Goal: Task Accomplishment & Management: Manage account settings

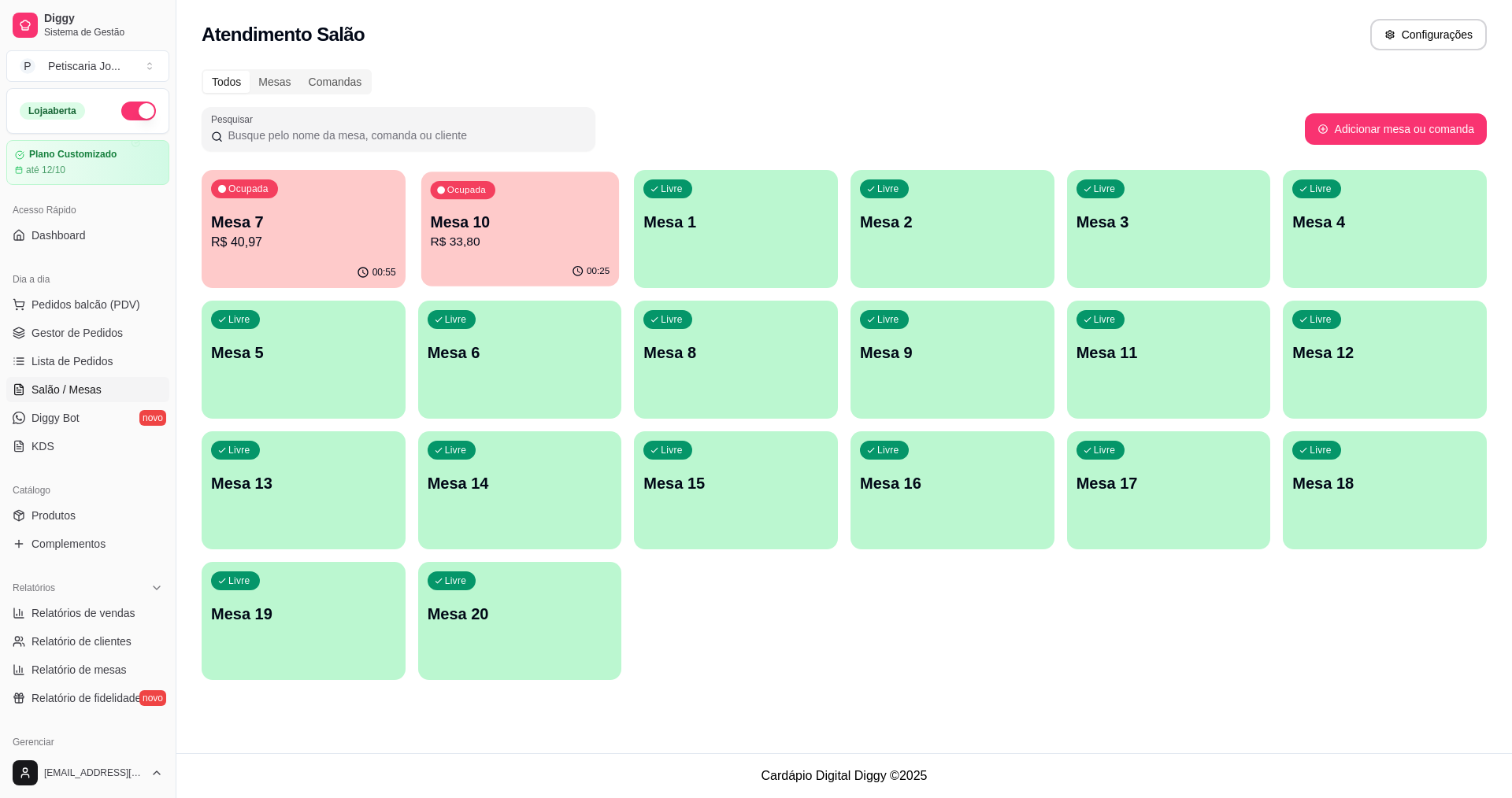
click at [543, 259] on div "00:25" at bounding box center [520, 271] width 198 height 30
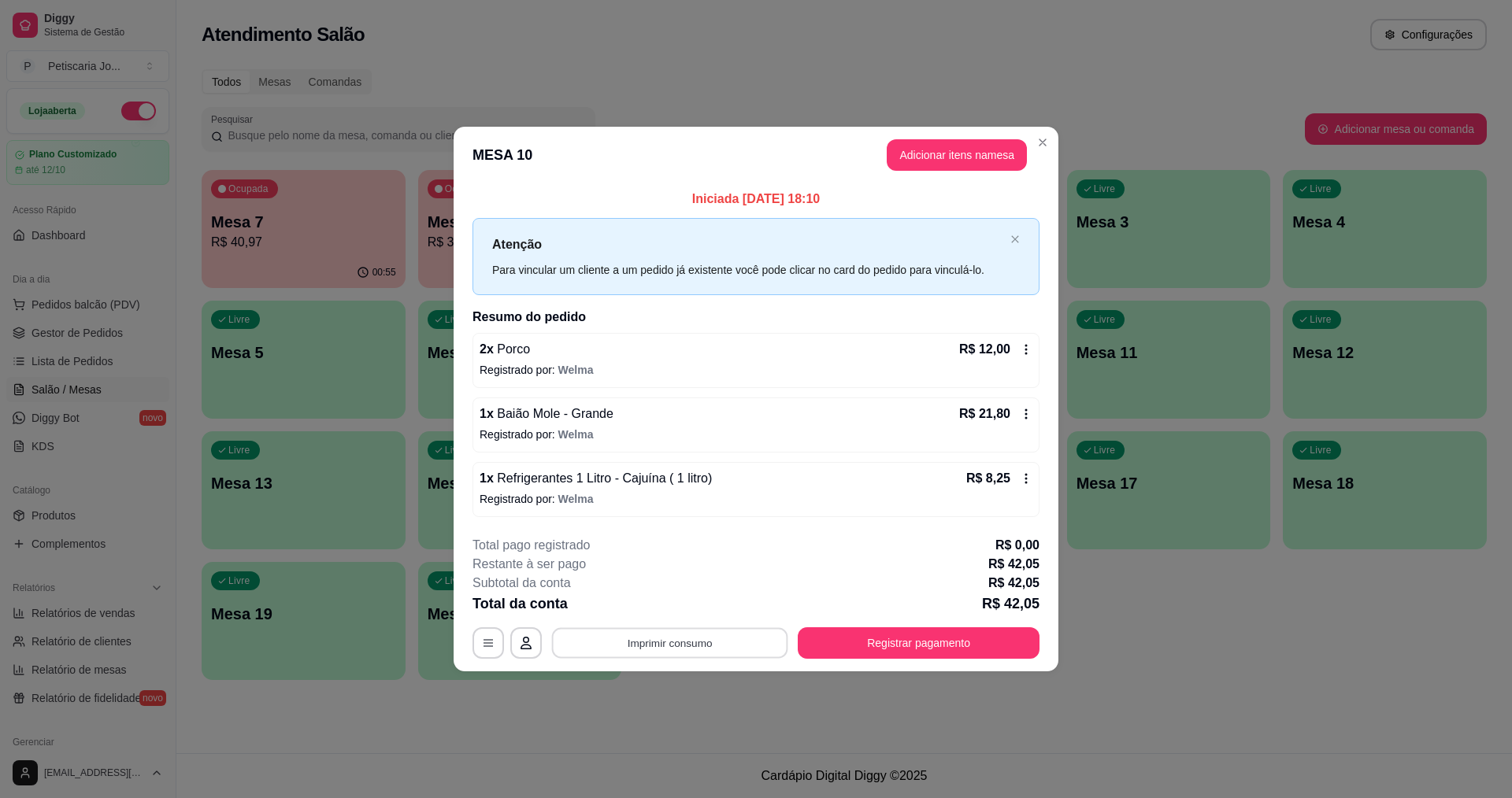
click at [688, 636] on button "Imprimir consumo" at bounding box center [670, 642] width 236 height 31
click at [691, 609] on button "IMPRESSORA" at bounding box center [674, 606] width 114 height 25
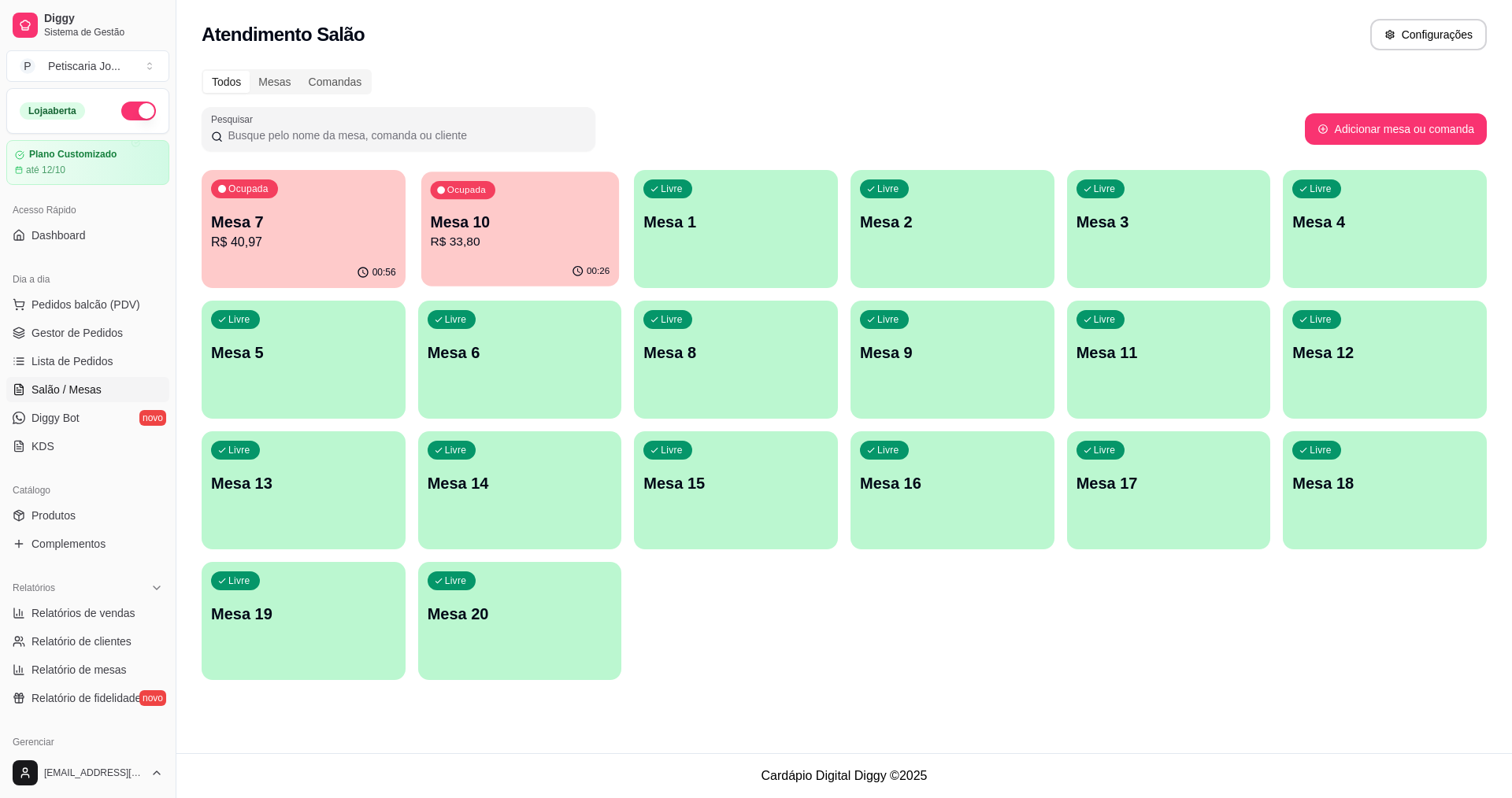
click at [463, 211] on p "Mesa 10" at bounding box center [519, 222] width 179 height 22
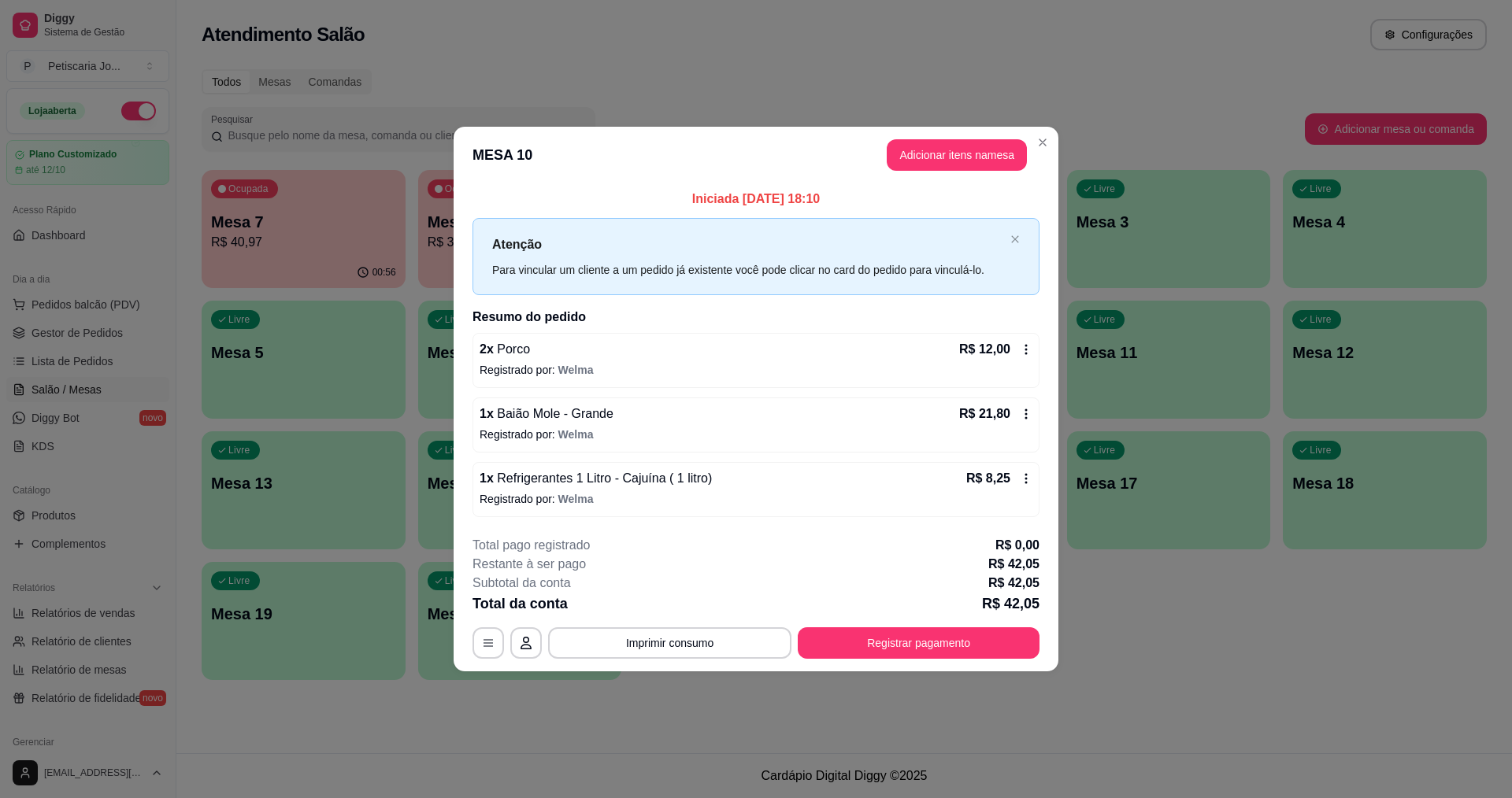
click at [911, 665] on footer "**********" at bounding box center [756, 597] width 605 height 148
click at [914, 653] on button "Registrar pagamento" at bounding box center [918, 642] width 242 height 31
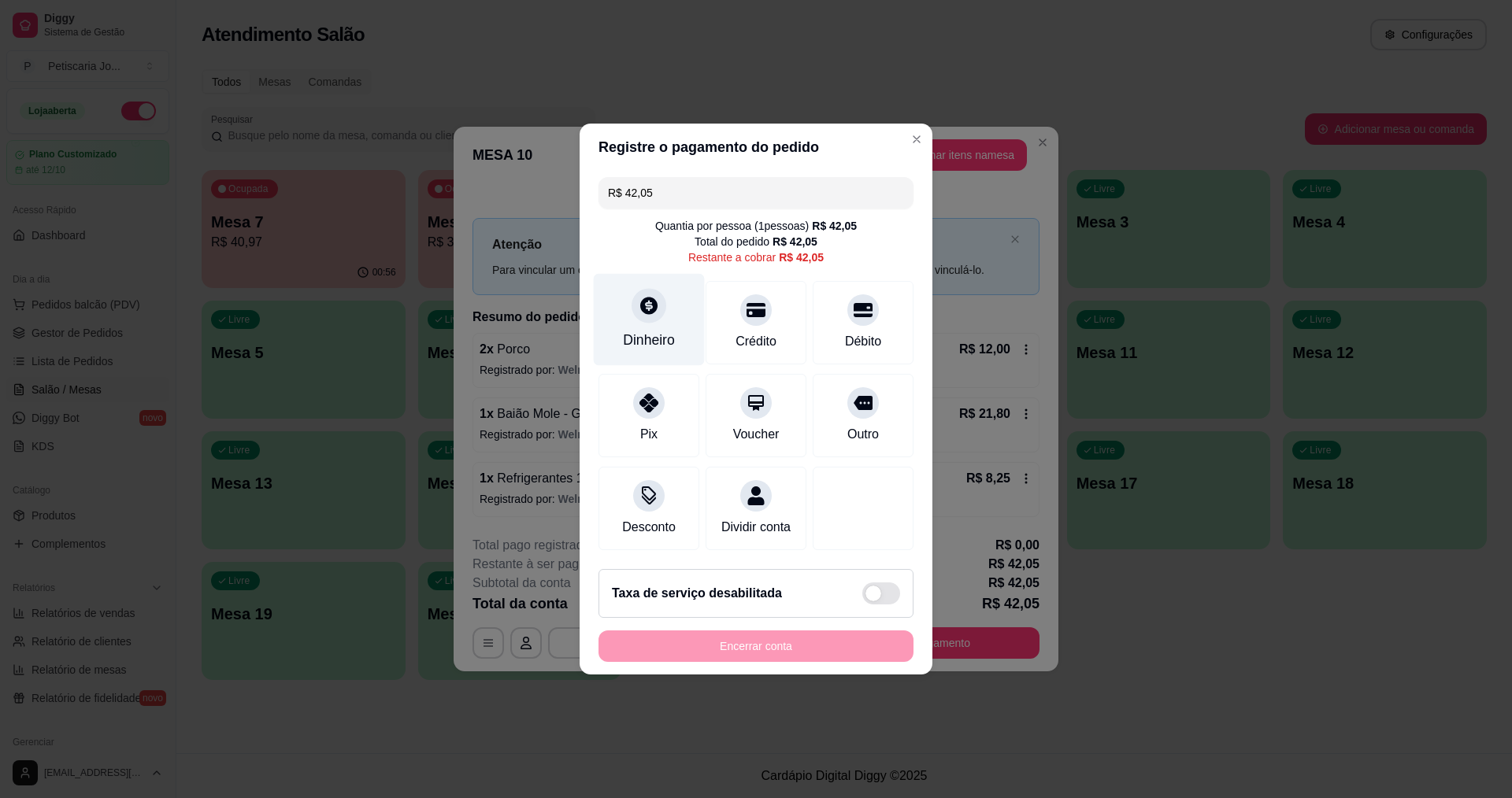
click at [668, 340] on div "Dinheiro" at bounding box center [649, 340] width 52 height 21
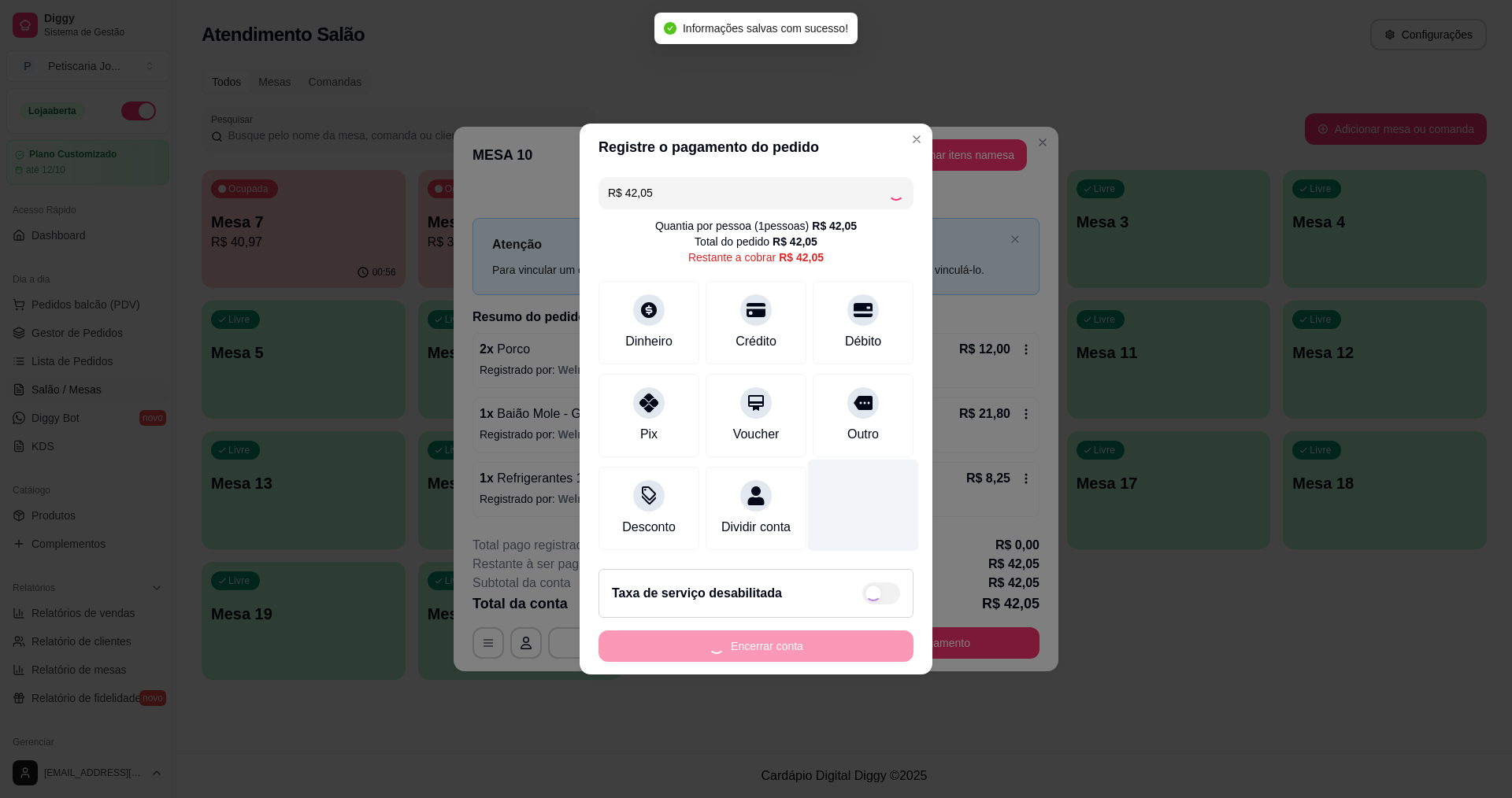
type input "R$ 0,00"
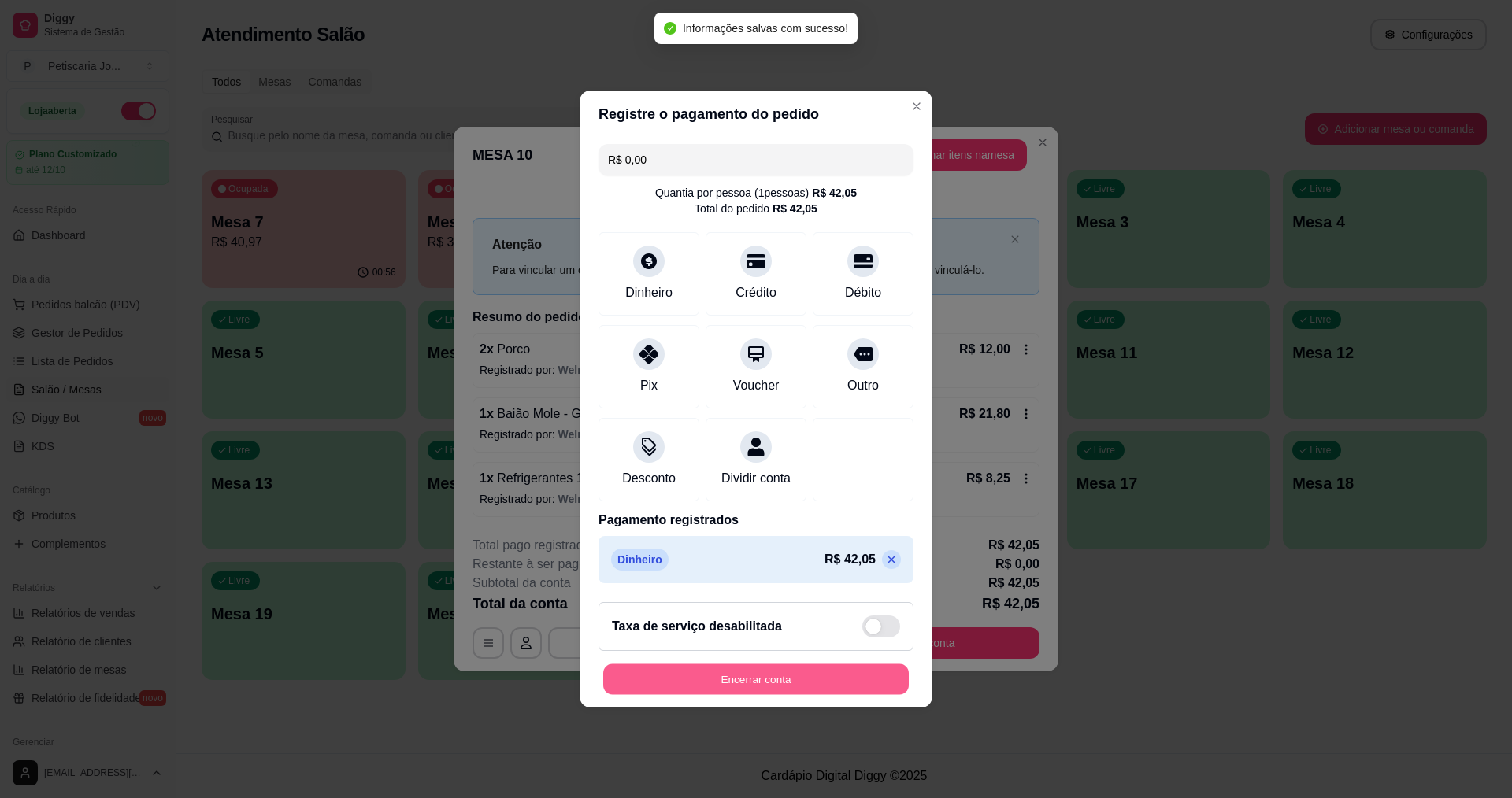
click at [831, 694] on button "Encerrar conta" at bounding box center [755, 679] width 305 height 31
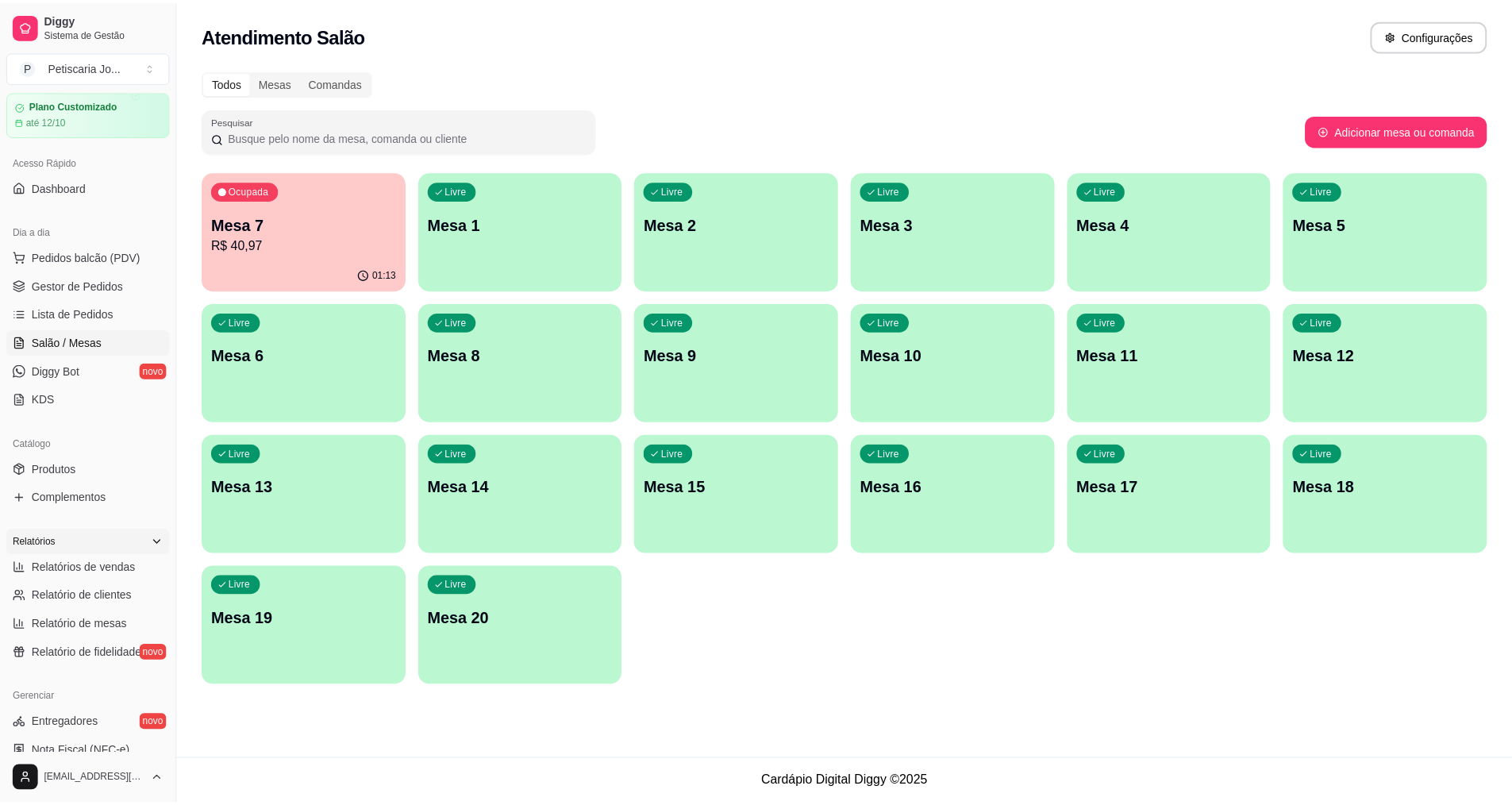
scroll to position [79, 0]
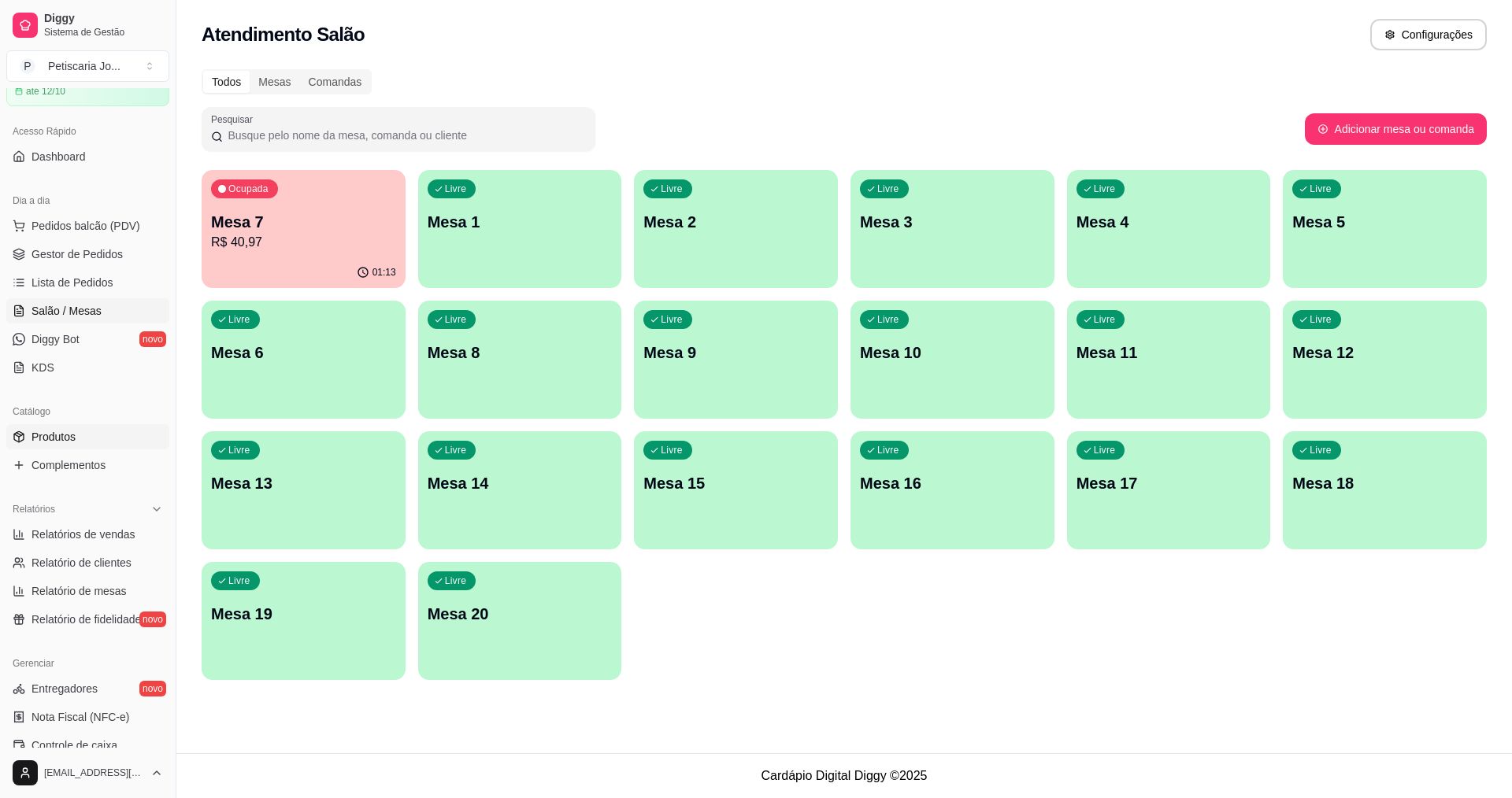
click at [53, 435] on span "Produtos" at bounding box center [53, 436] width 44 height 15
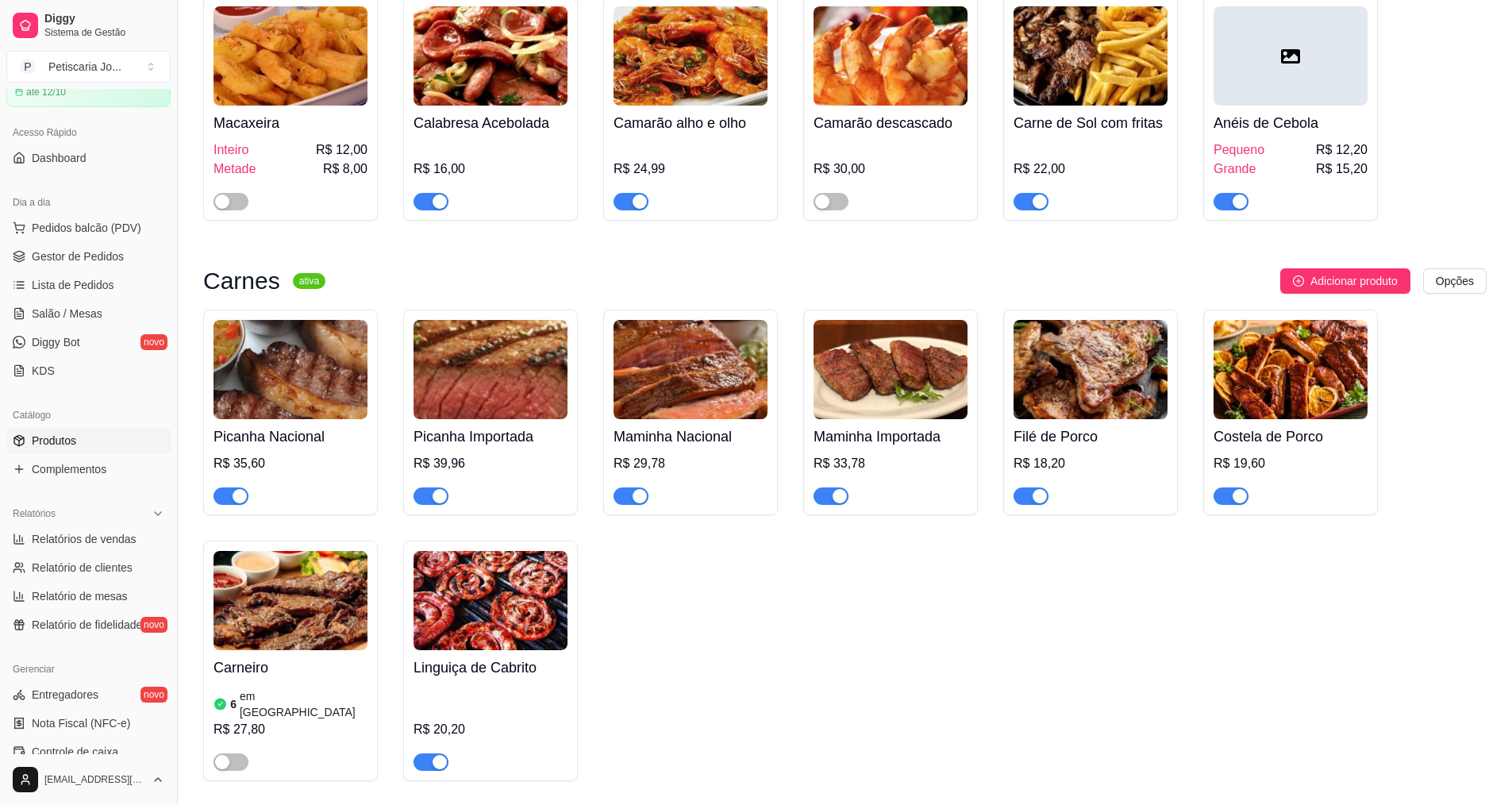
scroll to position [2302, 0]
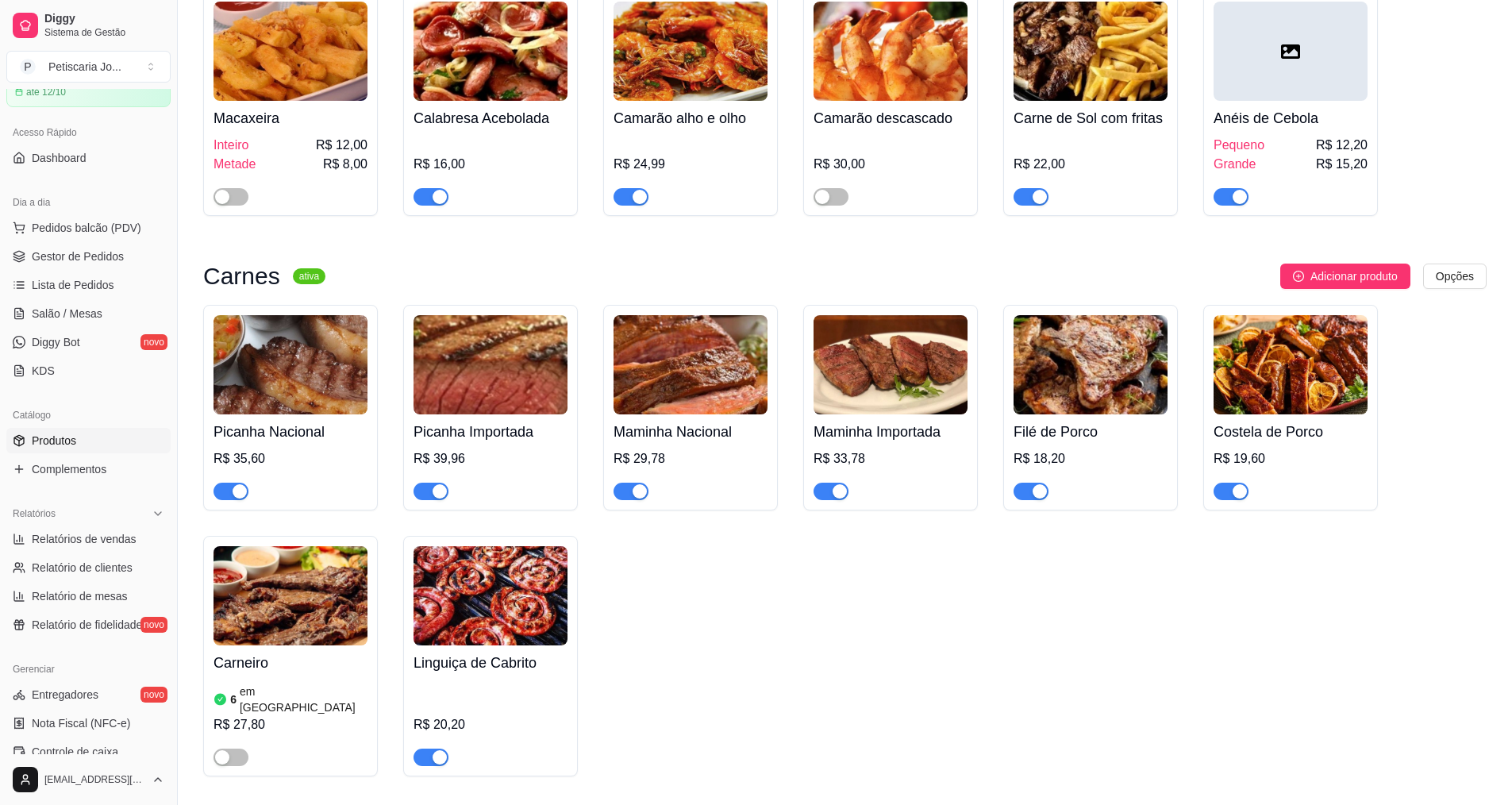
click at [289, 572] on img at bounding box center [290, 595] width 154 height 99
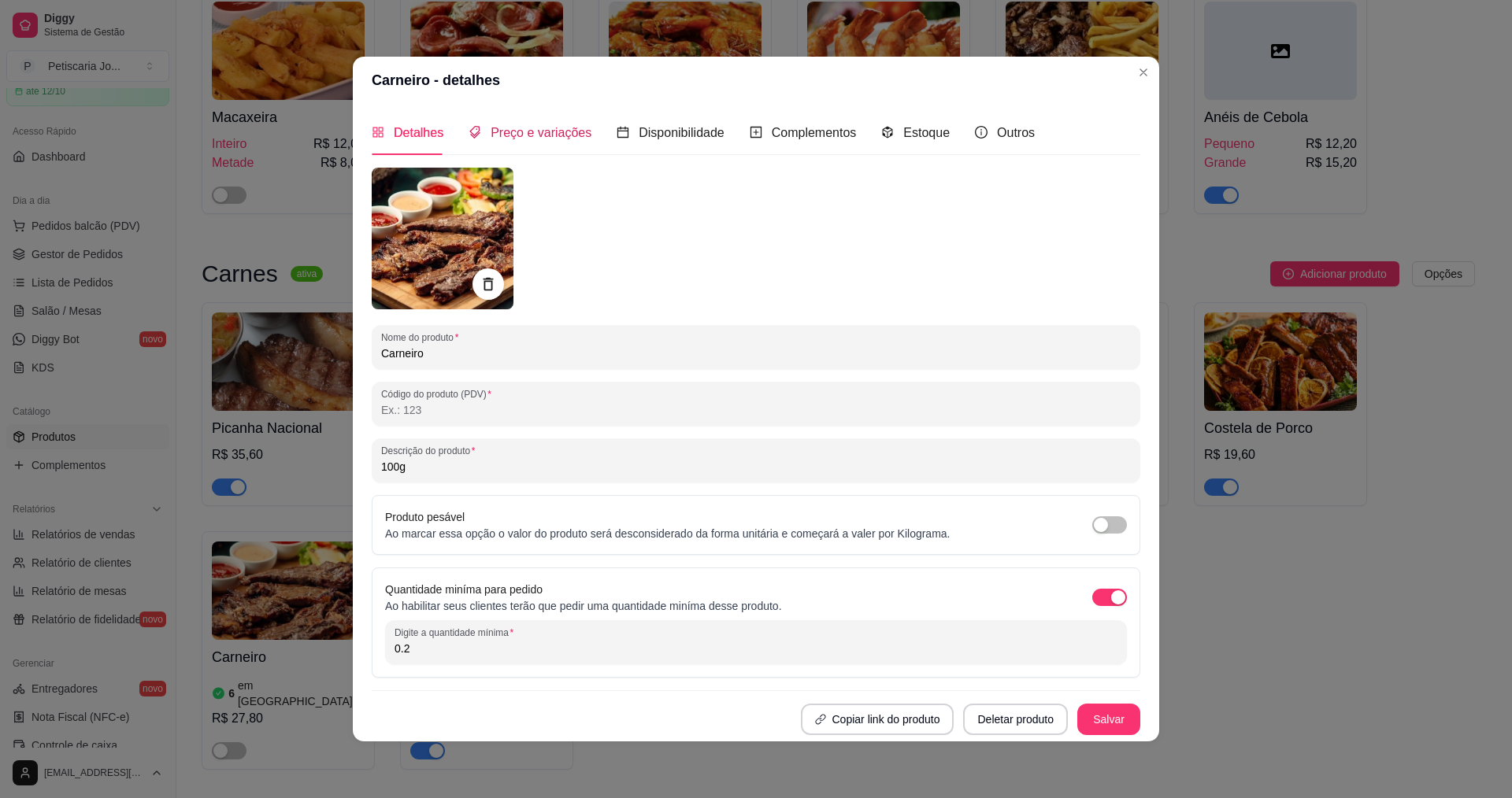
click at [526, 139] on span "Preço e variações" at bounding box center [541, 132] width 101 height 13
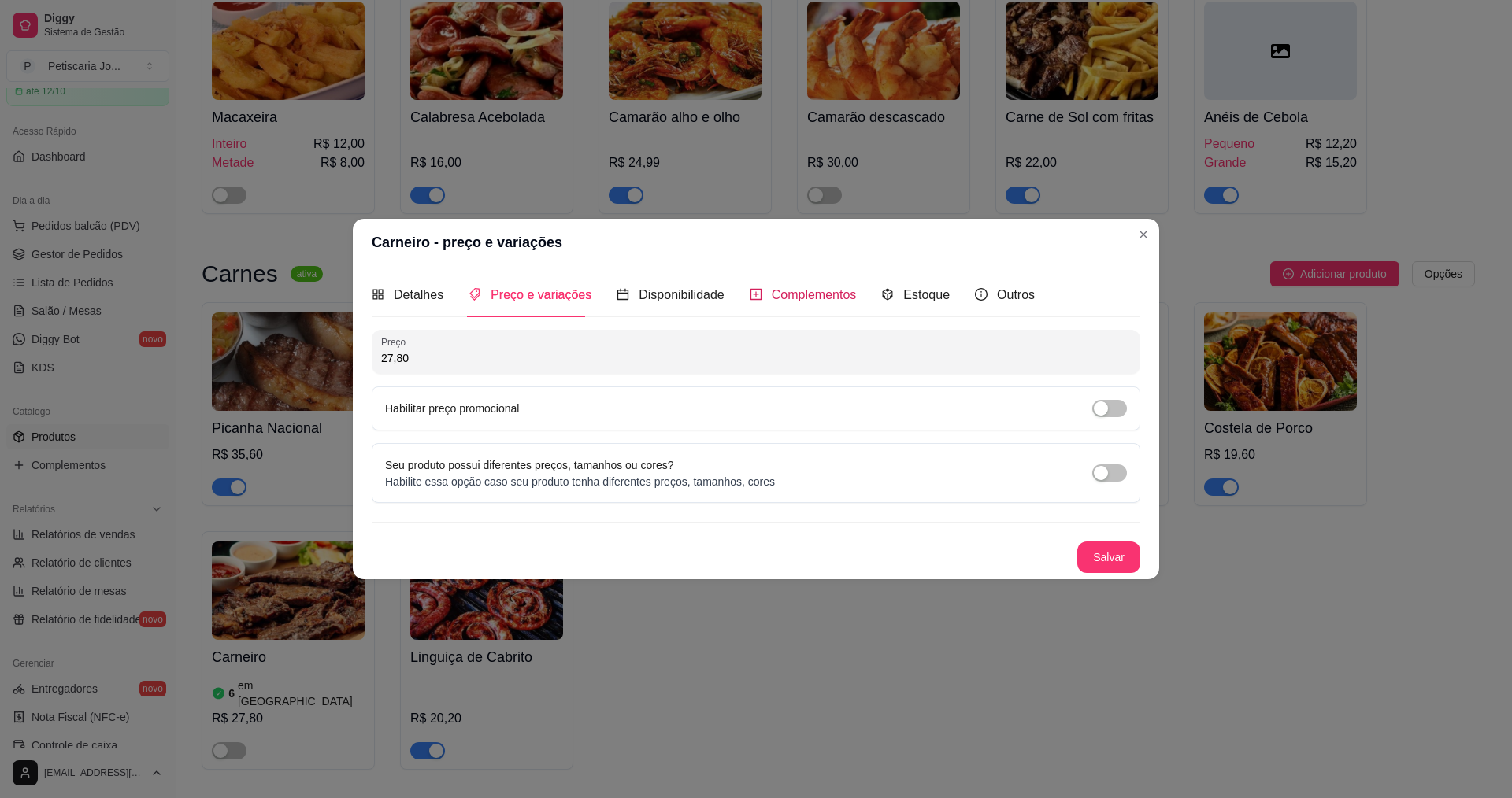
click at [797, 289] on span "Complementos" at bounding box center [814, 294] width 85 height 13
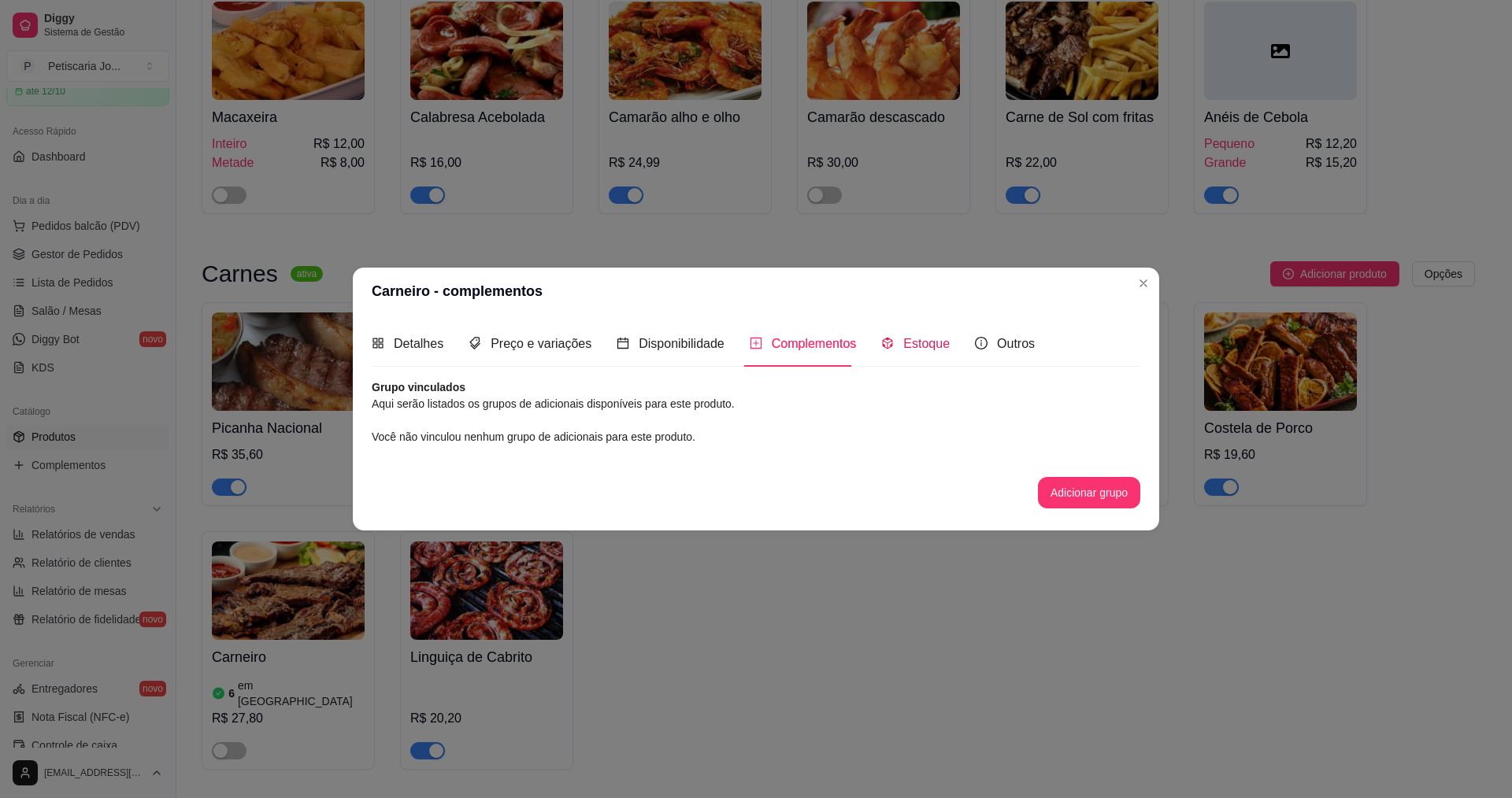
click at [937, 343] on span "Estoque" at bounding box center [926, 343] width 47 height 13
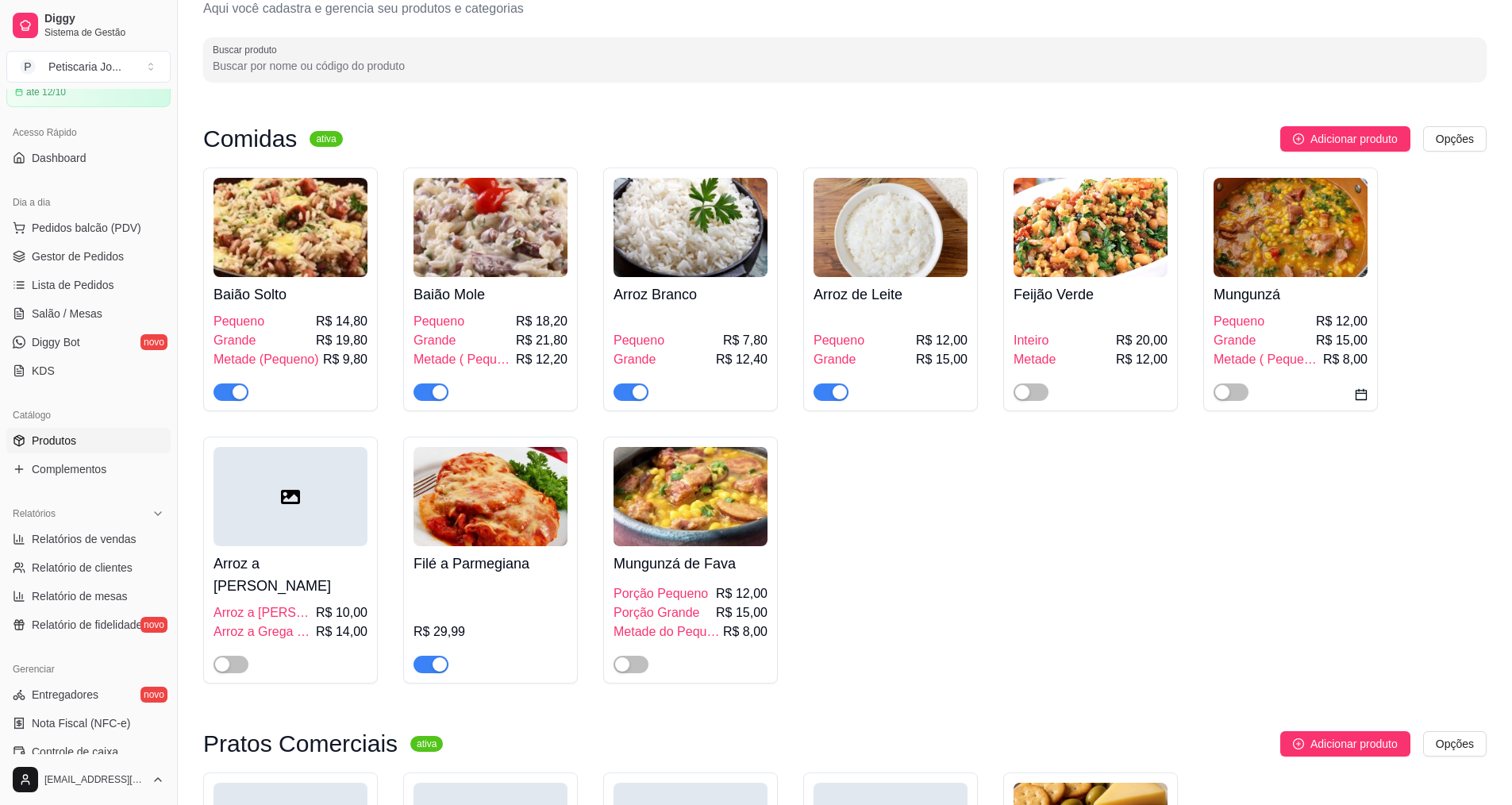
scroll to position [0, 0]
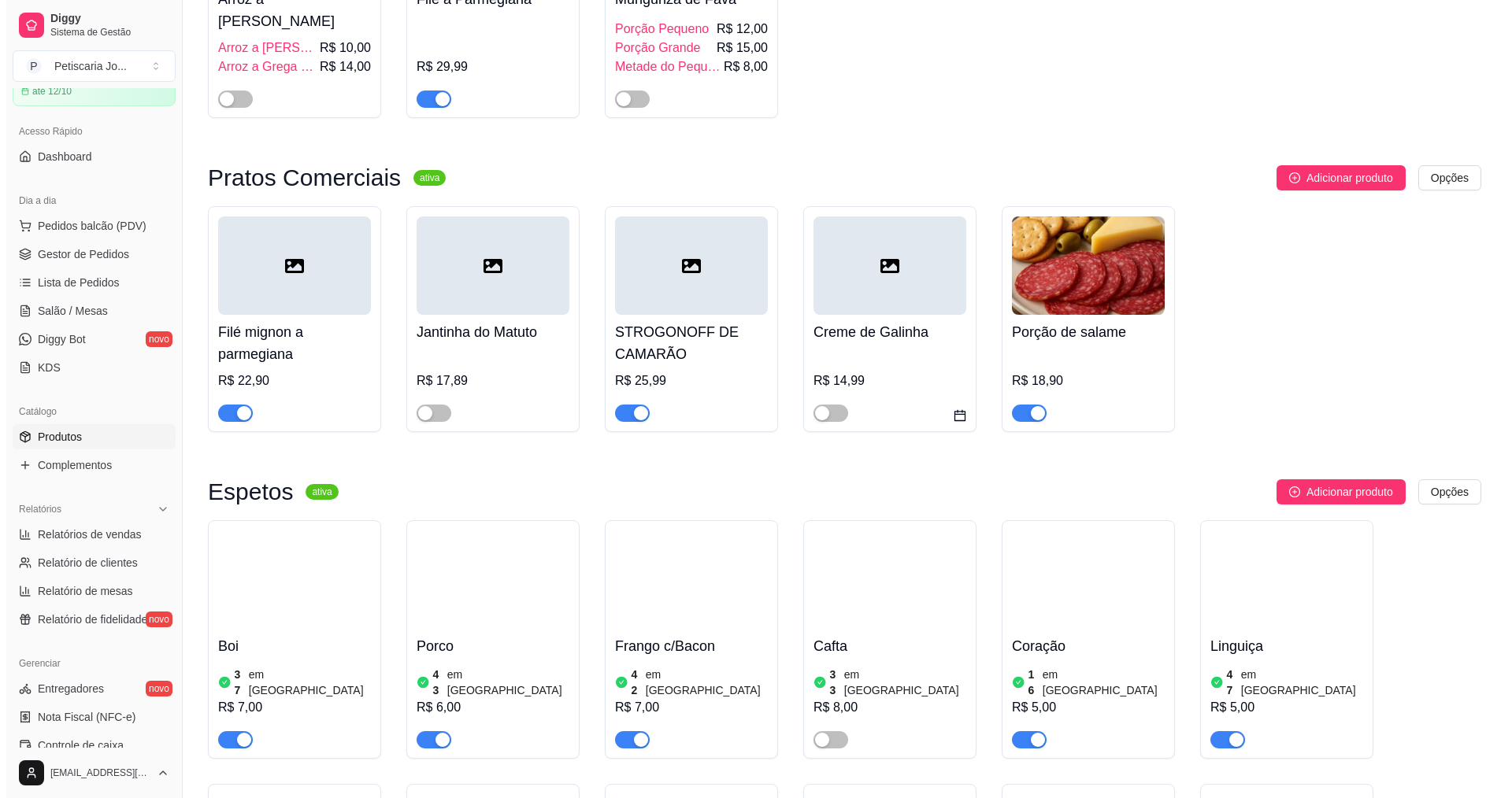
scroll to position [630, 0]
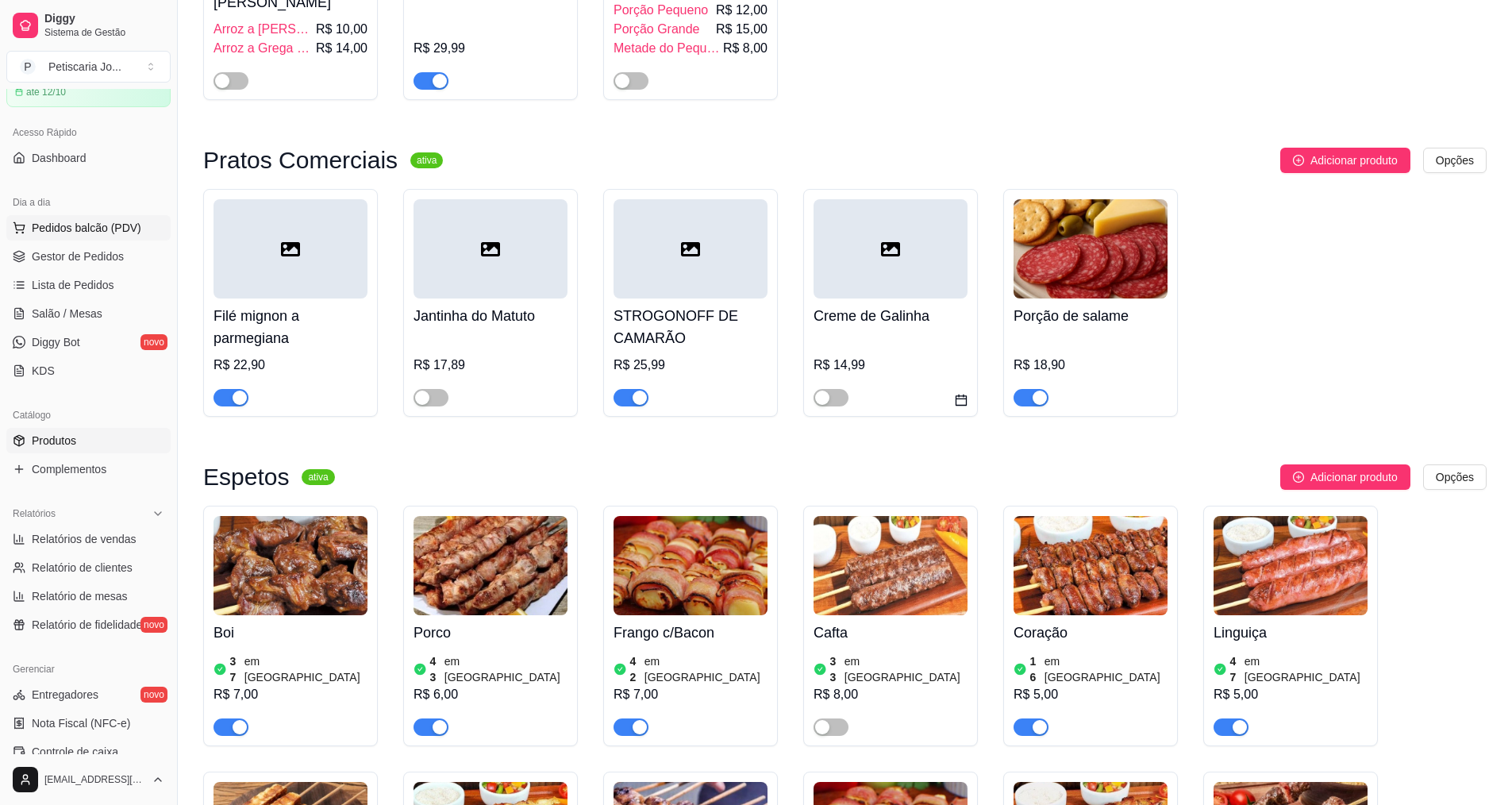
click at [83, 221] on span "Pedidos balcão (PDV)" at bounding box center [86, 227] width 110 height 15
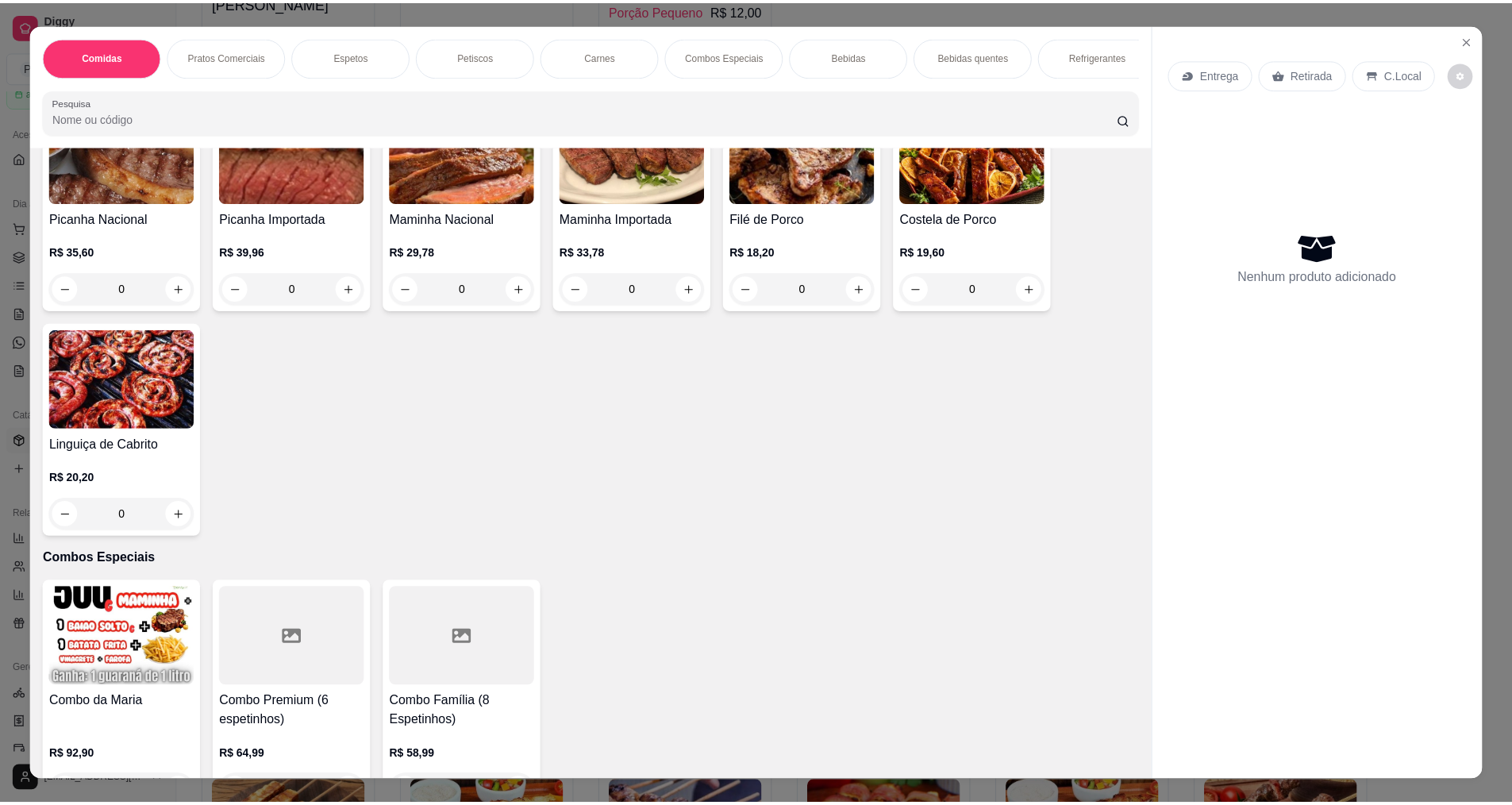
scroll to position [1508, 0]
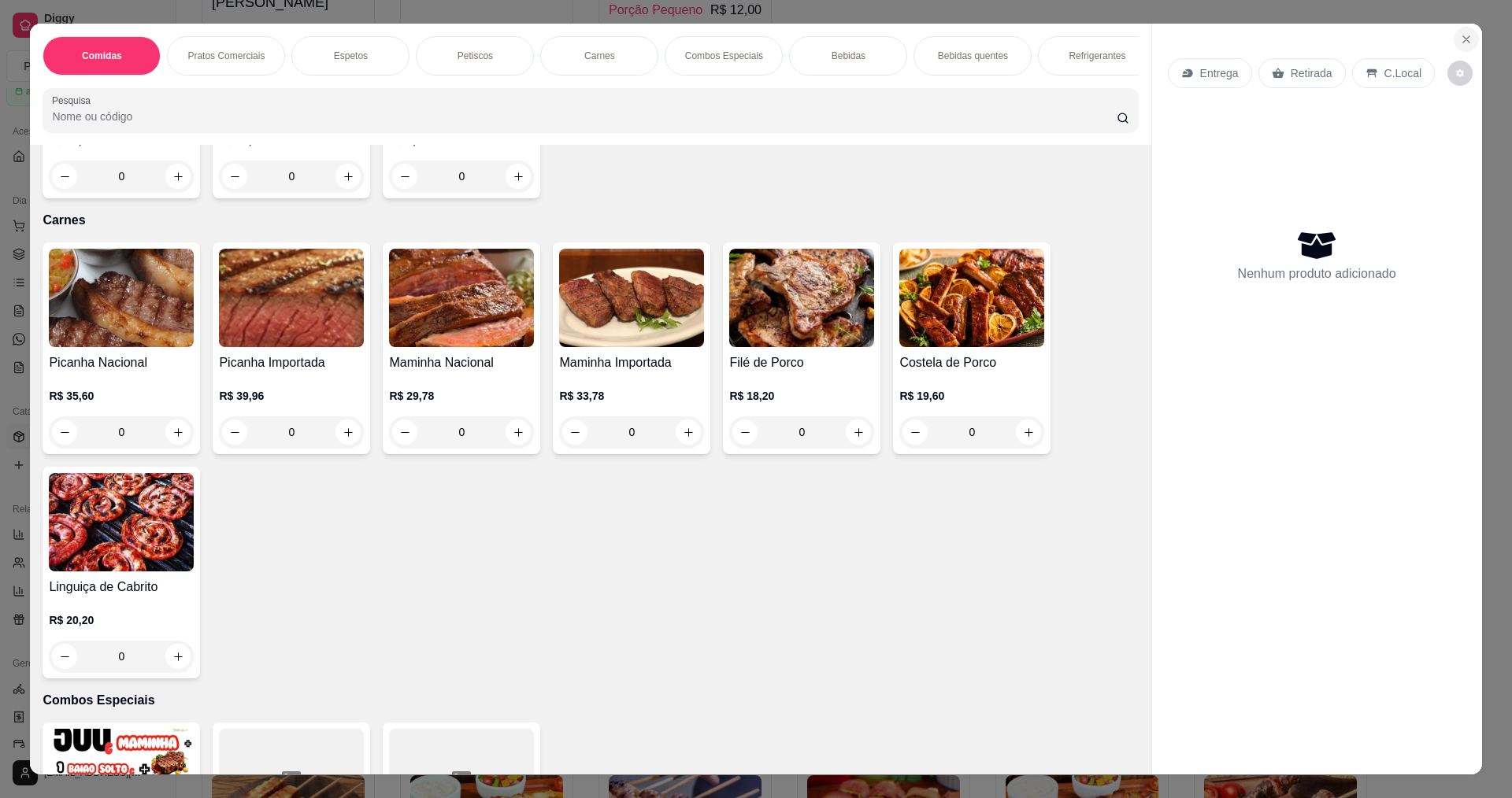
click at [1460, 40] on icon "Close" at bounding box center [1466, 40] width 13 height 13
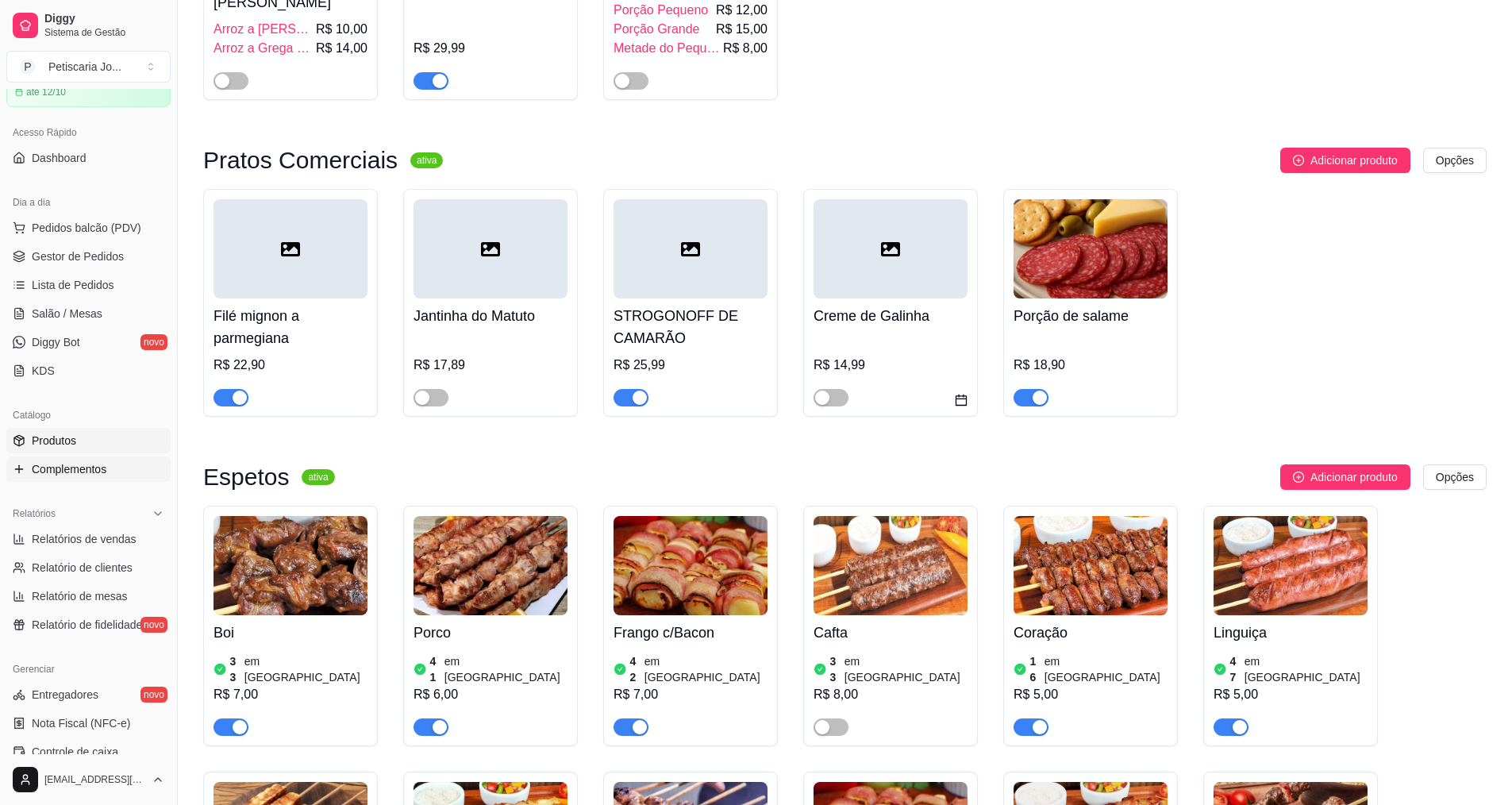
drag, startPoint x: 72, startPoint y: 425, endPoint x: 77, endPoint y: 458, distance: 33.4
click at [74, 446] on div "Catálogo Produtos Complementos" at bounding box center [88, 442] width 177 height 92
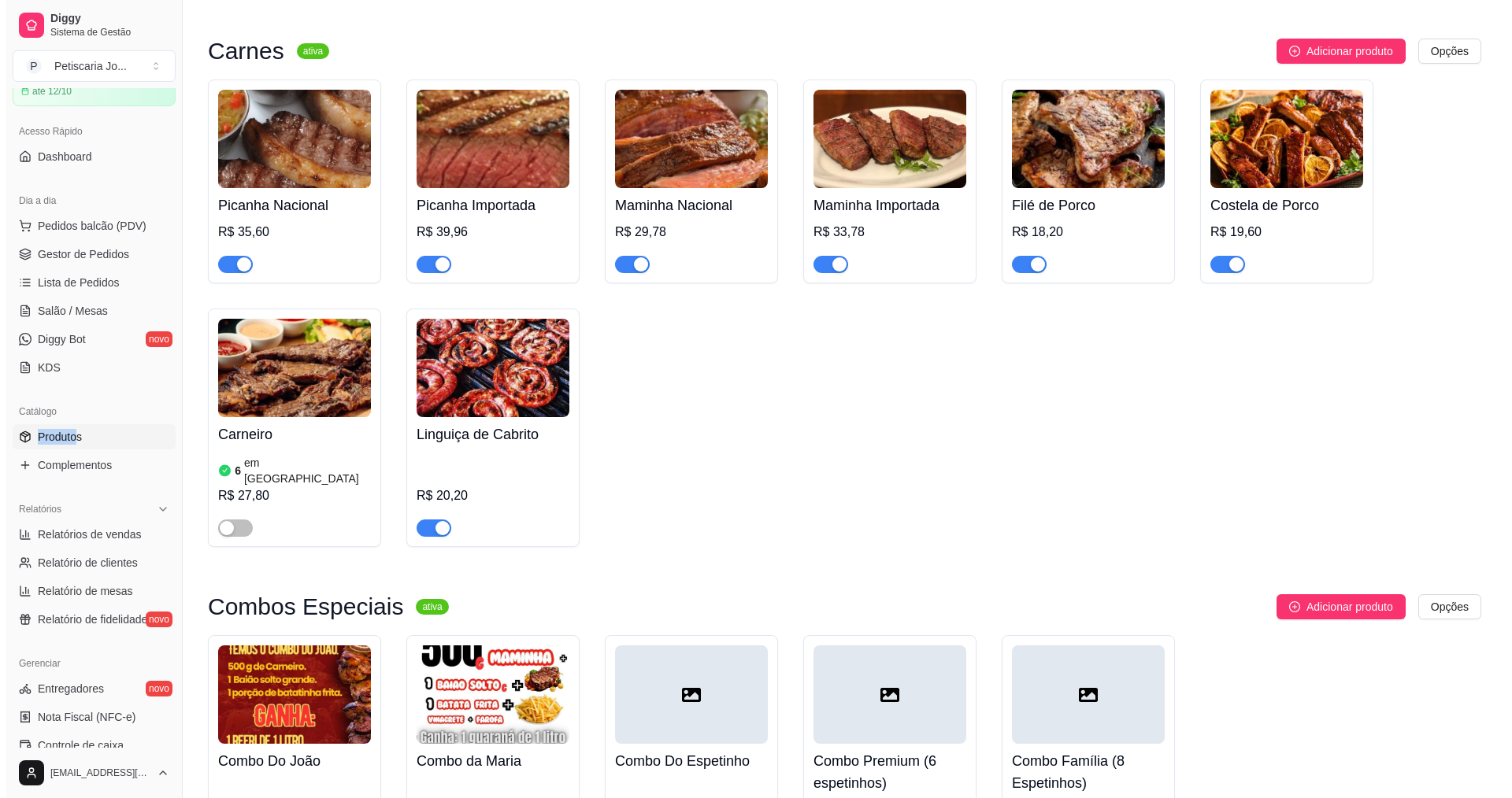
scroll to position [2518, 0]
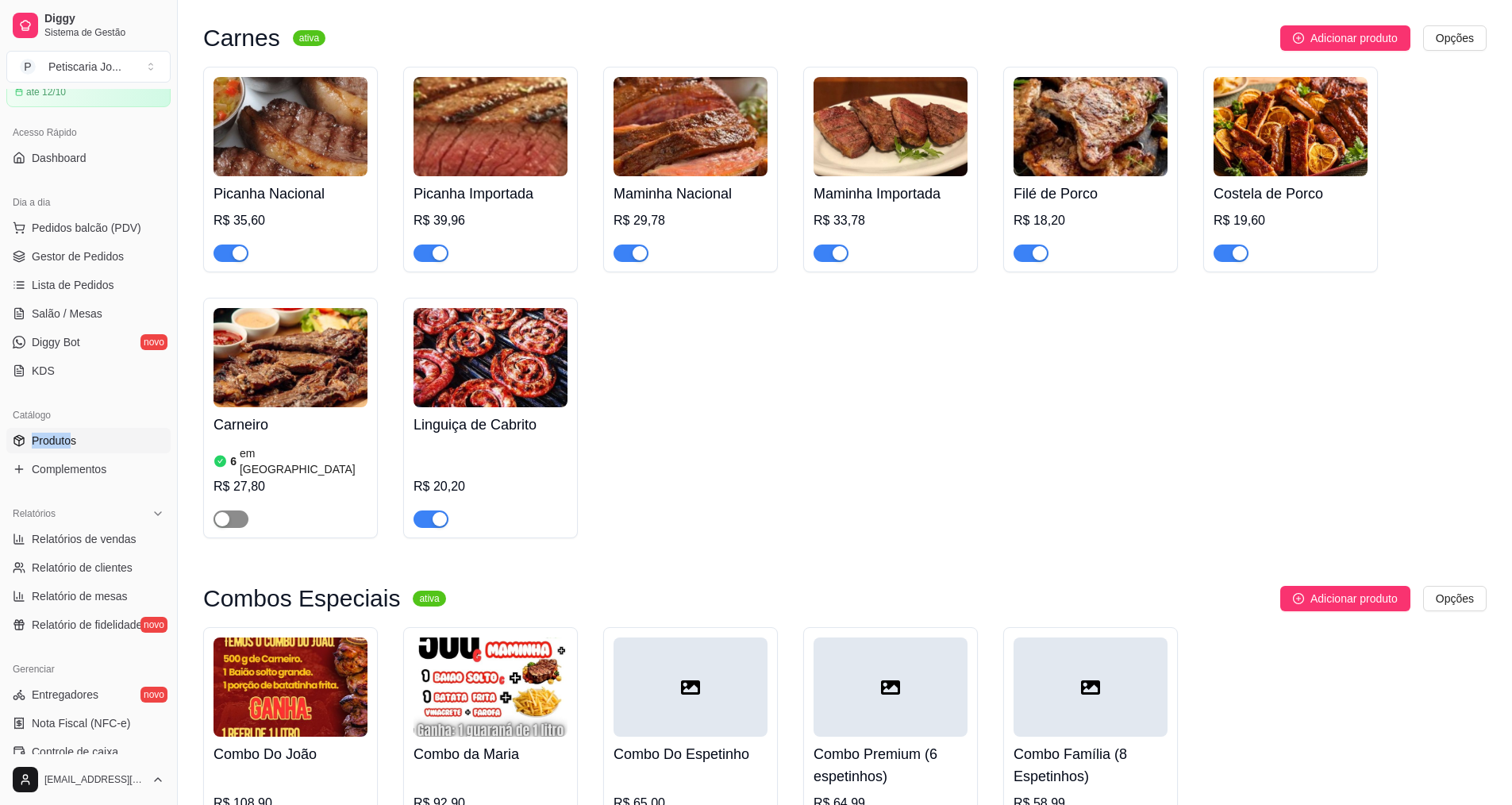
click at [230, 511] on button "button" at bounding box center [230, 519] width 34 height 17
click at [117, 225] on span "Pedidos balcão (PDV)" at bounding box center [86, 227] width 110 height 15
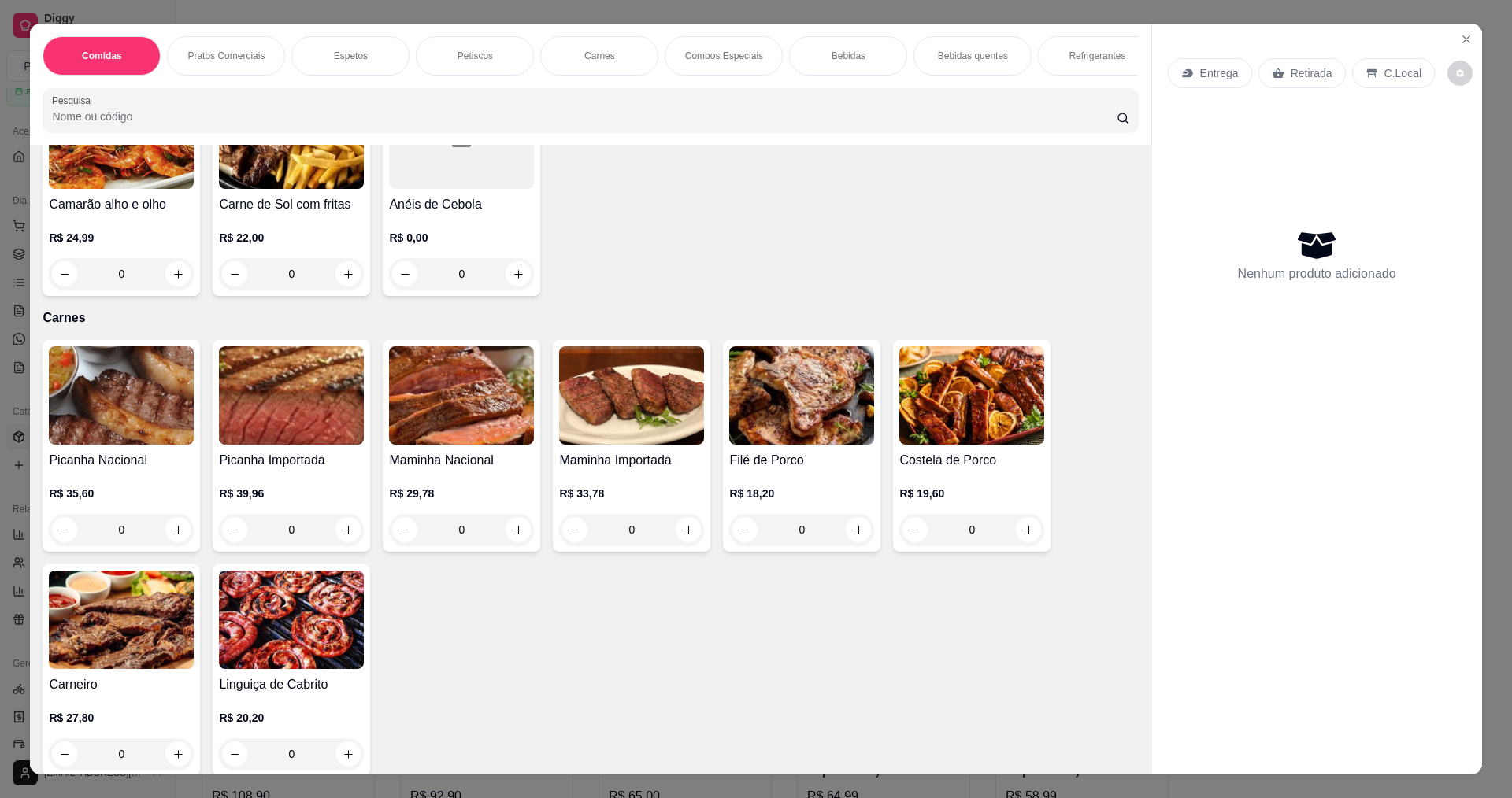
scroll to position [1495, 0]
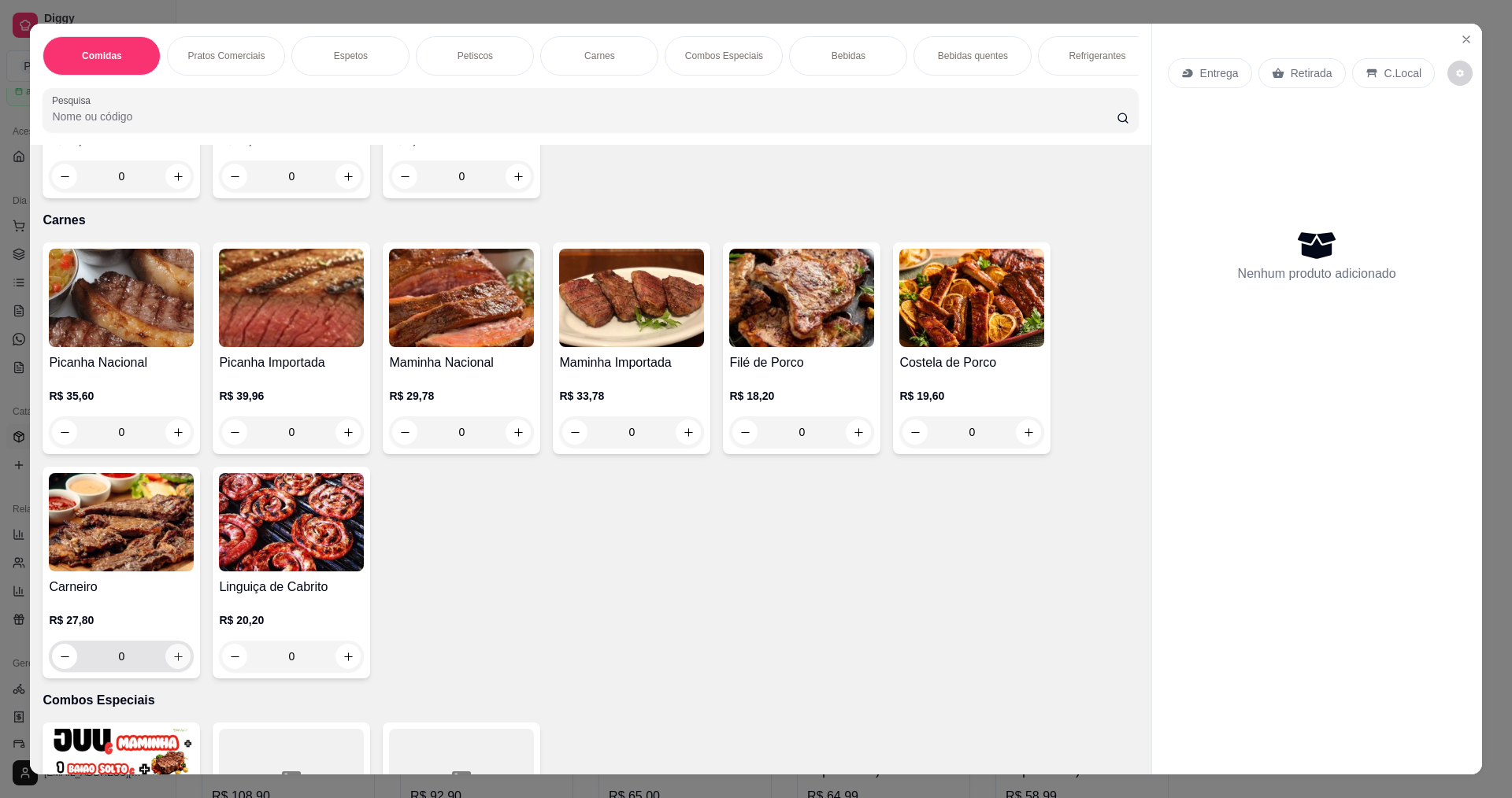
click at [166, 658] on button "increase-product-quantity" at bounding box center [178, 657] width 25 height 25
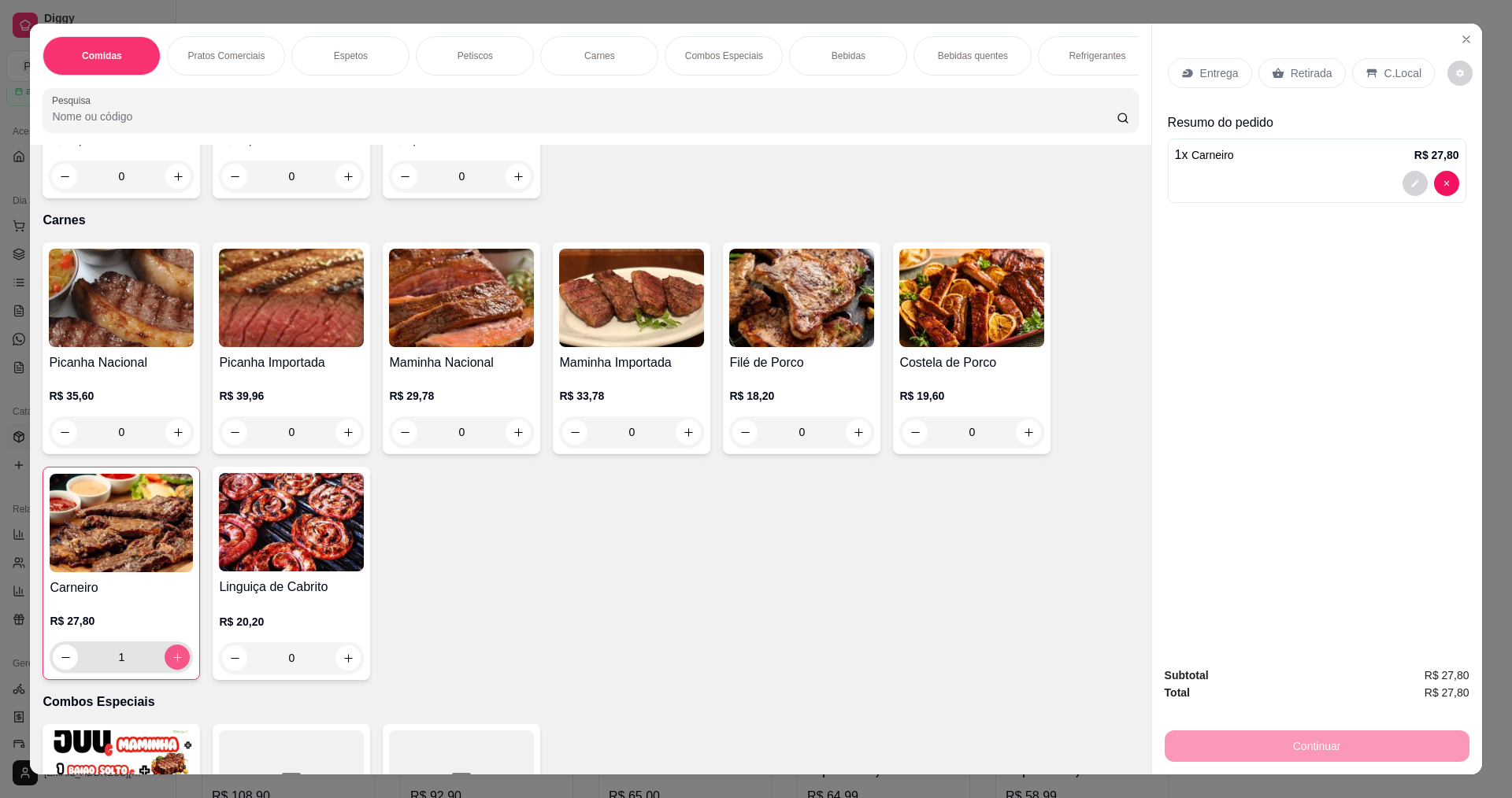
type input "1"
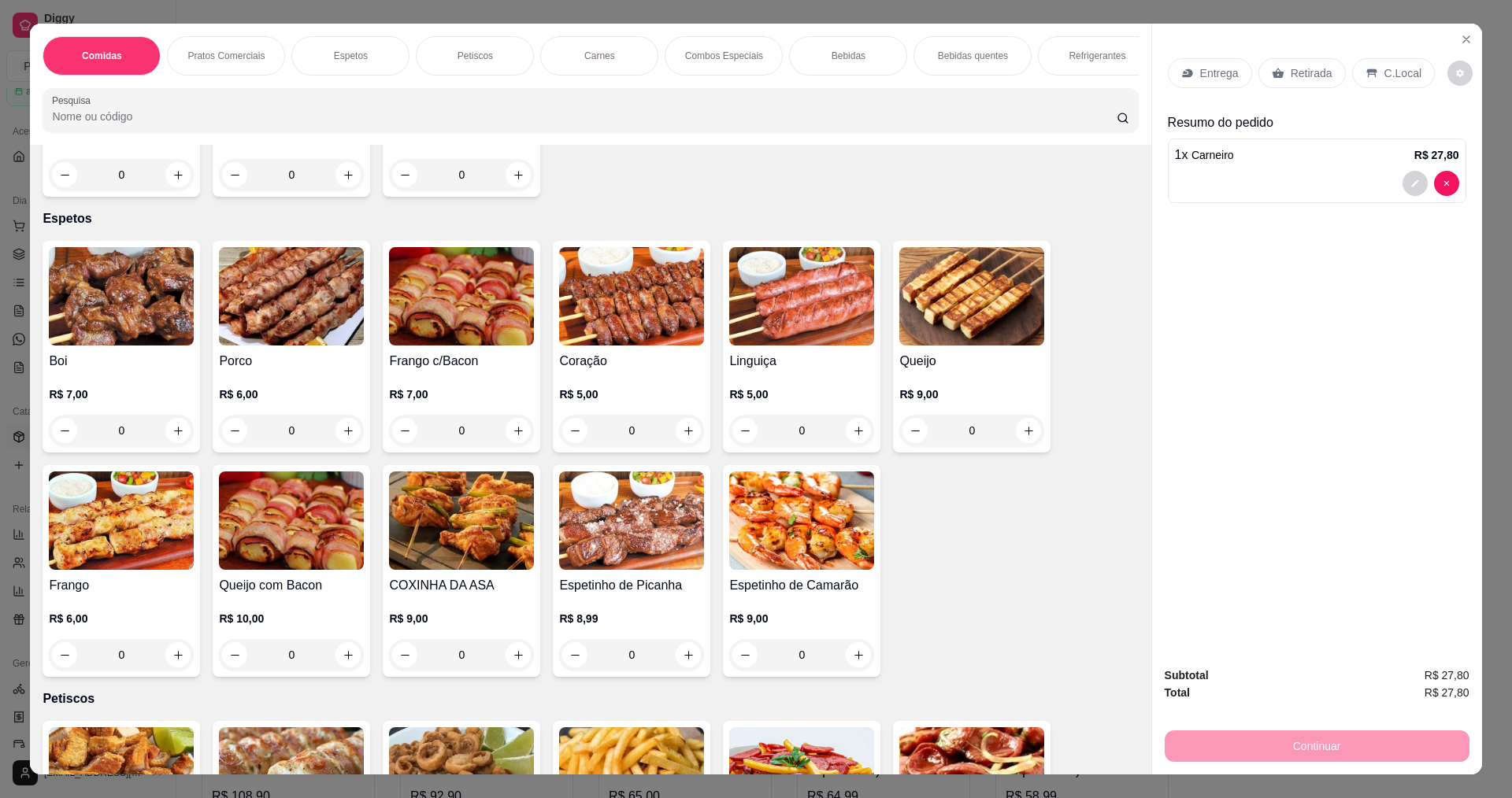
scroll to position [551, 0]
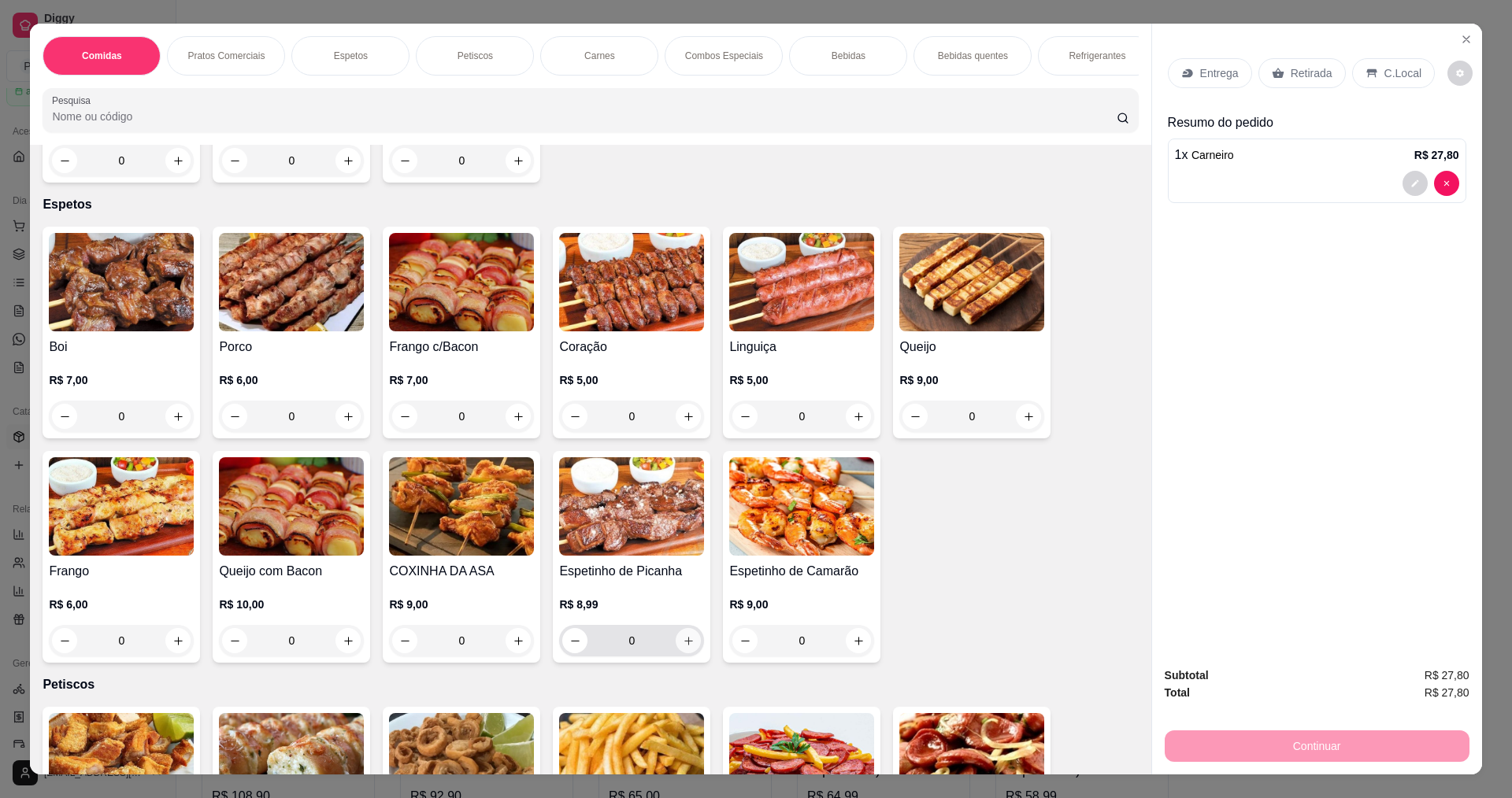
click at [682, 647] on icon "increase-product-quantity" at bounding box center [688, 641] width 12 height 12
type input "1"
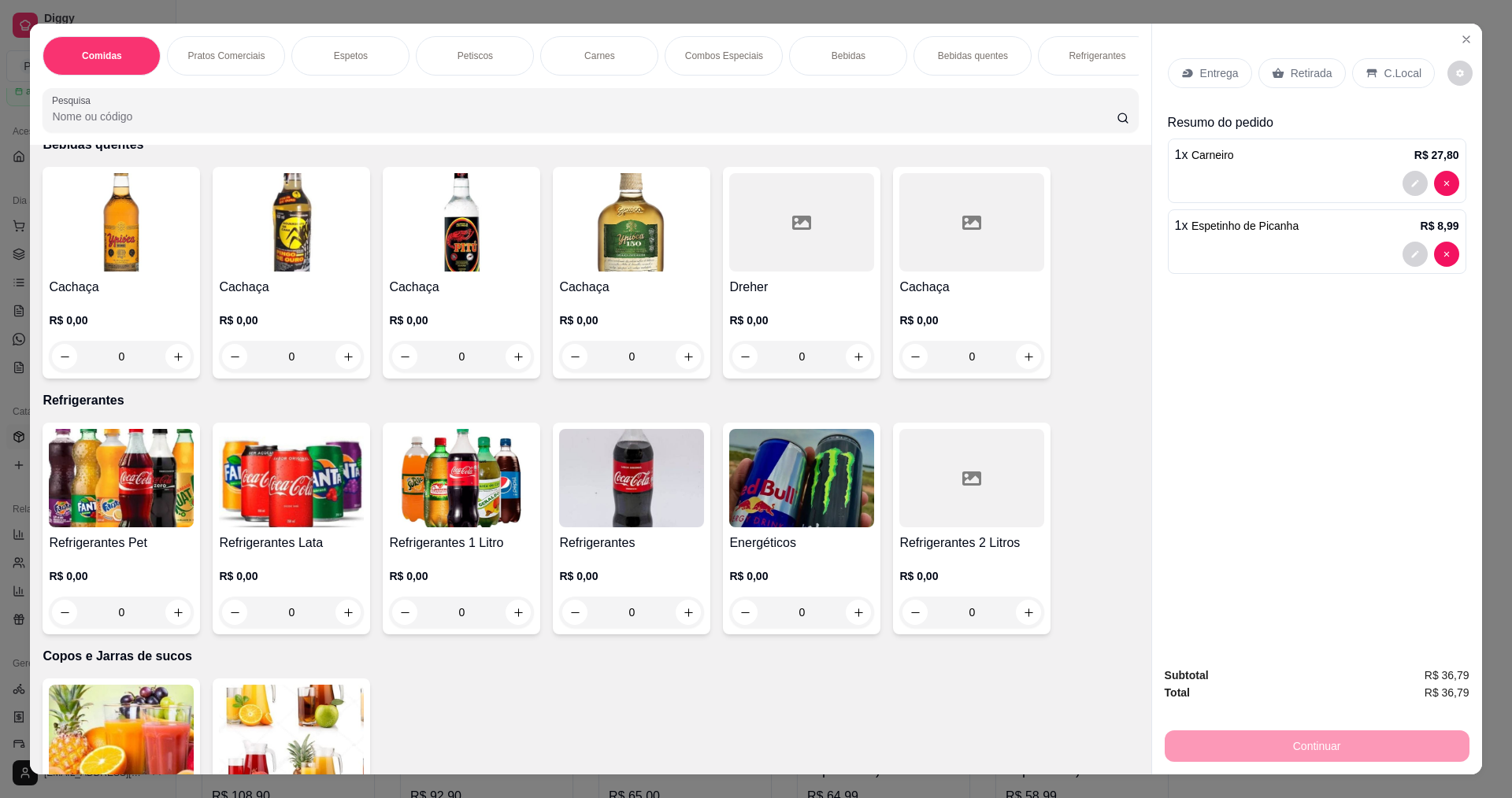
scroll to position [2990, 0]
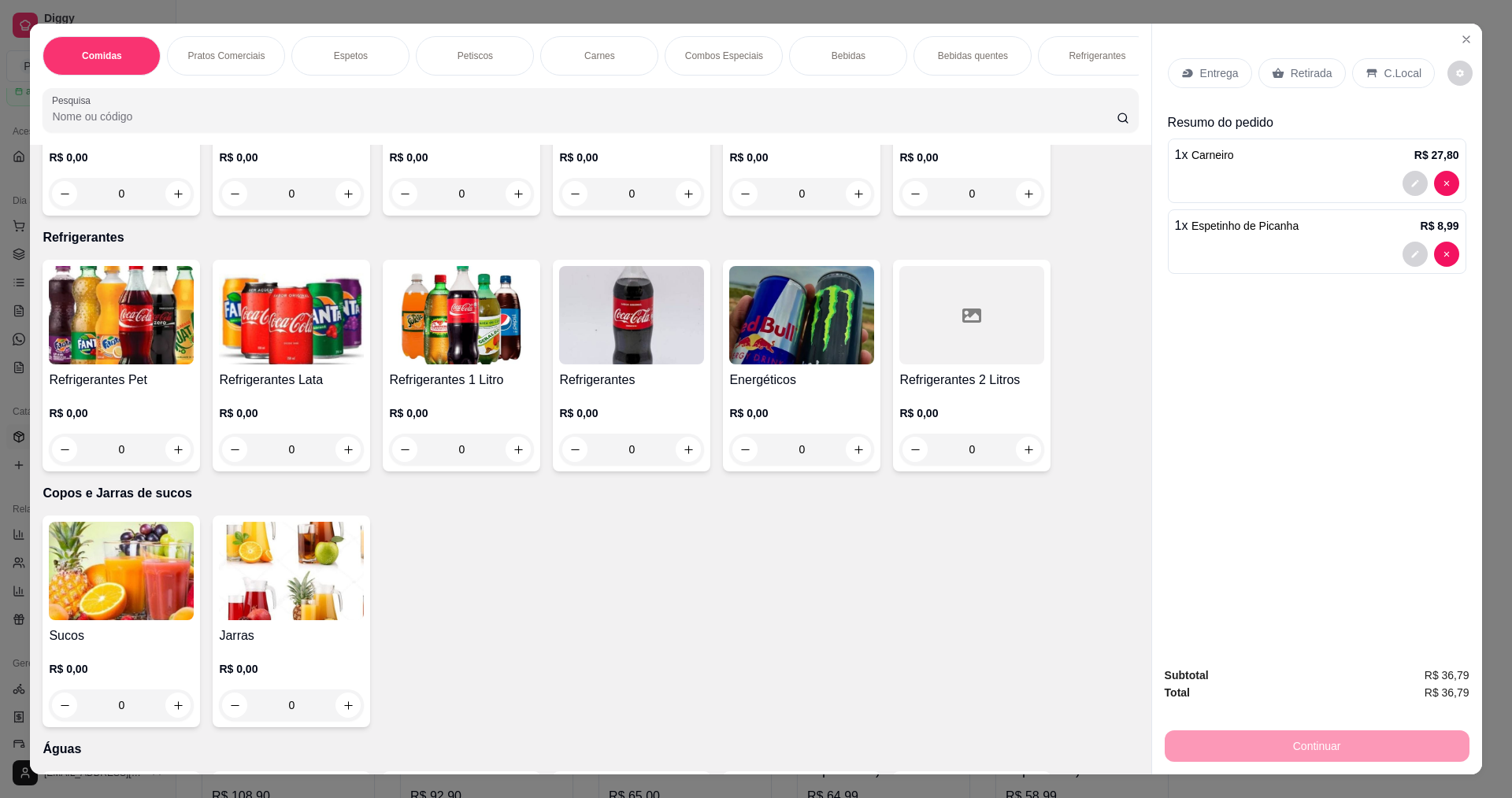
click at [446, 322] on img at bounding box center [461, 315] width 145 height 98
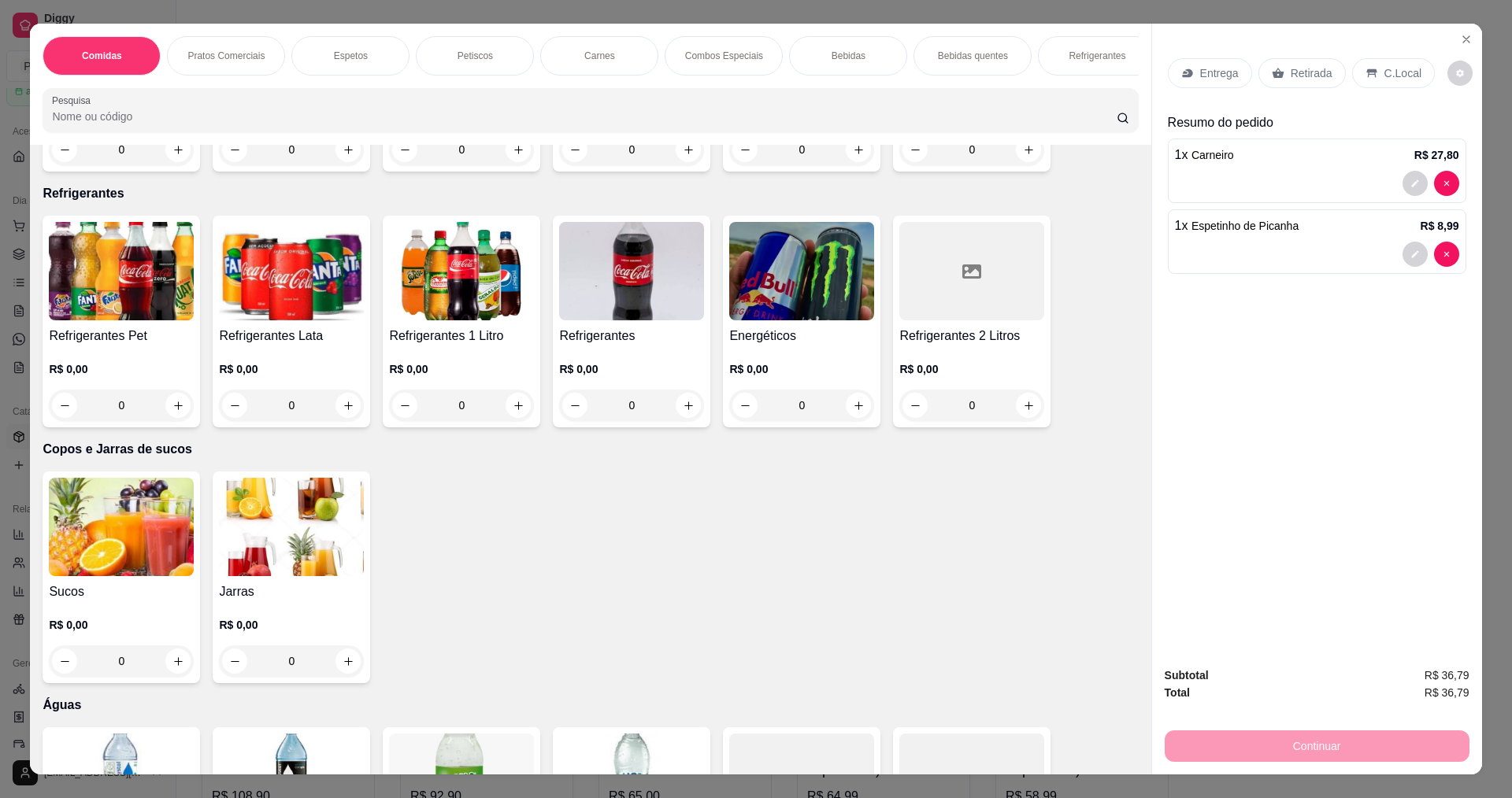
scroll to position [3148, 0]
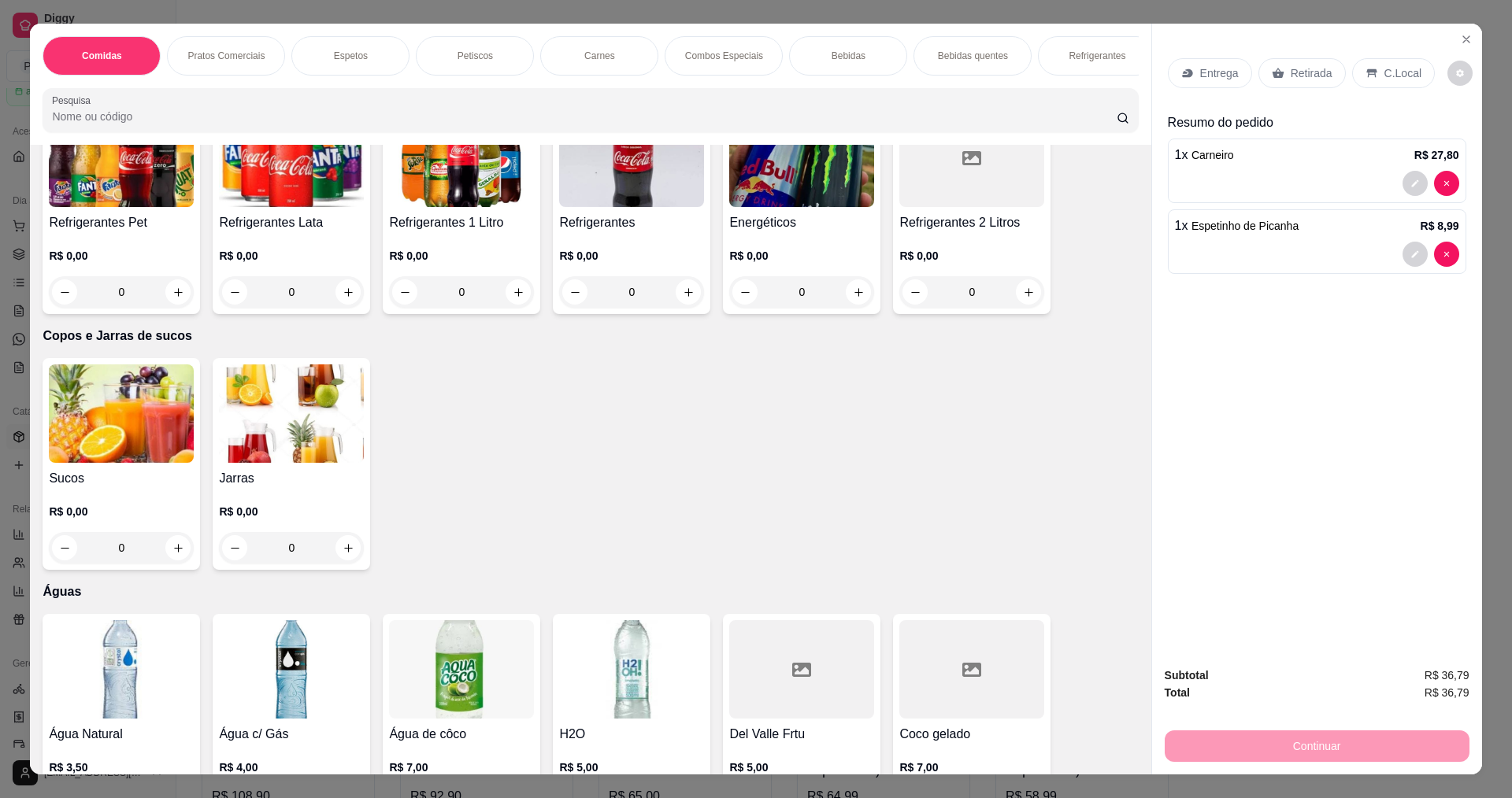
click at [525, 231] on h4 "Refrigerantes 1 Litro" at bounding box center [461, 222] width 145 height 19
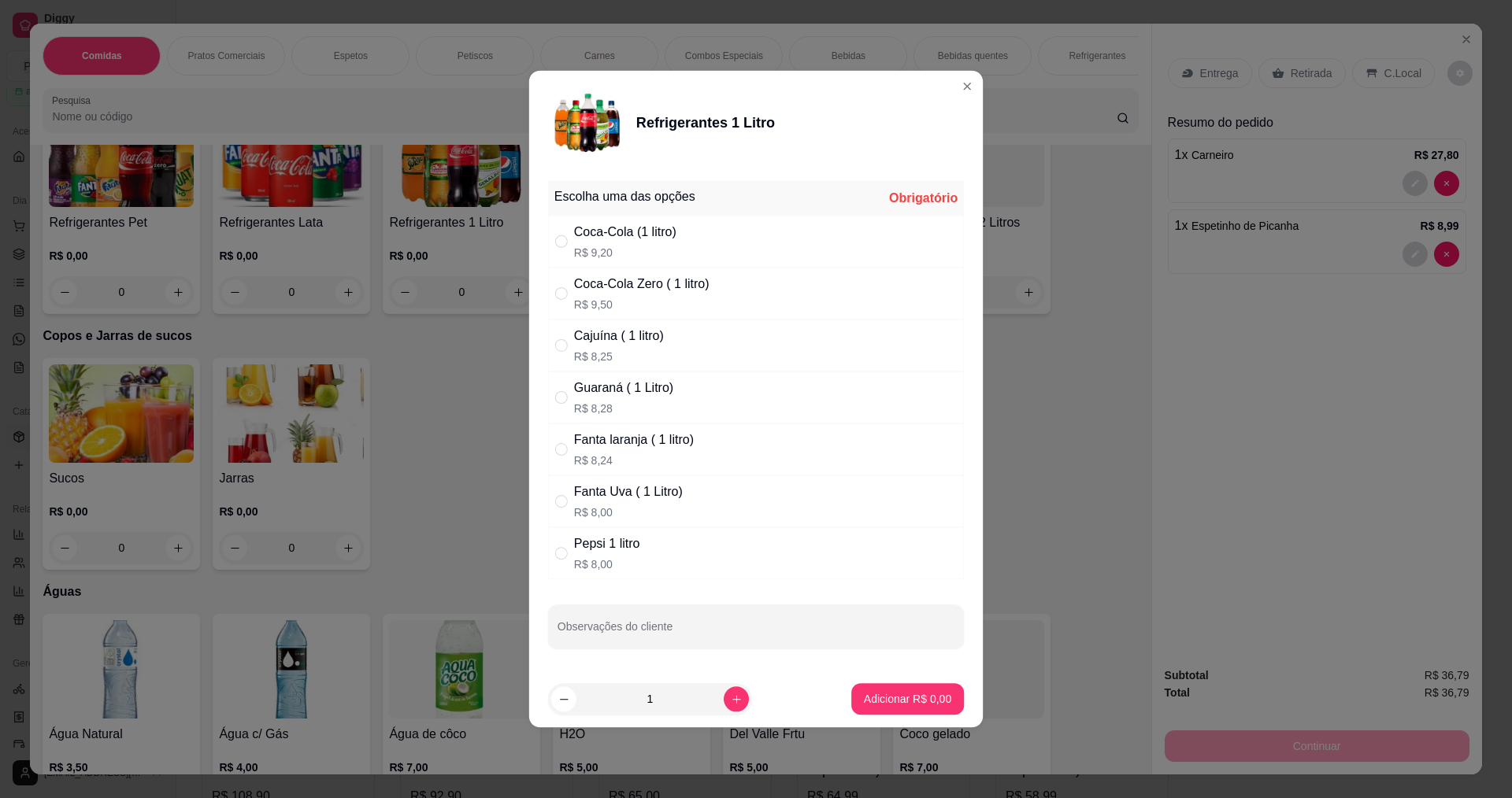
click at [573, 216] on div "Coca-Cola (1 litro) R$ 9,20" at bounding box center [756, 242] width 416 height 52
radio input "true"
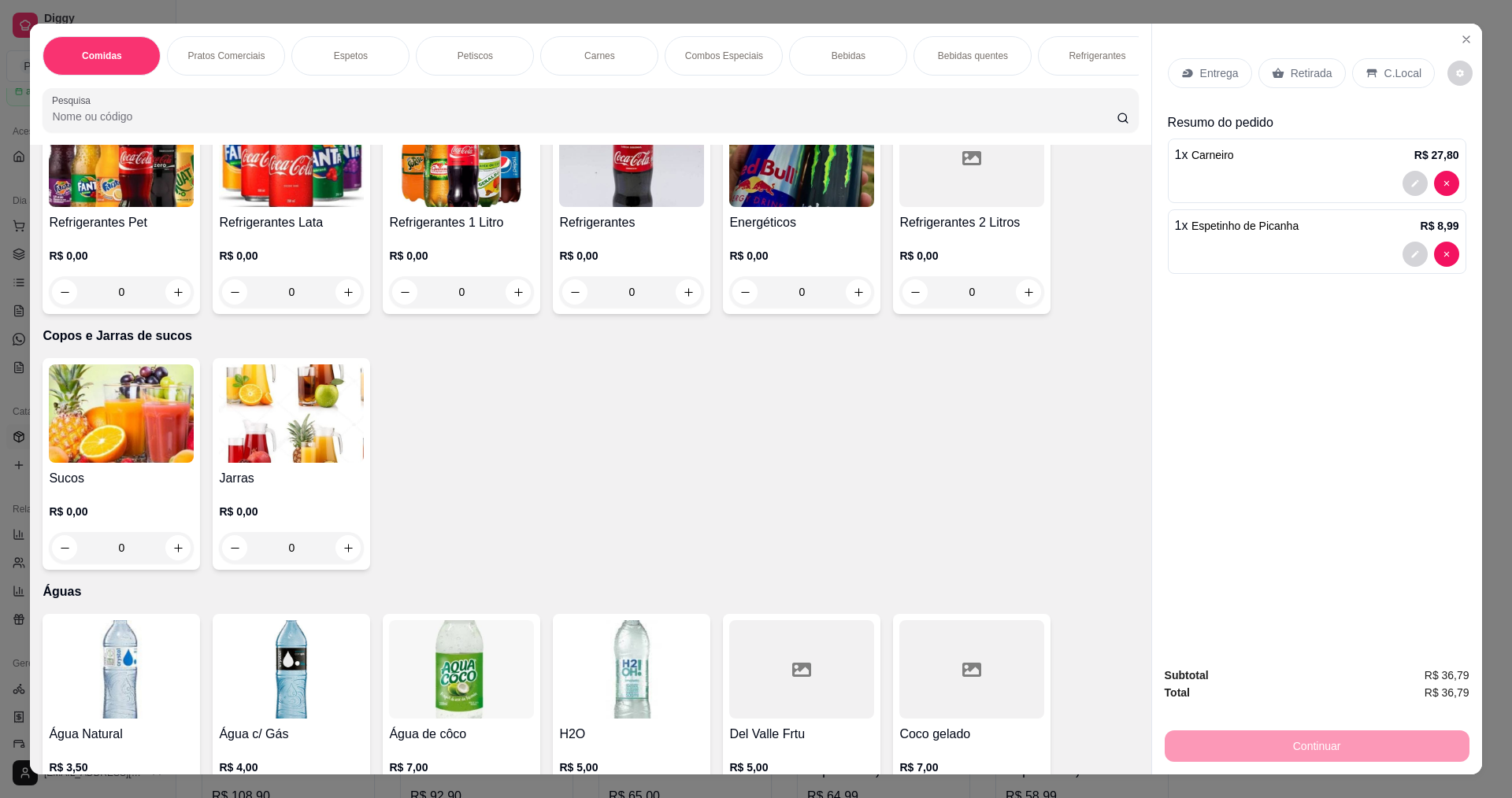
click at [680, 225] on h4 "Refrigerantes" at bounding box center [631, 222] width 145 height 19
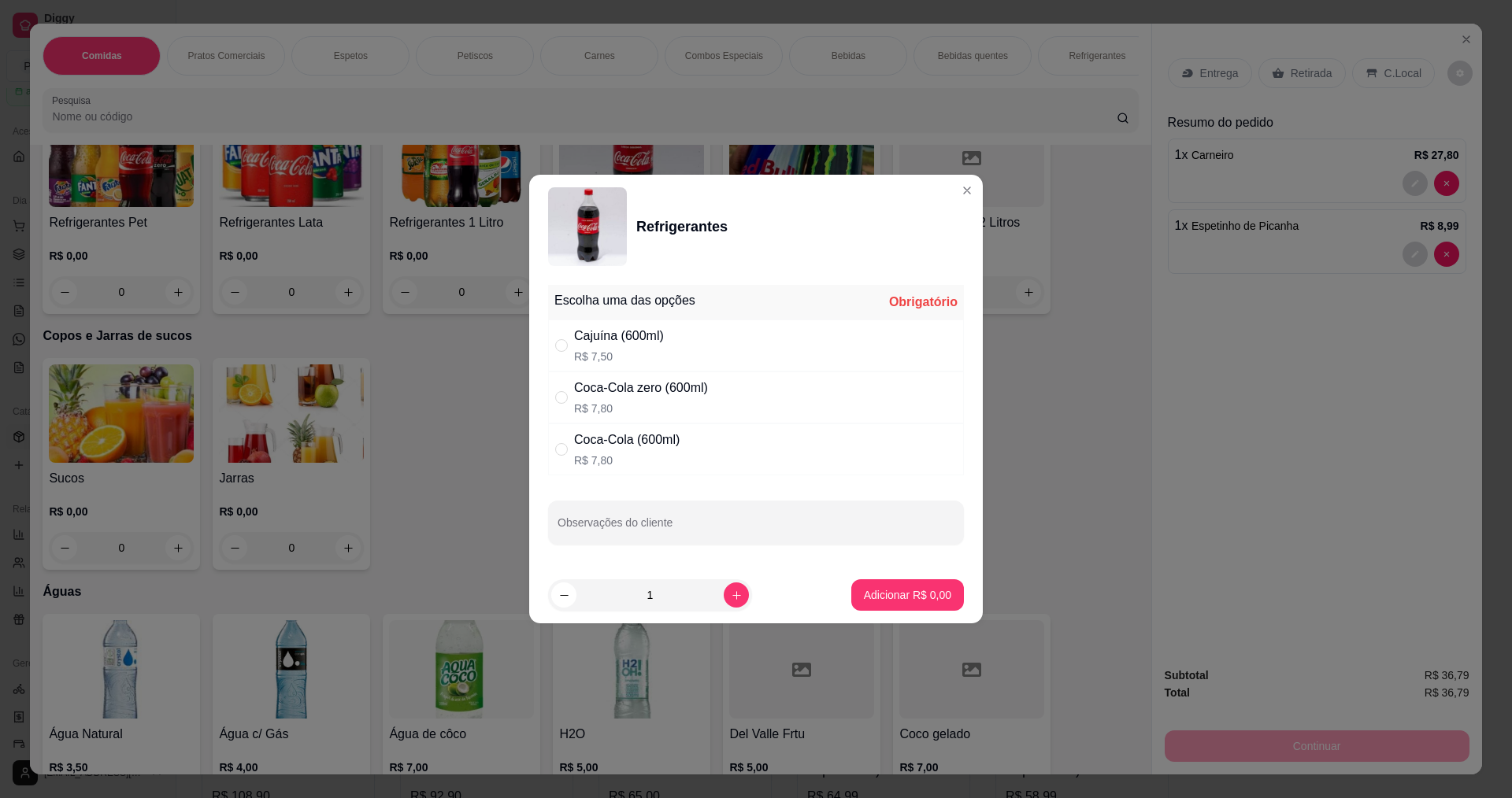
click at [649, 409] on p "R$ 7,80" at bounding box center [641, 408] width 134 height 15
radio input "true"
drag, startPoint x: 875, startPoint y: 569, endPoint x: 875, endPoint y: 578, distance: 9.0
click at [875, 569] on footer "1 Adicionar R$ 7,80" at bounding box center [756, 595] width 454 height 57
click at [875, 587] on p "Adicionar R$ 7,80" at bounding box center [907, 595] width 85 height 15
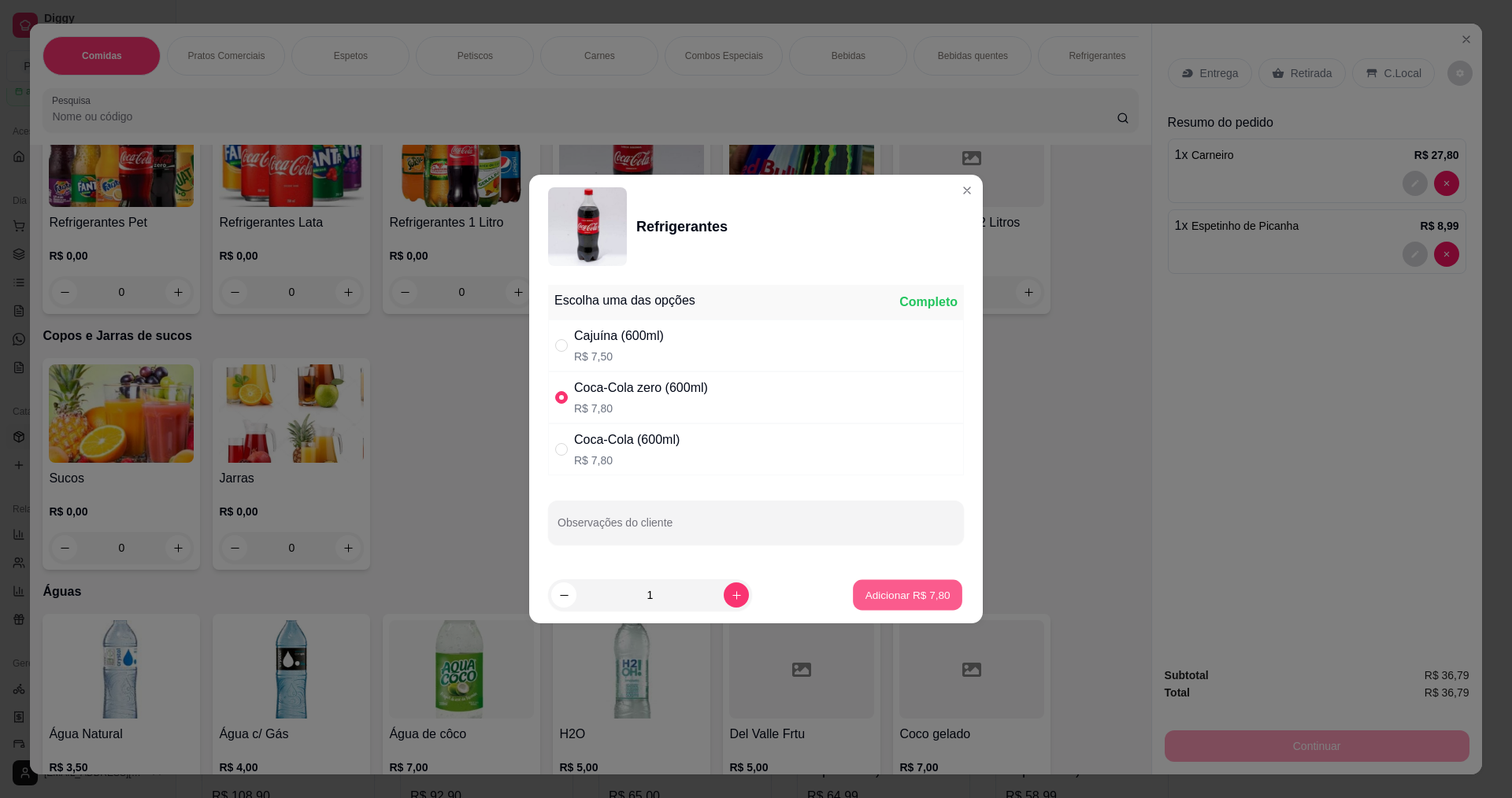
type input "1"
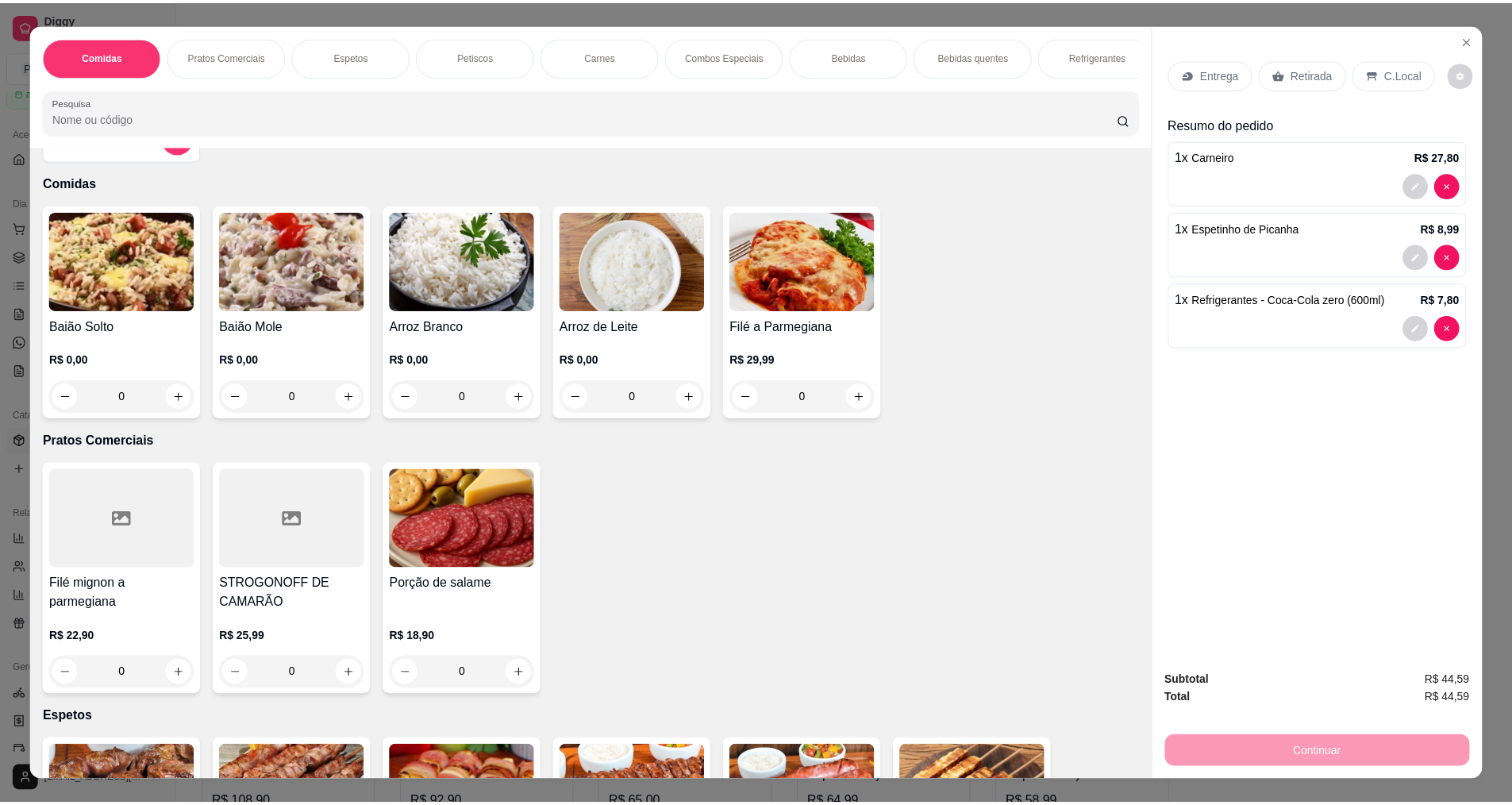
scroll to position [0, 0]
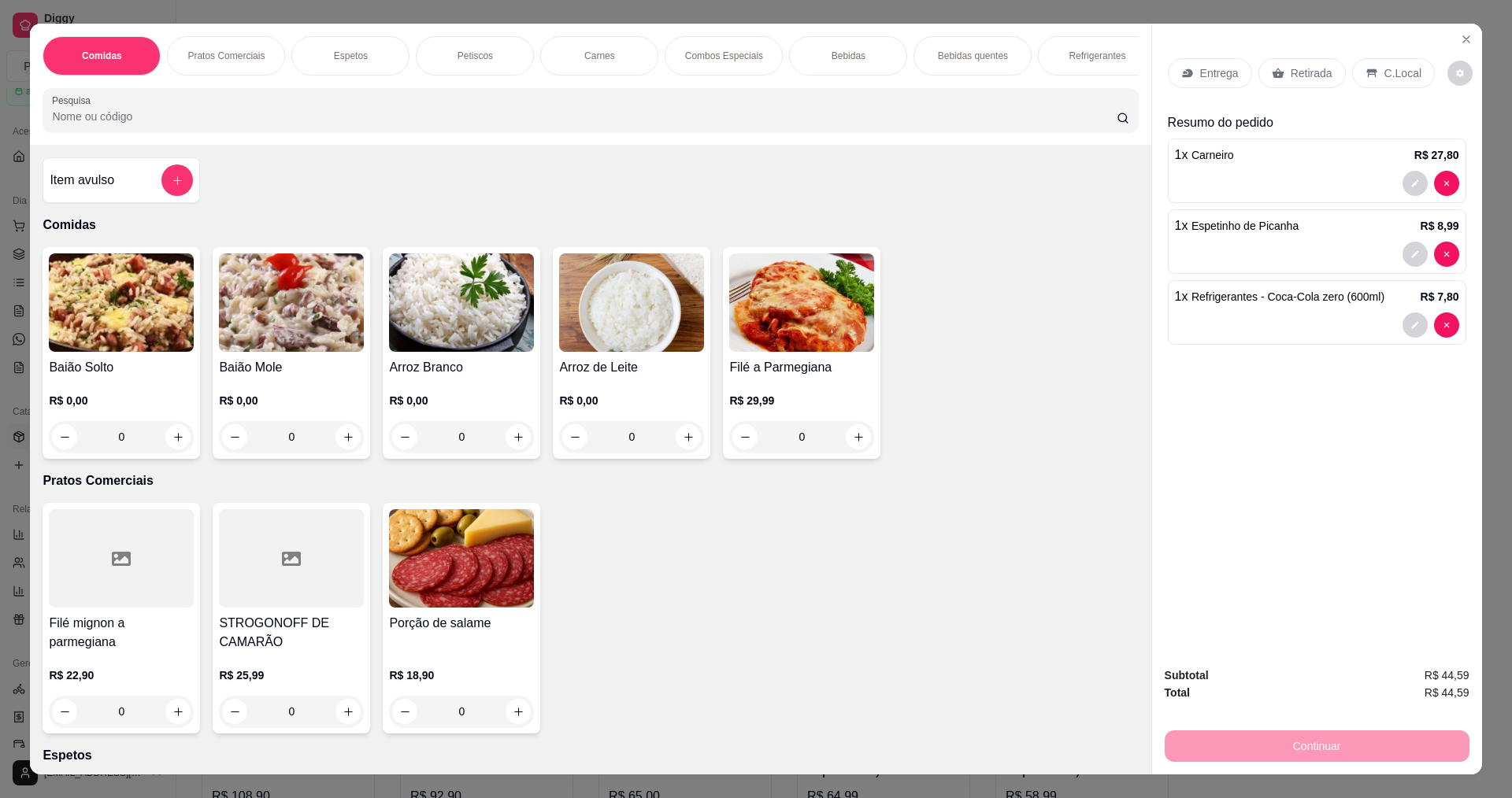
click at [129, 291] on img at bounding box center [121, 302] width 145 height 98
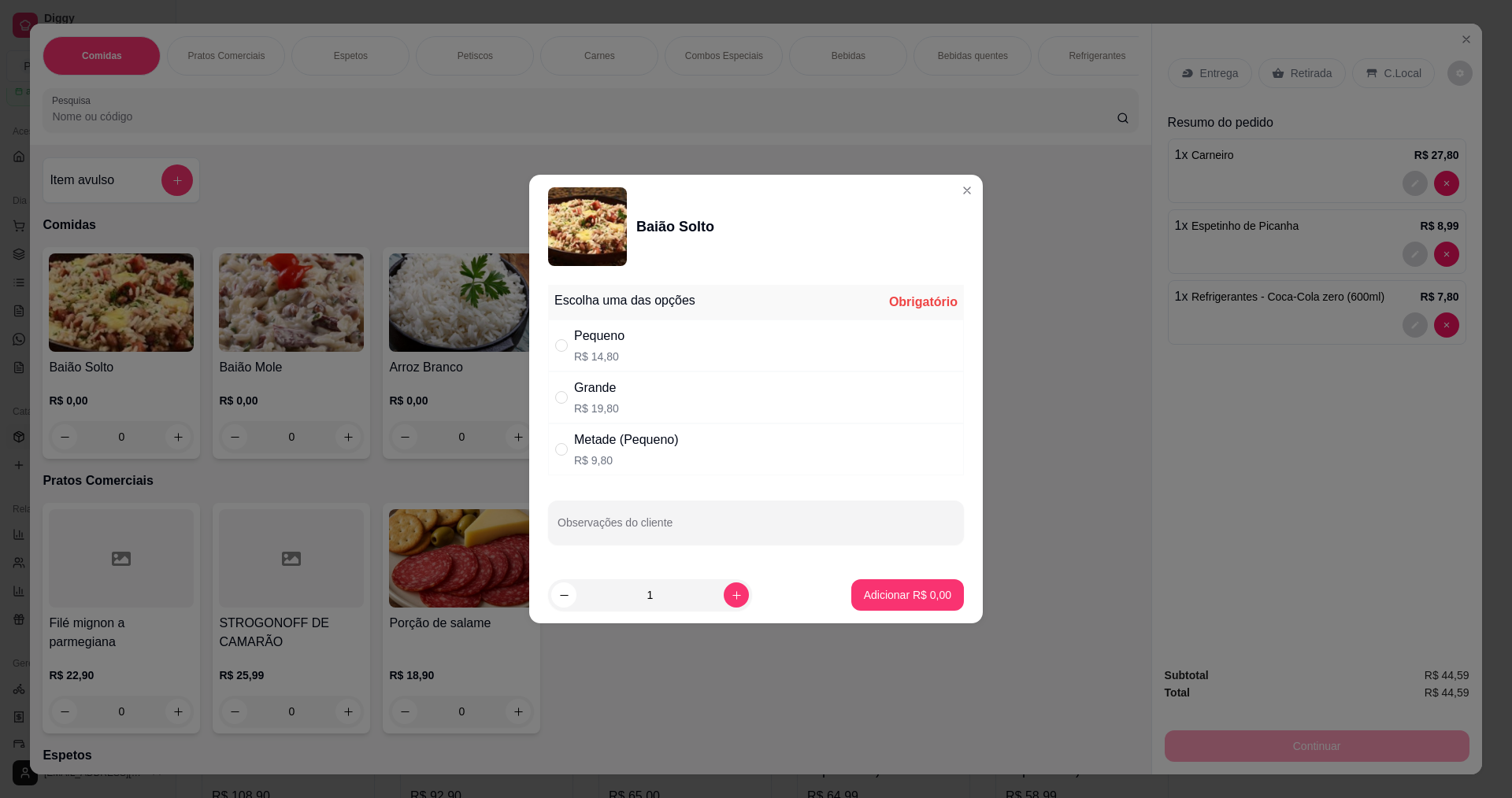
click at [619, 399] on div "Grande R$ 19,80" at bounding box center [756, 398] width 416 height 52
radio input "true"
click at [886, 590] on p "Adicionar R$ 19,80" at bounding box center [904, 595] width 91 height 15
type input "1"
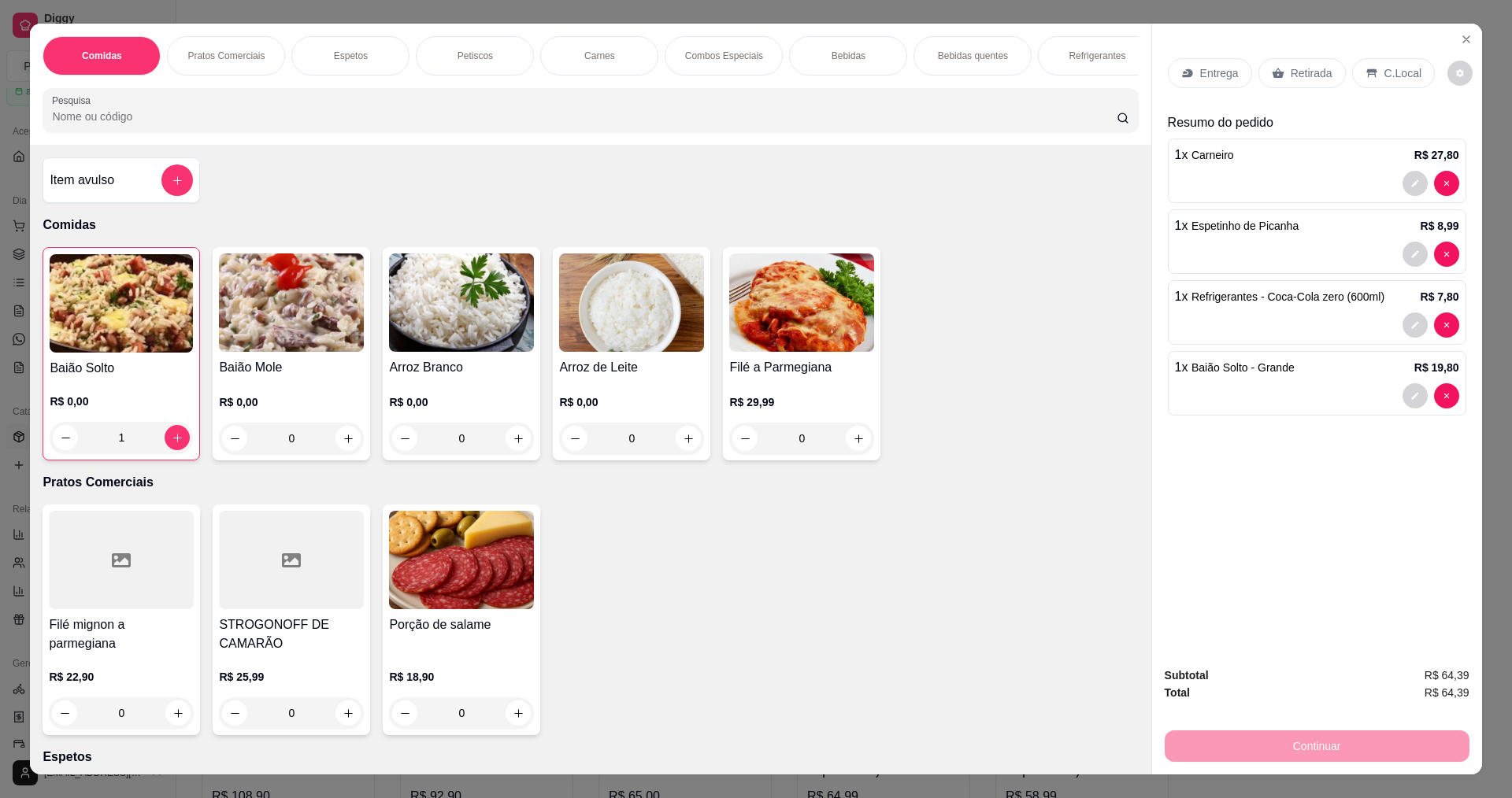
click at [1210, 76] on p "Entrega" at bounding box center [1219, 73] width 39 height 15
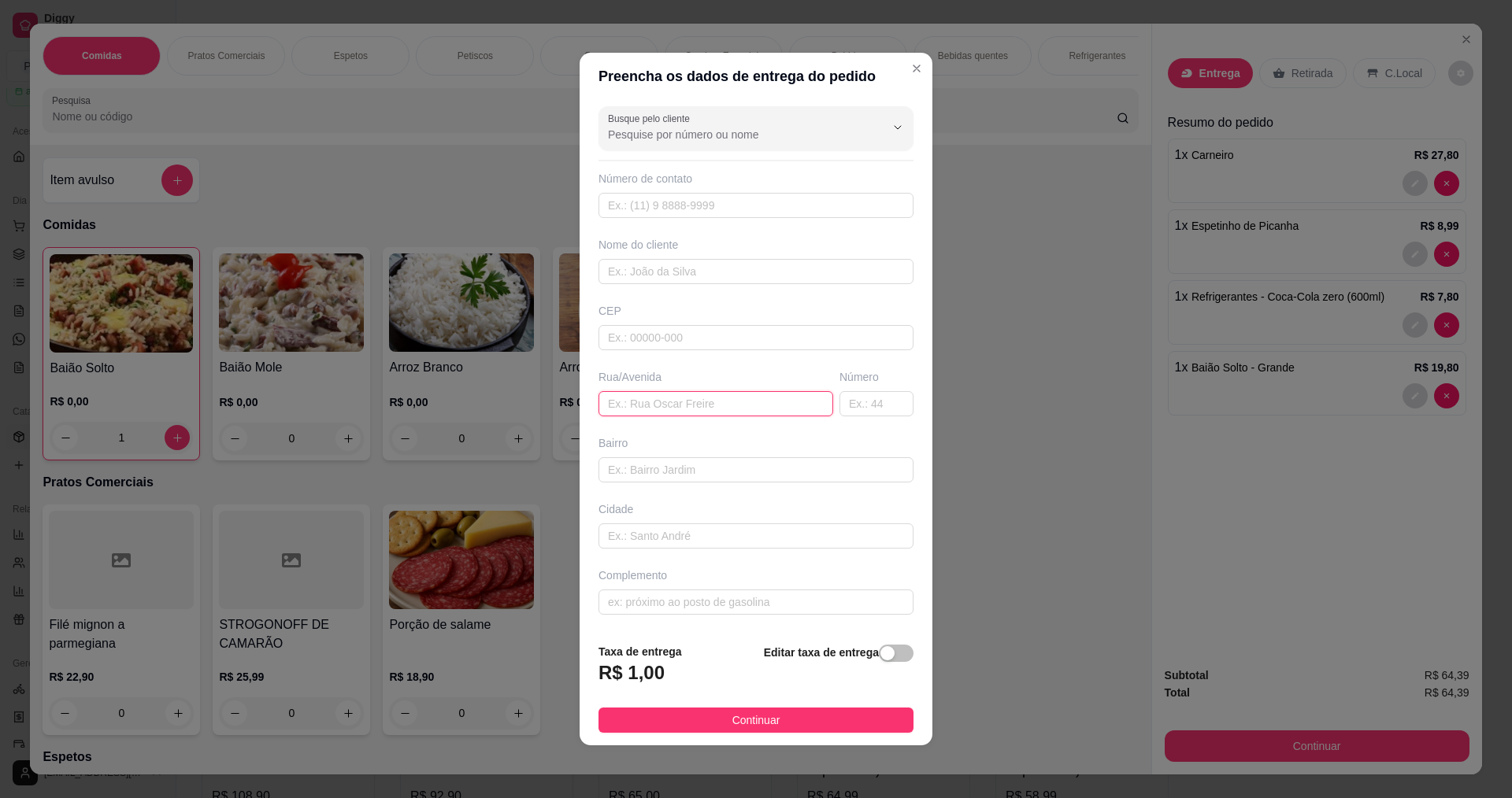
click at [634, 404] on input "text" at bounding box center [716, 404] width 235 height 25
click at [663, 409] on input "expedito daamasceno" at bounding box center [716, 404] width 235 height 25
click at [722, 405] on input "expedito damasceno" at bounding box center [716, 404] width 235 height 25
type input "expedito damasceno 18"
click at [710, 276] on input "text" at bounding box center [756, 272] width 315 height 25
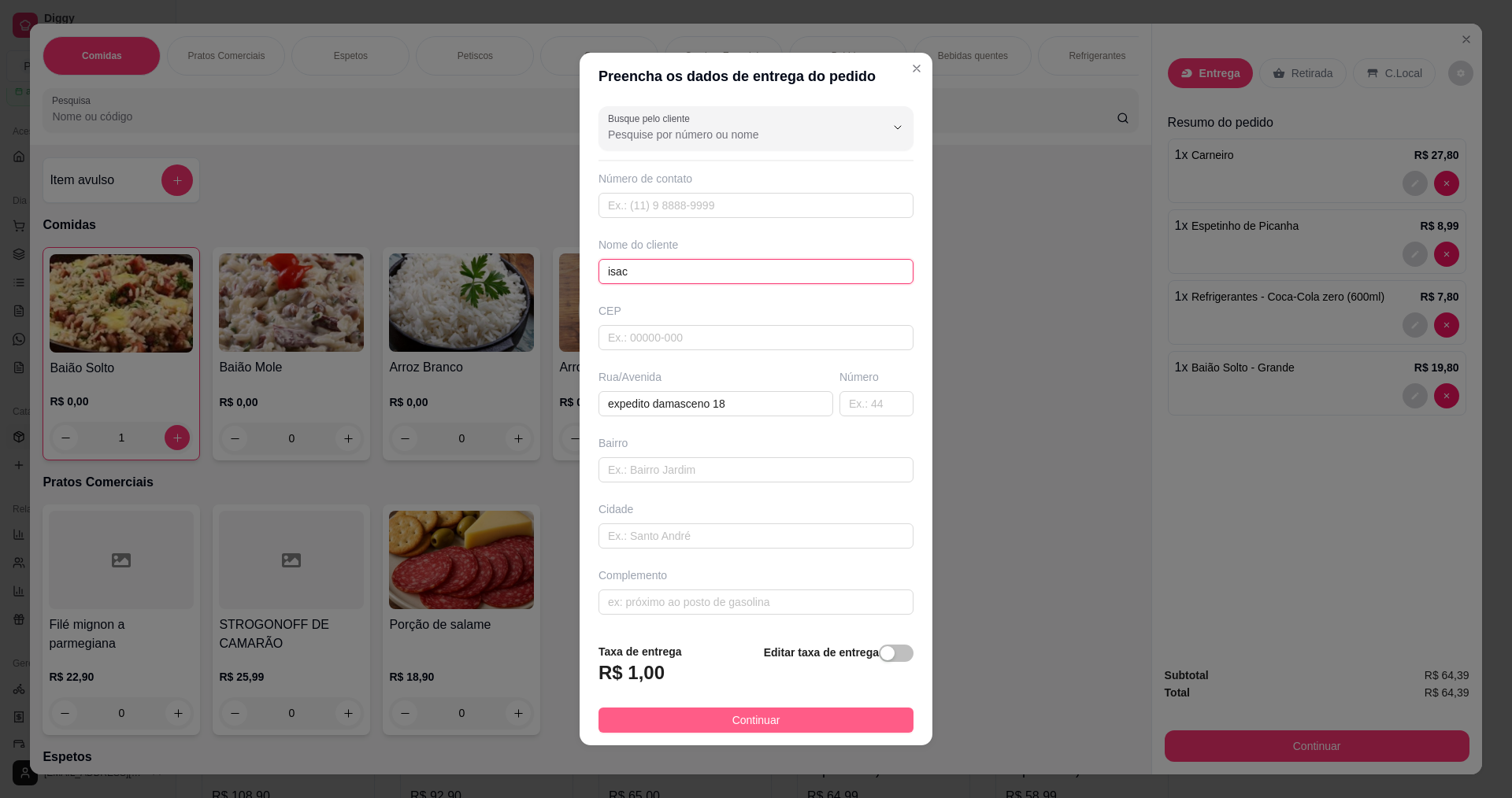
type input "isac"
click at [765, 721] on span "Continuar" at bounding box center [756, 720] width 48 height 17
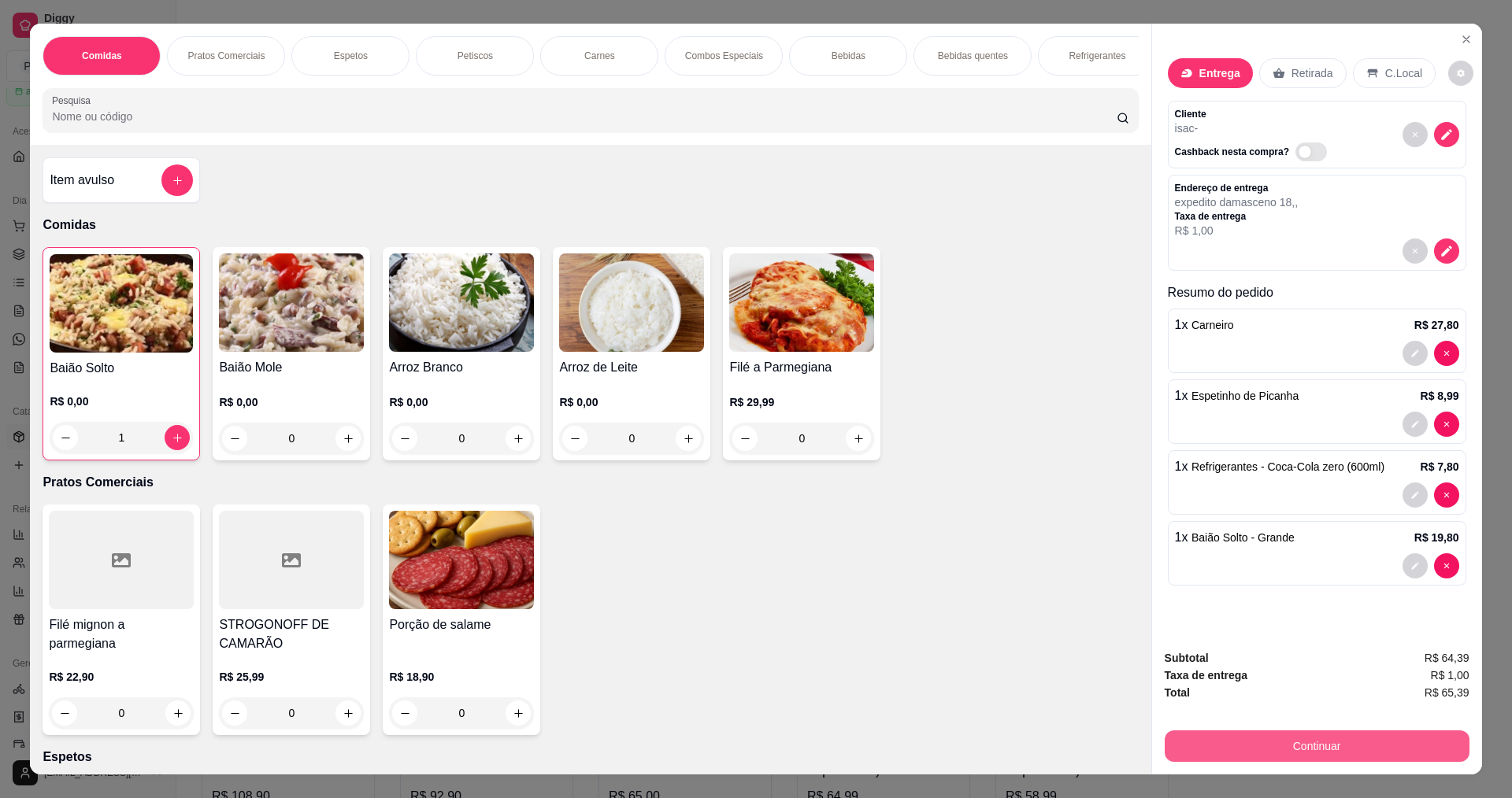
click at [1272, 742] on button "Continuar" at bounding box center [1317, 746] width 305 height 31
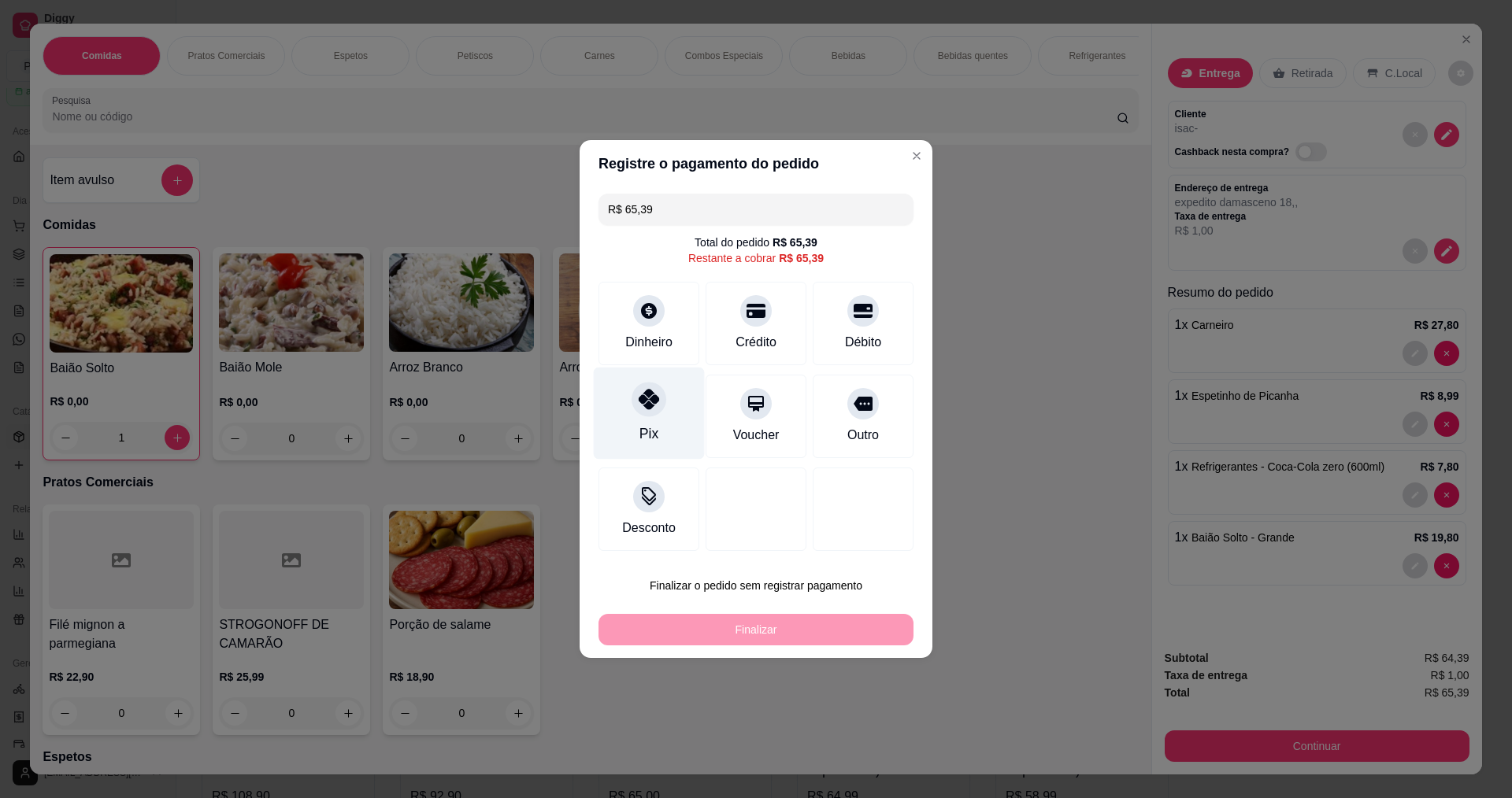
click at [617, 407] on div "Pix" at bounding box center [649, 414] width 111 height 92
type input "R$ 0,00"
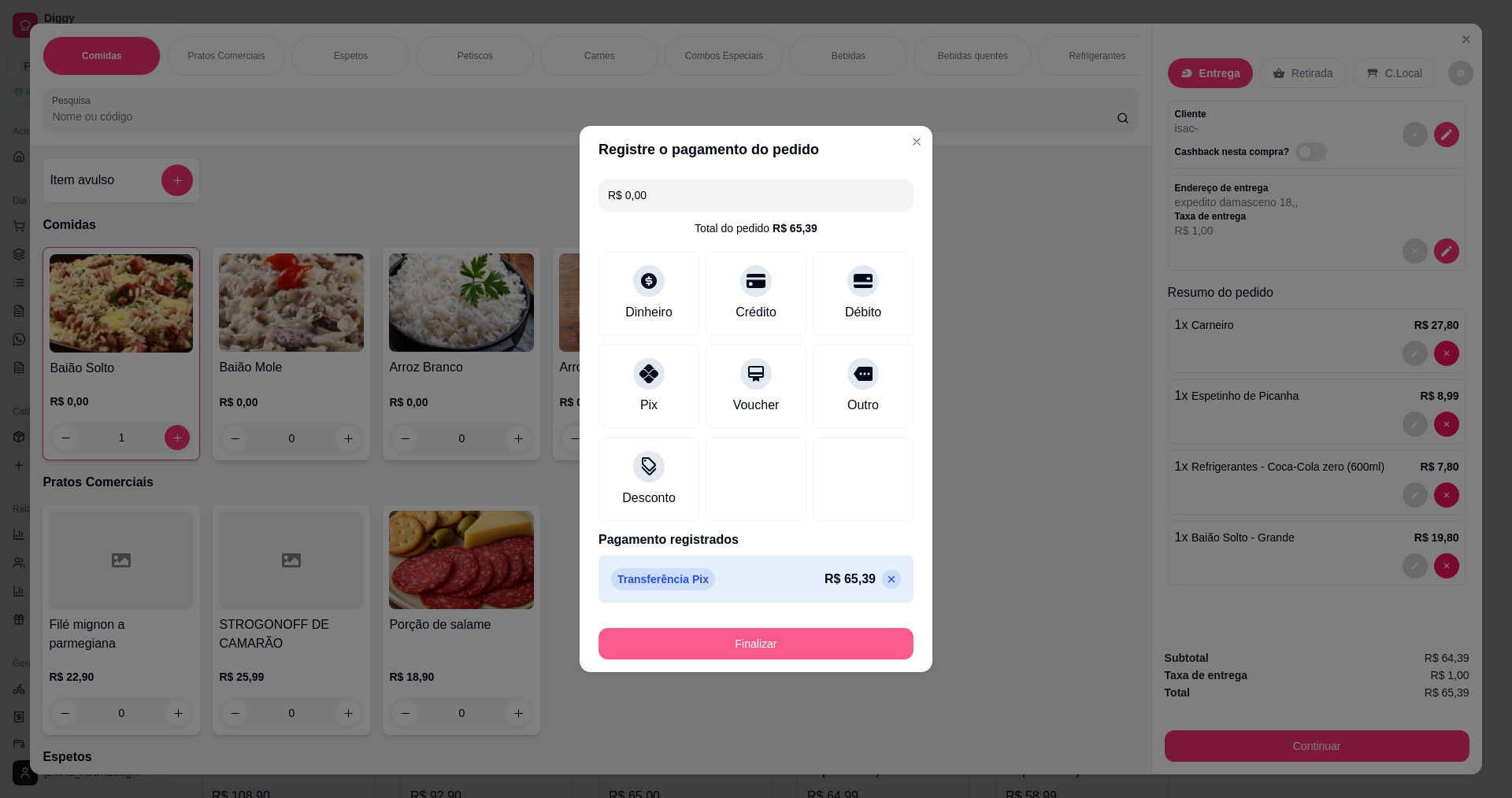
click at [710, 649] on button "Finalizar" at bounding box center [756, 643] width 315 height 31
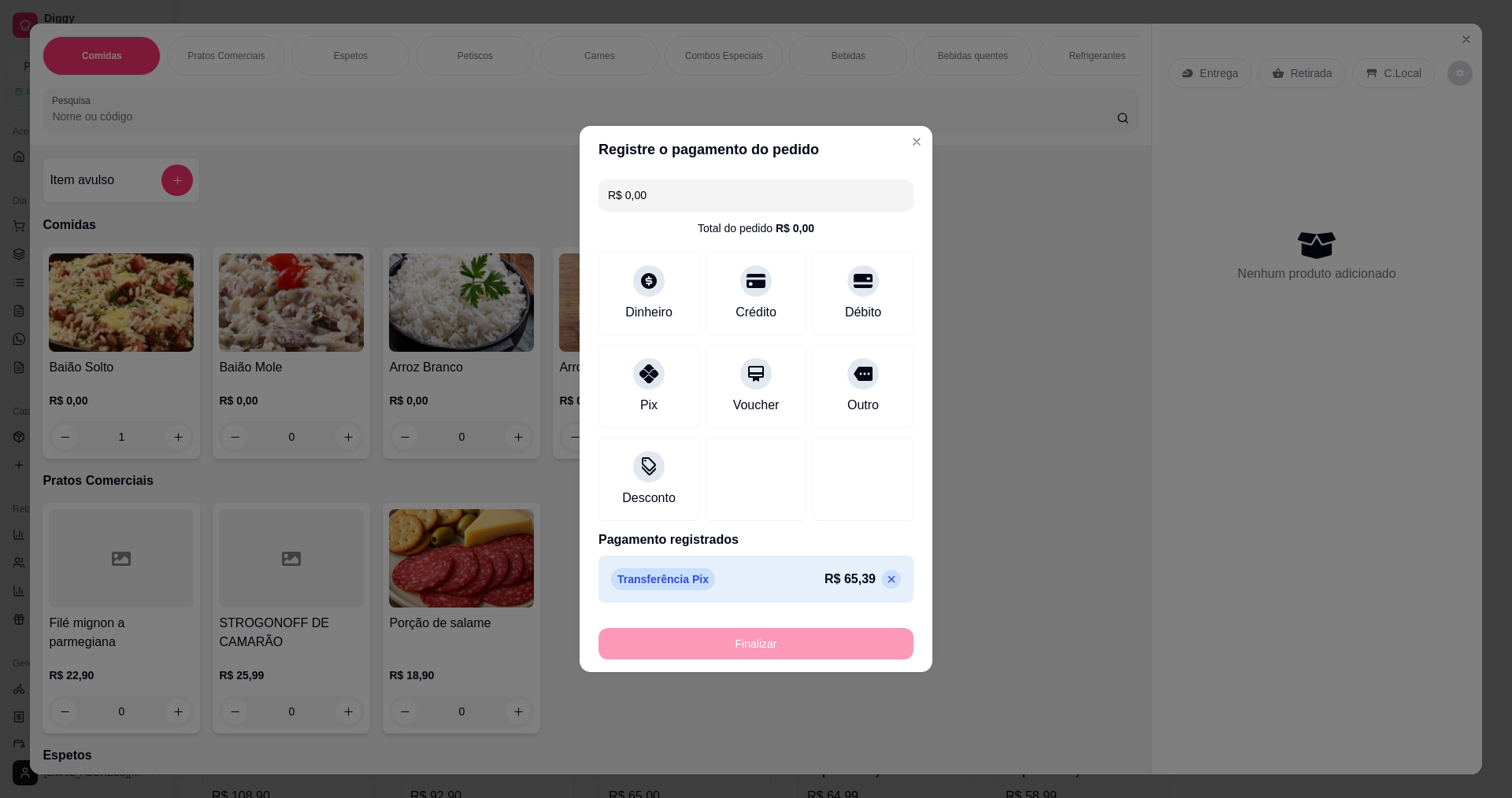
type input "0"
type input "-R$ 65,39"
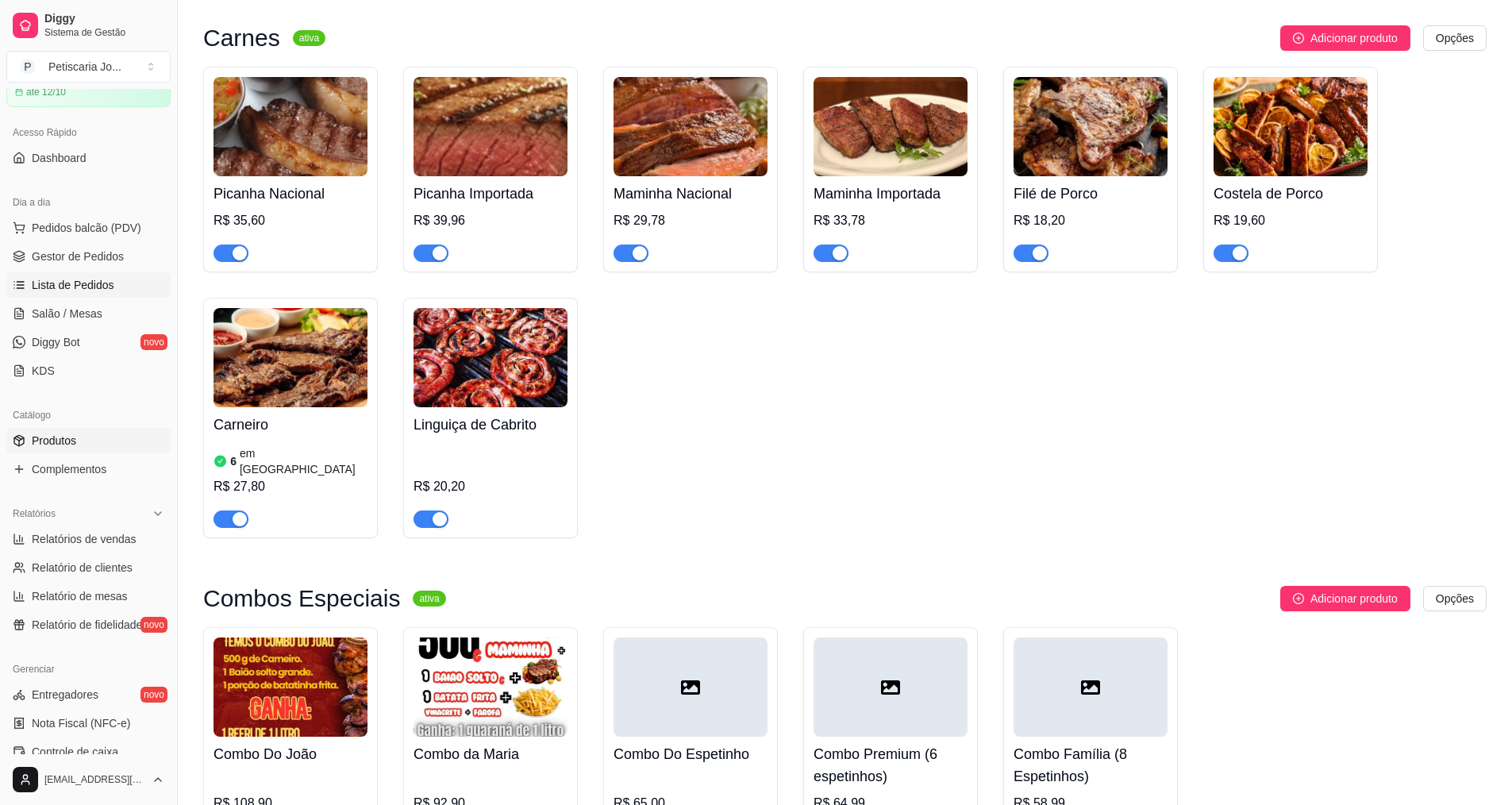
click at [47, 290] on span "Lista de Pedidos" at bounding box center [73, 284] width 83 height 15
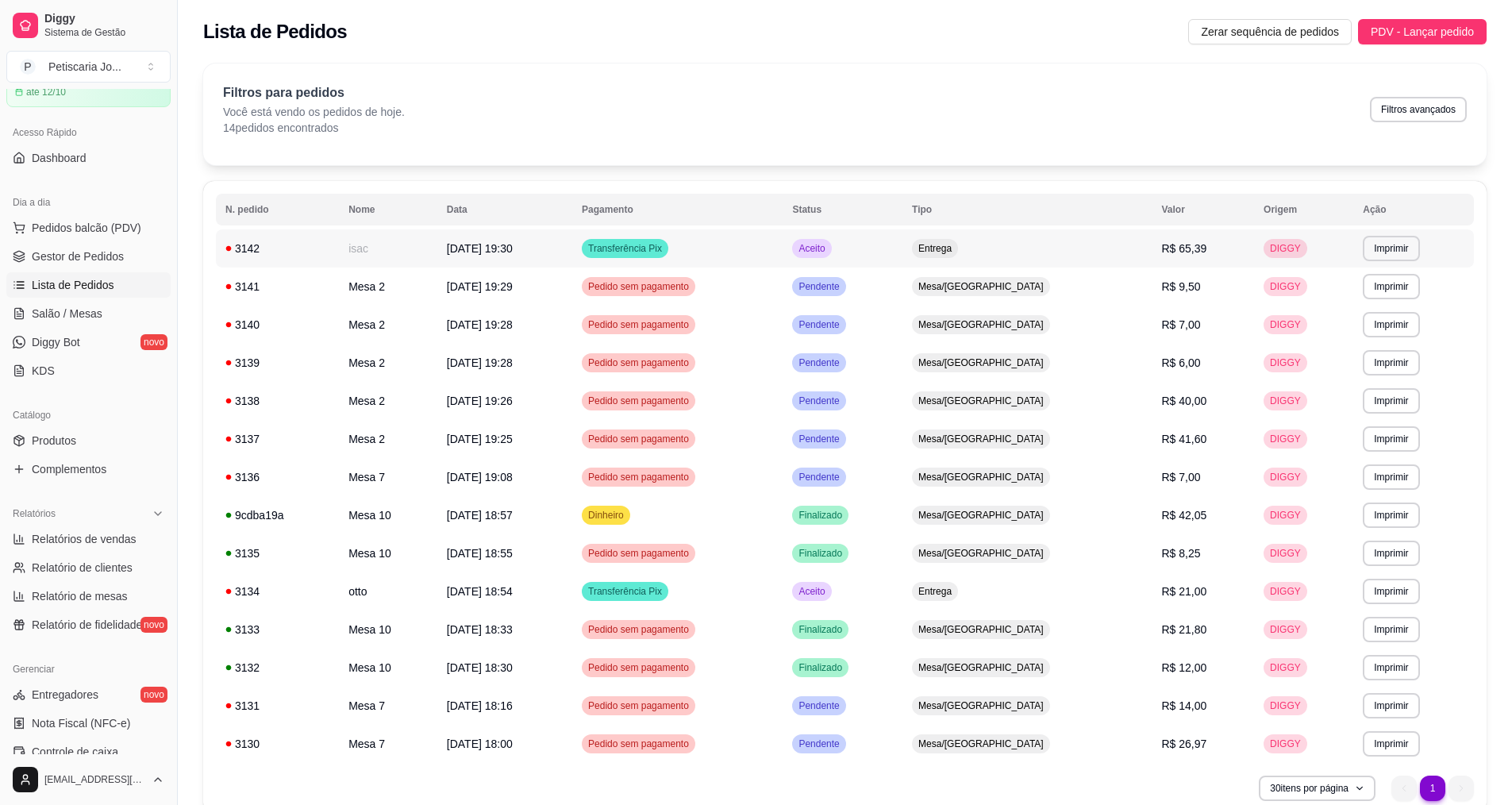
click at [1270, 250] on span "DIGGY" at bounding box center [1284, 249] width 37 height 13
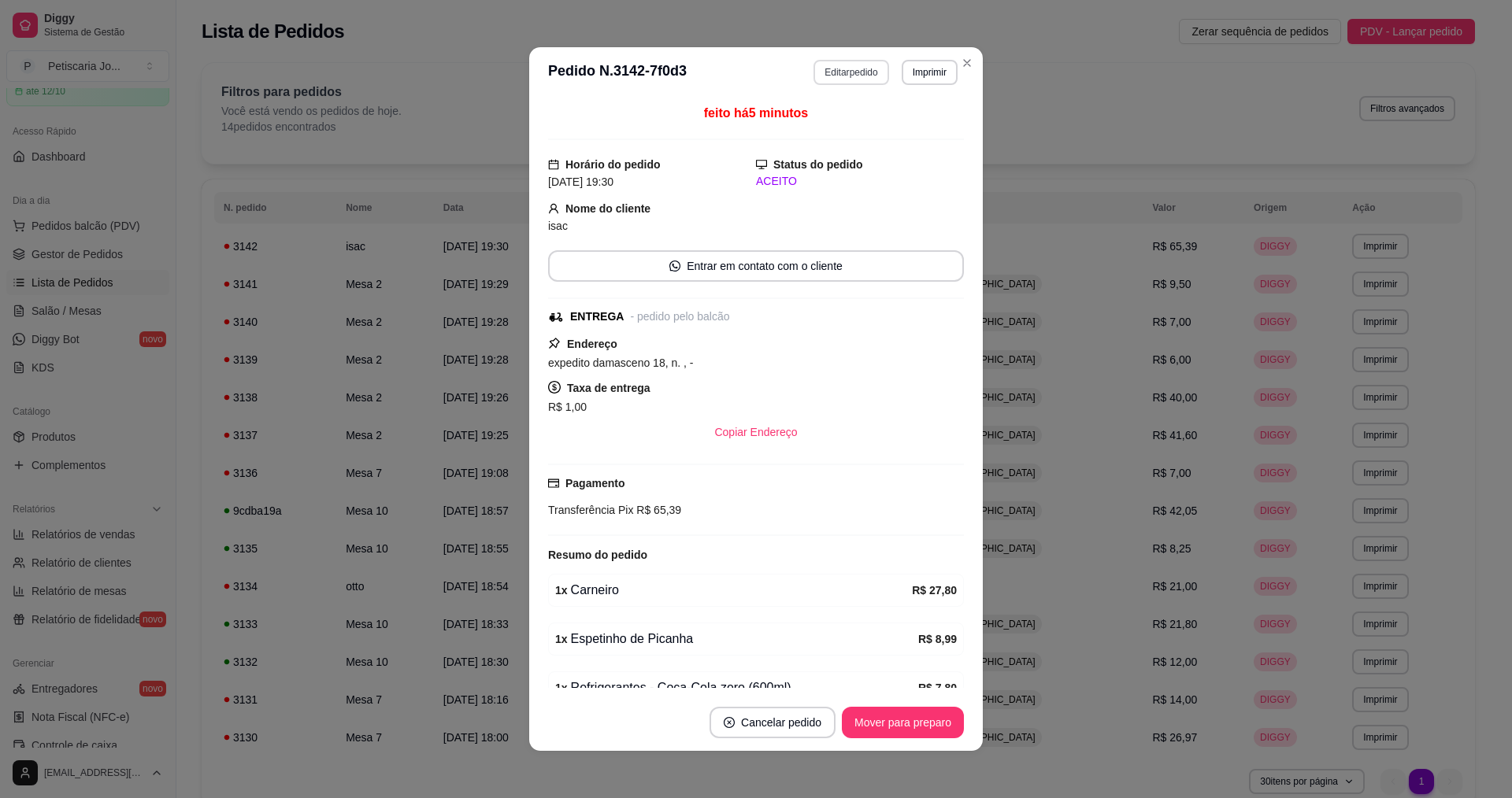
click at [849, 73] on button "Editar pedido" at bounding box center [850, 72] width 75 height 25
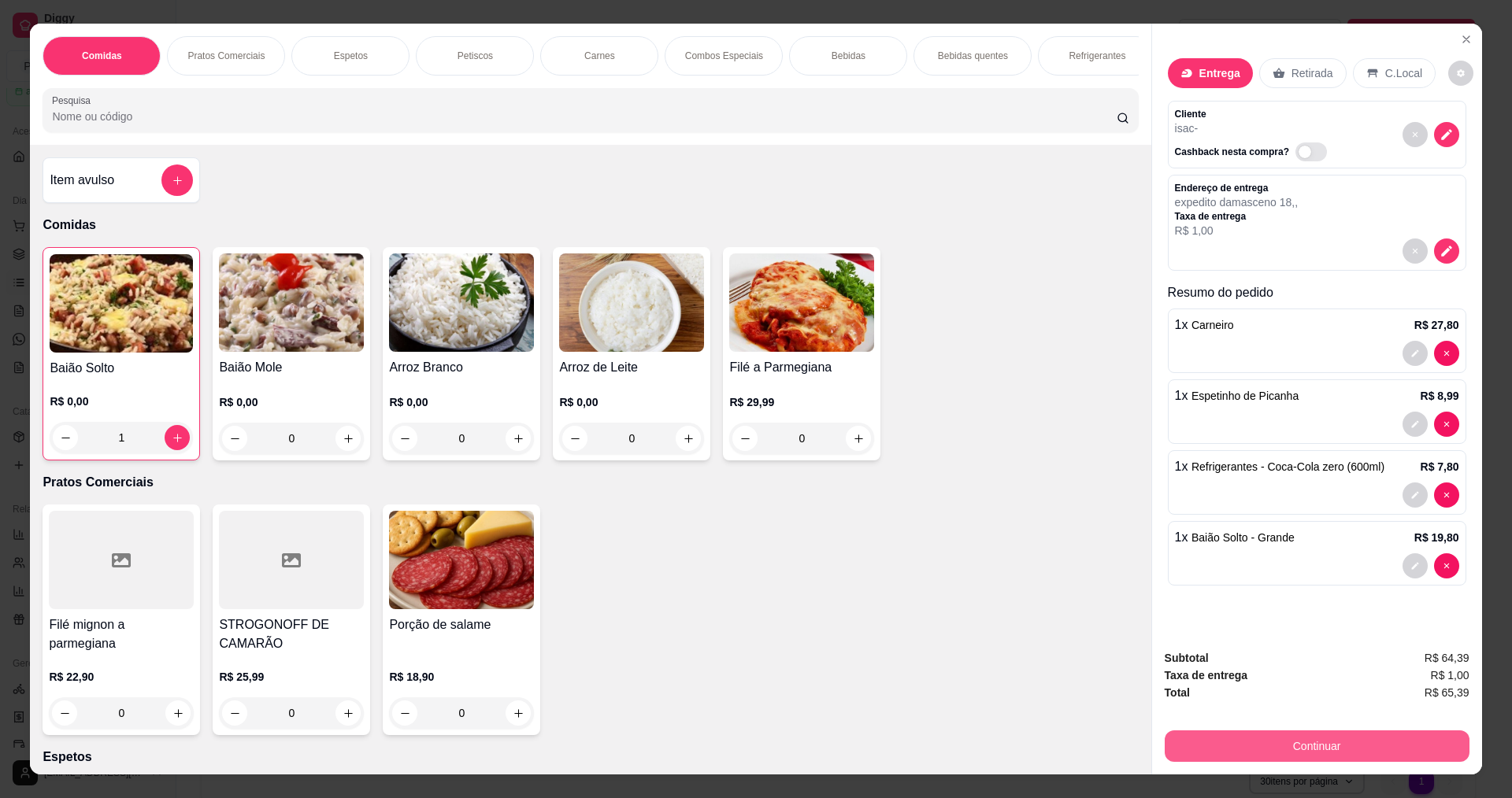
click at [1326, 751] on button "Continuar" at bounding box center [1317, 746] width 305 height 31
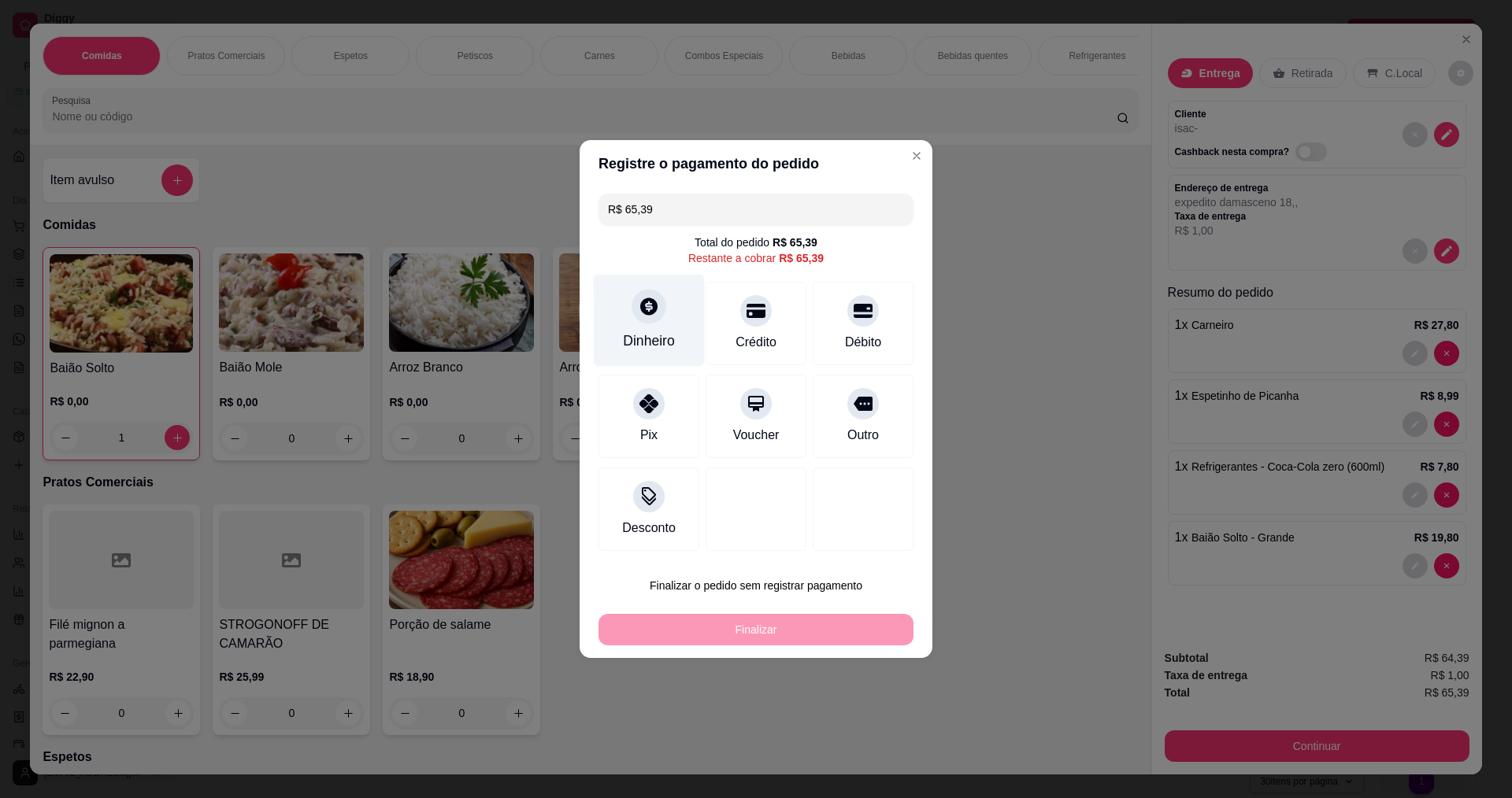
click at [655, 331] on div "Dinheiro" at bounding box center [649, 340] width 52 height 21
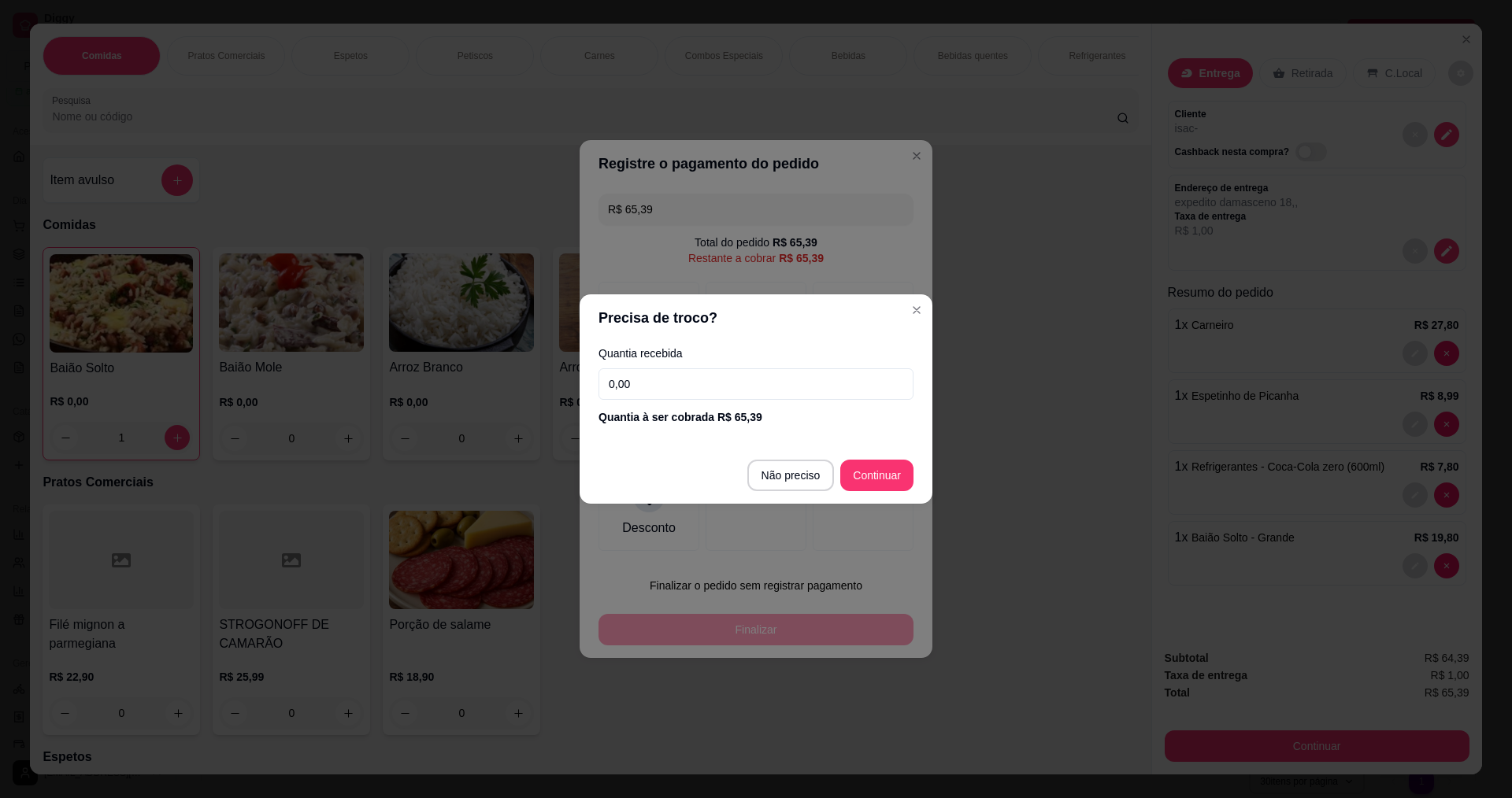
click at [731, 387] on input "0,00" at bounding box center [756, 383] width 315 height 31
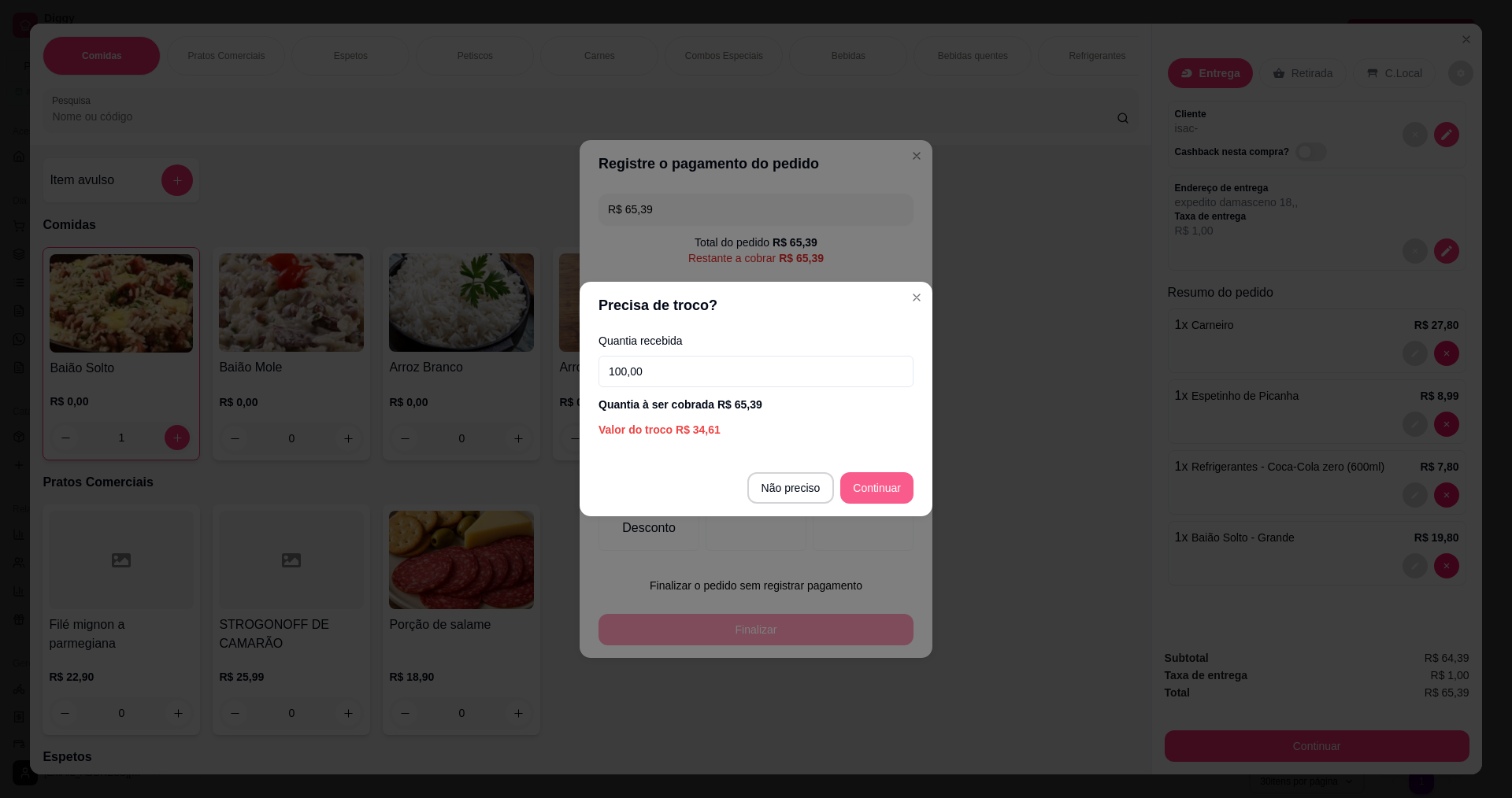
type input "100,00"
type input "R$ 0,00"
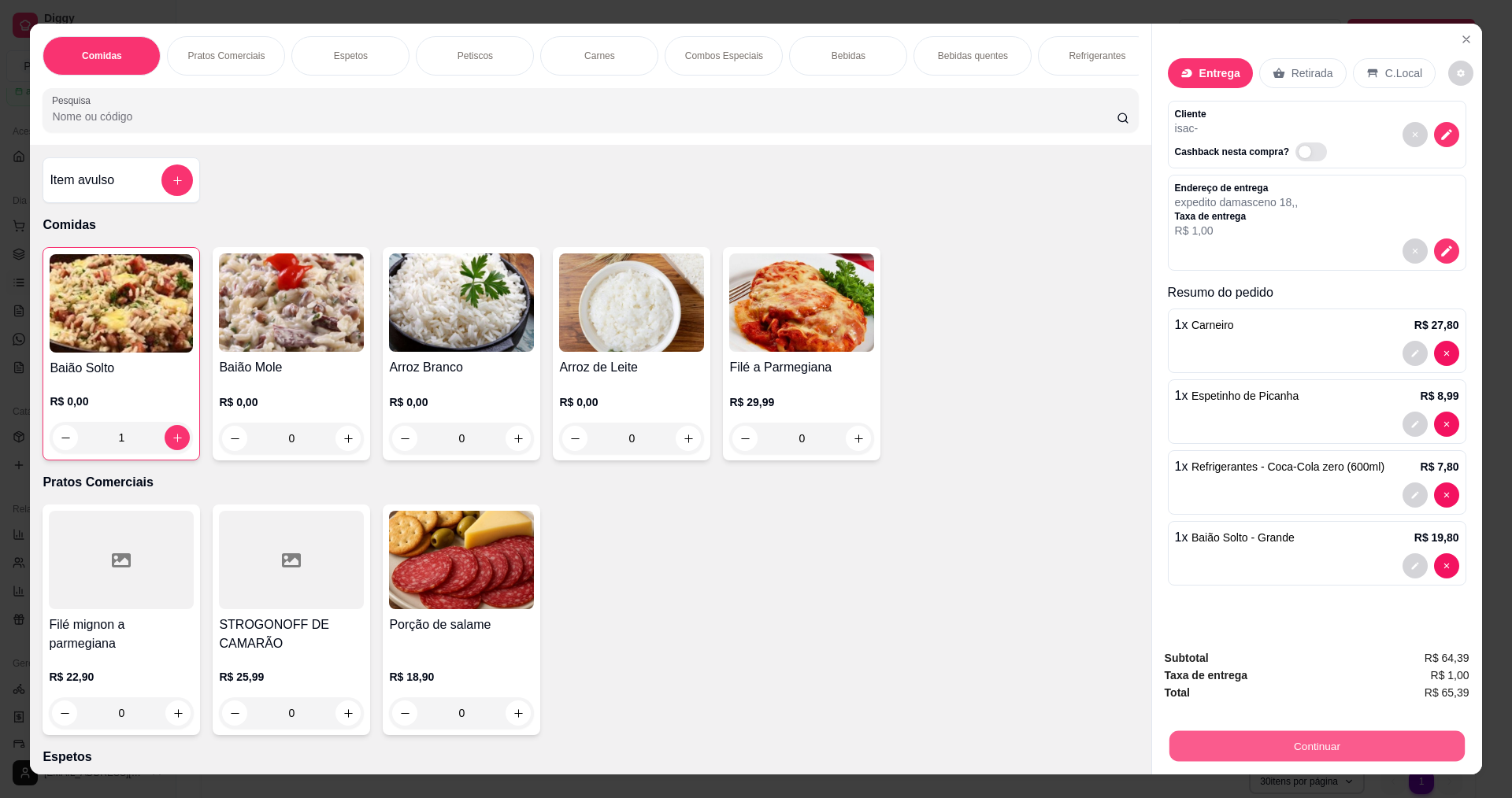
click at [1282, 748] on button "Continuar" at bounding box center [1316, 746] width 295 height 31
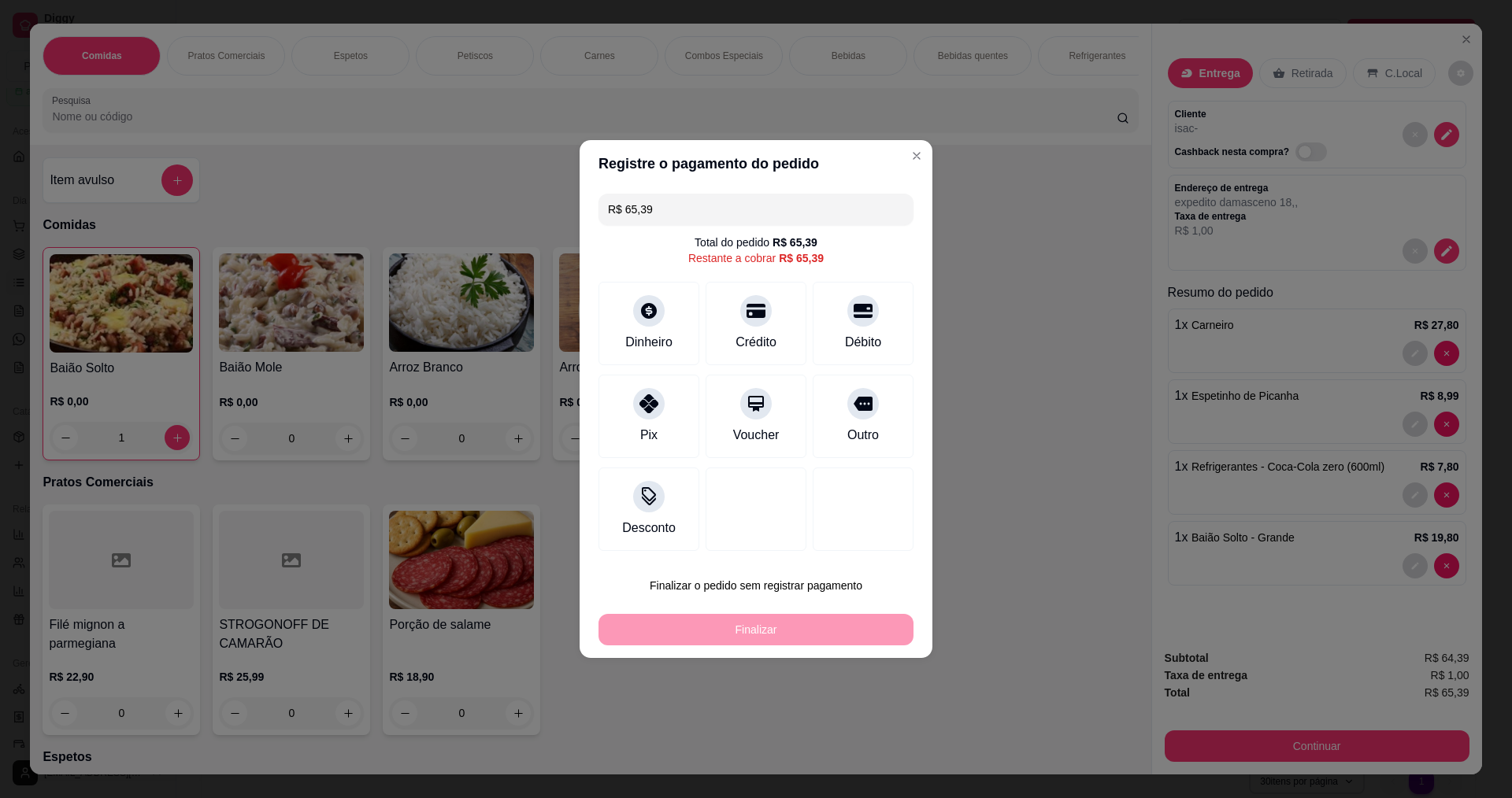
click at [658, 209] on input "R$ 65,39" at bounding box center [755, 209] width 296 height 31
click at [647, 309] on icon at bounding box center [648, 306] width 21 height 21
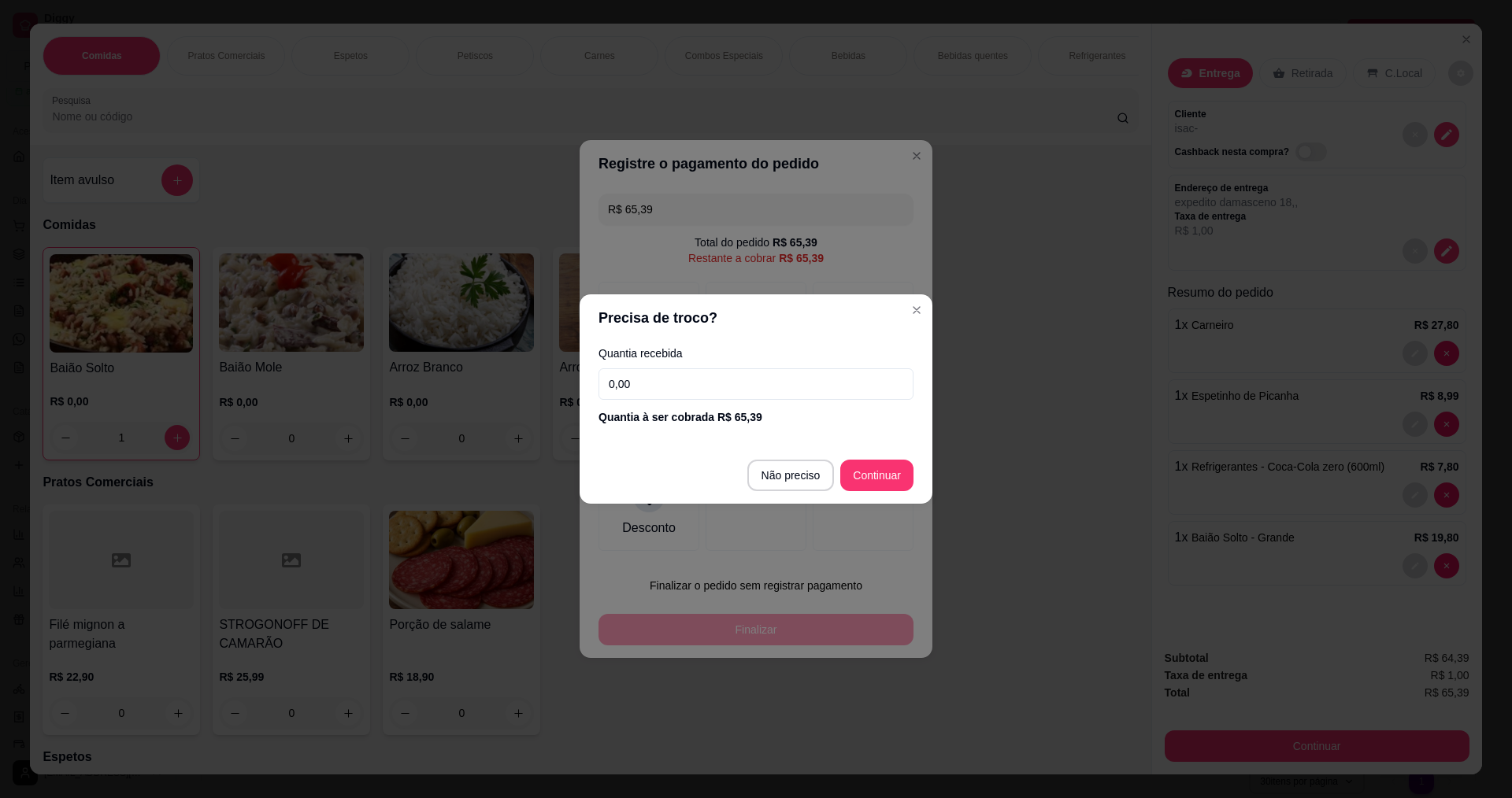
click at [661, 393] on input "0,00" at bounding box center [756, 383] width 315 height 31
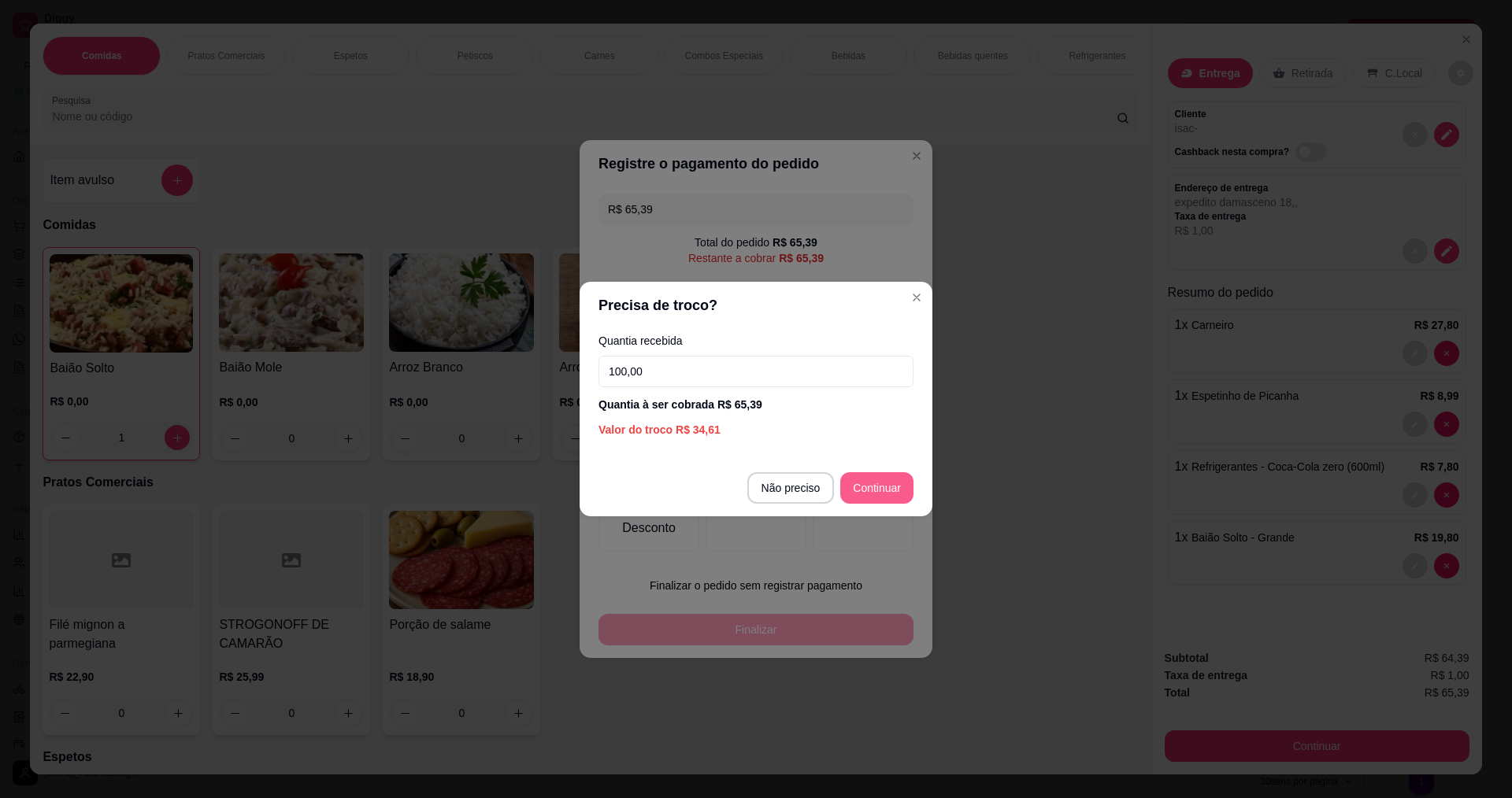
type input "100,00"
type input "R$ 0,00"
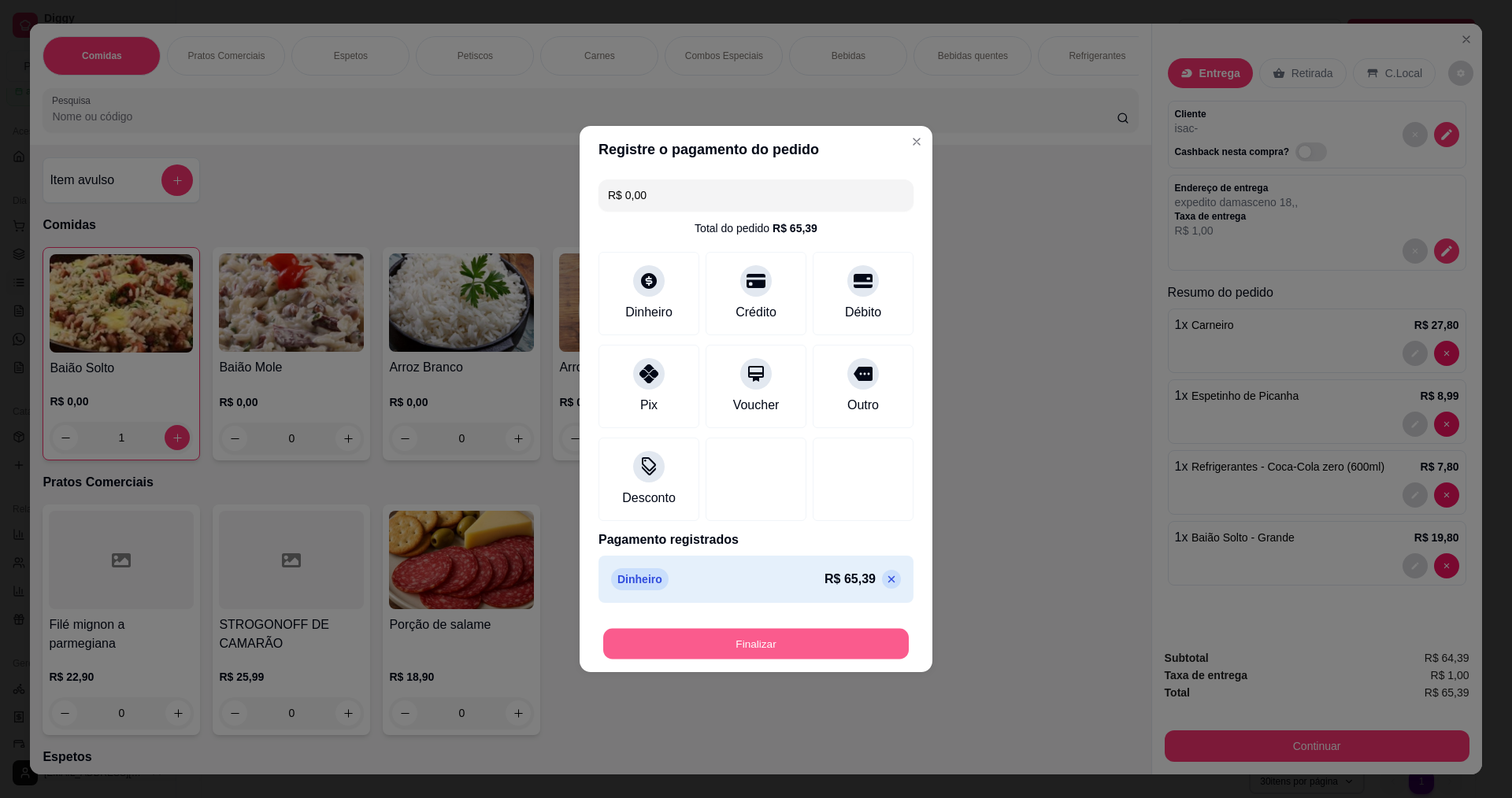
click at [764, 632] on button "Finalizar" at bounding box center [755, 644] width 305 height 31
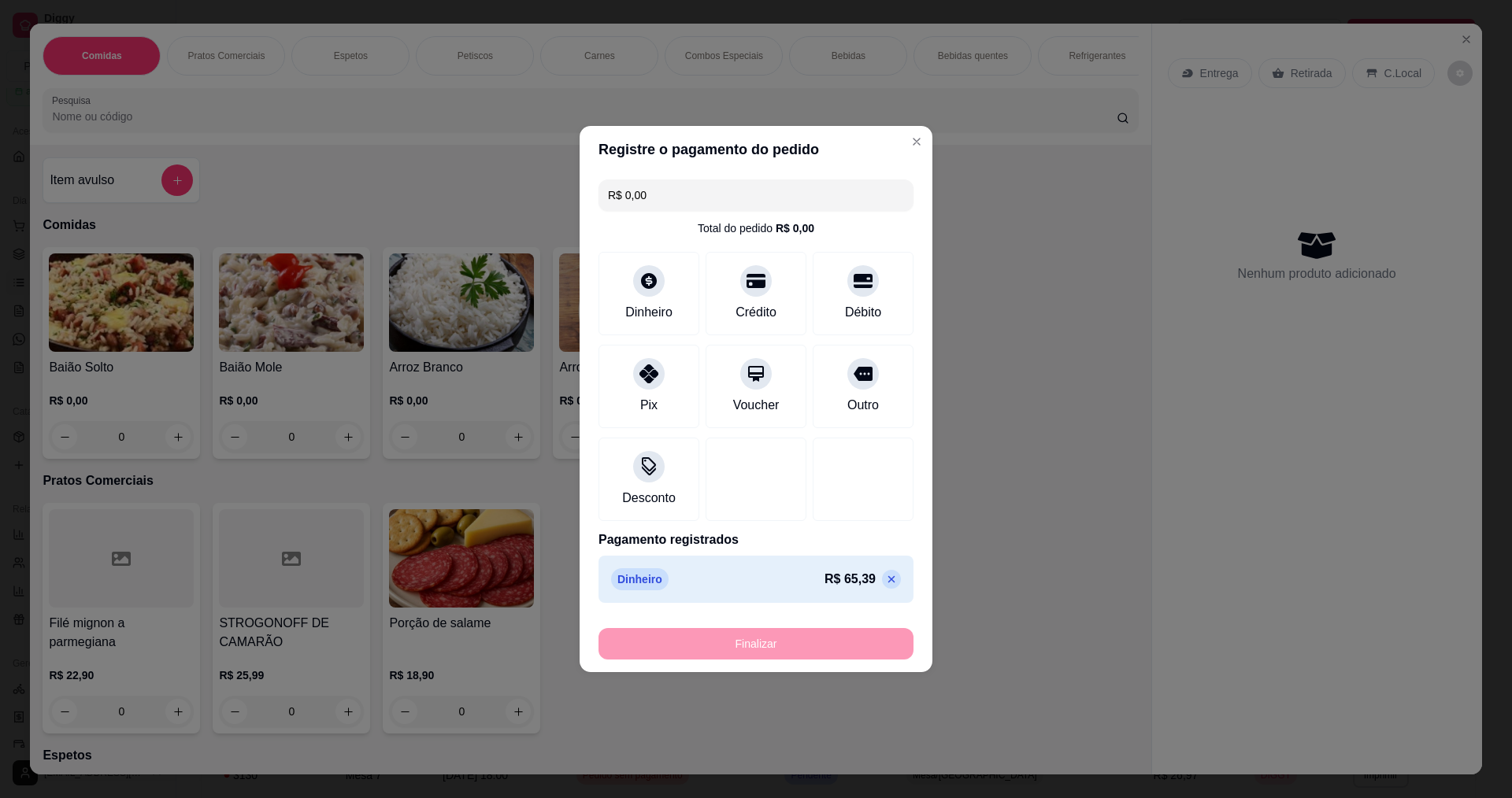
type input "0"
type input "-R$ 65,39"
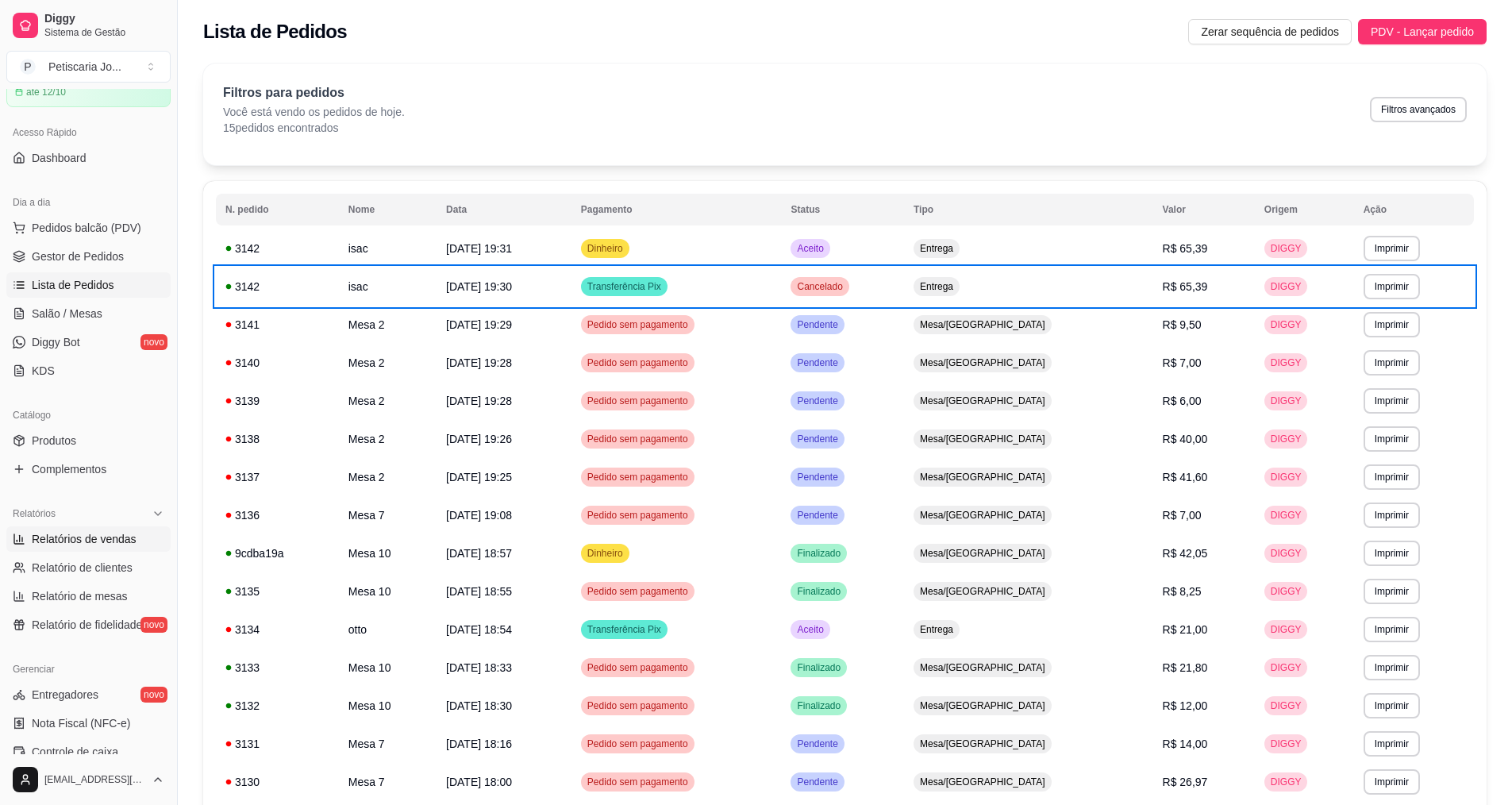
click at [94, 530] on link "Relatórios de vendas" at bounding box center [88, 539] width 164 height 25
select select "ALL"
select select "0"
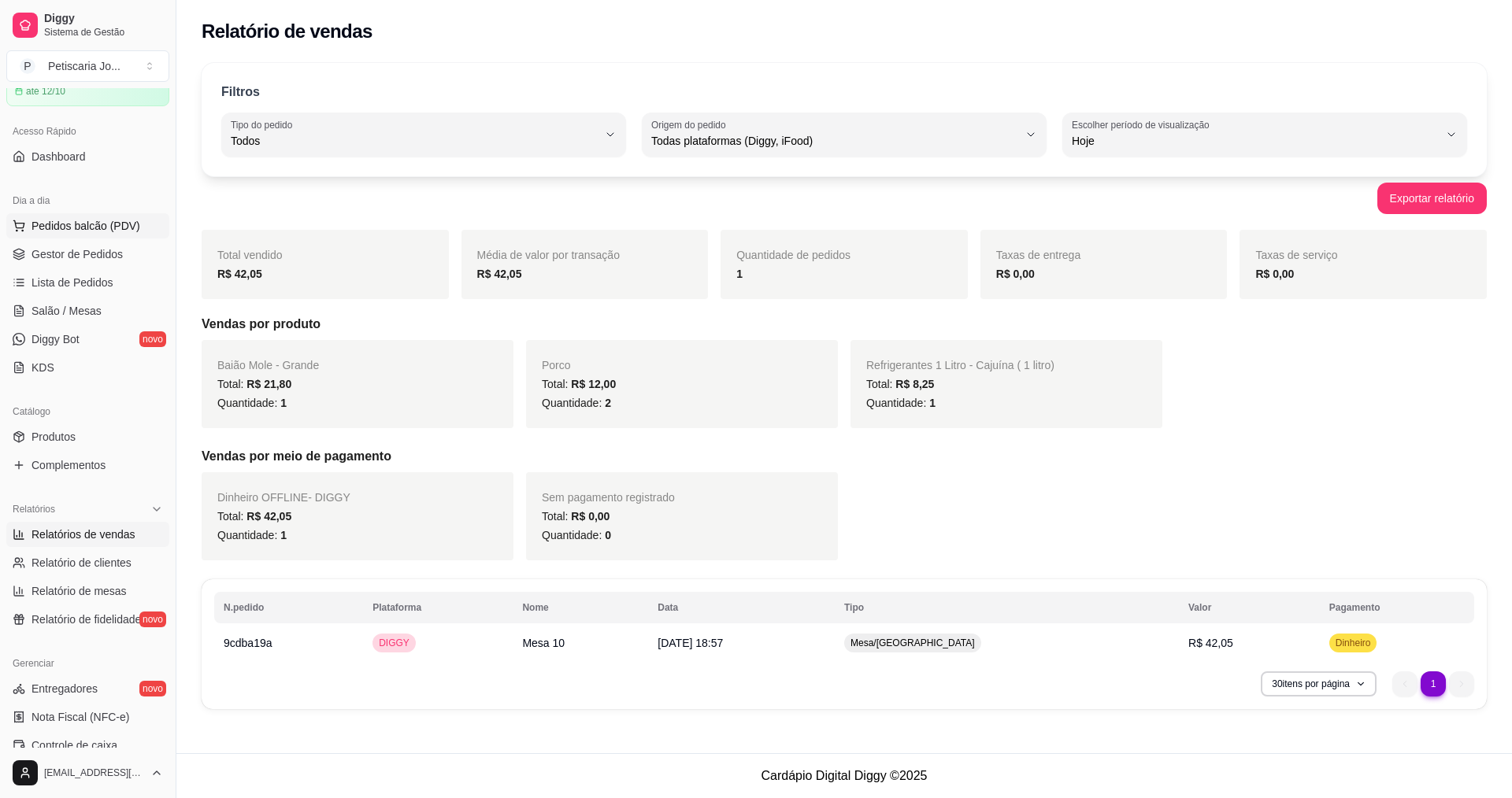
click at [66, 233] on span "Pedidos balcão (PDV)" at bounding box center [86, 225] width 109 height 15
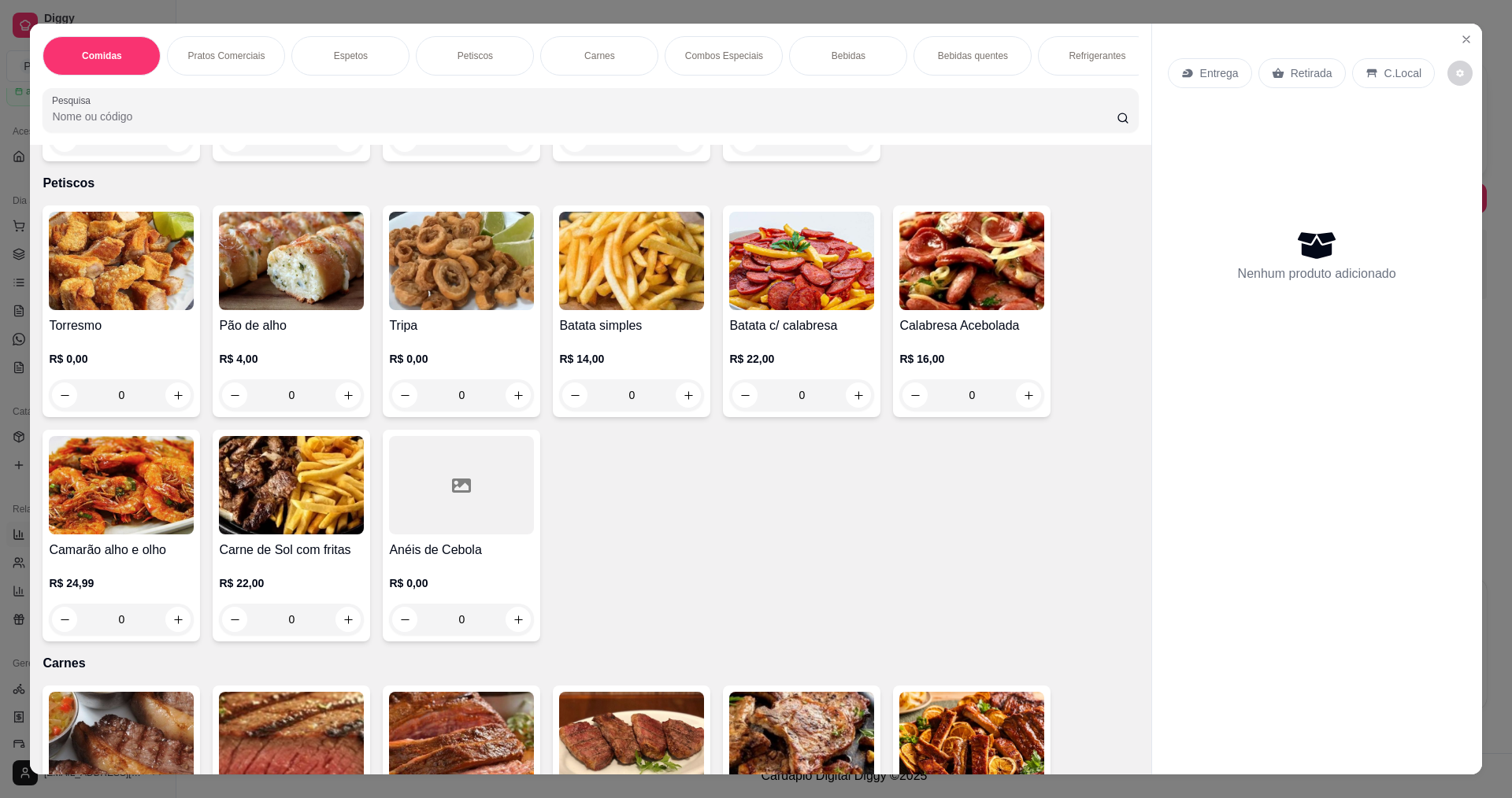
scroll to position [1180, 0]
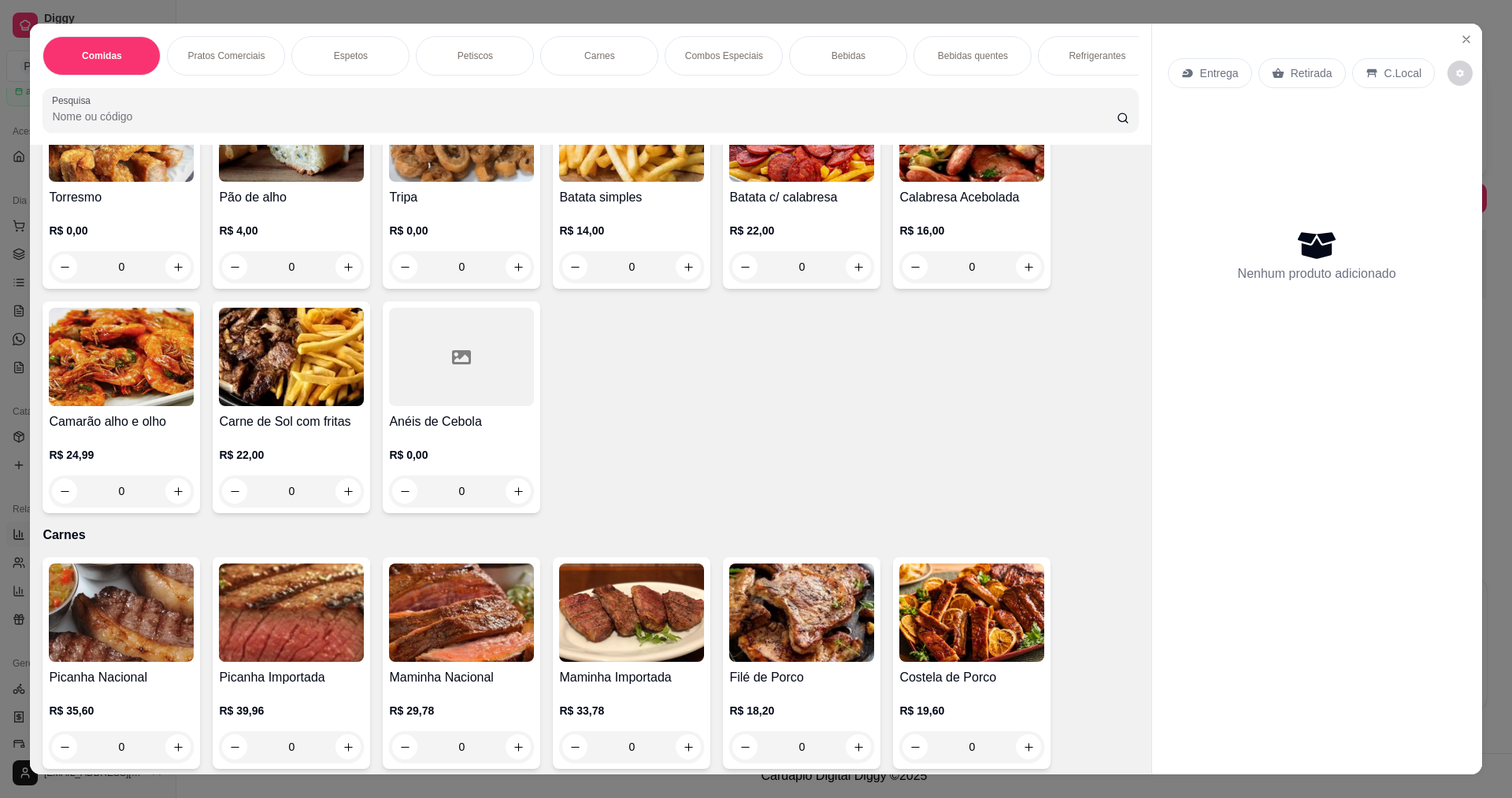
click at [112, 347] on img at bounding box center [121, 356] width 145 height 98
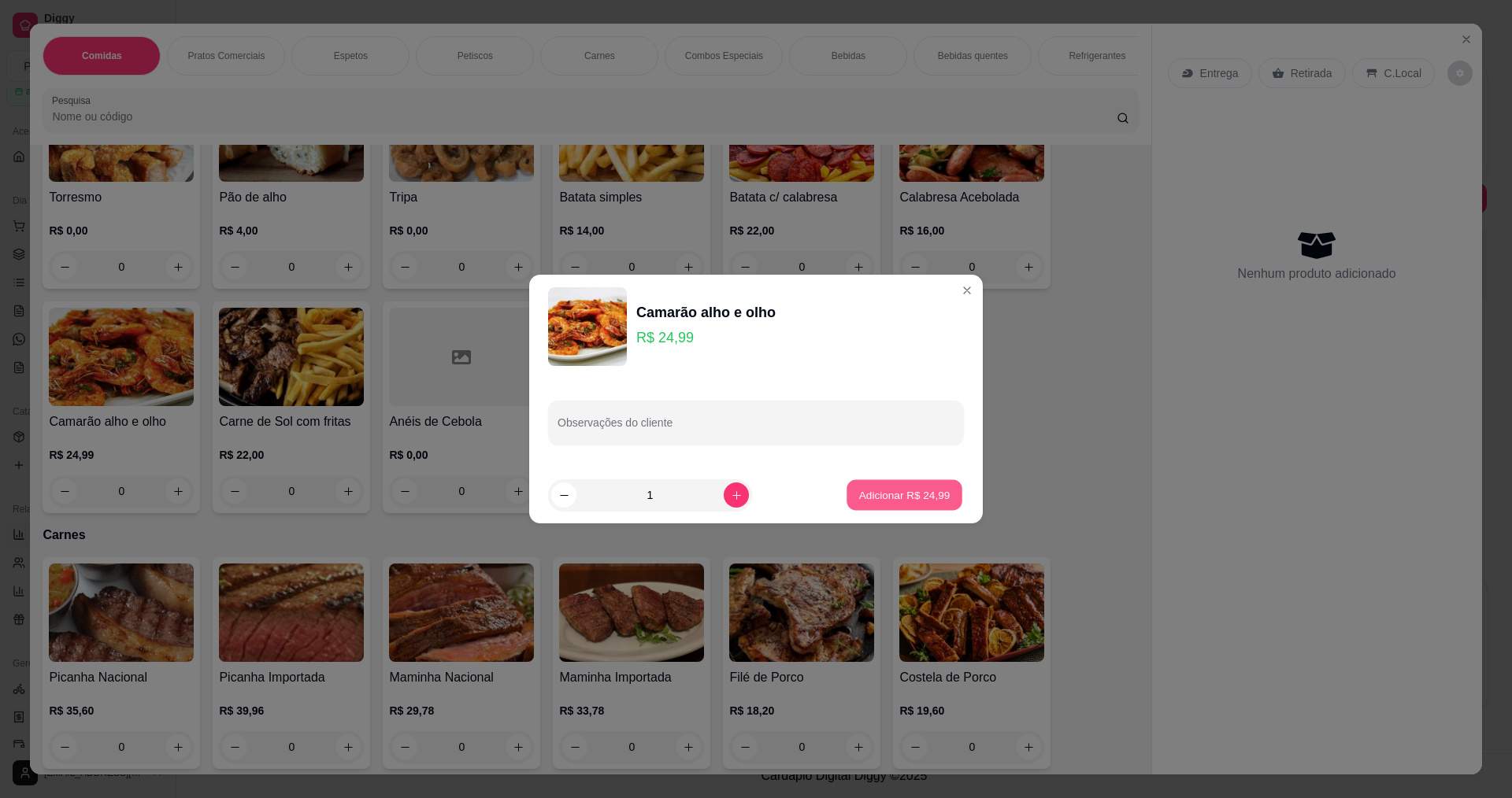
click at [856, 485] on button "Adicionar R$ 24,99" at bounding box center [904, 496] width 116 height 31
type input "1"
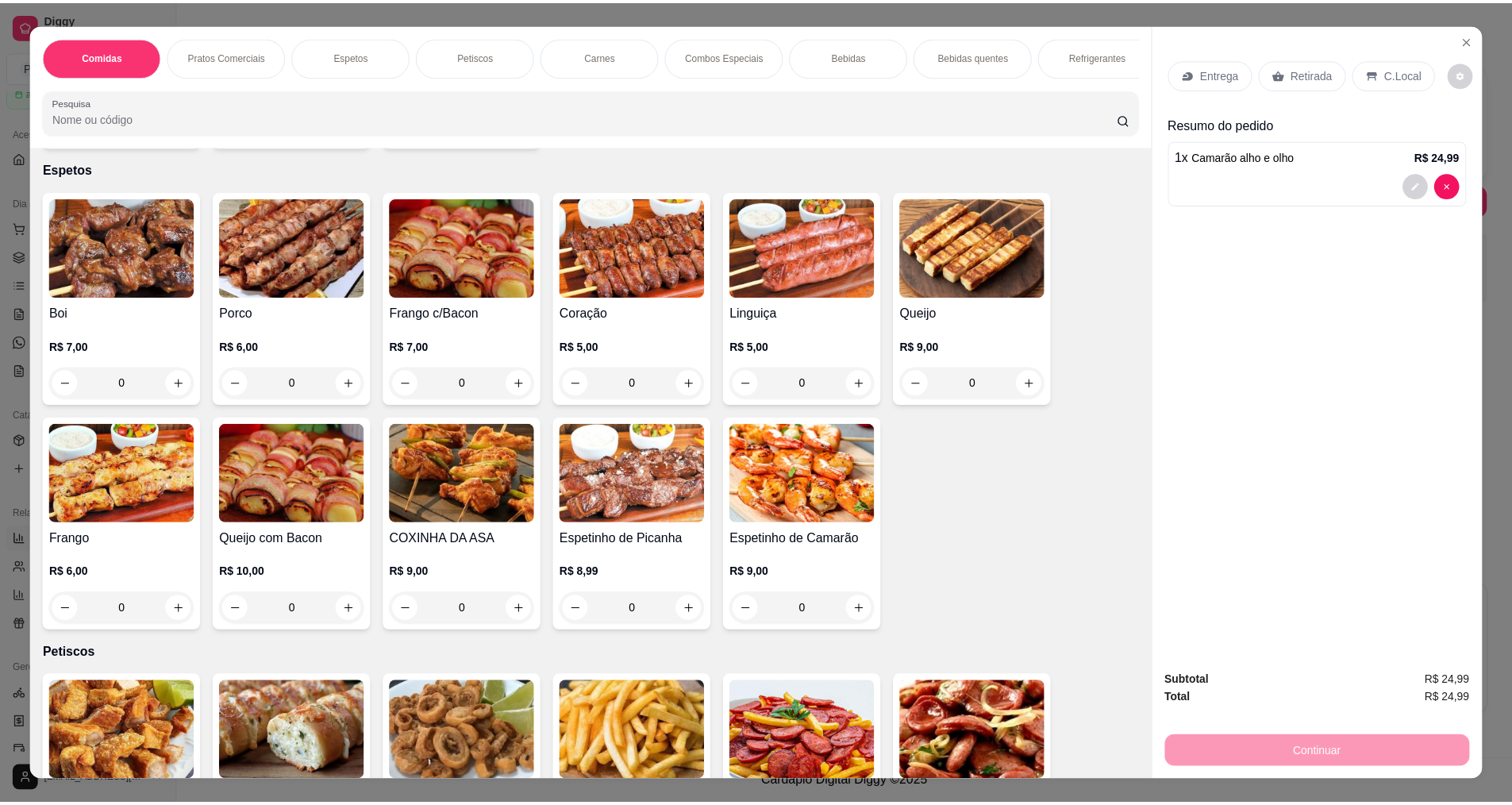
scroll to position [555, 0]
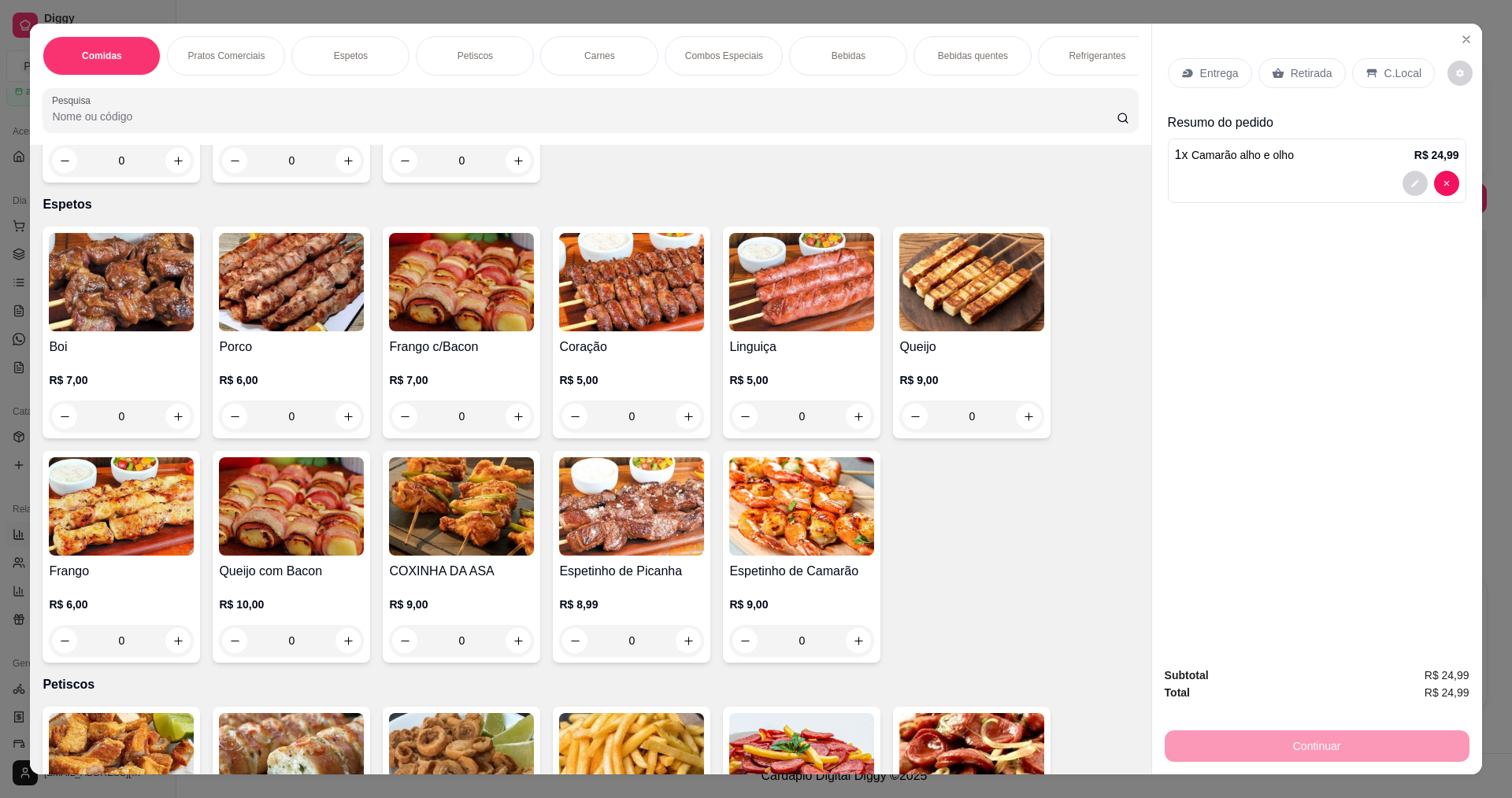
click at [1004, 315] on img at bounding box center [971, 282] width 145 height 98
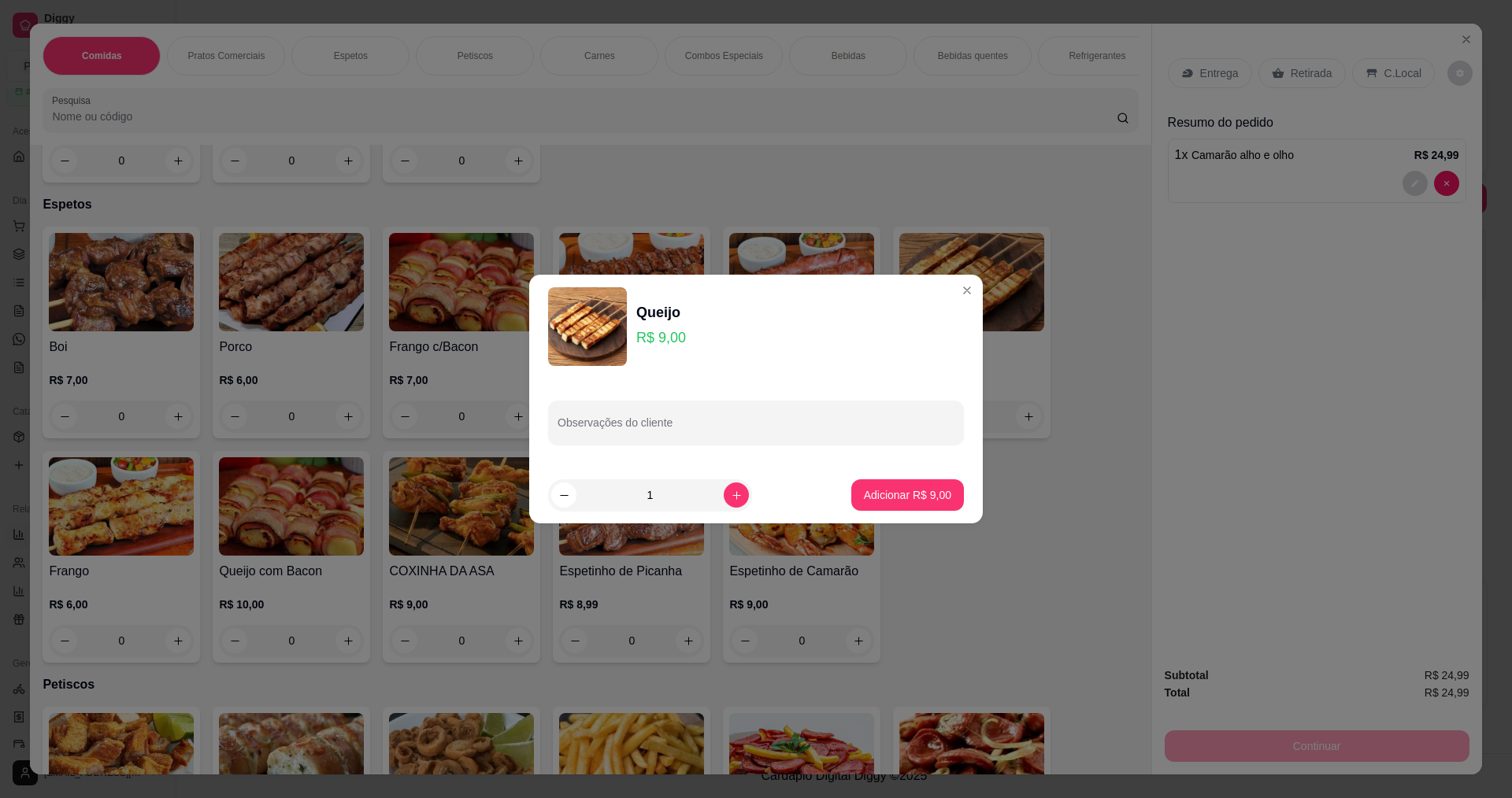
click at [906, 475] on footer "1 Adicionar R$ 9,00" at bounding box center [756, 495] width 454 height 57
click at [910, 485] on button "Adicionar R$ 9,00" at bounding box center [907, 495] width 112 height 31
type input "1"
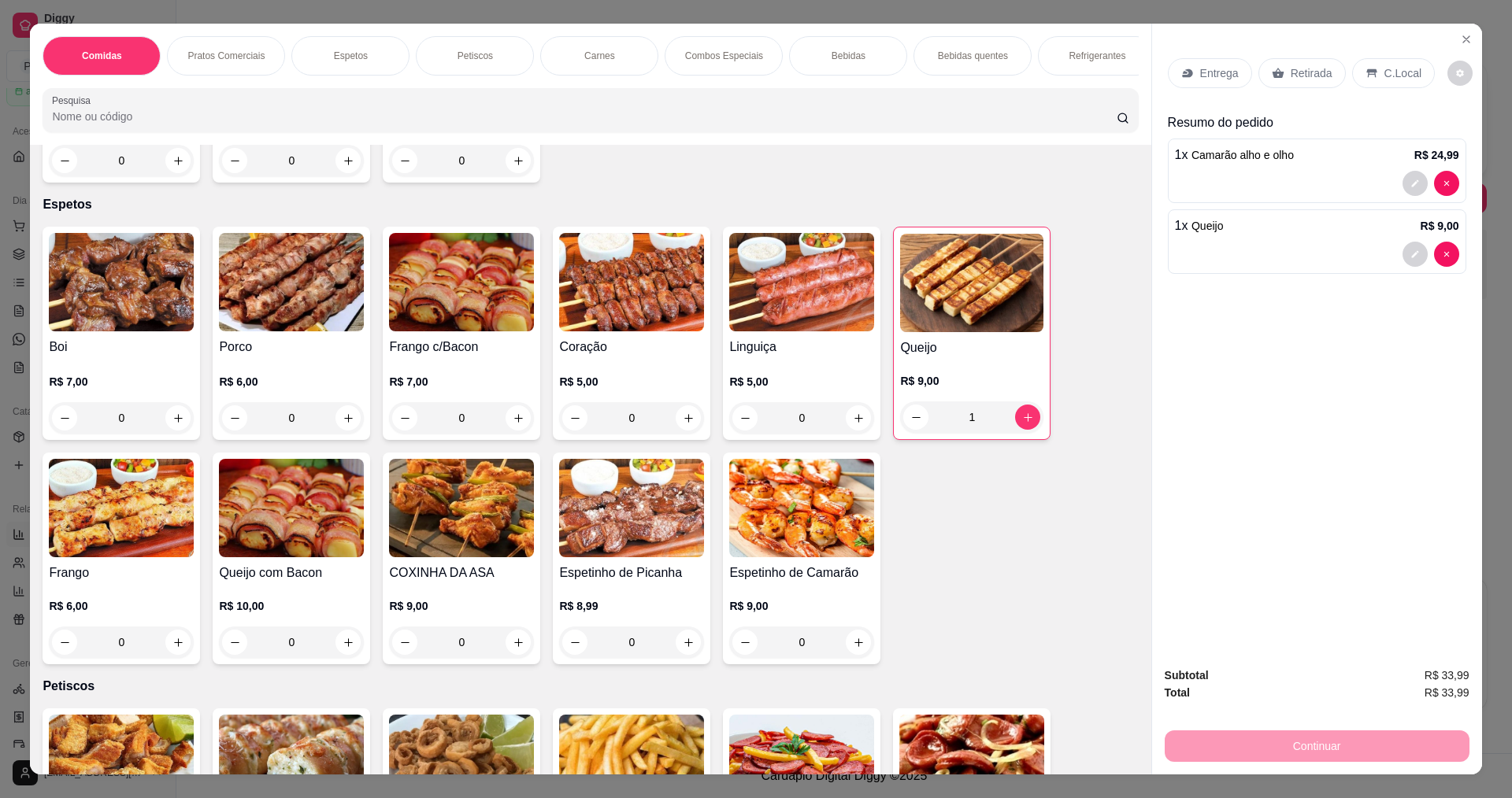
click at [1214, 75] on p "Entrega" at bounding box center [1219, 73] width 39 height 15
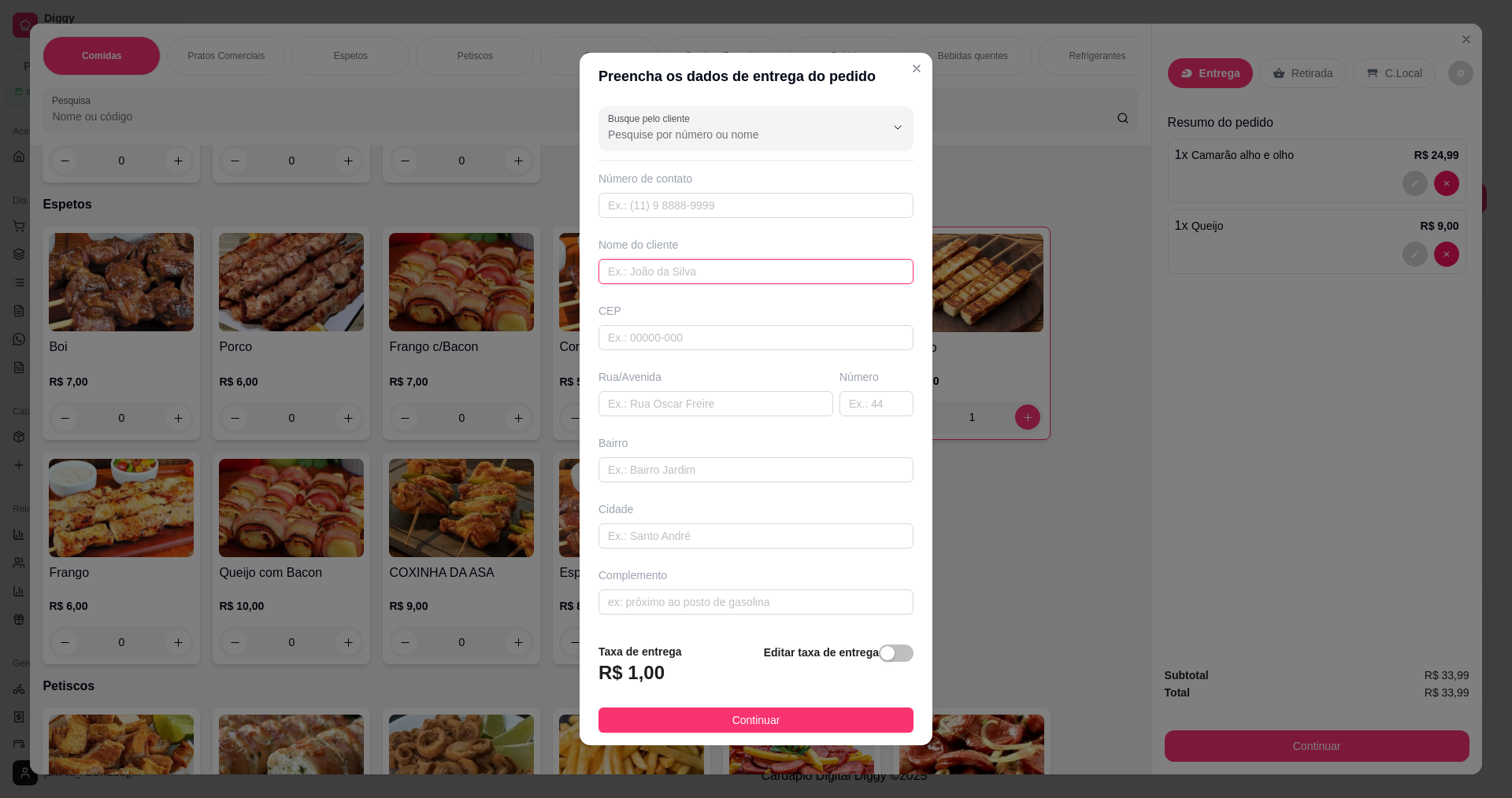
click at [667, 282] on input "text" at bounding box center [756, 272] width 315 height 25
type input "t"
type input "r"
type input "ROBERTINHA"
click at [825, 724] on button "Continuar" at bounding box center [756, 720] width 315 height 25
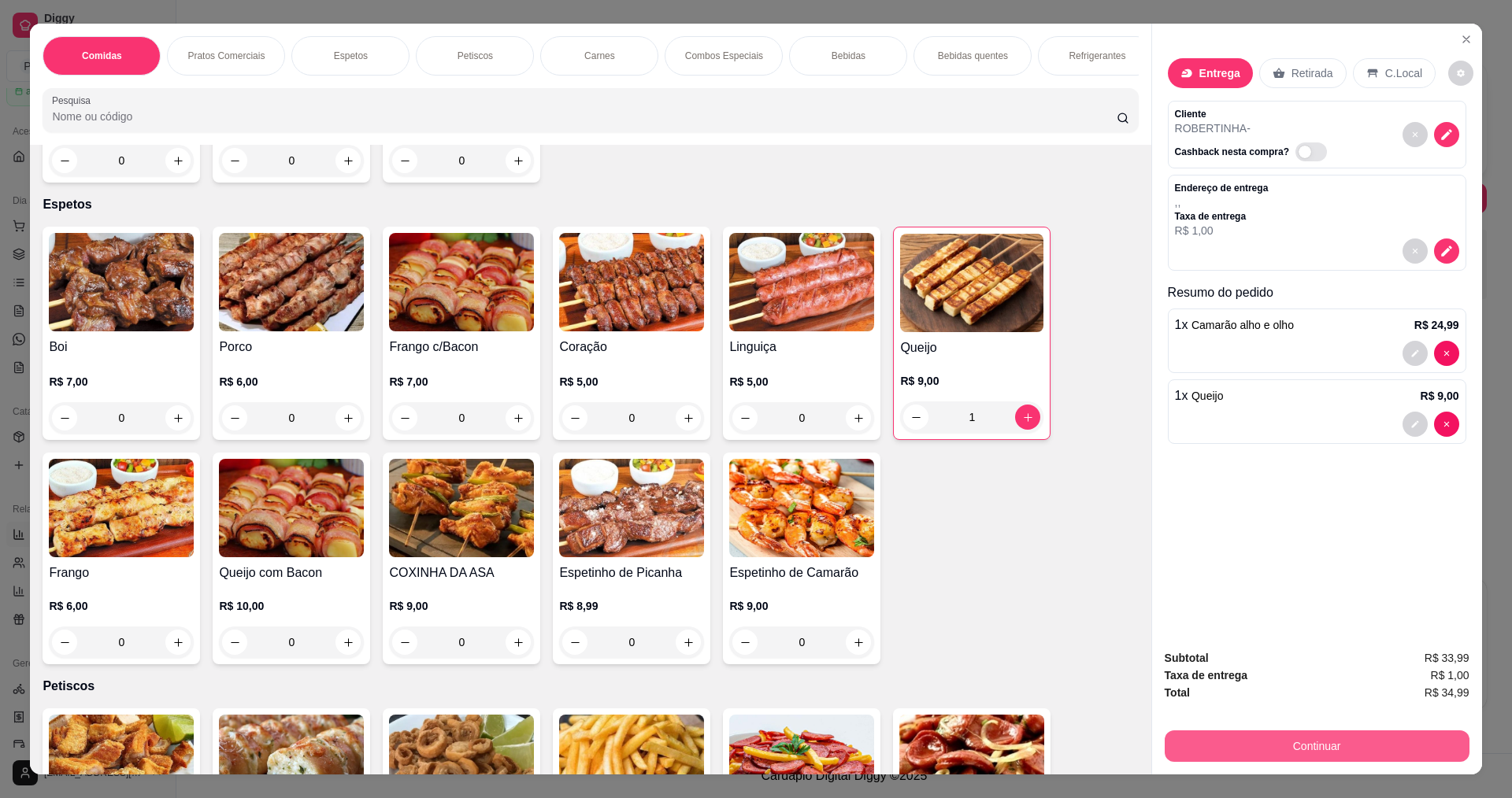
click at [1194, 739] on button "Continuar" at bounding box center [1317, 746] width 305 height 31
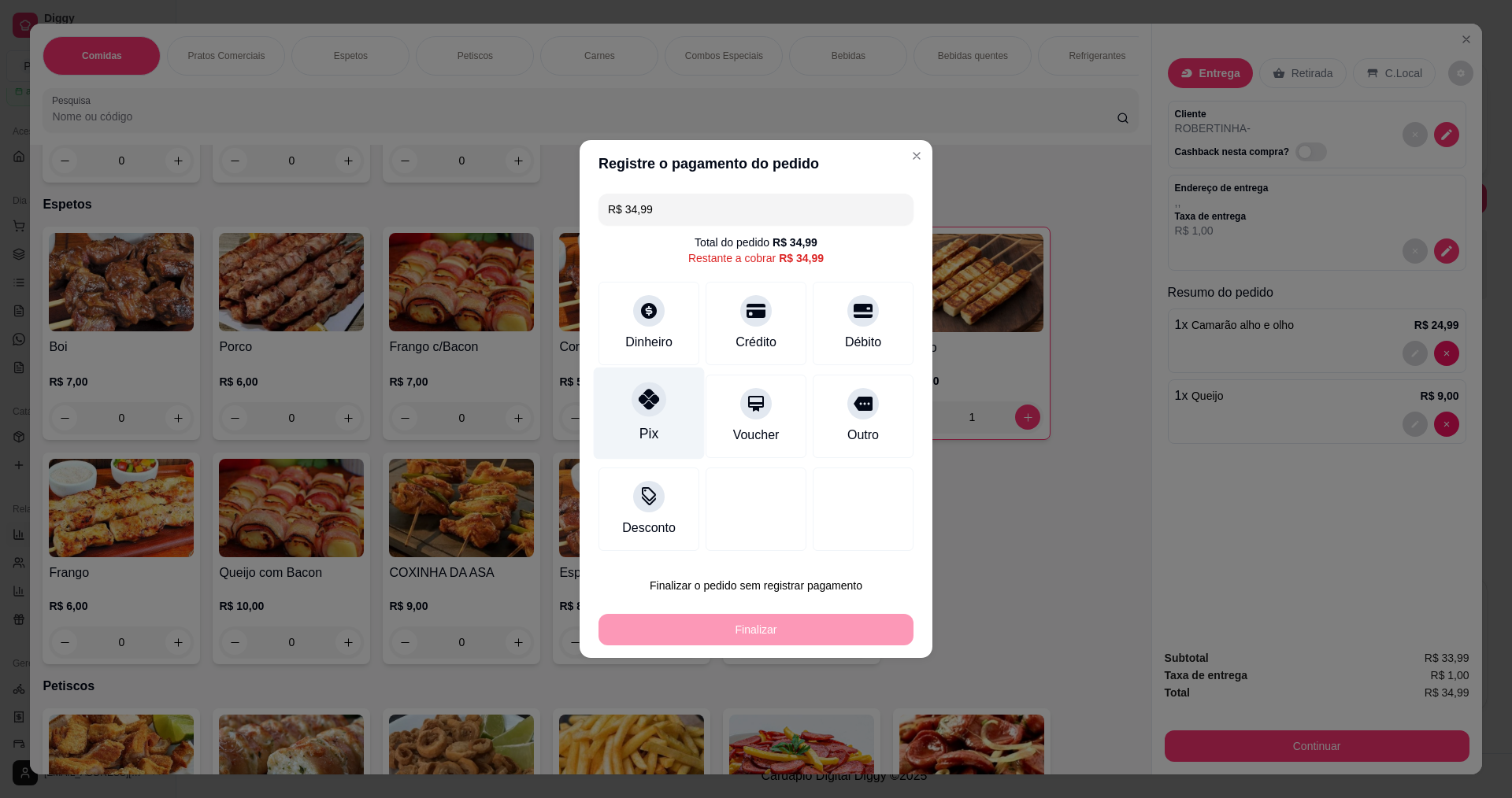
click at [638, 400] on icon at bounding box center [648, 399] width 21 height 21
type input "R$ 0,00"
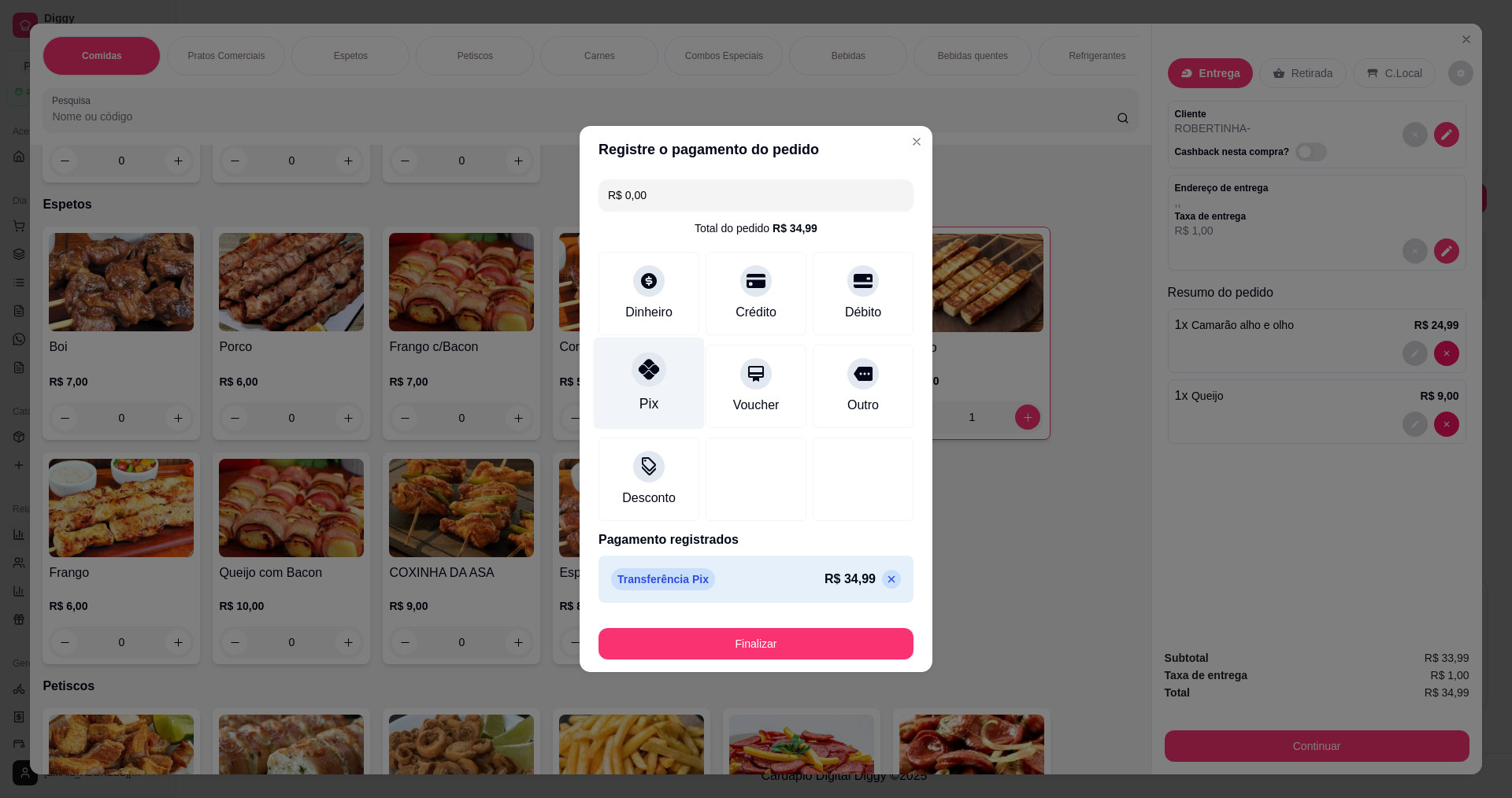
click at [646, 373] on icon at bounding box center [648, 369] width 21 height 21
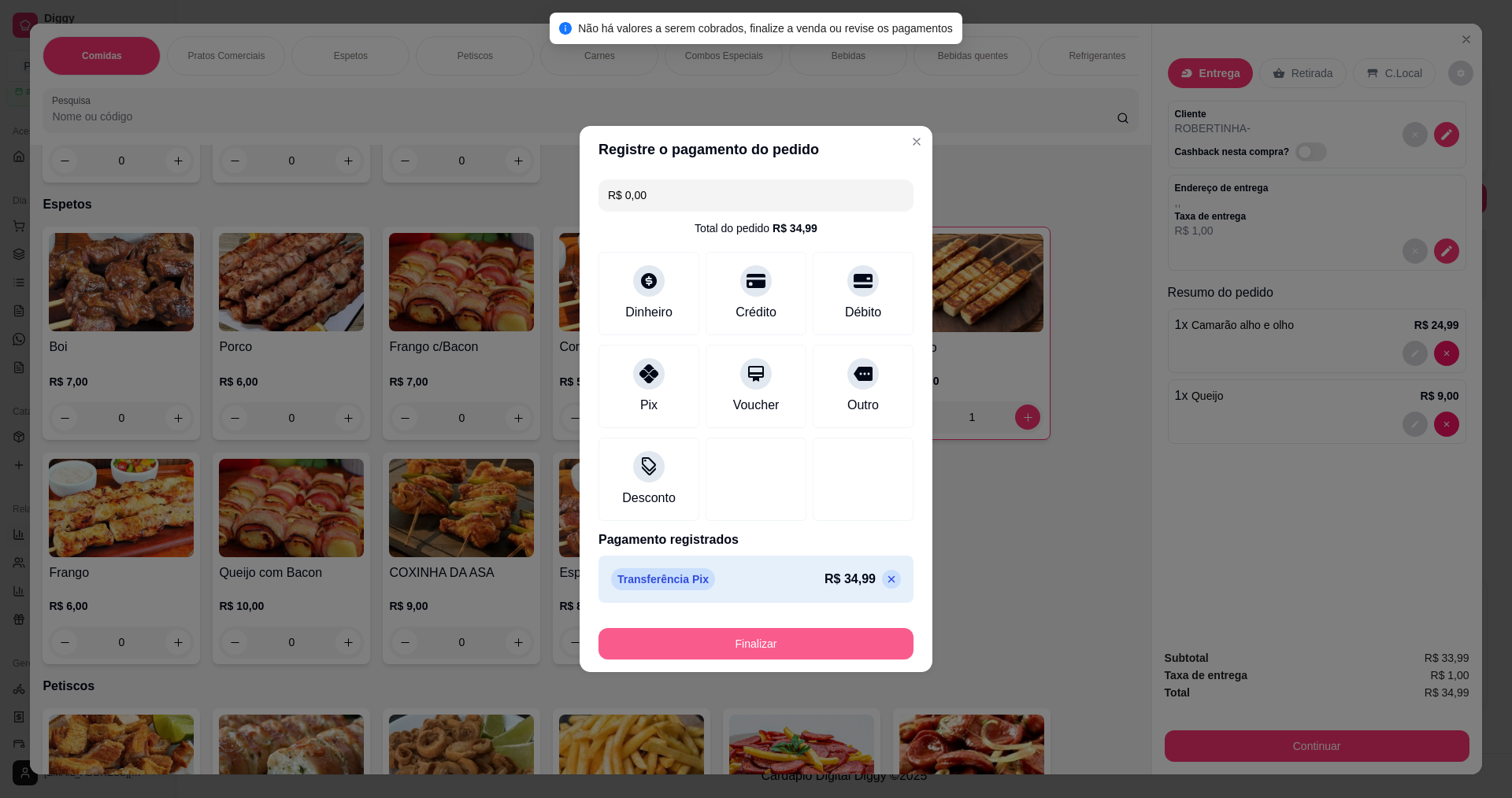
click at [780, 654] on button "Finalizar" at bounding box center [756, 643] width 315 height 31
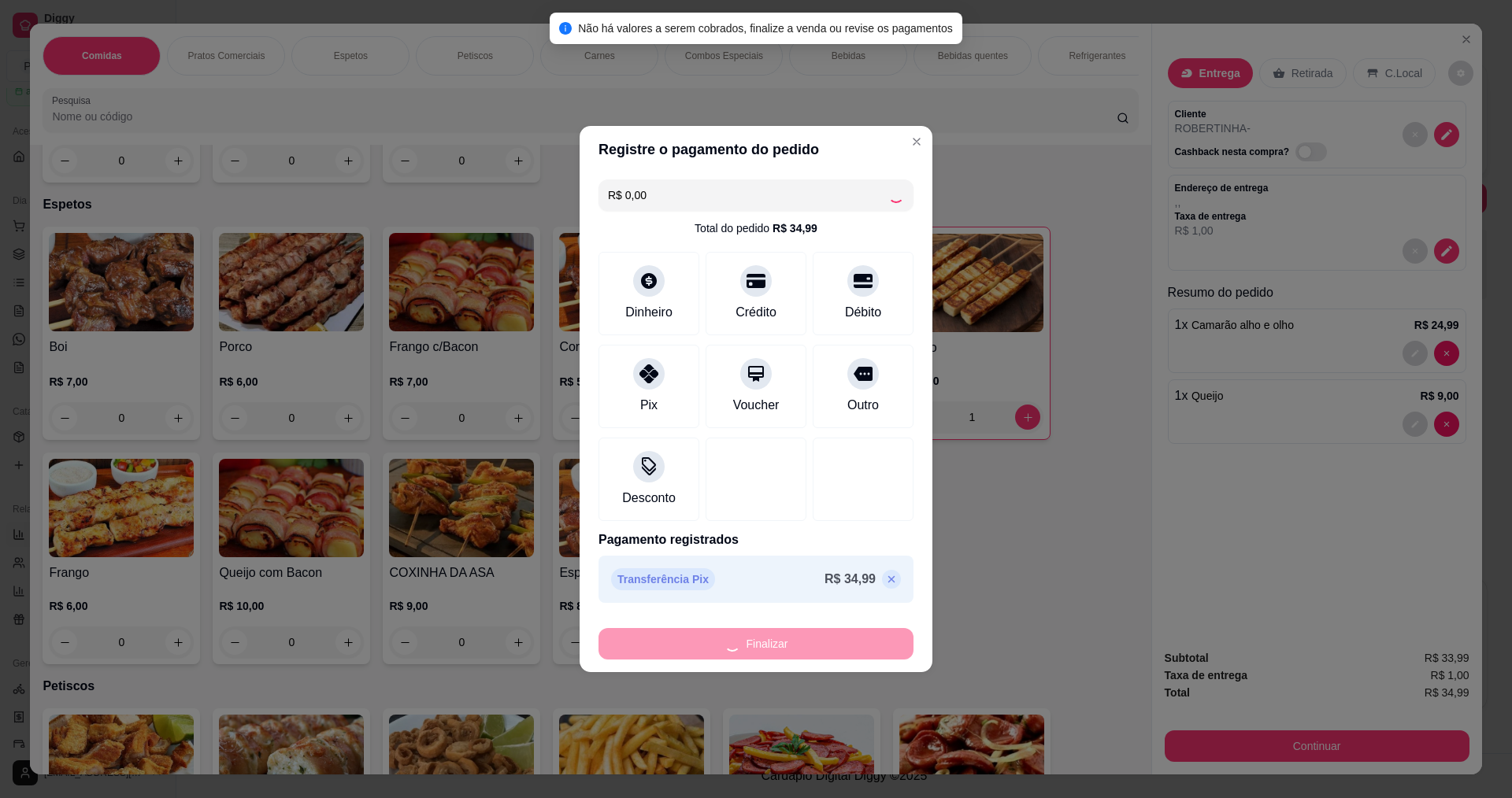
type input "0"
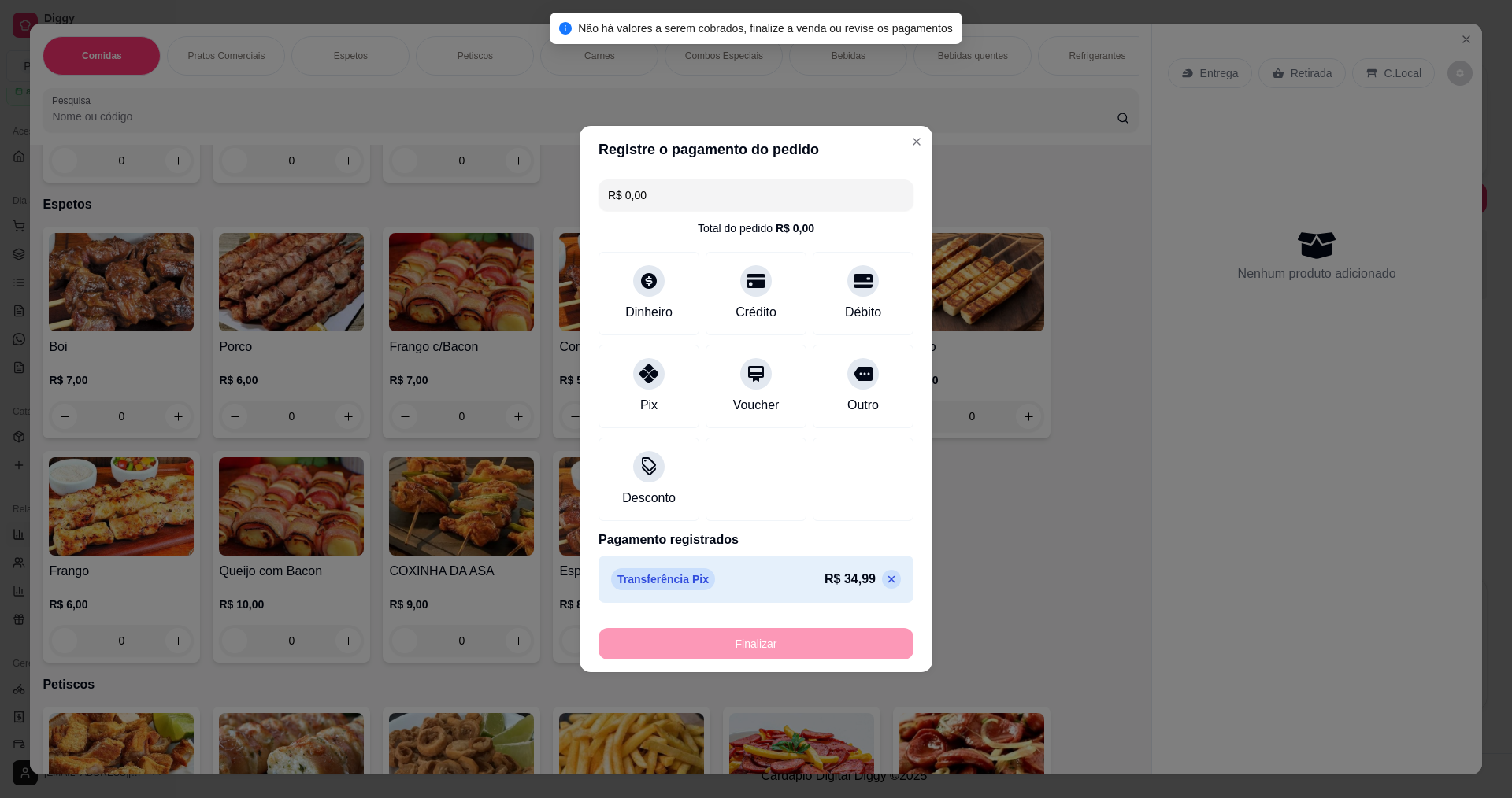
type input "-R$ 34,99"
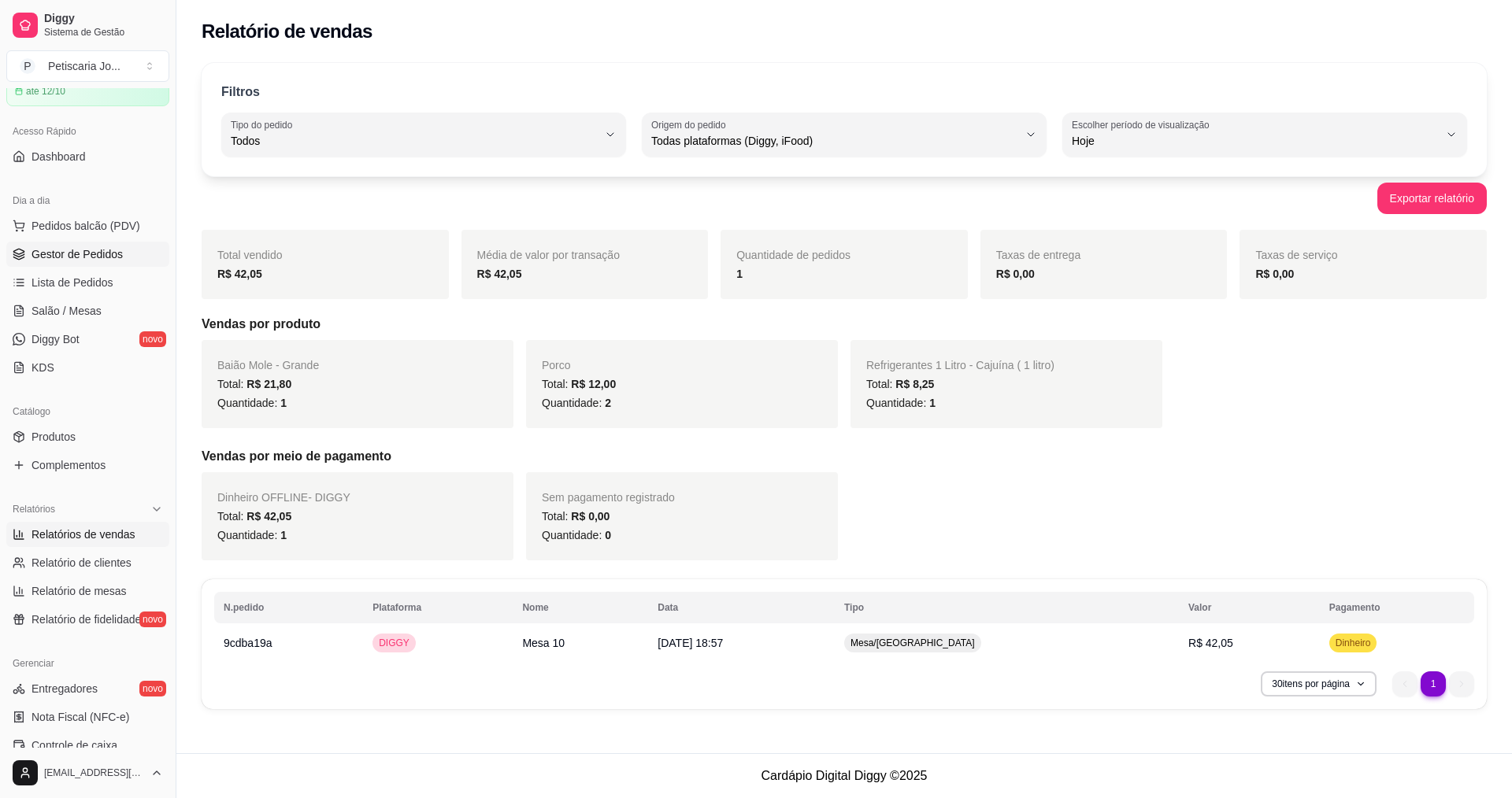
click at [47, 261] on span "Gestor de Pedidos" at bounding box center [76, 254] width 91 height 15
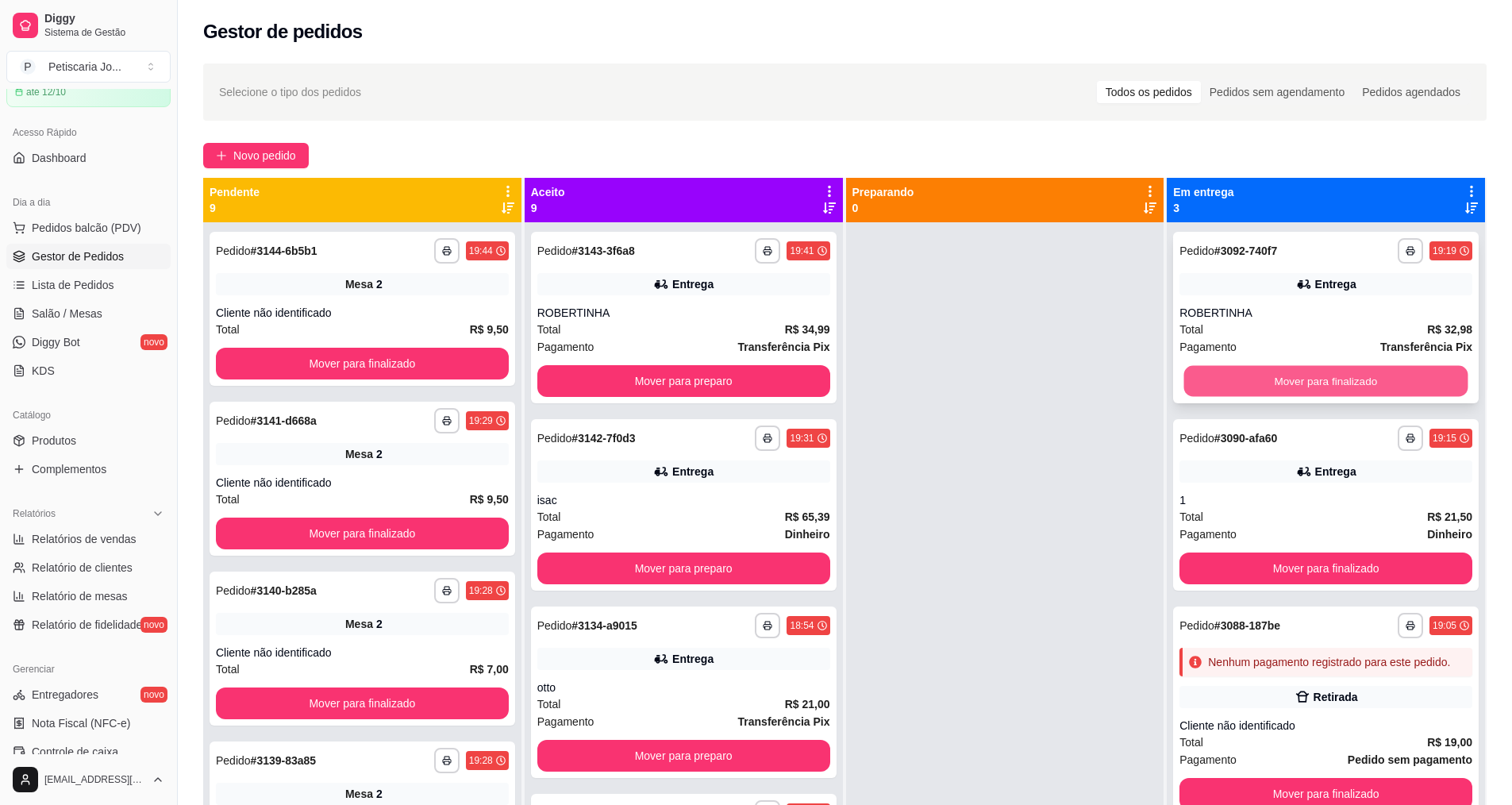
click at [1279, 385] on button "Mover para finalizado" at bounding box center [1325, 381] width 284 height 31
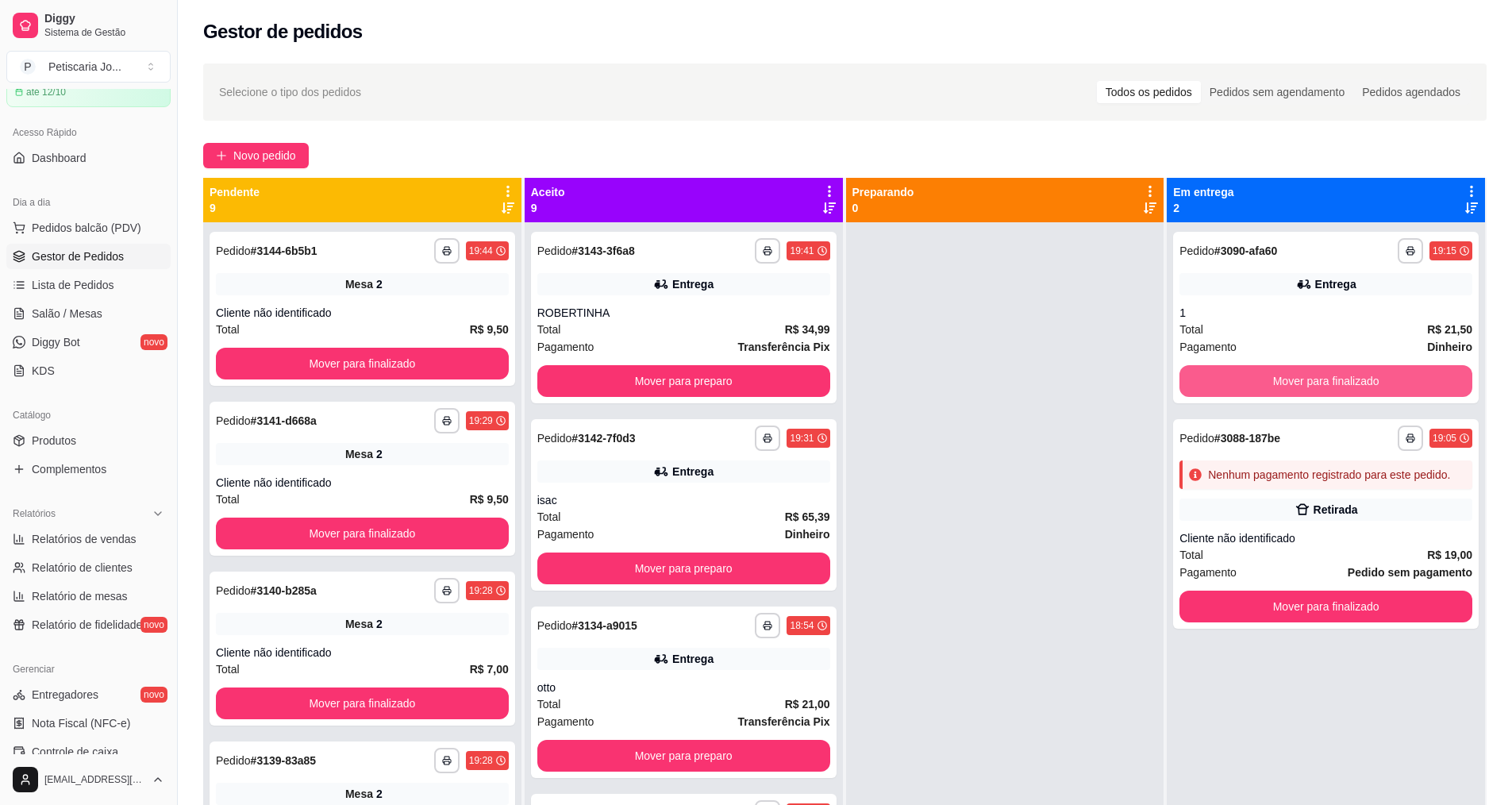
click at [1279, 385] on button "Mover para finalizado" at bounding box center [1325, 380] width 293 height 32
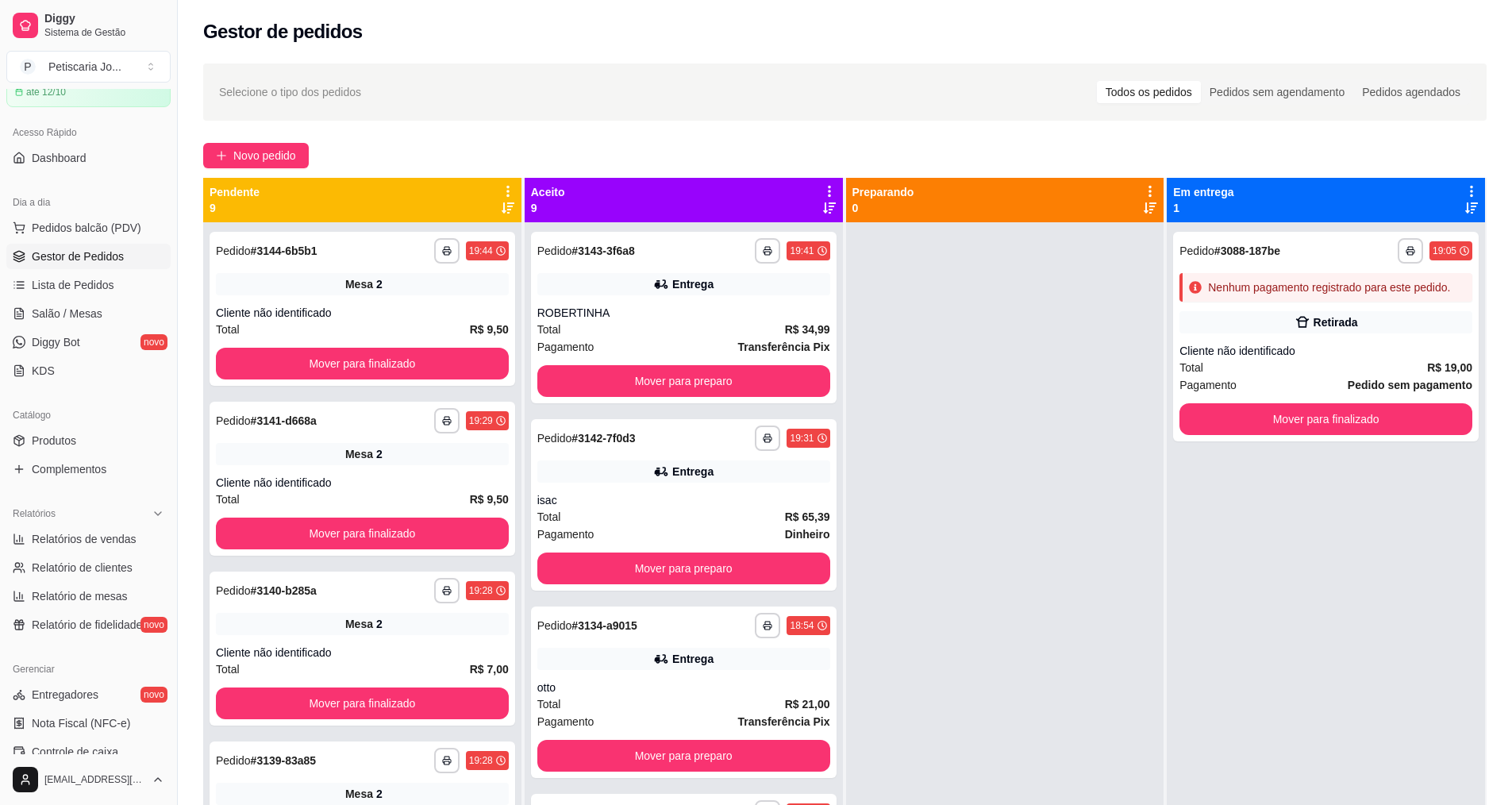
click at [1279, 385] on div "Pagamento Pedido sem pagamento" at bounding box center [1325, 385] width 293 height 17
click at [1217, 422] on button "Mover para finalizado" at bounding box center [1325, 418] width 293 height 32
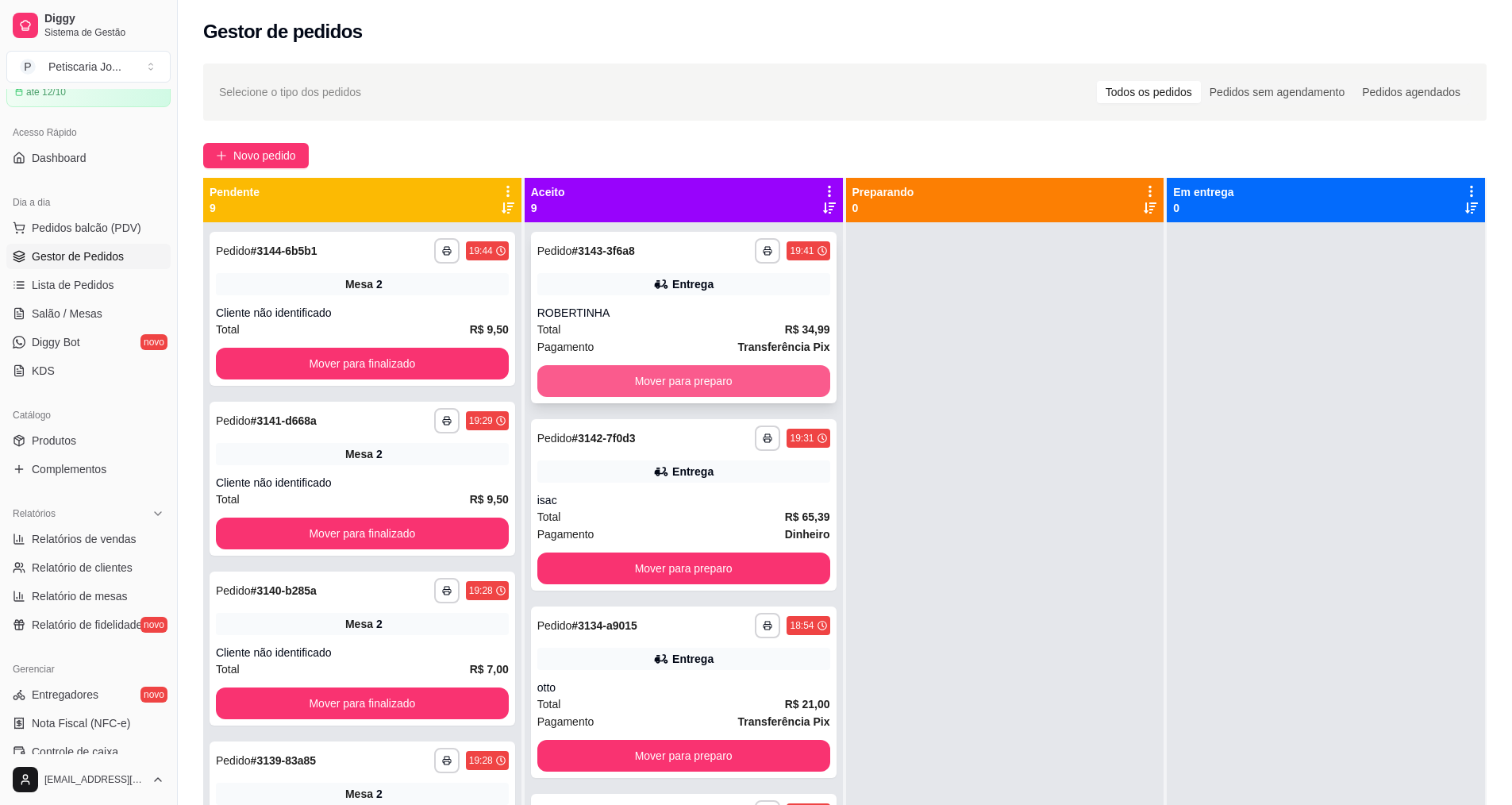
click at [697, 384] on button "Mover para preparo" at bounding box center [683, 380] width 293 height 32
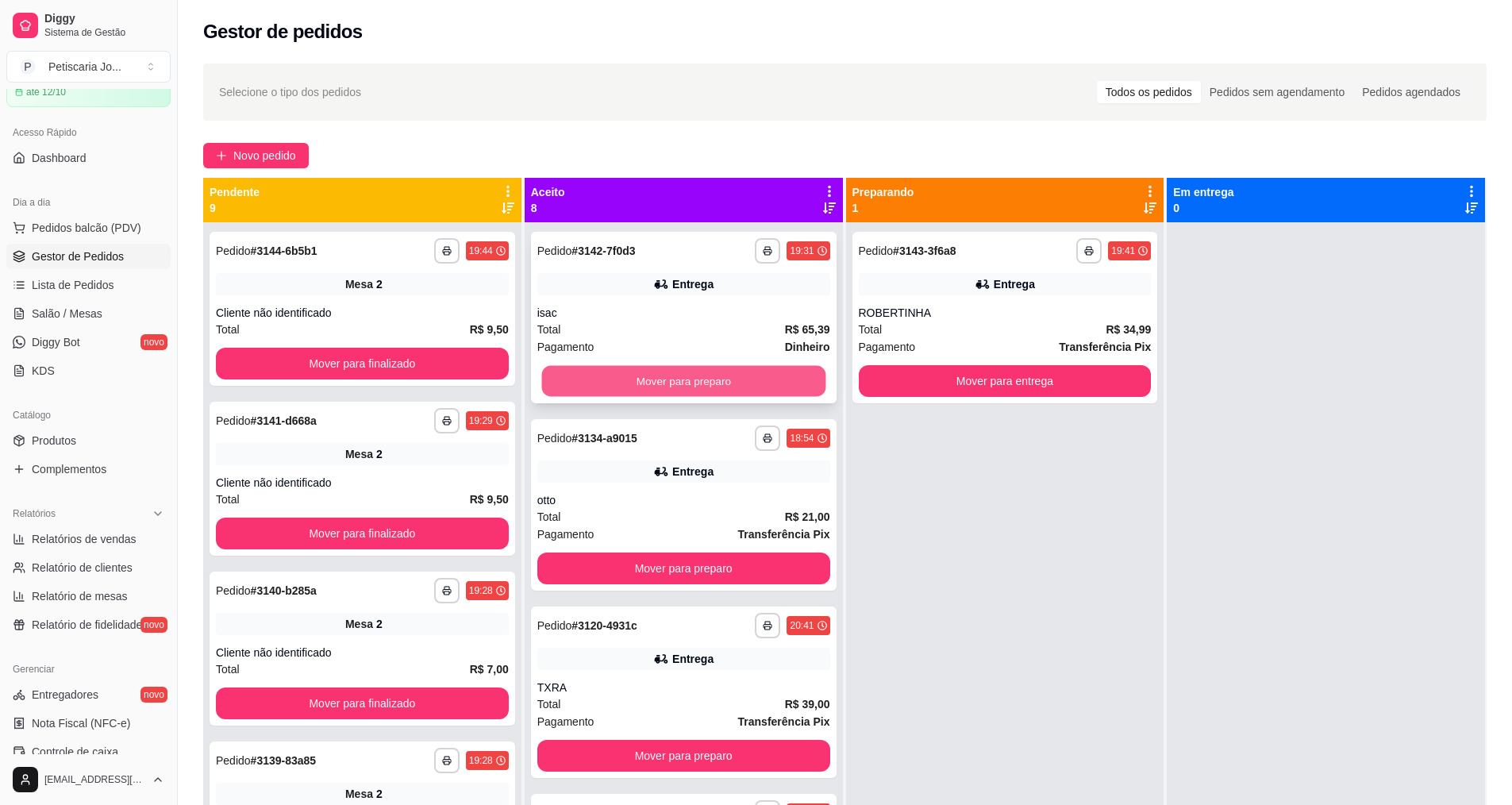
click at [699, 387] on button "Mover para preparo" at bounding box center [683, 381] width 284 height 31
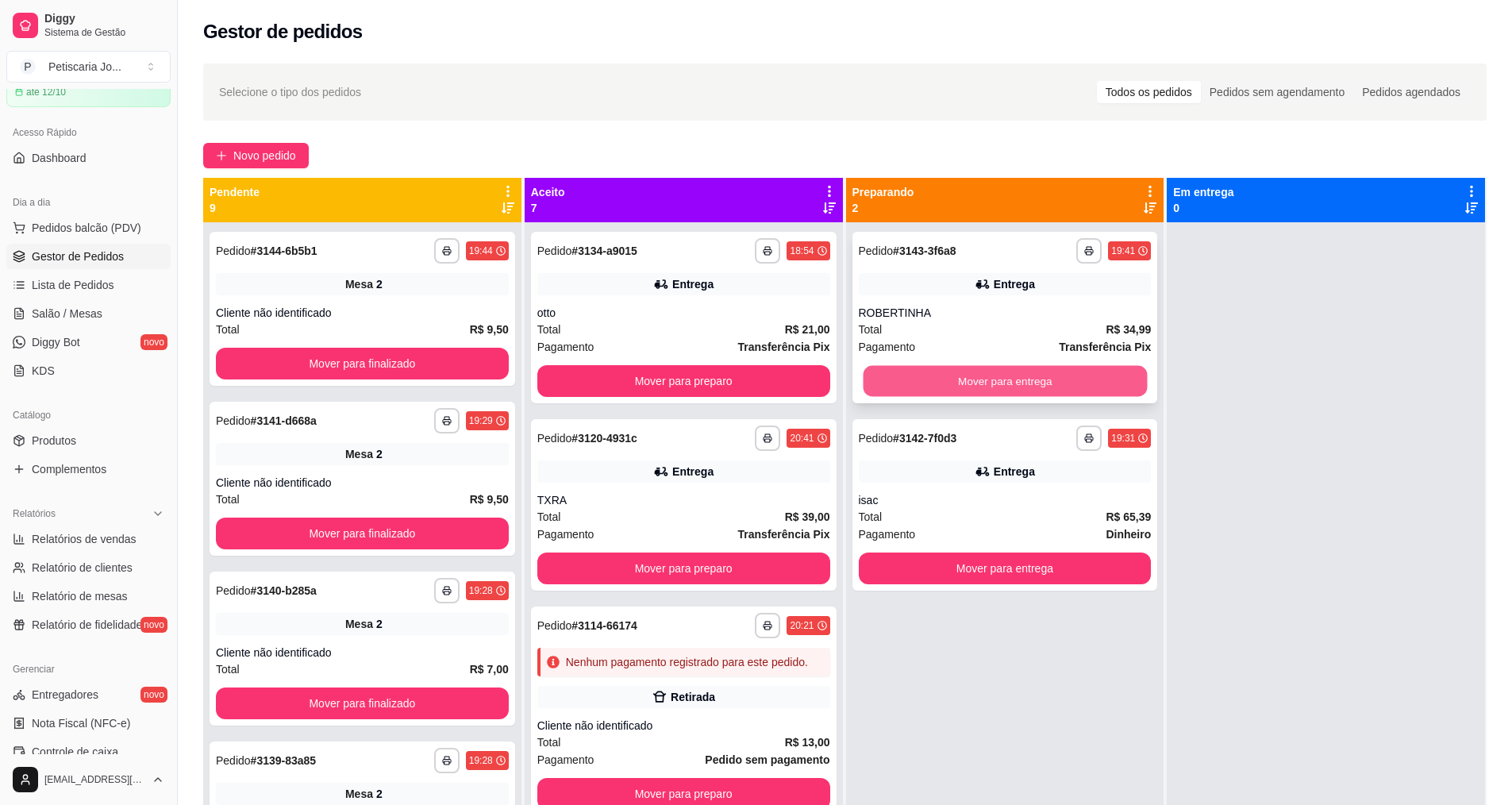
click at [954, 376] on button "Mover para entrega" at bounding box center [1004, 381] width 284 height 31
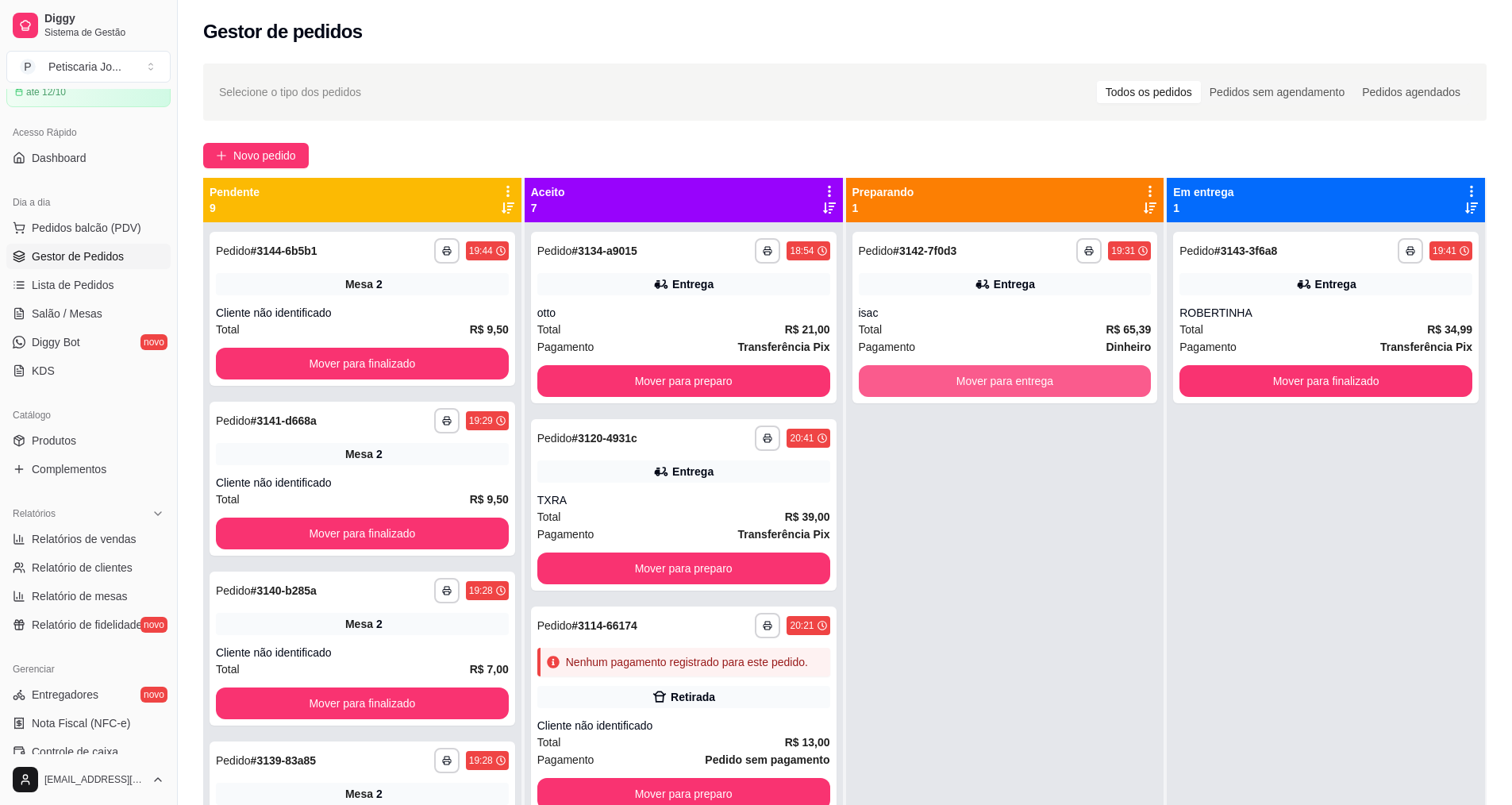
click at [954, 376] on button "Mover para entrega" at bounding box center [1005, 380] width 293 height 32
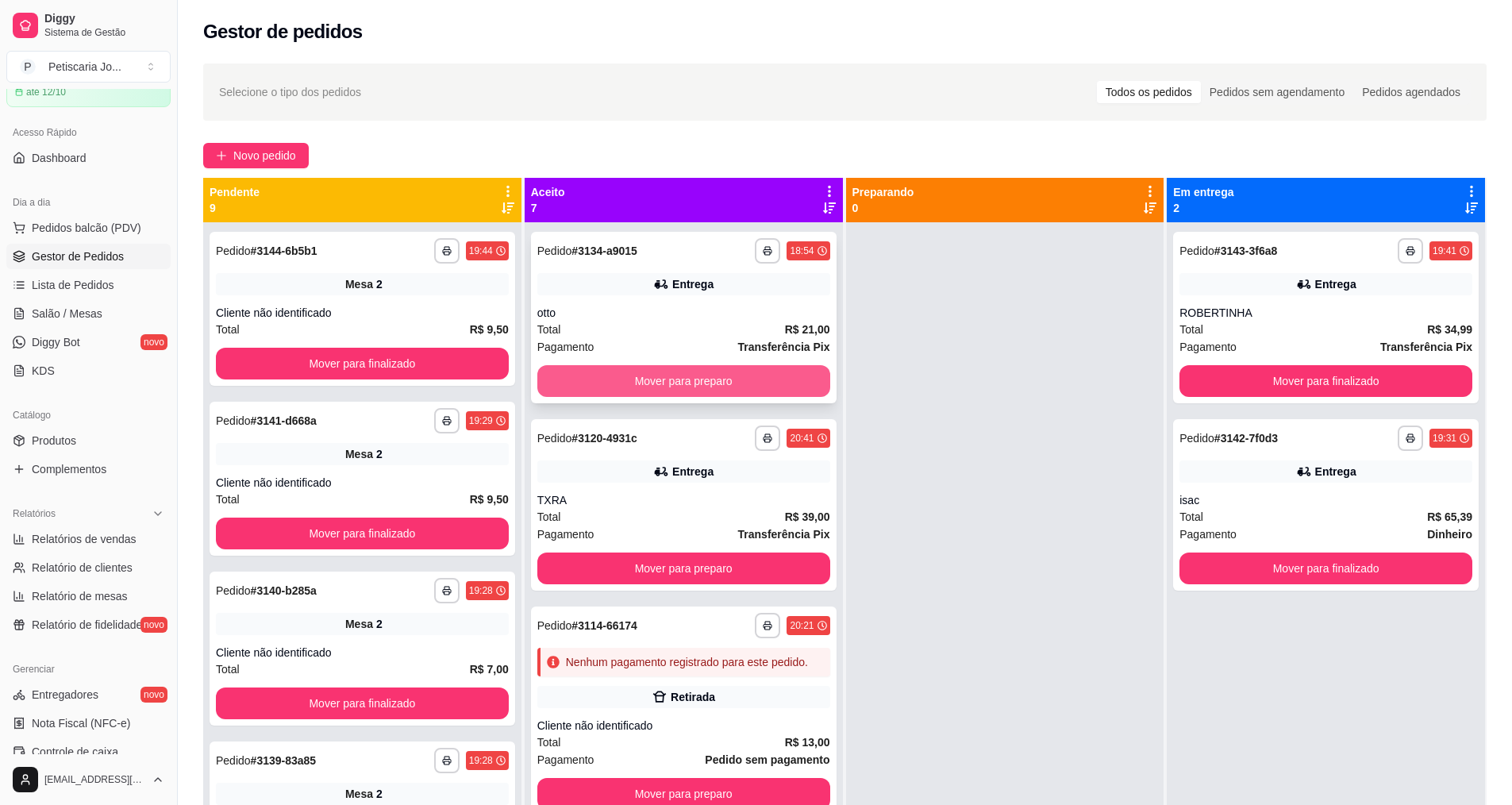
click at [749, 371] on button "Mover para preparo" at bounding box center [683, 380] width 293 height 32
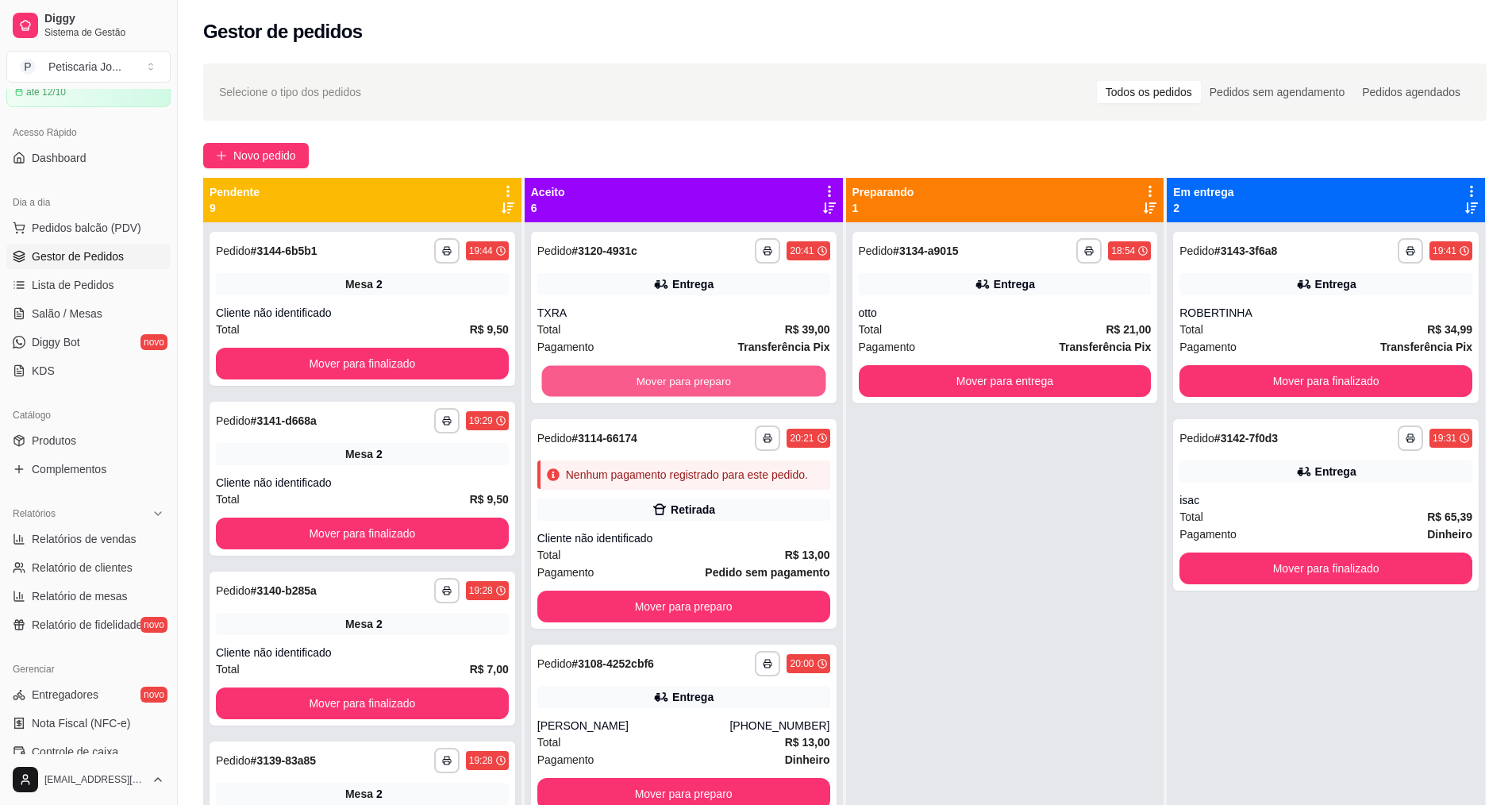
click at [749, 371] on button "Mover para preparo" at bounding box center [683, 381] width 284 height 31
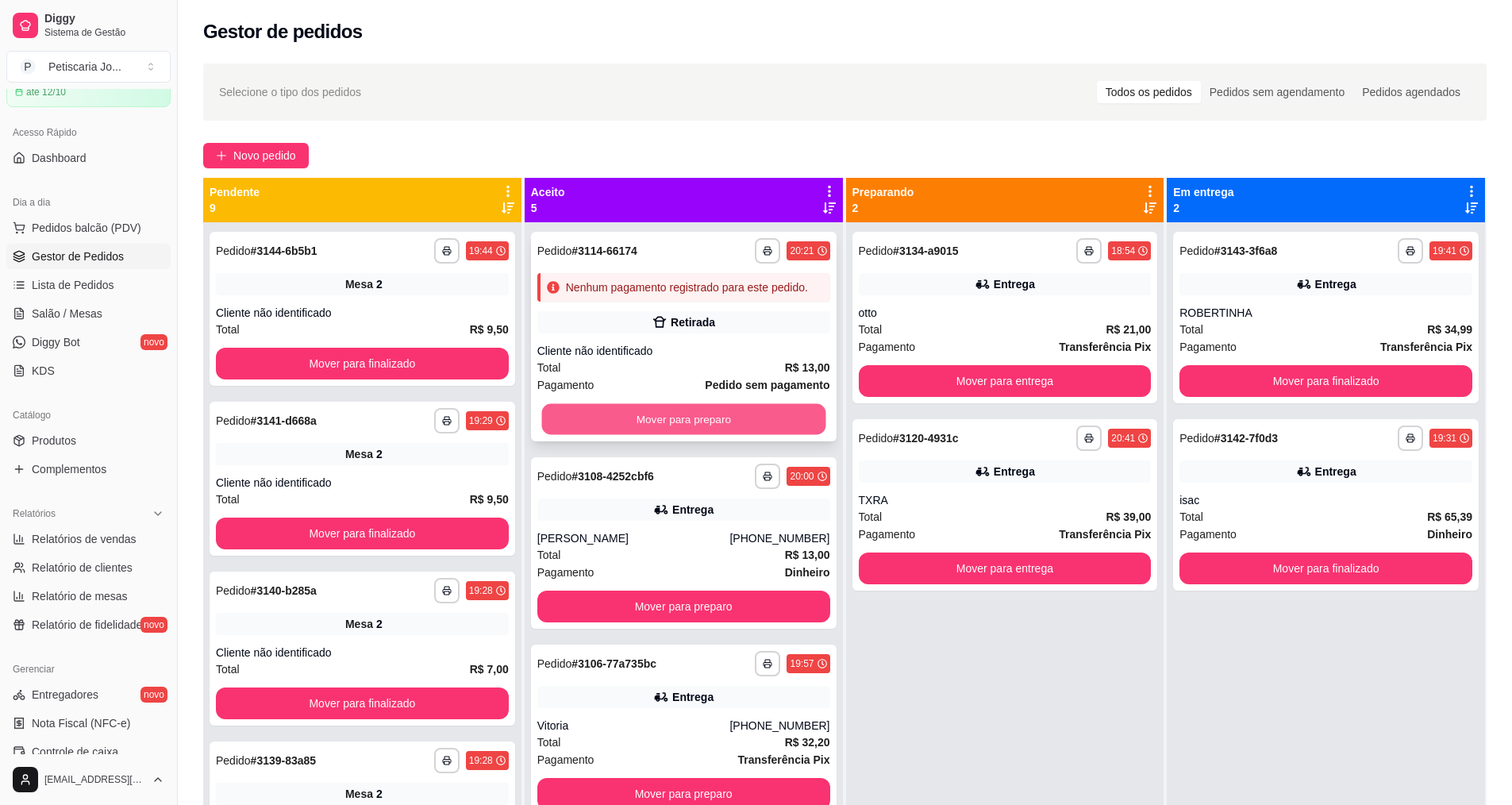
click at [727, 435] on button "Mover para preparo" at bounding box center [683, 419] width 284 height 31
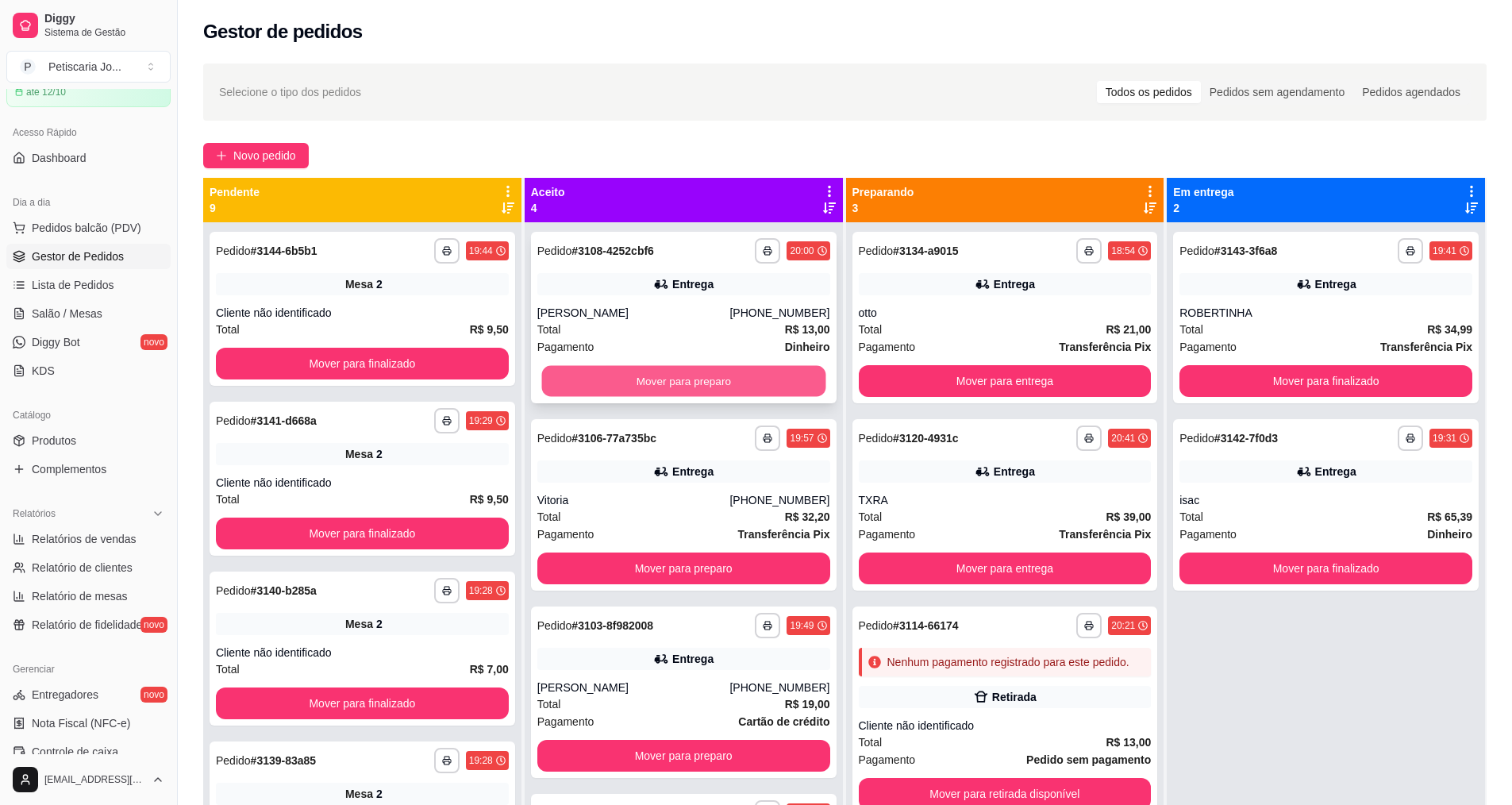
click at [724, 382] on button "Mover para preparo" at bounding box center [683, 381] width 284 height 31
click at [724, 382] on button "Mover para preparo" at bounding box center [683, 380] width 293 height 32
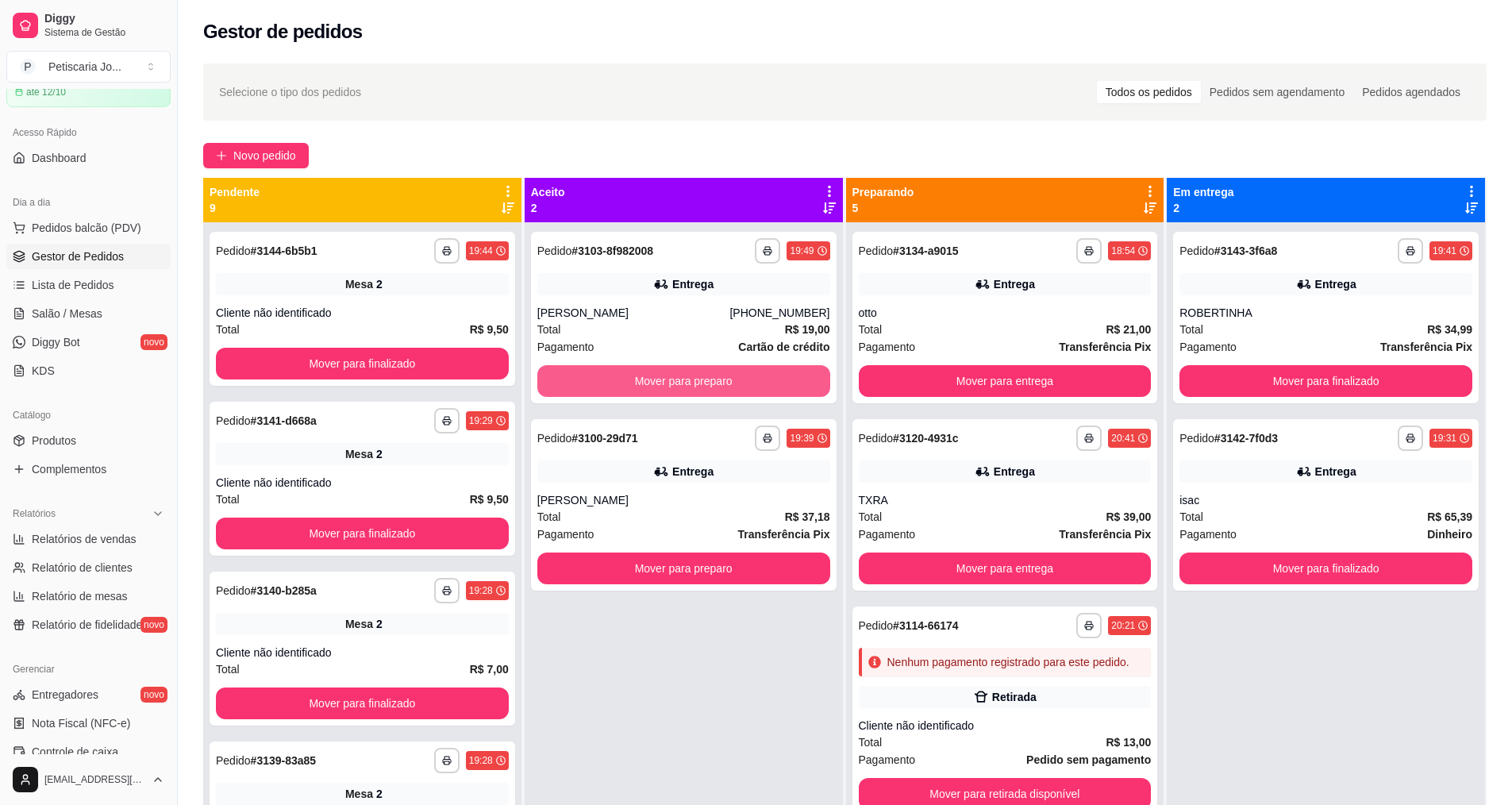
click at [724, 382] on button "Mover para preparo" at bounding box center [683, 380] width 293 height 32
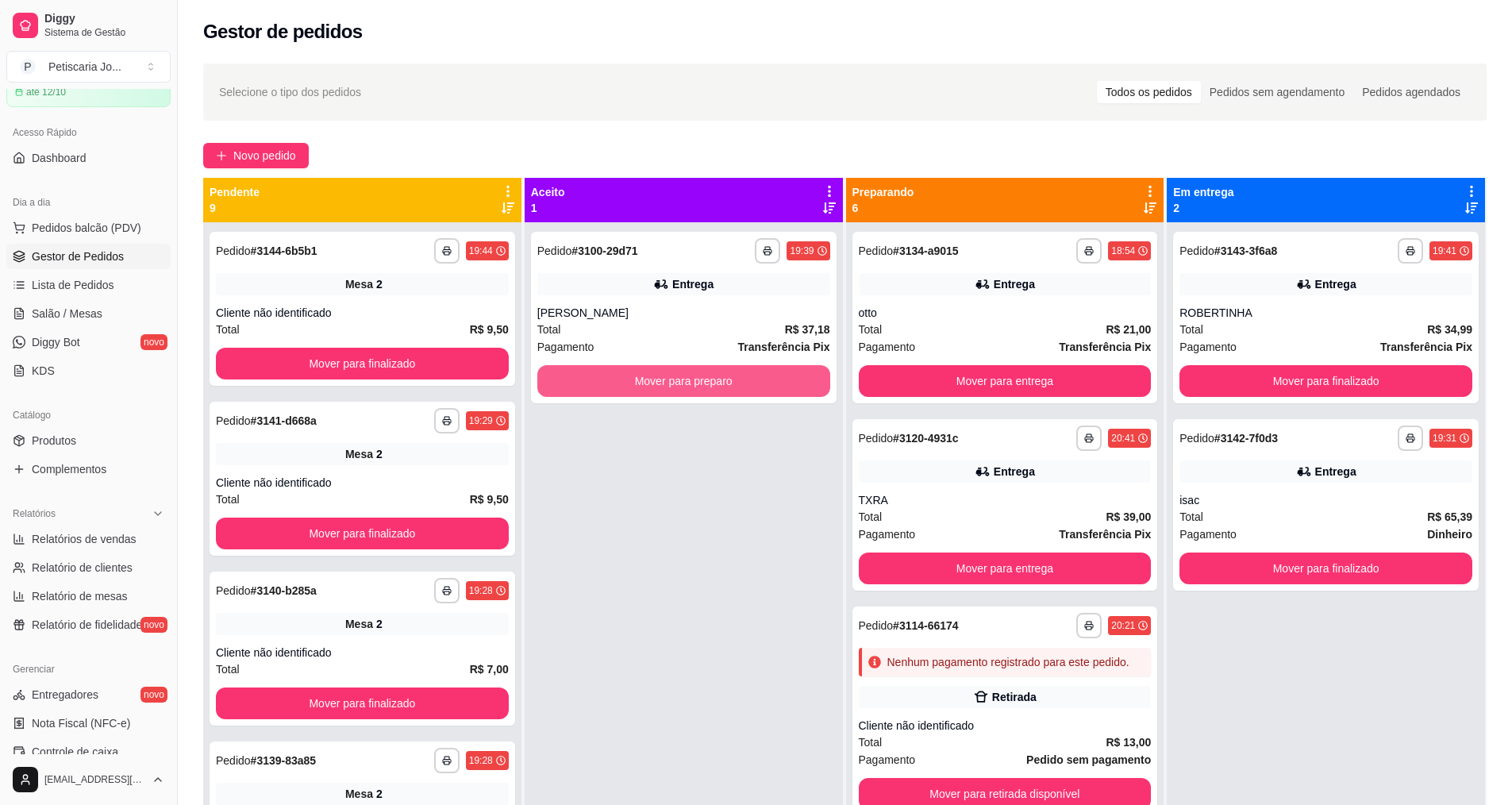
click at [724, 382] on button "Mover para preparo" at bounding box center [683, 380] width 293 height 32
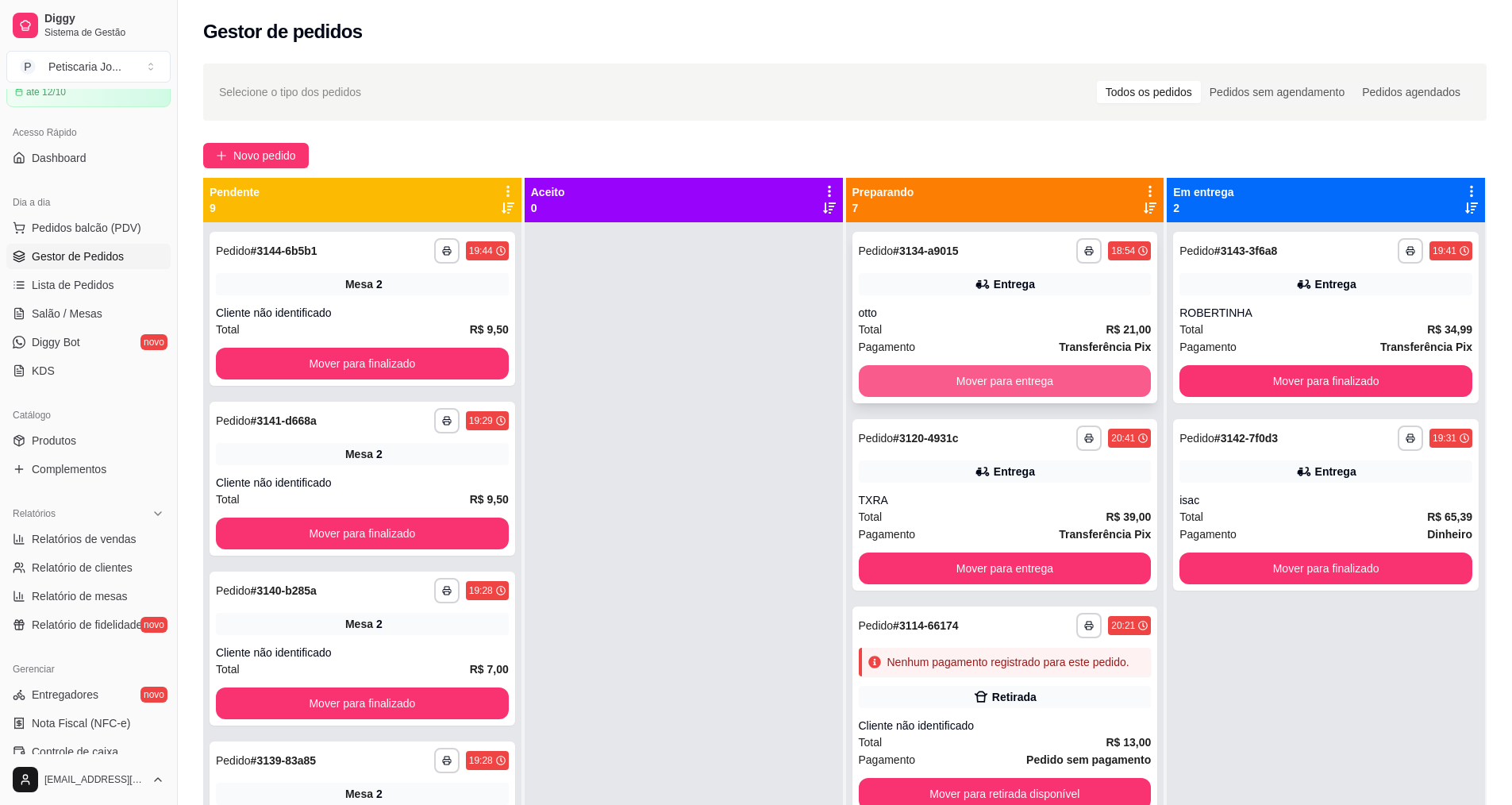
click at [884, 391] on button "Mover para entrega" at bounding box center [1005, 380] width 293 height 32
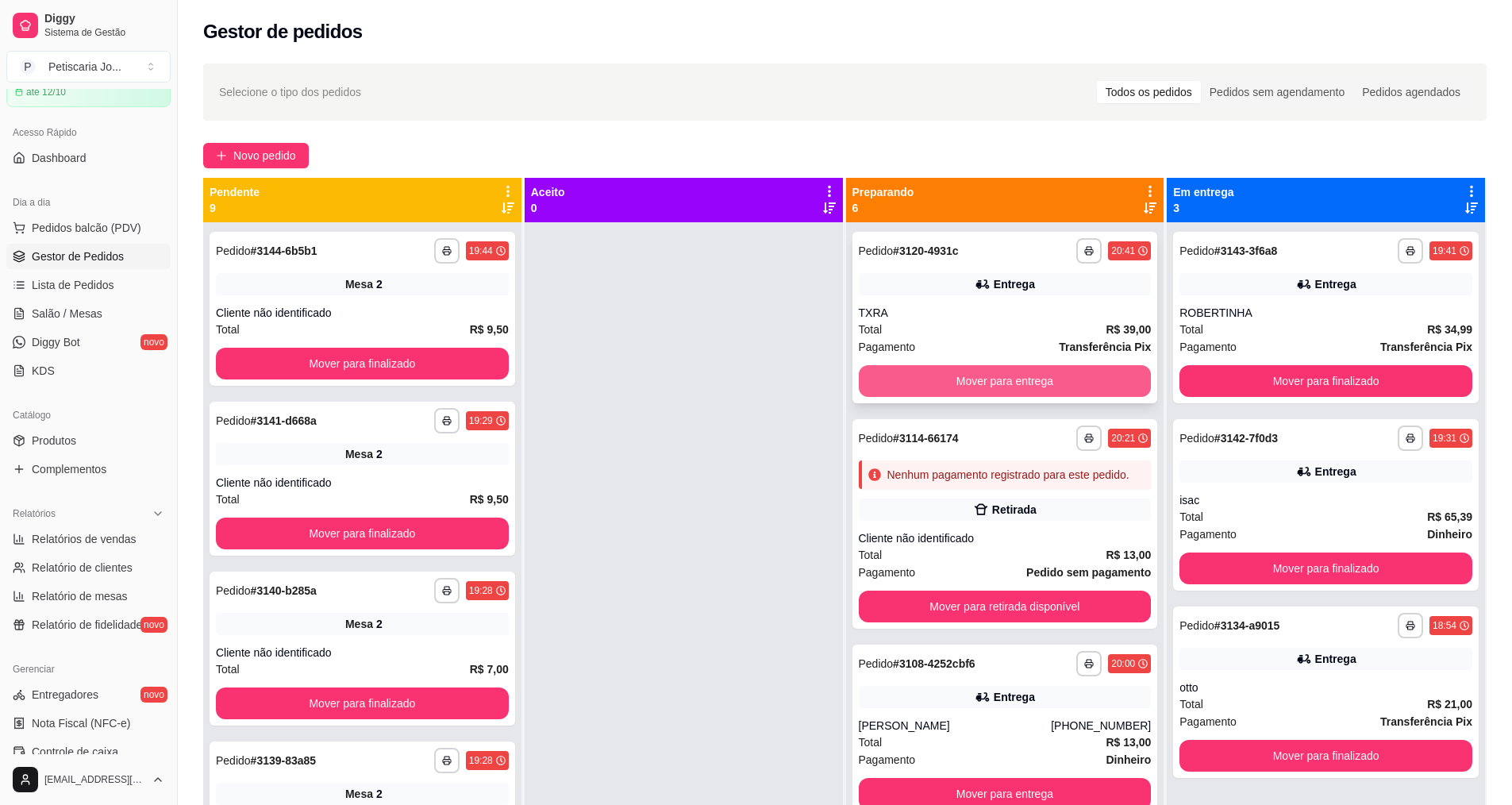
click at [891, 388] on button "Mover para entrega" at bounding box center [1005, 380] width 293 height 32
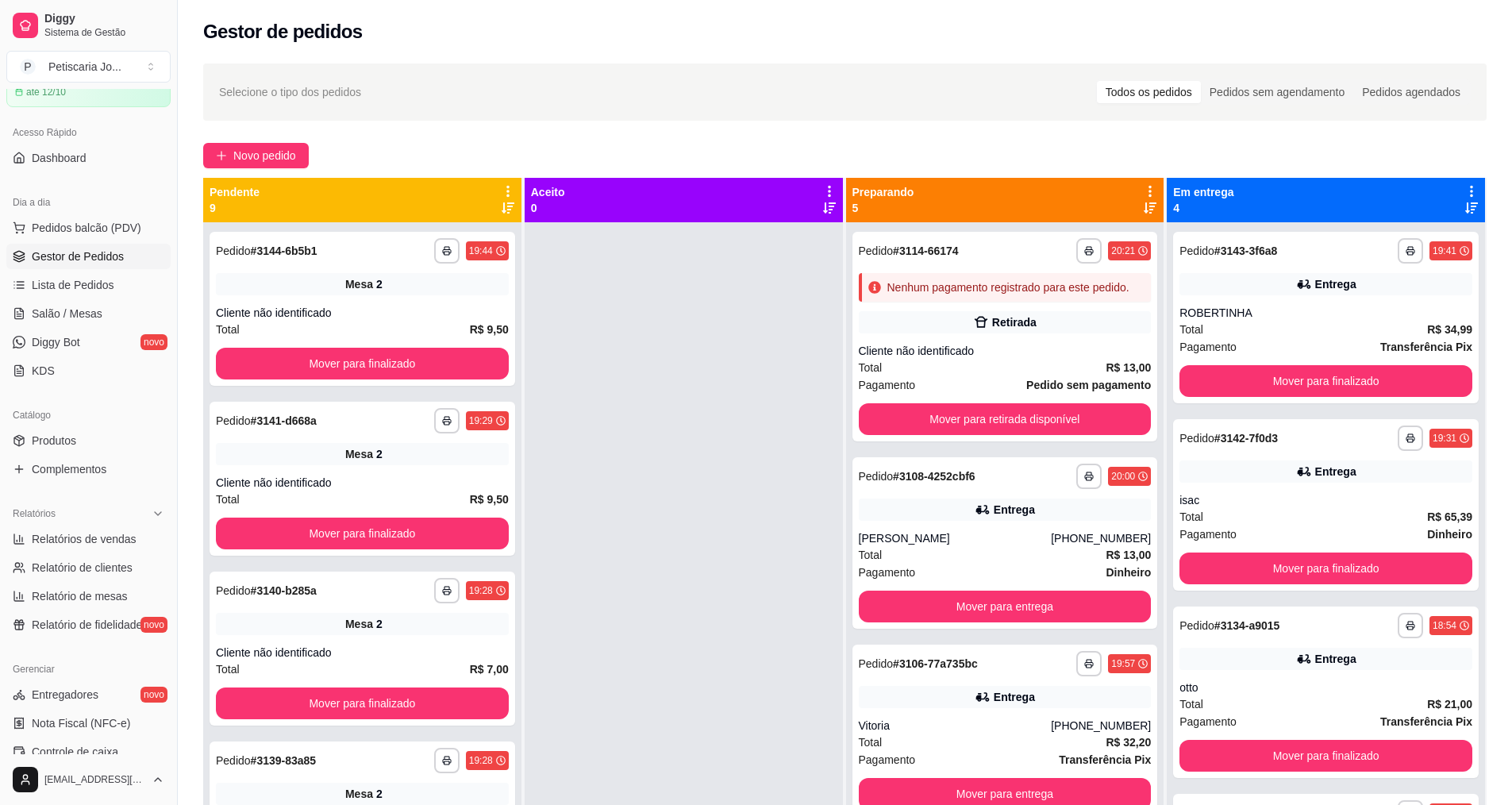
click at [891, 377] on div "Total R$ 13,00" at bounding box center [1005, 367] width 293 height 17
click at [1000, 435] on button "Mover para retirada disponível" at bounding box center [1005, 418] width 293 height 32
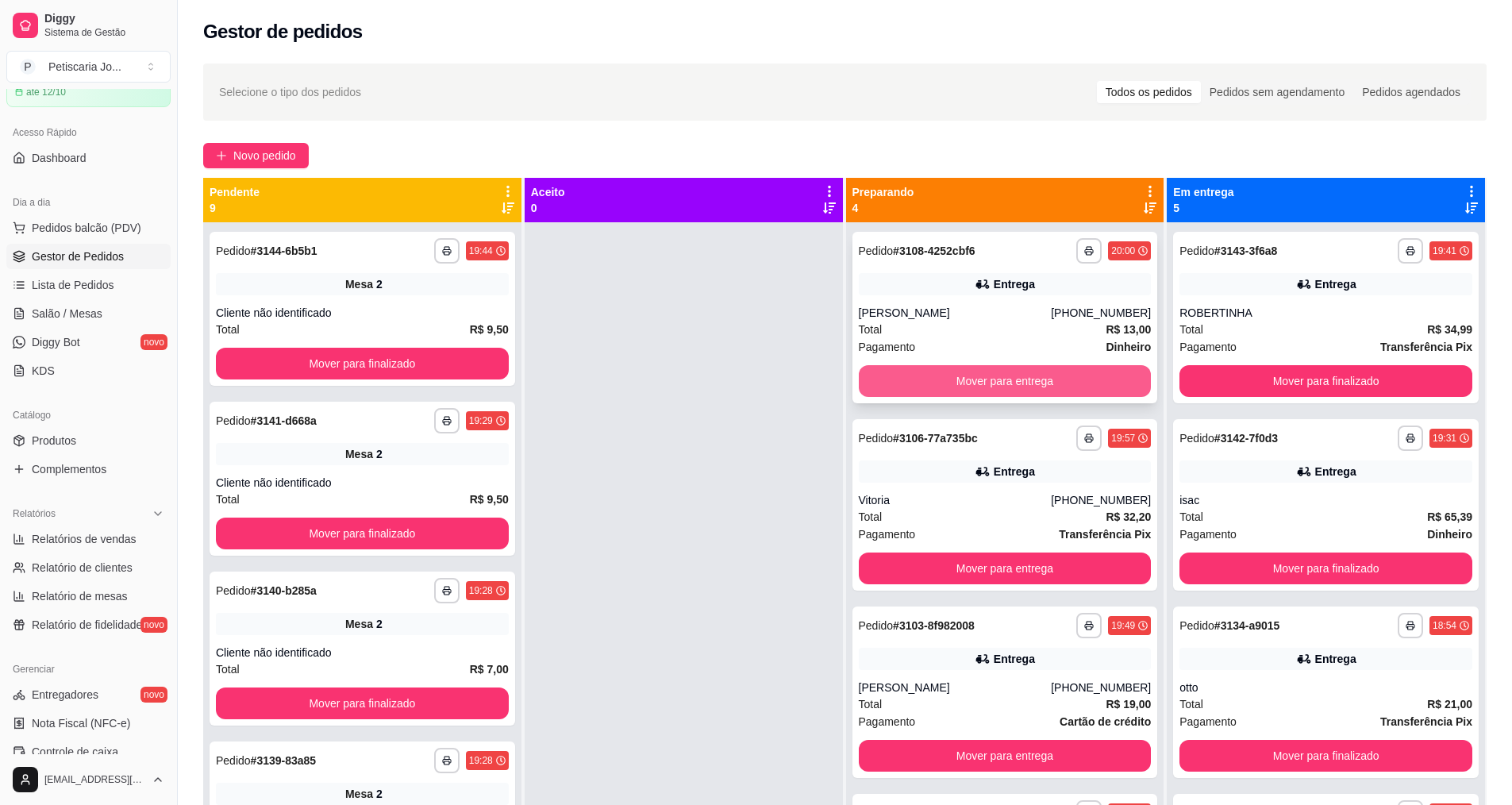
click at [992, 376] on button "Mover para entrega" at bounding box center [1005, 380] width 293 height 32
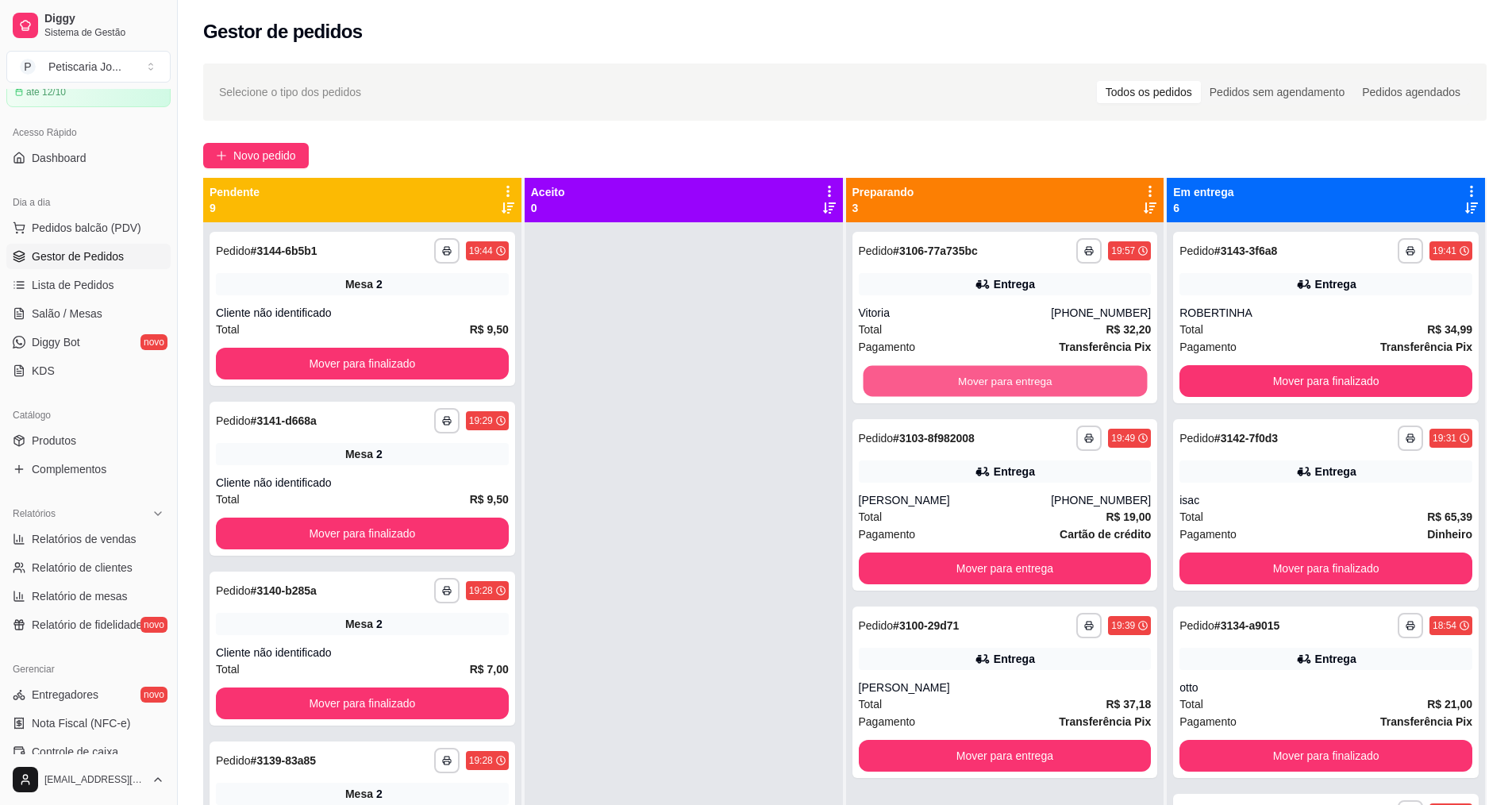
click at [992, 376] on button "Mover para entrega" at bounding box center [1004, 381] width 284 height 31
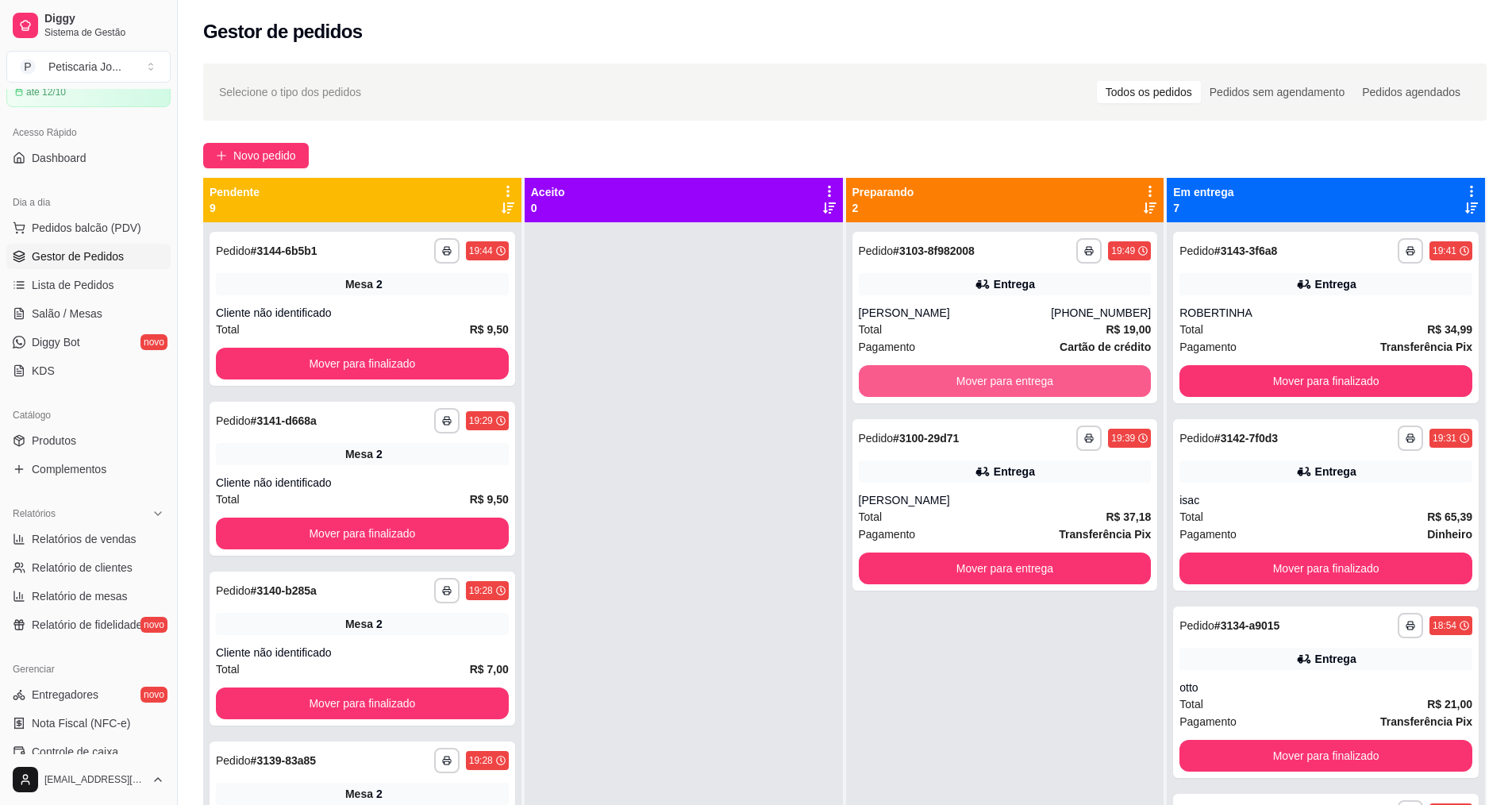
click at [992, 376] on button "Mover para entrega" at bounding box center [1005, 380] width 293 height 32
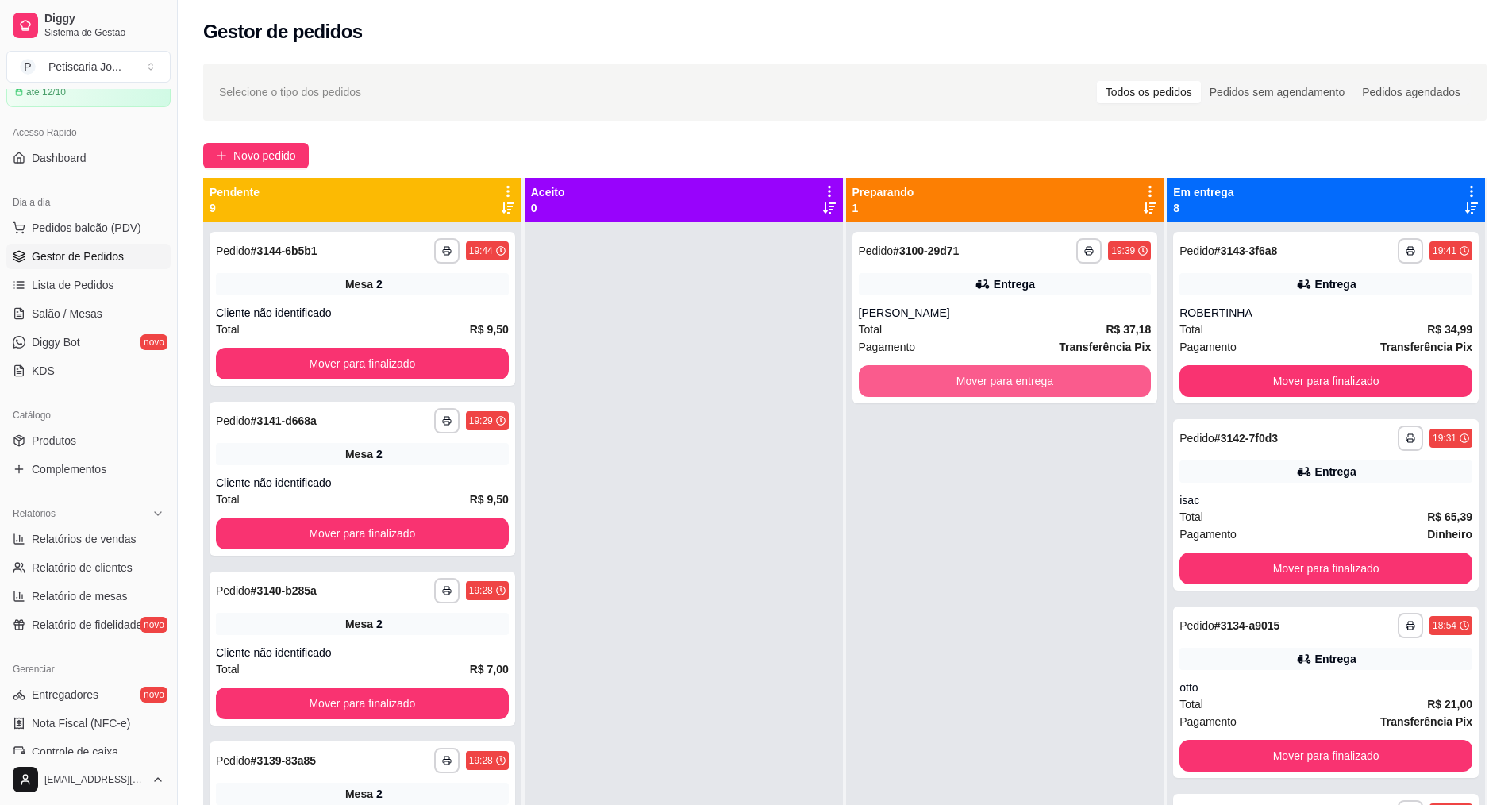
click at [992, 376] on button "Mover para entrega" at bounding box center [1005, 380] width 293 height 32
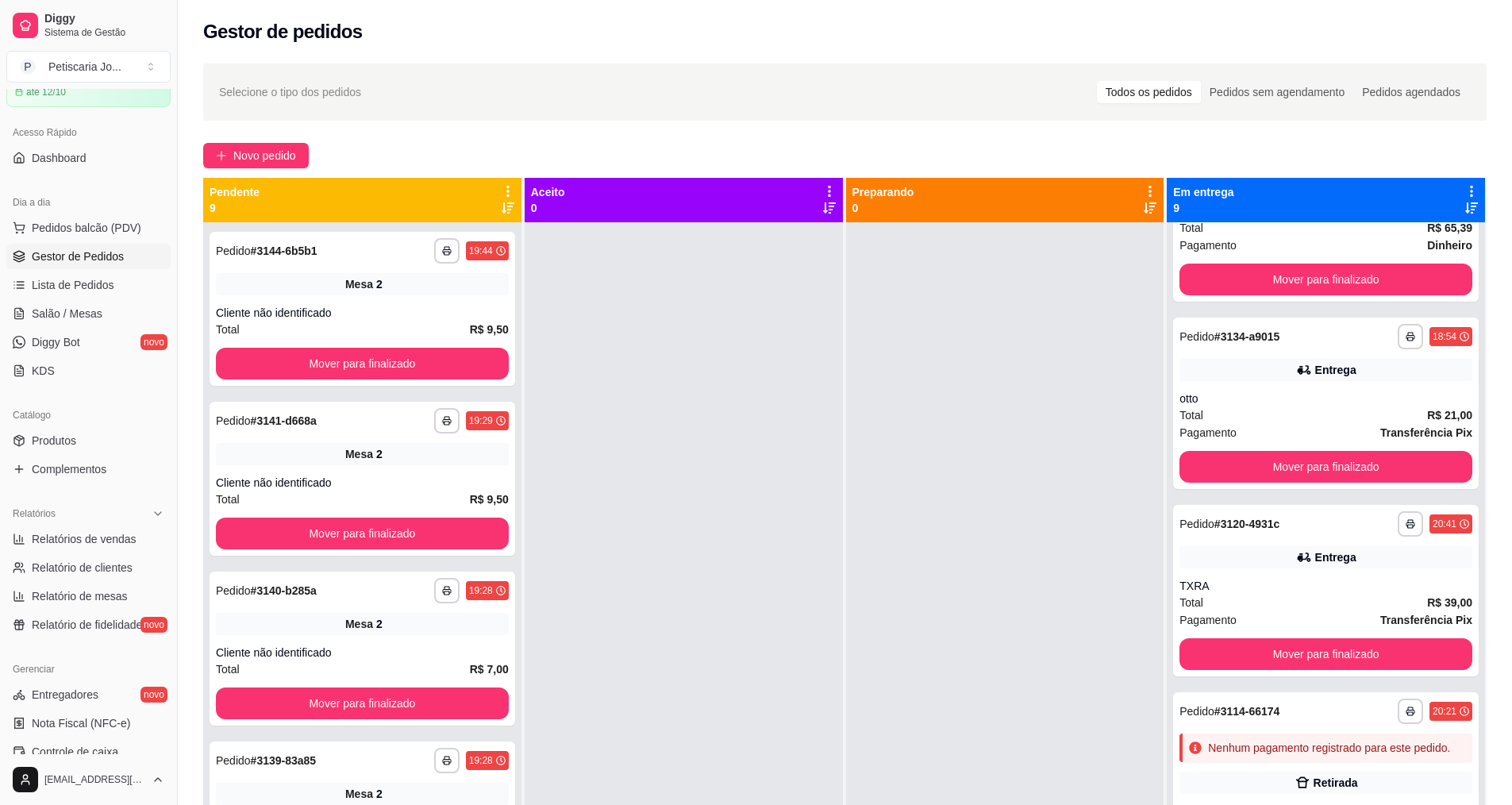
scroll to position [318, 0]
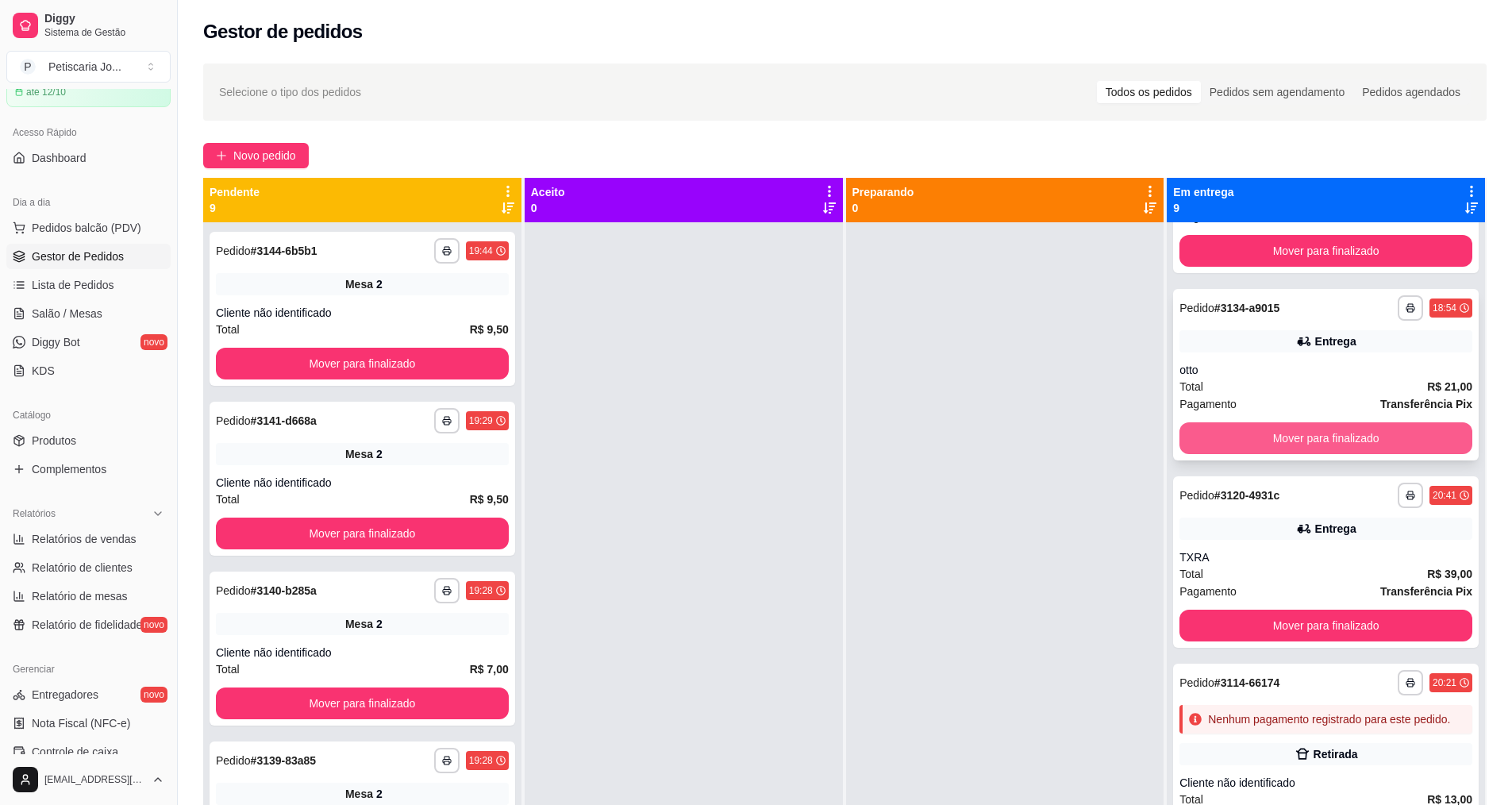
click at [1320, 436] on button "Mover para finalizado" at bounding box center [1325, 437] width 293 height 32
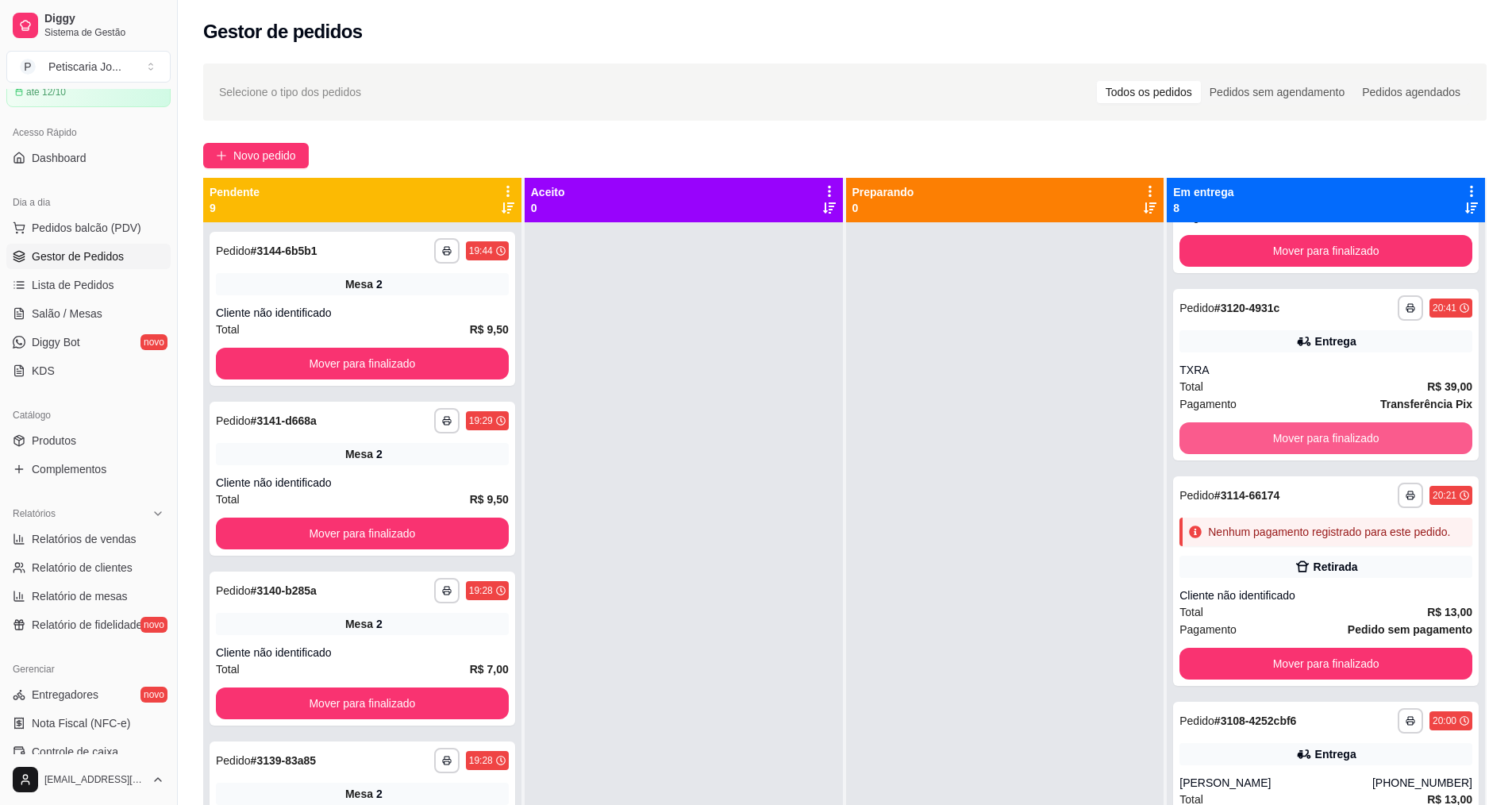
click at [1320, 436] on button "Mover para finalizado" at bounding box center [1325, 437] width 293 height 32
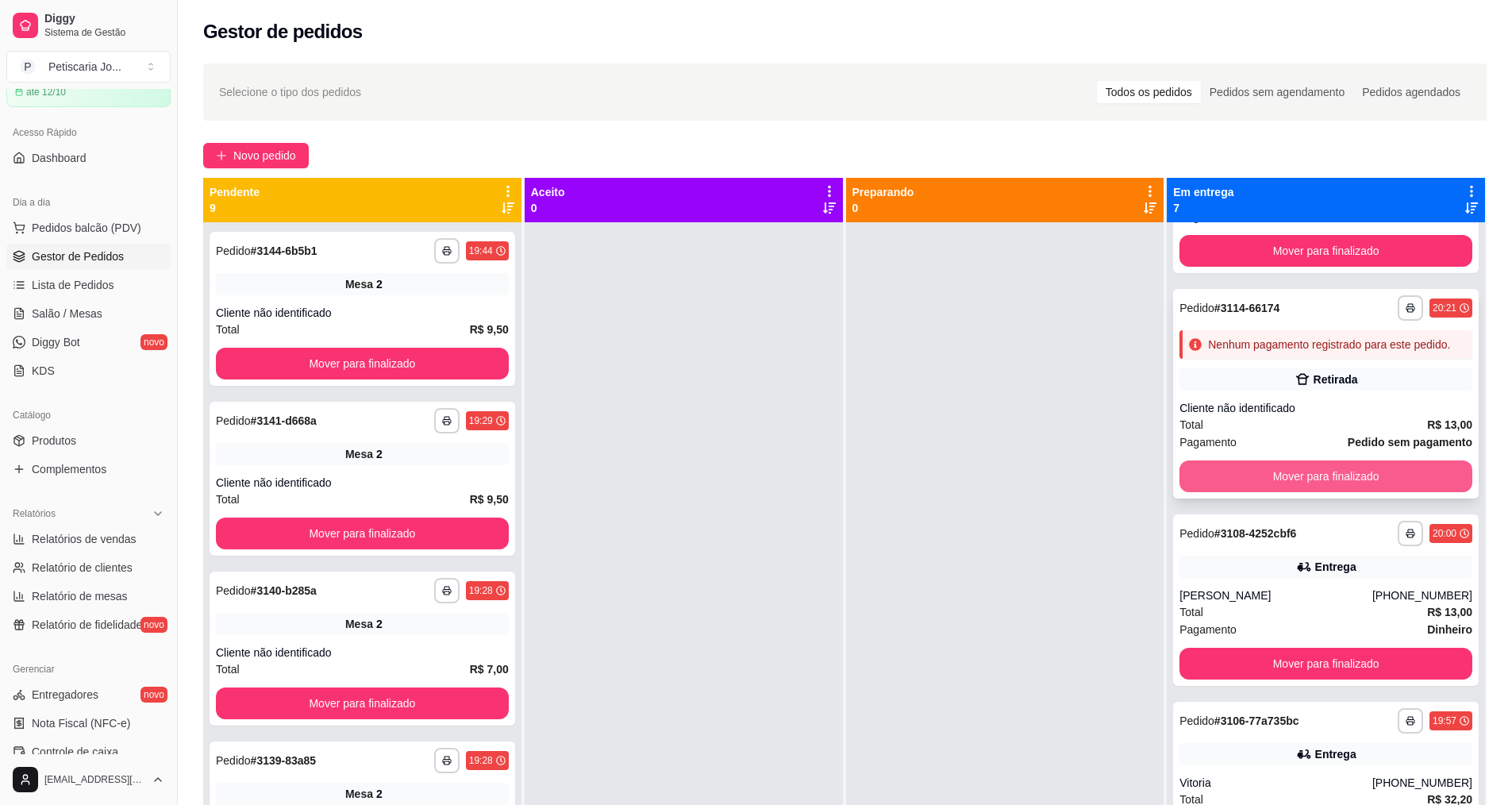
click at [1320, 492] on button "Mover para finalizado" at bounding box center [1325, 476] width 293 height 32
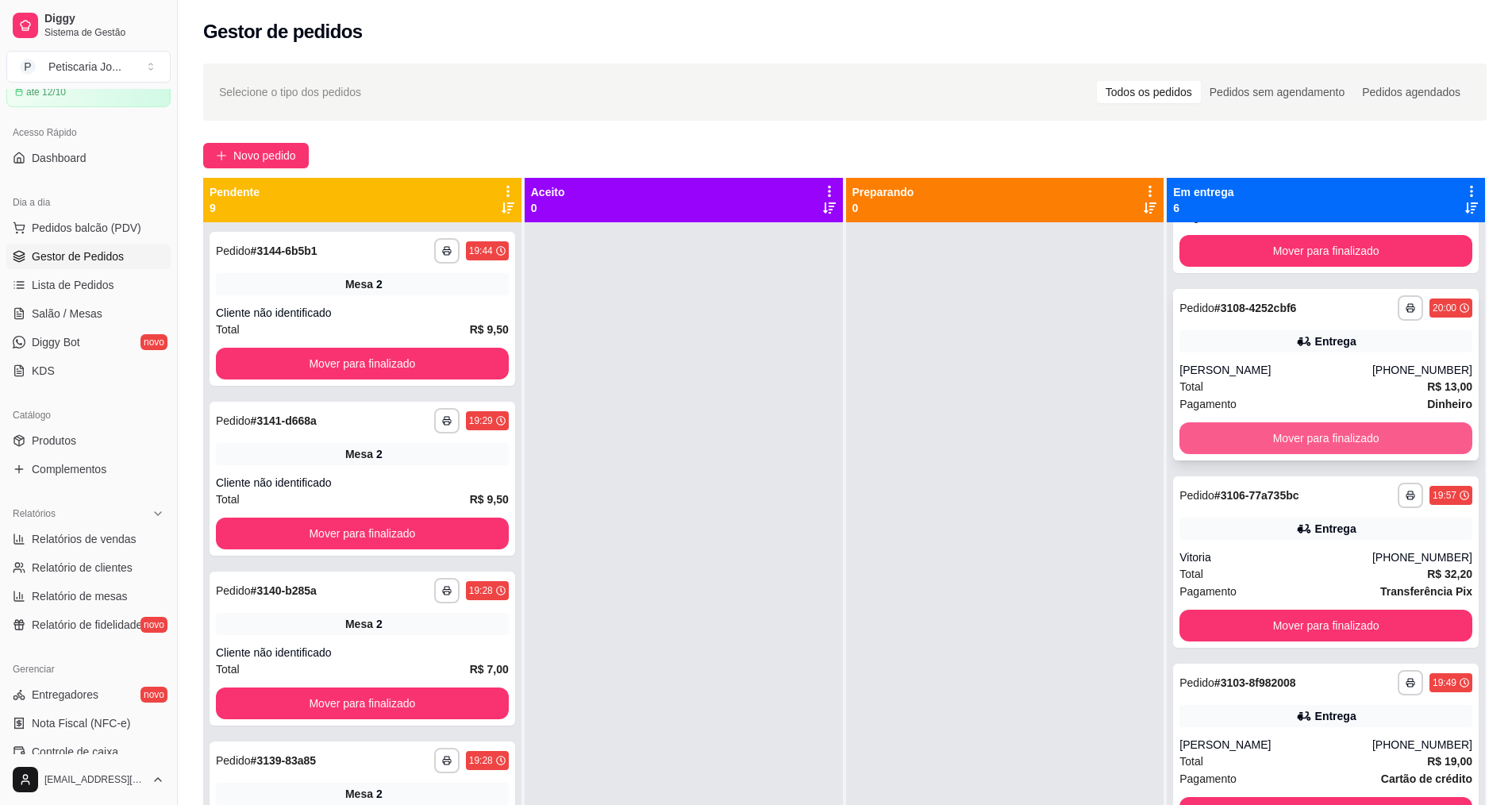
click at [1312, 425] on button "Mover para finalizado" at bounding box center [1325, 437] width 293 height 32
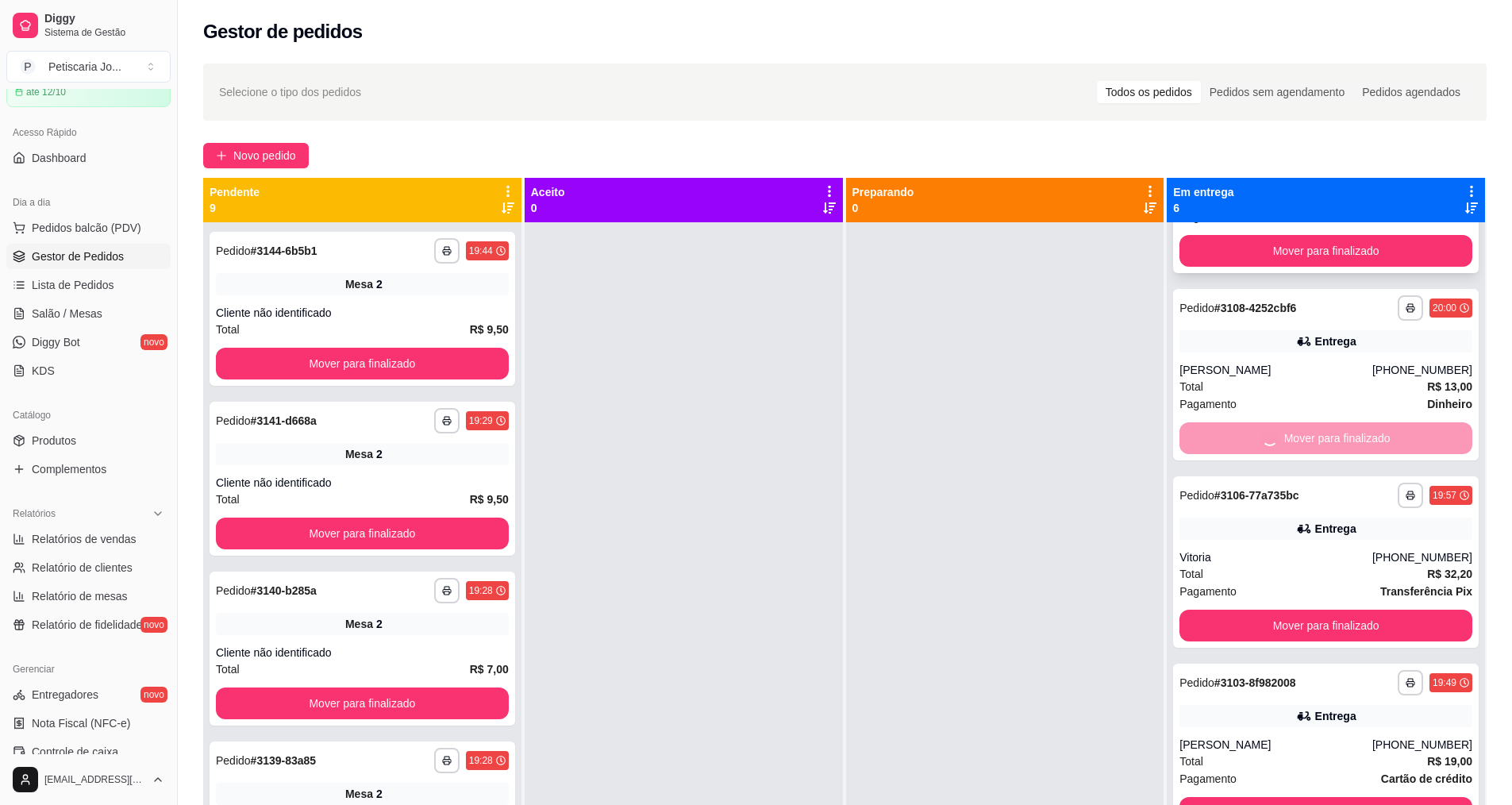
scroll to position [148, 0]
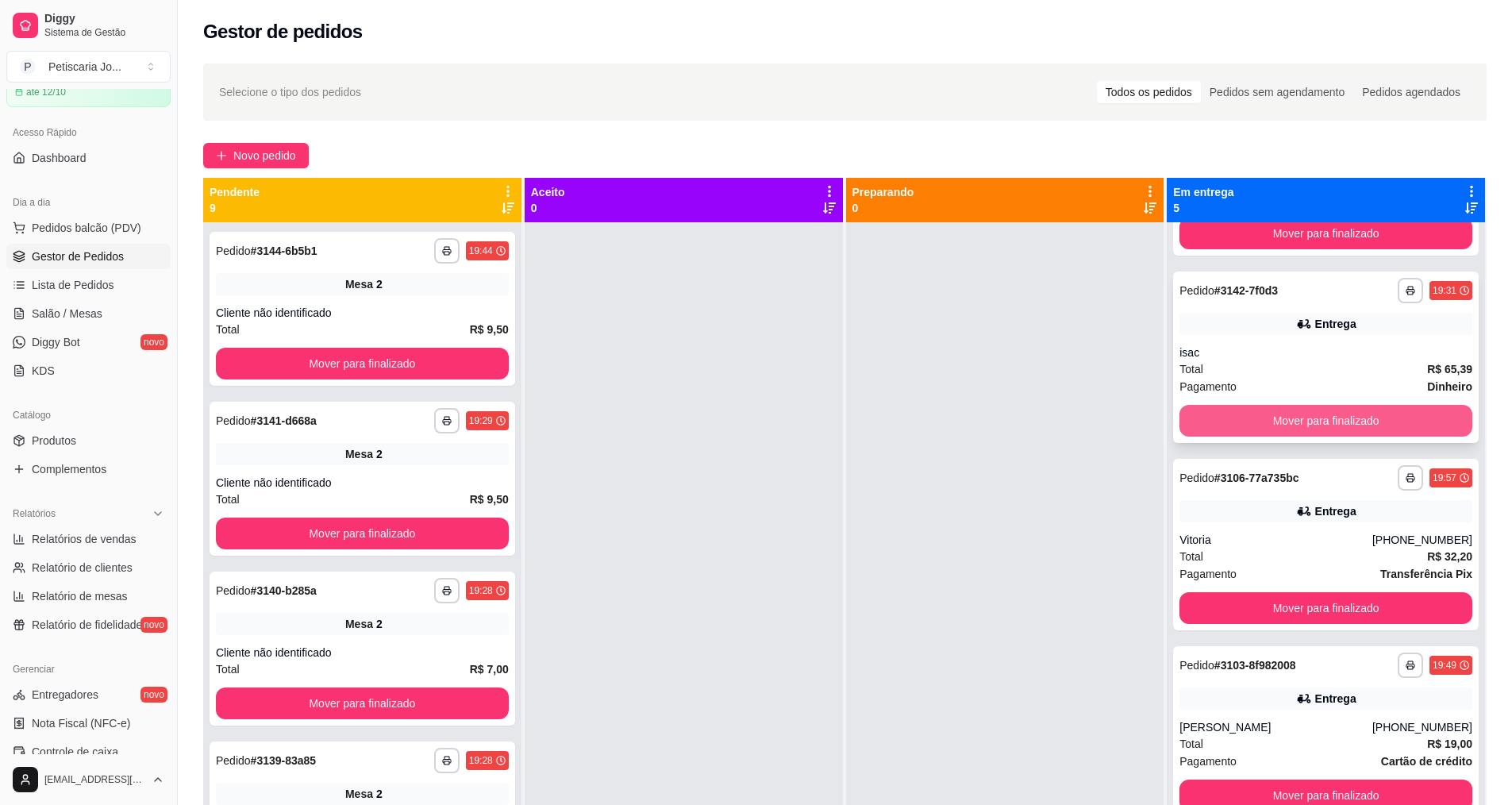
click at [1312, 428] on button "Mover para finalizado" at bounding box center [1325, 420] width 293 height 32
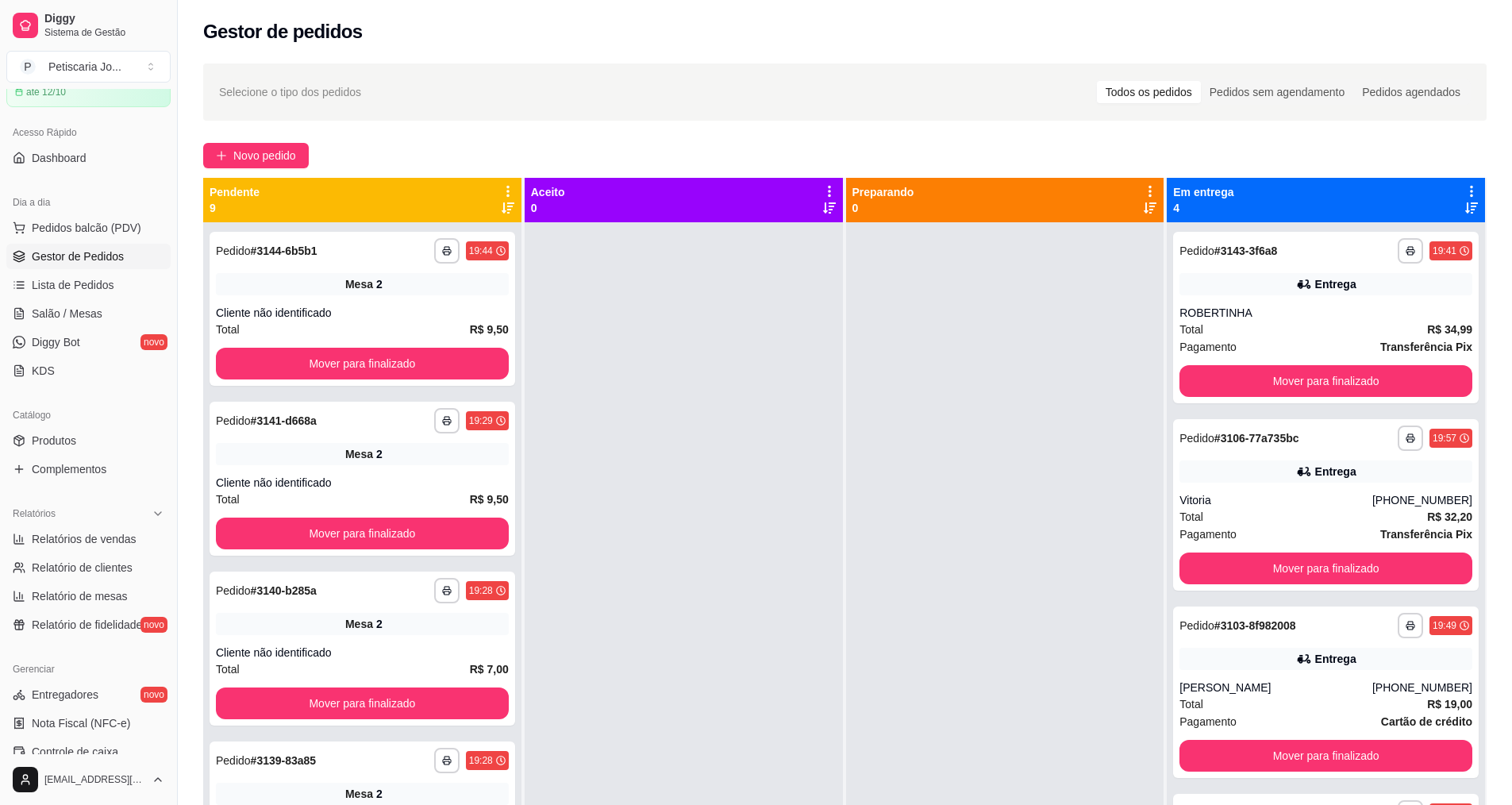
scroll to position [0, 0]
click at [1311, 574] on button "Mover para finalizado" at bounding box center [1325, 568] width 293 height 32
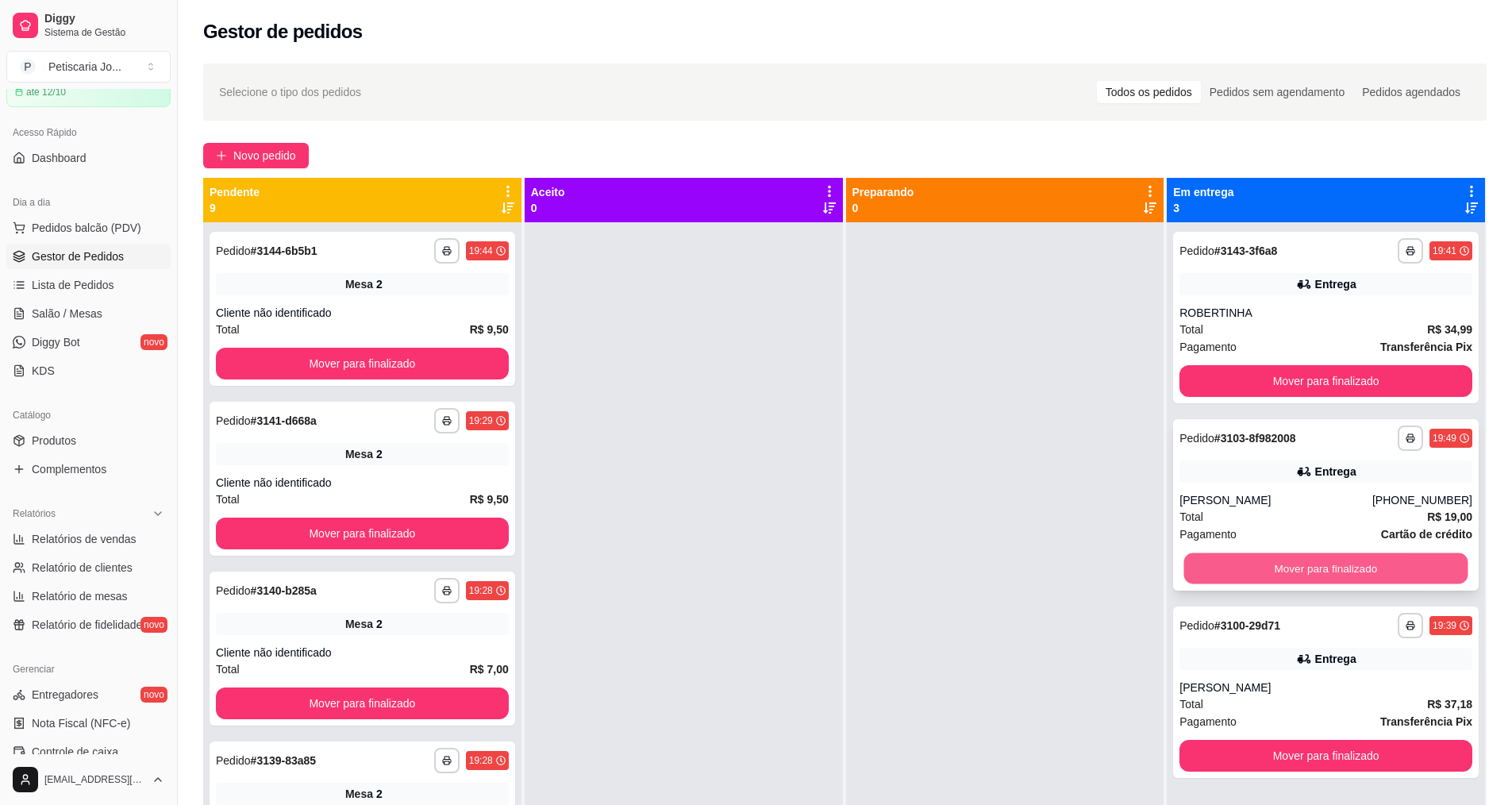
click at [1311, 562] on button "Mover para finalizado" at bounding box center [1325, 569] width 284 height 31
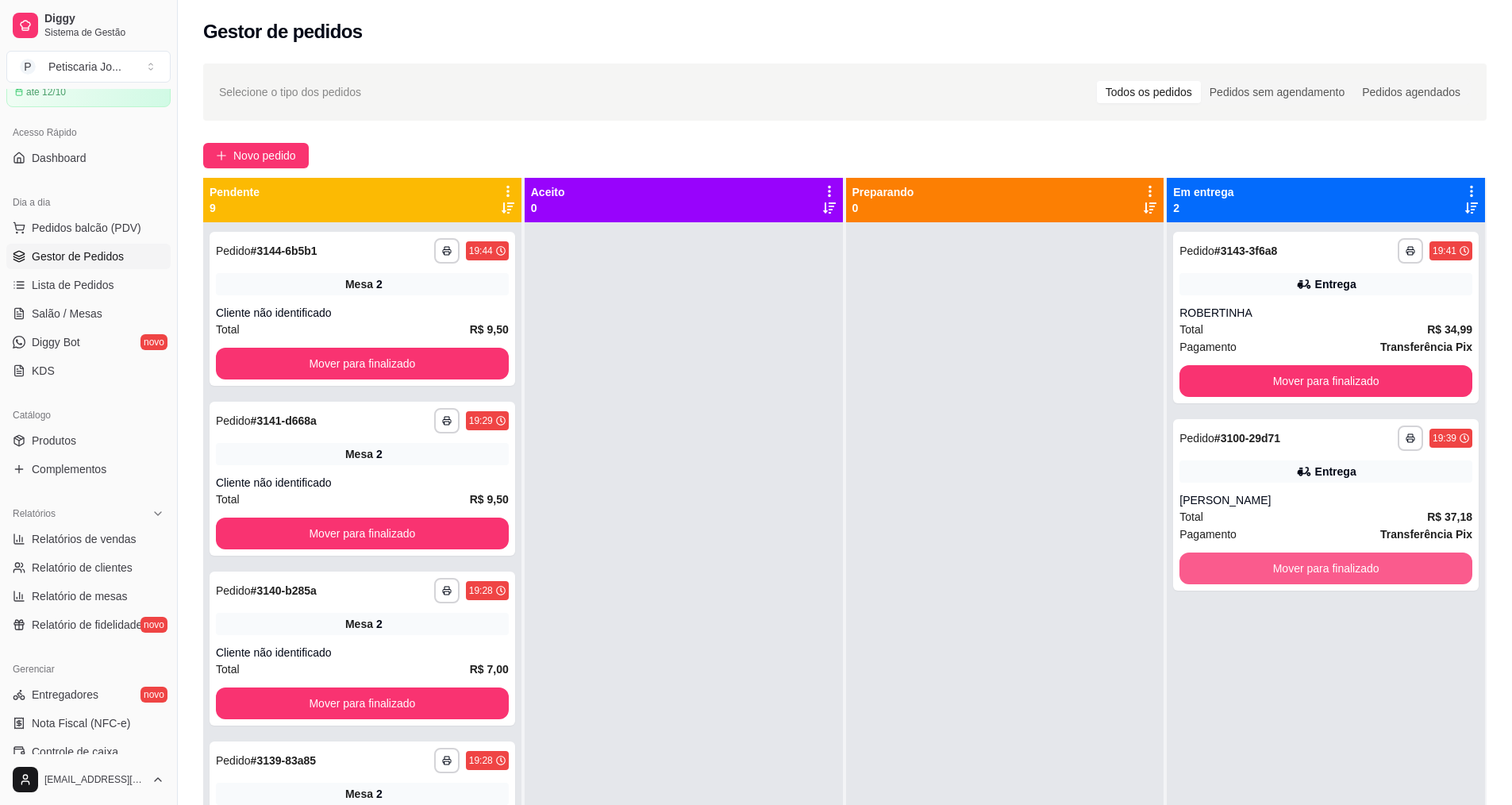
click at [1311, 562] on button "Mover para finalizado" at bounding box center [1325, 568] width 293 height 32
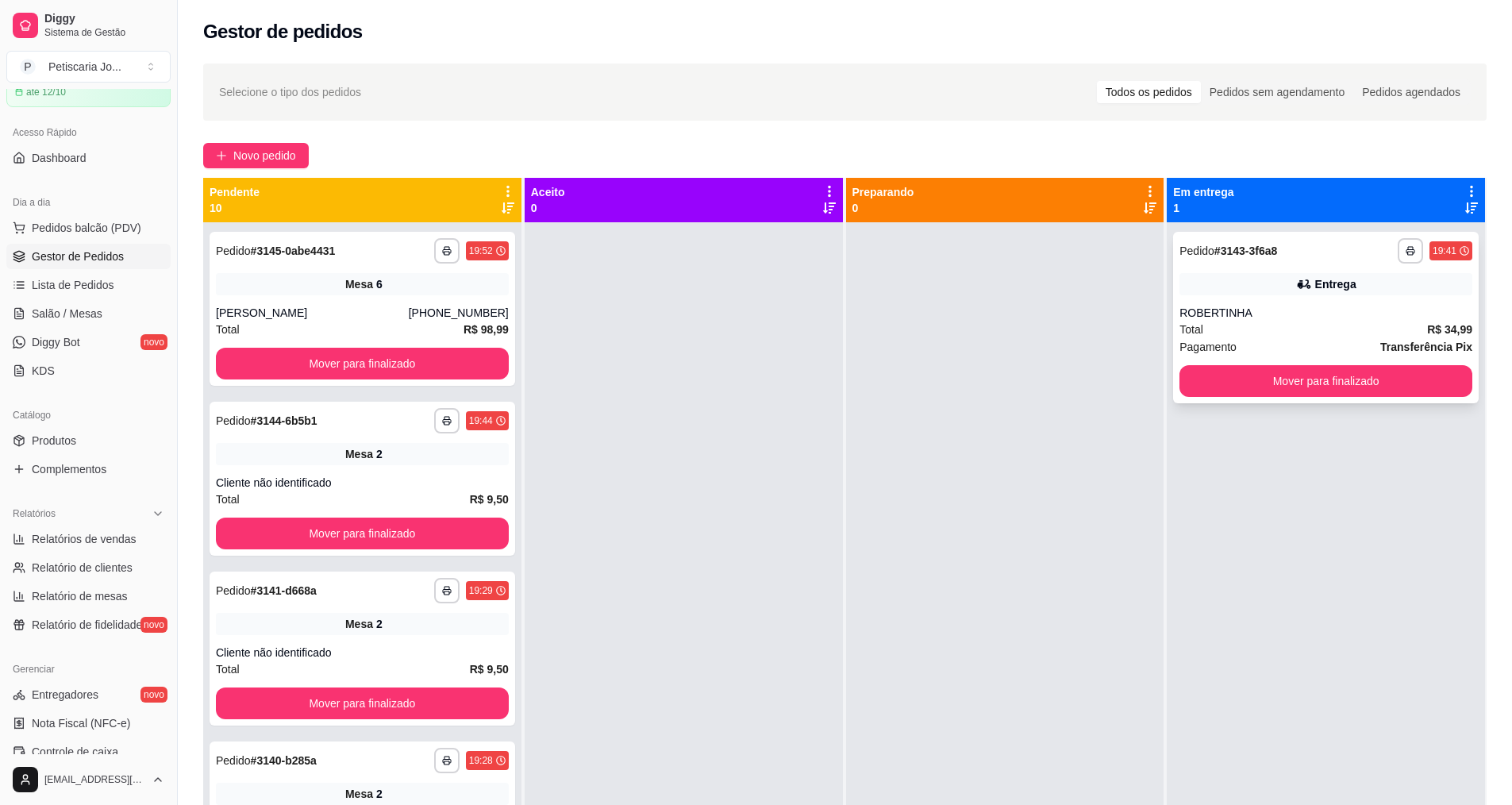
click at [1281, 343] on div "Pagamento Transferência Pix" at bounding box center [1325, 347] width 293 height 17
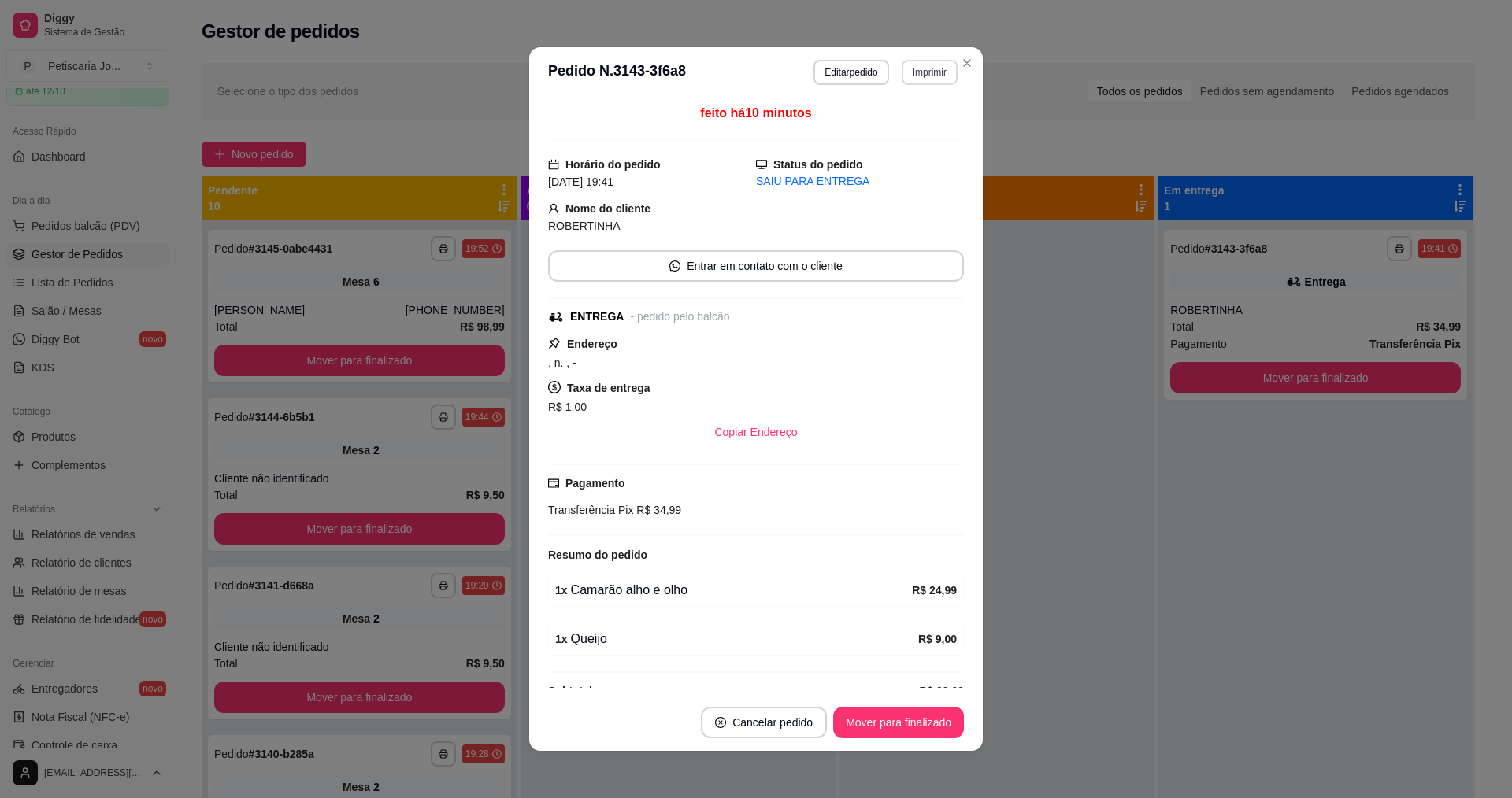
click at [907, 70] on button "Imprimir" at bounding box center [930, 72] width 56 height 25
click at [898, 131] on button "IMPRESSORA" at bounding box center [896, 128] width 114 height 25
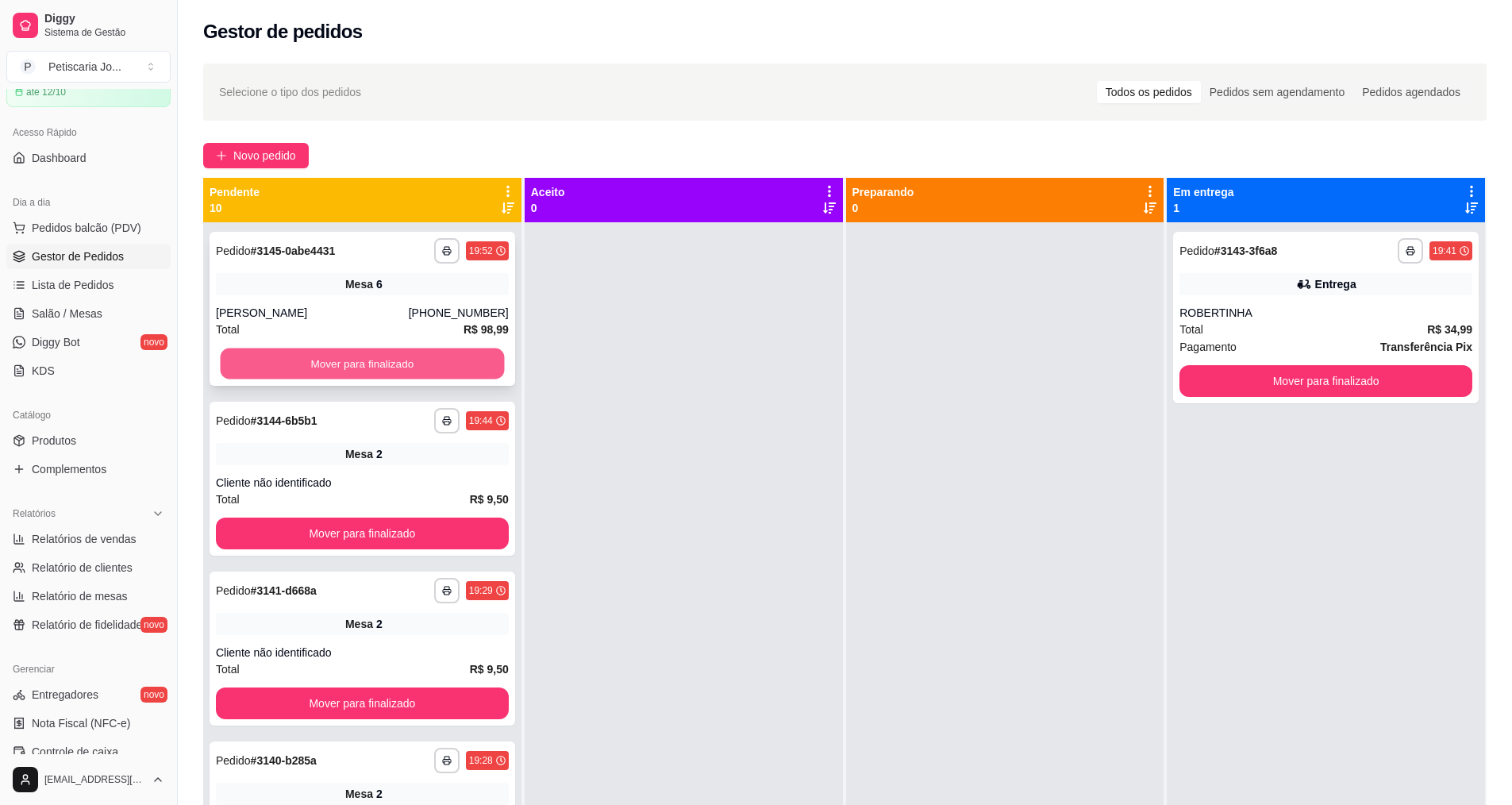
click at [303, 368] on button "Mover para finalizado" at bounding box center [362, 364] width 284 height 31
click at [327, 367] on button "Mover para finalizado" at bounding box center [362, 363] width 293 height 32
click at [329, 364] on button "Mover para finalizado" at bounding box center [362, 363] width 293 height 32
click at [329, 364] on button "Mover para finalizado" at bounding box center [362, 364] width 284 height 31
click at [329, 364] on button "Mover para finalizado" at bounding box center [362, 363] width 293 height 32
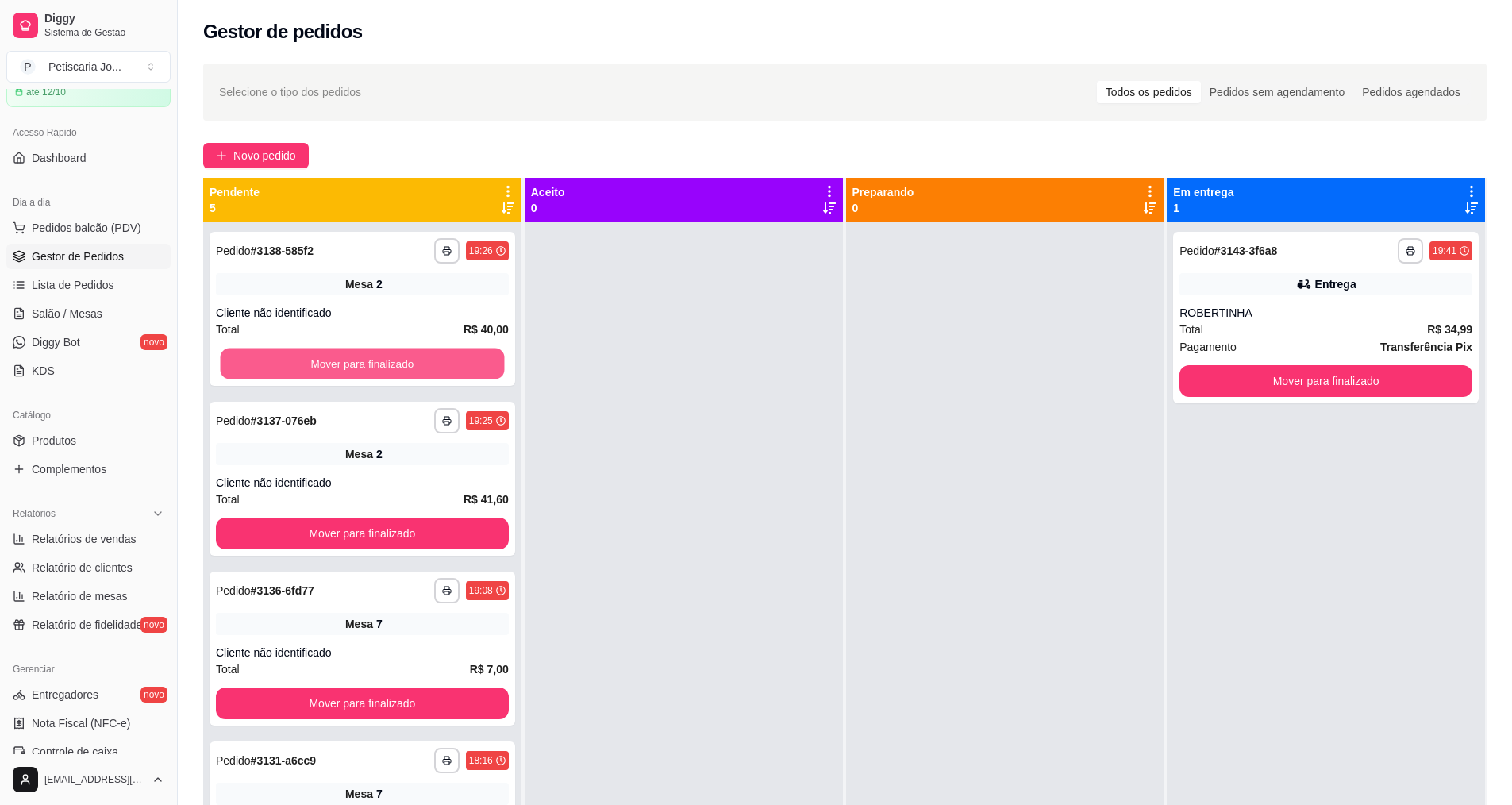
click at [329, 364] on button "Mover para finalizado" at bounding box center [362, 364] width 284 height 31
click at [329, 364] on button "Mover para finalizado" at bounding box center [362, 363] width 293 height 32
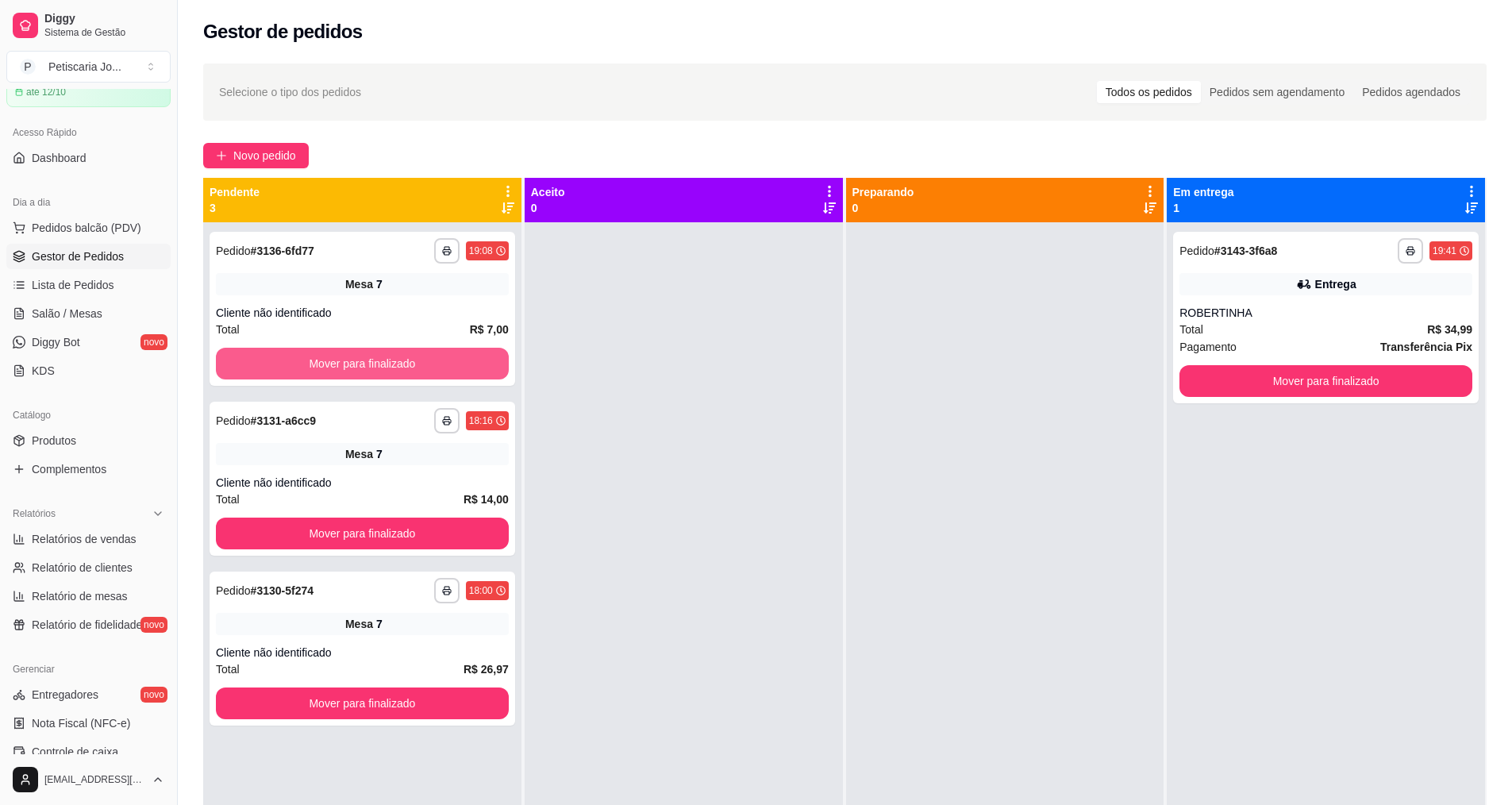
click at [329, 364] on button "Mover para finalizado" at bounding box center [362, 363] width 293 height 32
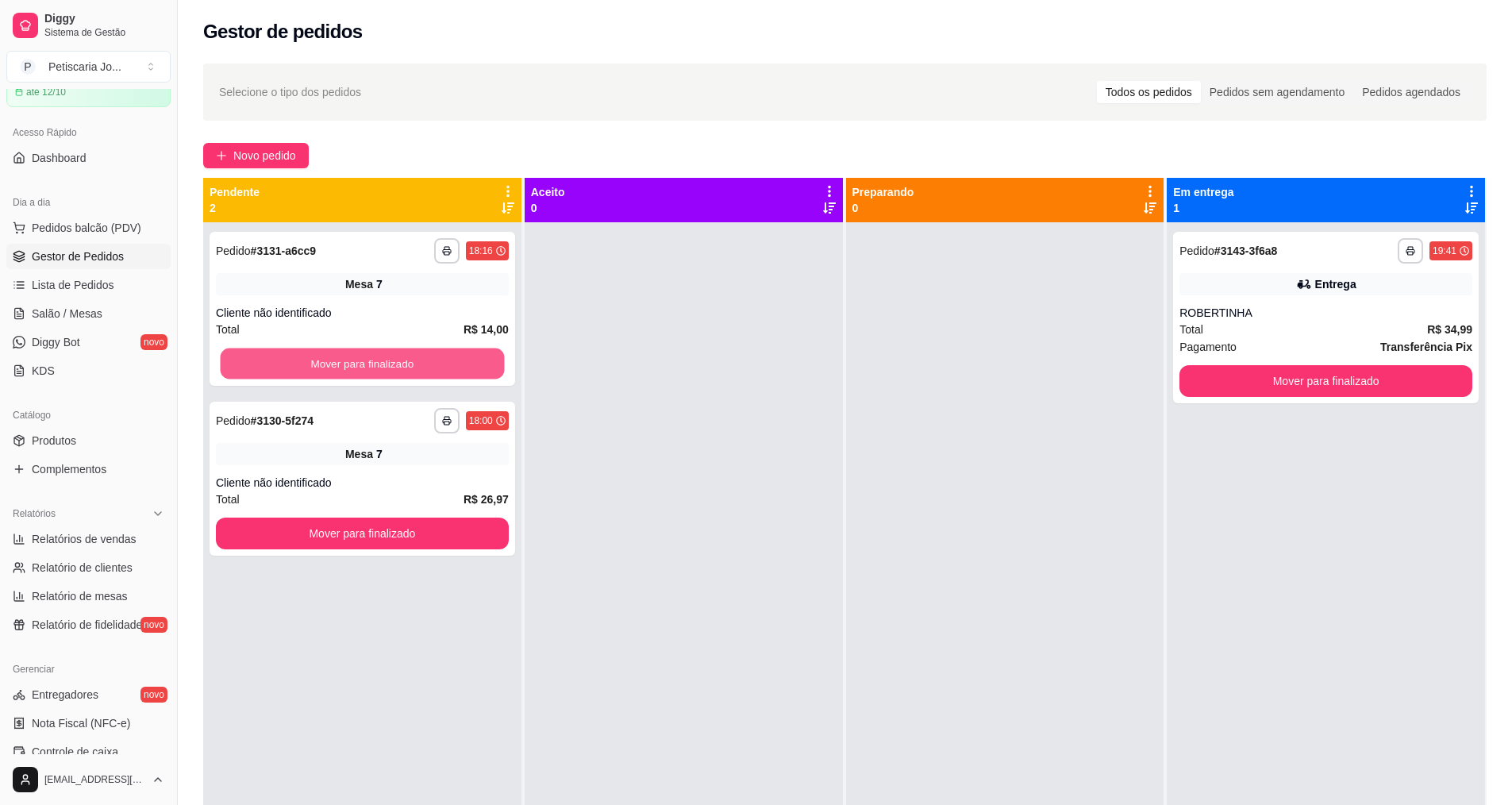
click at [329, 364] on button "Mover para finalizado" at bounding box center [362, 364] width 284 height 31
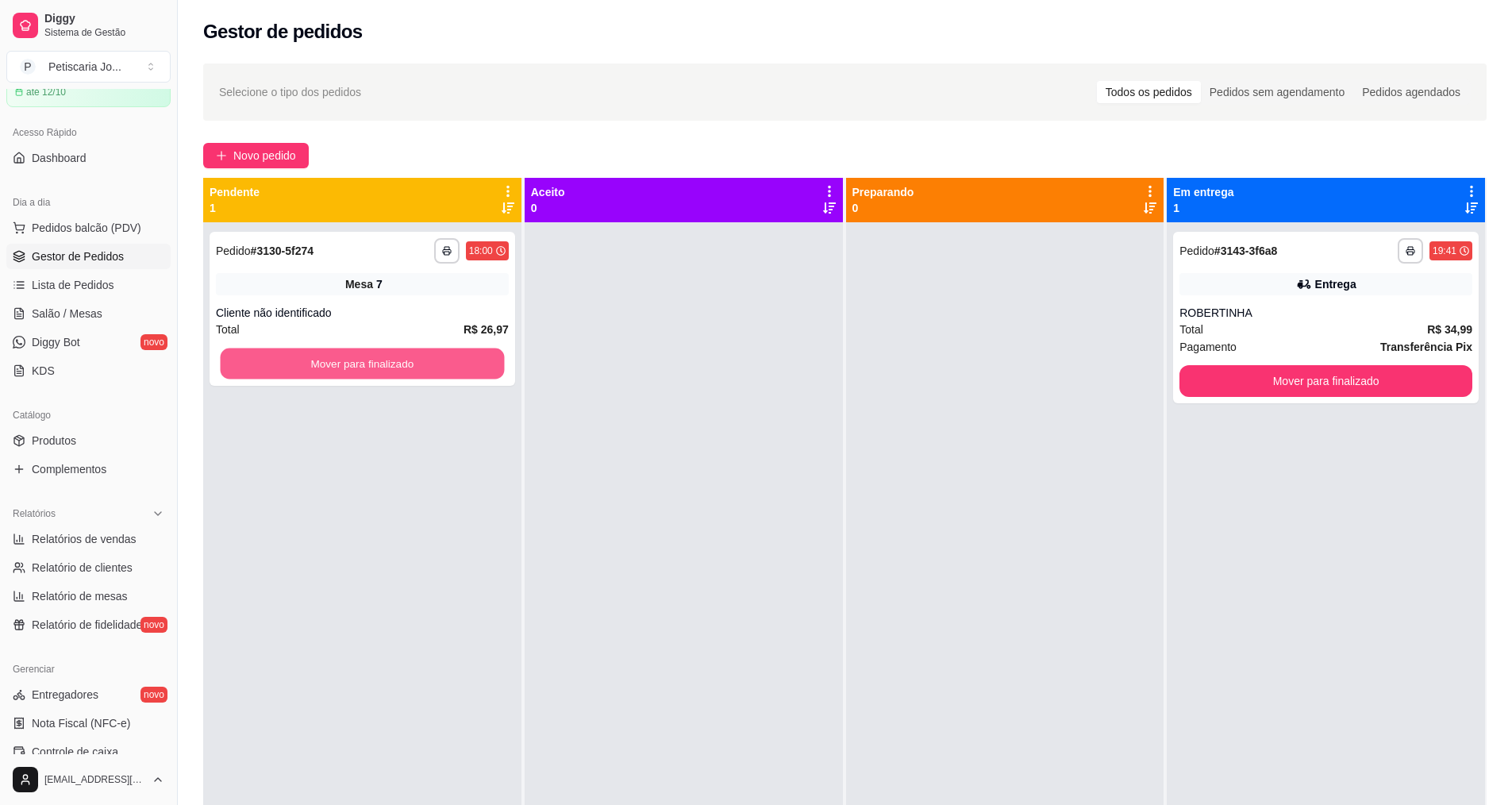
click at [329, 364] on button "Mover para finalizado" at bounding box center [362, 364] width 284 height 31
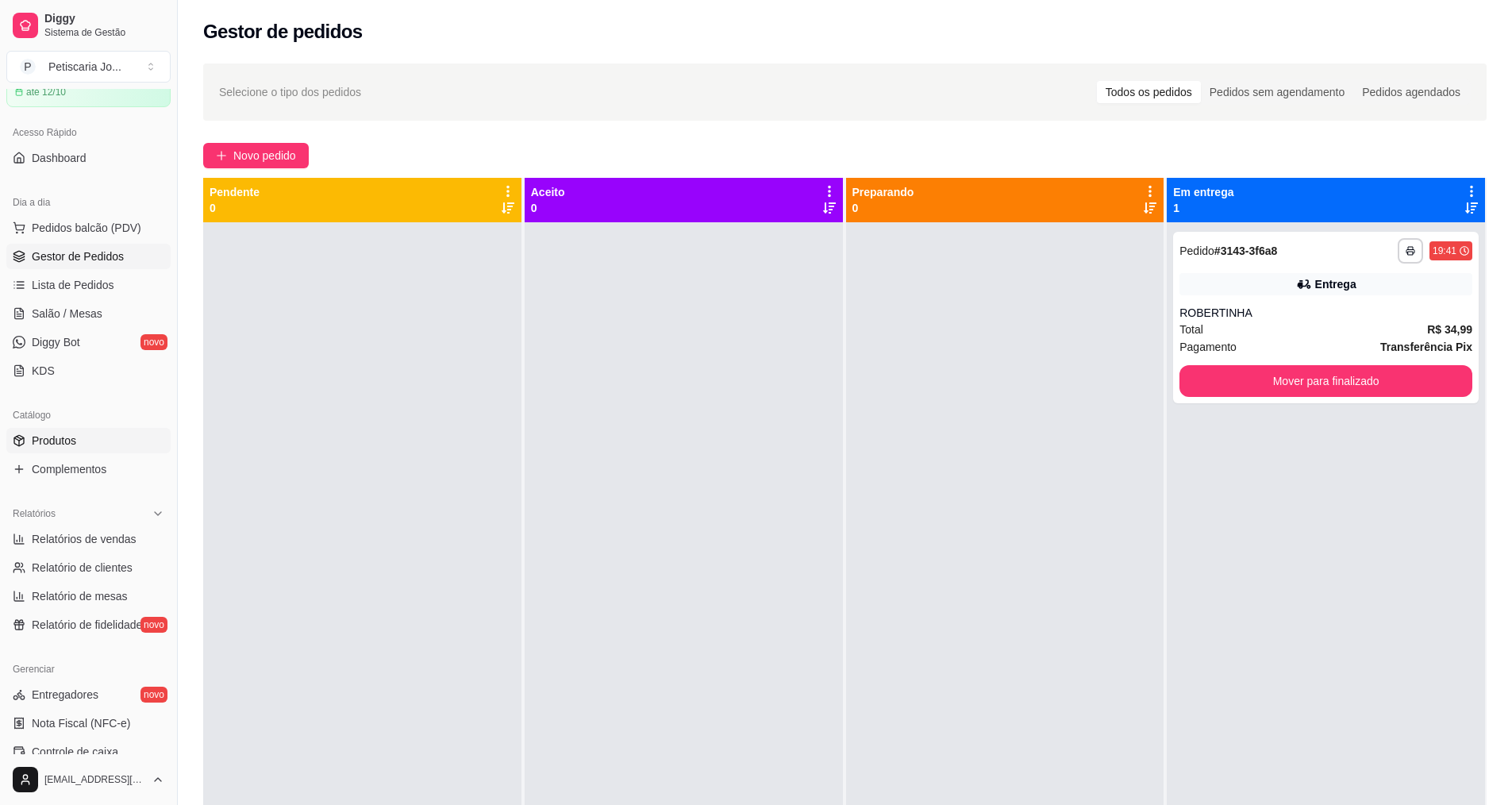
click at [94, 440] on link "Produtos" at bounding box center [88, 441] width 164 height 25
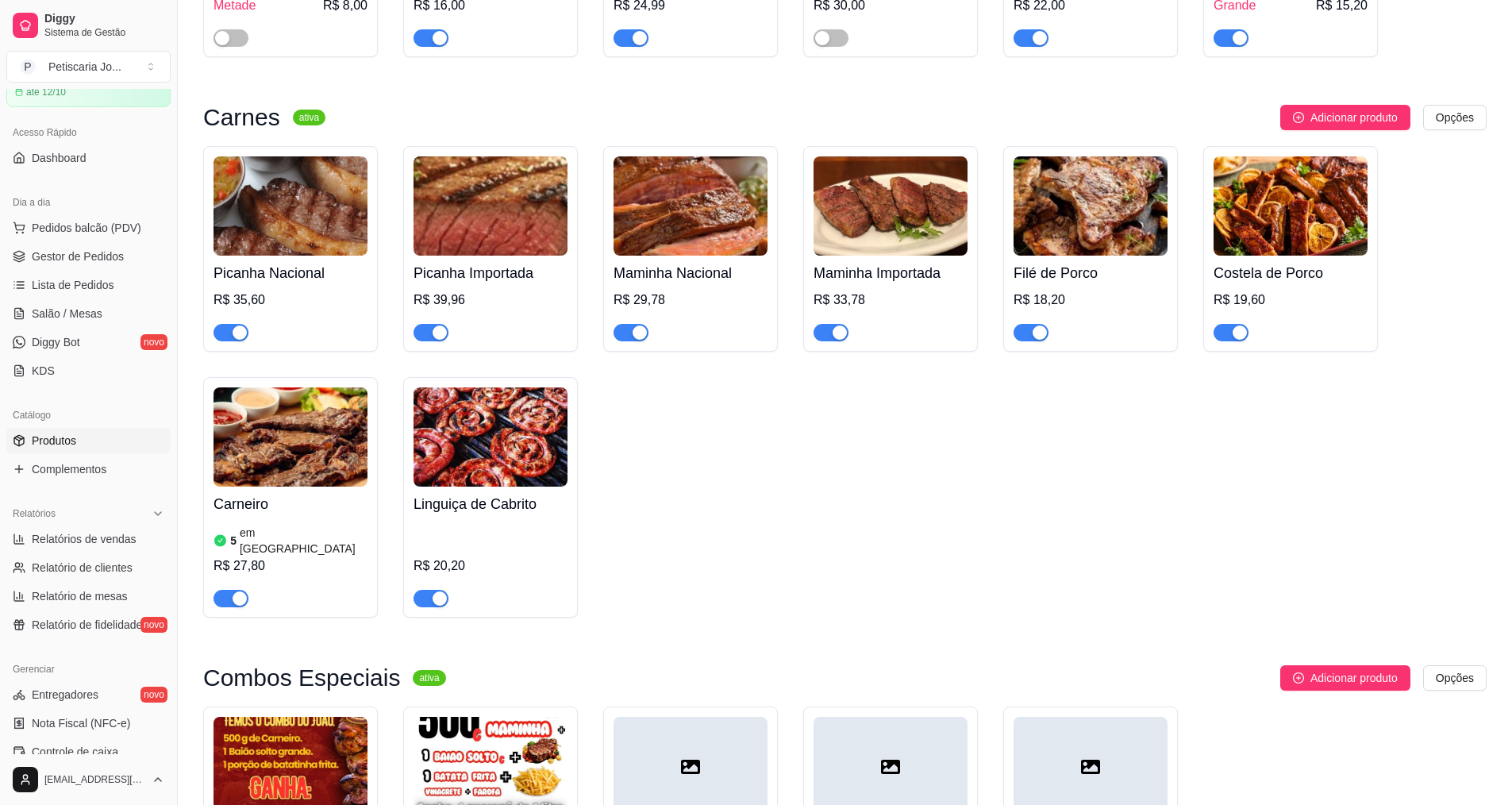
scroll to position [2938, 0]
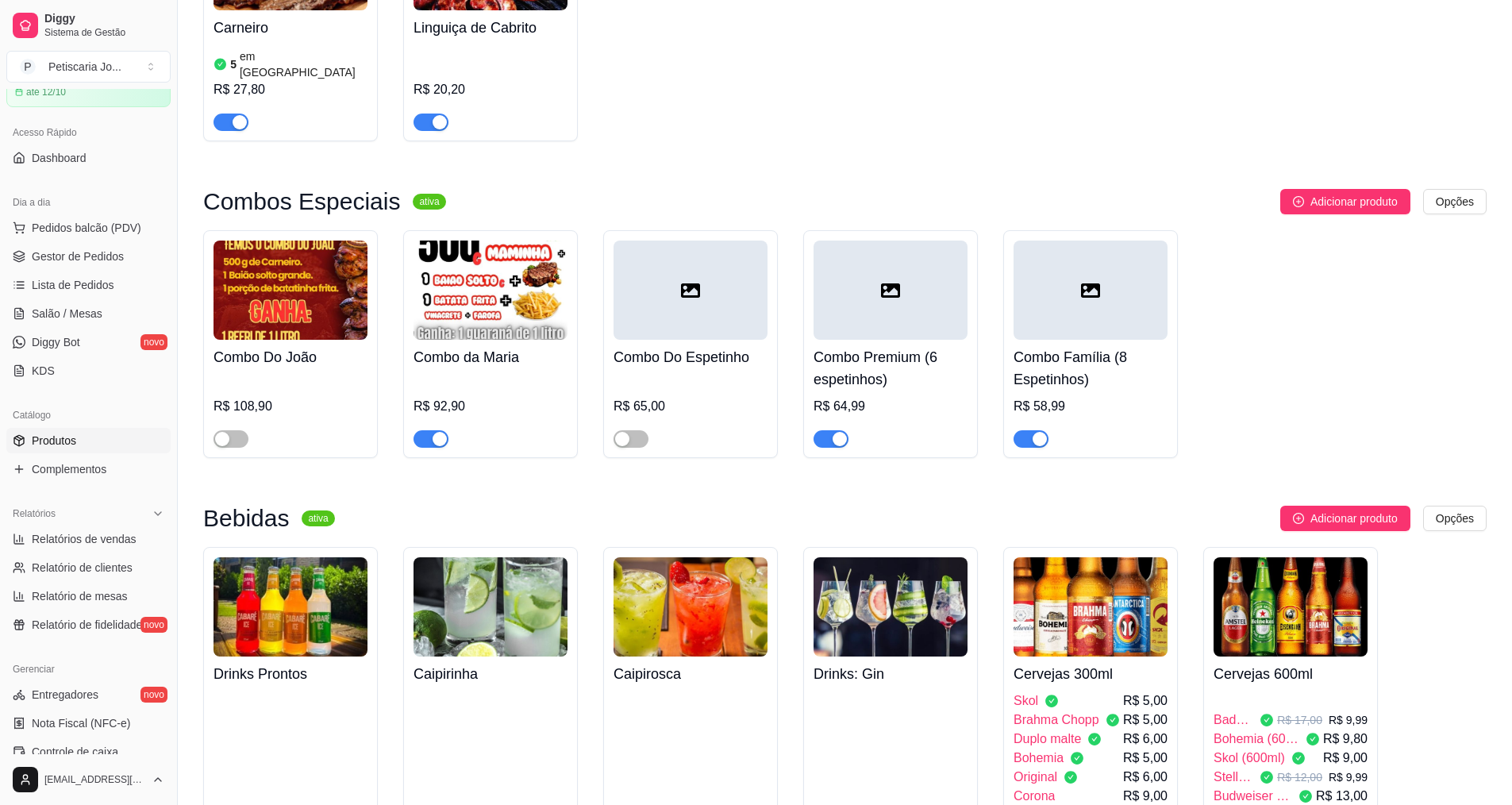
click at [903, 397] on div "R$ 64,99" at bounding box center [891, 406] width 154 height 19
click at [93, 250] on span "Gestor de Pedidos" at bounding box center [77, 256] width 92 height 15
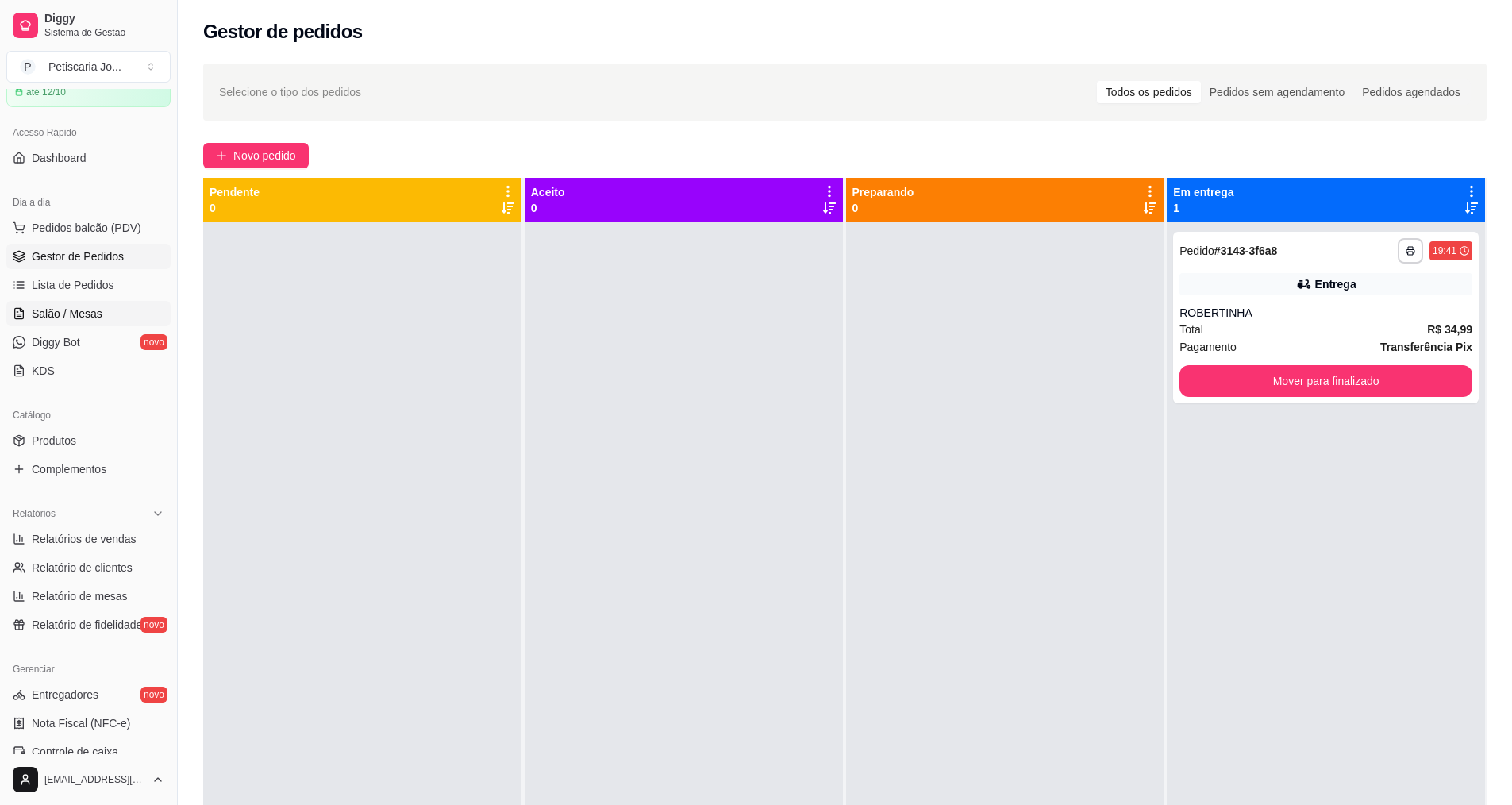
click at [110, 320] on link "Salão / Mesas" at bounding box center [88, 314] width 164 height 25
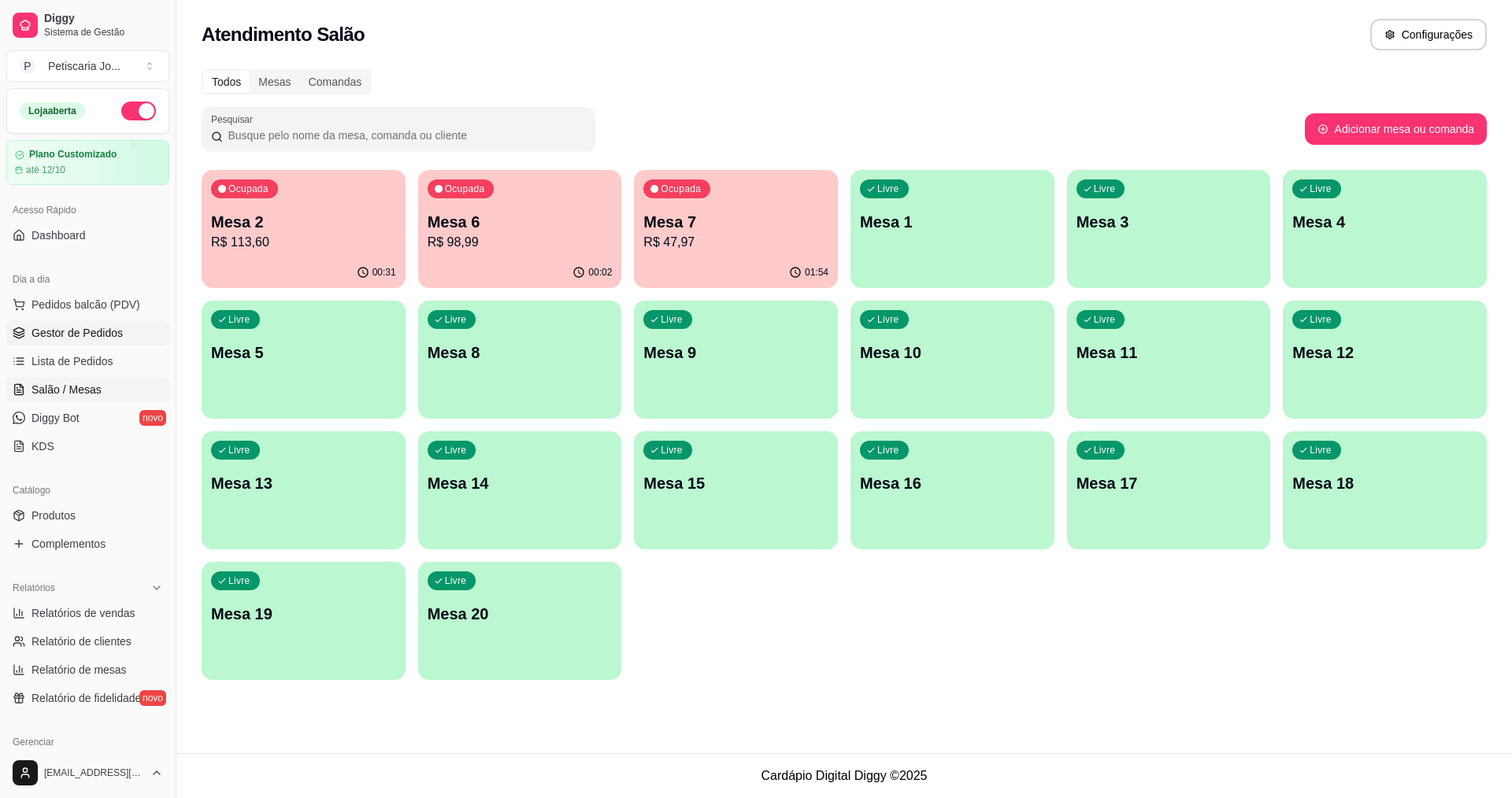
click at [82, 336] on span "Gestor de Pedidos" at bounding box center [76, 332] width 91 height 15
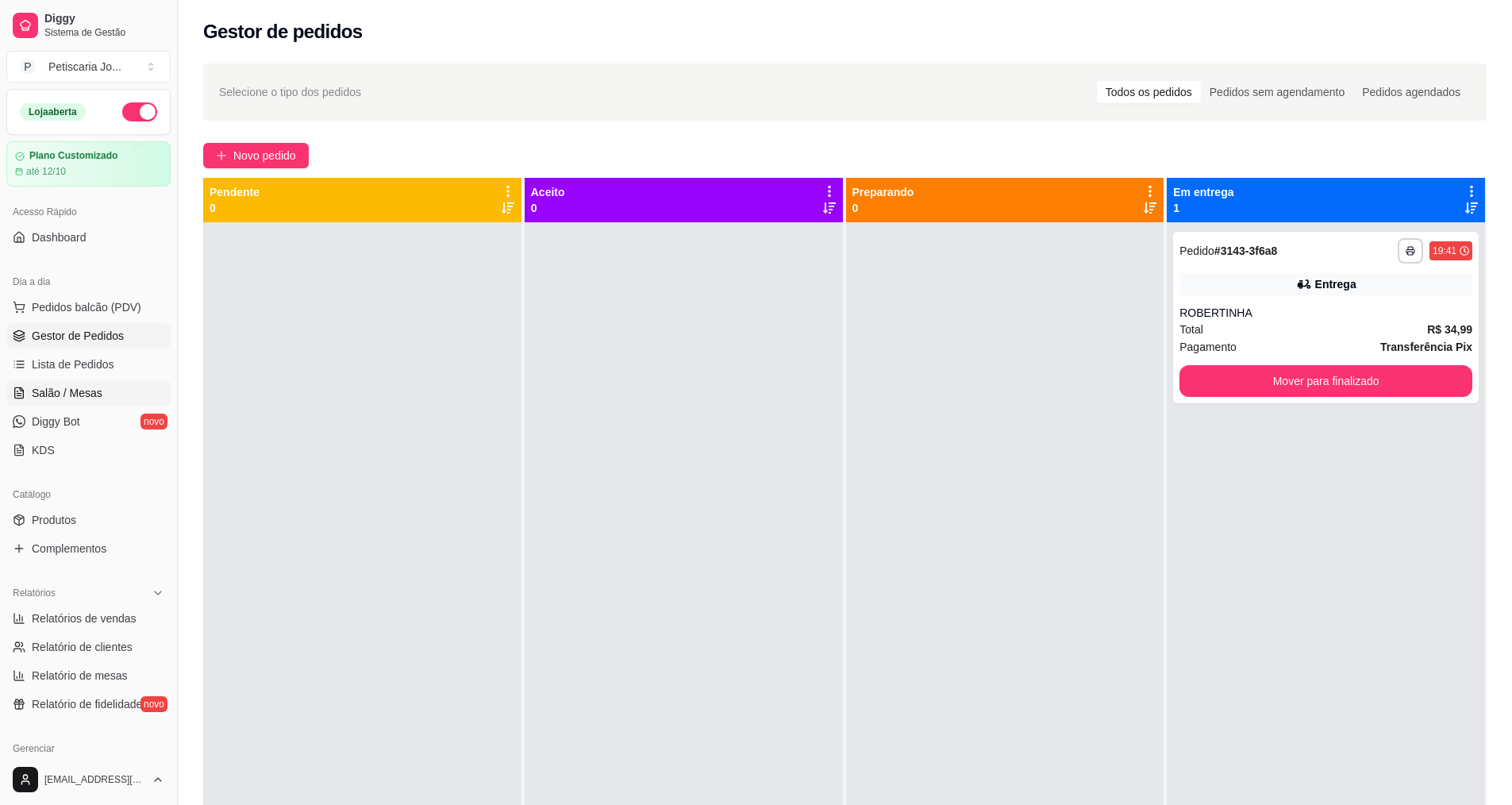
click at [70, 388] on span "Salão / Mesas" at bounding box center [67, 392] width 71 height 15
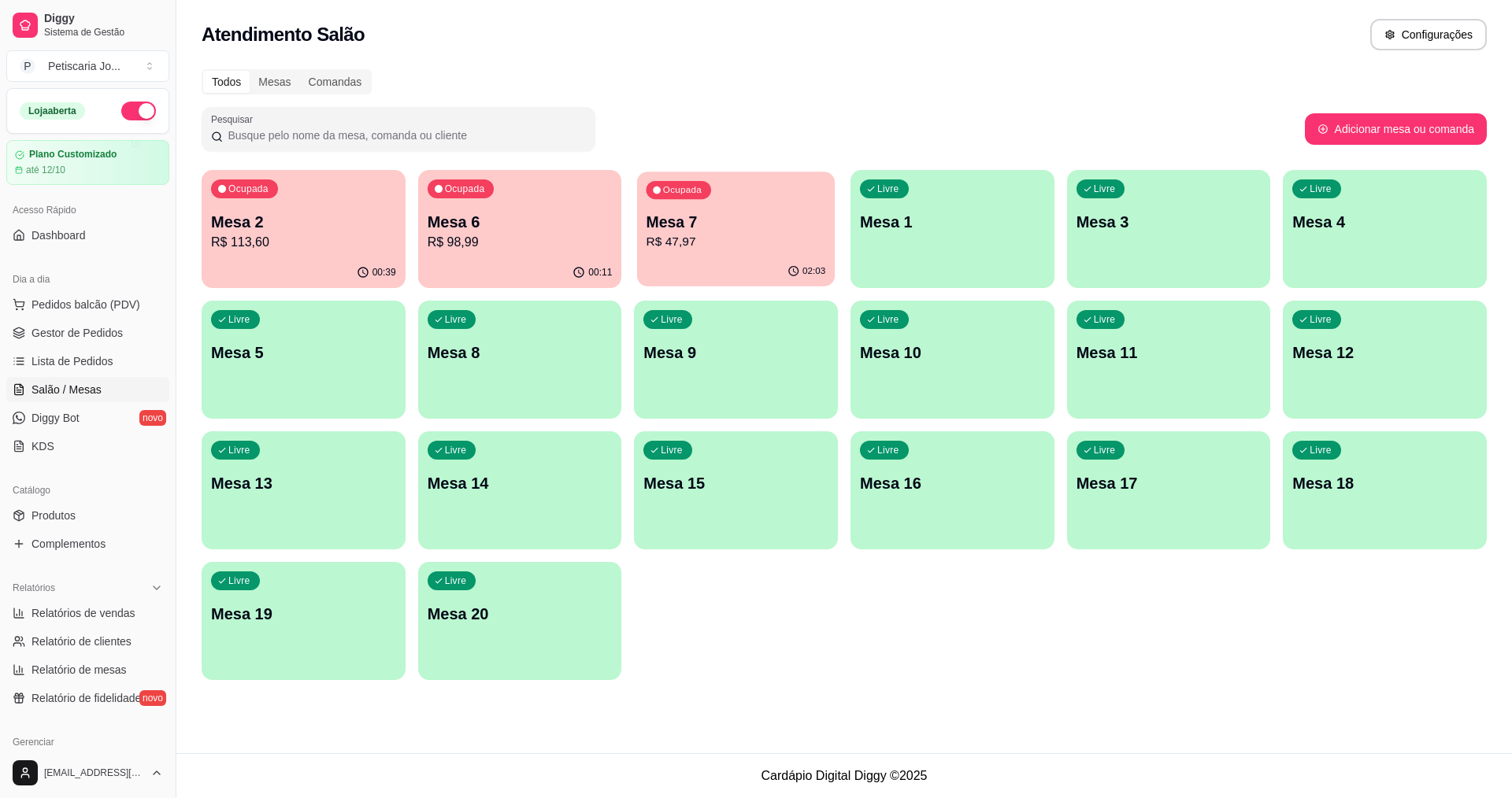
click at [673, 214] on p "Mesa 7" at bounding box center [735, 222] width 179 height 22
click at [532, 220] on p "Mesa 6" at bounding box center [519, 222] width 179 height 22
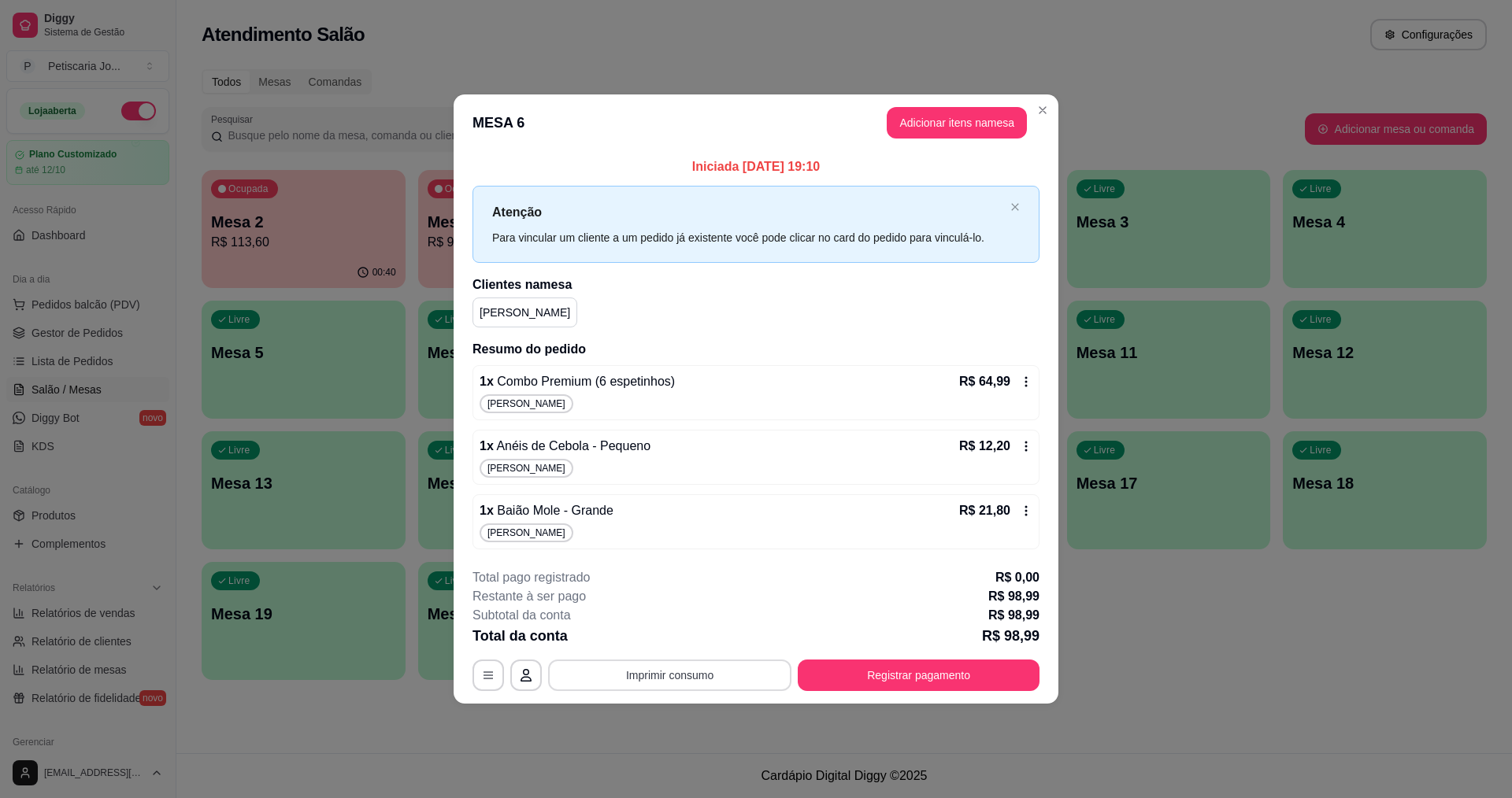
click at [698, 670] on button "Imprimir consumo" at bounding box center [670, 675] width 243 height 31
click at [685, 635] on button "IMPRESSORA" at bounding box center [674, 638] width 110 height 24
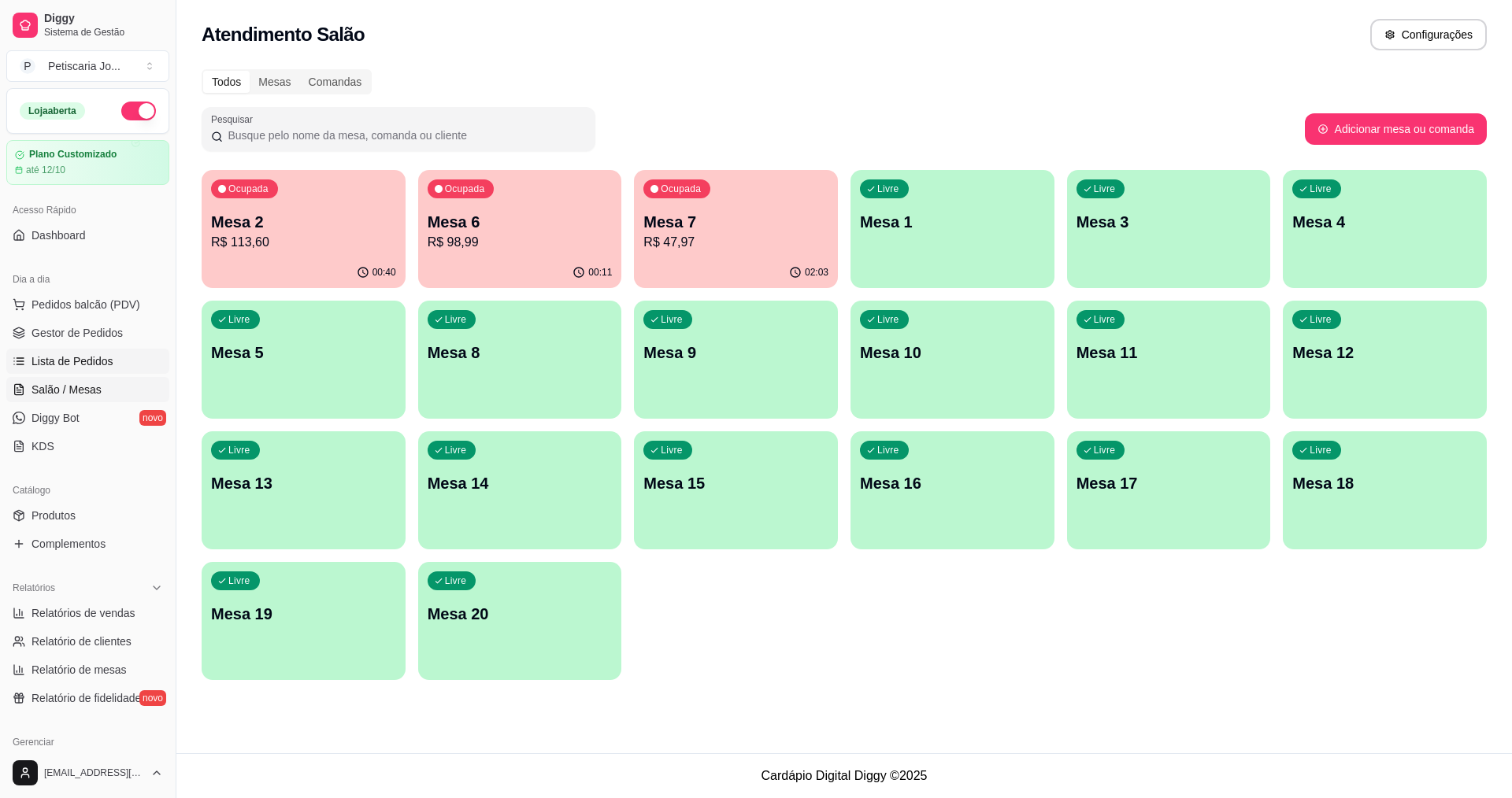
click at [76, 369] on link "Lista de Pedidos" at bounding box center [87, 362] width 163 height 25
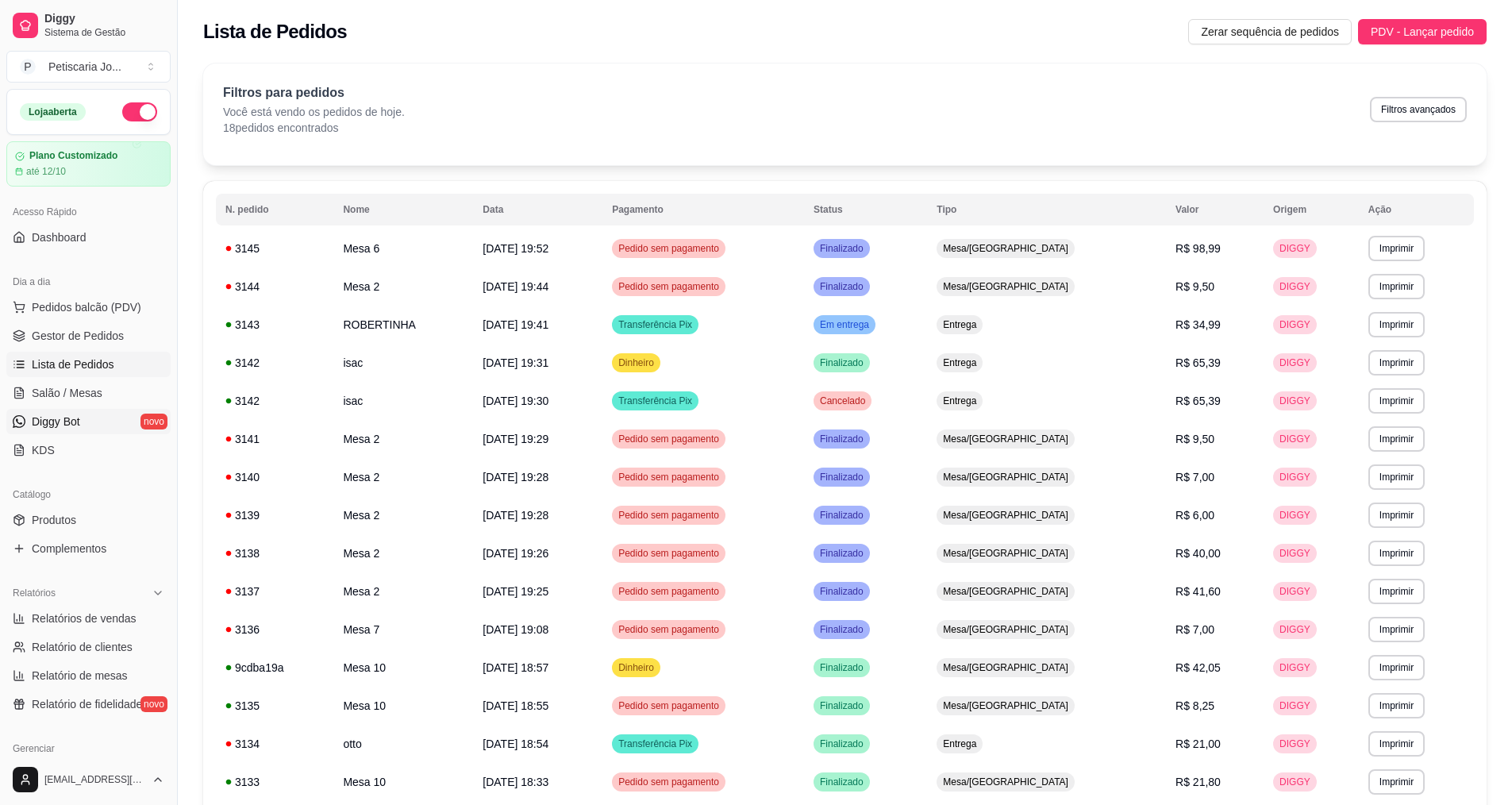
click at [60, 429] on link "Diggy Bot novo" at bounding box center [88, 422] width 164 height 25
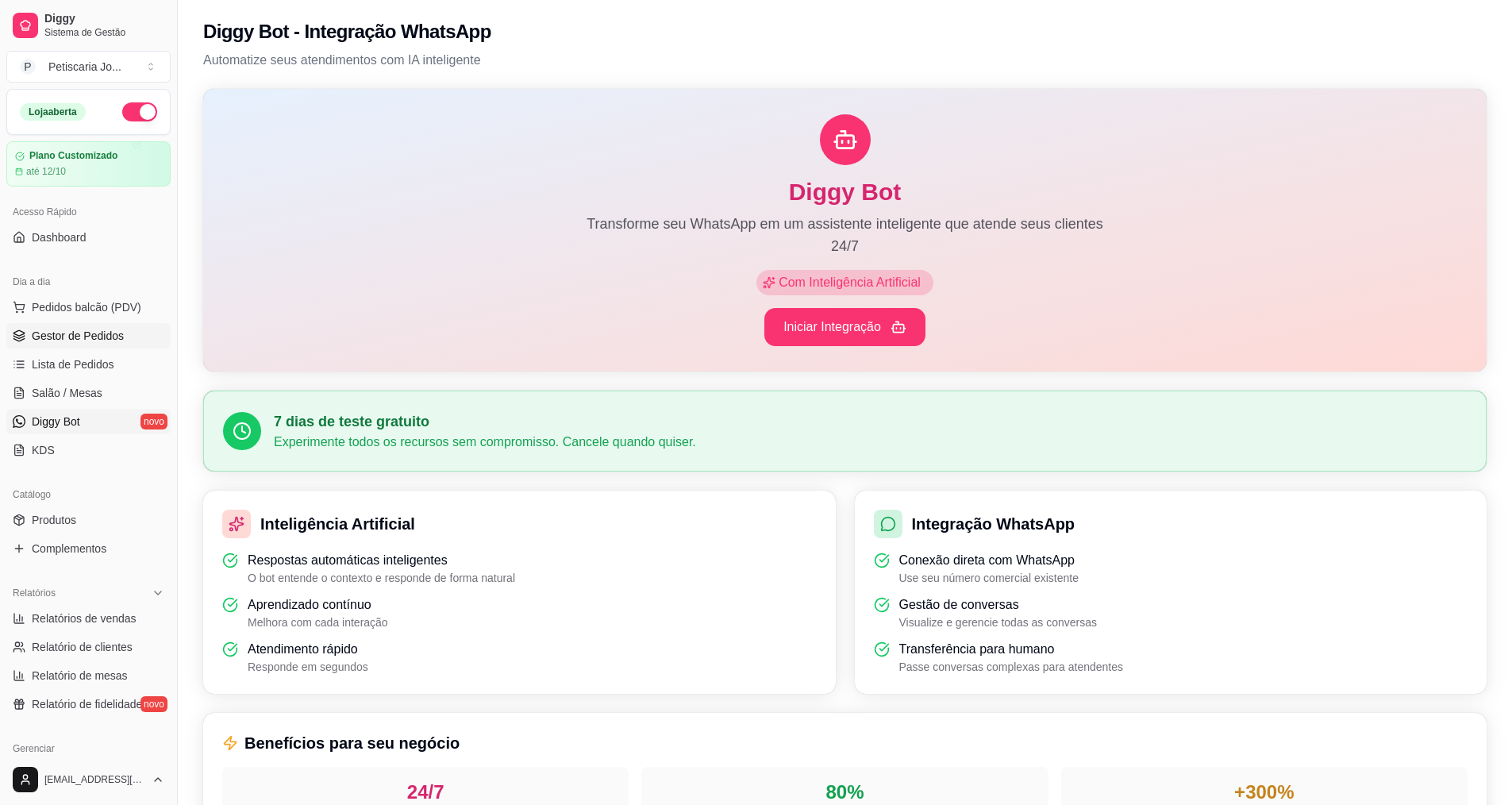
click at [74, 333] on span "Gestor de Pedidos" at bounding box center [77, 335] width 92 height 15
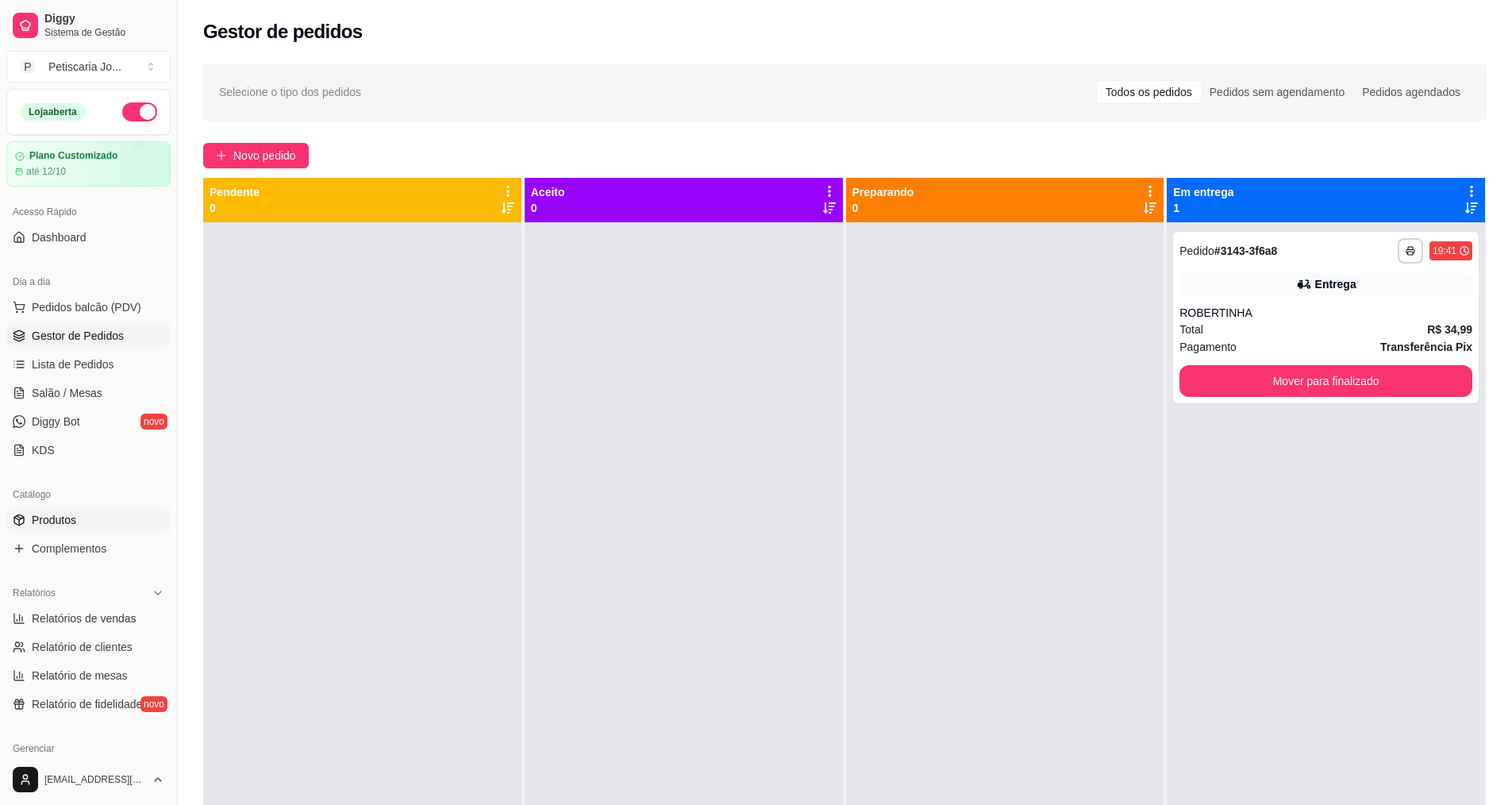
click at [54, 514] on span "Produtos" at bounding box center [54, 519] width 44 height 15
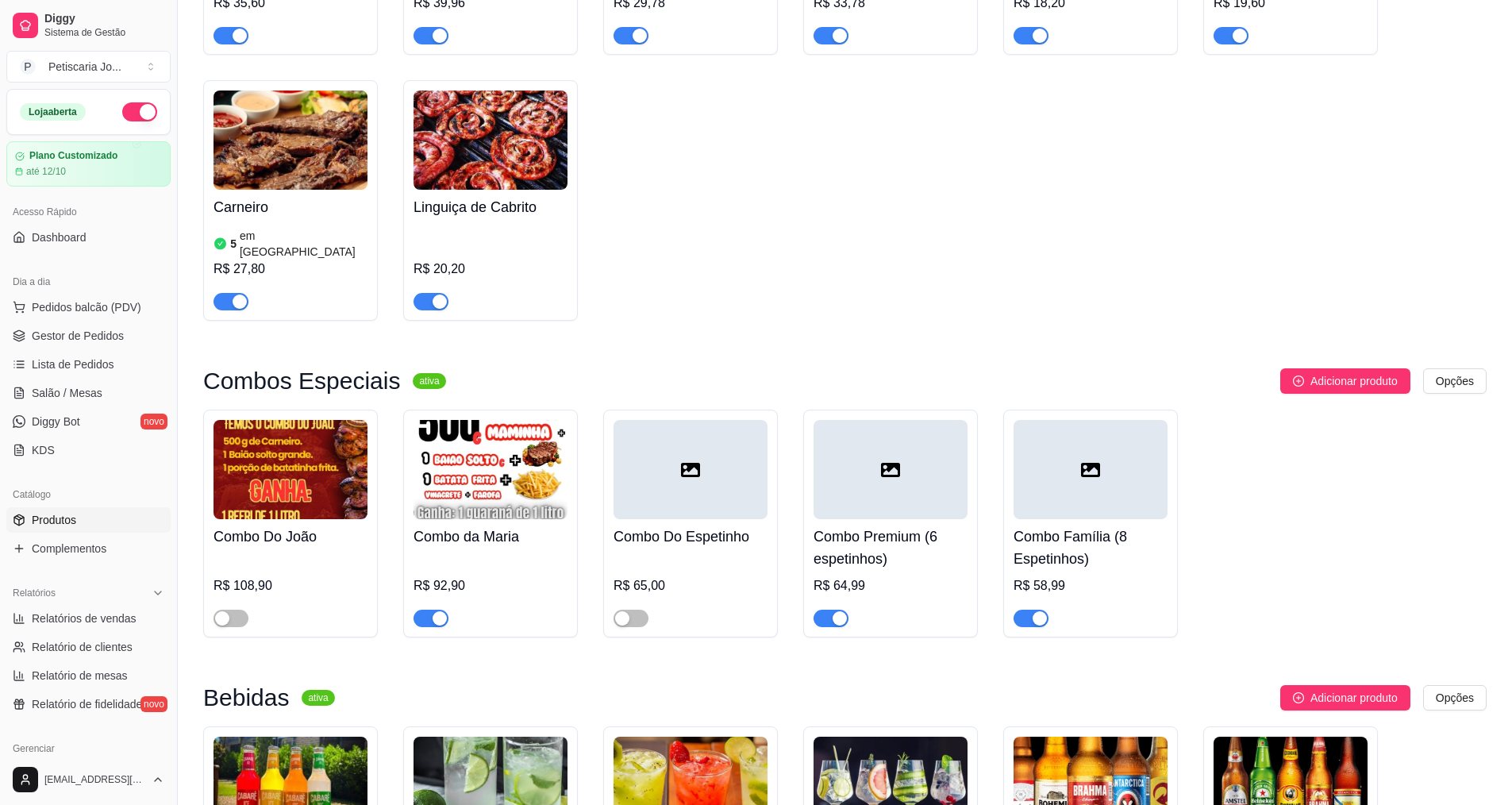
scroll to position [2779, 0]
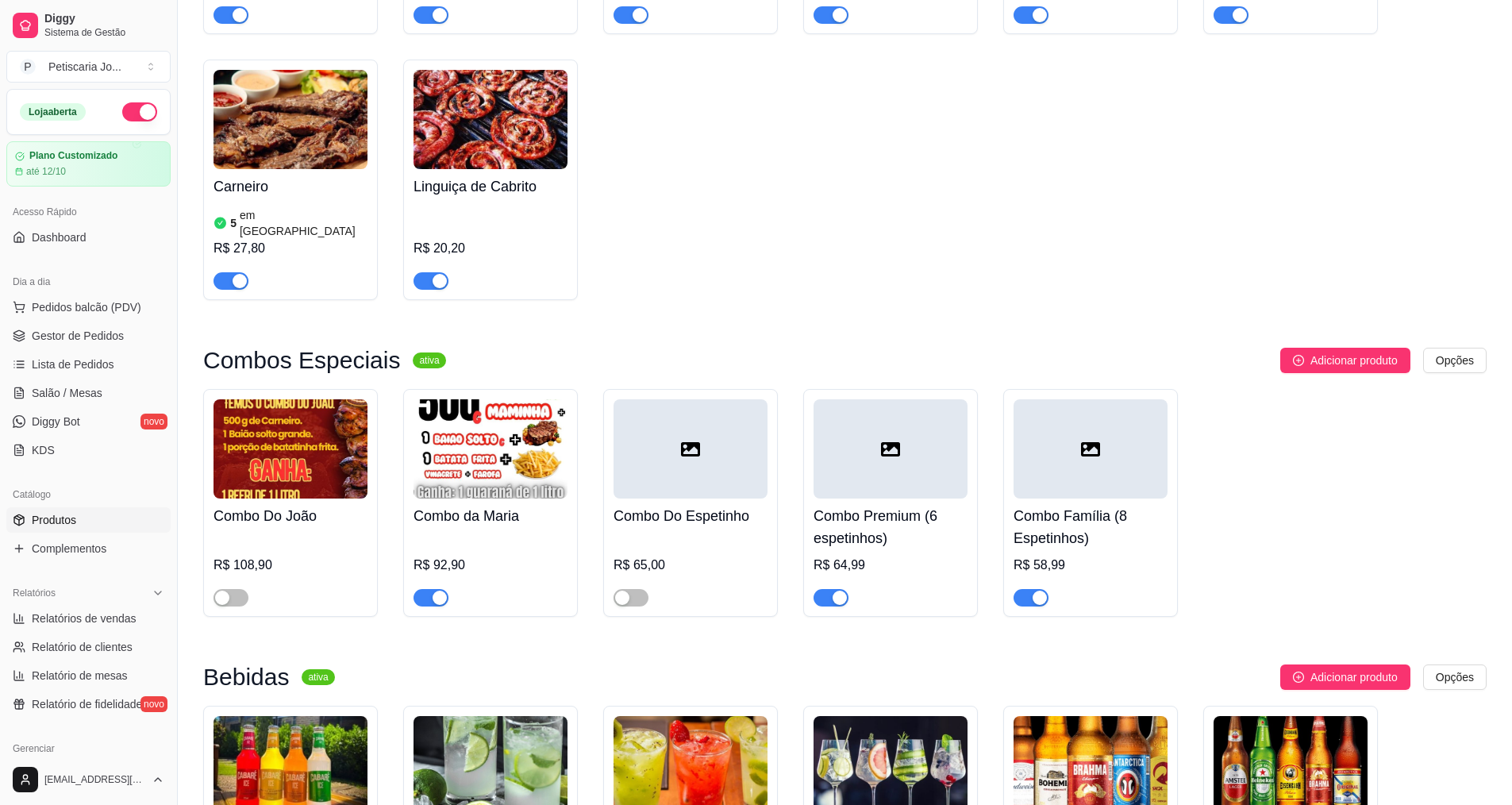
click at [860, 505] on h4 "Combo Premium (6 espetinhos)" at bounding box center [891, 526] width 154 height 44
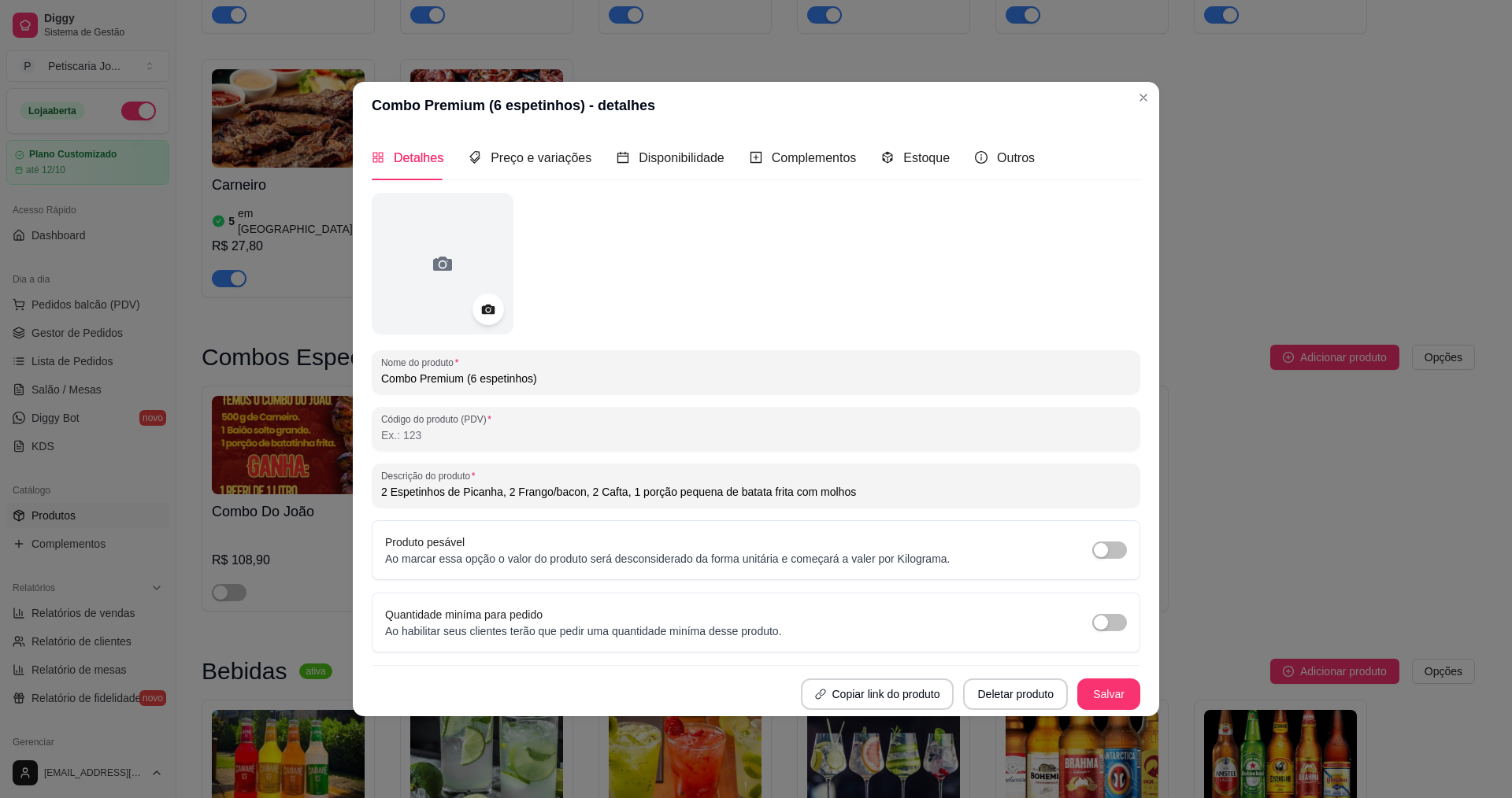
drag, startPoint x: 637, startPoint y: 491, endPoint x: 959, endPoint y: 469, distance: 322.8
click at [959, 469] on div "Descrição do produto 2 Espetinhos de Picanha, 2 Frango/bacon, 2 Cafta, 1 porção…" at bounding box center [756, 485] width 769 height 44
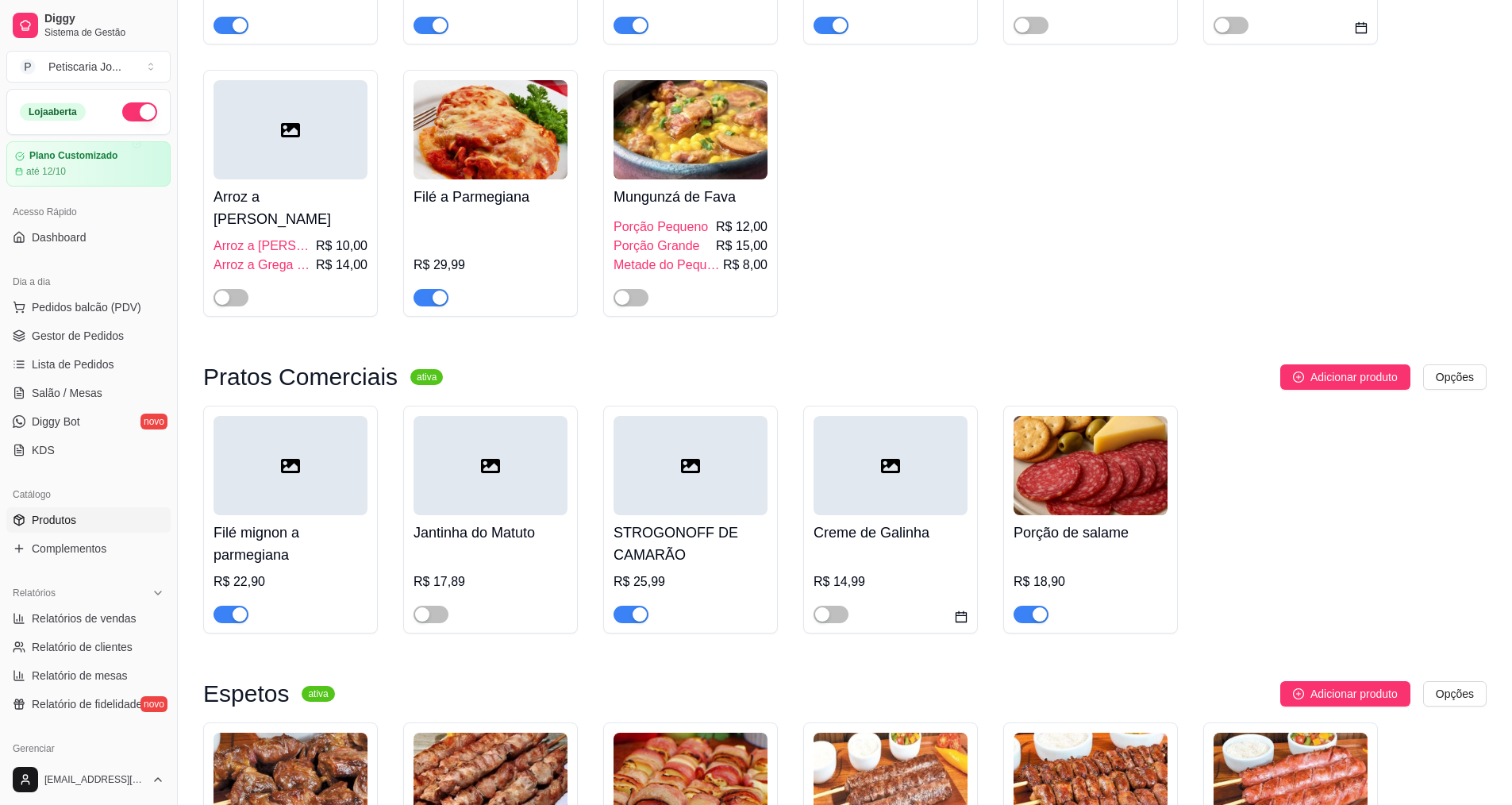
scroll to position [476, 0]
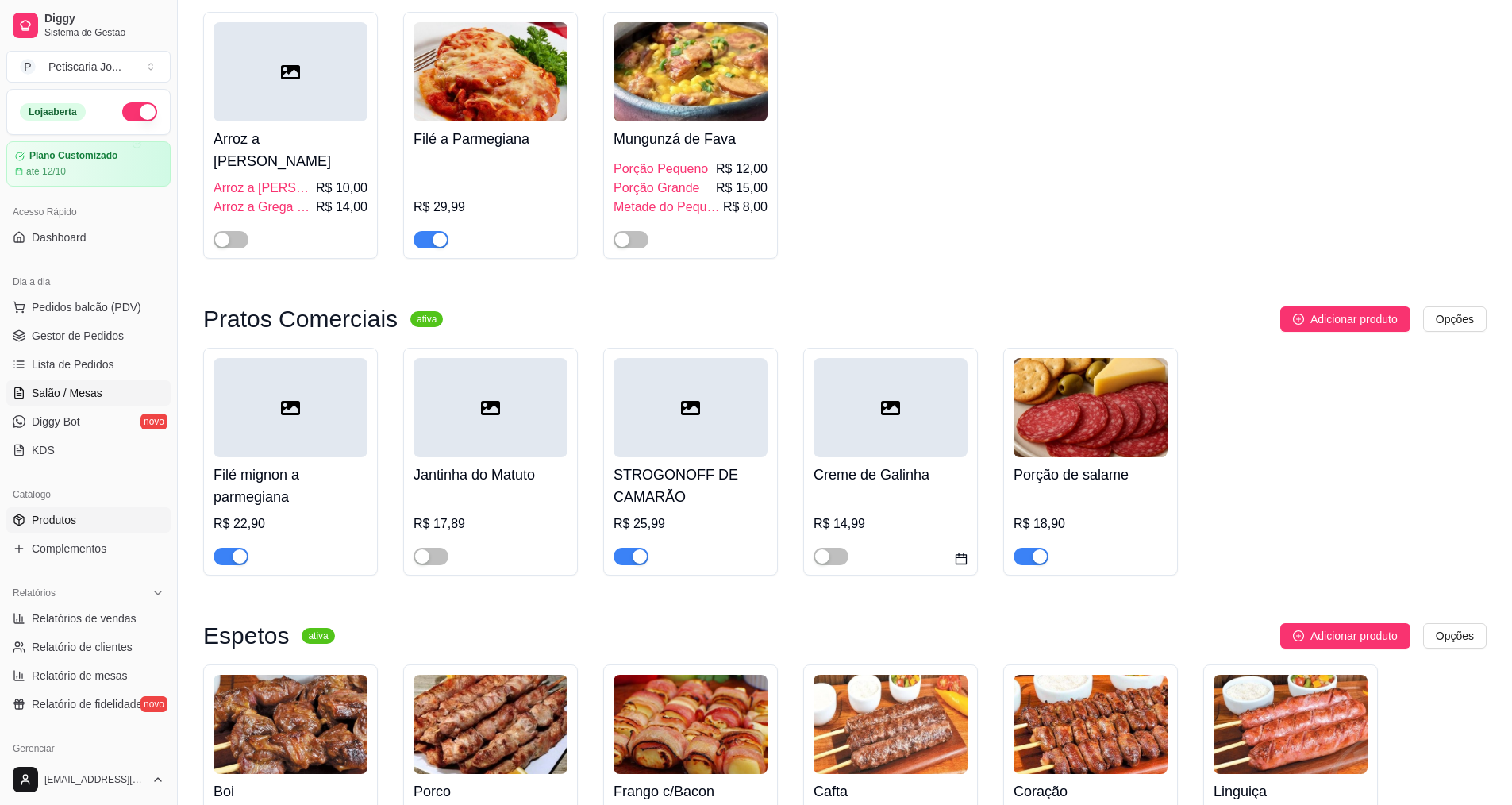
click at [71, 395] on span "Salão / Mesas" at bounding box center [67, 392] width 71 height 15
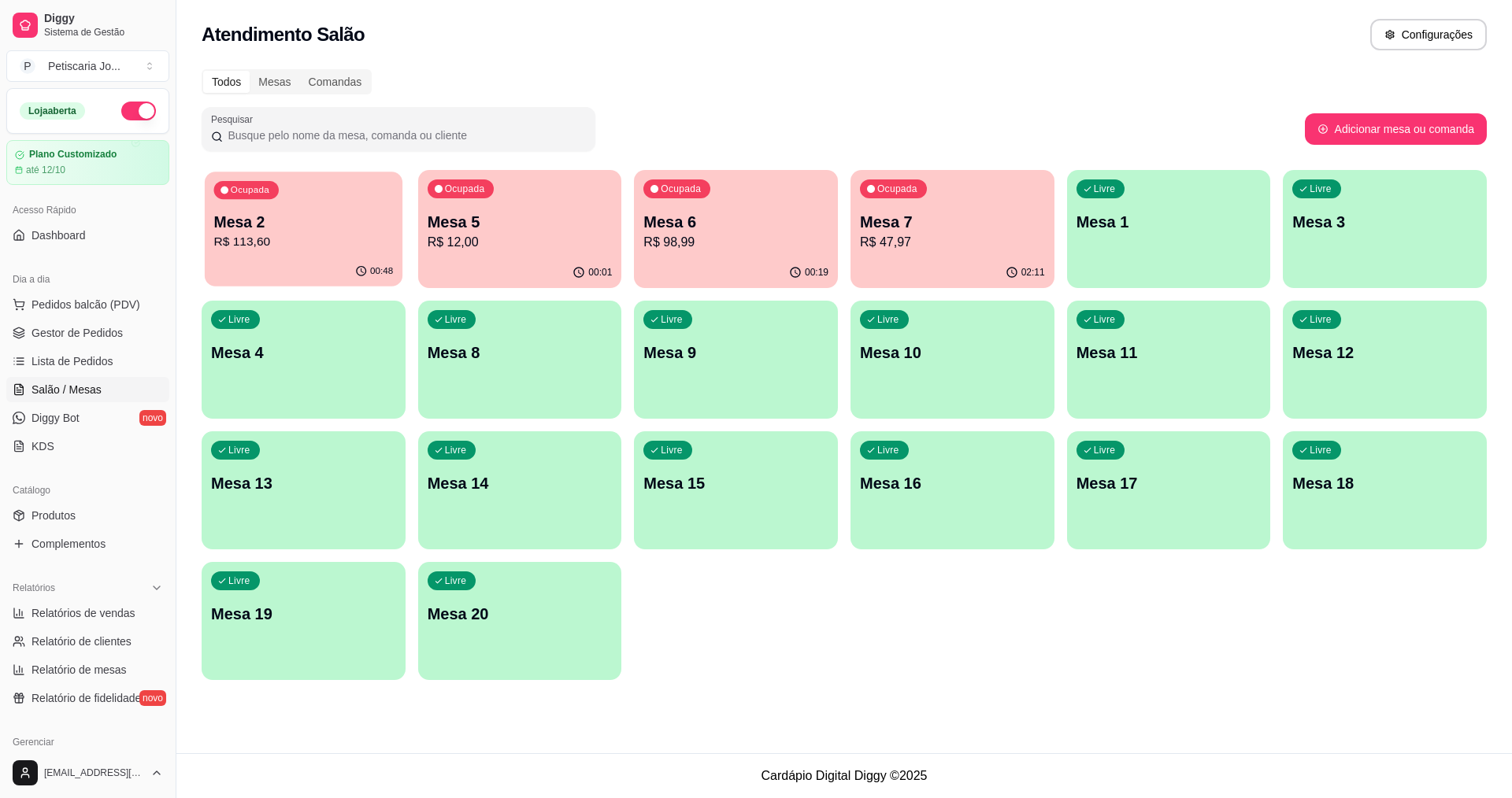
click at [324, 232] on div "Mesa 2 R$ 113,60" at bounding box center [303, 231] width 179 height 40
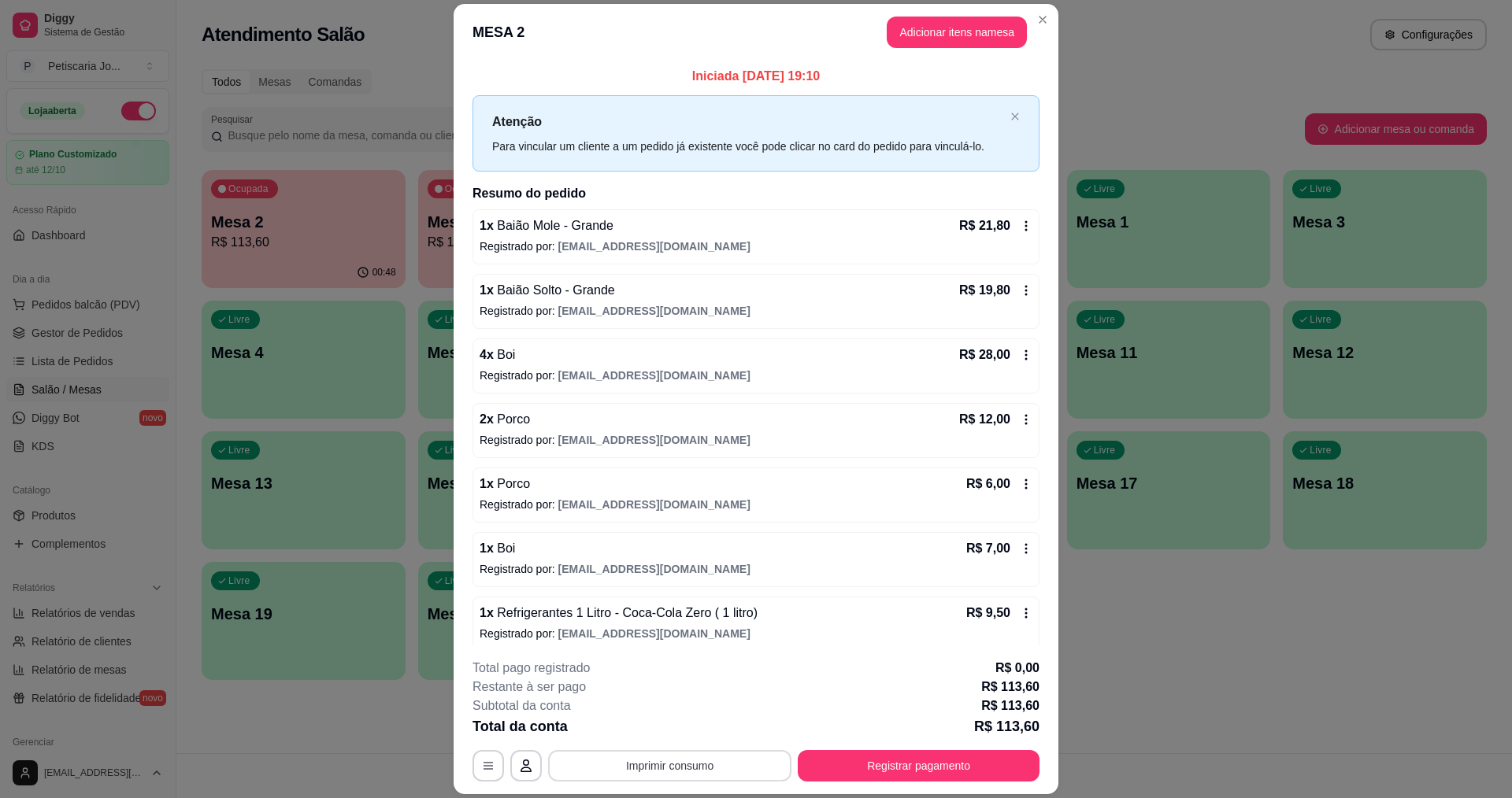
click at [698, 769] on button "Imprimir consumo" at bounding box center [670, 766] width 243 height 31
click at [703, 714] on div "Escolha a impressora IMPRESSORA" at bounding box center [669, 718] width 130 height 53
click at [662, 731] on button "IMPRESSORA" at bounding box center [669, 730] width 114 height 25
click at [857, 771] on button "Registrar pagamento" at bounding box center [919, 767] width 235 height 31
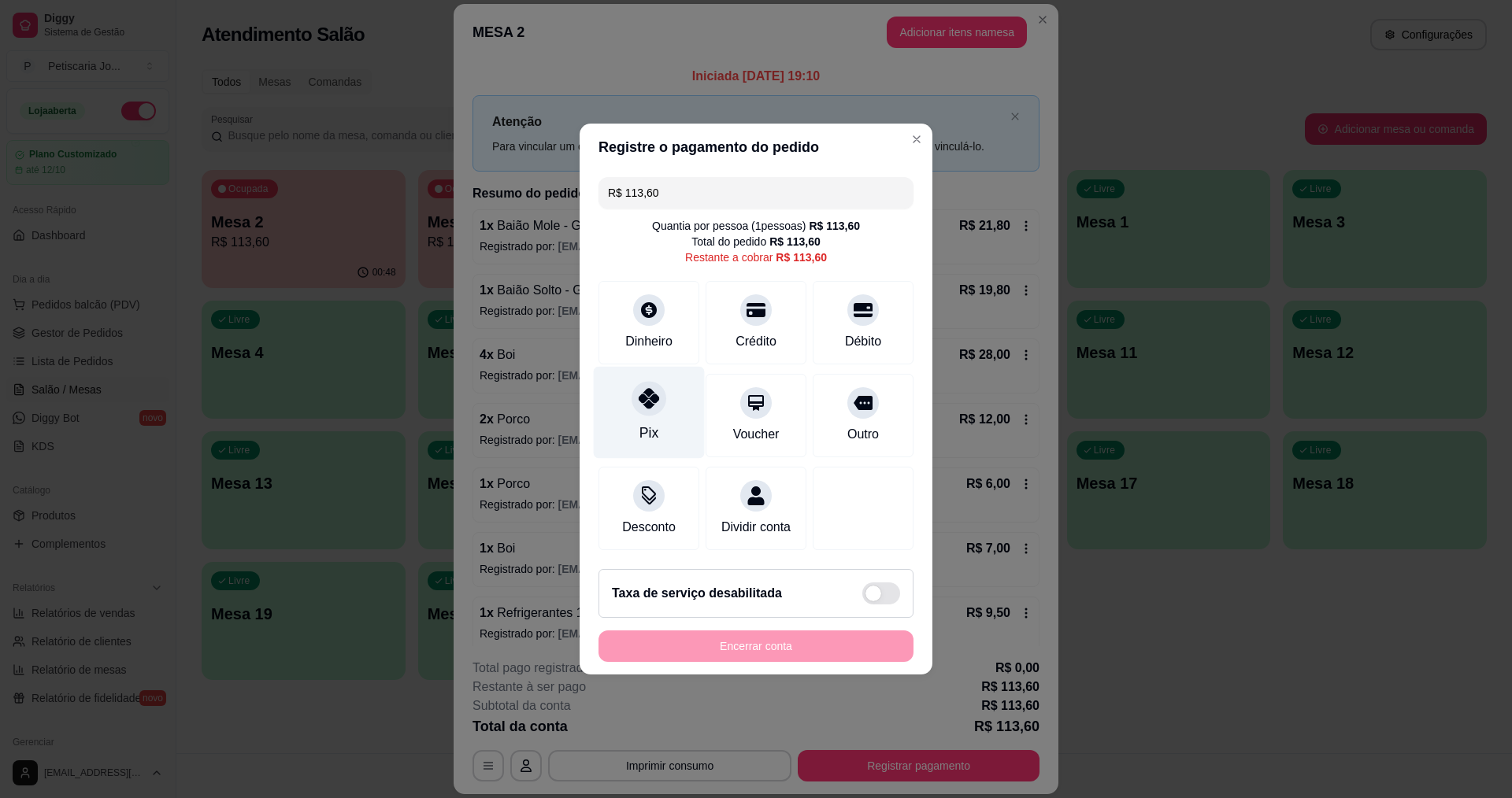
click at [658, 367] on div "Pix" at bounding box center [649, 413] width 111 height 92
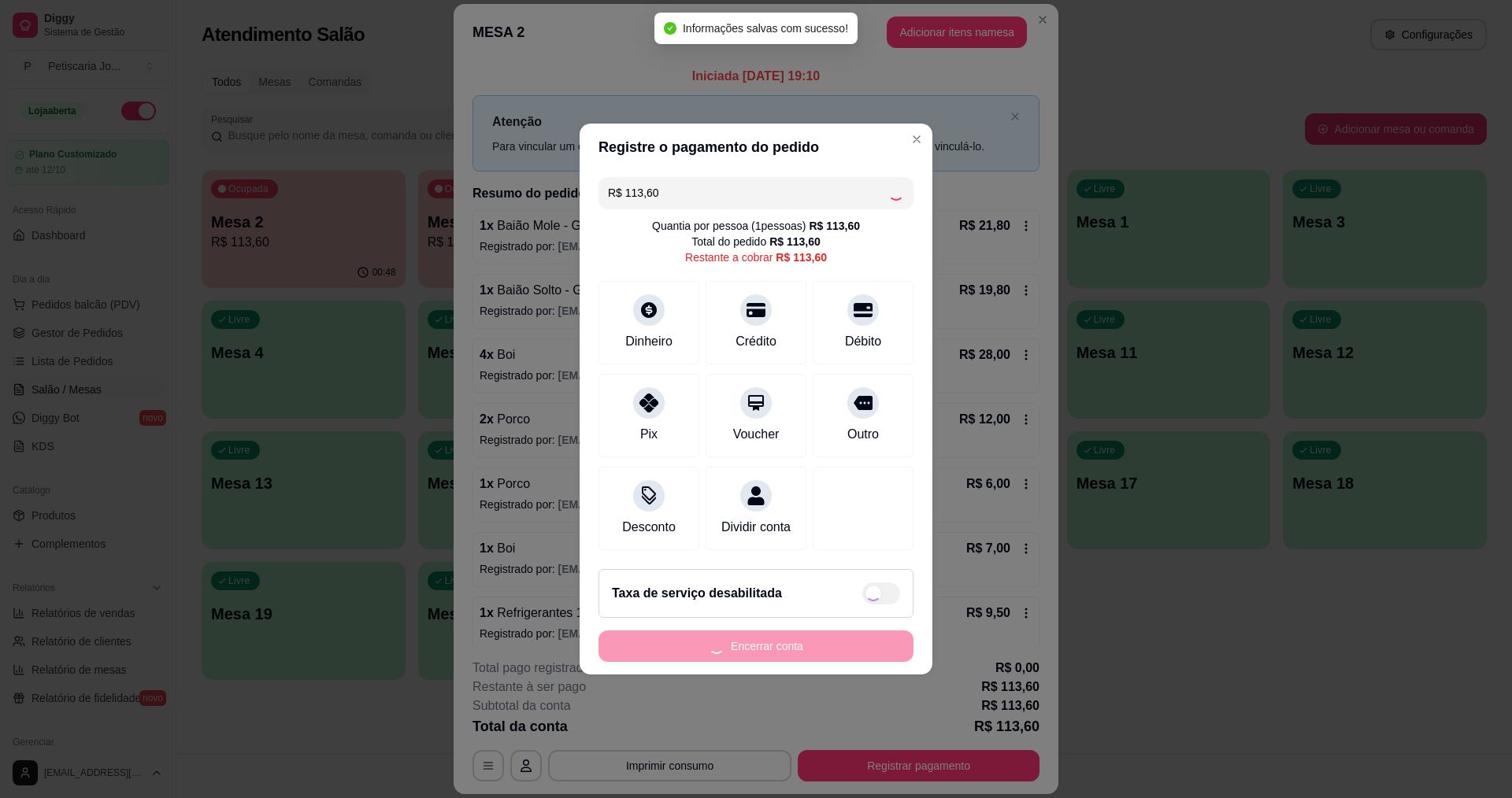
type input "R$ 0,00"
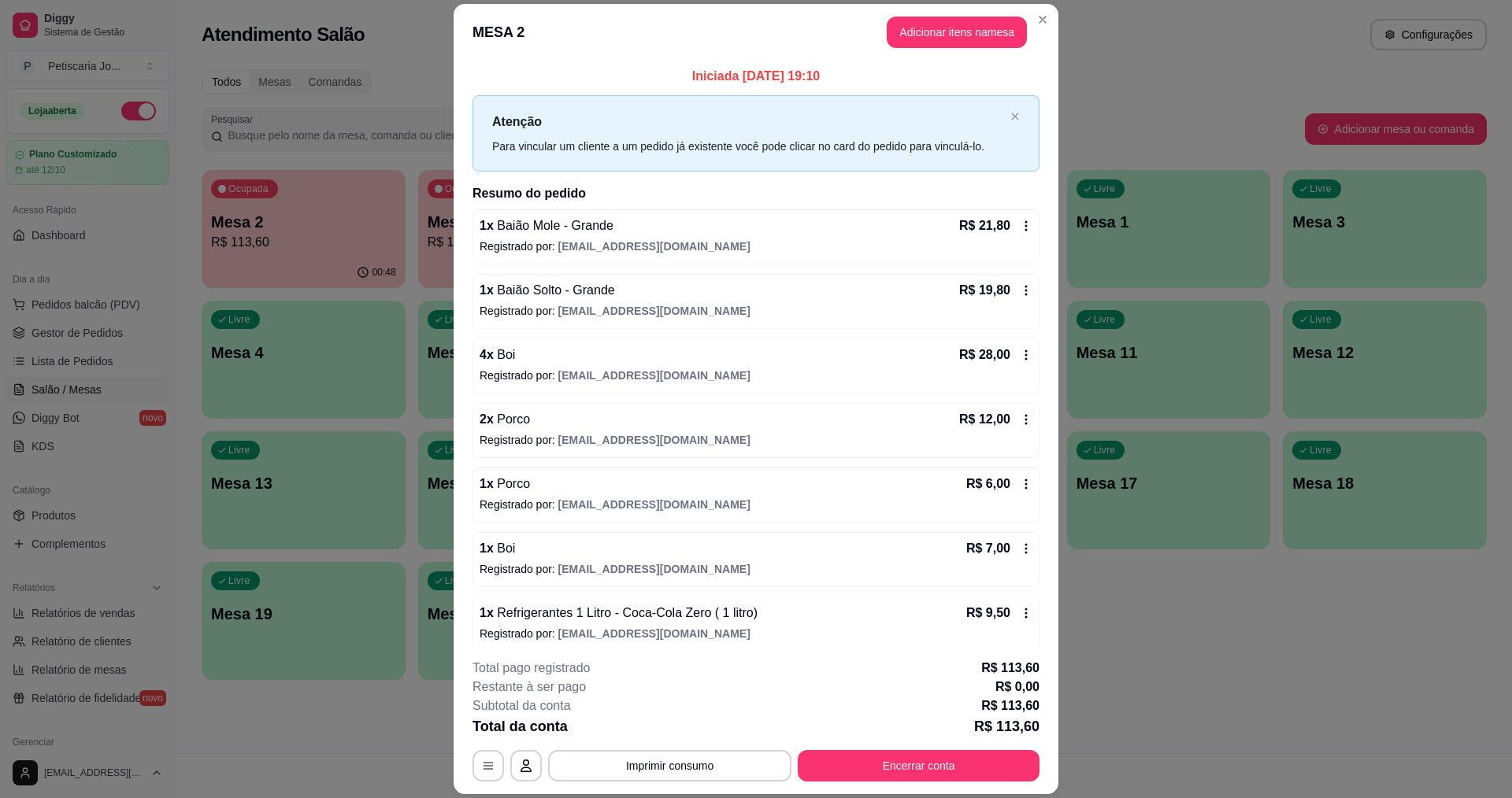
click at [873, 773] on button "Encerrar conta" at bounding box center [918, 766] width 242 height 31
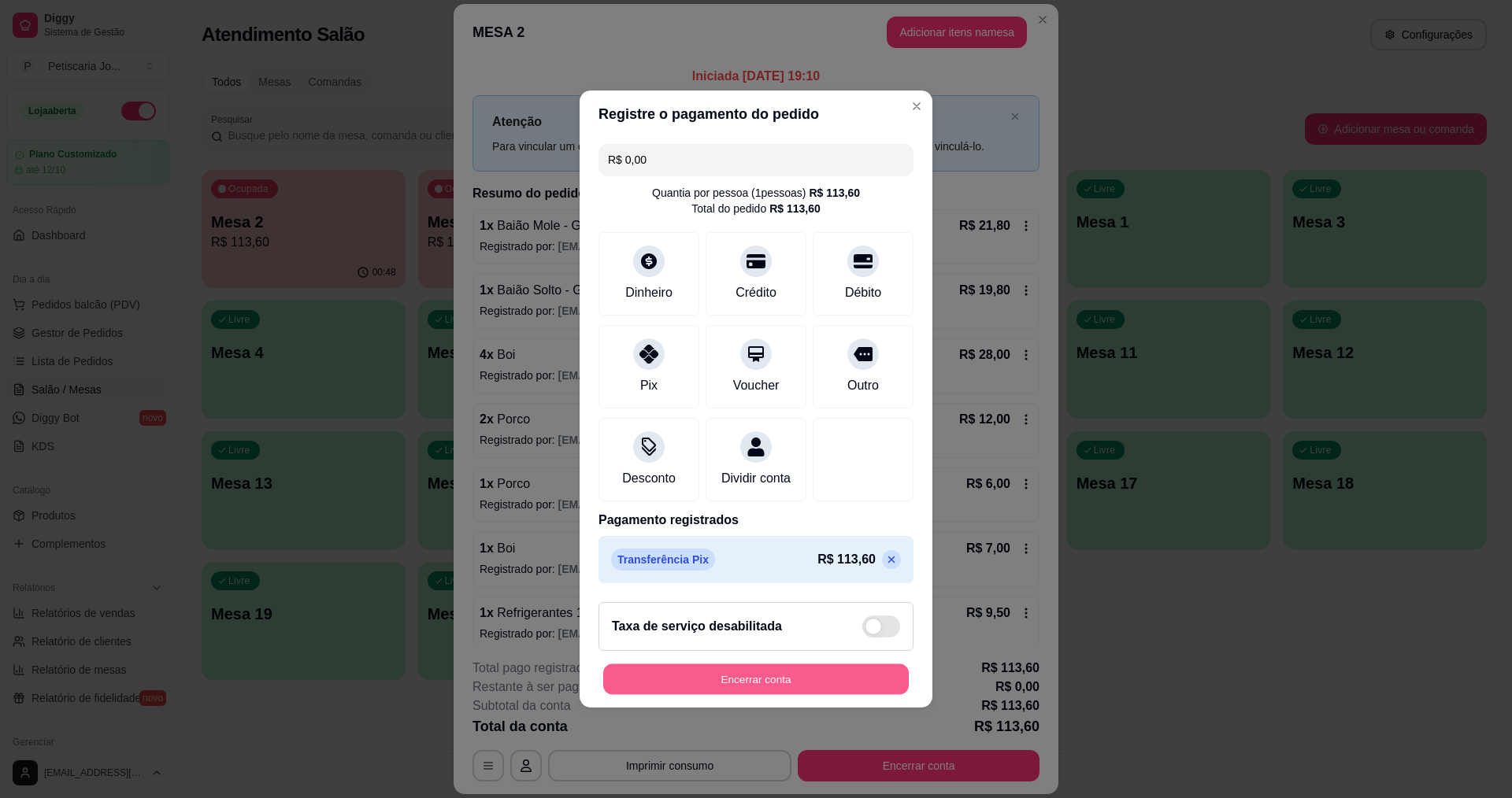
click at [814, 679] on button "Encerrar conta" at bounding box center [755, 679] width 305 height 31
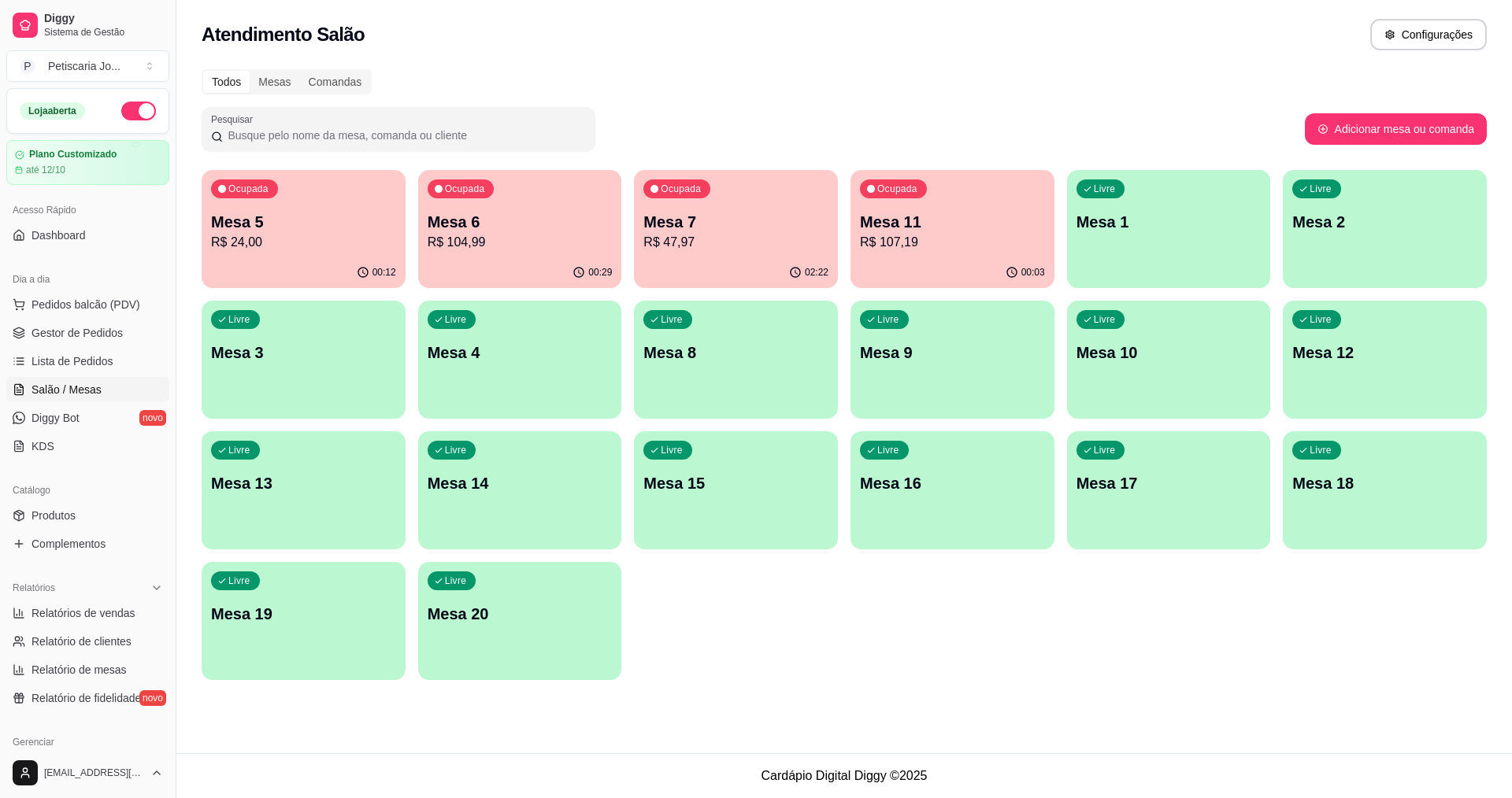
click at [934, 220] on p "Mesa 11" at bounding box center [952, 221] width 185 height 22
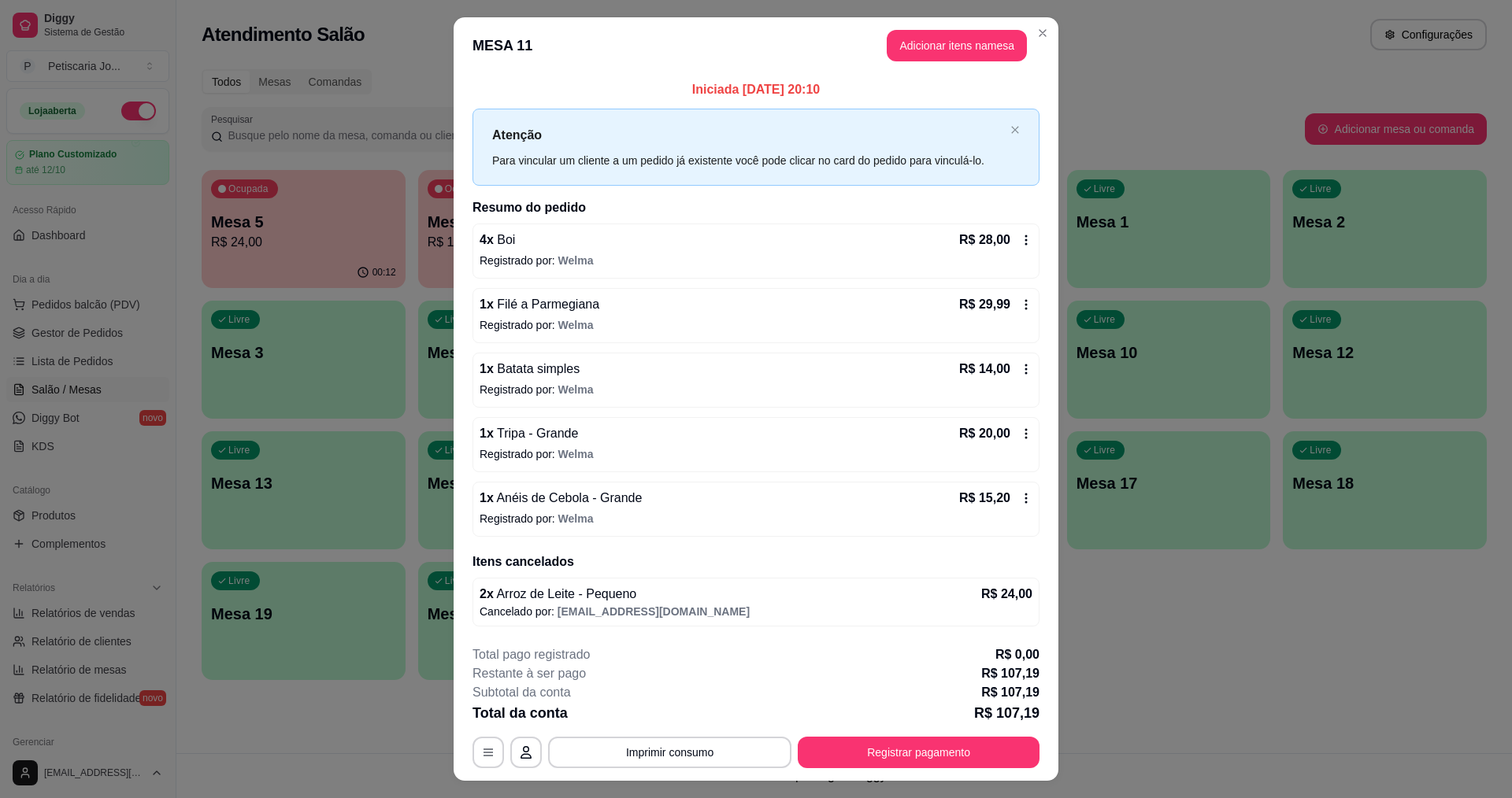
click at [1020, 434] on icon at bounding box center [1026, 434] width 13 height 13
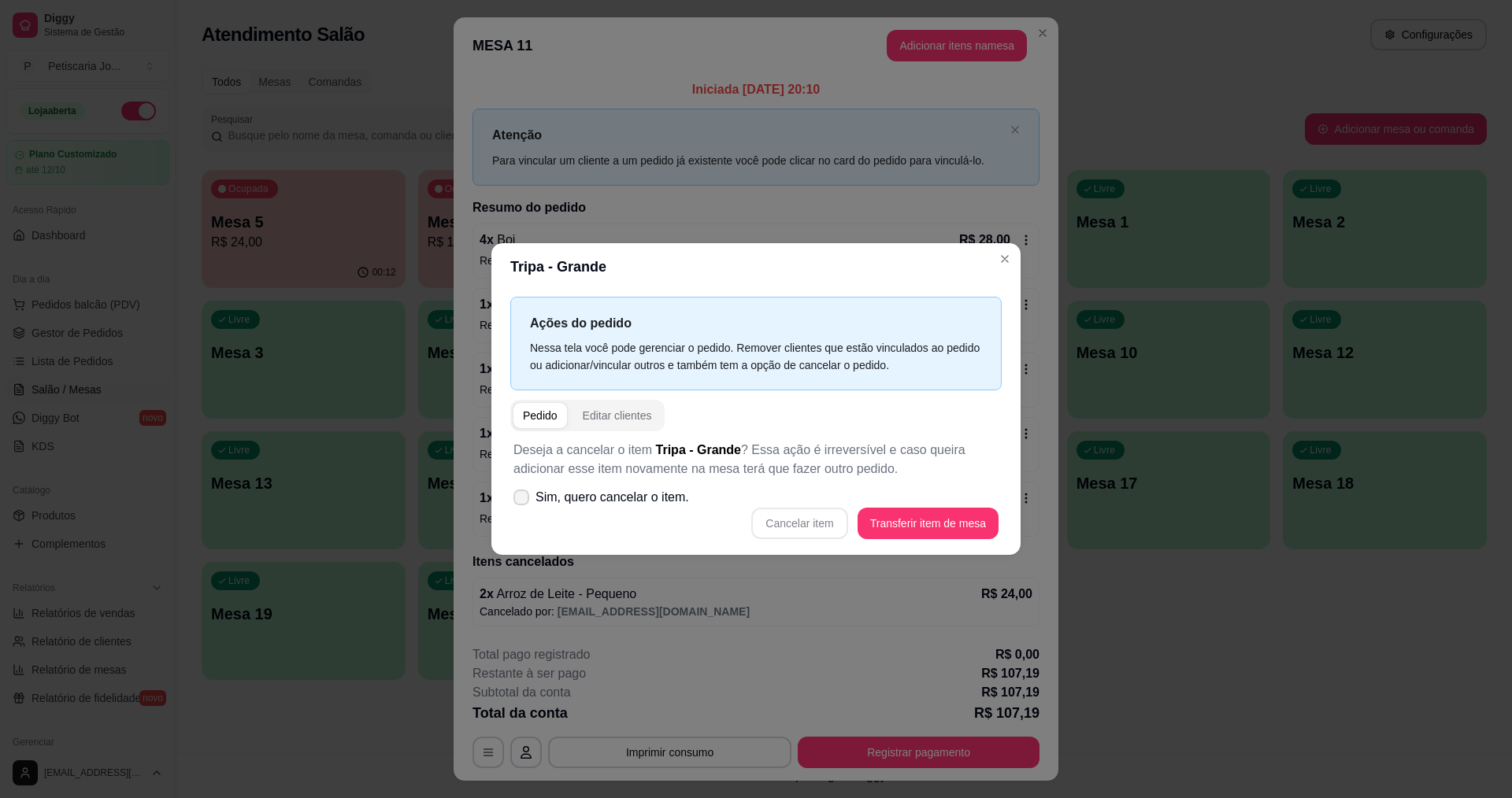
click at [515, 495] on icon at bounding box center [521, 498] width 13 height 9
click at [515, 500] on input "Sim, quero cancelar o item." at bounding box center [518, 505] width 10 height 10
checkbox input "true"
click at [804, 525] on button "Cancelar item" at bounding box center [799, 524] width 94 height 31
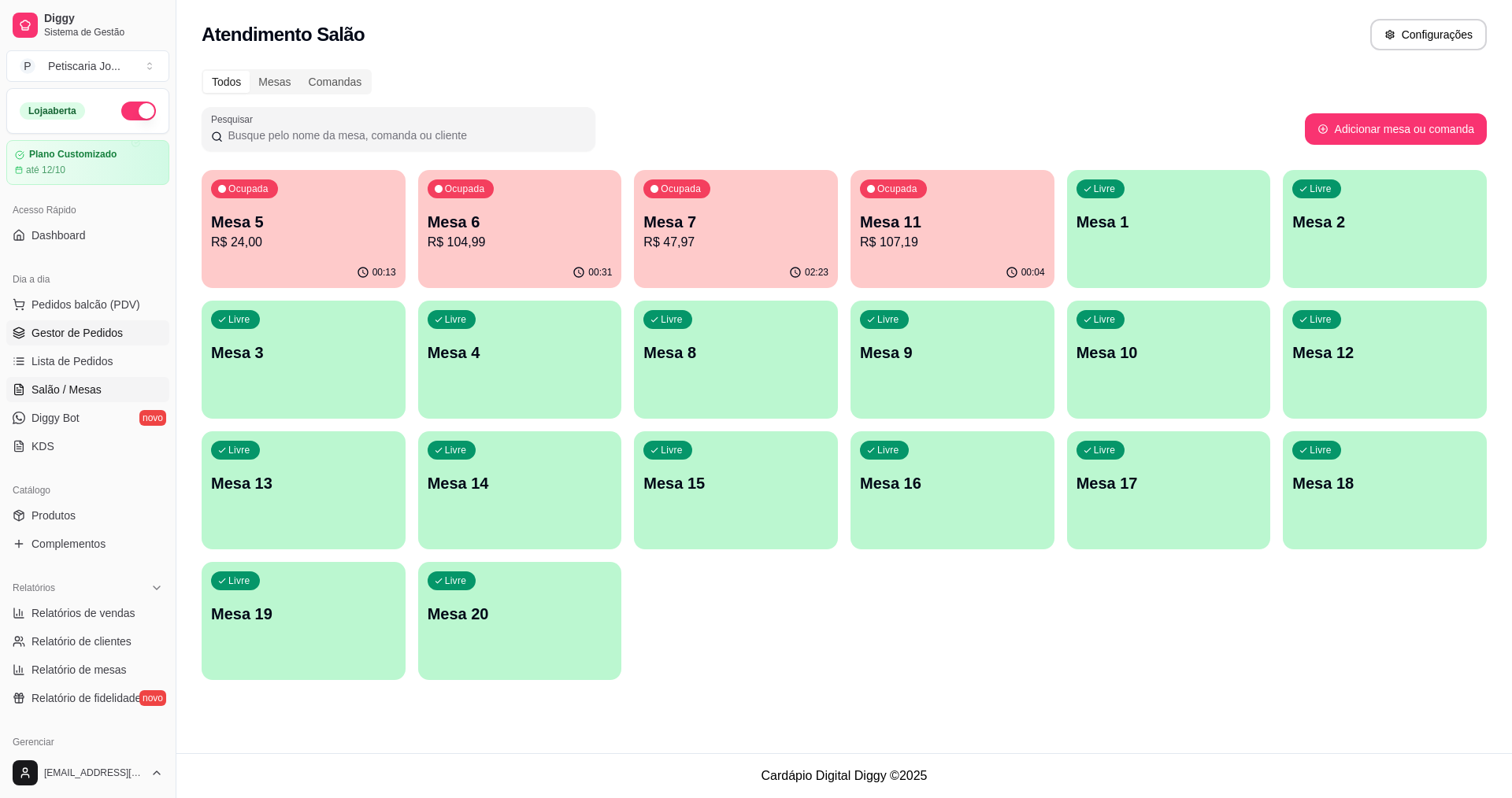
click at [48, 324] on link "Gestor de Pedidos" at bounding box center [87, 333] width 163 height 25
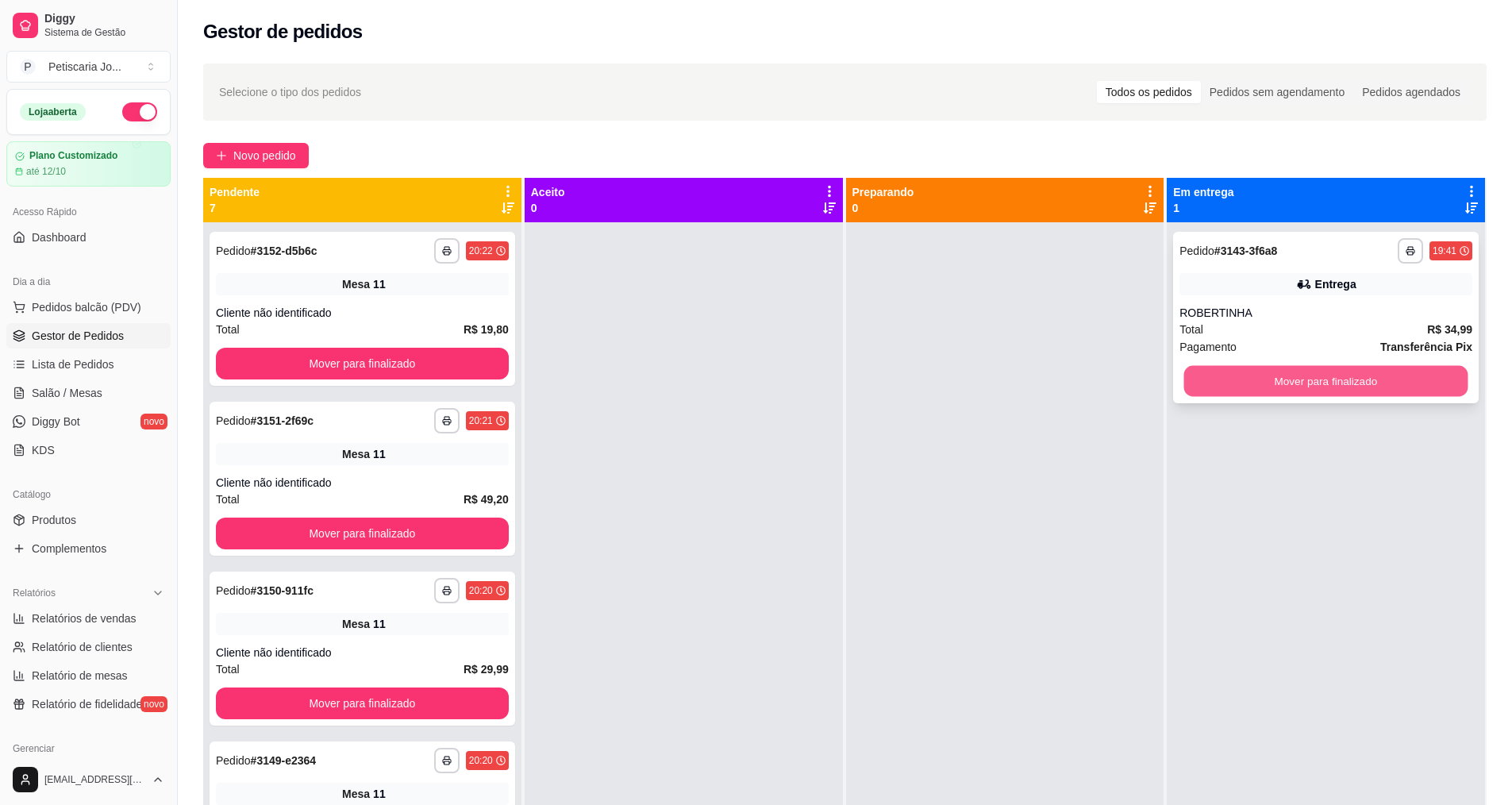
click at [1351, 378] on button "Mover para finalizado" at bounding box center [1325, 381] width 284 height 31
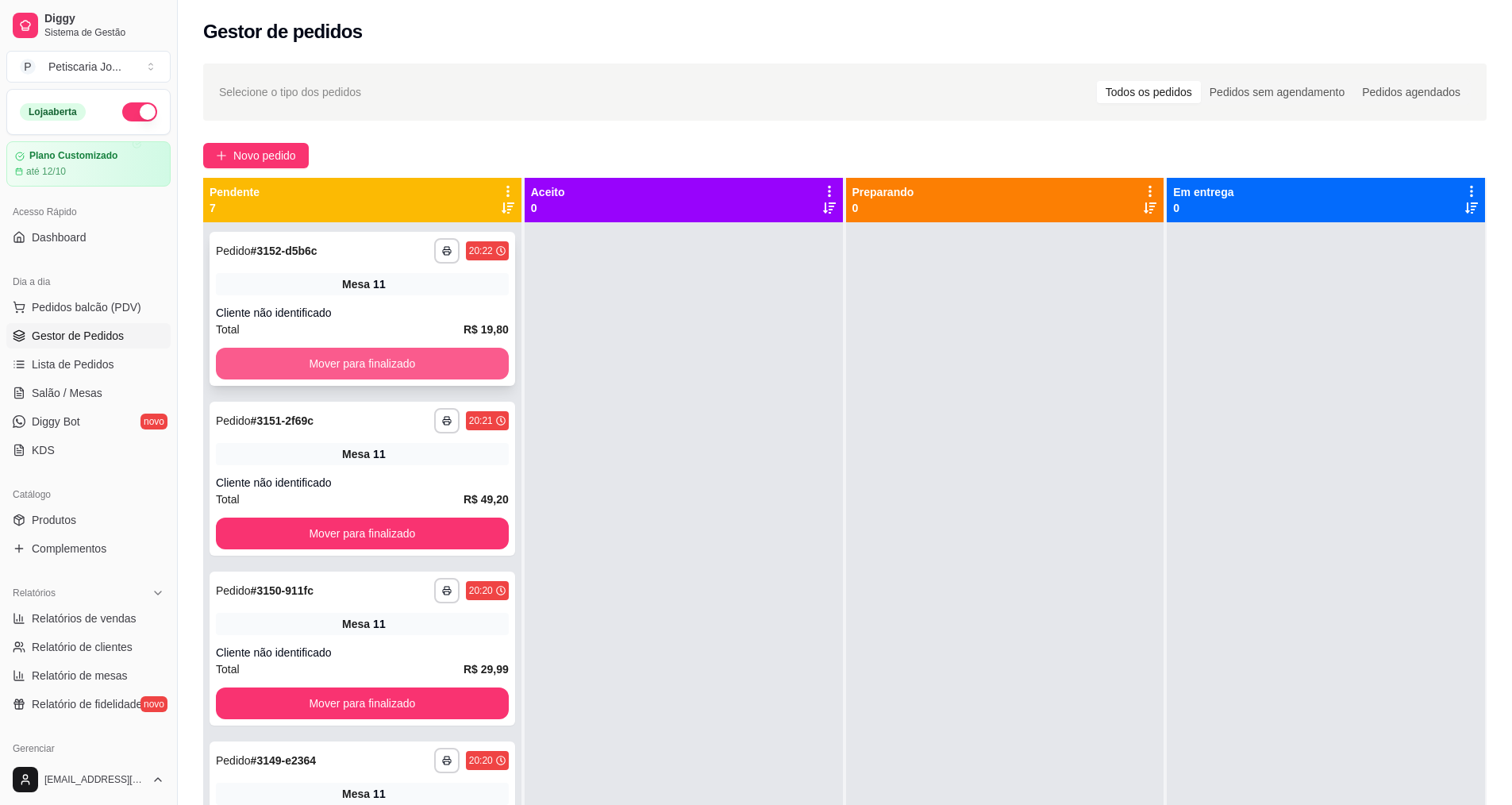
click at [443, 358] on button "Mover para finalizado" at bounding box center [362, 363] width 293 height 32
click at [443, 362] on button "Mover para finalizado" at bounding box center [362, 363] width 293 height 32
click at [472, 365] on button "Mover para finalizado" at bounding box center [362, 363] width 293 height 32
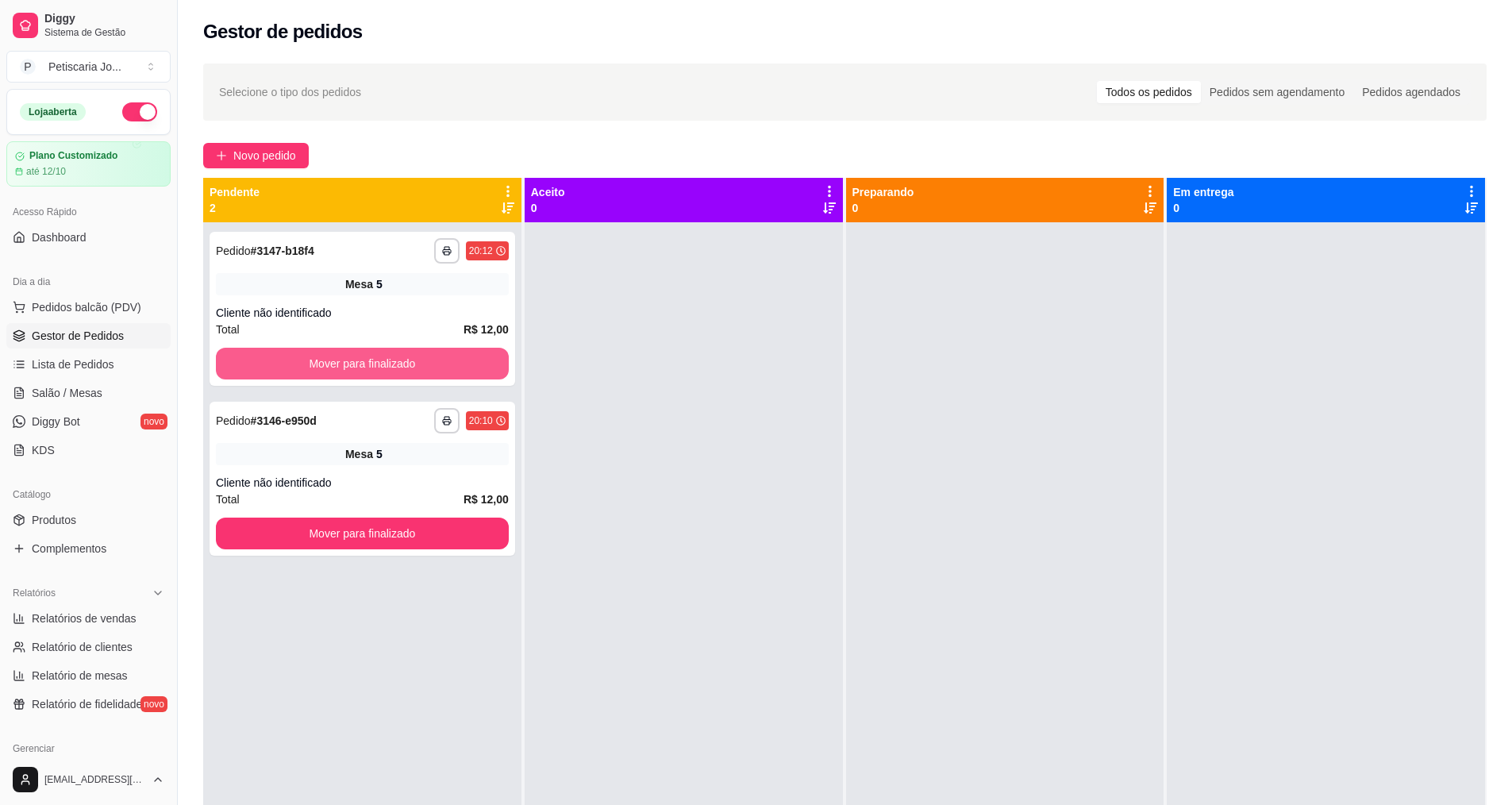
click at [479, 365] on button "Mover para finalizado" at bounding box center [362, 363] width 293 height 32
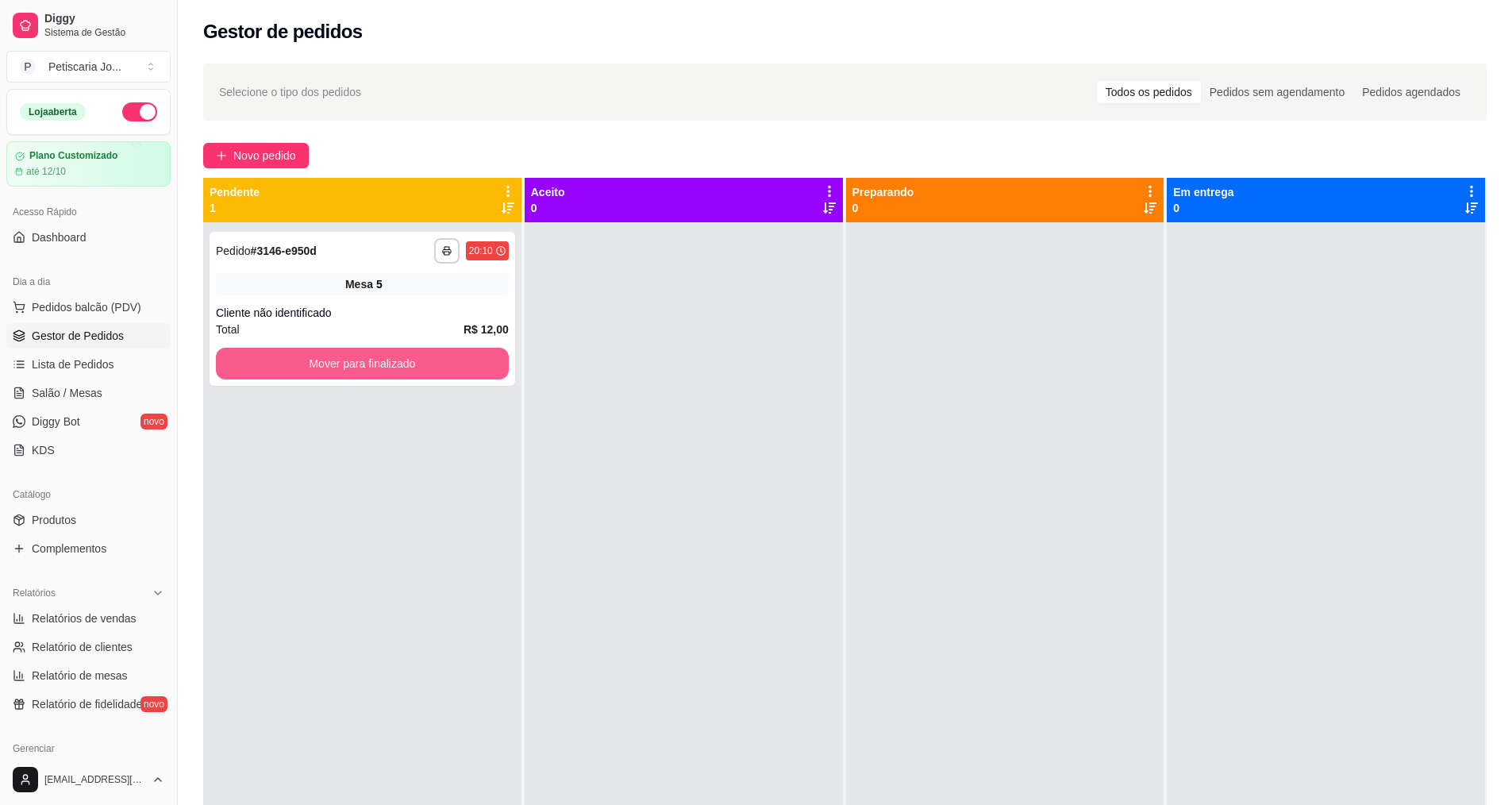
click at [479, 365] on button "Mover para finalizado" at bounding box center [362, 363] width 293 height 32
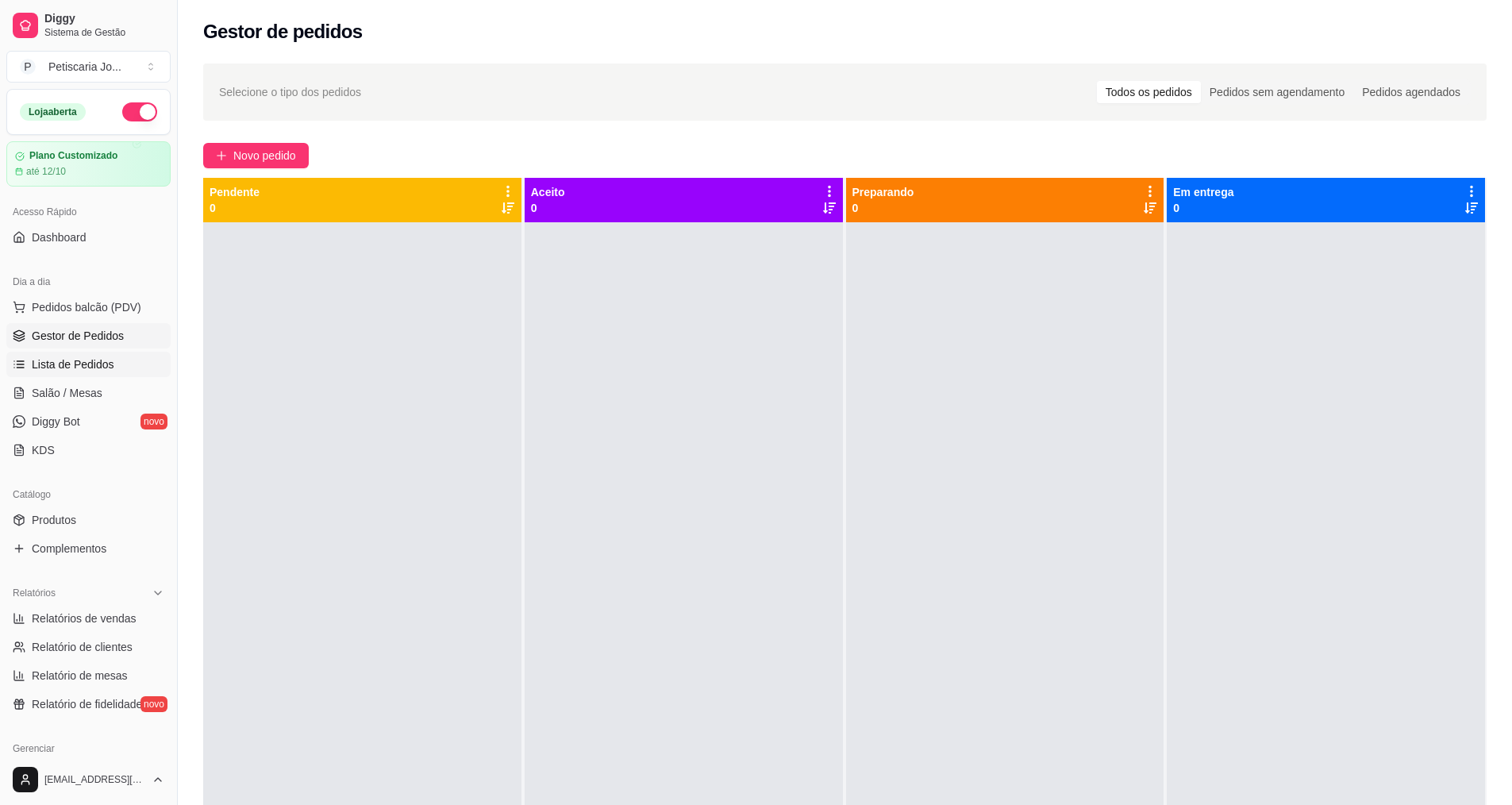
click at [89, 369] on span "Lista de Pedidos" at bounding box center [73, 364] width 83 height 15
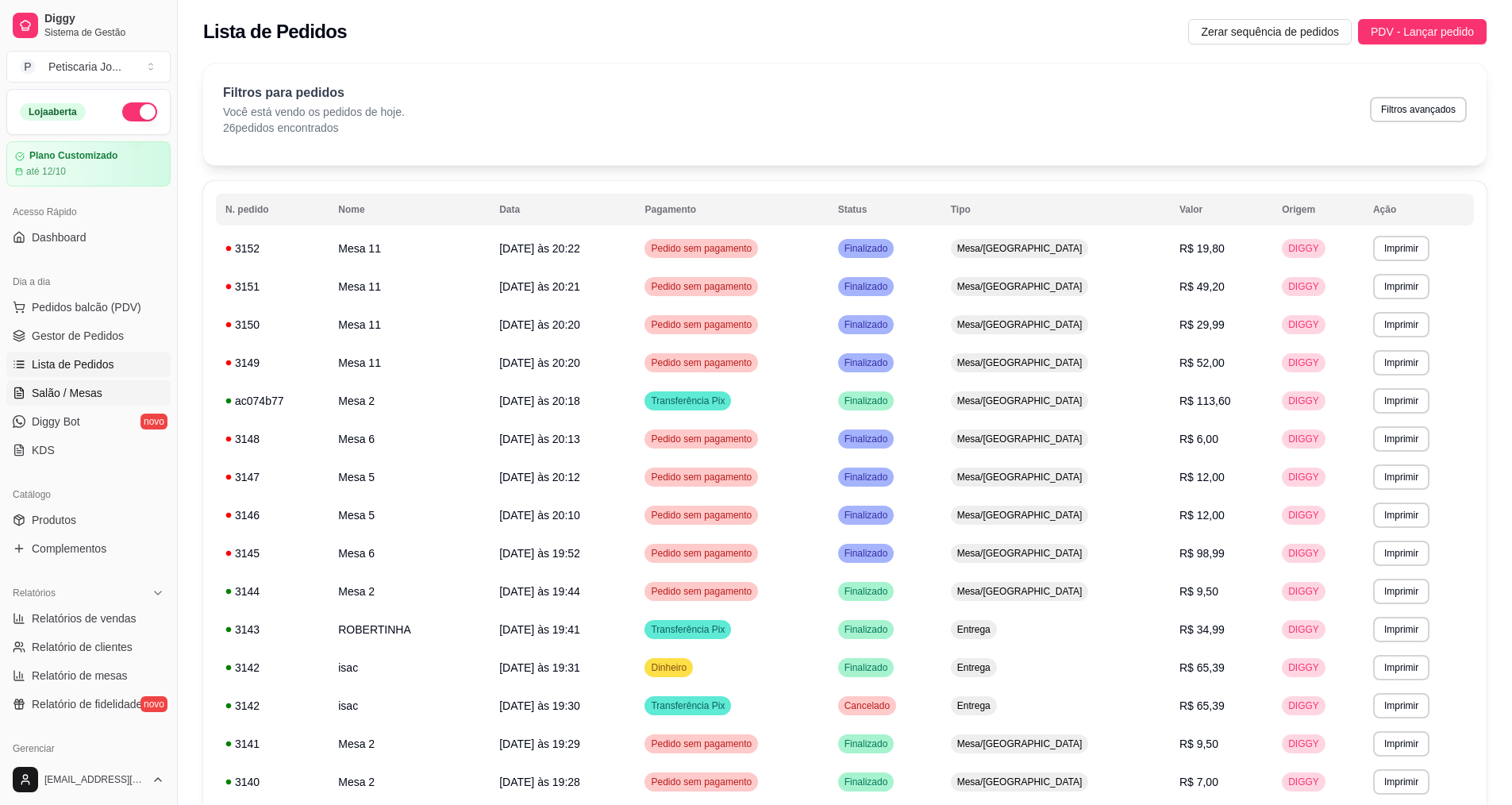
click at [88, 390] on span "Salão / Mesas" at bounding box center [67, 392] width 71 height 15
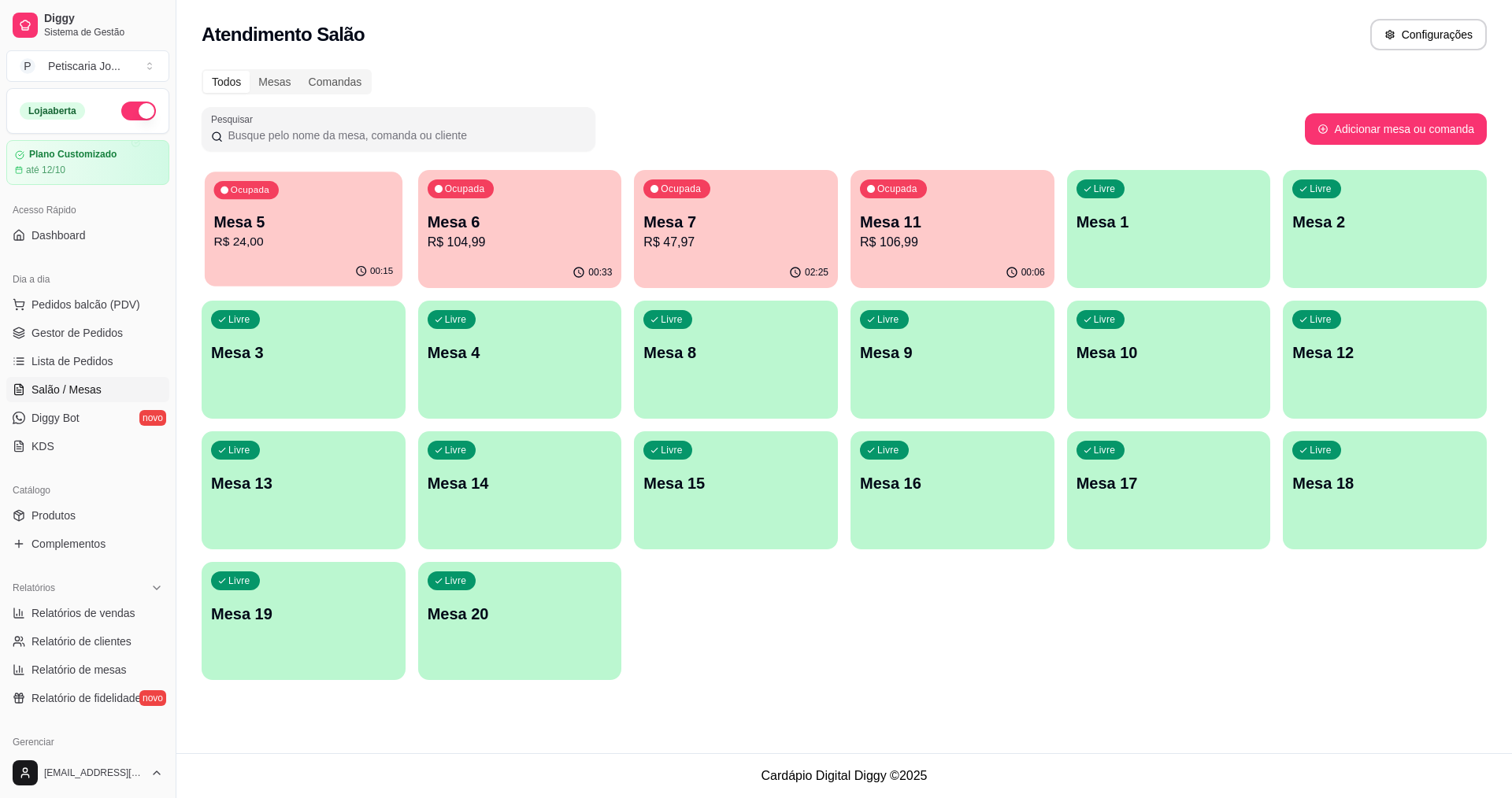
click at [292, 241] on p "R$ 24,00" at bounding box center [303, 242] width 179 height 18
click at [510, 229] on p "Mesa 6" at bounding box center [519, 222] width 179 height 22
click at [682, 236] on p "R$ 47,97" at bounding box center [736, 242] width 185 height 19
click at [934, 248] on p "R$ 106,99" at bounding box center [952, 242] width 179 height 18
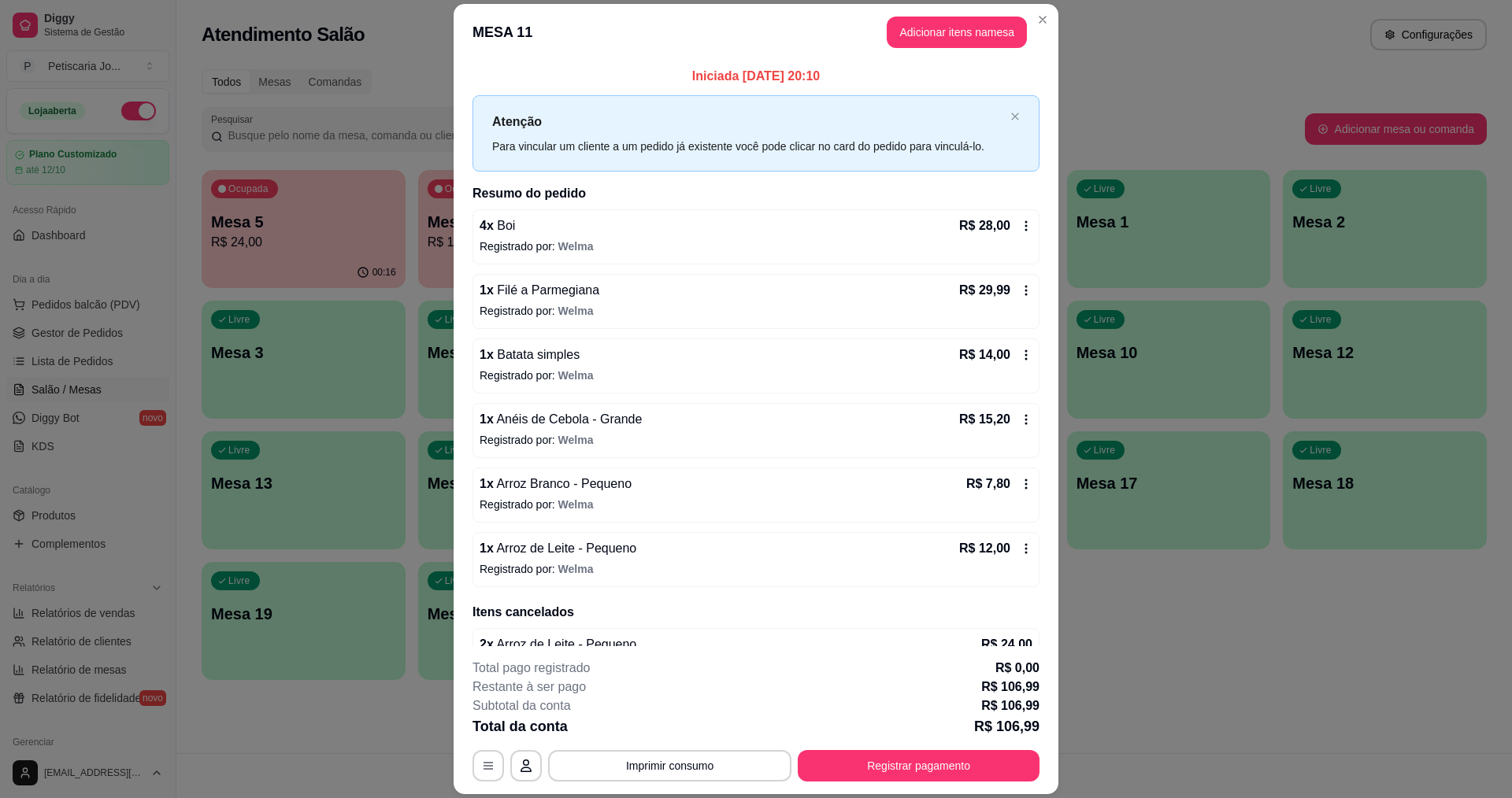
scroll to position [95, 0]
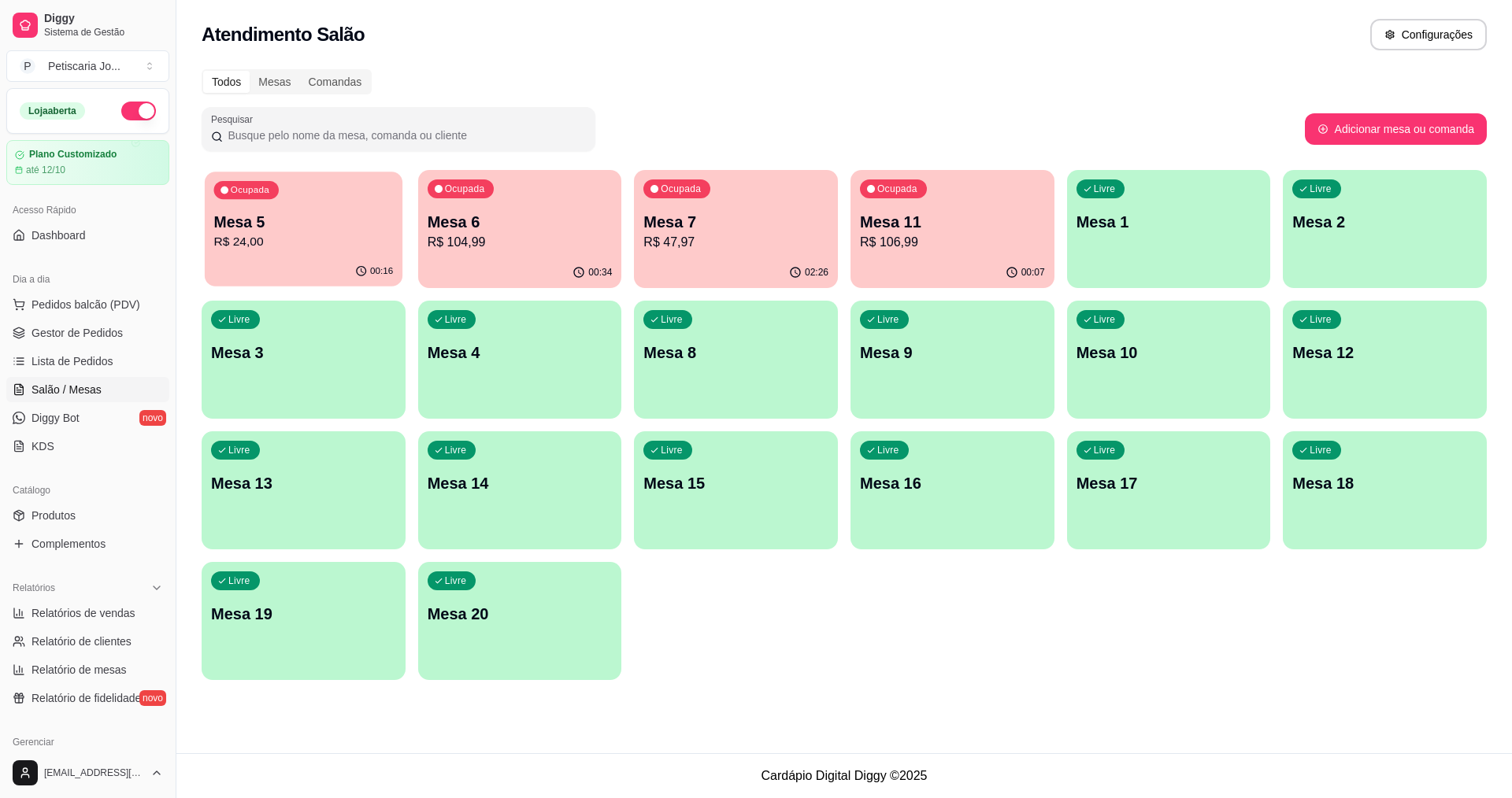
click at [318, 242] on p "R$ 24,00" at bounding box center [303, 242] width 179 height 18
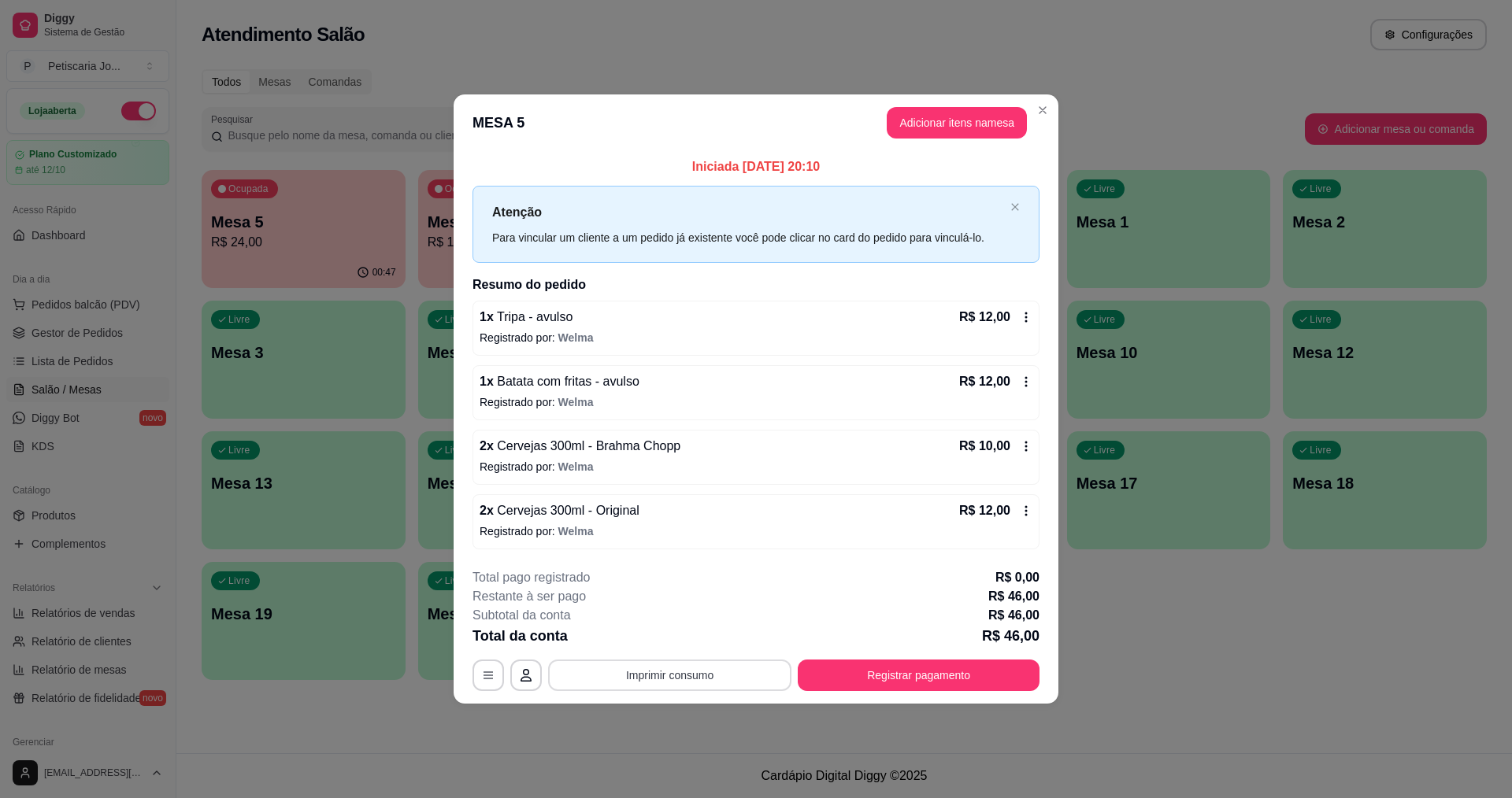
click at [731, 687] on button "Imprimir consumo" at bounding box center [670, 675] width 243 height 31
click at [686, 638] on button "IMPRESSORA" at bounding box center [674, 639] width 114 height 25
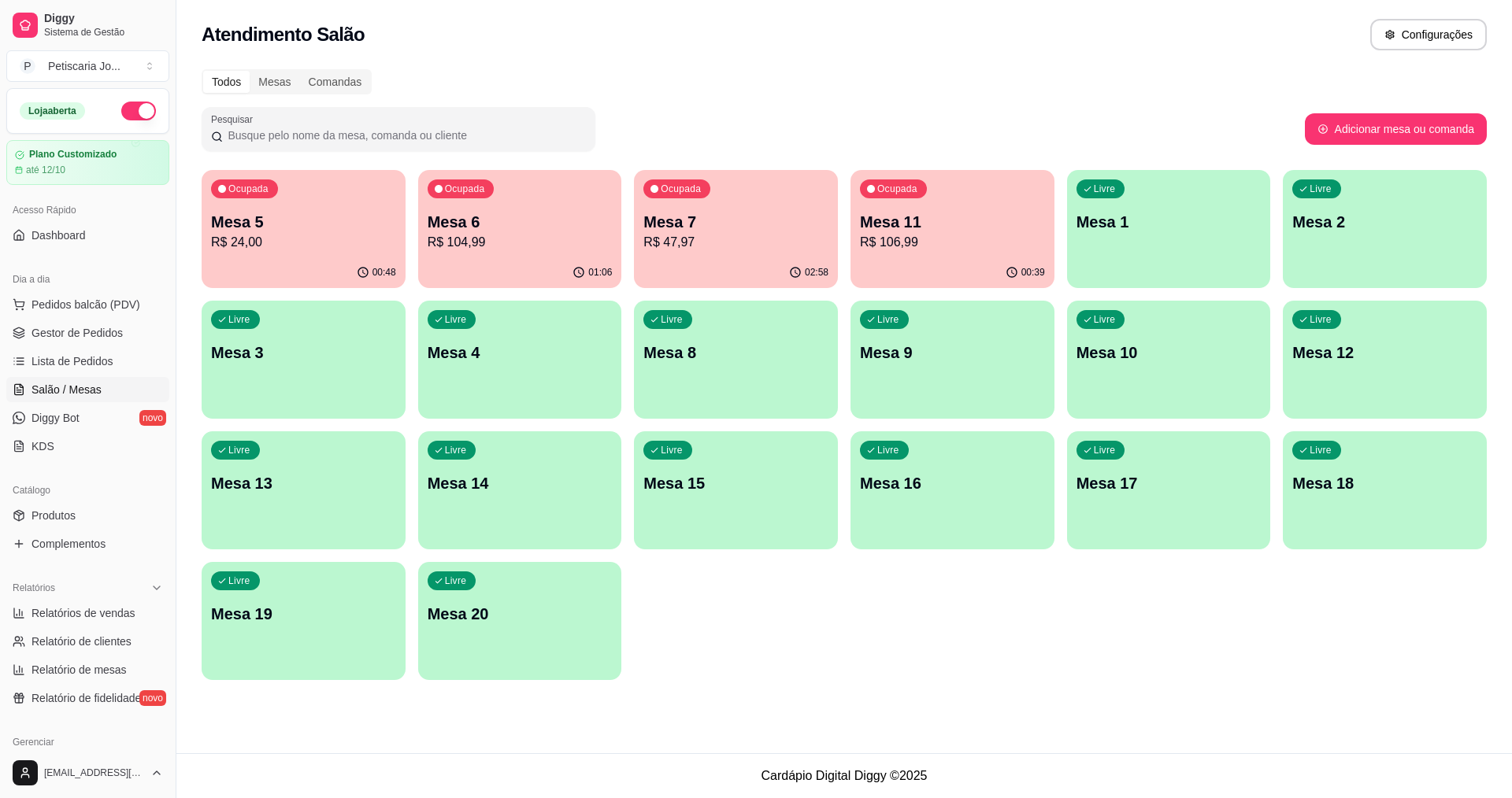
click at [336, 220] on p "Mesa 5" at bounding box center [303, 221] width 185 height 22
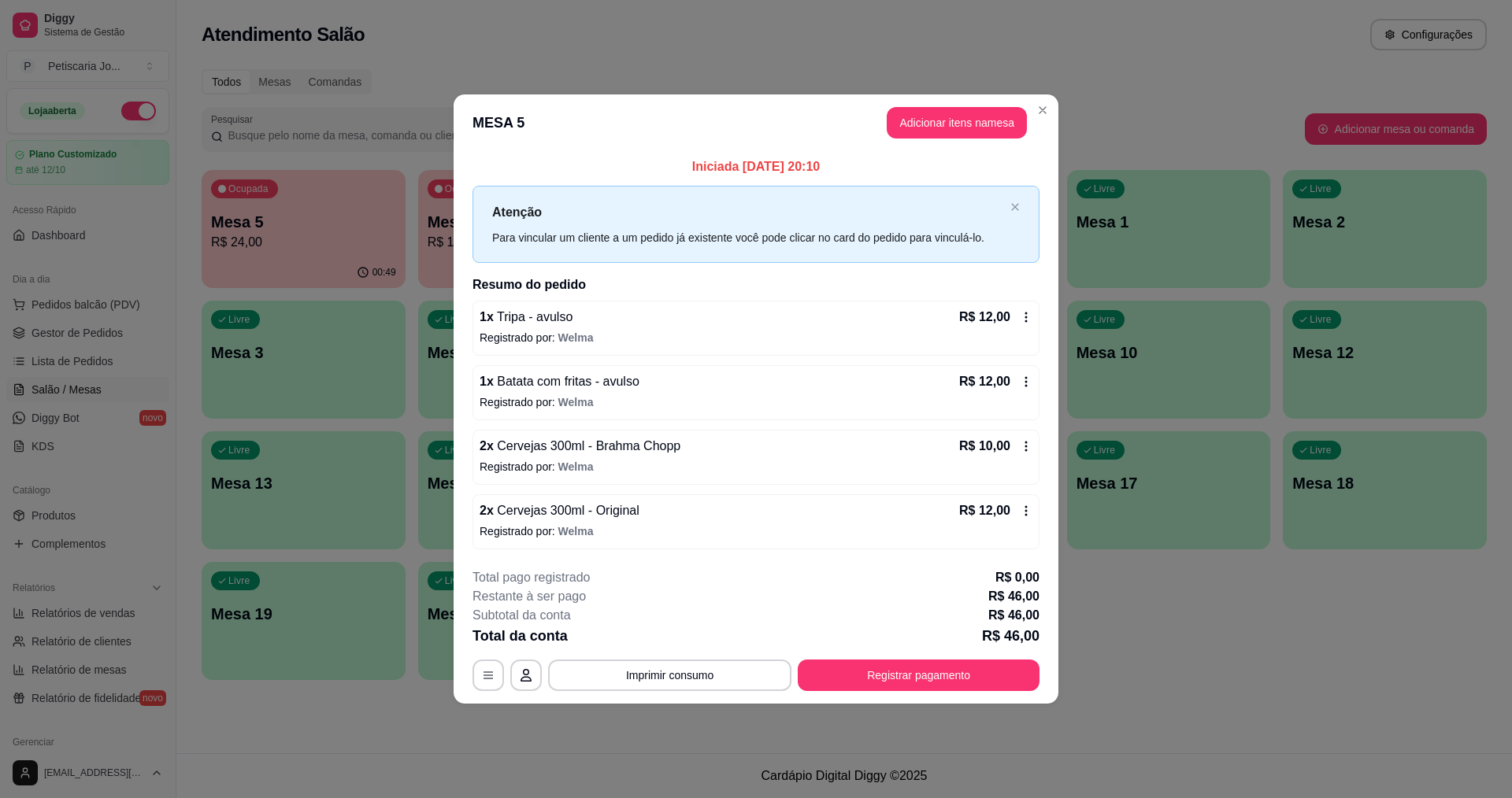
click at [886, 650] on div "**********" at bounding box center [756, 630] width 567 height 122
click at [886, 657] on div "**********" at bounding box center [756, 630] width 567 height 122
click at [885, 672] on button "Registrar pagamento" at bounding box center [919, 675] width 235 height 31
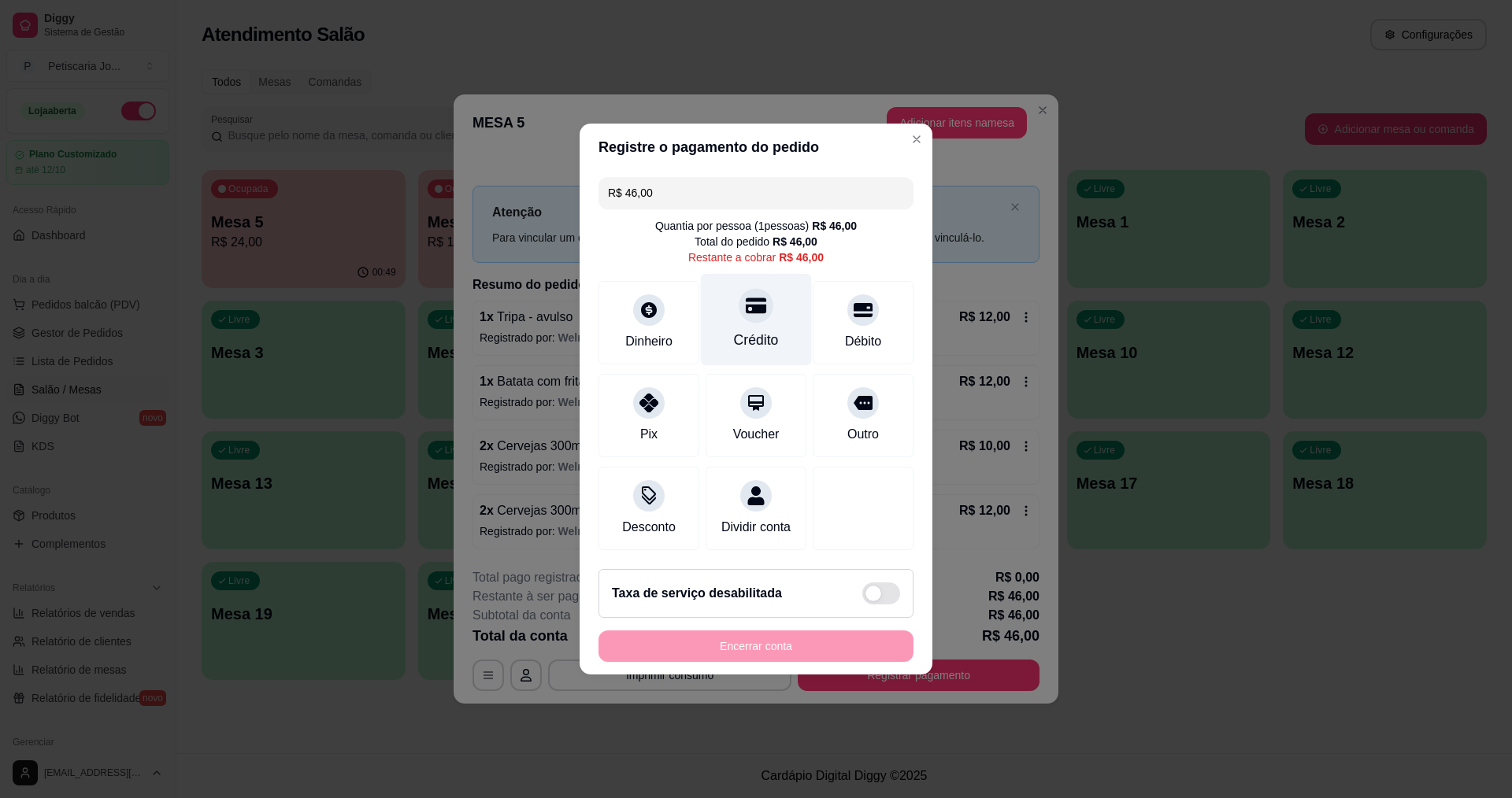
click at [757, 299] on icon at bounding box center [755, 305] width 21 height 21
type input "R$ 0,00"
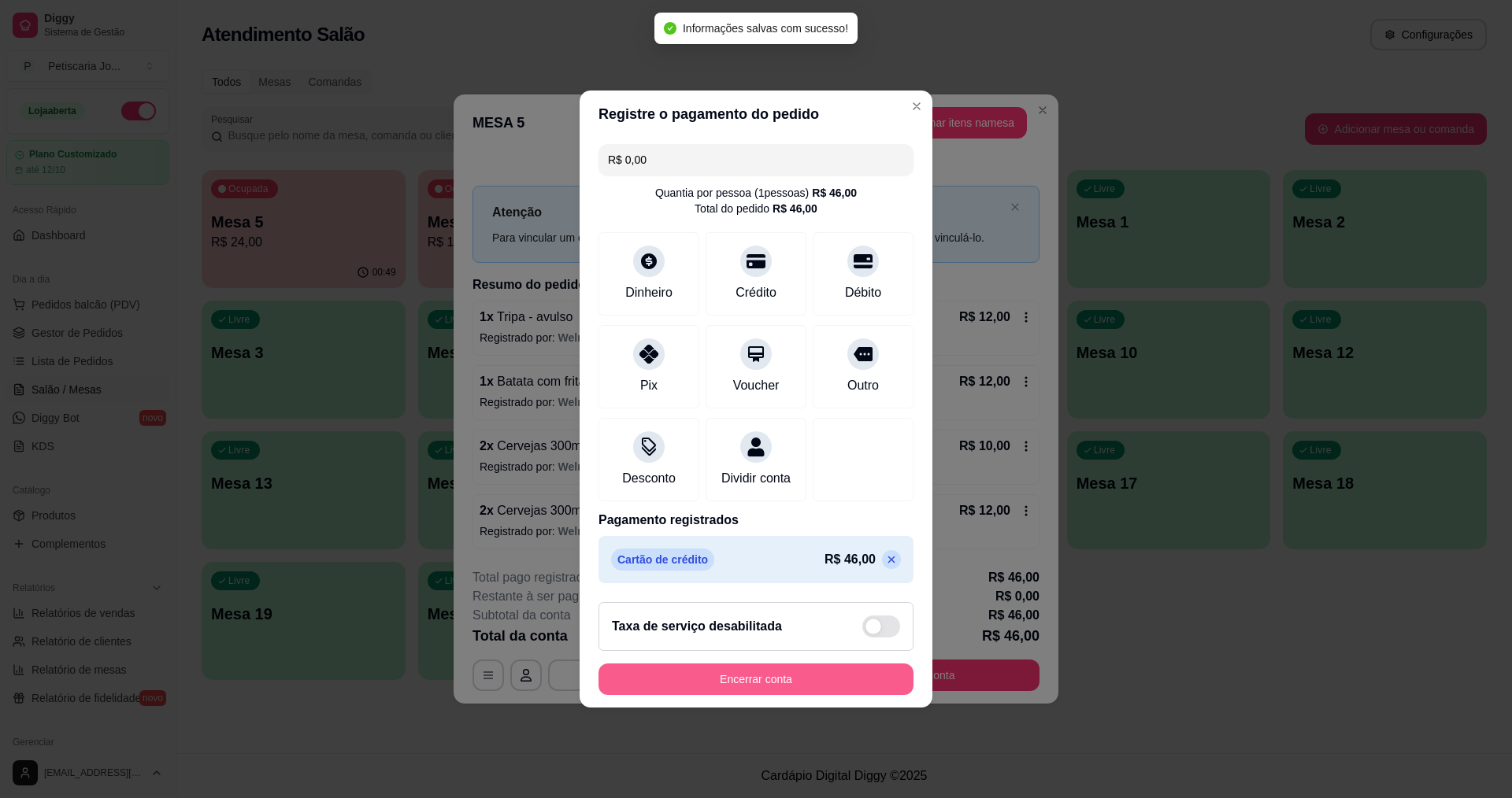
click at [710, 679] on button "Encerrar conta" at bounding box center [756, 678] width 315 height 31
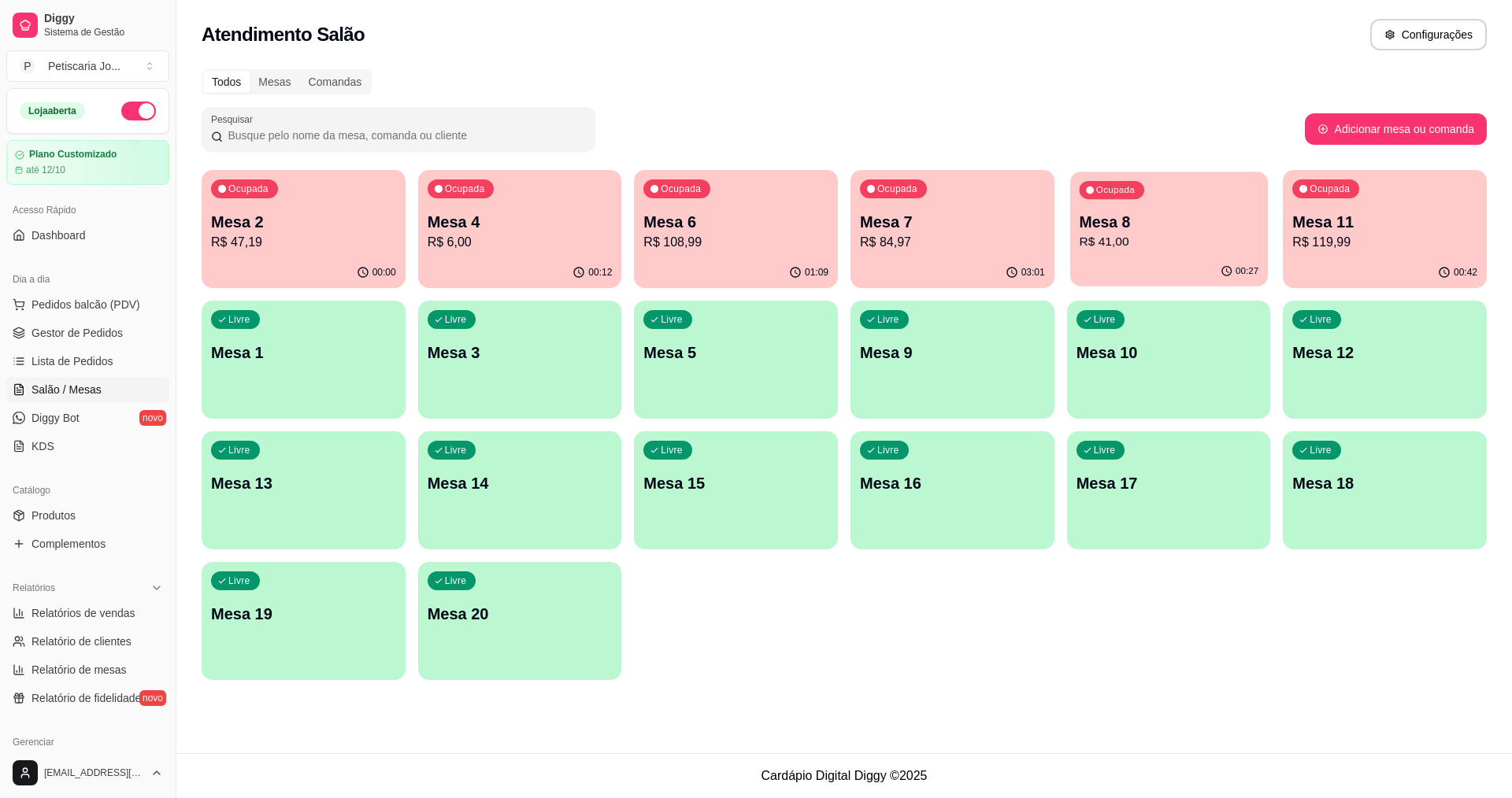
click at [1160, 239] on p "R$ 41,00" at bounding box center [1167, 242] width 179 height 18
click at [644, 198] on div "Ocupada Mesa 6 R$ 108,99" at bounding box center [735, 213] width 204 height 87
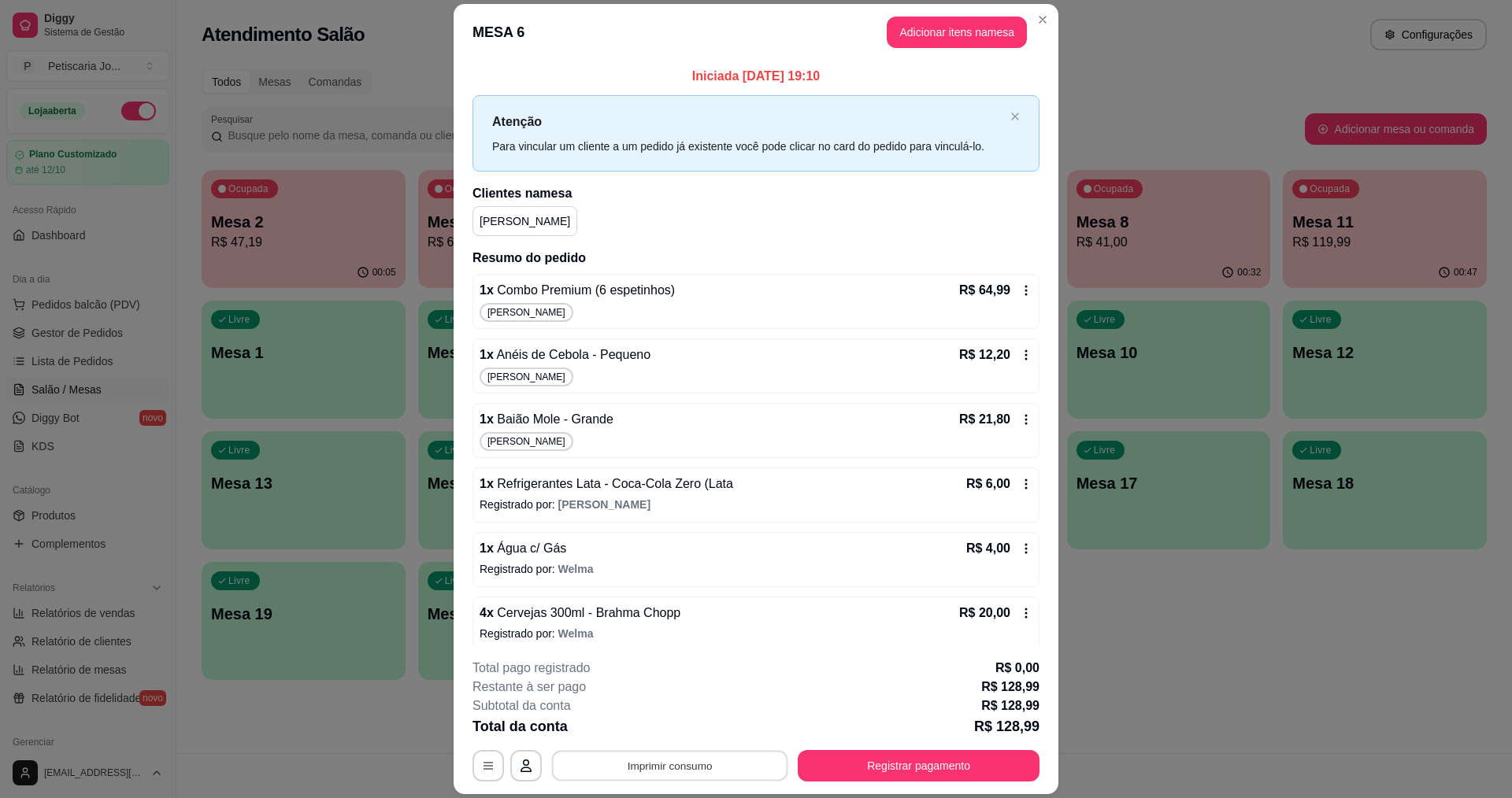
click at [623, 752] on button "Imprimir consumo" at bounding box center [670, 767] width 236 height 31
click at [629, 740] on button "IMPRESSORA" at bounding box center [668, 729] width 110 height 24
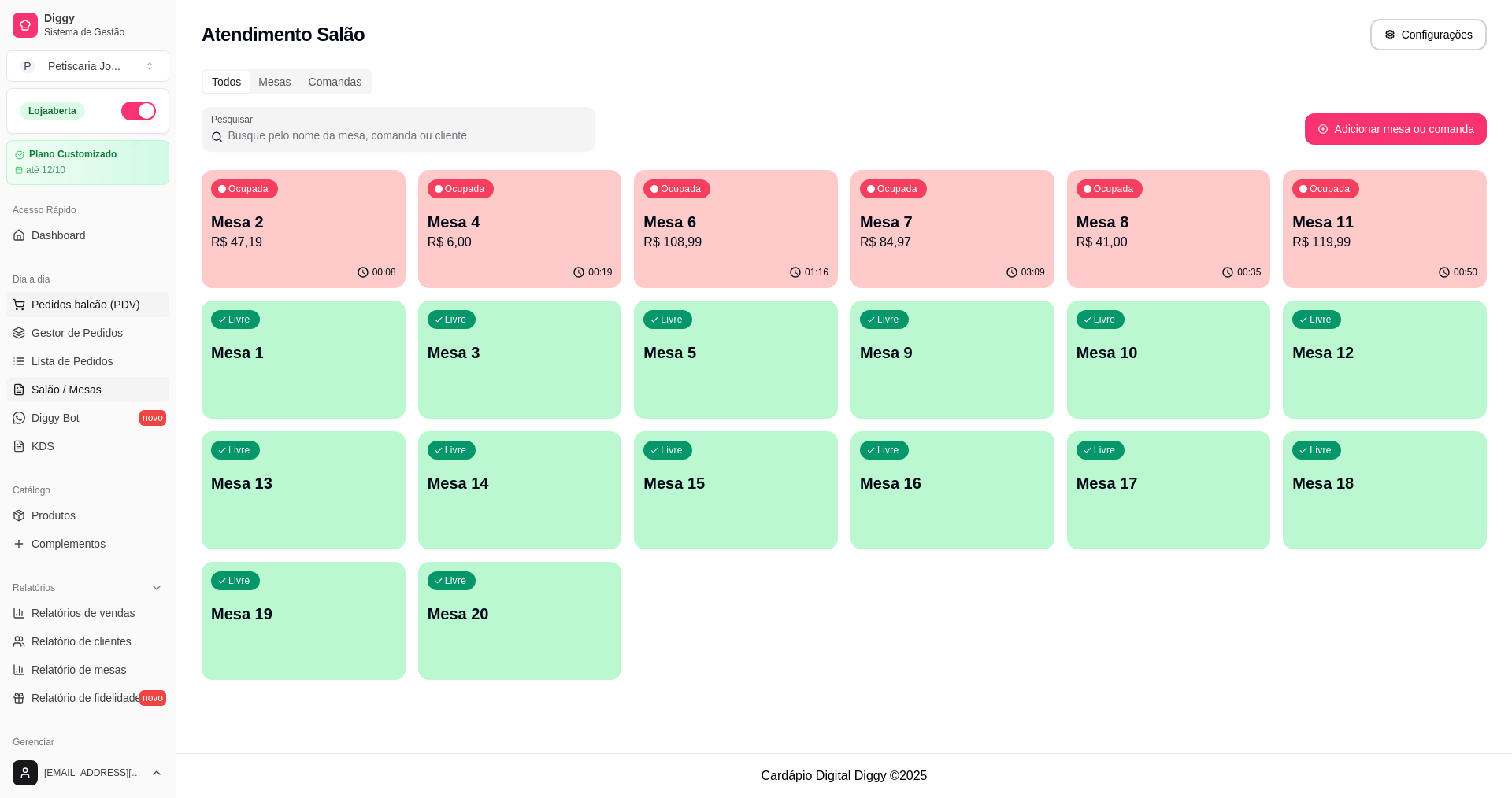
click at [70, 312] on button "Pedidos balcão (PDV)" at bounding box center [87, 305] width 163 height 25
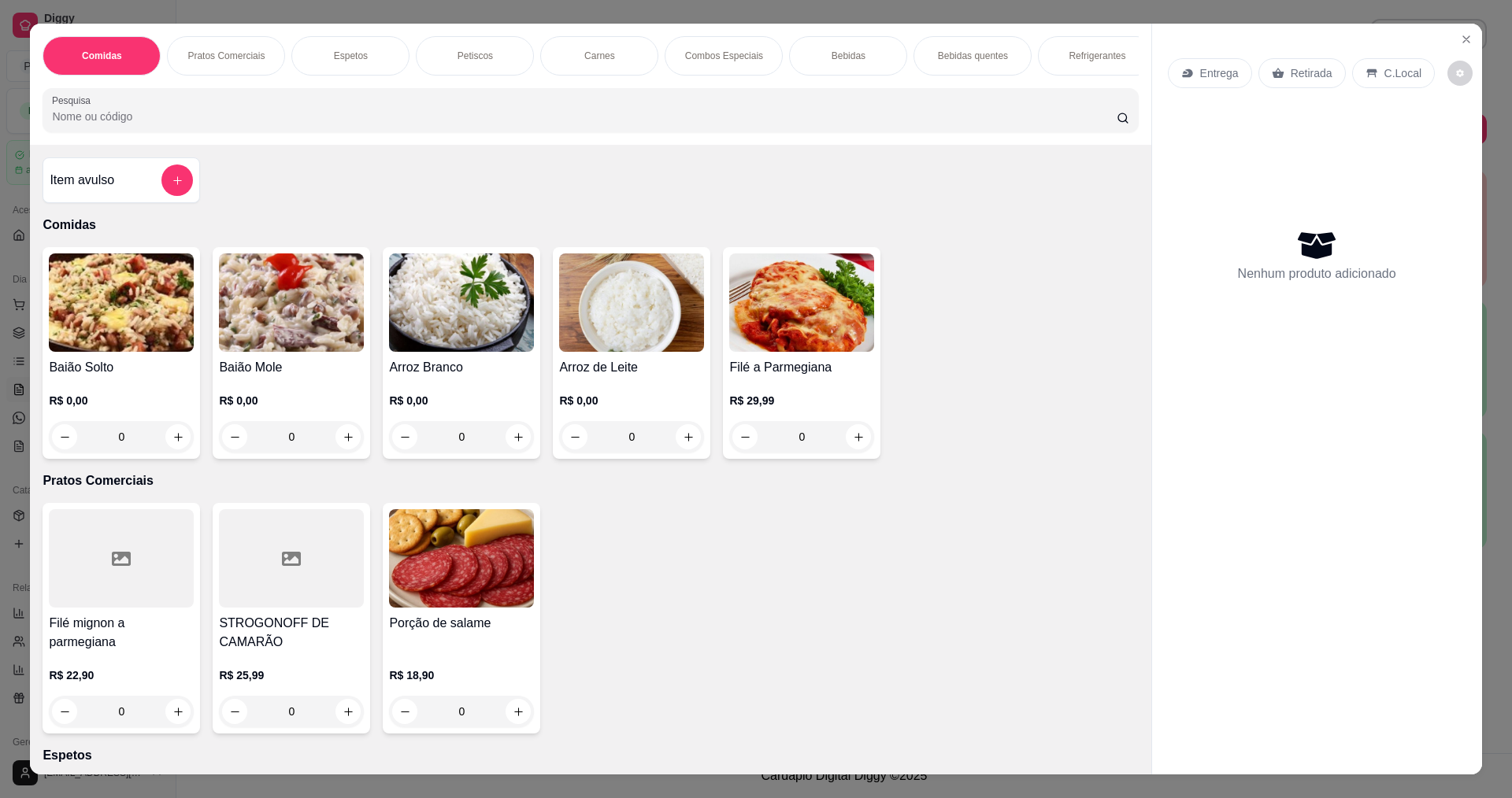
click at [355, 338] on img at bounding box center [291, 302] width 145 height 98
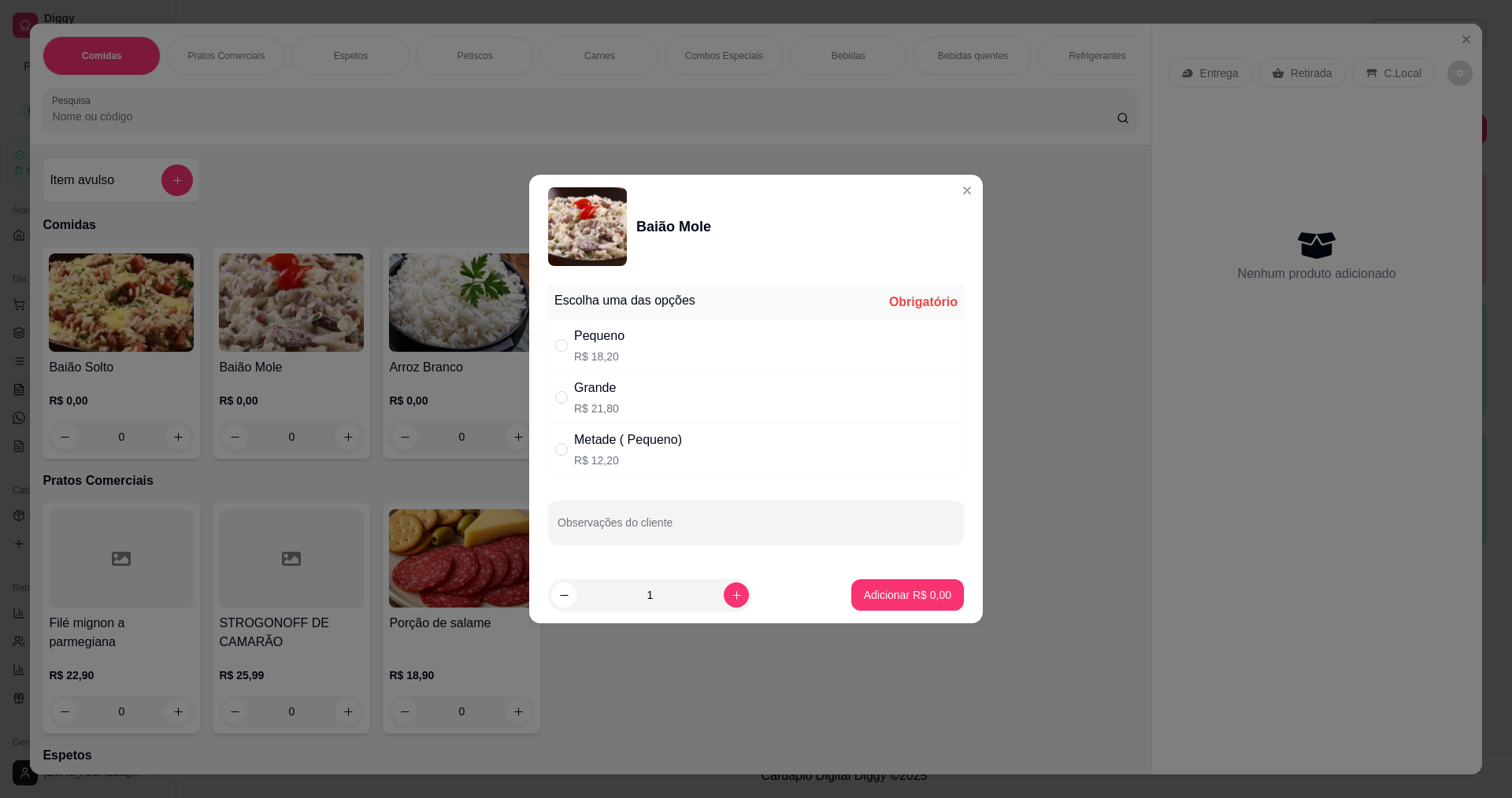
click at [611, 349] on p "R$ 18,20" at bounding box center [599, 356] width 50 height 15
radio input "true"
click at [858, 592] on p "Adicionar R$ 18,20" at bounding box center [904, 595] width 94 height 15
type input "1"
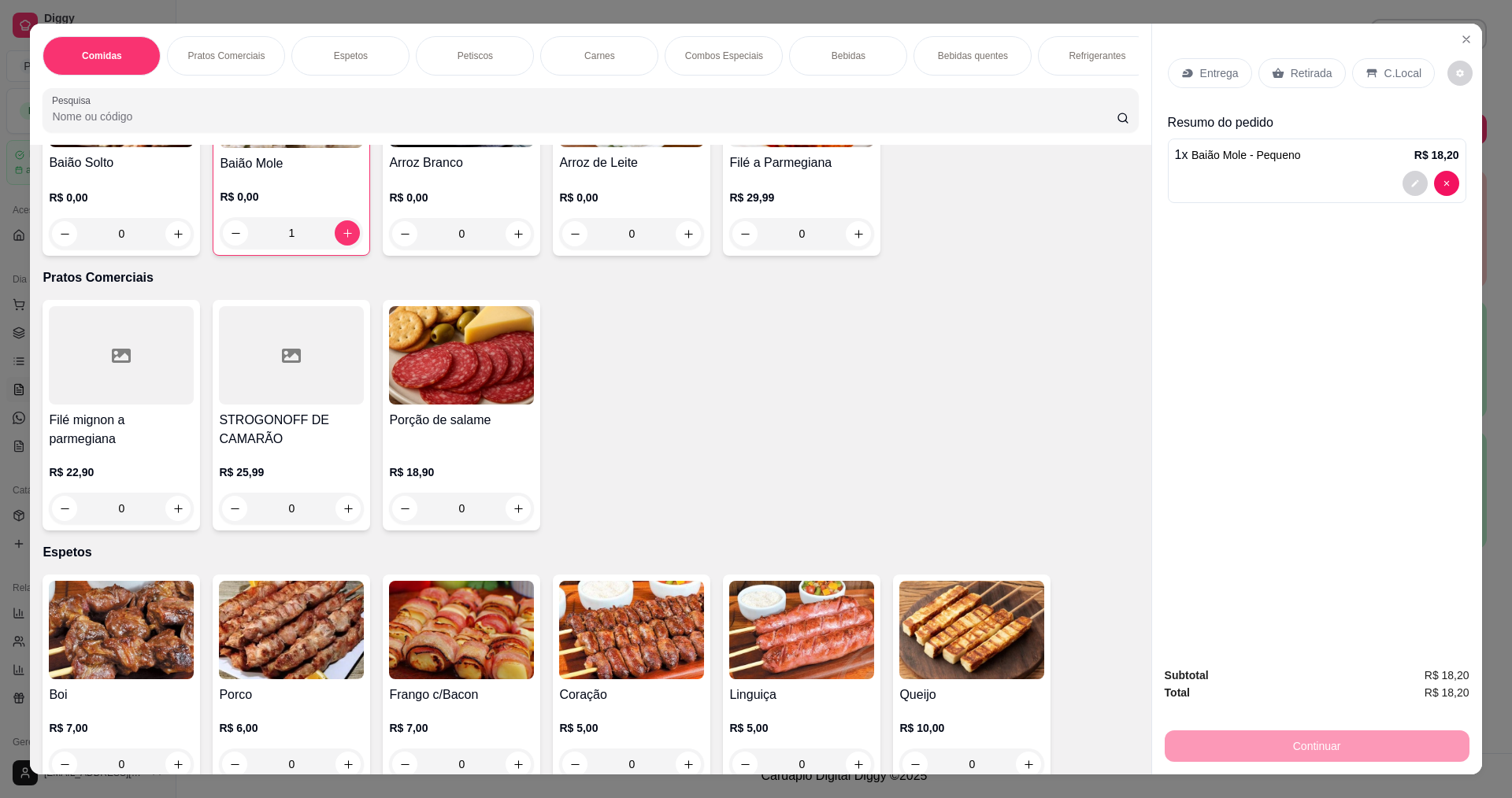
scroll to position [551, 0]
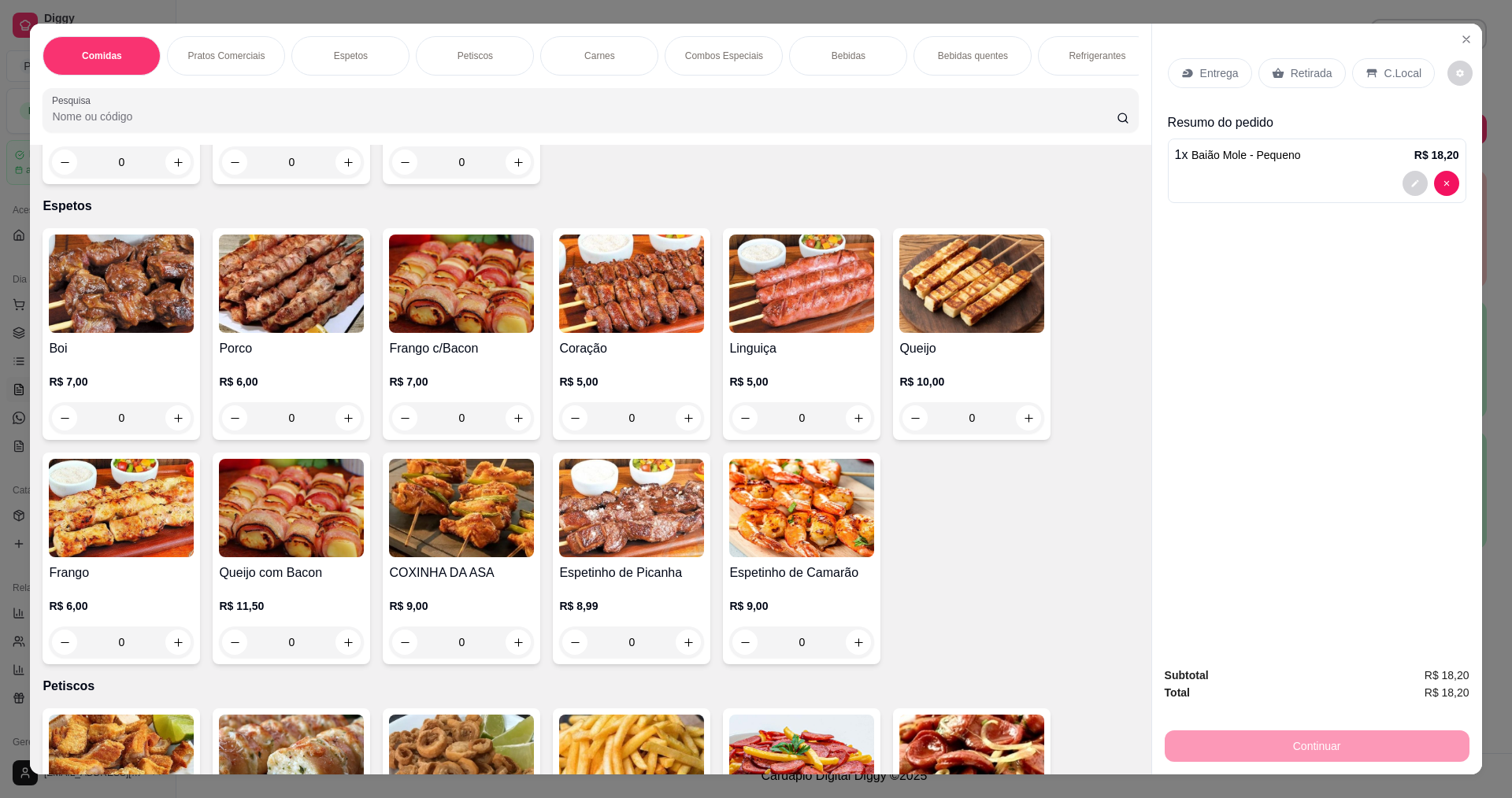
click at [132, 300] on img at bounding box center [121, 283] width 145 height 98
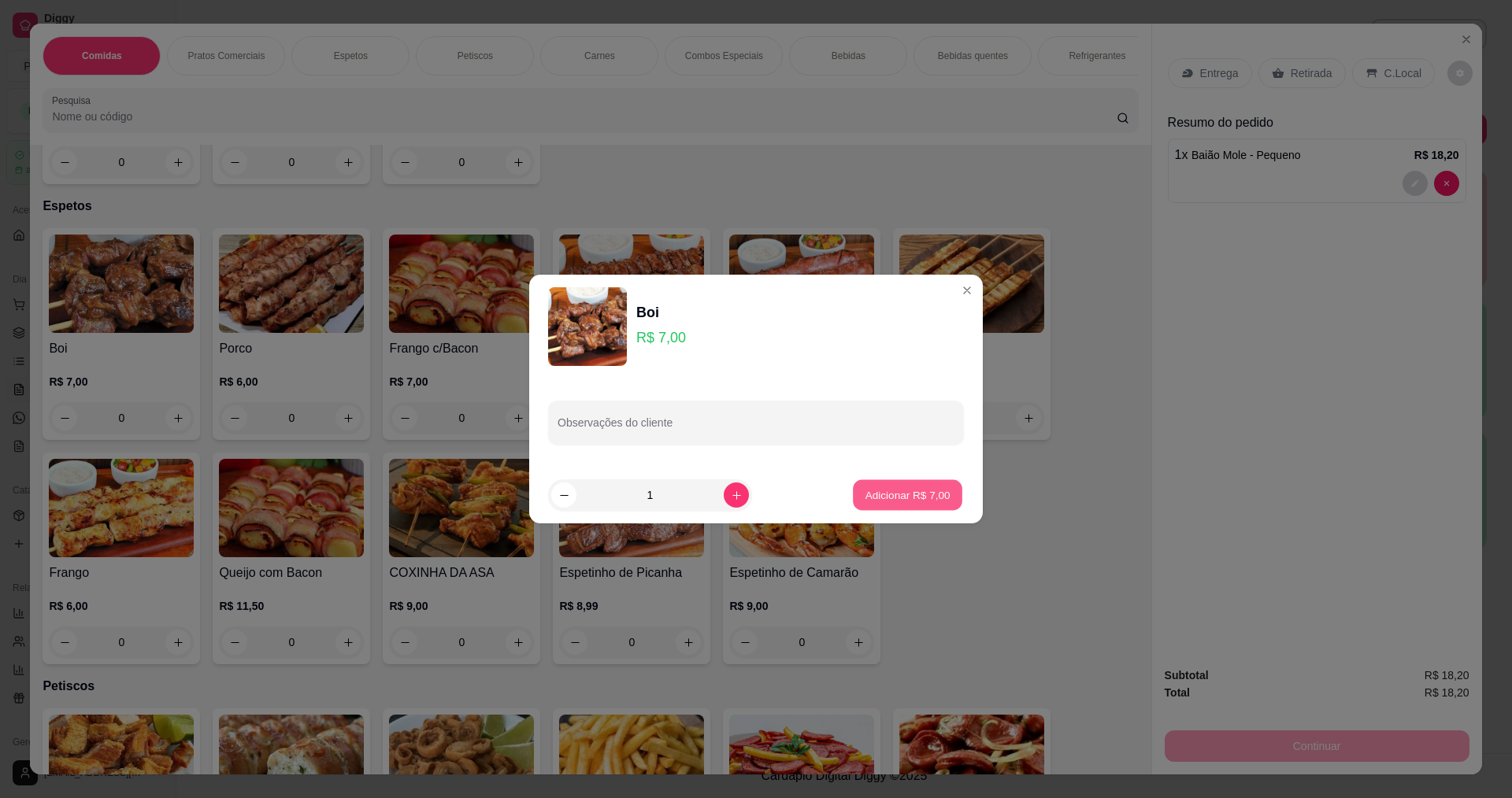
click at [851, 505] on div "Adicionar R$ 7,00" at bounding box center [907, 495] width 112 height 31
click at [917, 505] on button "Adicionar R$ 7,00" at bounding box center [907, 496] width 110 height 31
type input "1"
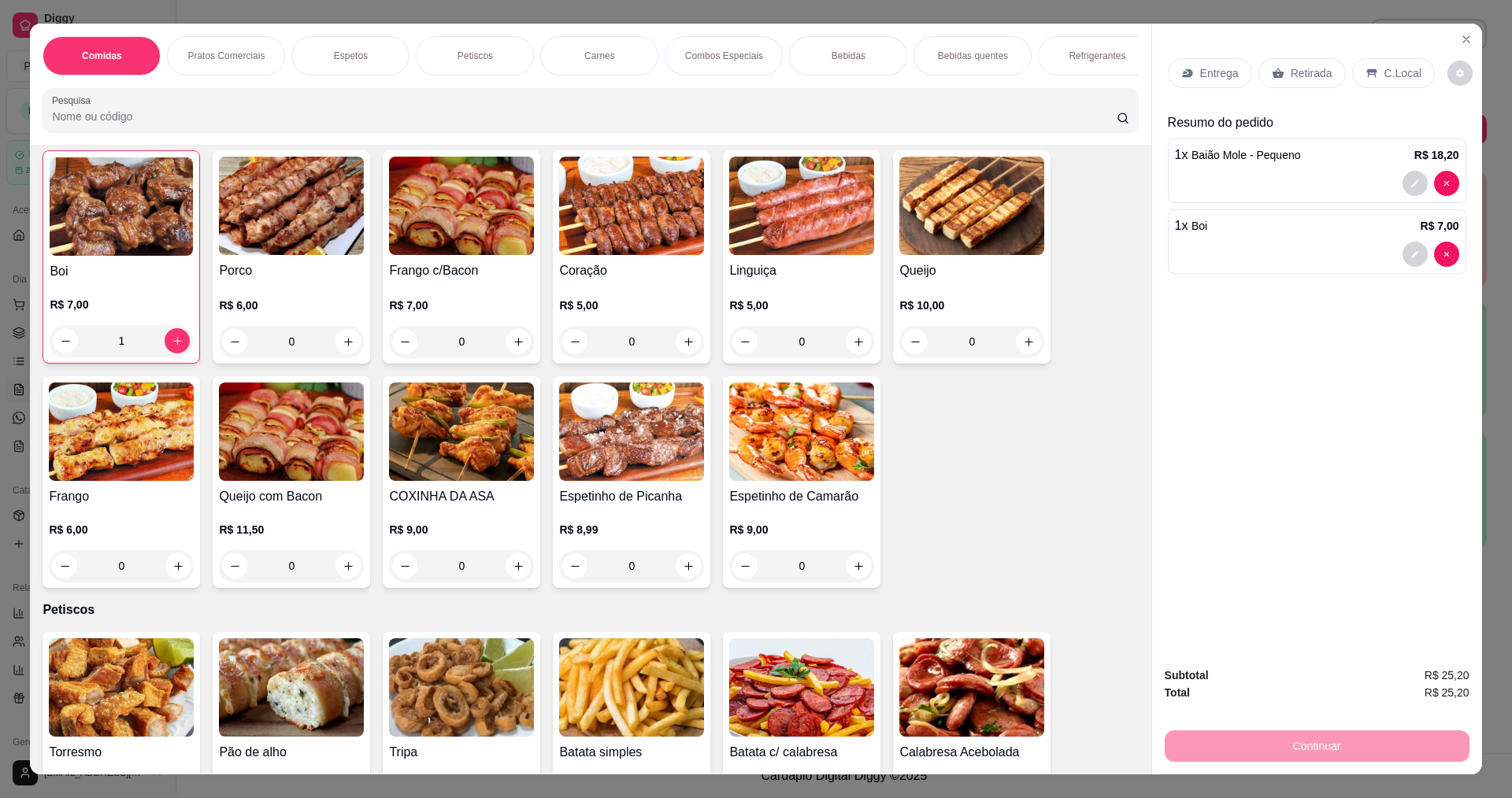
scroll to position [630, 0]
click at [1217, 66] on p "Entrega" at bounding box center [1219, 73] width 39 height 15
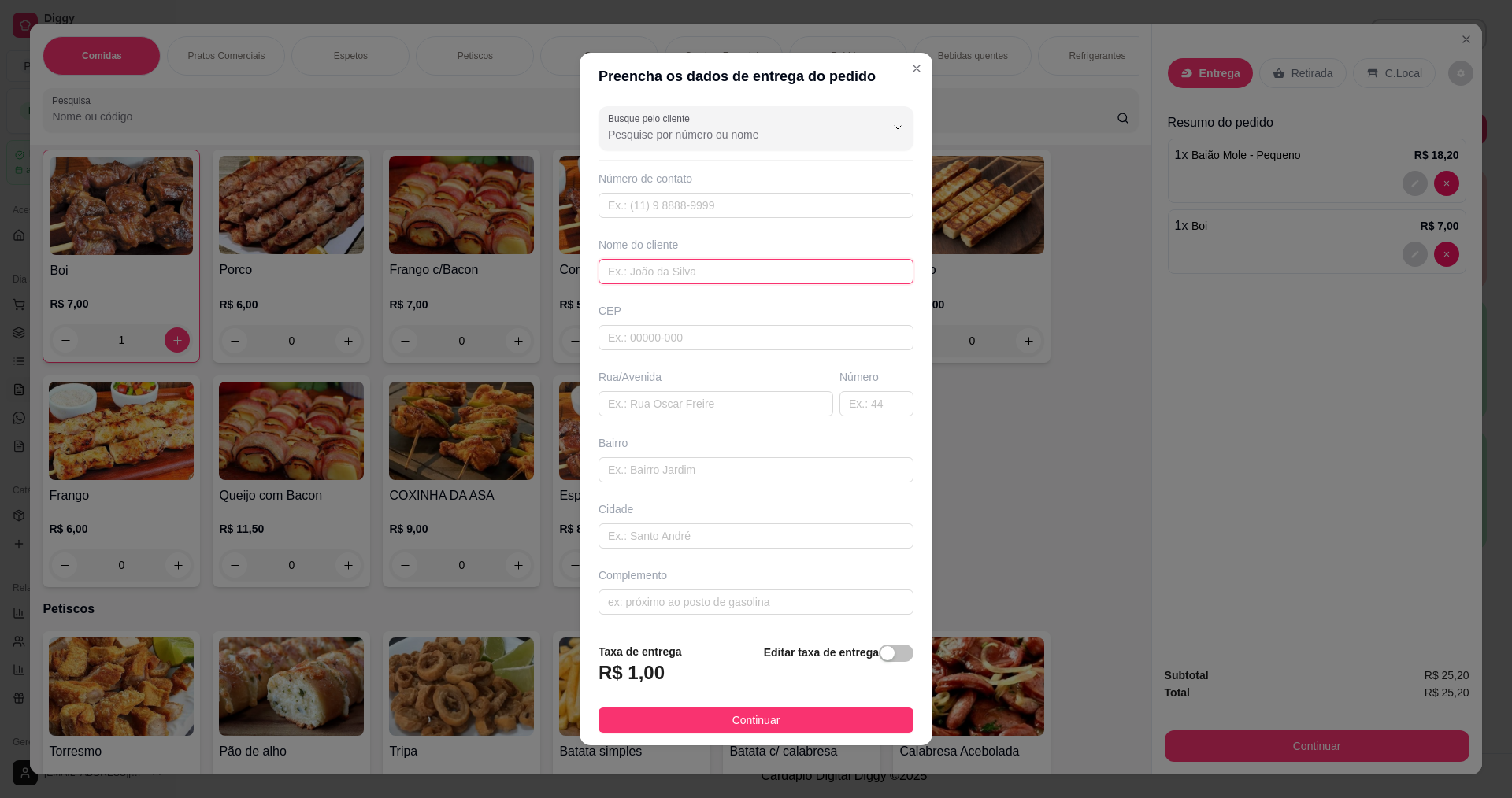
click at [634, 280] on input "text" at bounding box center [756, 272] width 315 height 25
type input "YASMIM"
click at [624, 610] on input "text" at bounding box center [756, 602] width 315 height 25
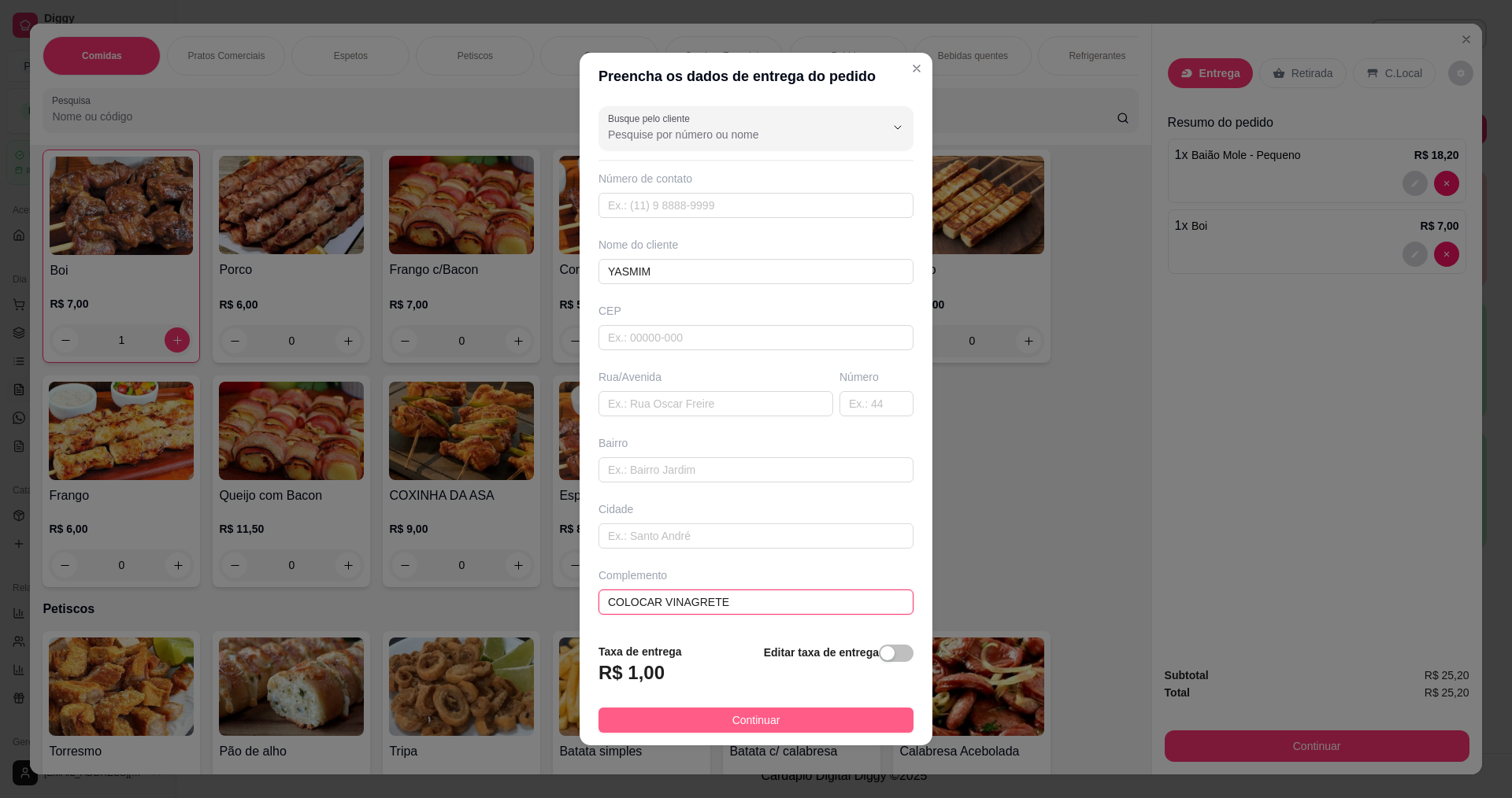
type input "COLOCAR VINAGRETE"
click at [687, 717] on button "Continuar" at bounding box center [756, 720] width 315 height 25
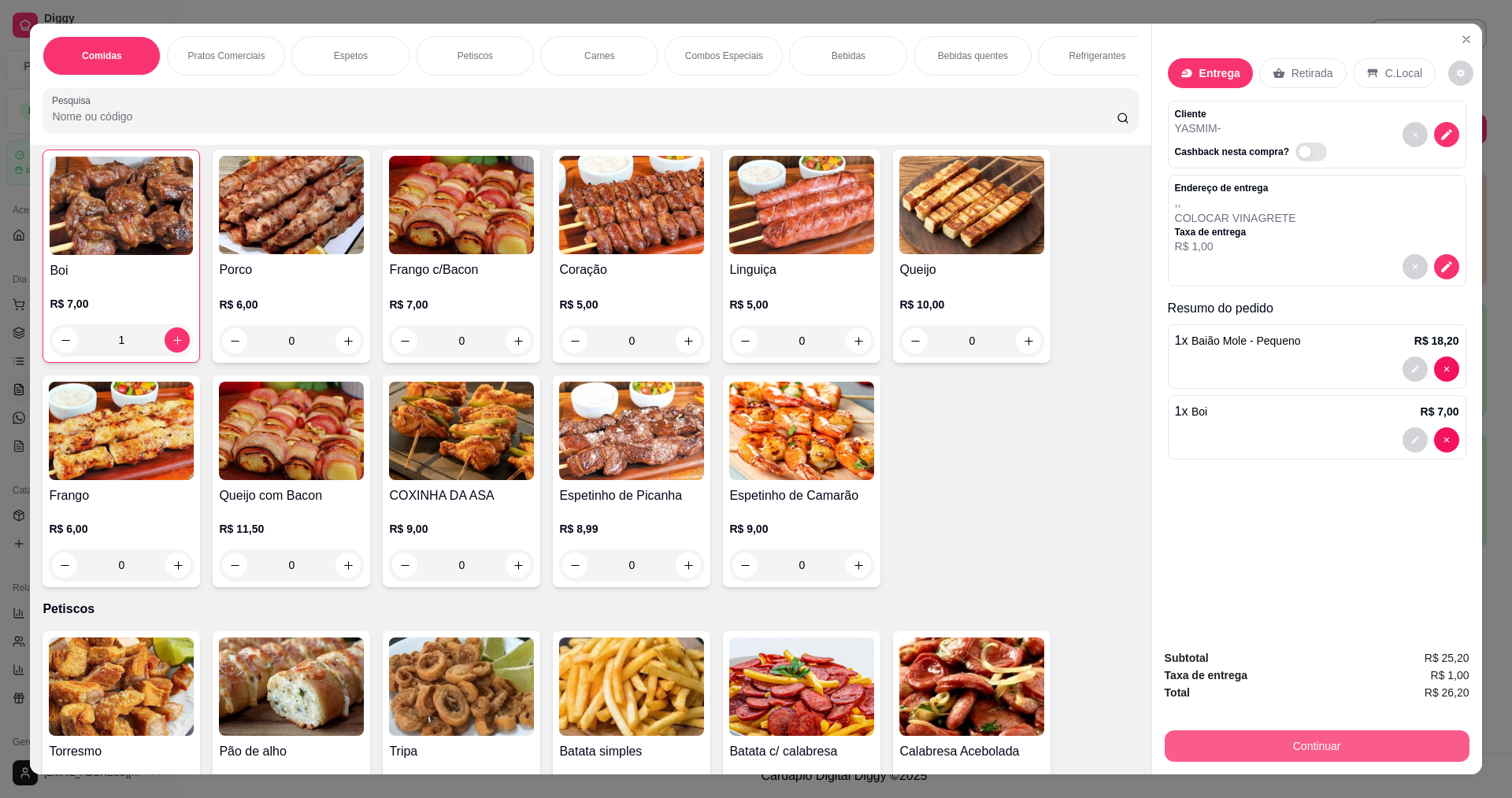
click at [1214, 754] on button "Continuar" at bounding box center [1317, 746] width 305 height 31
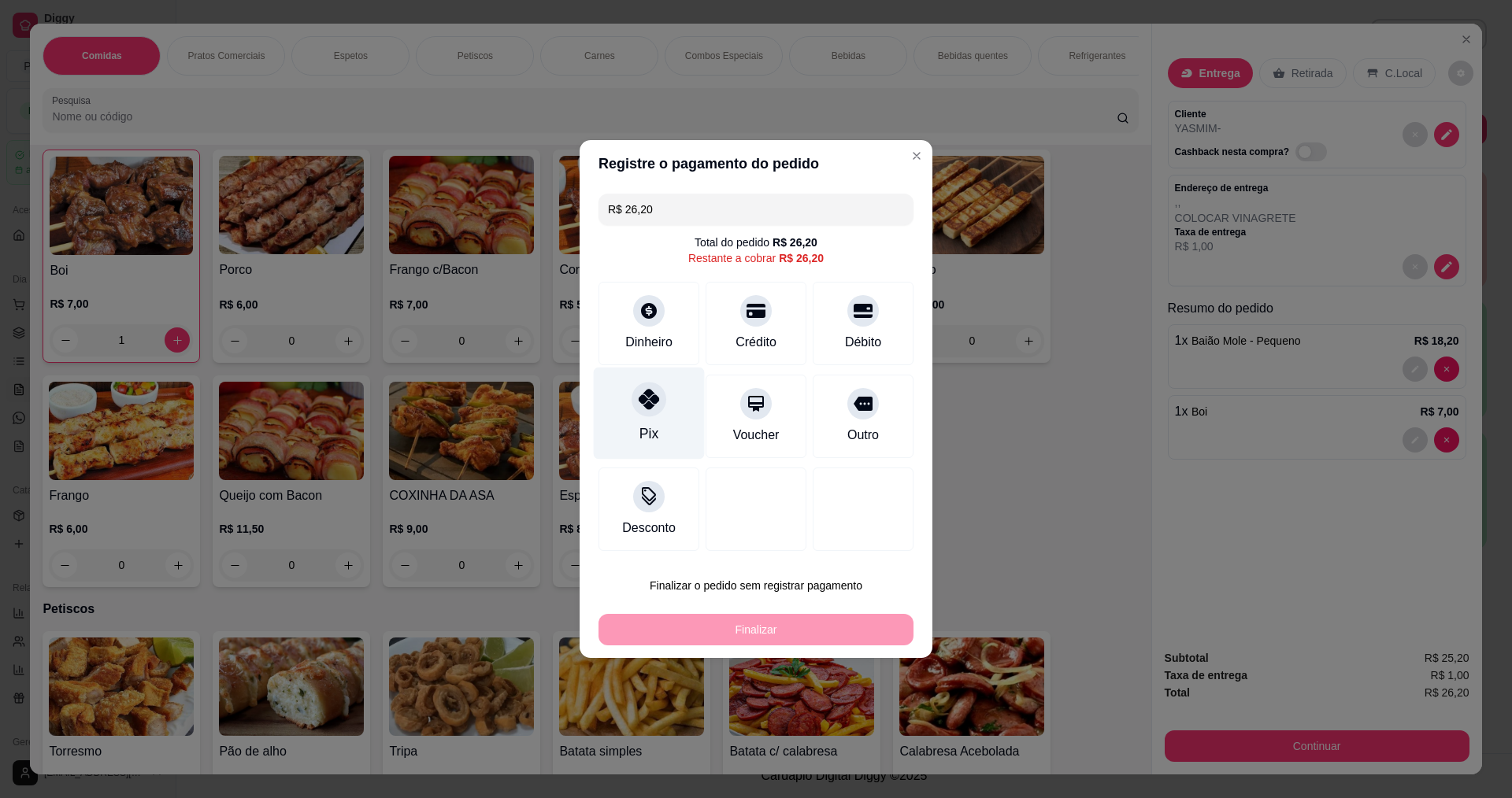
click at [623, 418] on div "Pix" at bounding box center [649, 414] width 111 height 92
type input "R$ 0,00"
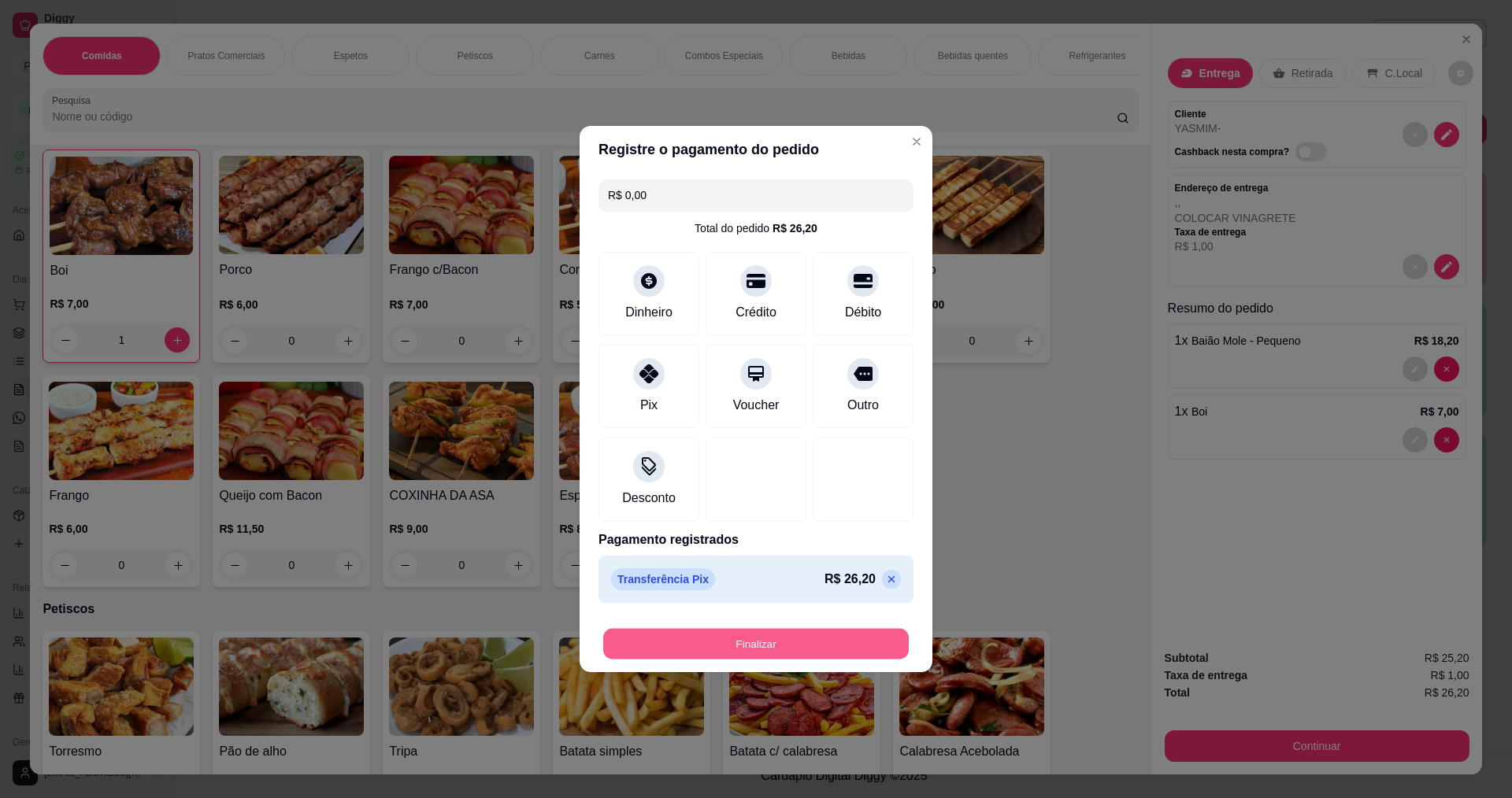
click at [743, 657] on button "Finalizar" at bounding box center [755, 644] width 305 height 31
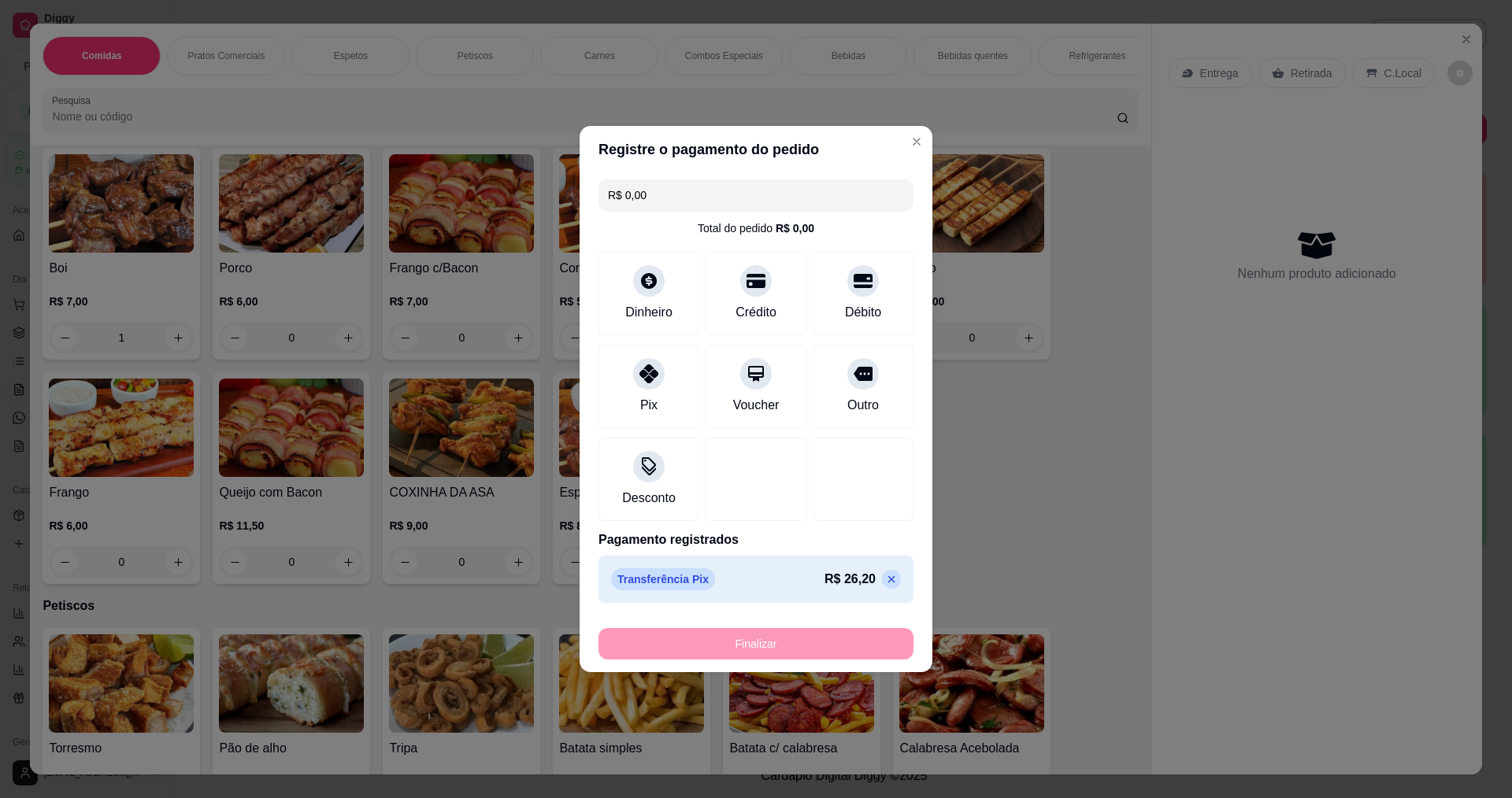
type input "0"
type input "-R$ 26,20"
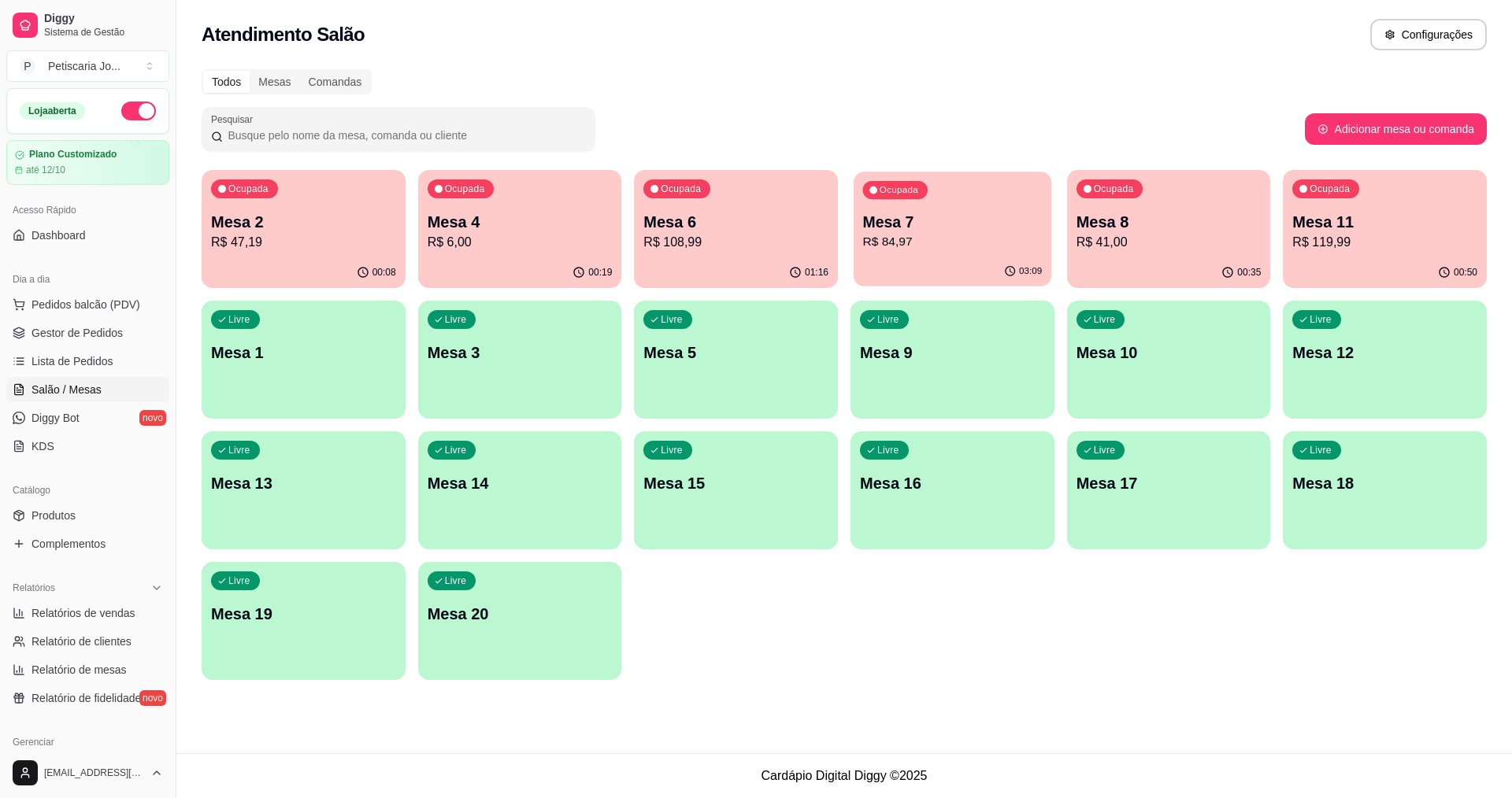
click at [880, 238] on p "R$ 84,97" at bounding box center [952, 242] width 179 height 18
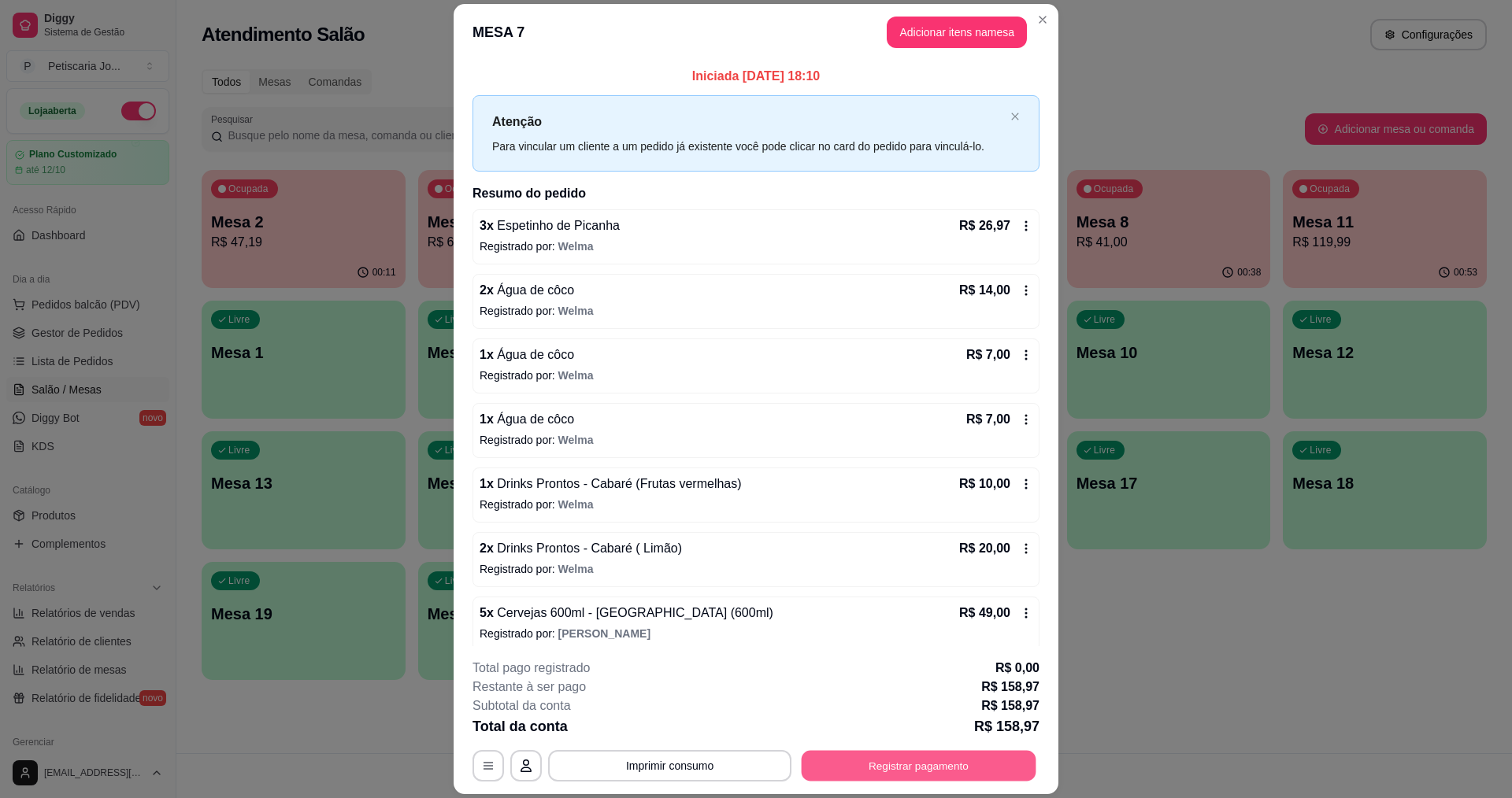
click at [888, 762] on button "Registrar pagamento" at bounding box center [919, 767] width 235 height 31
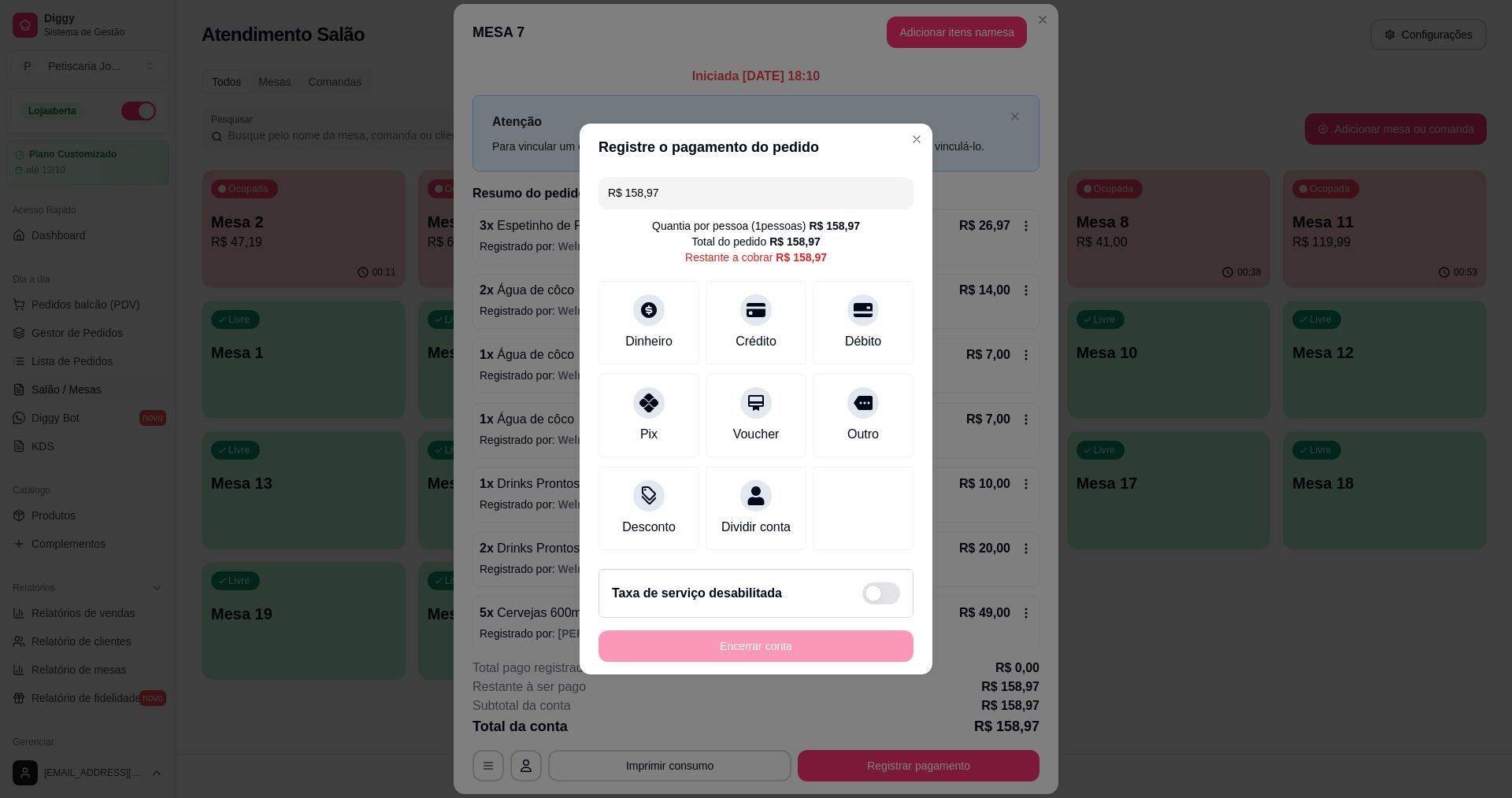
drag, startPoint x: 675, startPoint y: 188, endPoint x: 540, endPoint y: 194, distance: 135.1
click at [540, 194] on div "Registre o pagamento do pedido R$ 158,97 Quantia por pessoa ( 1 pessoas) R$ 158…" at bounding box center [756, 399] width 1512 height 798
click at [760, 310] on div at bounding box center [756, 305] width 34 height 34
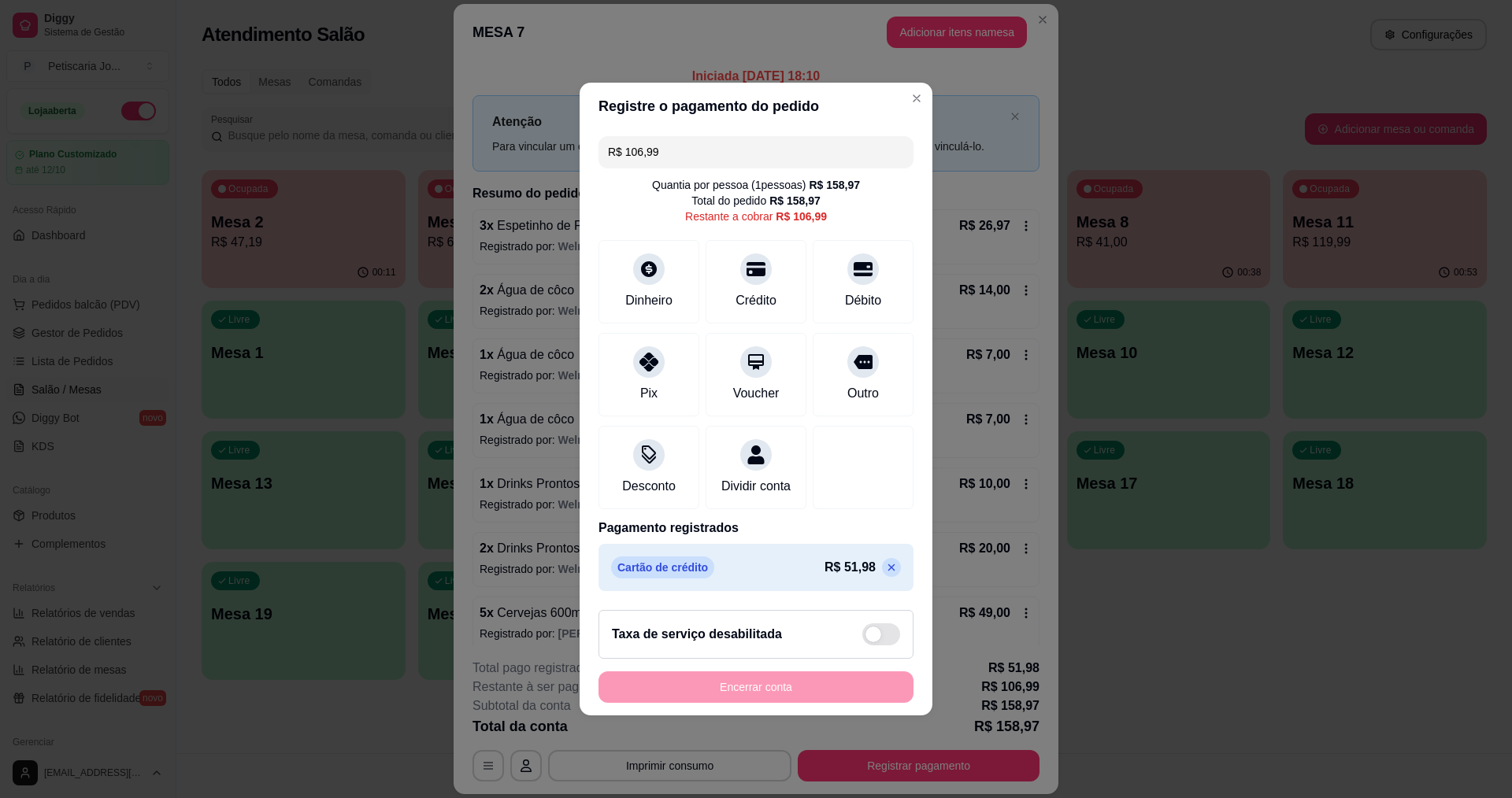
drag, startPoint x: 661, startPoint y: 147, endPoint x: 625, endPoint y: 159, distance: 37.9
click at [625, 159] on div "R$ 106,99 Quantia por pessoa ( 1 pessoas) R$ 158,97 Total do pedido R$ 158,97 R…" at bounding box center [756, 363] width 353 height 468
drag, startPoint x: 654, startPoint y: 353, endPoint x: 758, endPoint y: 269, distance: 133.7
click at [758, 269] on div "R$ 52,42 Quantia por pessoa ( 1 pessoas) R$ 158,97 Total do pedido R$ 158,97 Re…" at bounding box center [756, 363] width 353 height 468
click at [758, 269] on div at bounding box center [756, 265] width 34 height 34
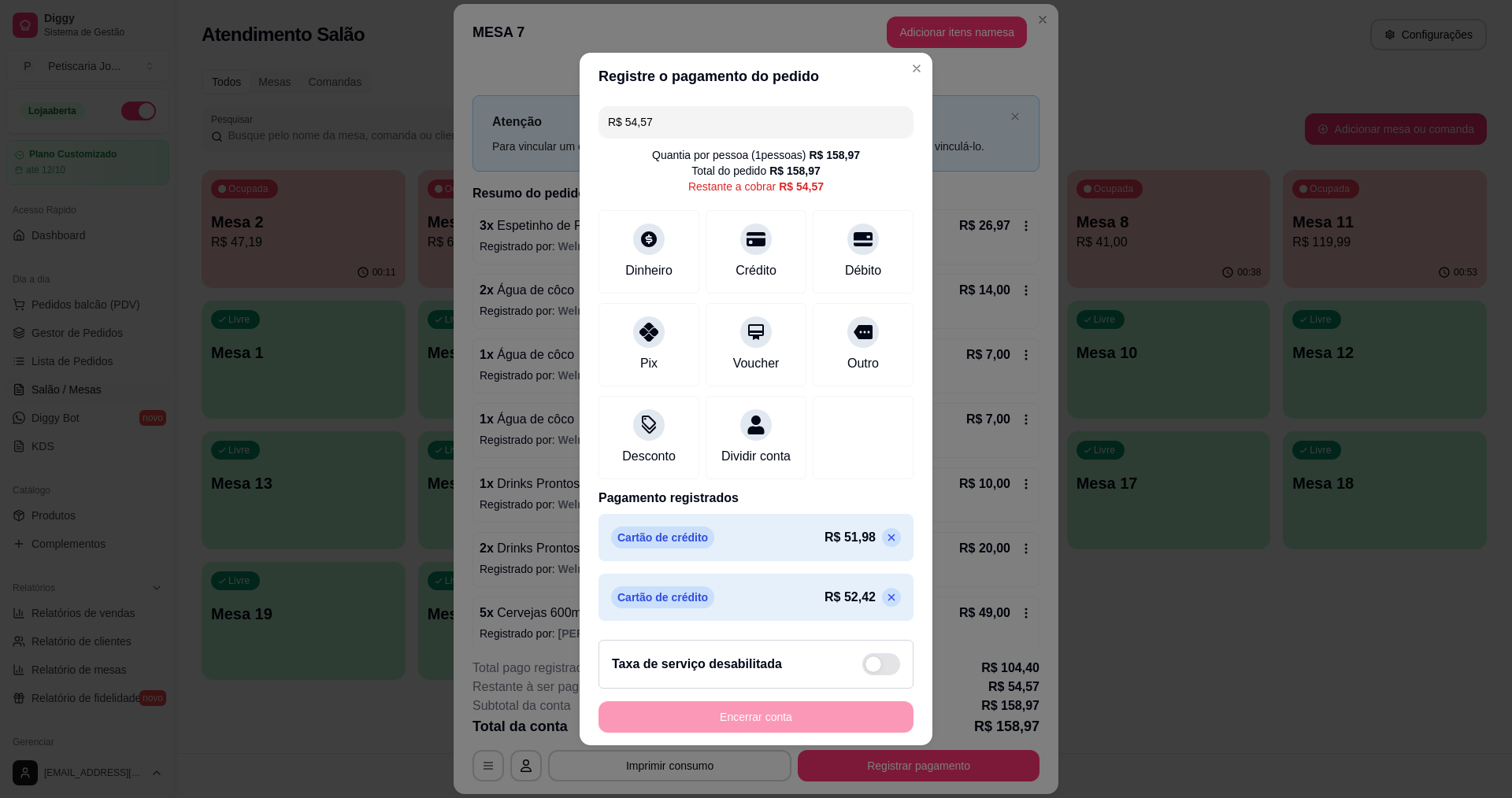
click at [689, 121] on input "R$ 54,57" at bounding box center [755, 121] width 296 height 31
drag, startPoint x: 689, startPoint y: 121, endPoint x: 619, endPoint y: 120, distance: 70.0
click at [619, 120] on input "R$ 54,57" at bounding box center [755, 121] width 296 height 31
click at [739, 228] on div at bounding box center [756, 234] width 34 height 34
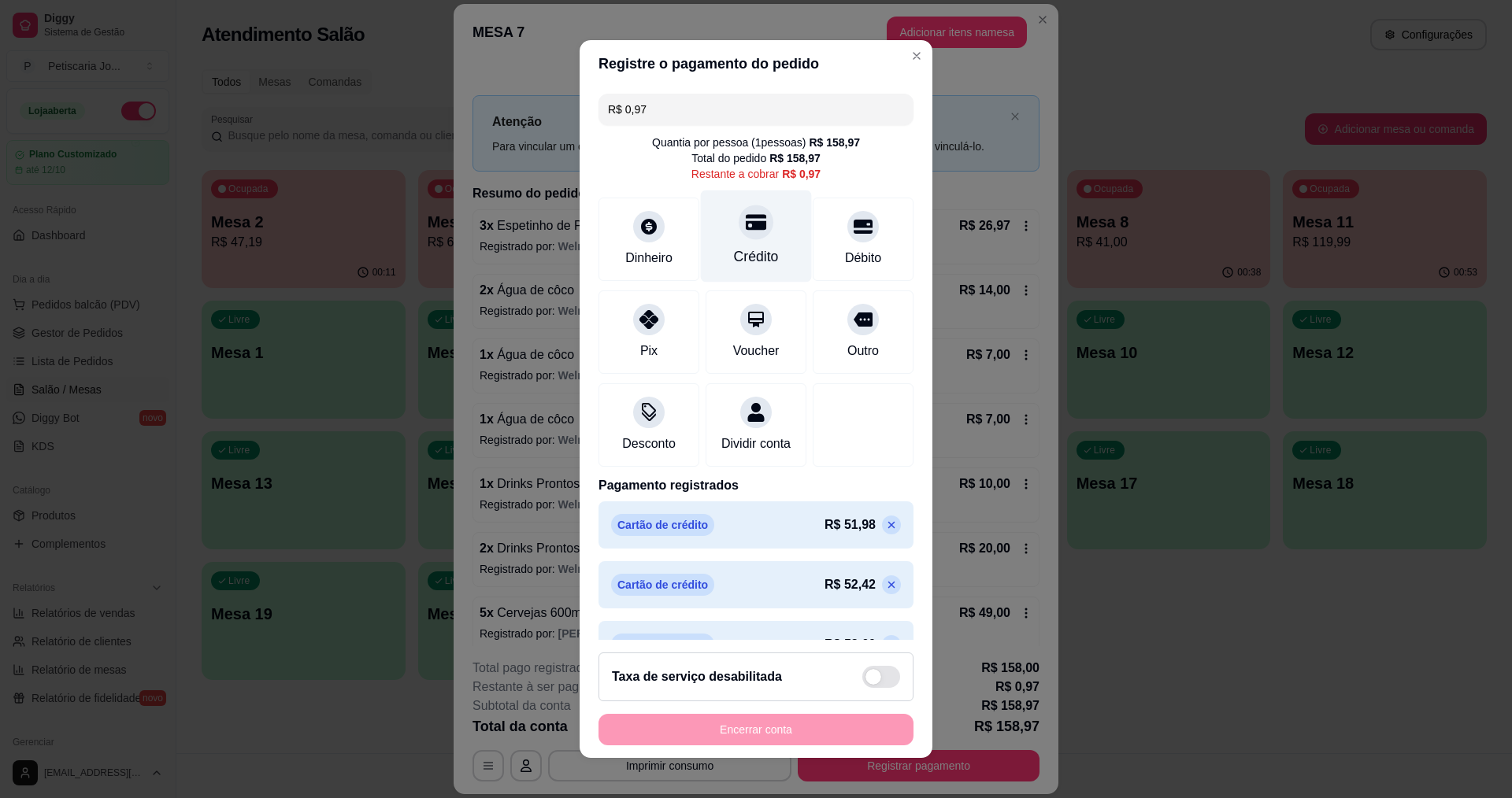
click at [759, 236] on div "Crédito" at bounding box center [756, 236] width 111 height 92
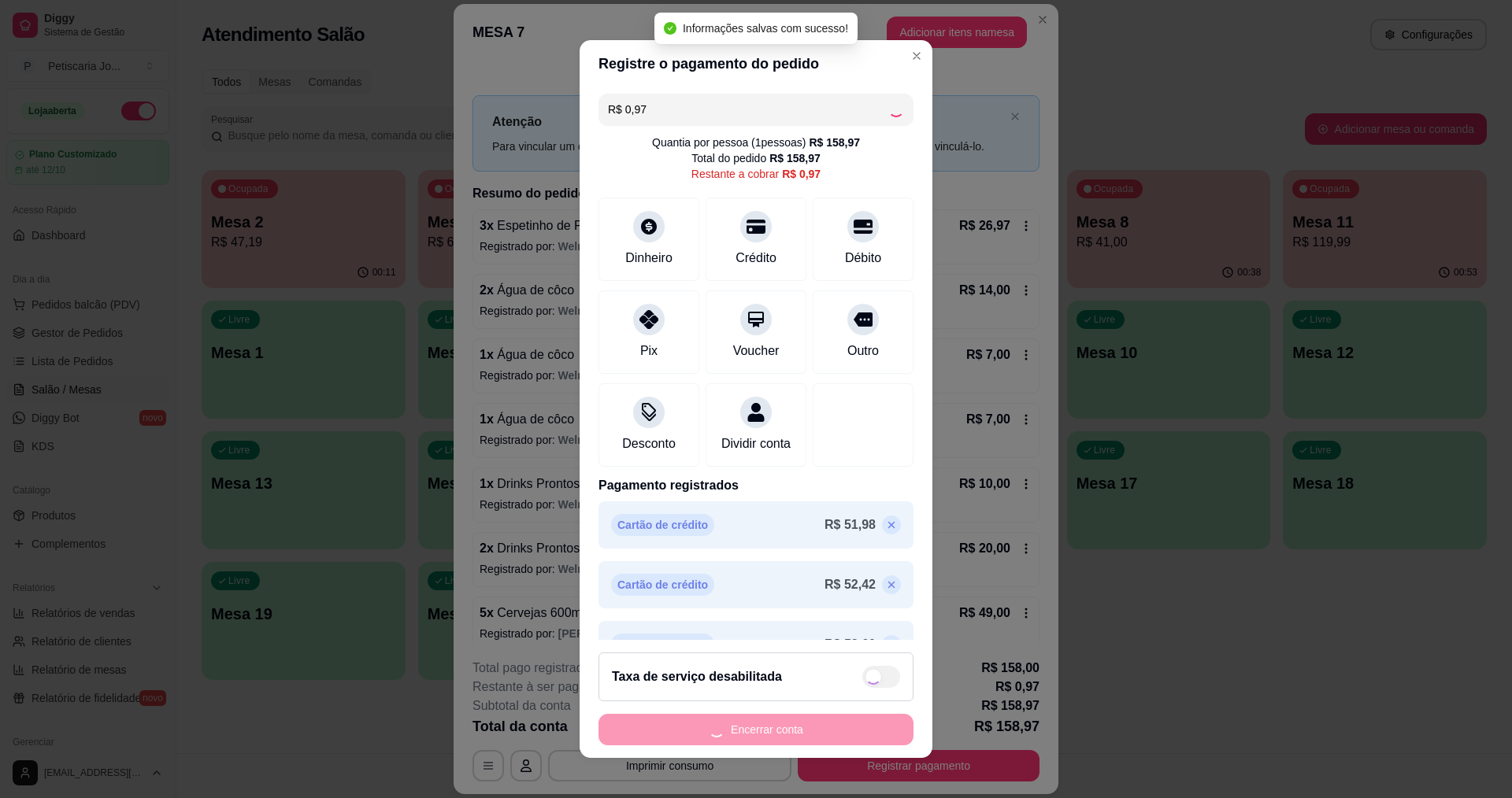
type input "R$ 0,00"
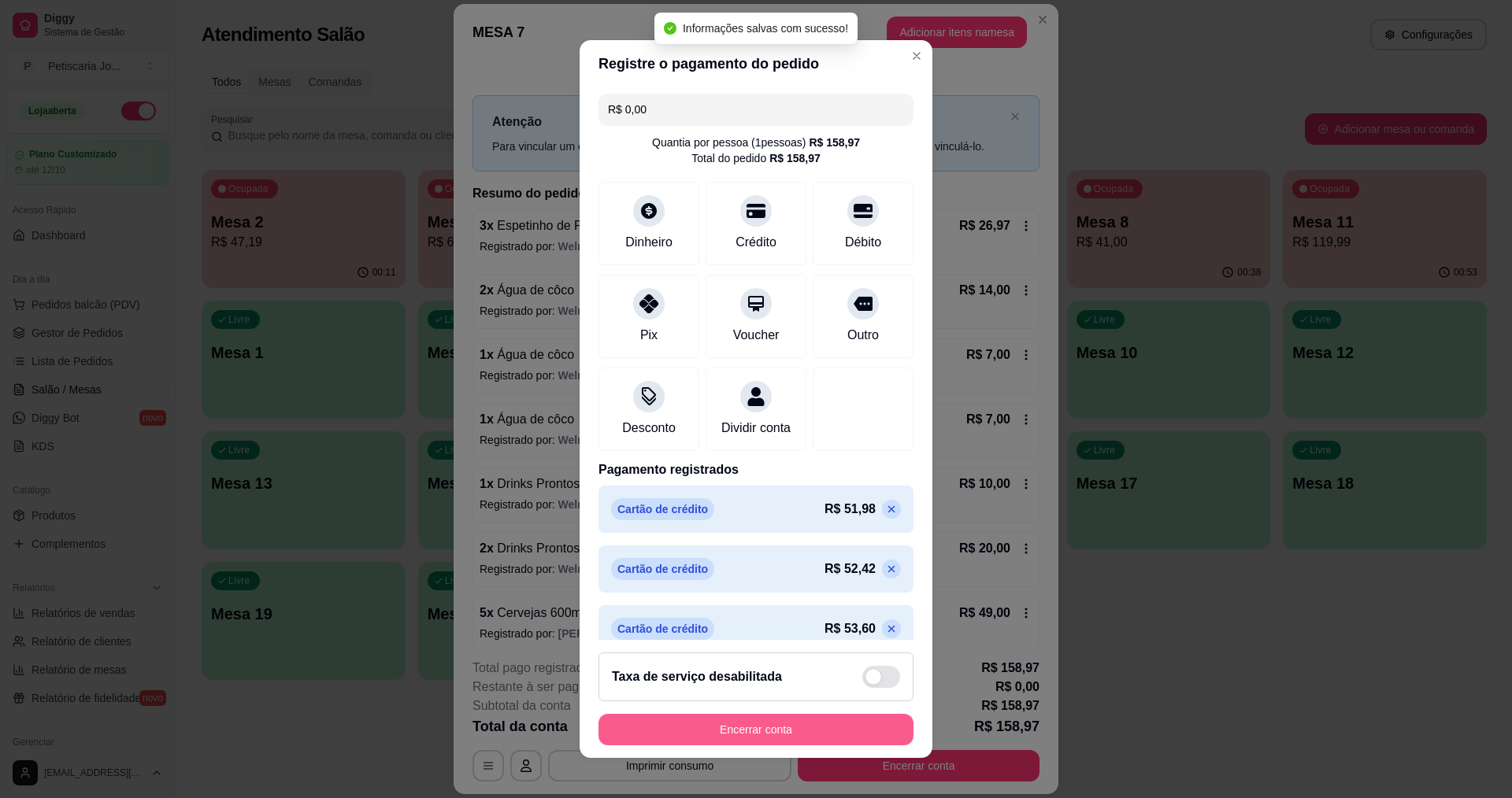
click at [821, 720] on button "Encerrar conta" at bounding box center [756, 729] width 315 height 31
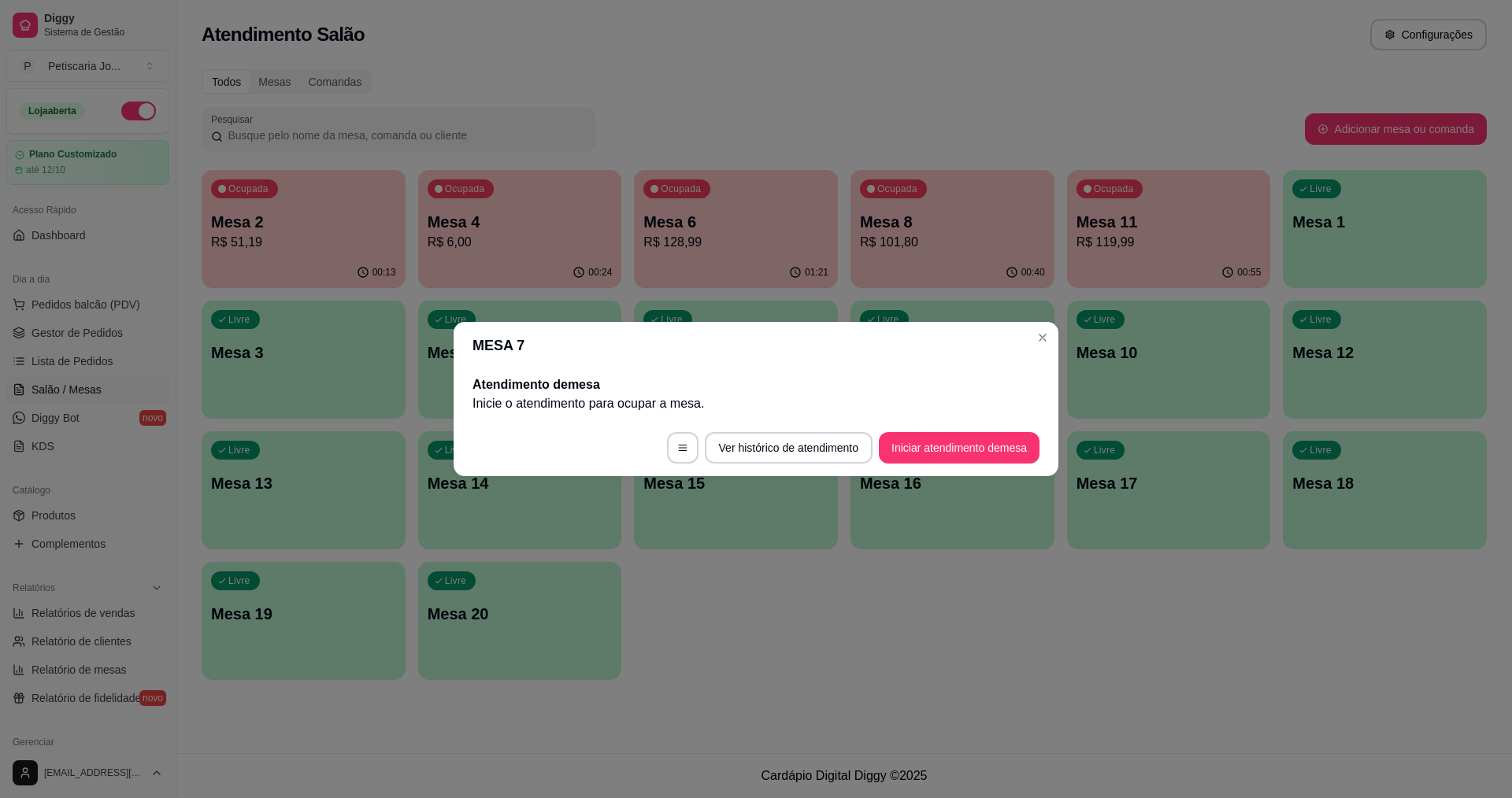
click at [1053, 328] on header "MESA 7" at bounding box center [756, 345] width 605 height 47
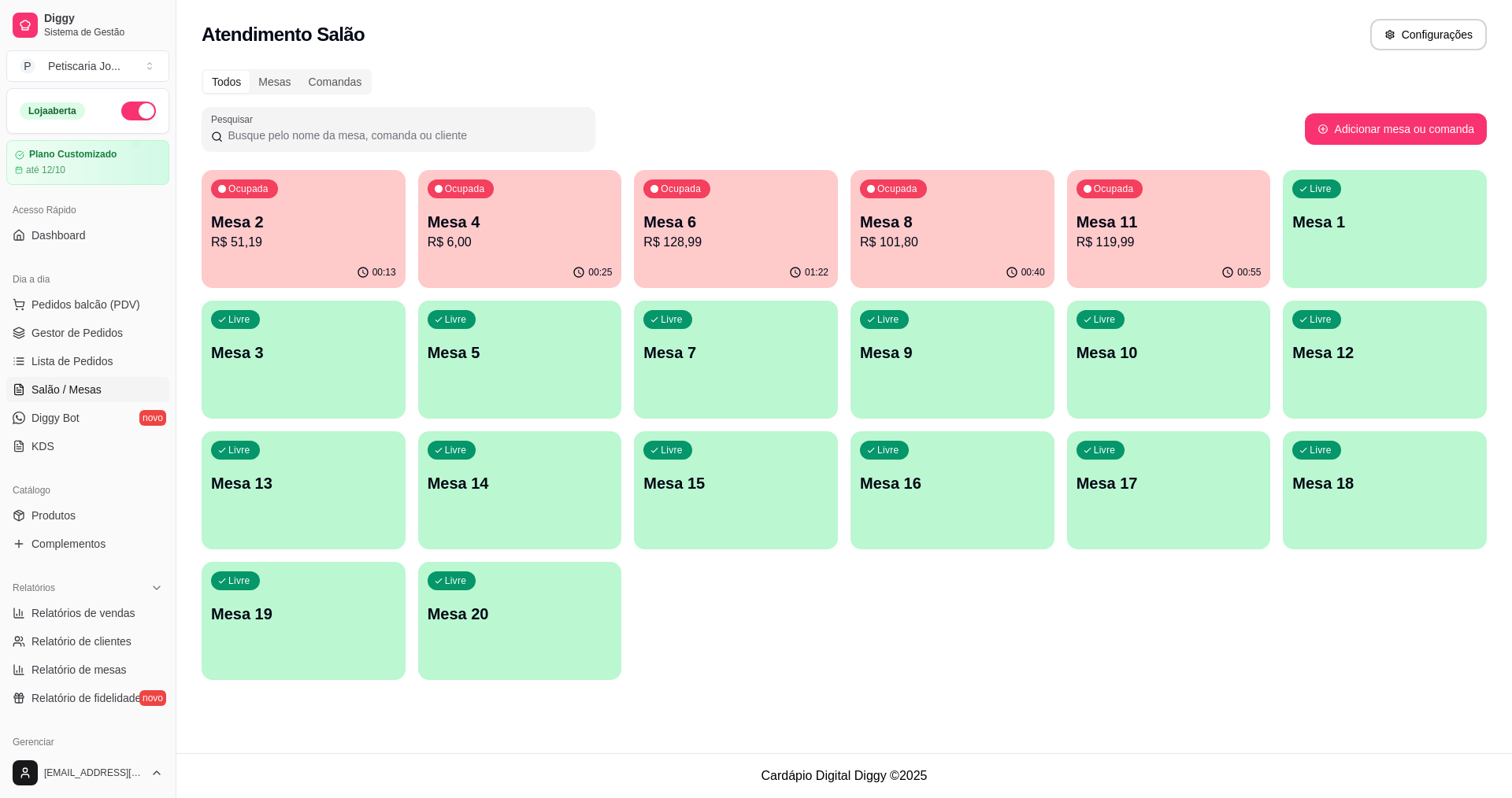
click at [1026, 64] on div "Todos Mesas Comandas Pesquisar Adicionar mesa ou comanda Ocupada Mesa 2 R$ 51,1…" at bounding box center [844, 379] width 1336 height 639
click at [943, 284] on div "00:40" at bounding box center [952, 273] width 204 height 31
click at [663, 236] on p "R$ 128,99" at bounding box center [735, 242] width 179 height 18
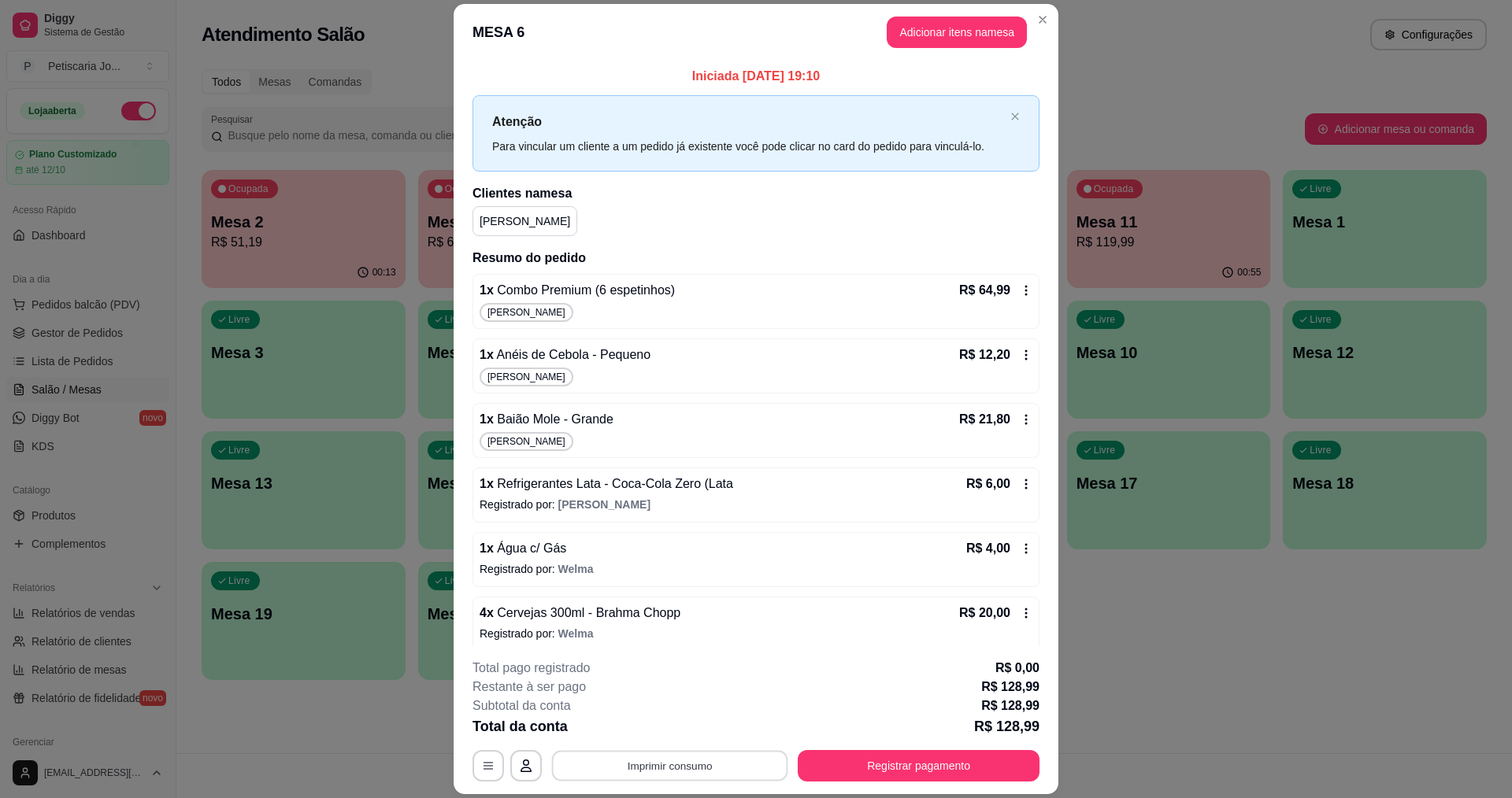
click at [757, 762] on button "Imprimir consumo" at bounding box center [670, 767] width 236 height 31
click at [693, 728] on button "IMPRESSORA" at bounding box center [669, 730] width 114 height 25
click at [828, 775] on button "Registrar pagamento" at bounding box center [918, 766] width 242 height 31
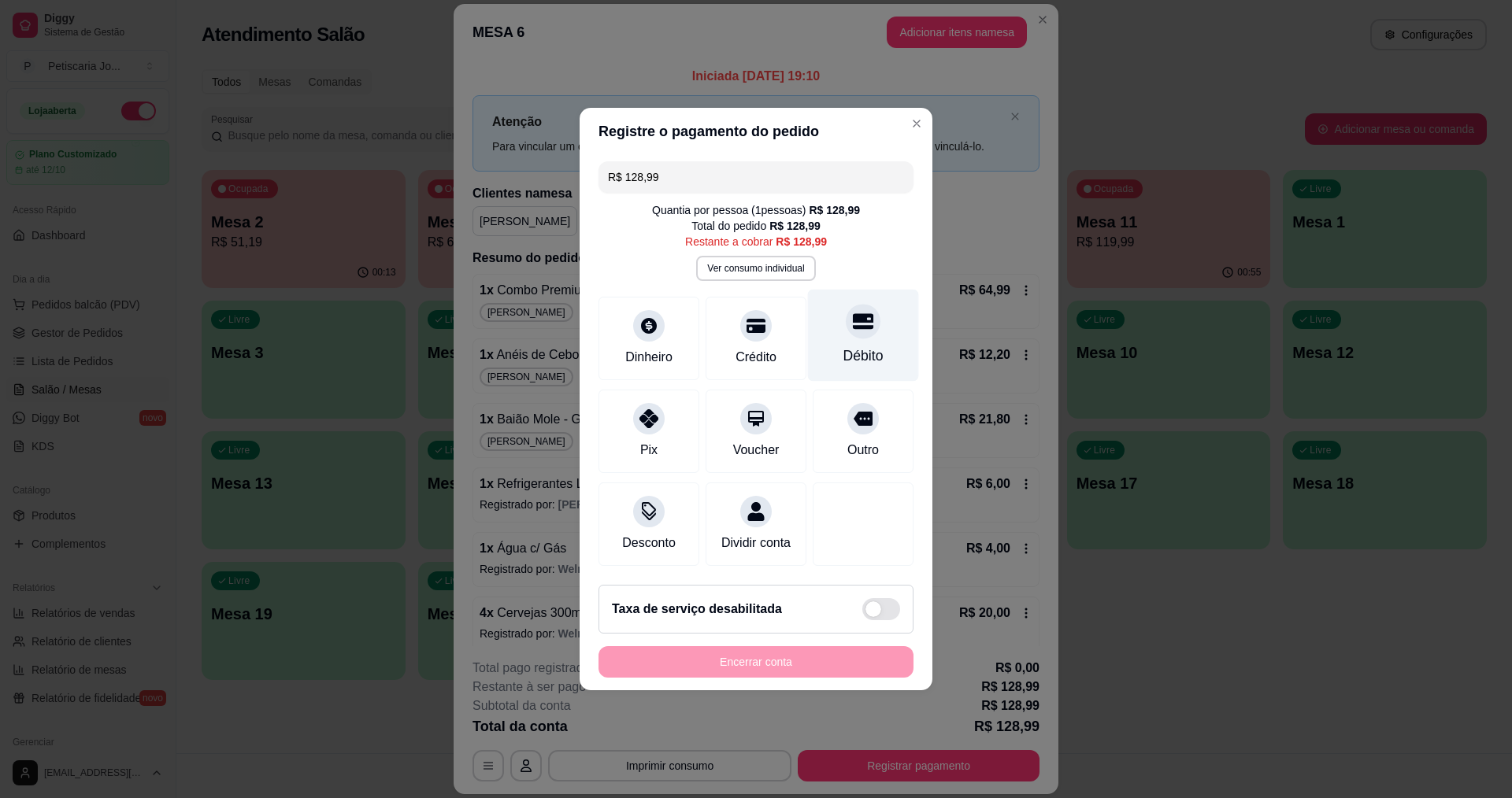
click at [829, 335] on div "Débito" at bounding box center [863, 336] width 111 height 92
type input "R$ 0,00"
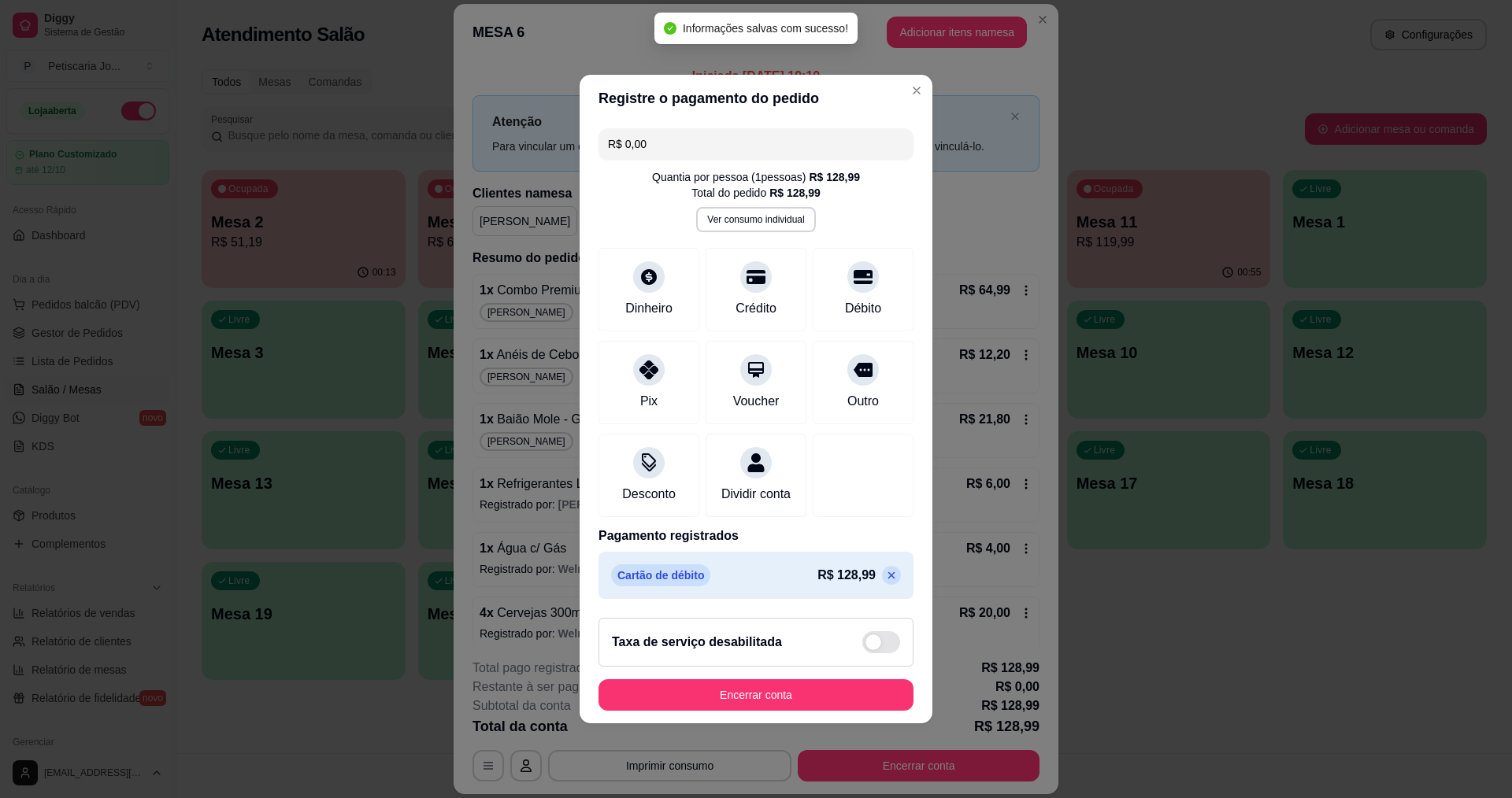
click at [736, 721] on footer "Taxa de serviço desabilitada Encerrar conta" at bounding box center [756, 664] width 353 height 118
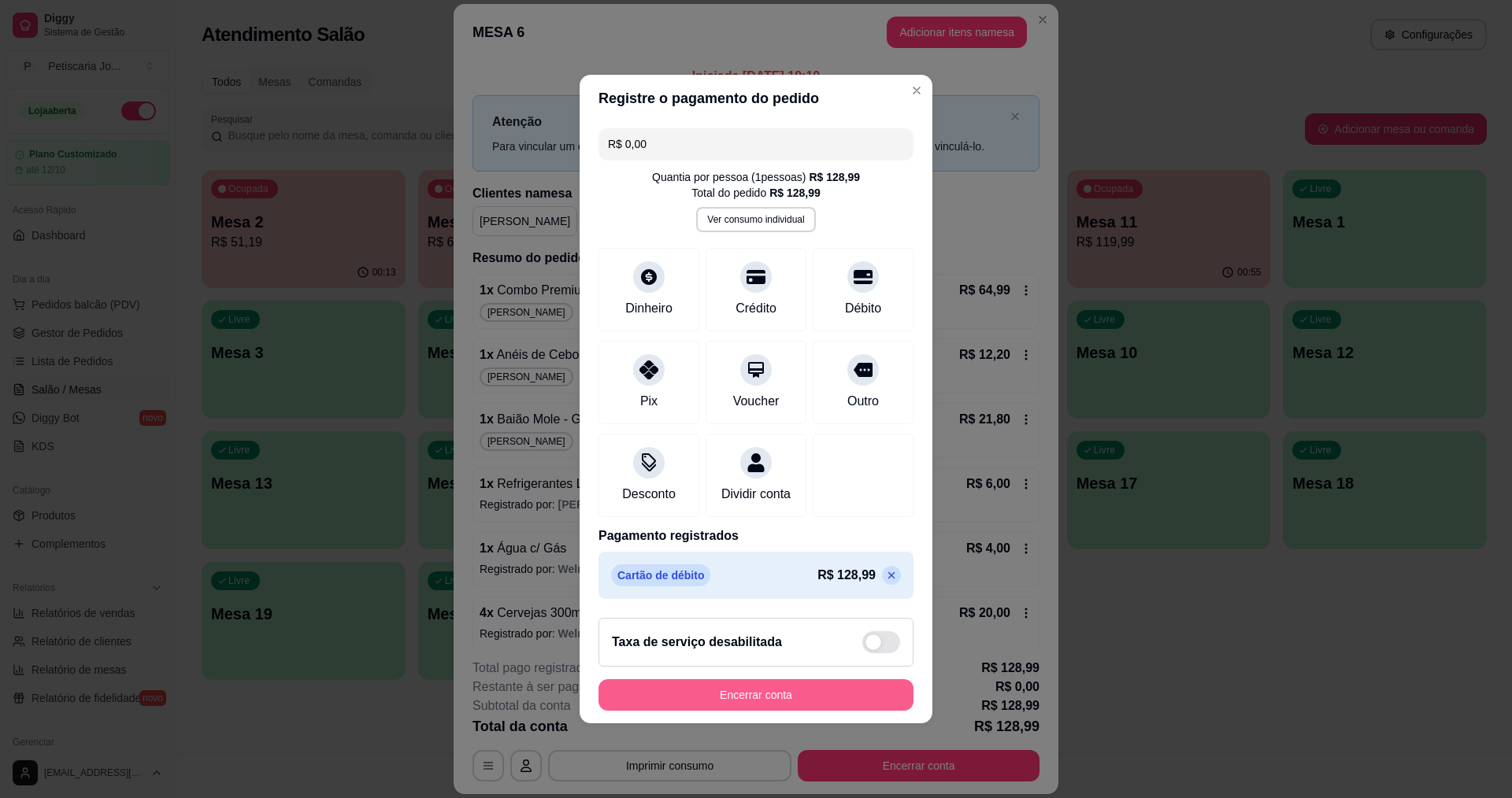
click at [760, 711] on button "Encerrar conta" at bounding box center [756, 695] width 315 height 31
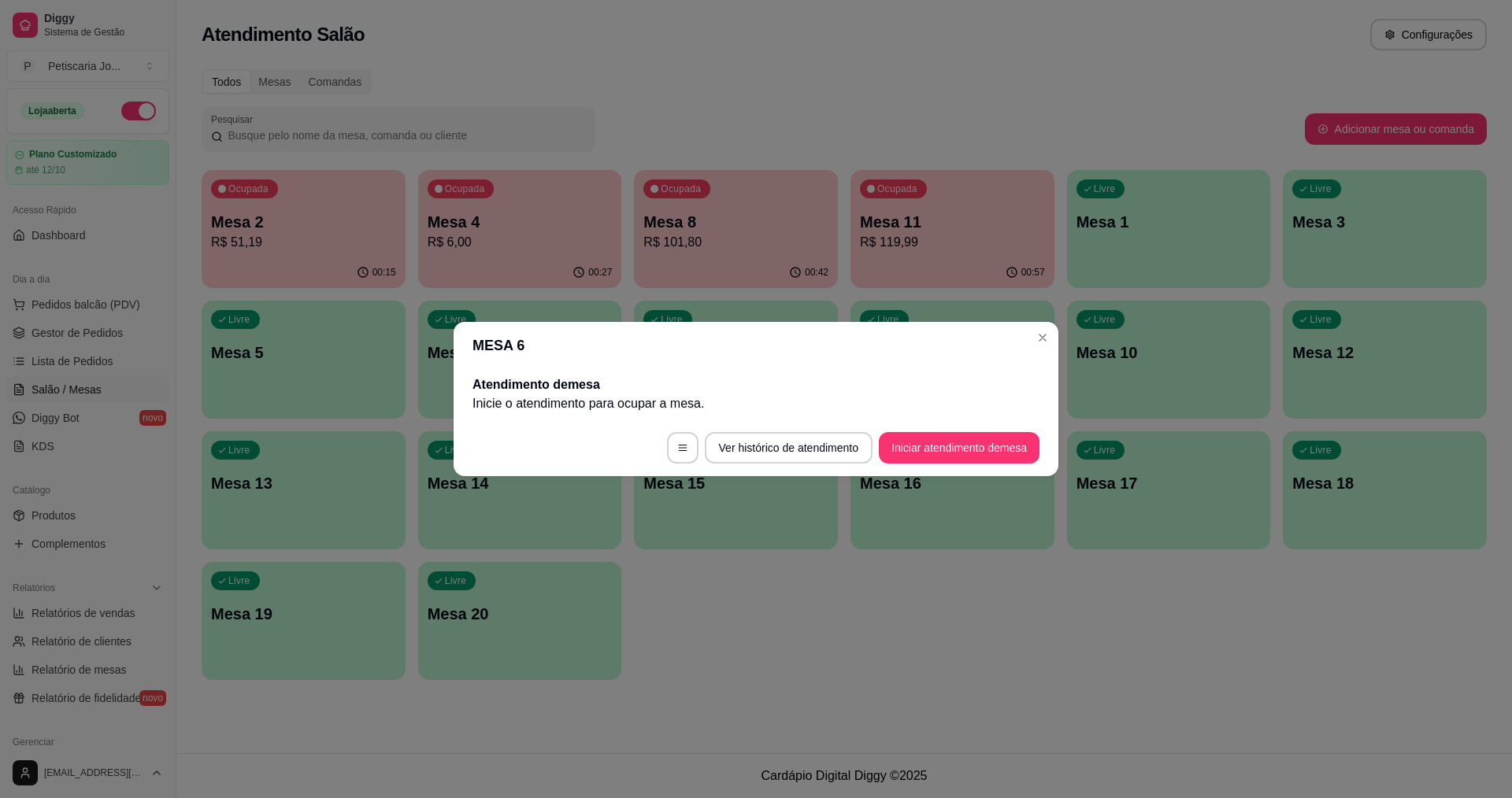
click at [1027, 339] on header "MESA 6" at bounding box center [756, 345] width 605 height 47
click at [1050, 347] on section "MESA 6 Atendimento de mesa Inicie o atendimento para ocupar a mesa . Ver histór…" at bounding box center [756, 399] width 605 height 154
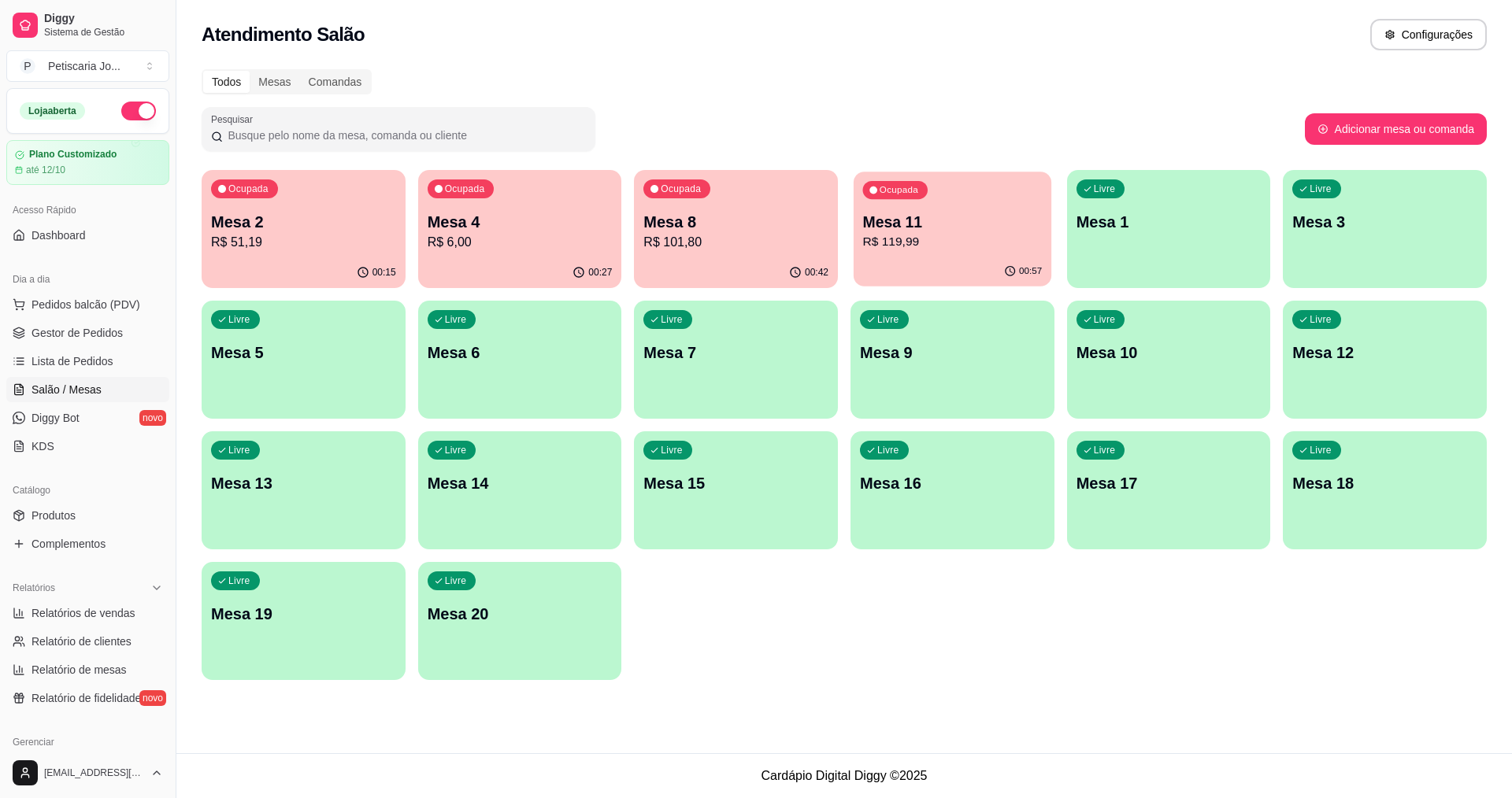
click at [976, 269] on div "00:57" at bounding box center [952, 271] width 198 height 30
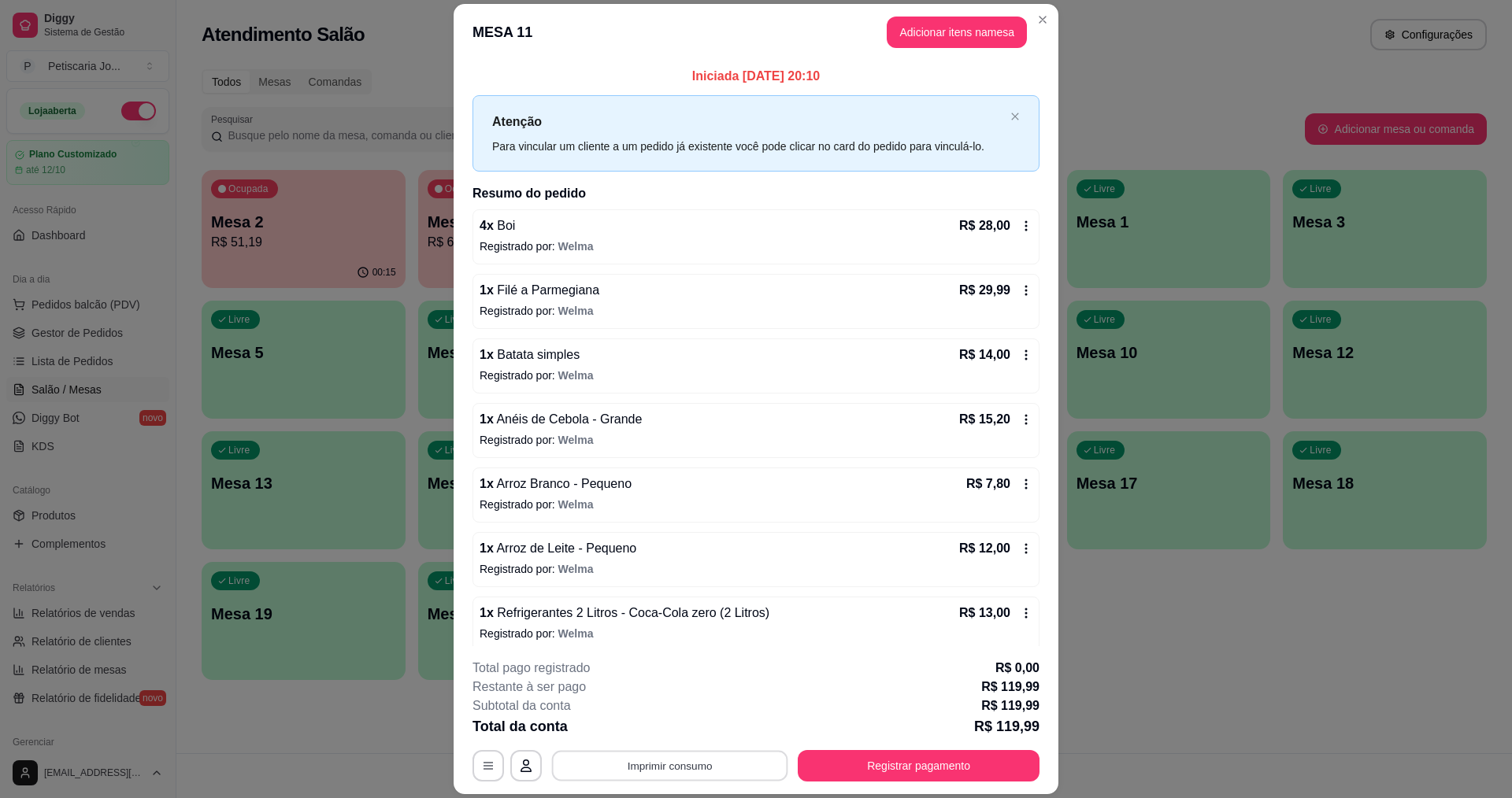
click at [739, 768] on button "Imprimir consumo" at bounding box center [670, 767] width 236 height 31
click at [693, 713] on body "Diggy Sistema de Gestão P Petiscaria Jo ... Loja aberta Plano Customizado até 1…" at bounding box center [756, 399] width 1512 height 798
click at [690, 732] on button "IMPRESSORA" at bounding box center [668, 729] width 110 height 24
click at [957, 758] on button "Registrar pagamento" at bounding box center [919, 767] width 235 height 31
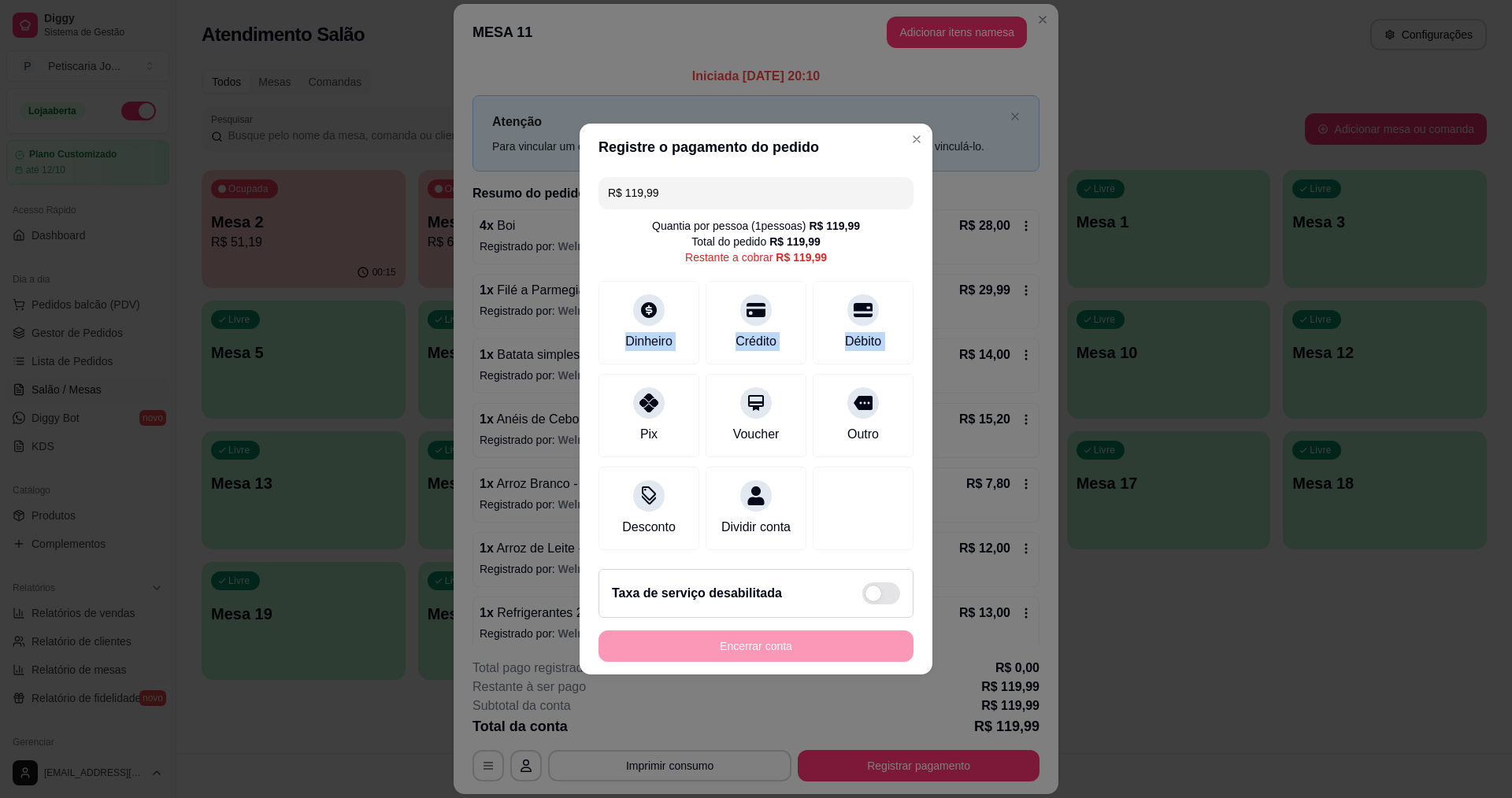
drag, startPoint x: 682, startPoint y: 399, endPoint x: 677, endPoint y: 249, distance: 150.1
click at [678, 292] on div "R$ 119,99 Quantia por pessoa ( 1 pessoas) R$ 119,99 Total do pedido R$ 119,99 R…" at bounding box center [756, 363] width 353 height 386
drag, startPoint x: 682, startPoint y: 180, endPoint x: 580, endPoint y: 204, distance: 104.8
click at [580, 204] on div "R$ 119,99 Quantia por pessoa ( 1 pessoas) R$ 119,99 Total do pedido R$ 119,99 R…" at bounding box center [756, 363] width 353 height 386
click at [739, 296] on div at bounding box center [756, 305] width 34 height 34
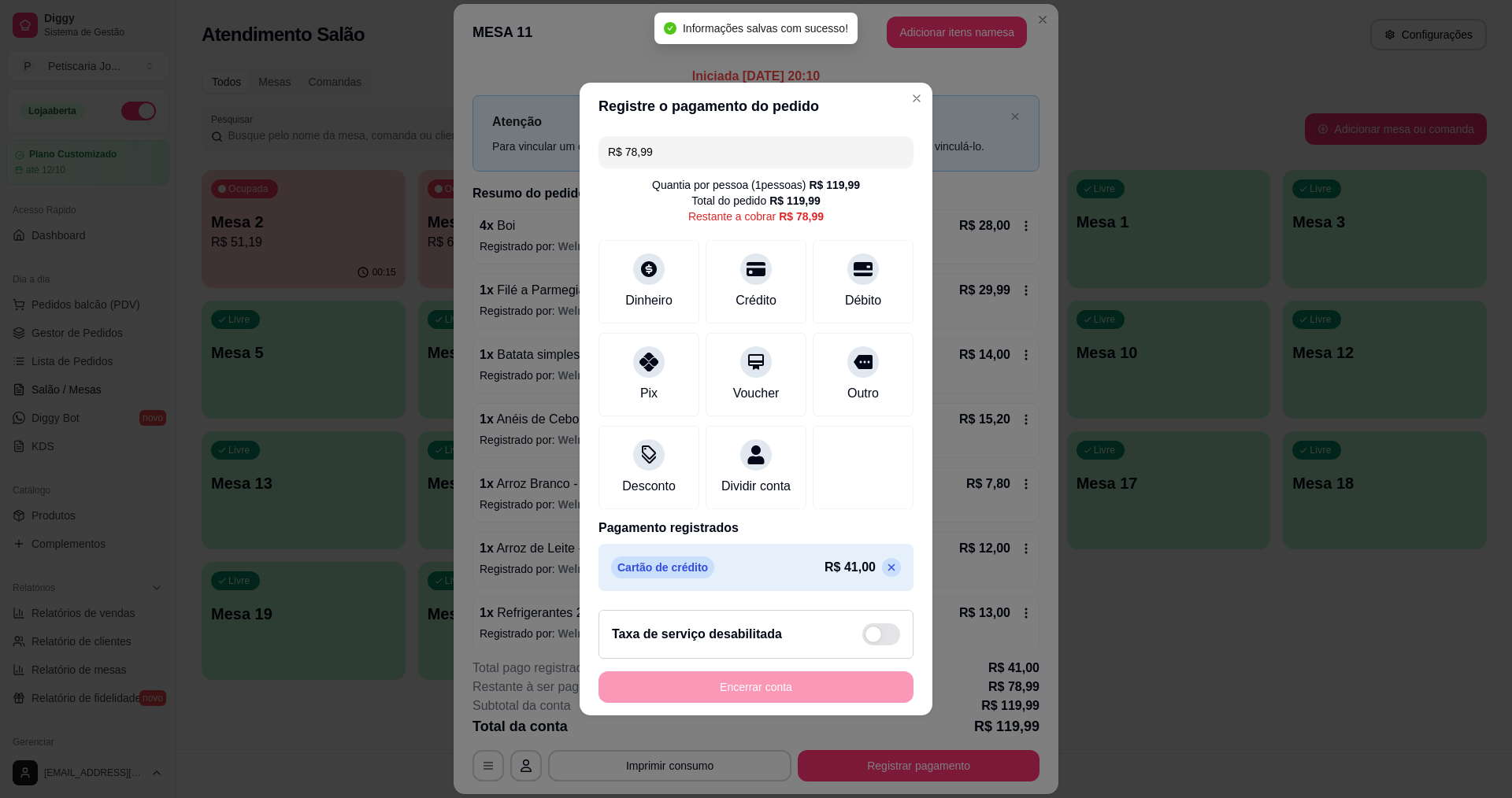
drag, startPoint x: 695, startPoint y: 152, endPoint x: 588, endPoint y: 152, distance: 107.0
click at [588, 152] on div "R$ 78,99 Quantia por pessoa ( 1 pessoas) R$ 119,99 Total do pedido R$ 119,99 Re…" at bounding box center [756, 363] width 353 height 468
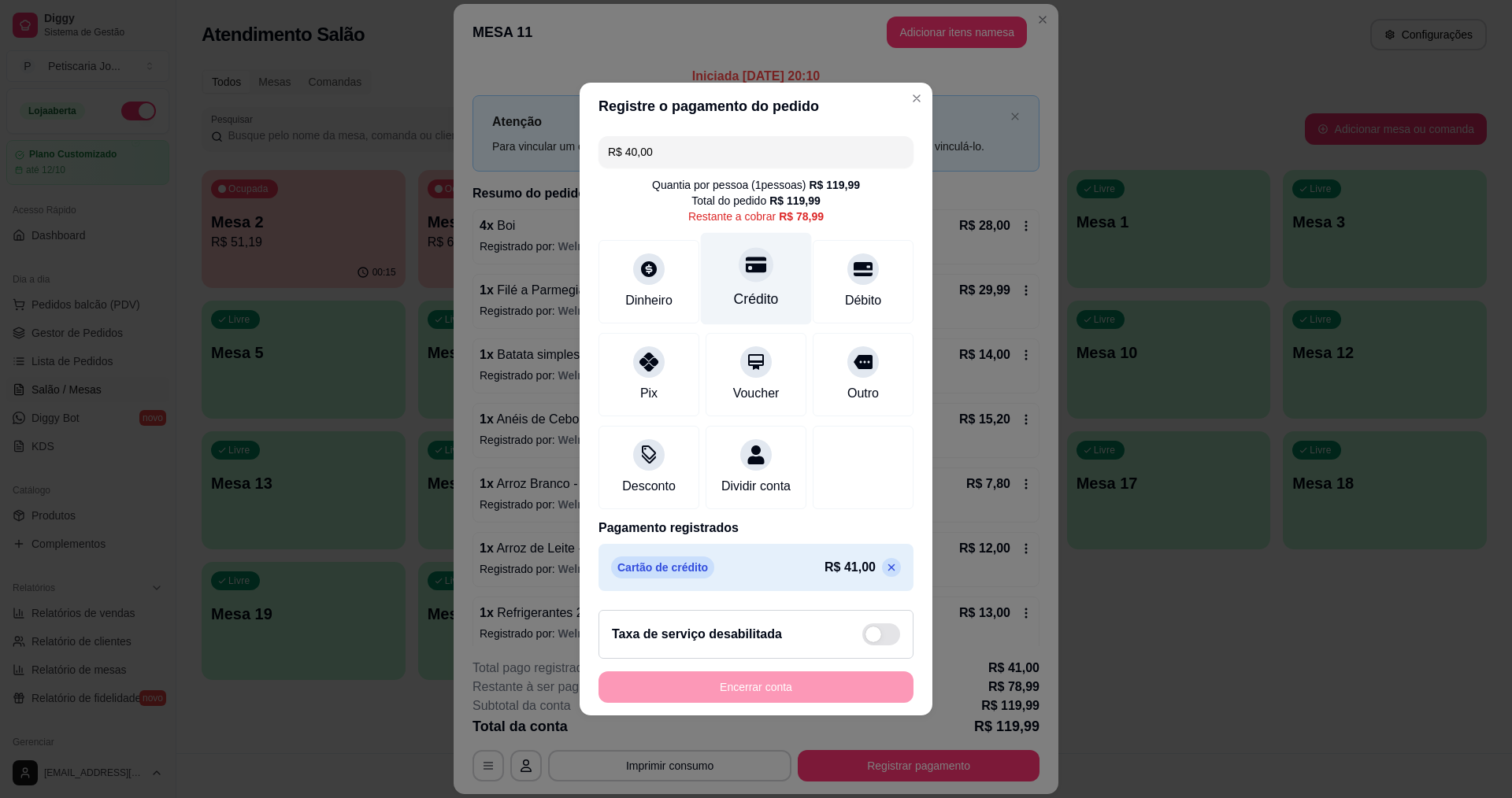
click at [752, 276] on div "Crédito" at bounding box center [756, 279] width 111 height 92
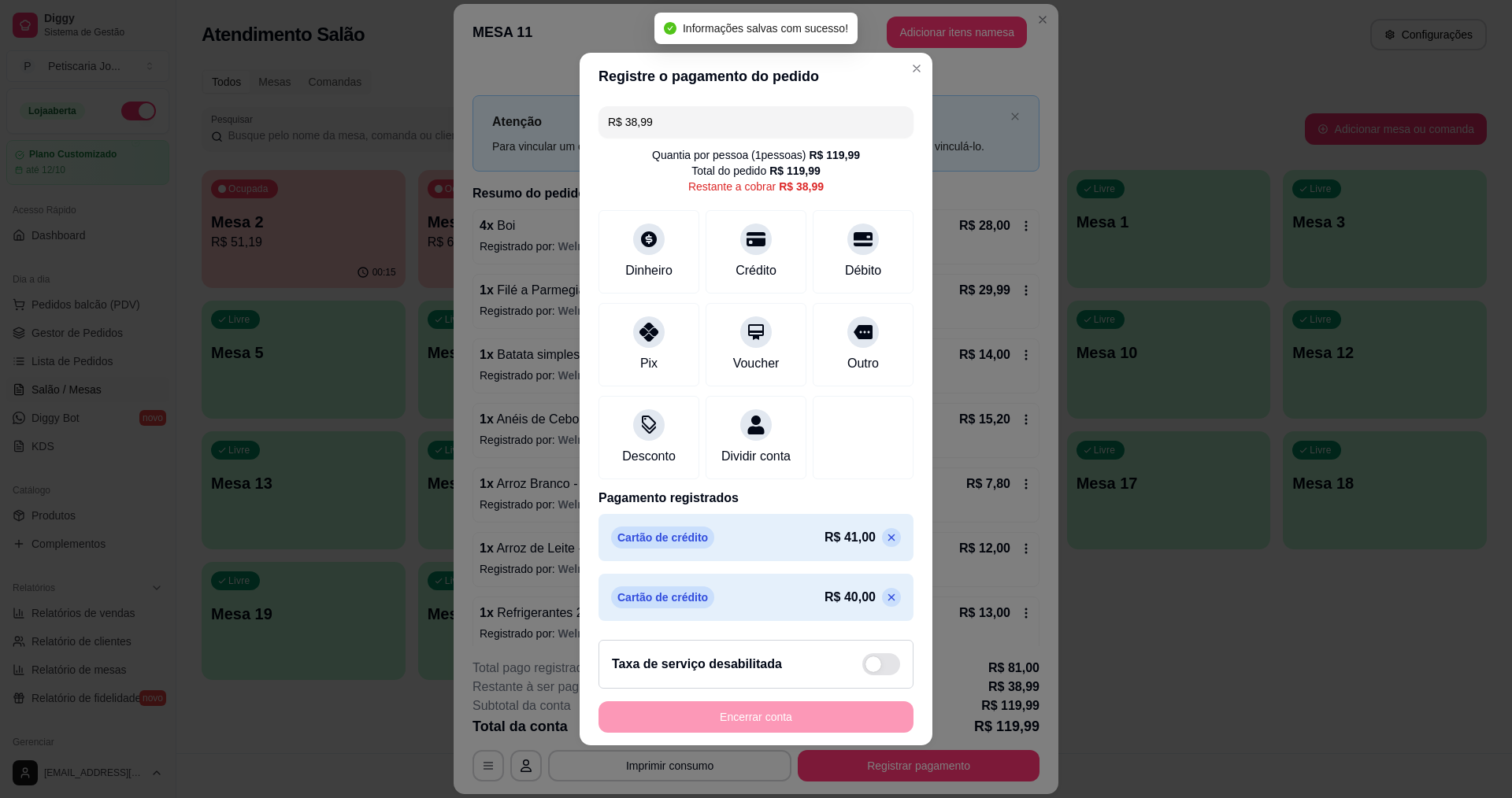
drag, startPoint x: 682, startPoint y: 116, endPoint x: 565, endPoint y: 109, distance: 117.2
click at [565, 109] on div "Registre o pagamento do pedido R$ 38,99 Quantia por pessoa ( 1 pessoas) R$ 119,…" at bounding box center [756, 399] width 1512 height 798
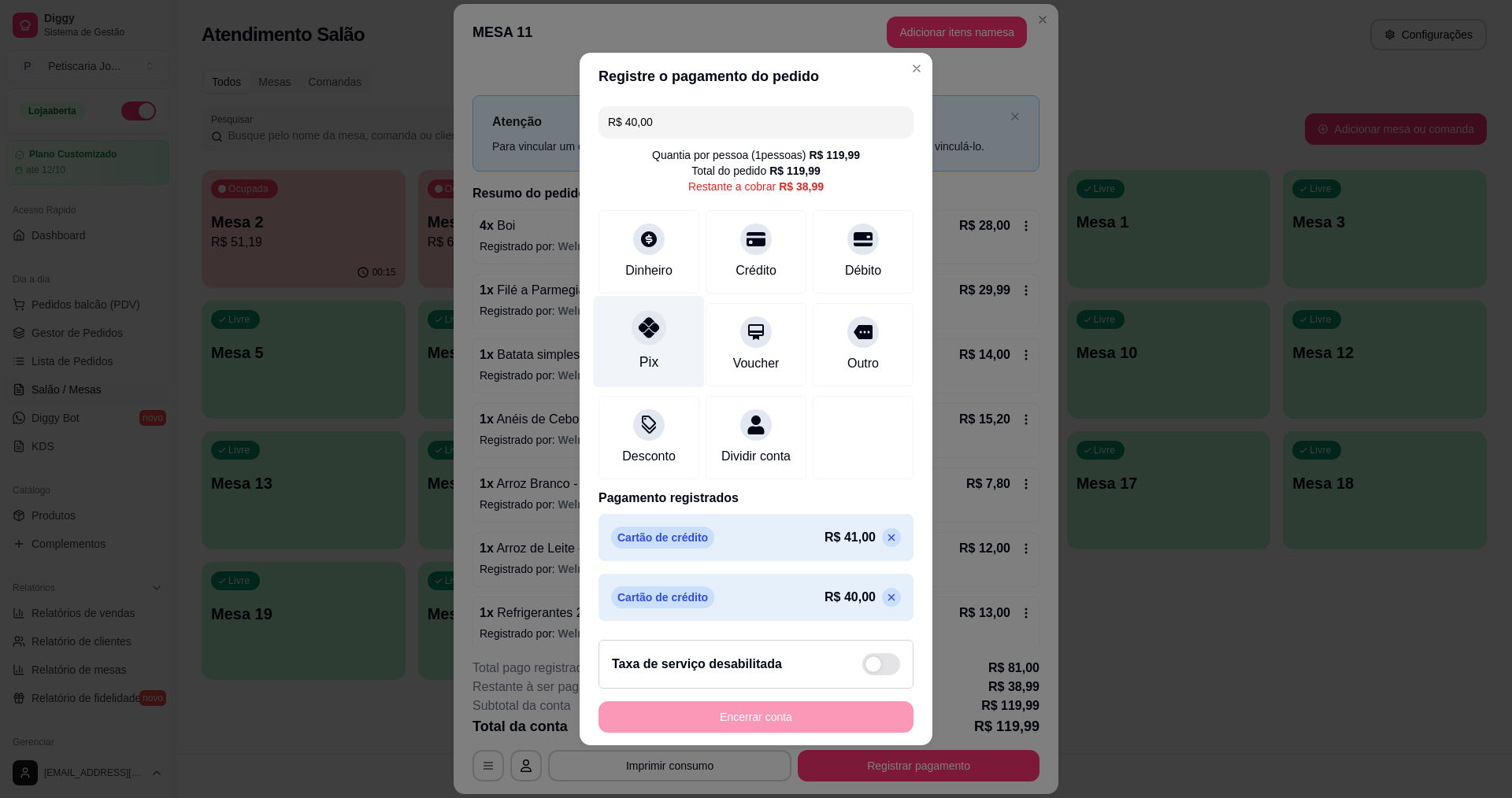
click at [670, 335] on div "Pix" at bounding box center [649, 342] width 111 height 92
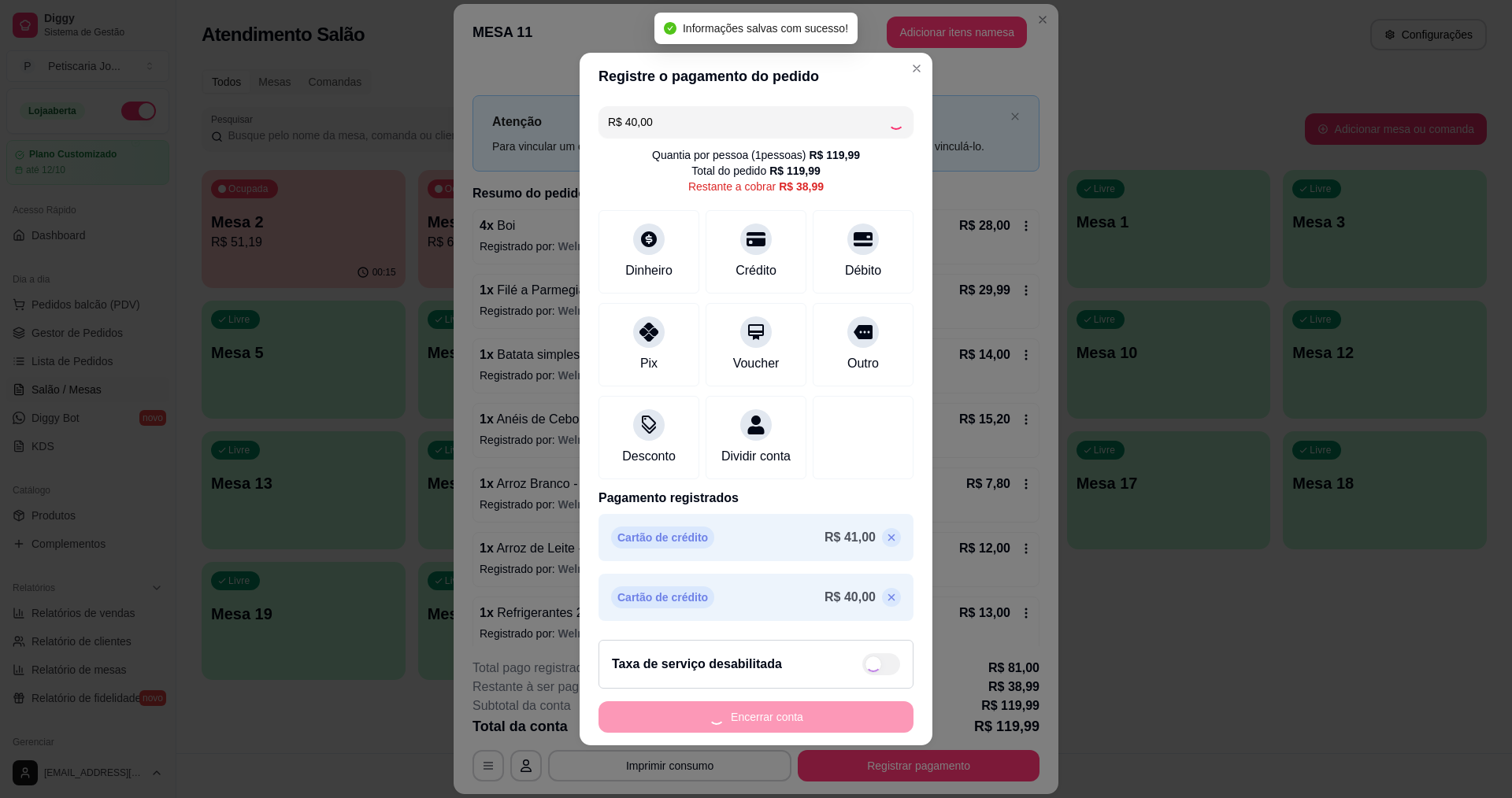
type input "-R$ 1,01"
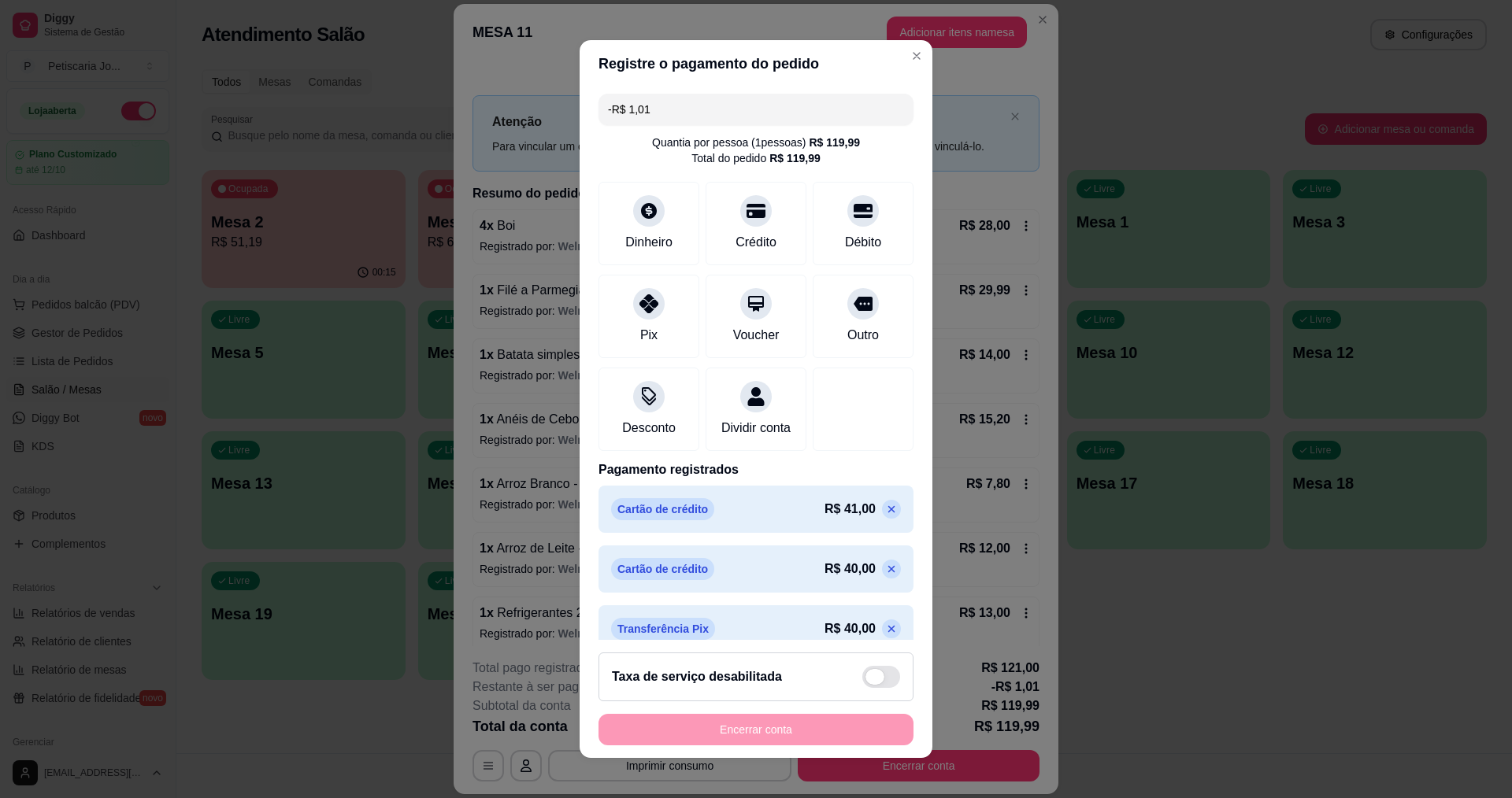
click at [865, 680] on span at bounding box center [881, 677] width 38 height 22
click at [865, 680] on input "checkbox" at bounding box center [866, 685] width 10 height 10
checkbox input "false"
type input "R$ 1,01"
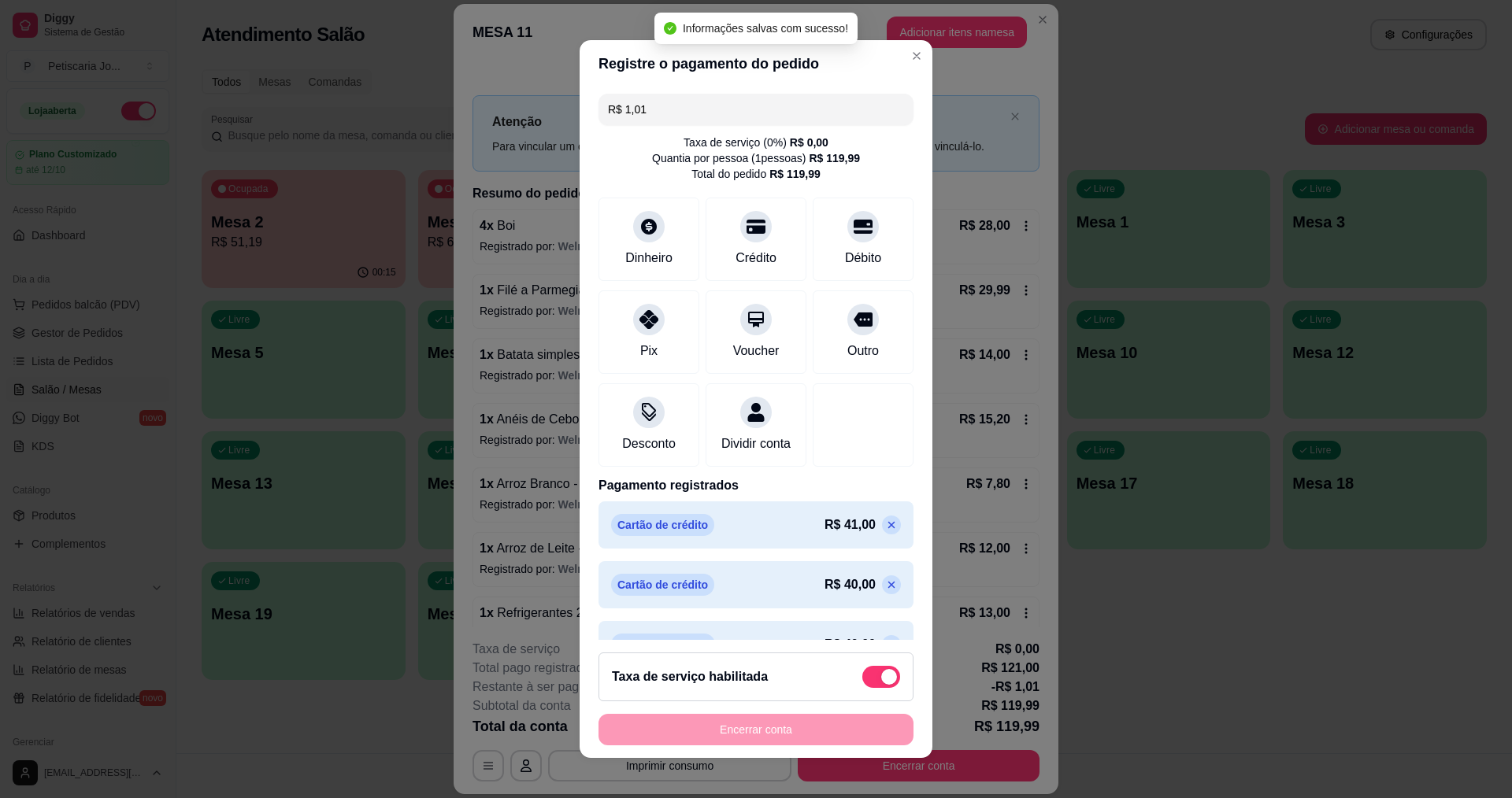
click at [830, 726] on div "Encerrar conta" at bounding box center [756, 729] width 315 height 31
drag, startPoint x: 855, startPoint y: 650, endPoint x: 858, endPoint y: 682, distance: 32.1
click at [857, 656] on footer "Taxa de serviço habilitada Encerrar conta" at bounding box center [756, 698] width 353 height 118
click at [862, 682] on span at bounding box center [881, 677] width 38 height 22
click at [861, 682] on input "checkbox" at bounding box center [866, 685] width 10 height 10
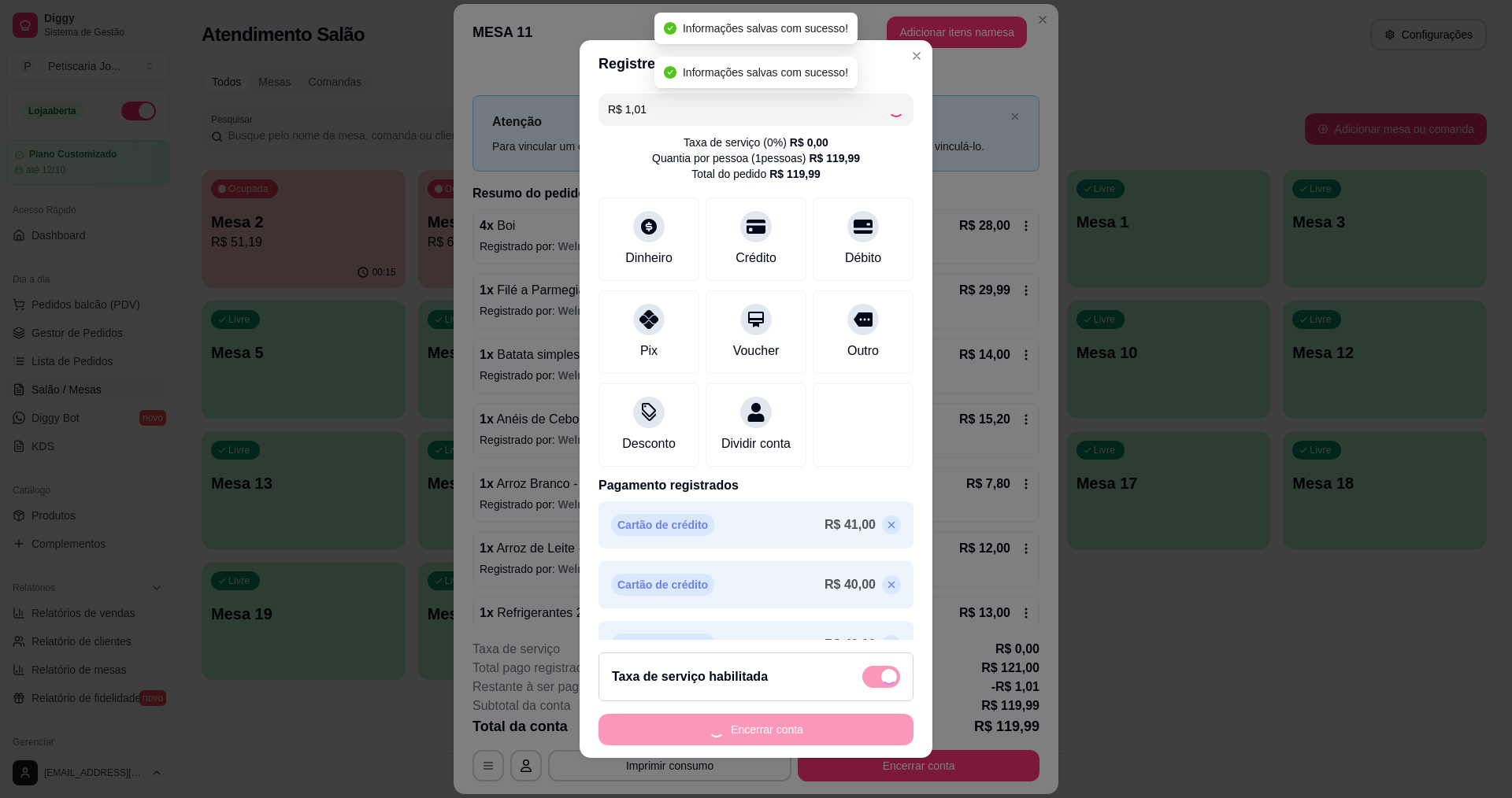
checkbox input "false"
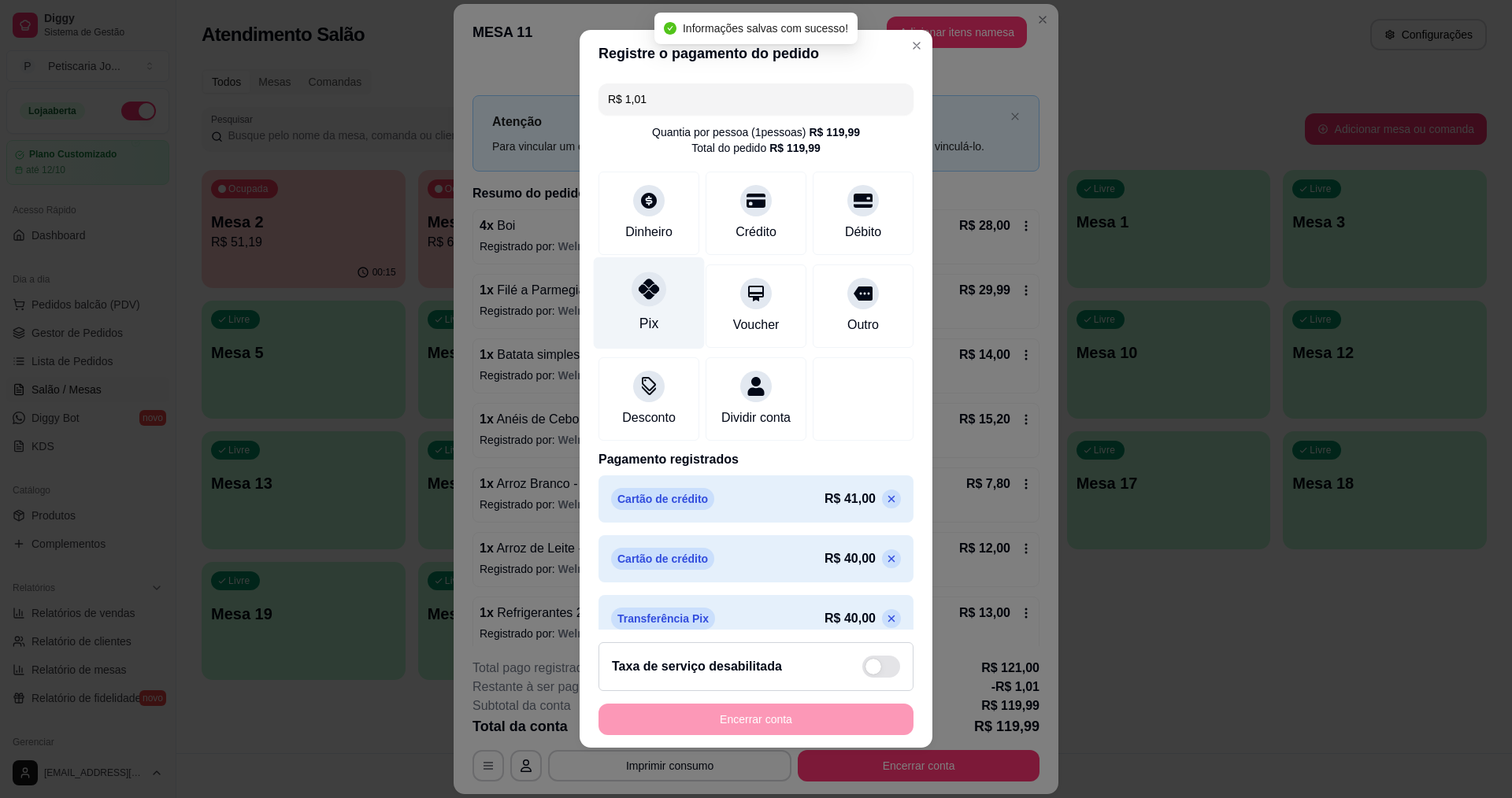
click at [648, 305] on div "Pix" at bounding box center [649, 302] width 111 height 92
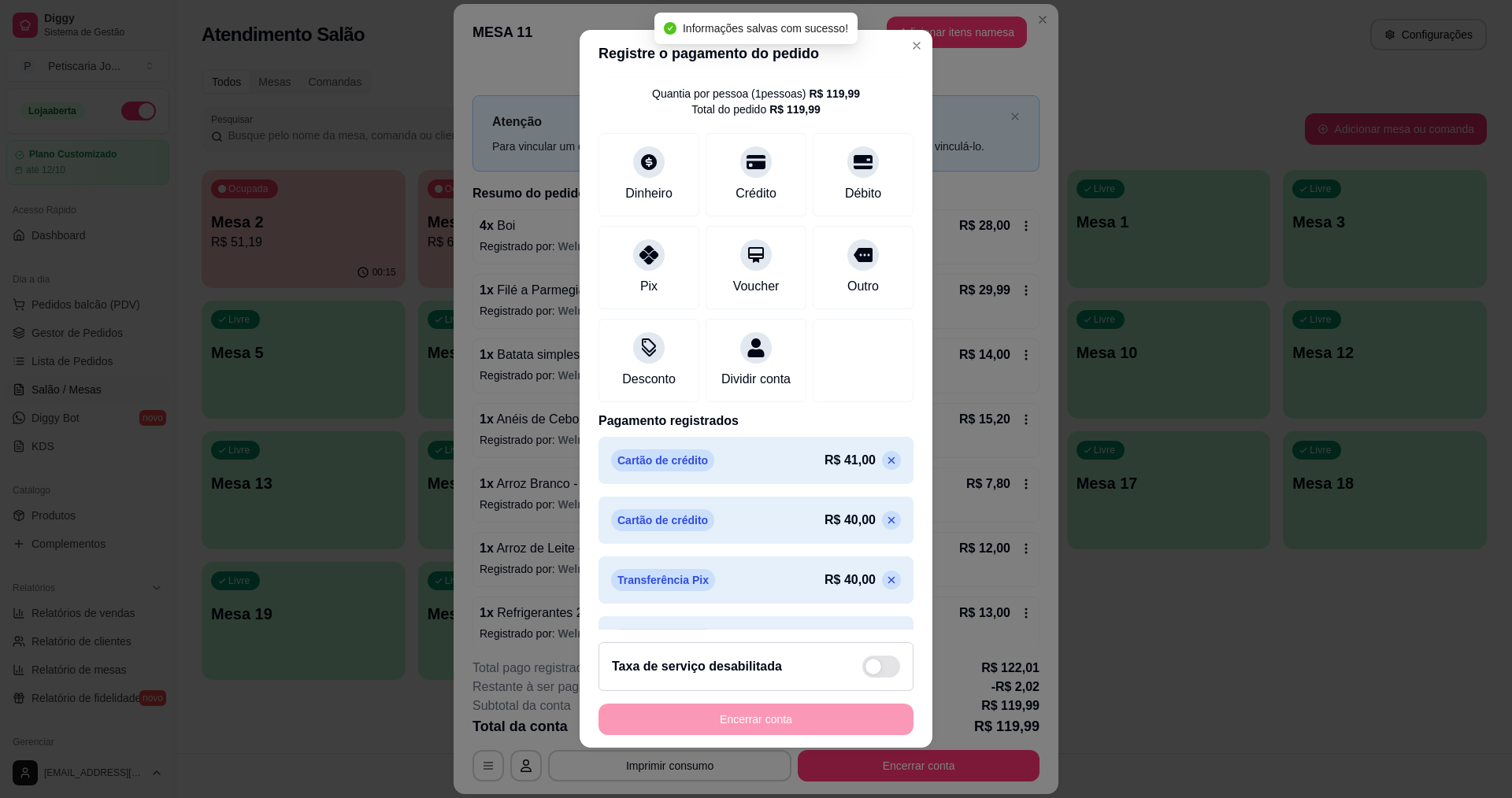
scroll to position [97, 0]
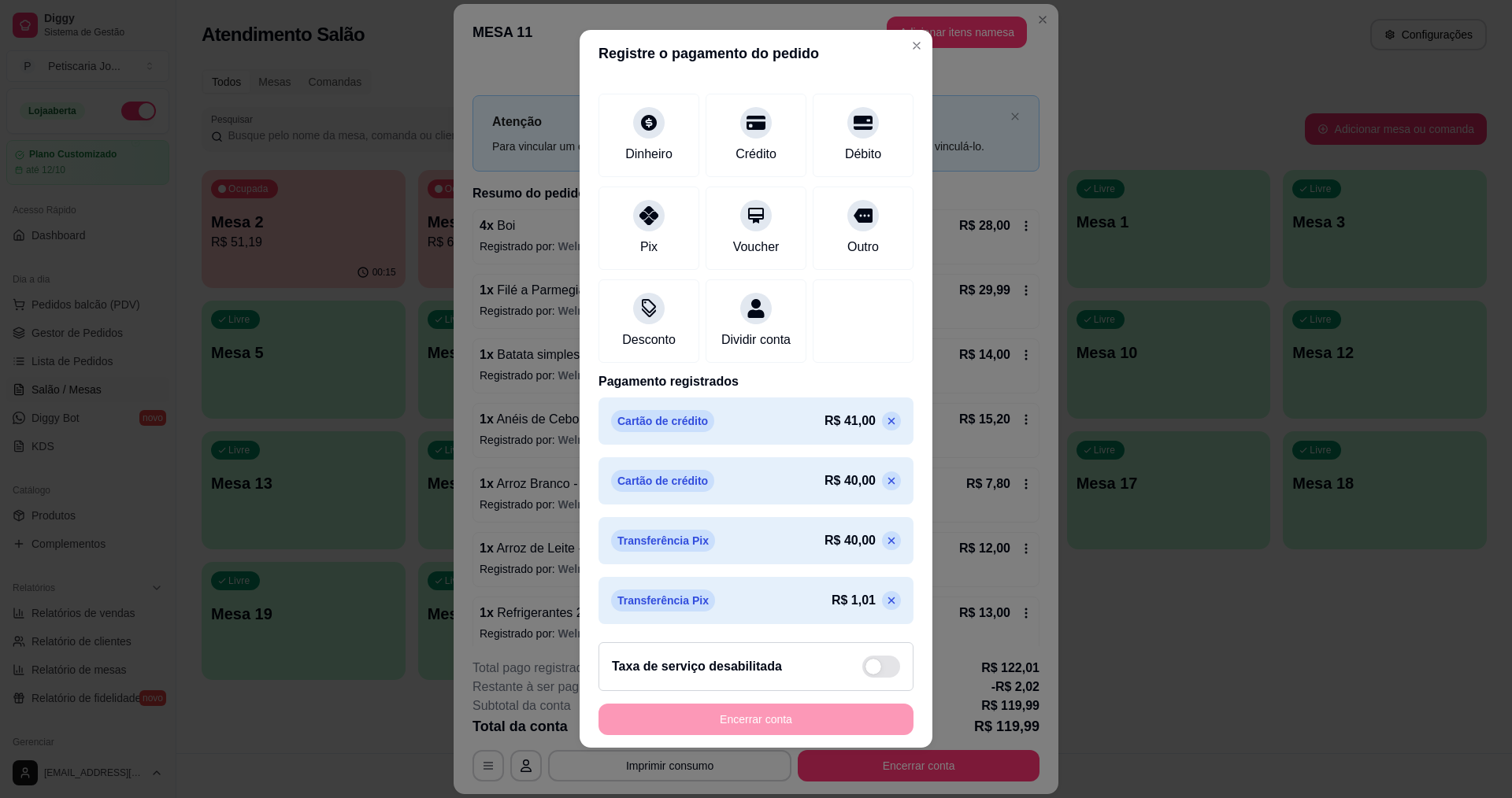
click at [885, 605] on icon at bounding box center [891, 600] width 13 height 13
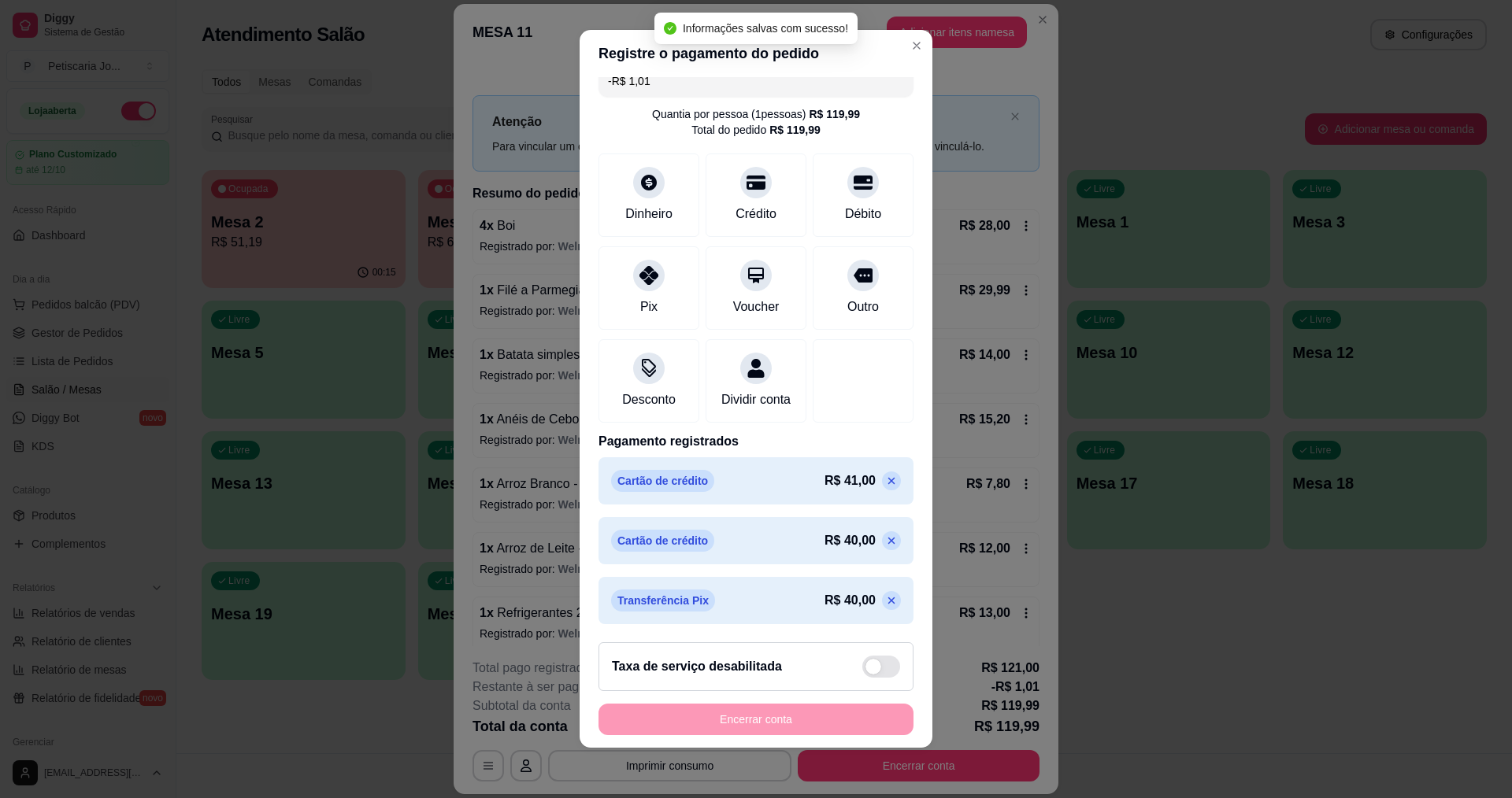
scroll to position [37, 0]
click at [859, 530] on div "Cartão de crédito R$ 40,00" at bounding box center [756, 541] width 290 height 22
click at [885, 534] on icon at bounding box center [891, 541] width 13 height 13
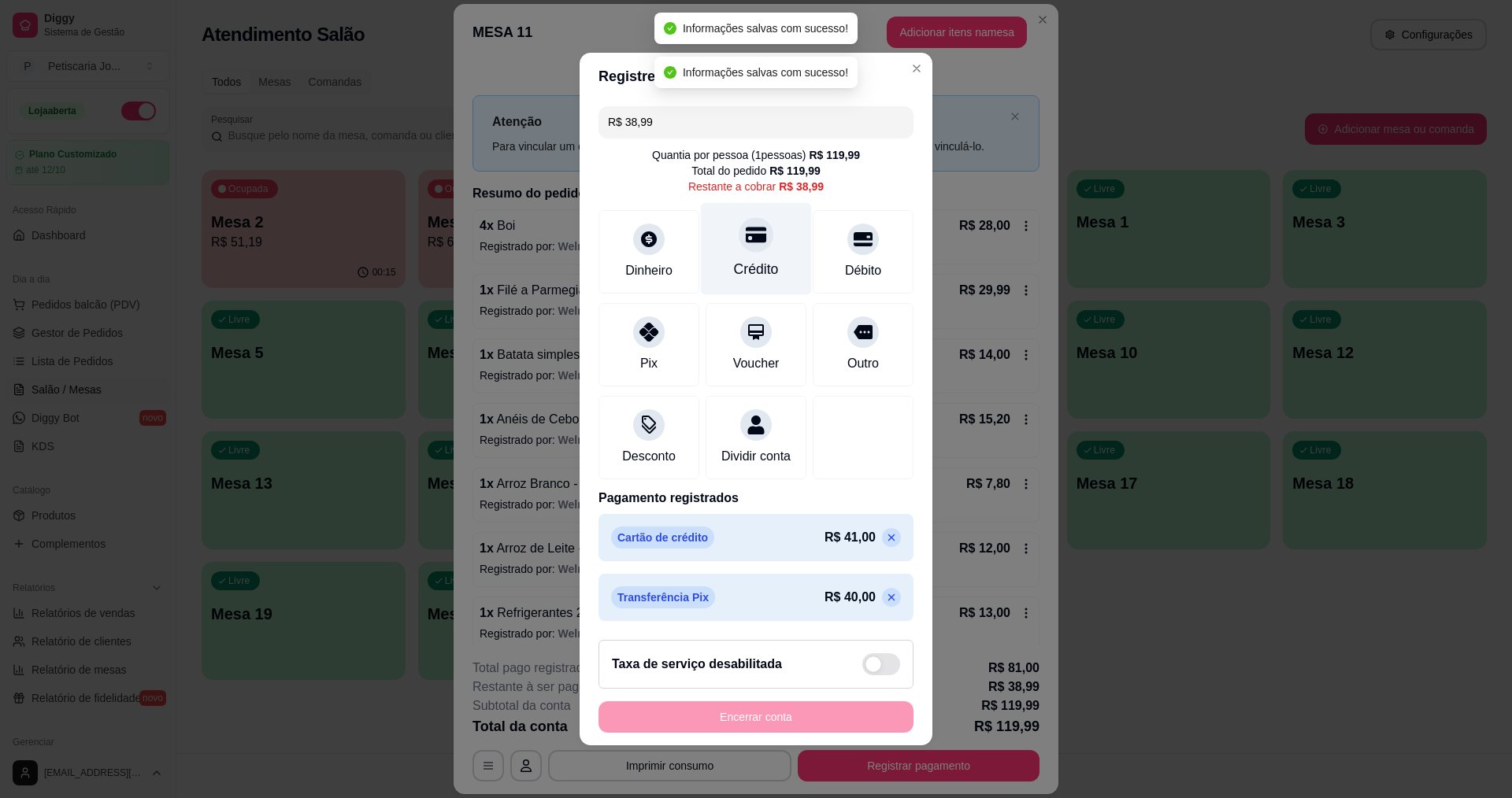
scroll to position [7, 0]
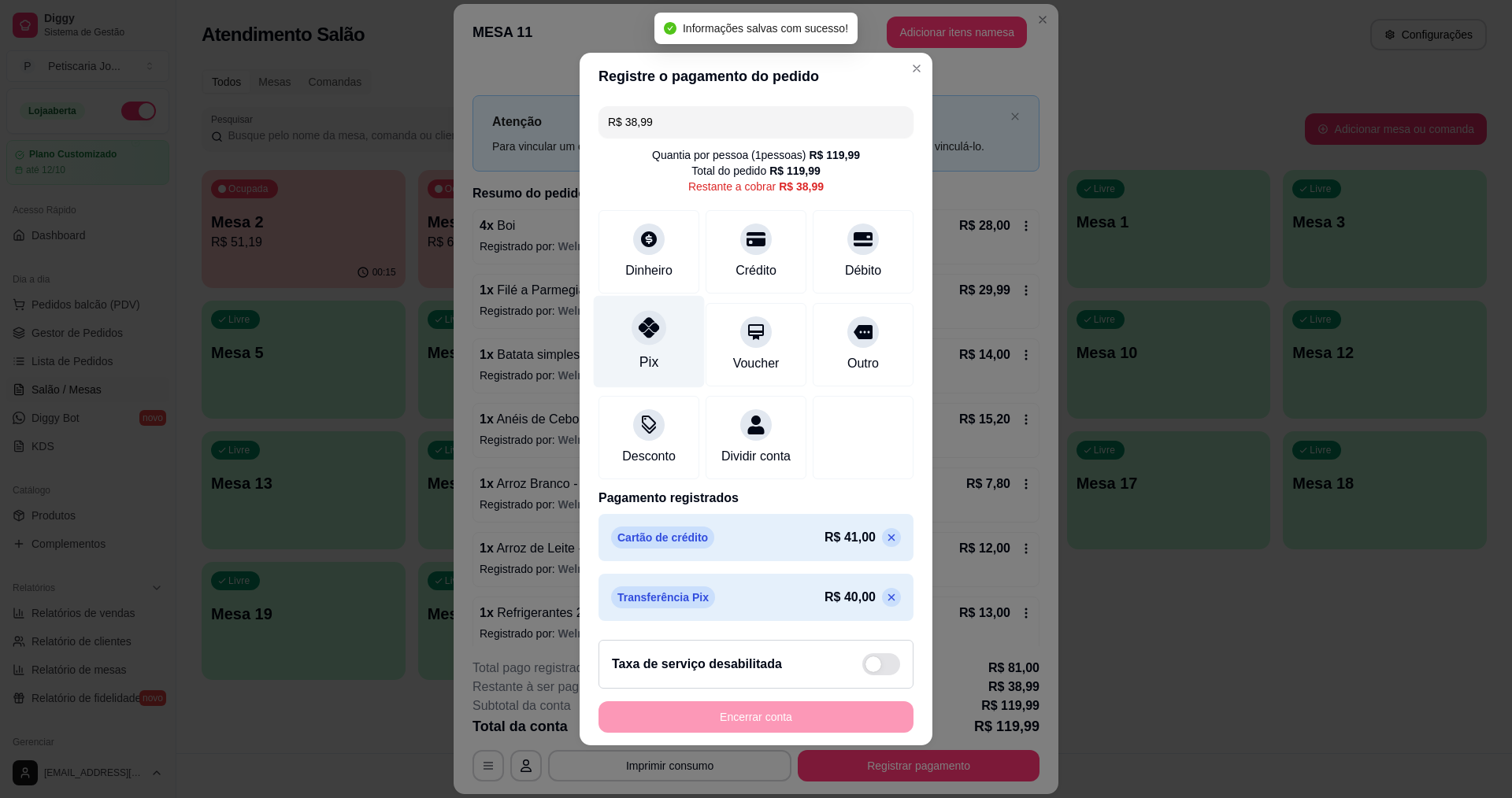
click at [652, 315] on div at bounding box center [649, 327] width 34 height 34
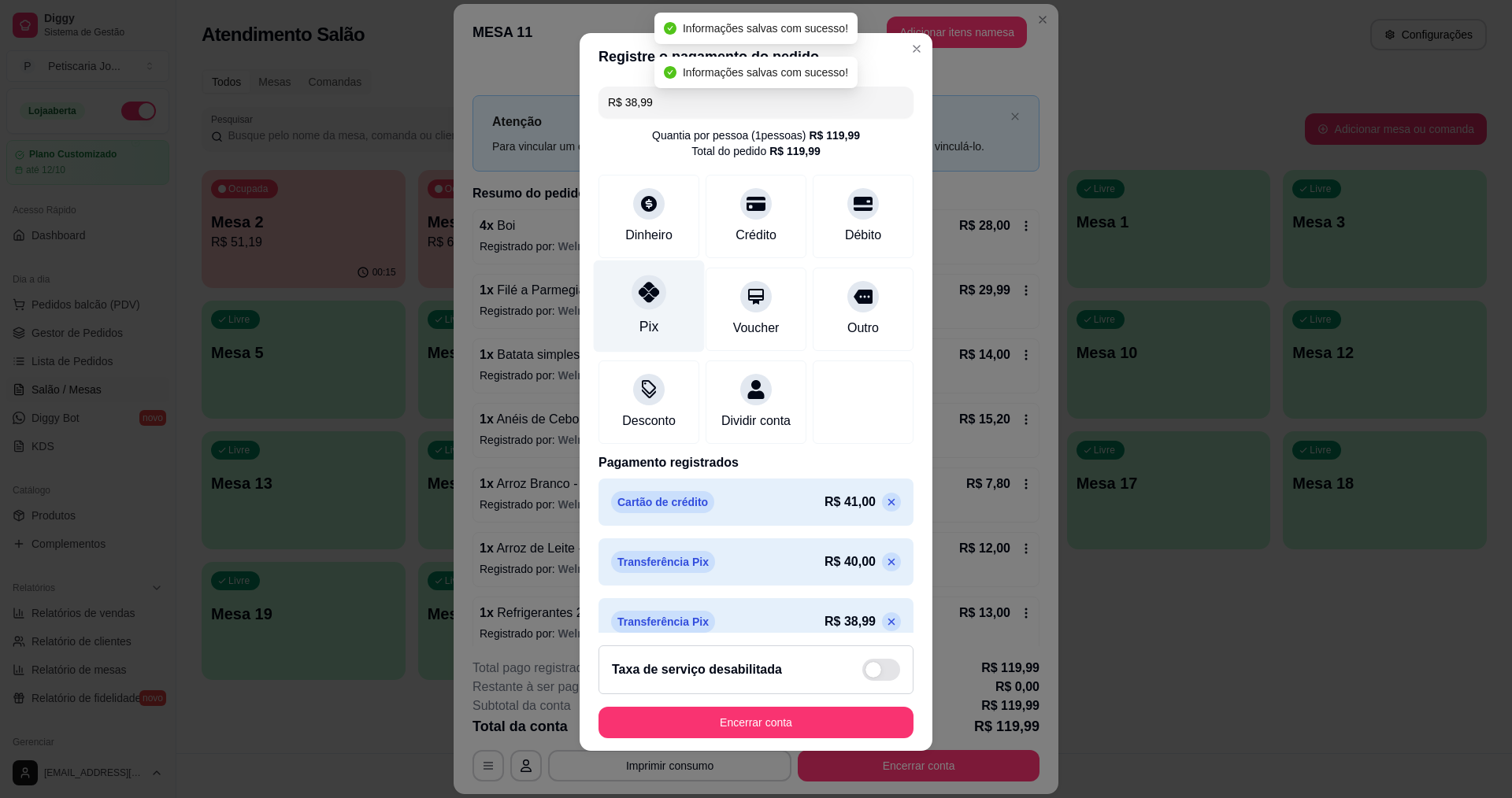
type input "R$ 0,00"
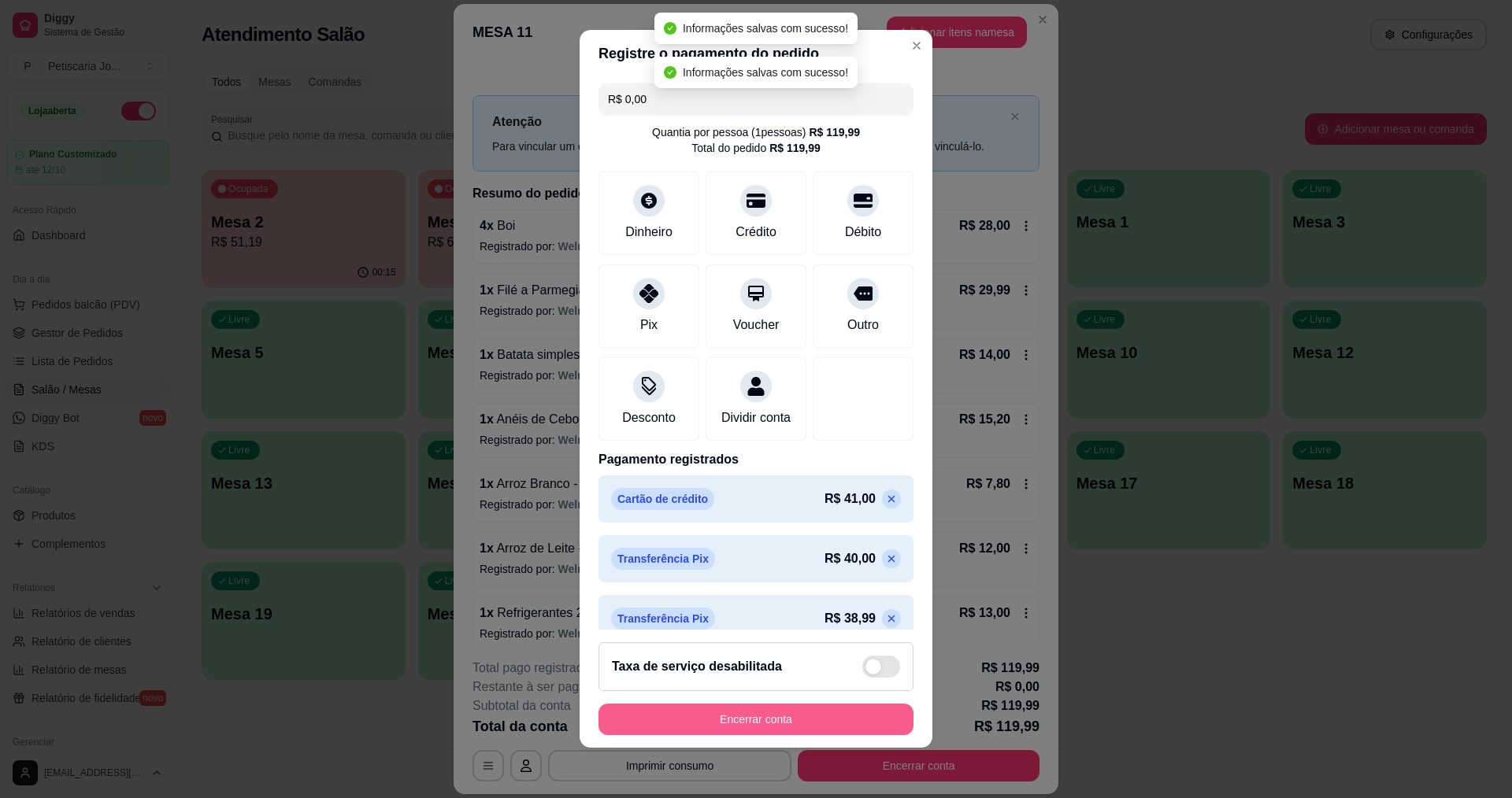
click at [764, 728] on button "Encerrar conta" at bounding box center [756, 719] width 315 height 31
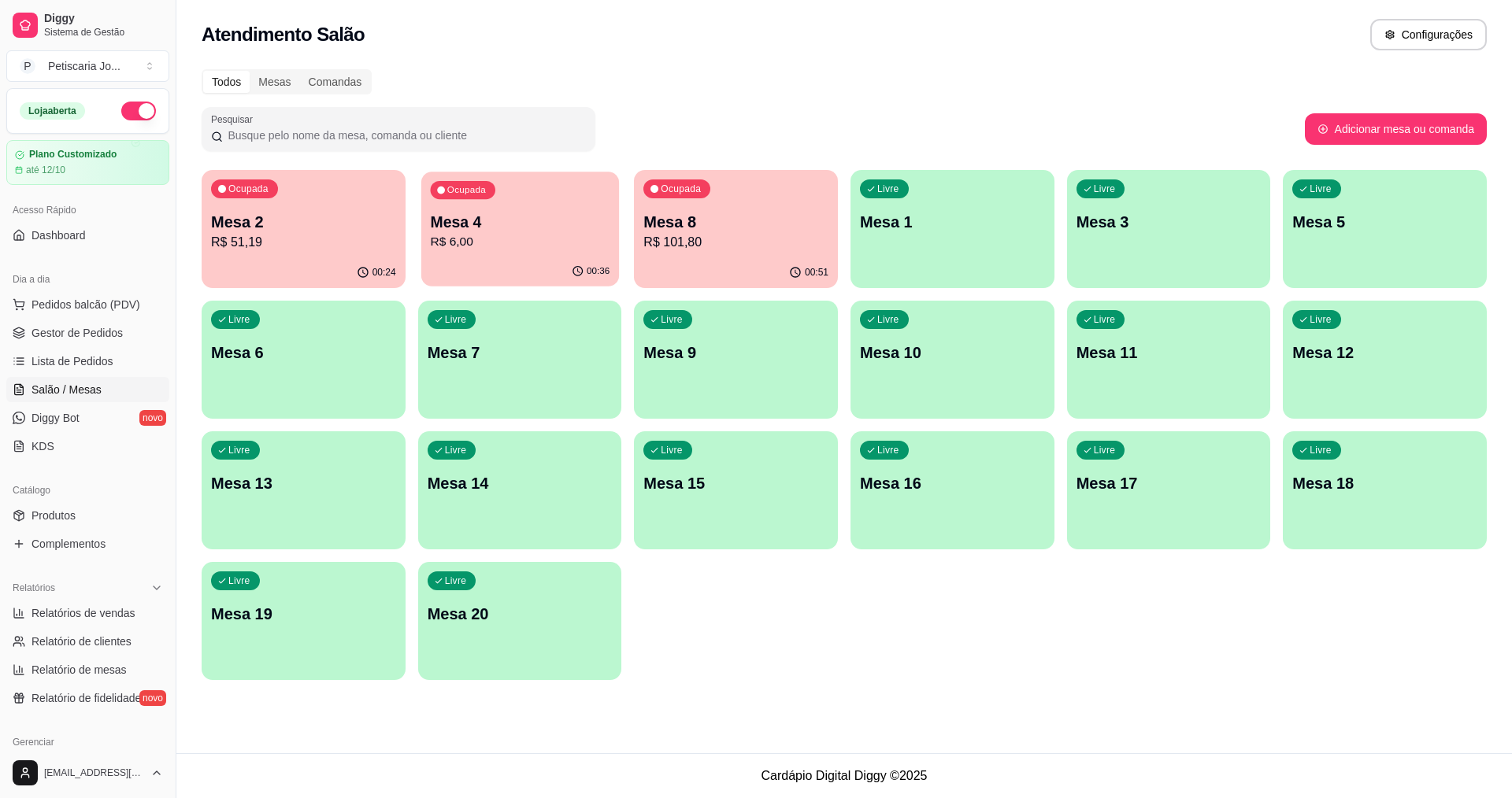
click at [580, 284] on div "00:36" at bounding box center [520, 271] width 198 height 30
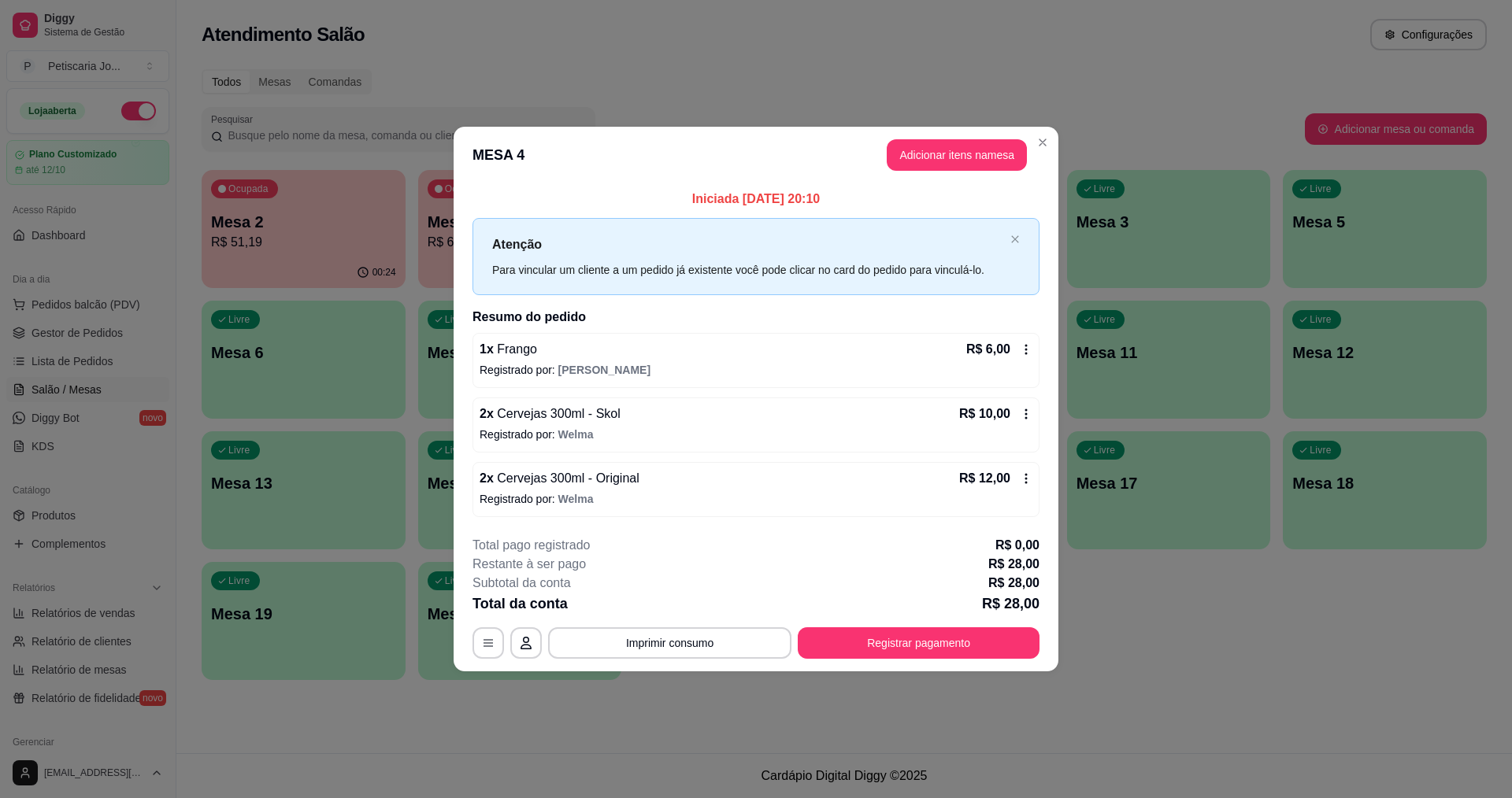
click at [683, 623] on div "**********" at bounding box center [756, 597] width 567 height 122
click at [674, 651] on button "Imprimir consumo" at bounding box center [670, 642] width 236 height 31
click at [672, 625] on div "**********" at bounding box center [756, 597] width 567 height 122
click at [690, 648] on button "Imprimir consumo" at bounding box center [670, 642] width 243 height 31
click at [691, 614] on button "IMPRESSORA" at bounding box center [674, 605] width 110 height 24
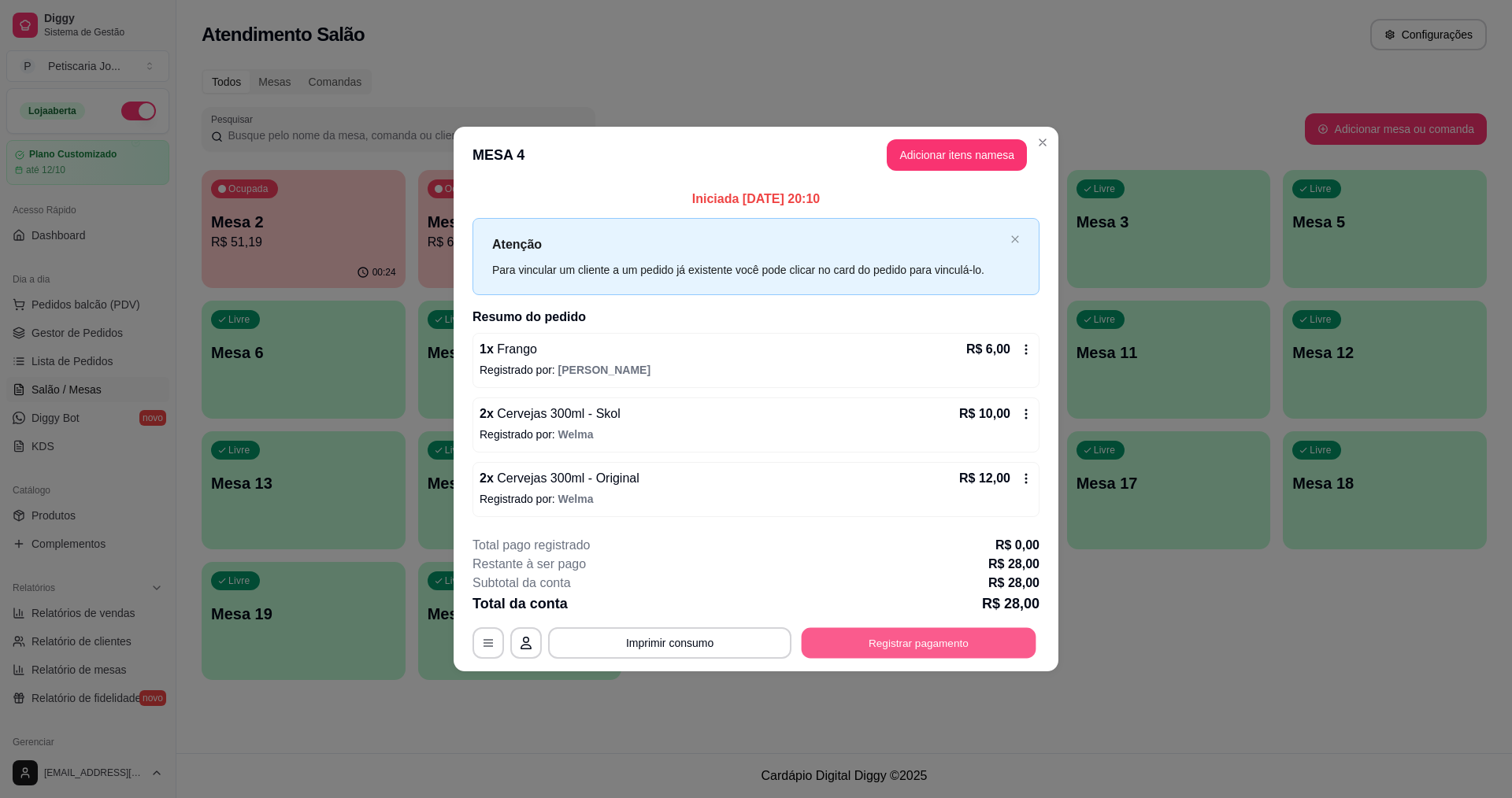
click at [857, 636] on button "Registrar pagamento" at bounding box center [919, 642] width 235 height 31
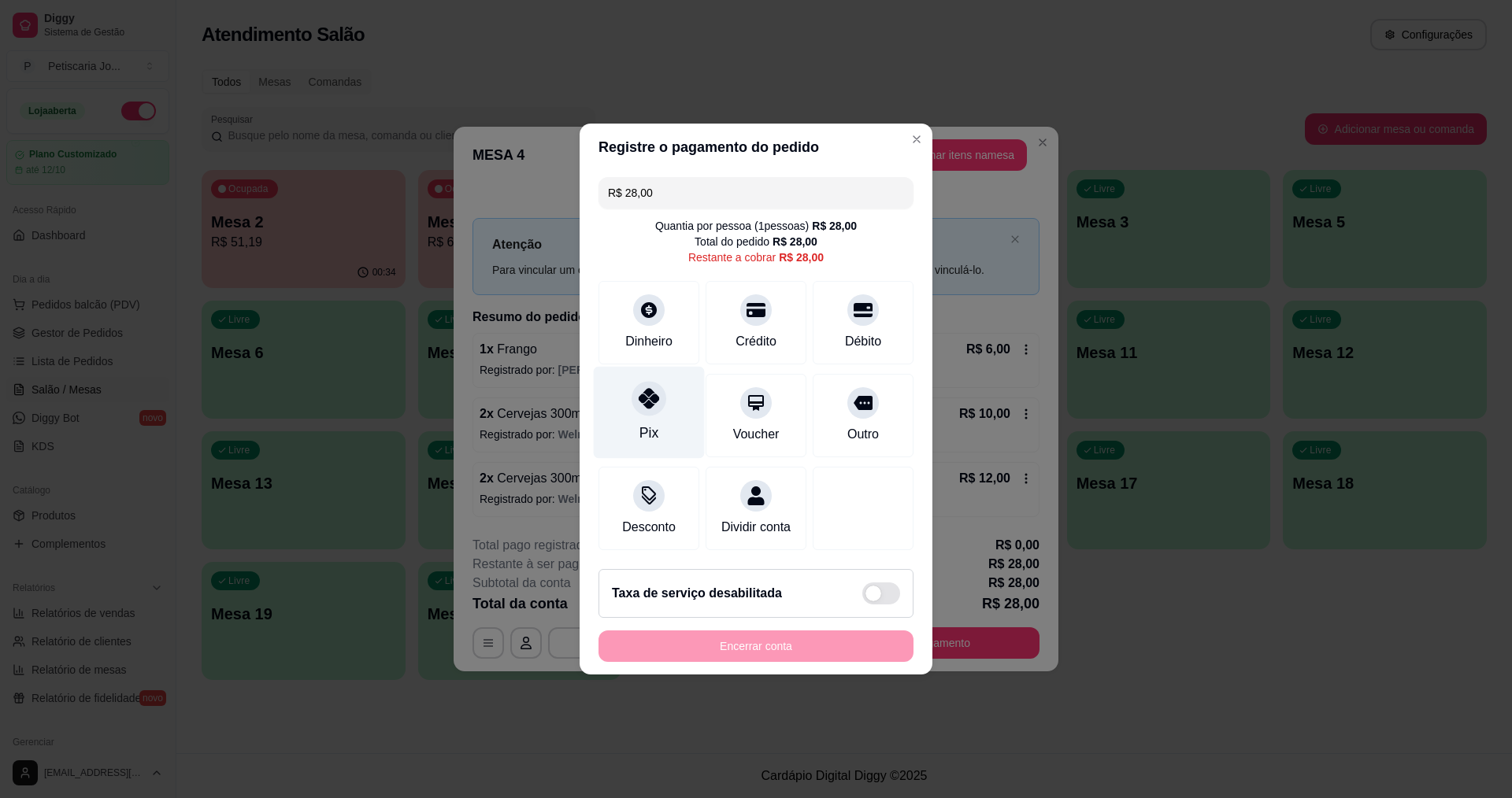
click at [670, 383] on div "Pix" at bounding box center [649, 413] width 111 height 92
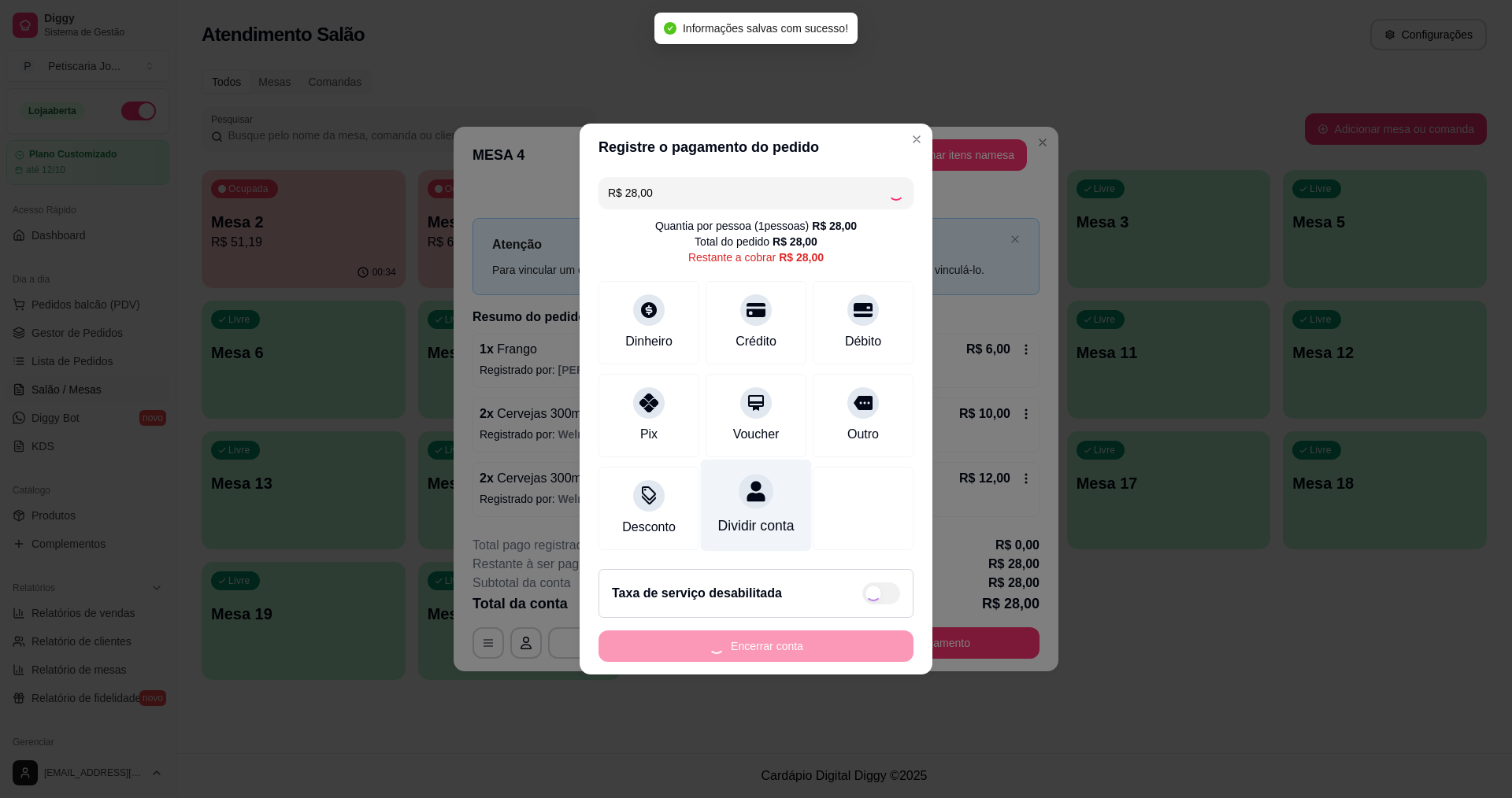
type input "R$ 0,00"
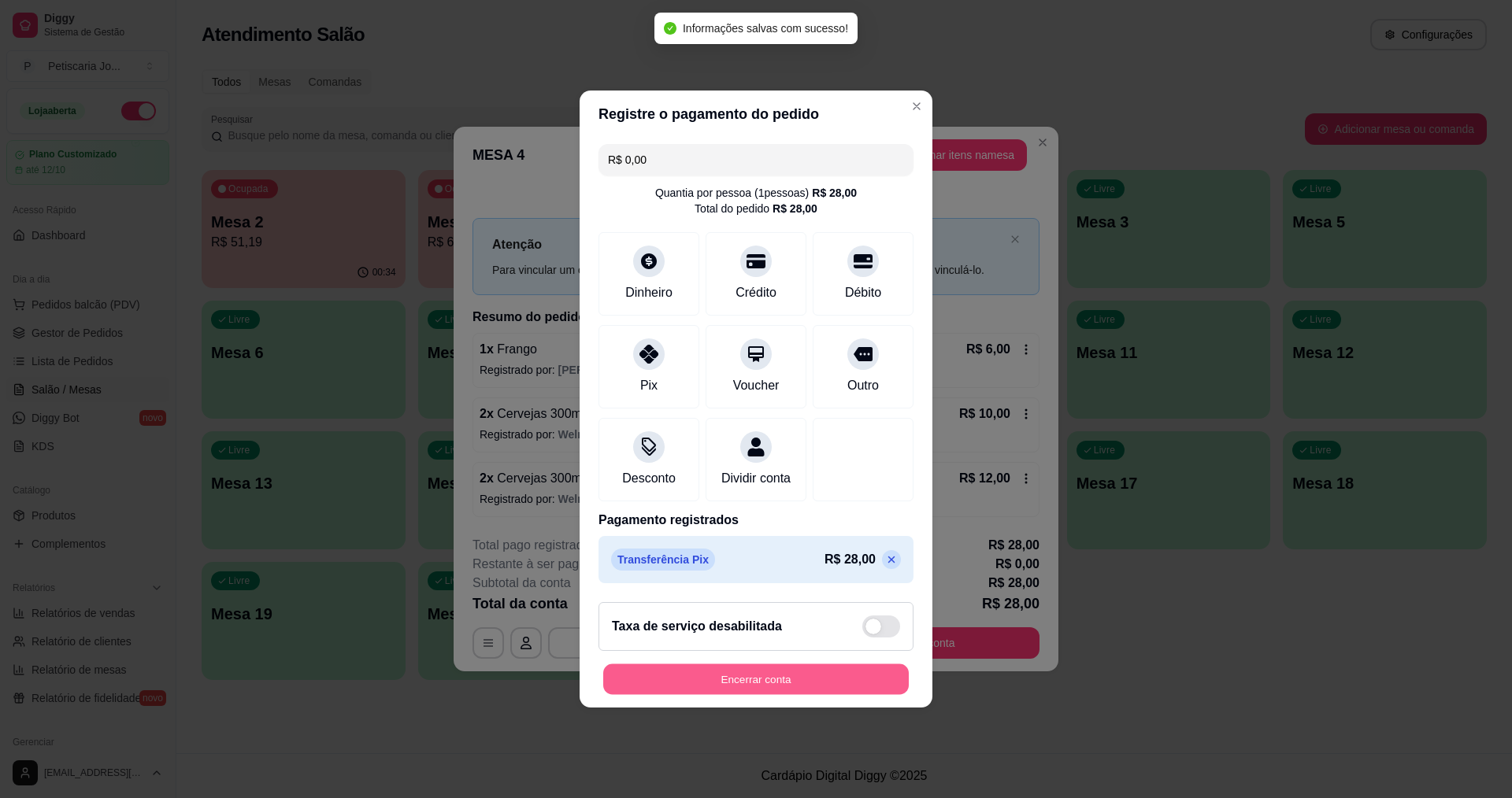
click at [795, 686] on button "Encerrar conta" at bounding box center [755, 679] width 305 height 31
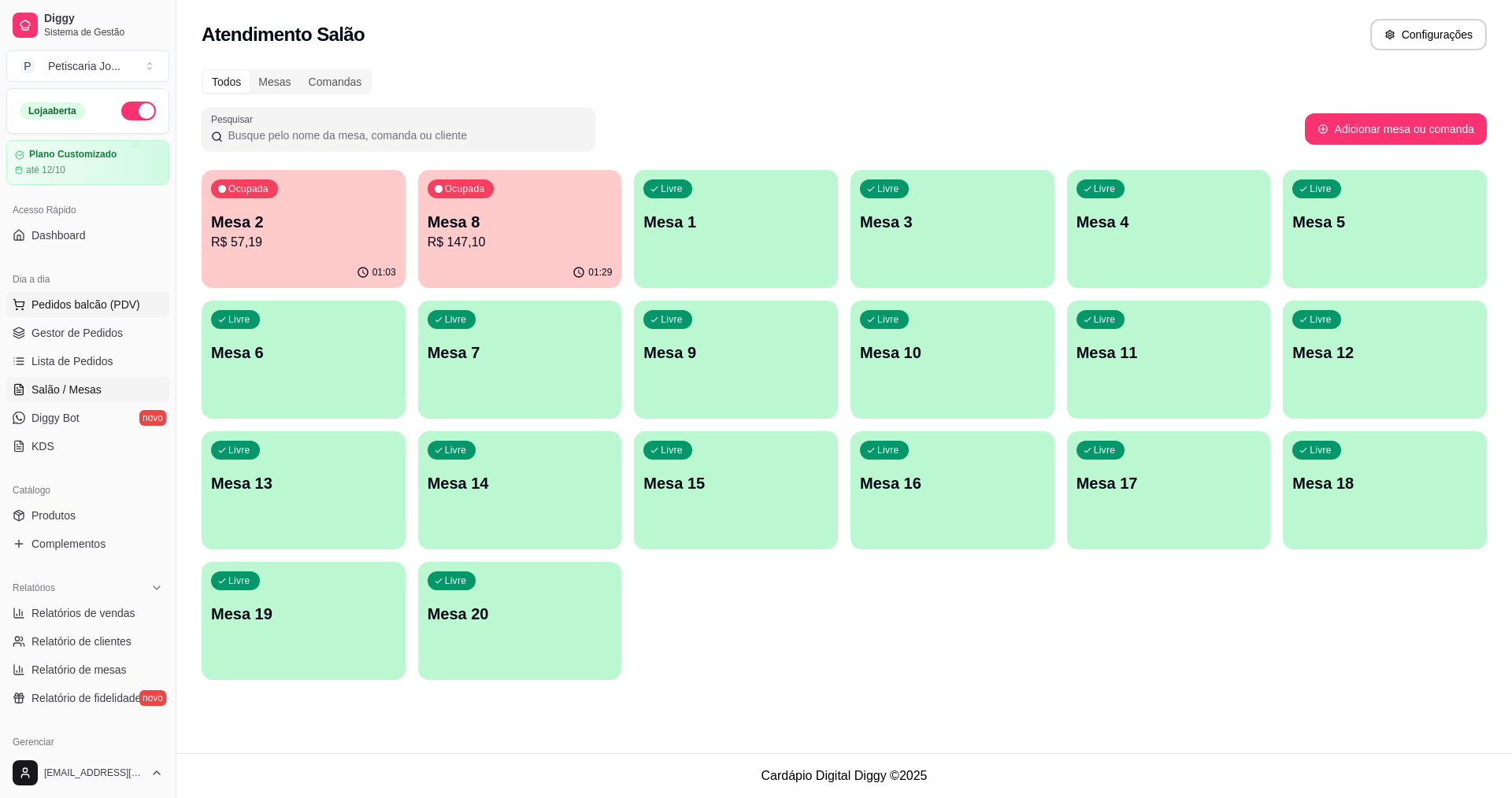
click at [69, 305] on span "Pedidos balcão (PDV)" at bounding box center [86, 304] width 109 height 15
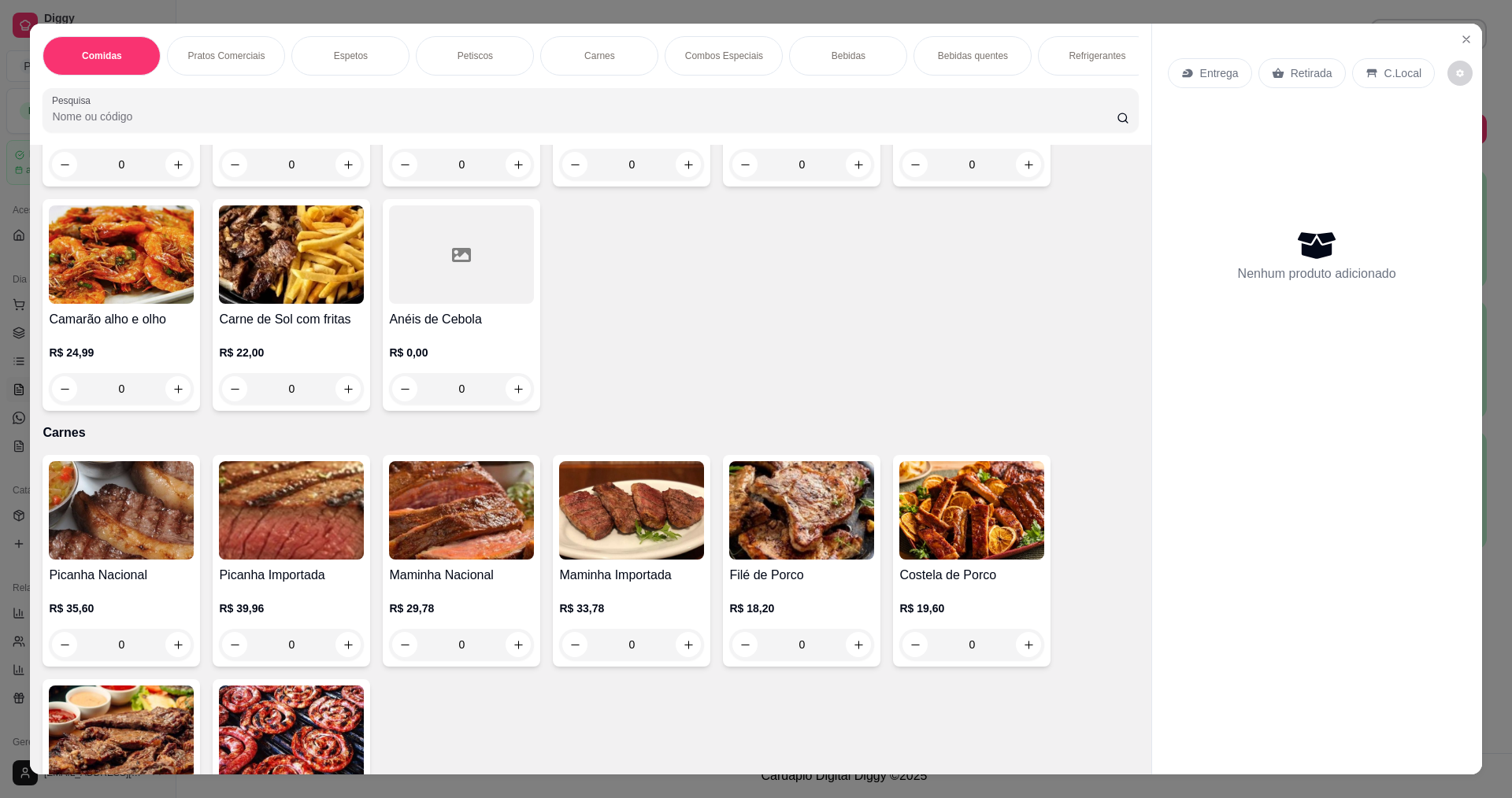
scroll to position [1417, 0]
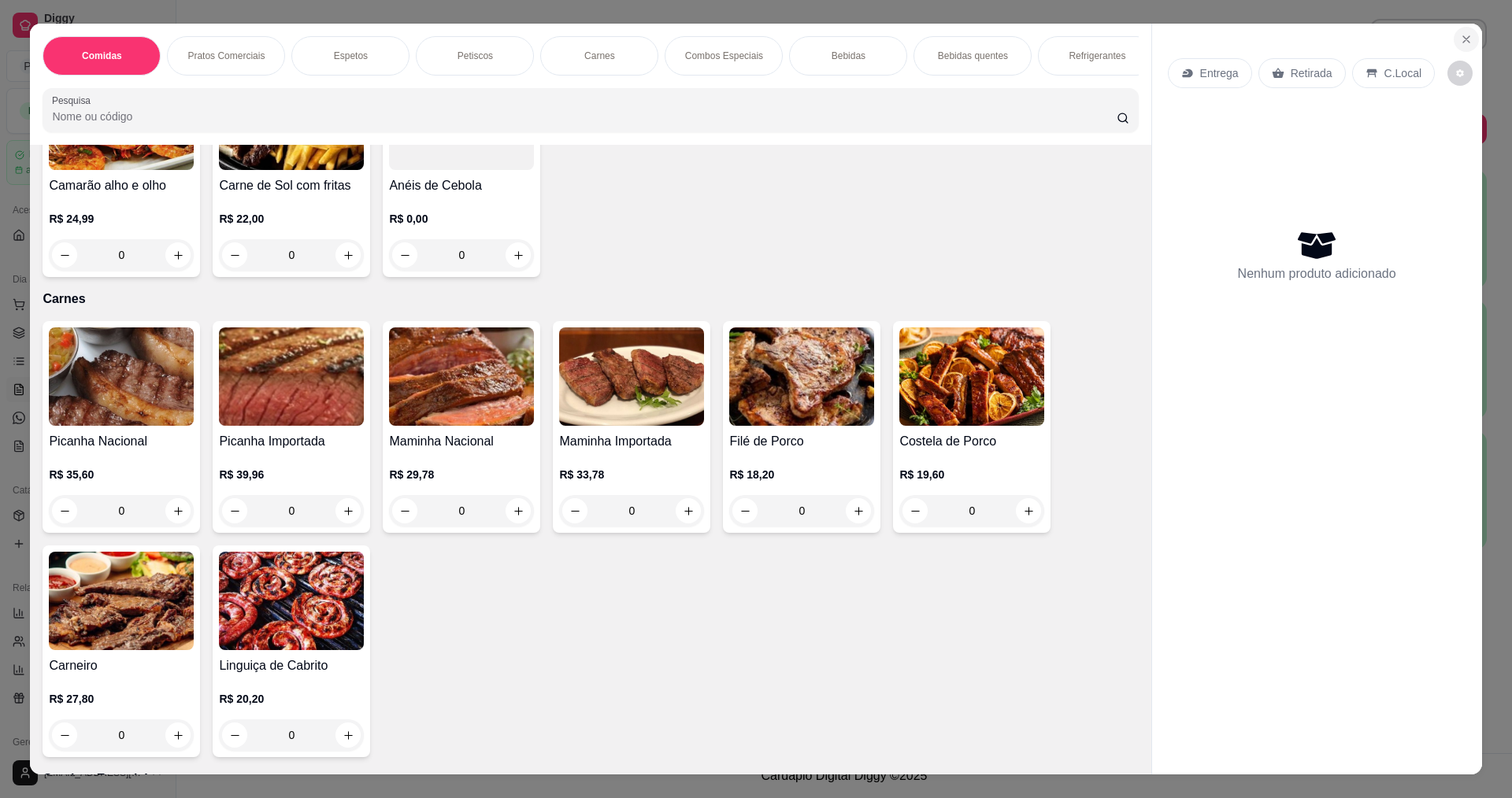
click at [1464, 40] on icon "Close" at bounding box center [1466, 40] width 13 height 13
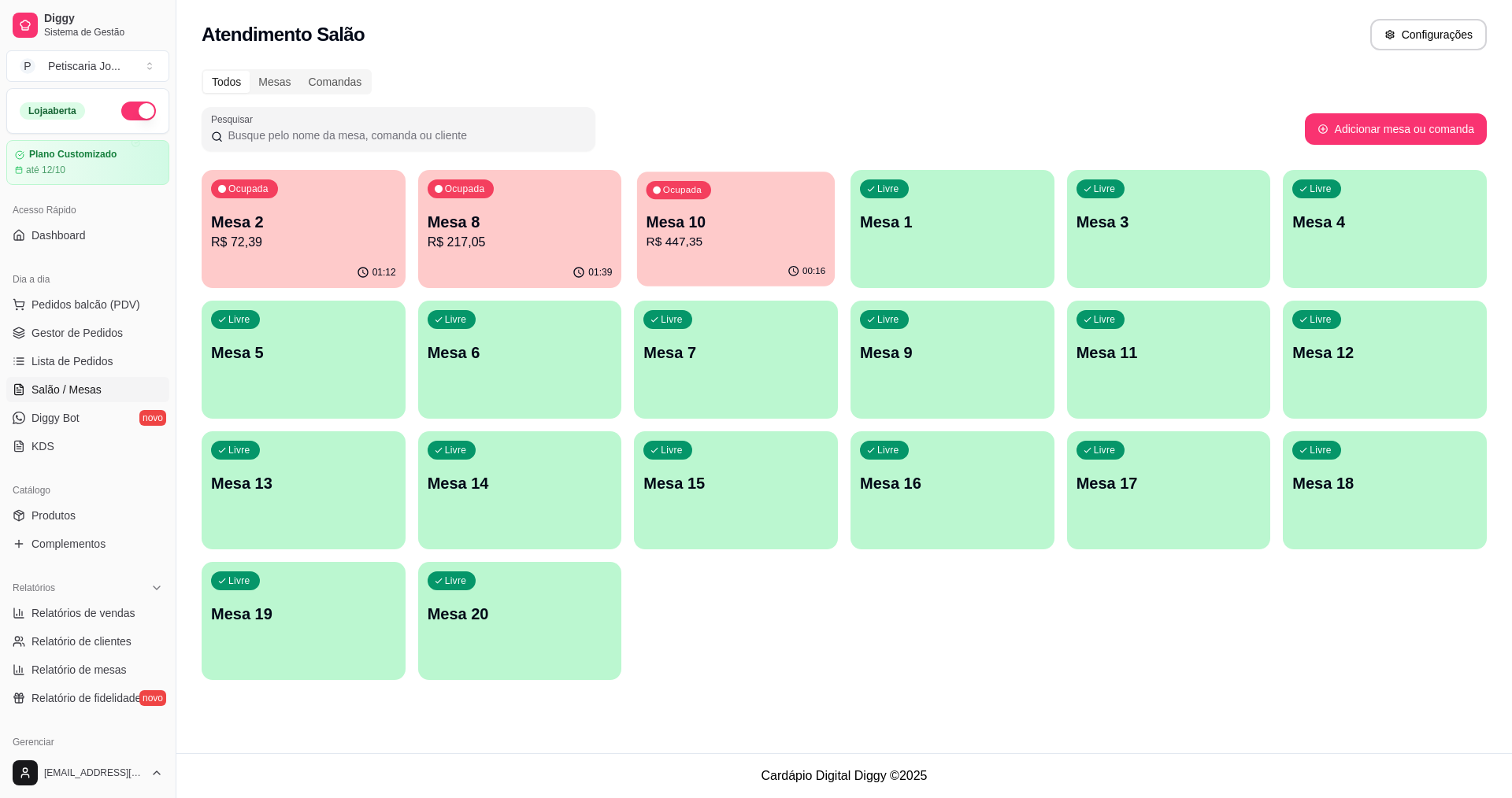
click at [729, 202] on div "Ocupada Mesa 10 R$ 447,35" at bounding box center [736, 214] width 198 height 85
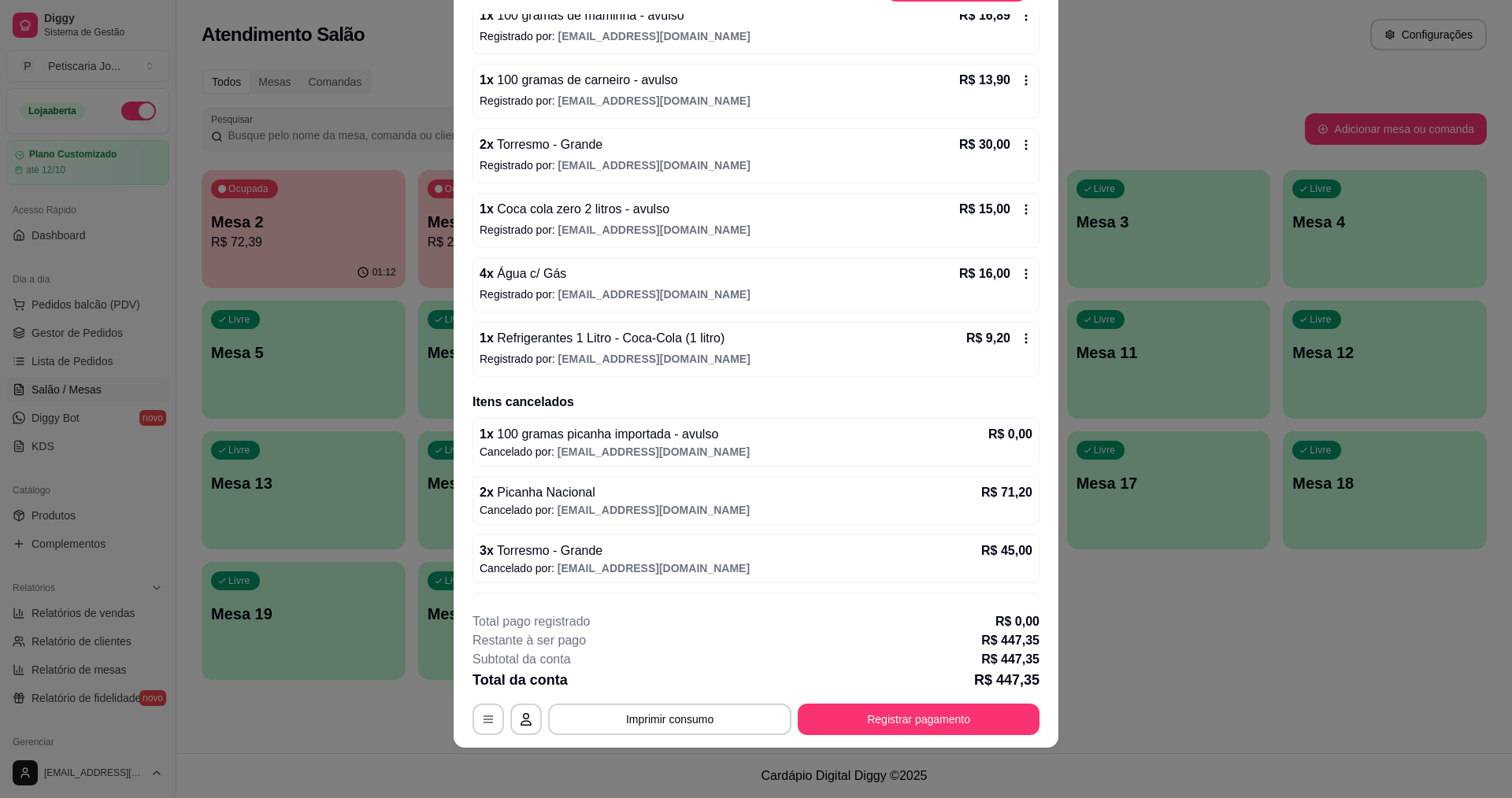
scroll to position [599, 0]
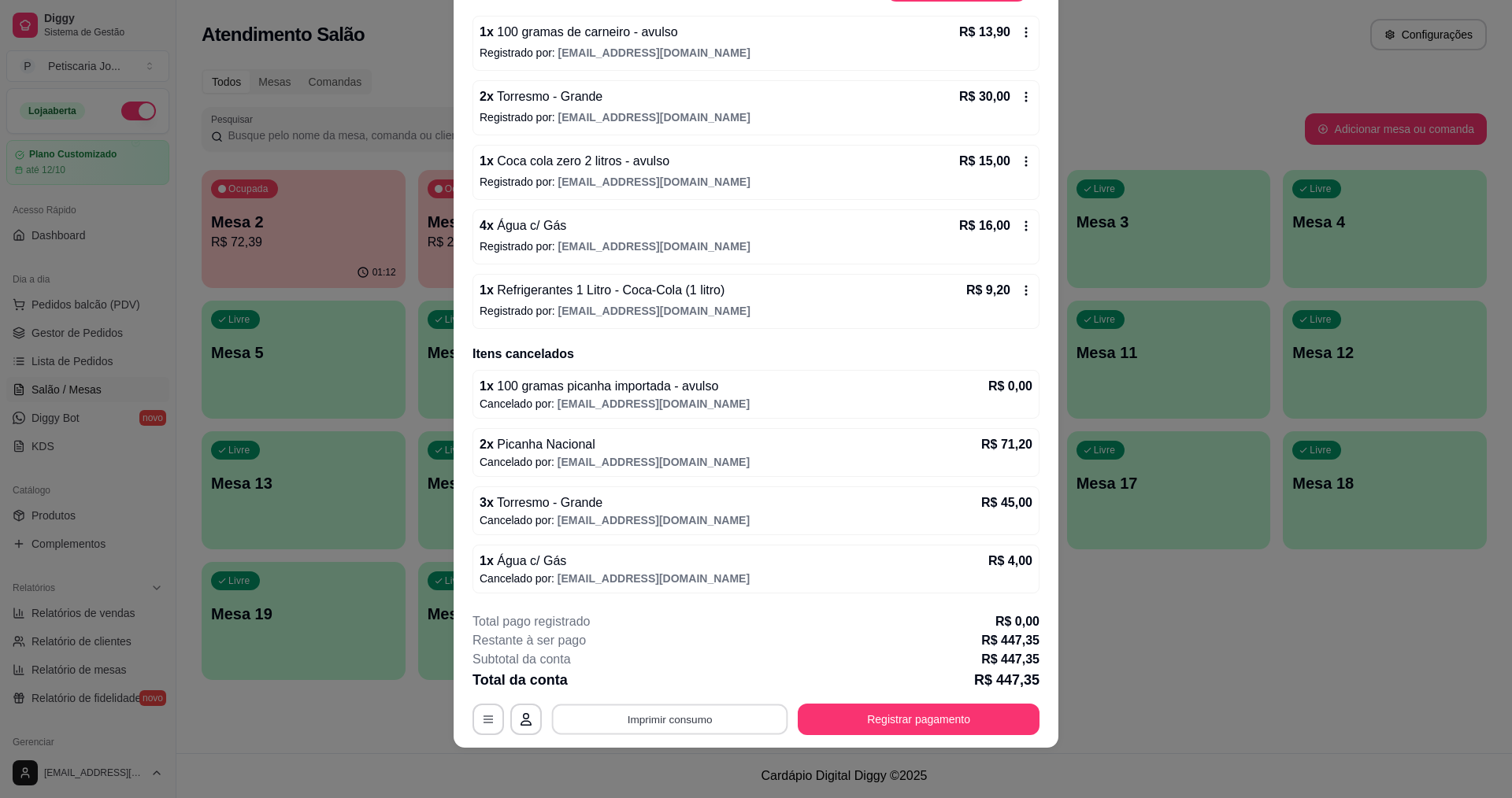
click at [688, 720] on button "Imprimir consumo" at bounding box center [670, 720] width 236 height 31
click at [680, 685] on button "IMPRESSORA" at bounding box center [669, 683] width 114 height 25
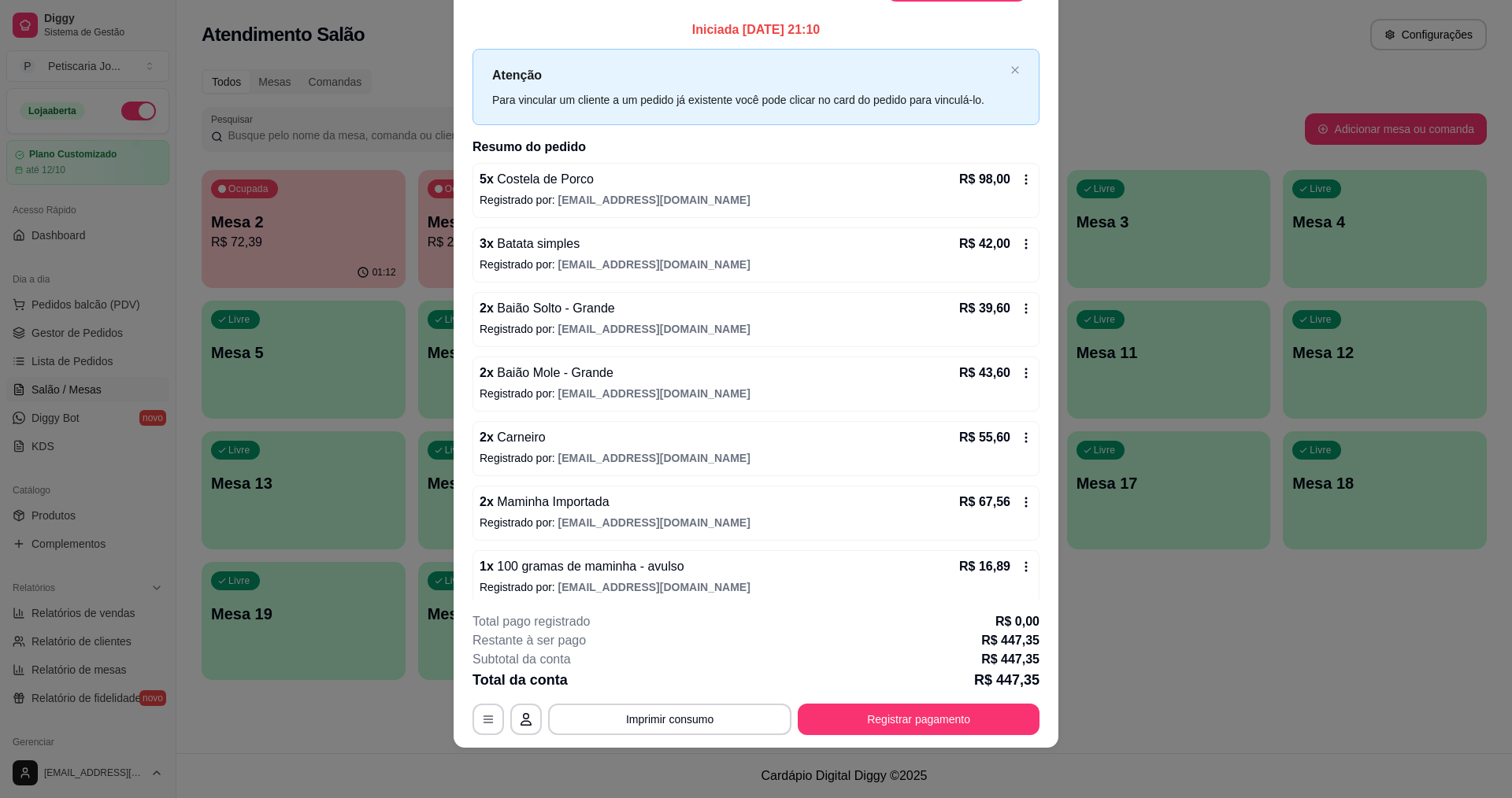
scroll to position [0, 0]
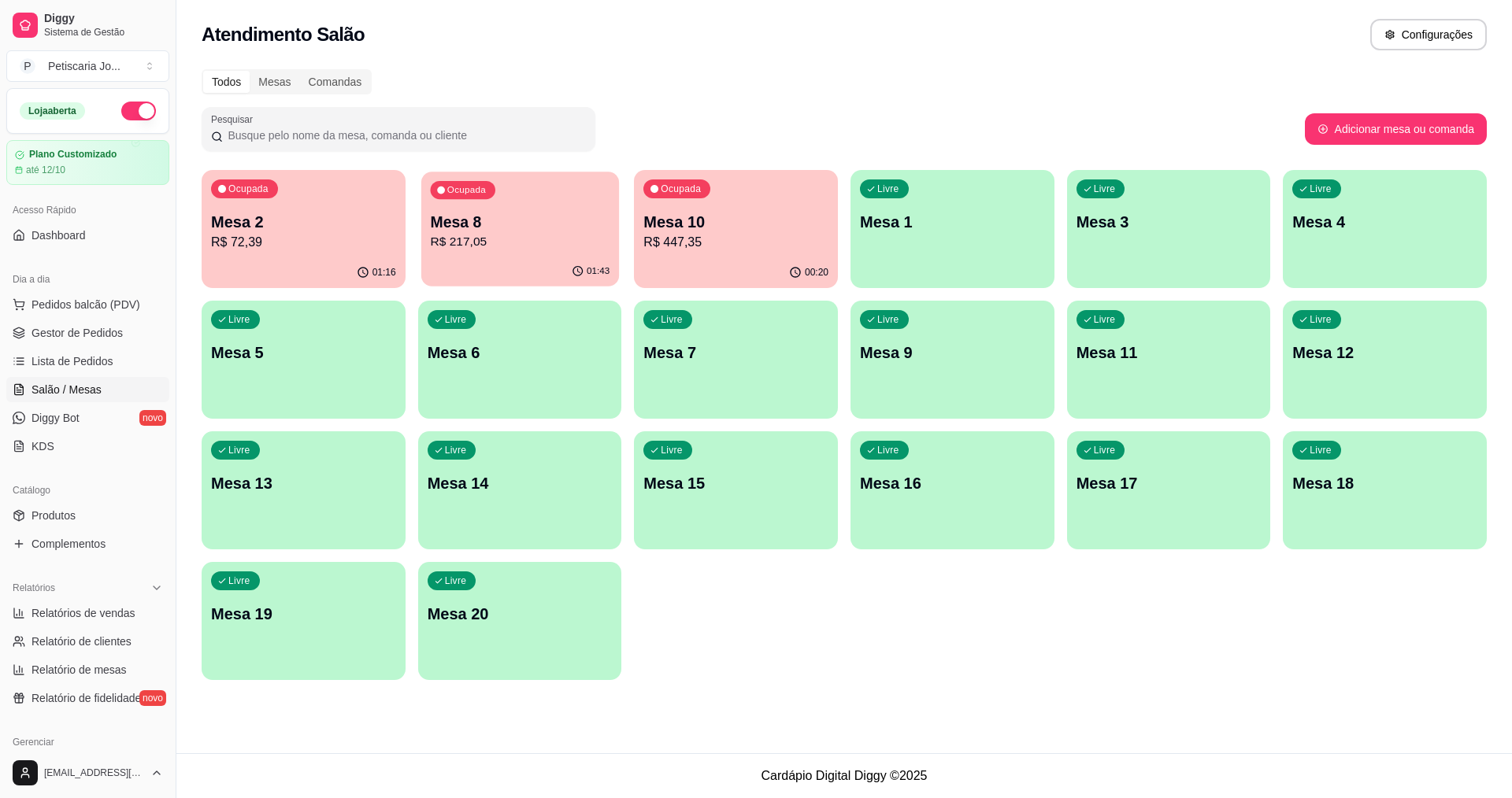
click at [544, 240] on p "R$ 217,05" at bounding box center [519, 242] width 179 height 18
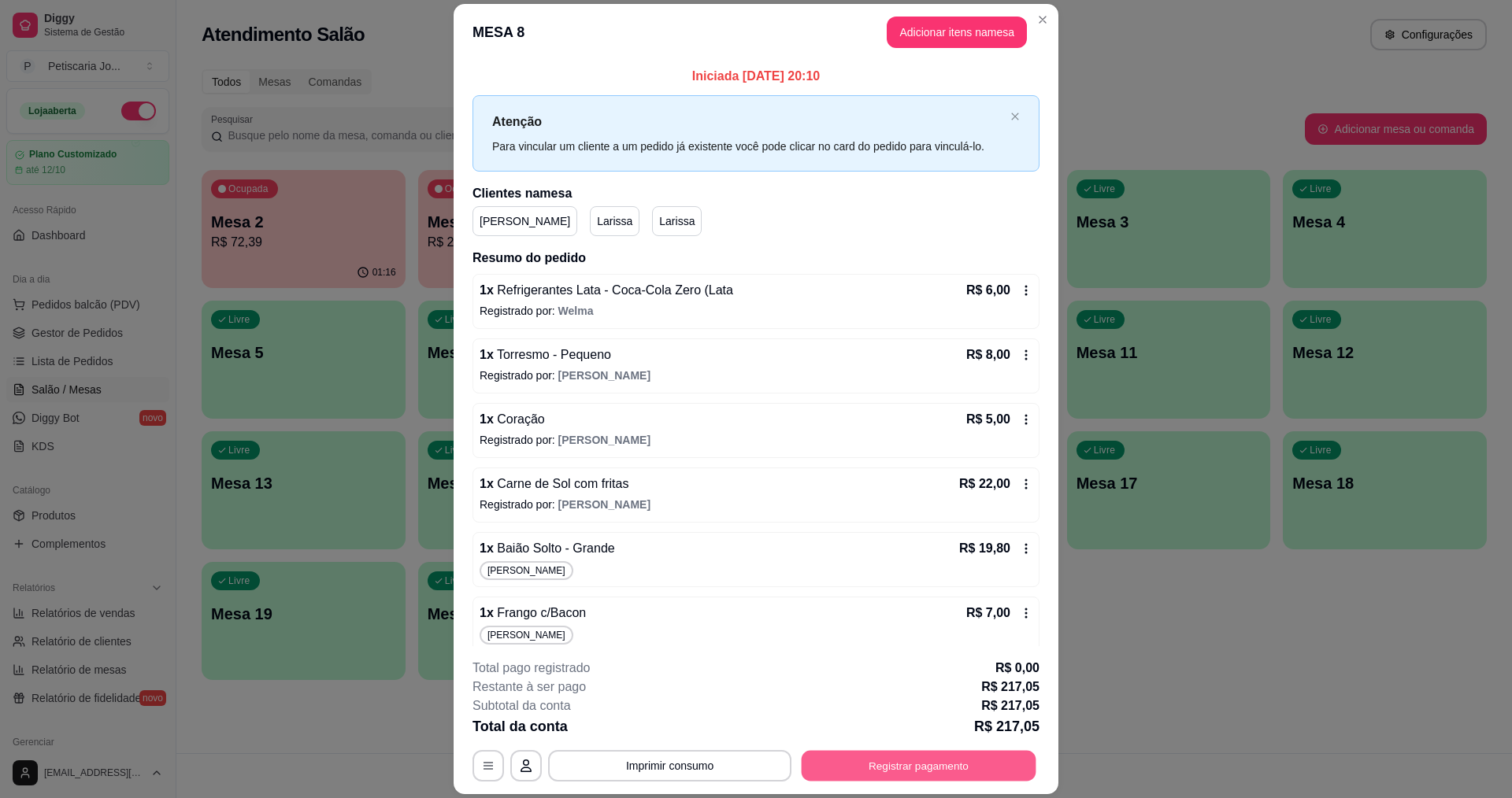
click at [853, 765] on button "Registrar pagamento" at bounding box center [919, 767] width 235 height 31
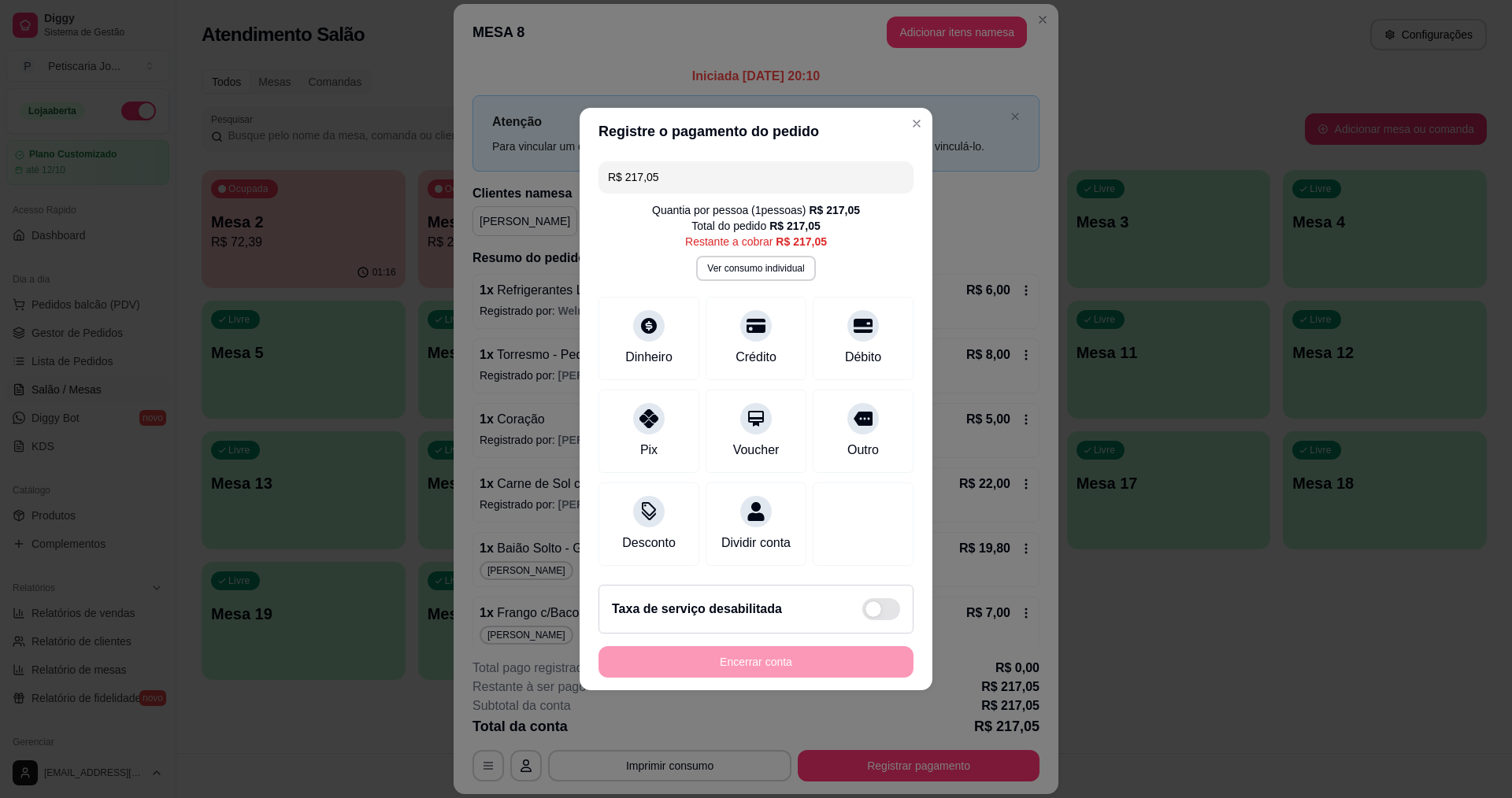
drag, startPoint x: 716, startPoint y: 157, endPoint x: 562, endPoint y: 168, distance: 154.4
click at [562, 168] on div "Registre o pagamento do pedido R$ 217,05 Quantia por pessoa ( 1 pessoas) R$ 217…" at bounding box center [756, 399] width 1512 height 798
drag, startPoint x: 658, startPoint y: 168, endPoint x: 631, endPoint y: 185, distance: 31.9
click at [631, 185] on div "R$ 68,66 Quantia por pessoa ( 1 pessoas) R$ 217,05 Total do pedido R$ 217,05 Re…" at bounding box center [756, 363] width 353 height 417
click at [666, 429] on div "Pix" at bounding box center [649, 428] width 111 height 92
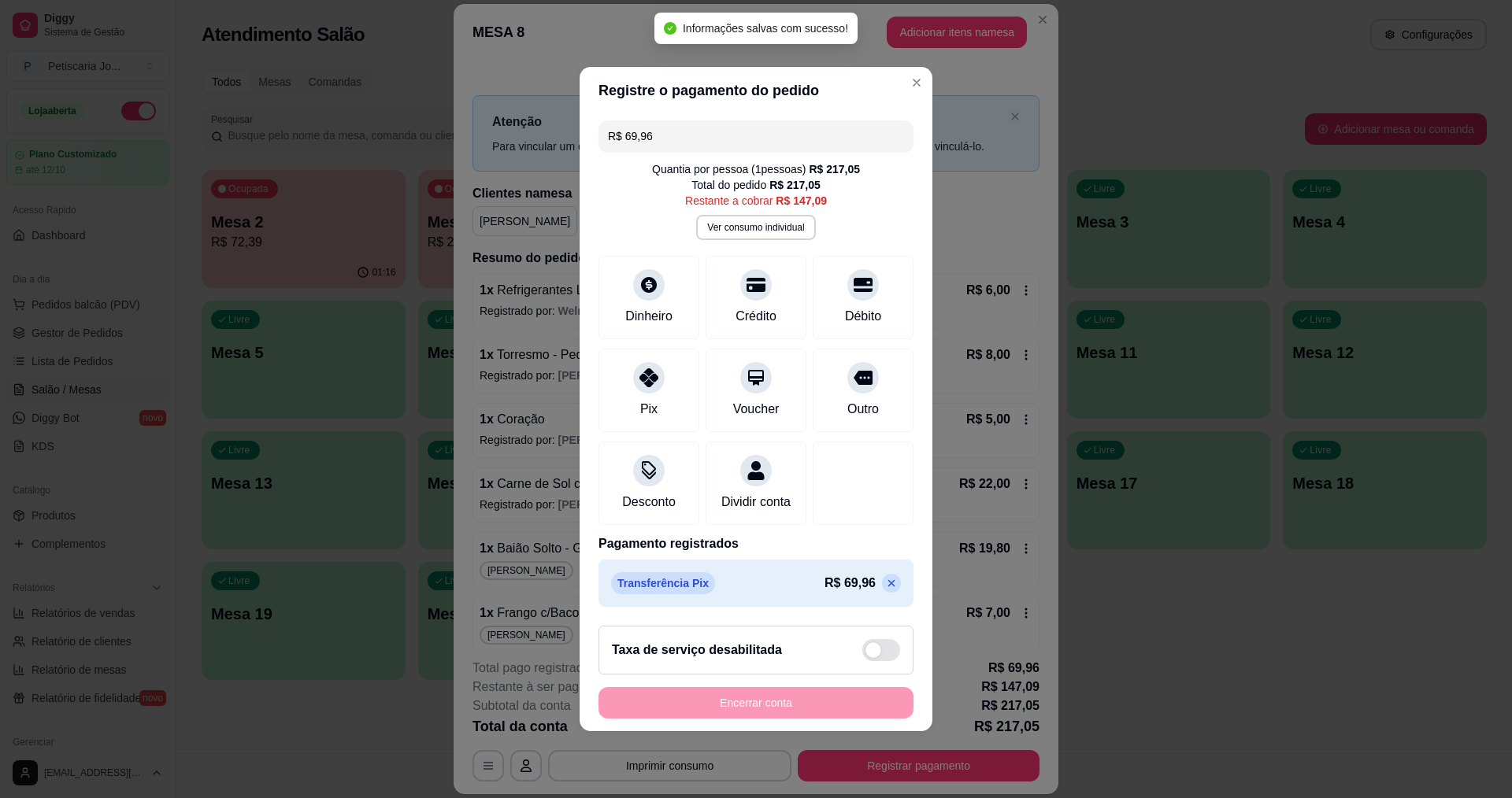
type input "R$ 147,09"
click at [890, 75] on header "Registre o pagamento do pedido" at bounding box center [756, 90] width 353 height 47
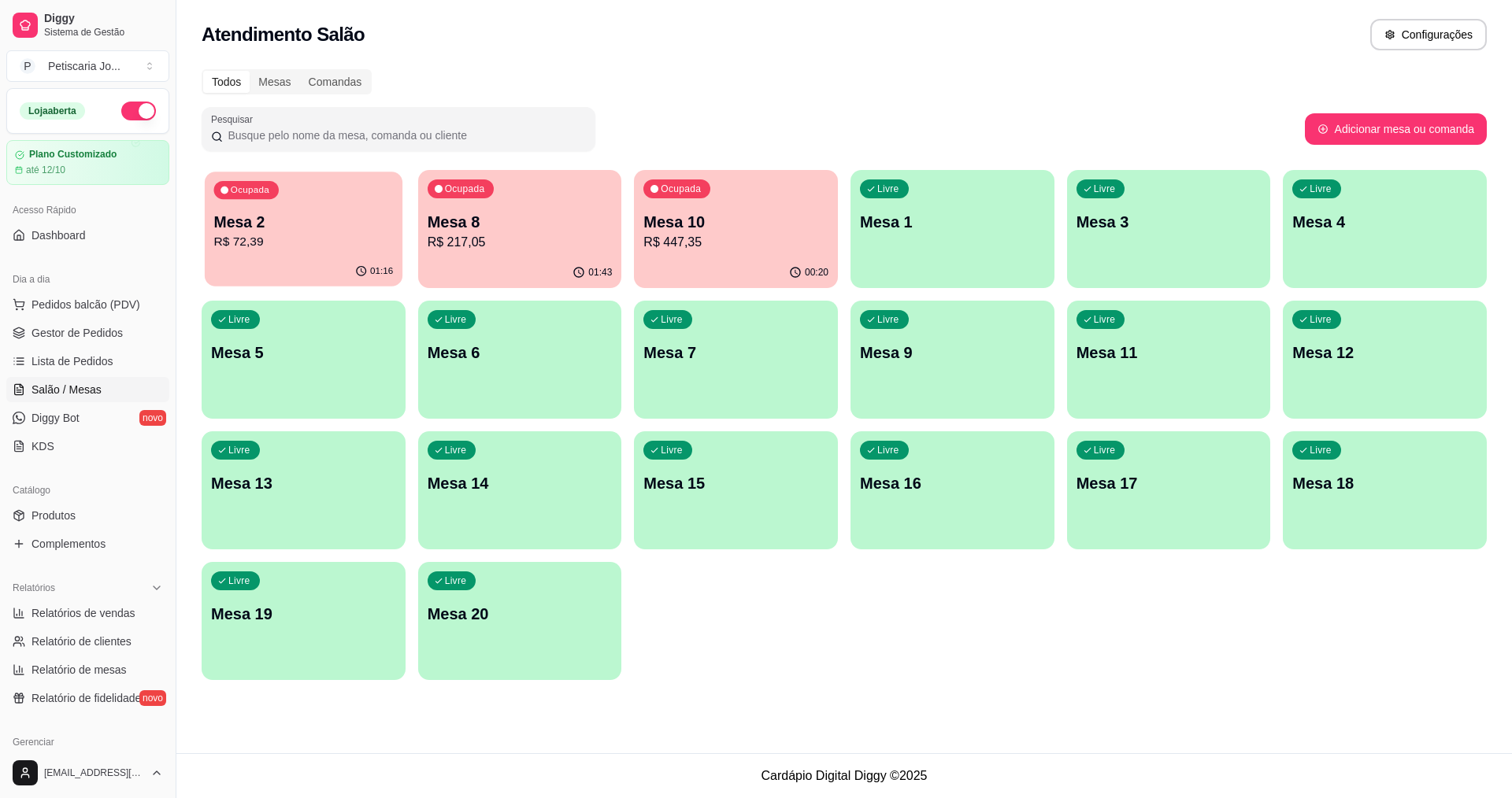
click at [302, 234] on p "R$ 72,39" at bounding box center [303, 242] width 179 height 18
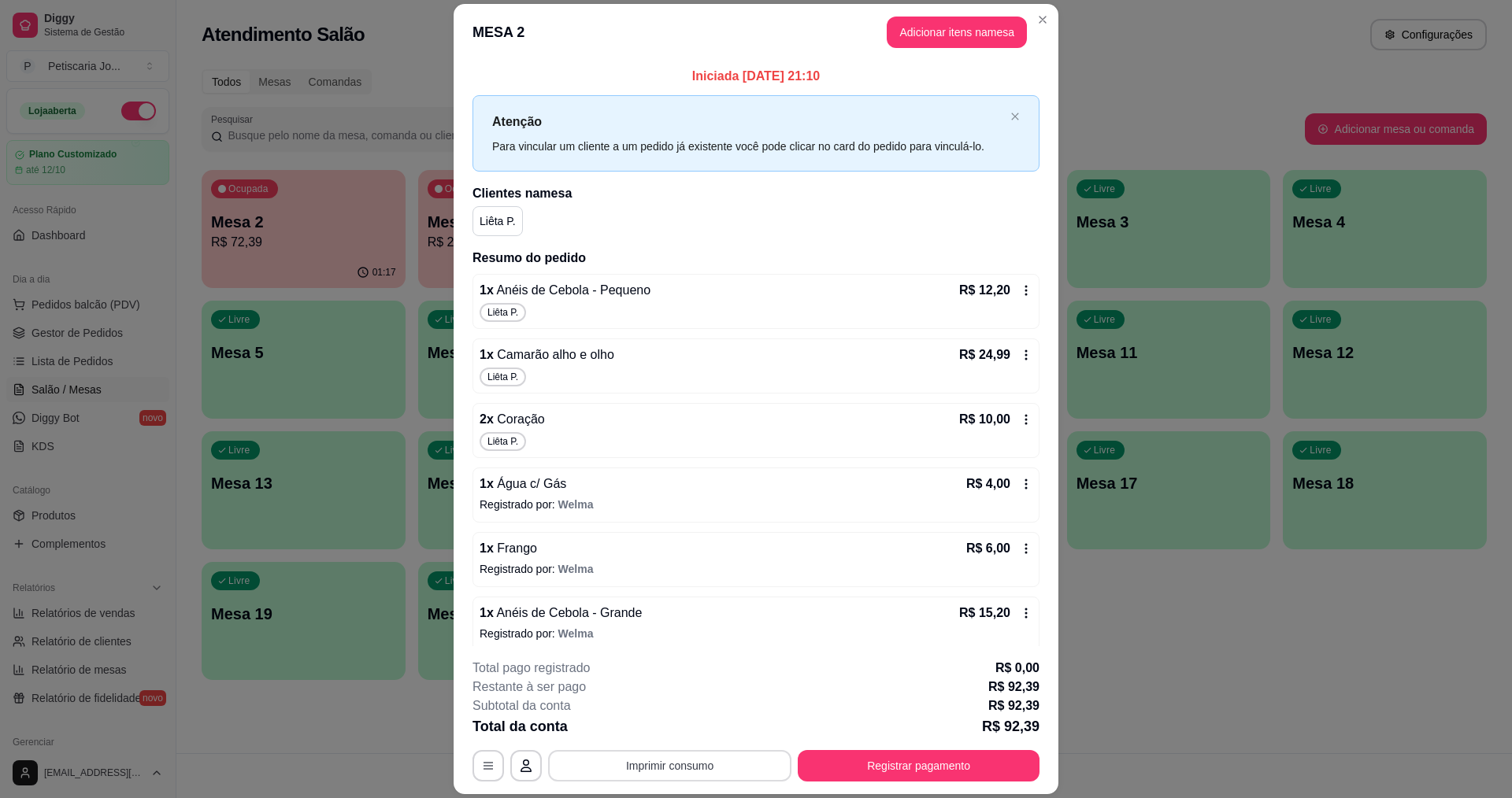
click at [735, 762] on button "Imprimir consumo" at bounding box center [670, 766] width 243 height 31
click at [666, 717] on button "IMPRESSORA" at bounding box center [669, 730] width 114 height 25
click at [825, 761] on button "Registrar pagamento" at bounding box center [918, 766] width 242 height 31
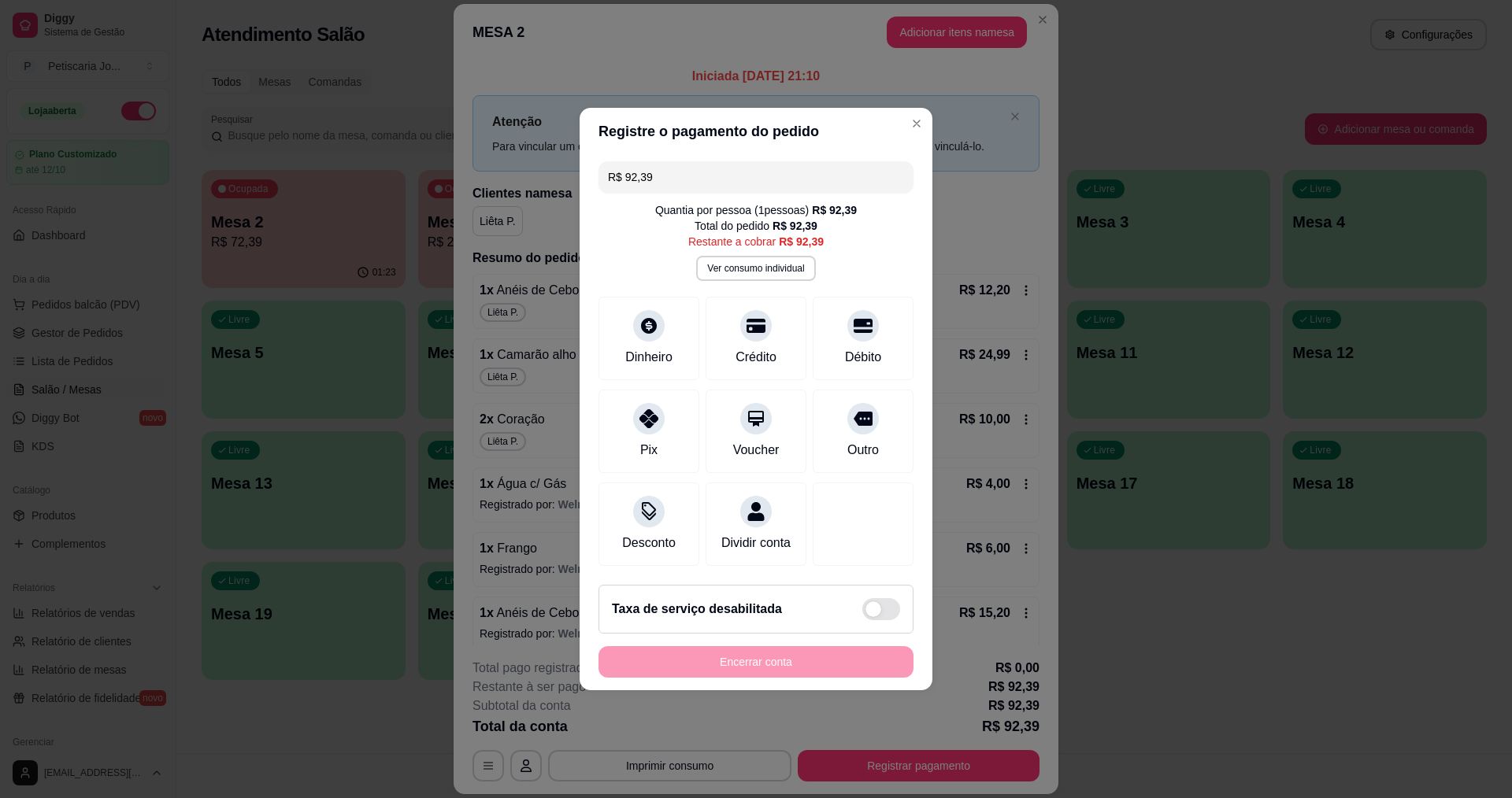
drag, startPoint x: 703, startPoint y: 165, endPoint x: 582, endPoint y: 165, distance: 121.0
click at [582, 165] on div "R$ 92,39 Quantia por pessoa ( 1 pessoas) R$ 92,39 Total do pedido R$ 92,39 Rest…" at bounding box center [756, 363] width 353 height 417
click at [620, 331] on div "Dinheiro" at bounding box center [649, 336] width 111 height 92
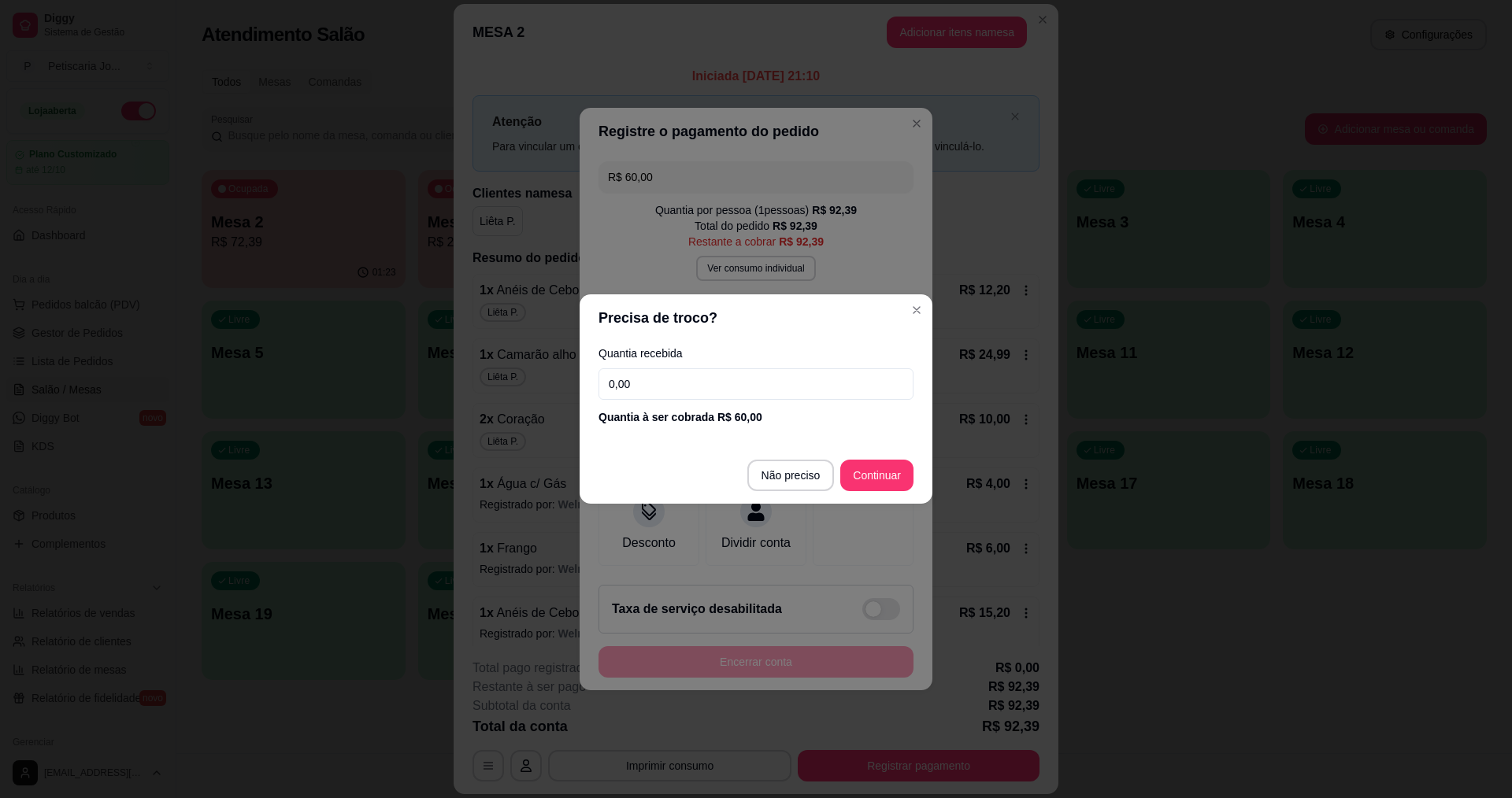
click at [861, 455] on footer "Não preciso Continuar" at bounding box center [756, 475] width 353 height 57
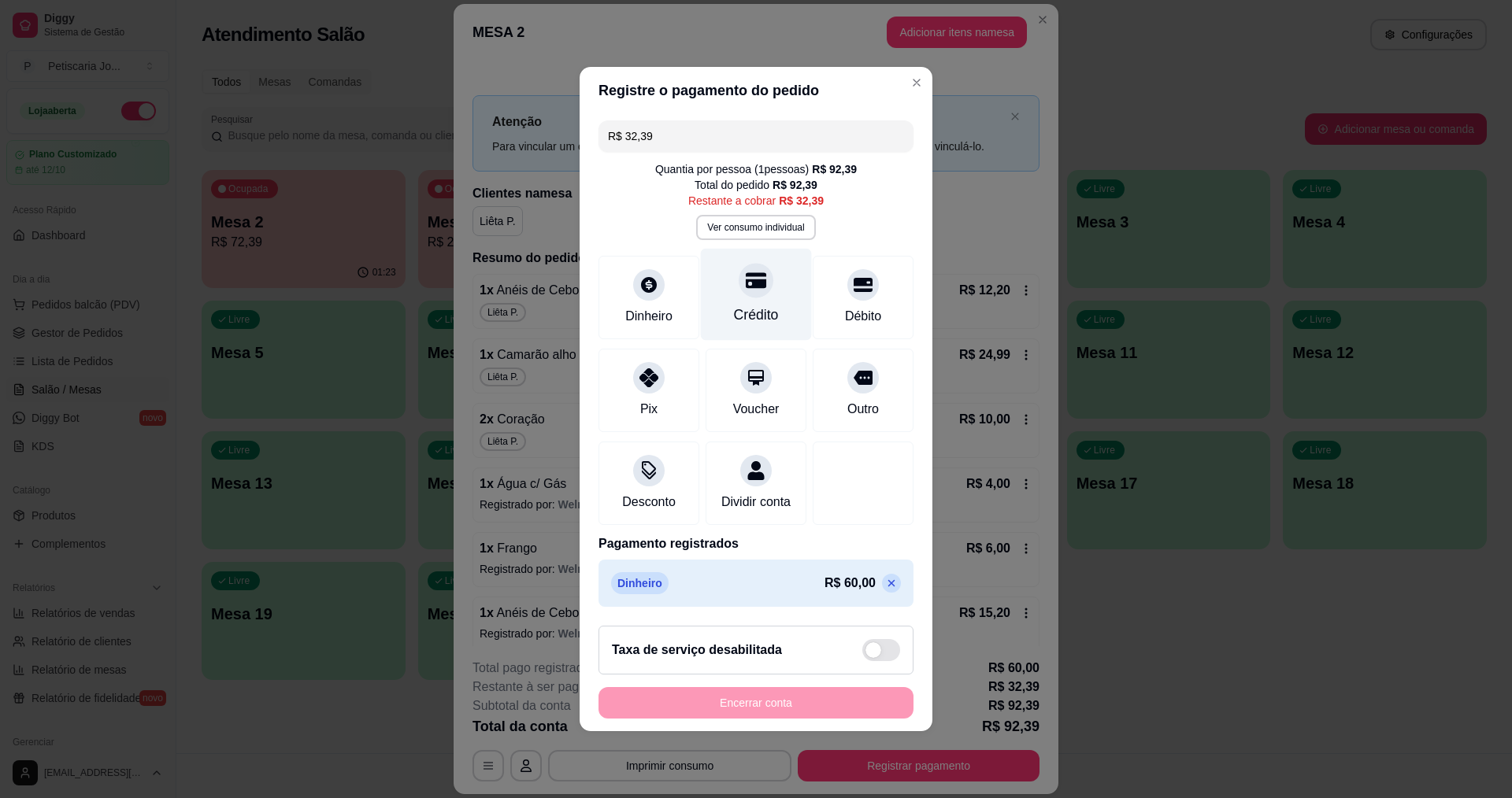
click at [766, 290] on div "Crédito" at bounding box center [756, 294] width 111 height 92
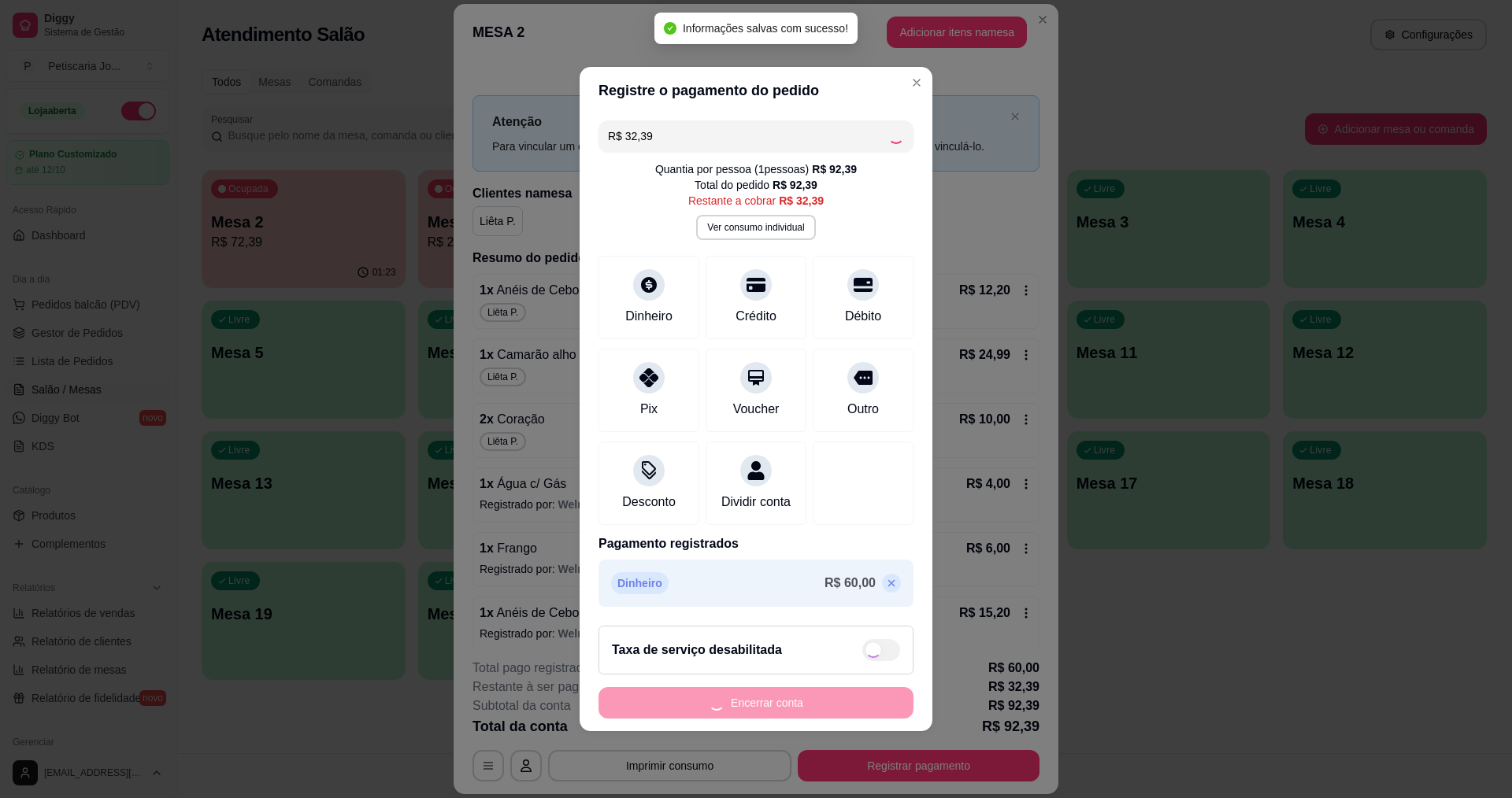
type input "R$ 0,00"
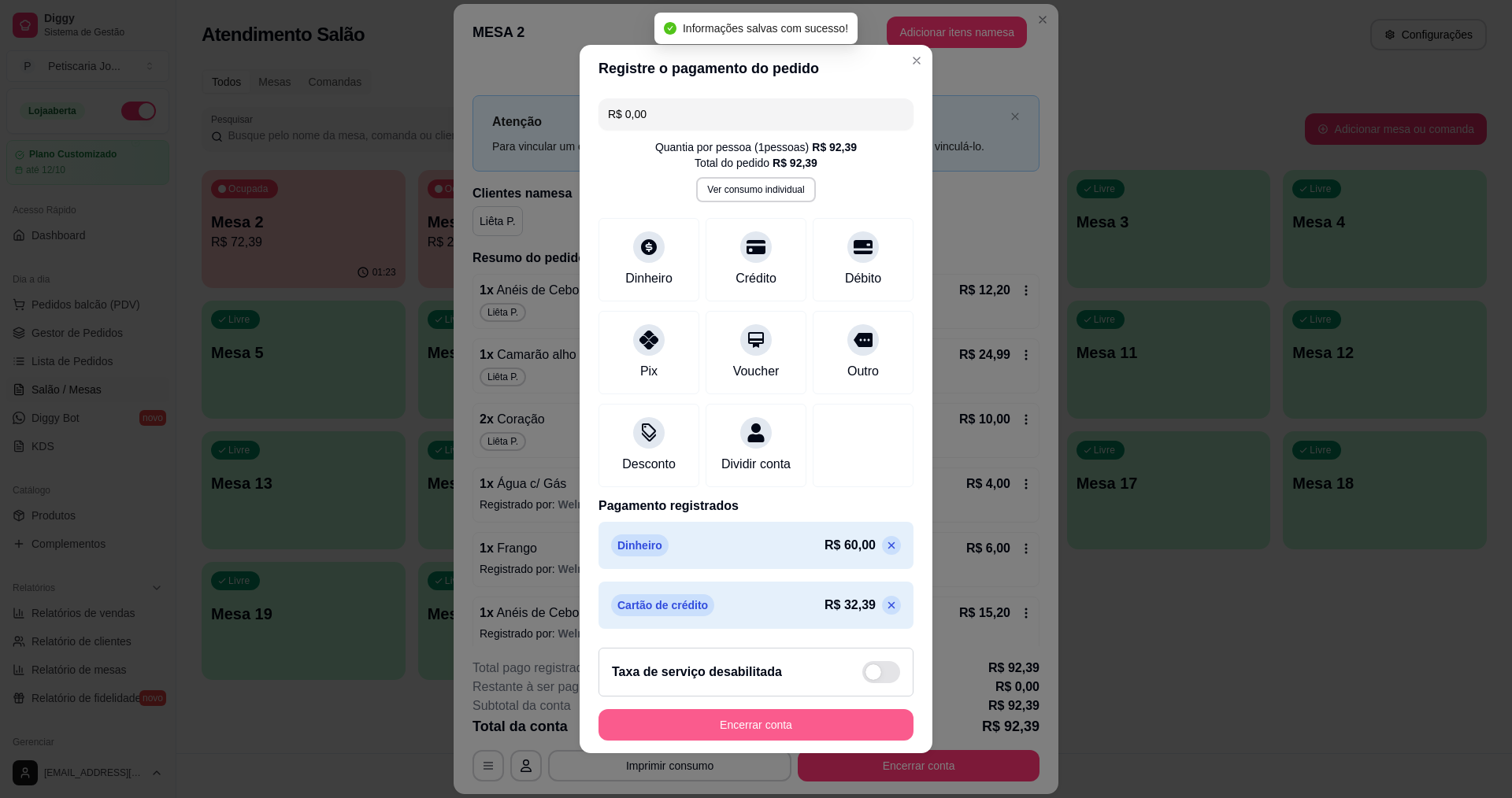
click at [748, 730] on button "Encerrar conta" at bounding box center [756, 724] width 315 height 31
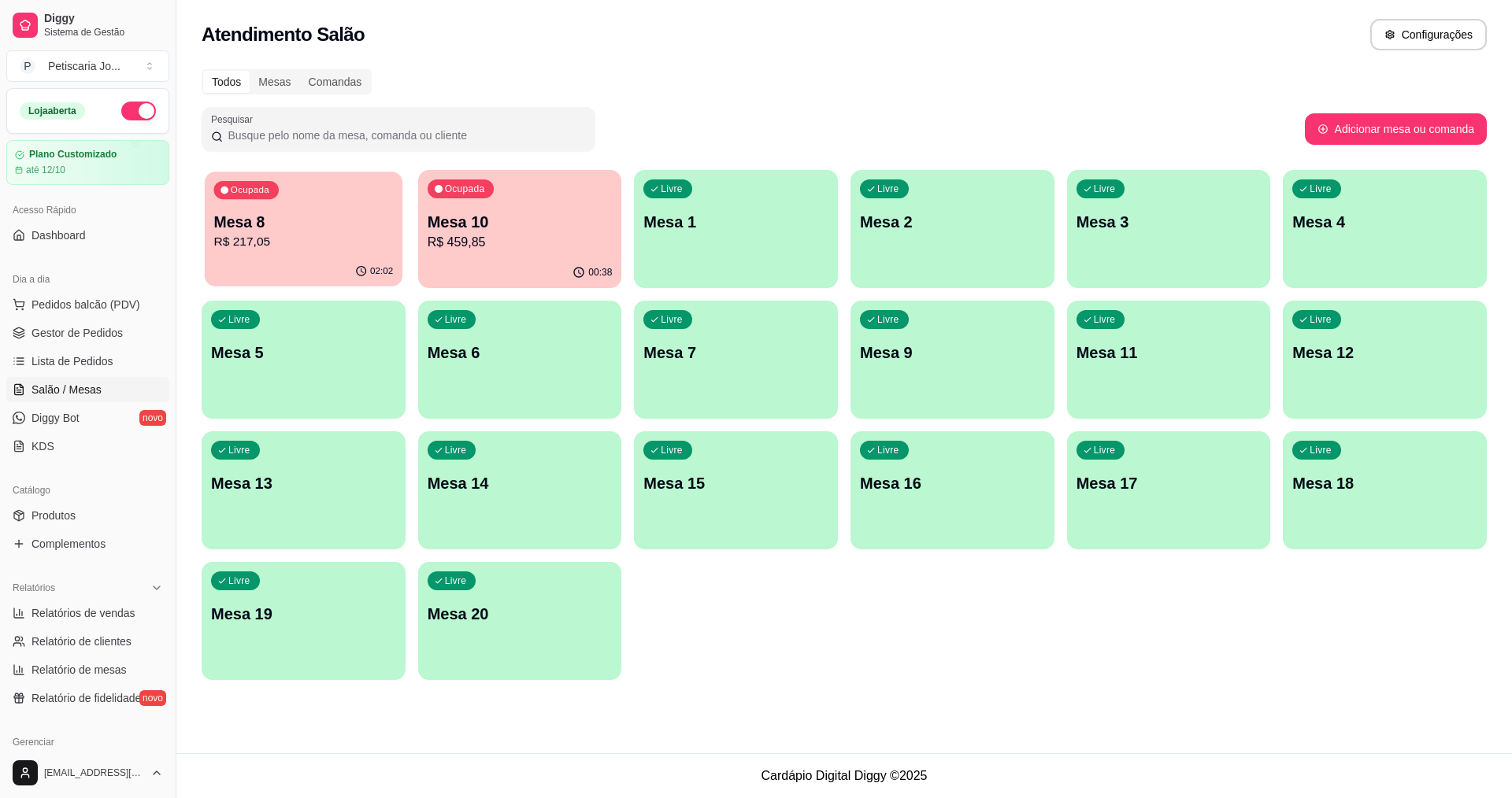
click at [339, 238] on p "R$ 217,05" at bounding box center [303, 242] width 179 height 18
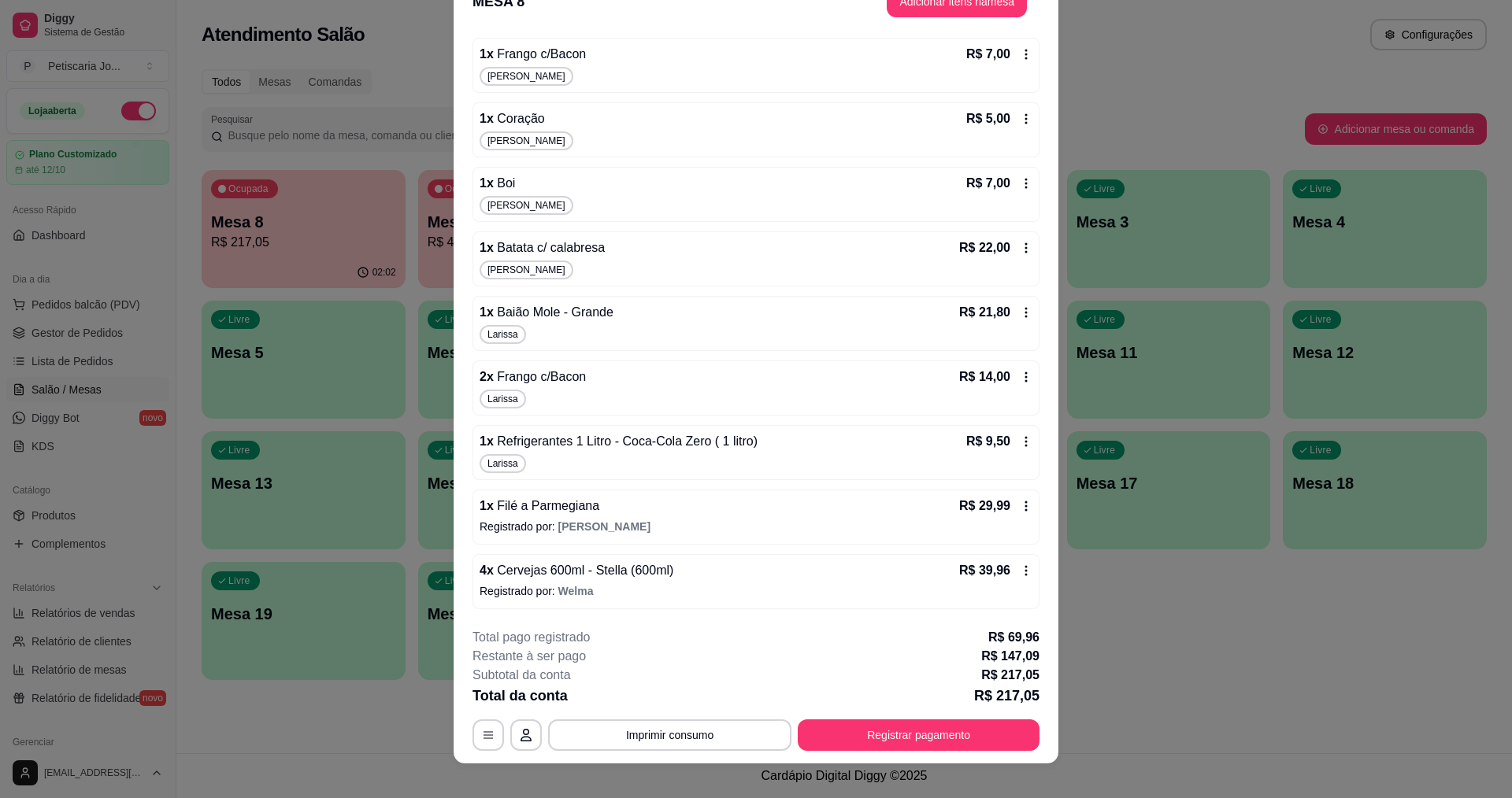
scroll to position [47, 0]
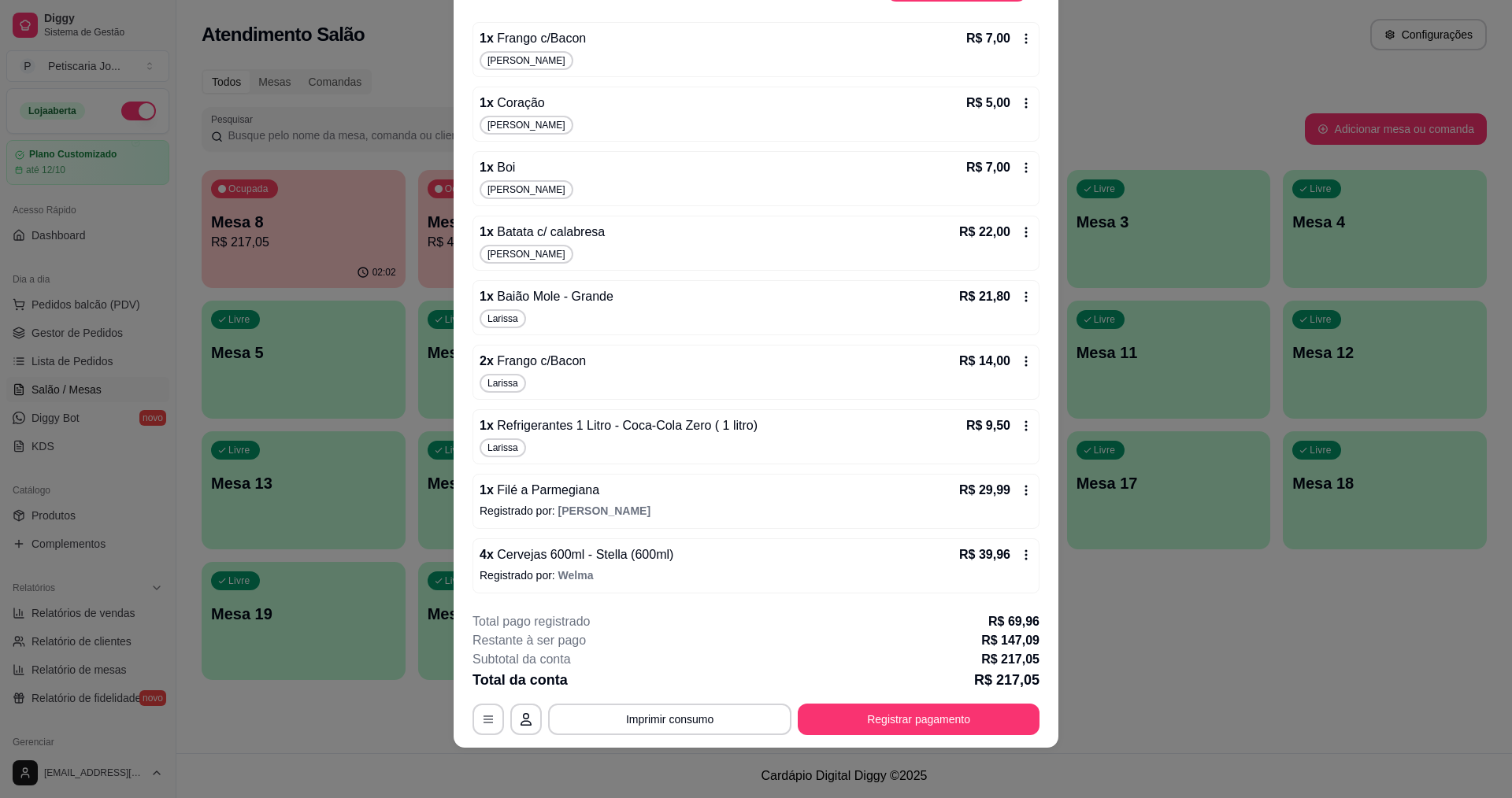
click at [1012, 642] on p "R$ 147,09" at bounding box center [1010, 641] width 58 height 19
click at [853, 718] on button "Registrar pagamento" at bounding box center [919, 720] width 235 height 31
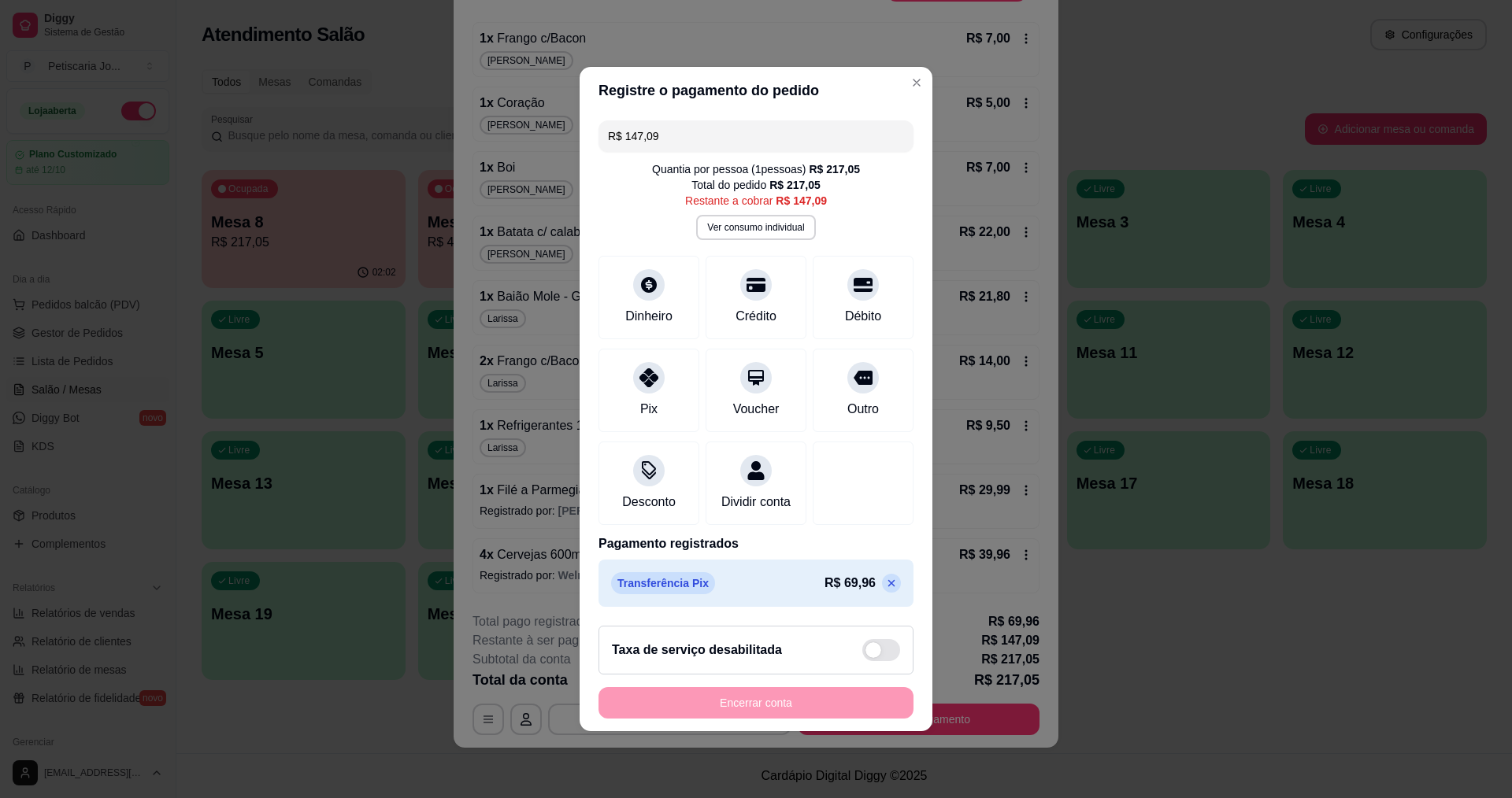
click at [713, 139] on input "R$ 147,09" at bounding box center [755, 136] width 296 height 31
click at [621, 294] on div "Dinheiro" at bounding box center [649, 294] width 111 height 92
type input "R$ 137,09"
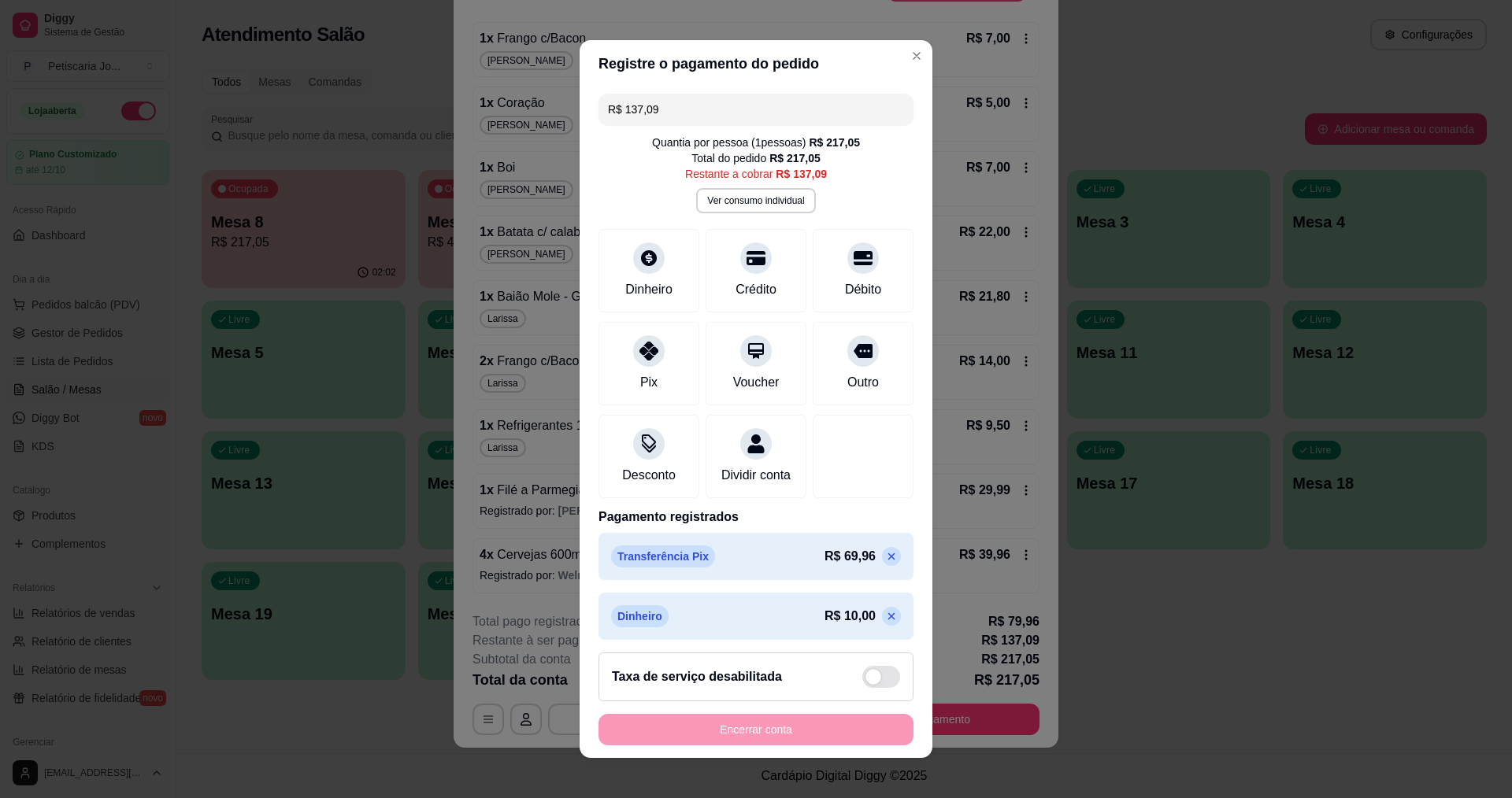
click at [898, 71] on header "Registre o pagamento do pedido" at bounding box center [756, 64] width 353 height 47
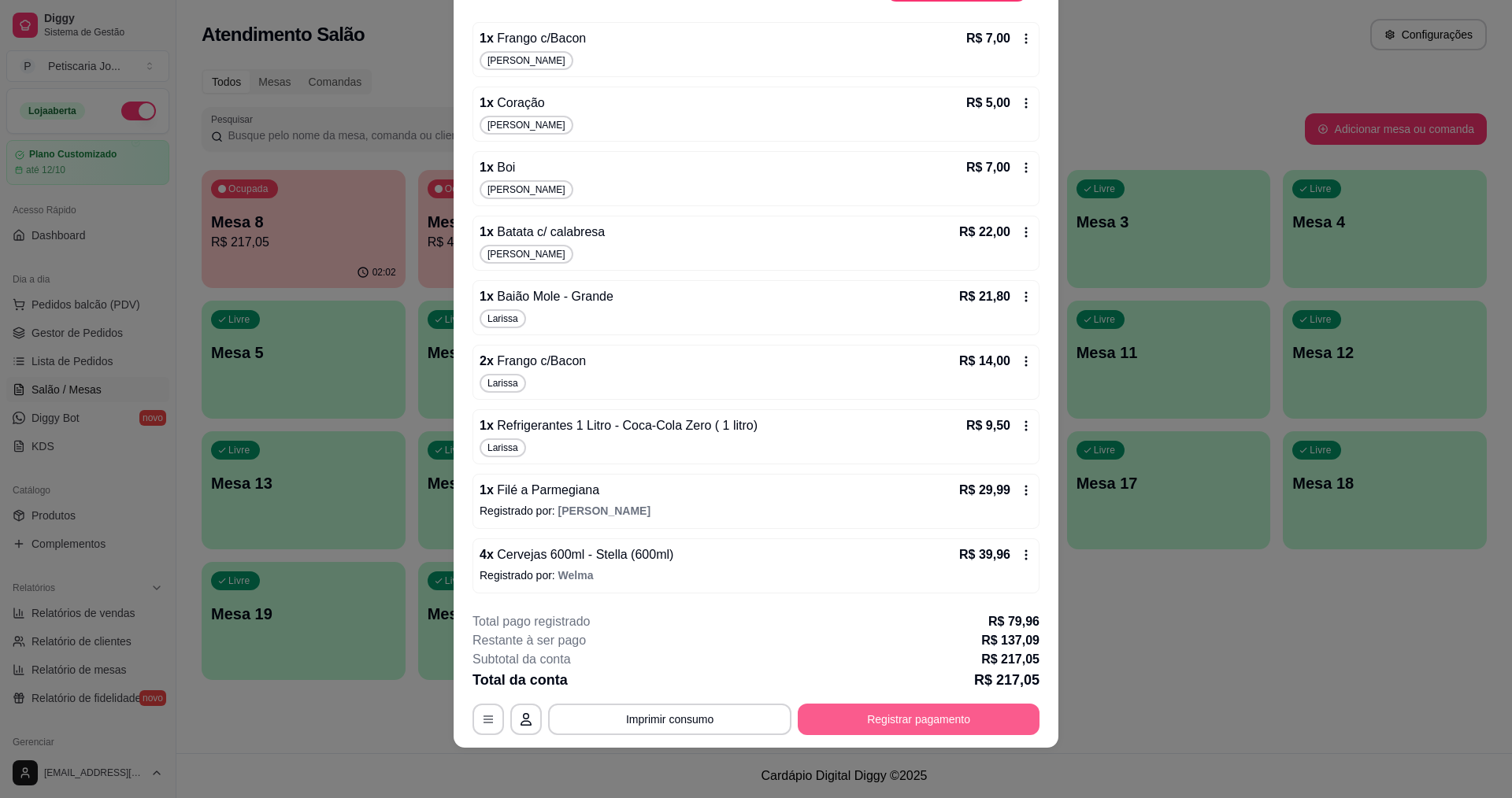
click at [840, 732] on button "Registrar pagamento" at bounding box center [918, 719] width 242 height 31
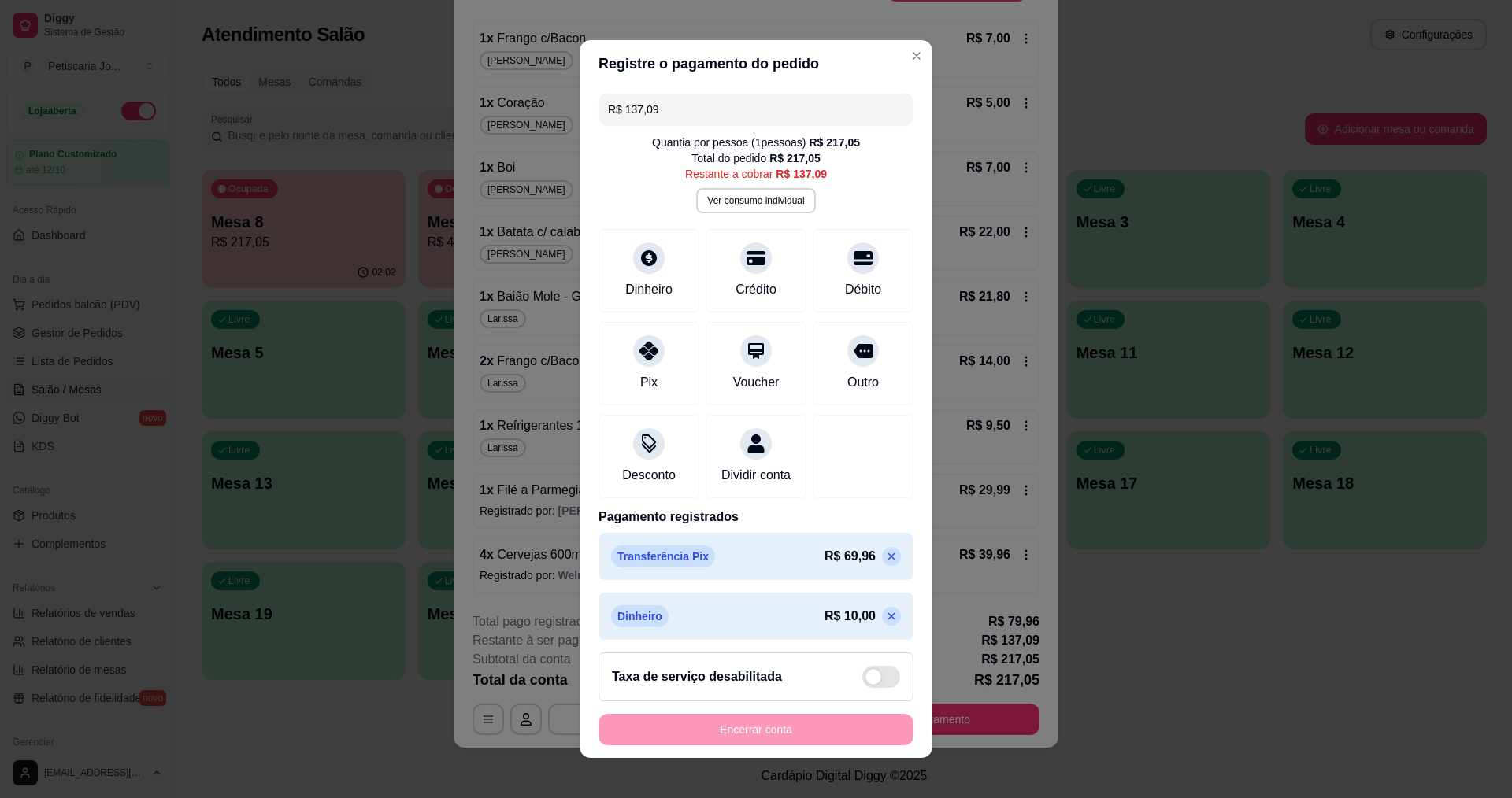
drag, startPoint x: 729, startPoint y: 116, endPoint x: 544, endPoint y: 110, distance: 185.1
click at [544, 110] on div "Registre o pagamento do pedido R$ 137,09 Quantia por pessoa ( 1 pessoas) R$ 217…" at bounding box center [756, 399] width 1512 height 798
click at [635, 282] on div "Dinheiro" at bounding box center [649, 288] width 52 height 21
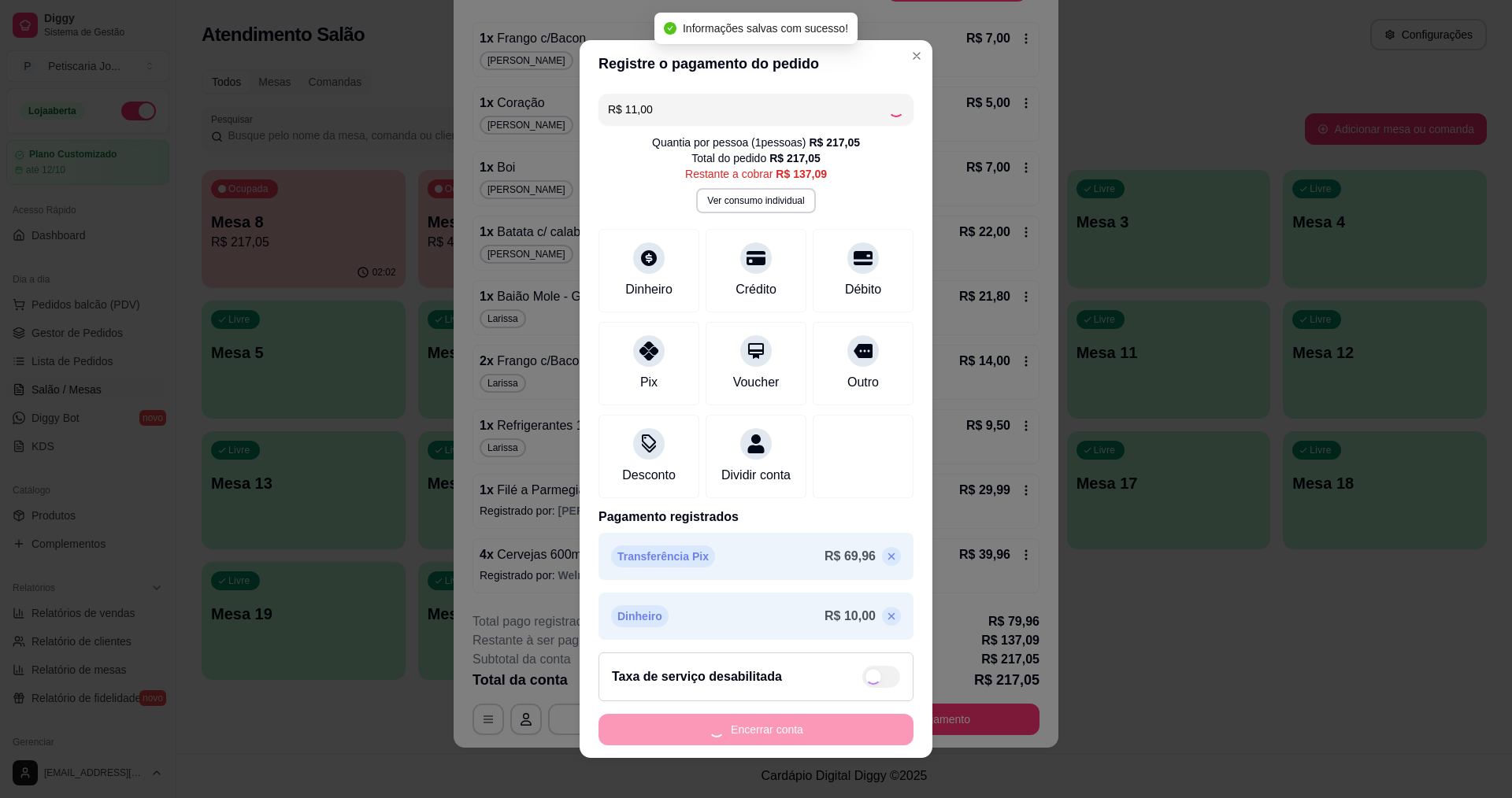
type input "R$ 126,09"
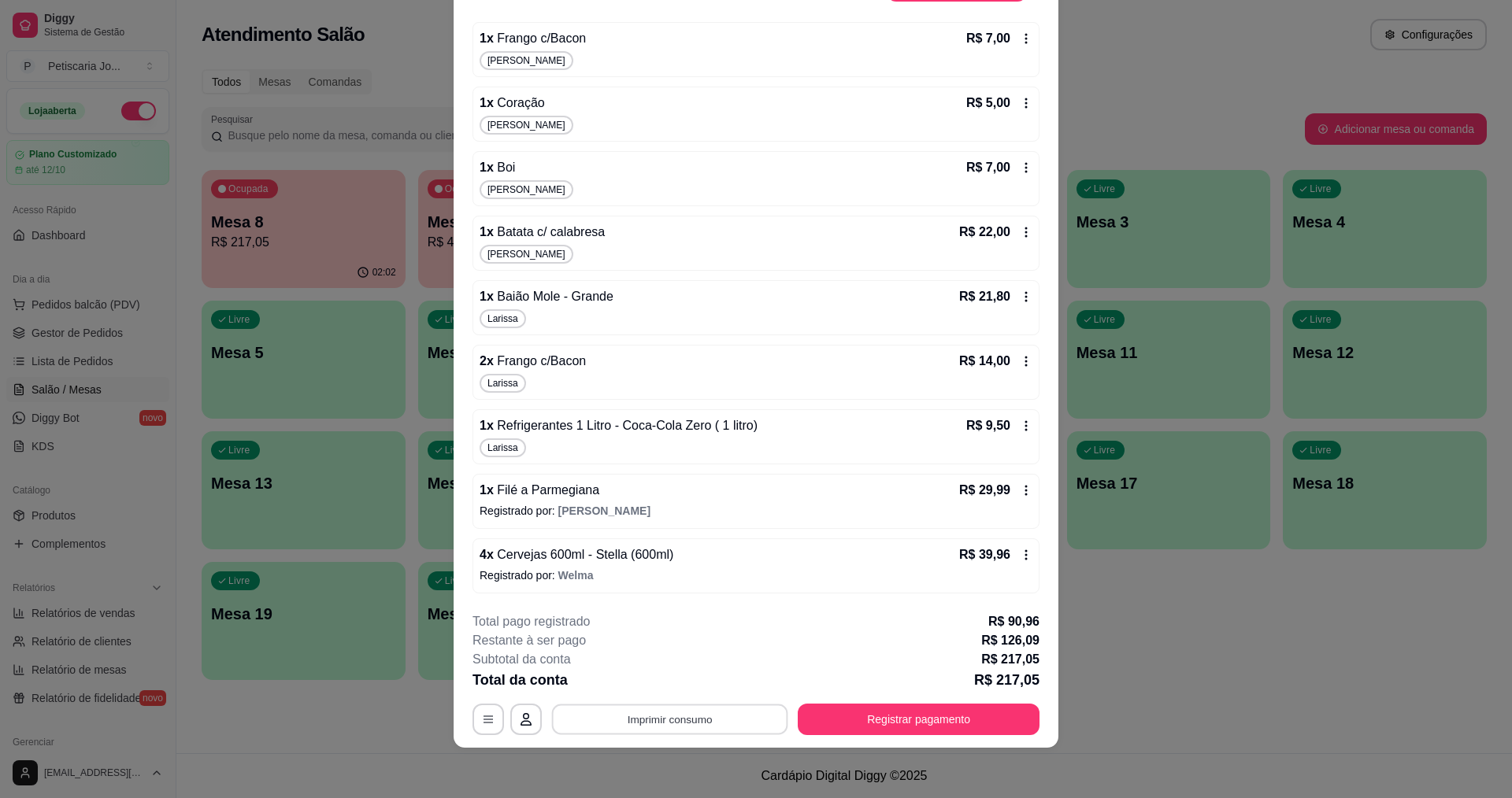
click at [747, 720] on button "Imprimir consumo" at bounding box center [670, 720] width 236 height 31
click at [698, 669] on div "Escolha a impressora IMPRESSORA" at bounding box center [669, 671] width 130 height 53
click at [695, 687] on button "IMPRESSORA" at bounding box center [669, 683] width 114 height 25
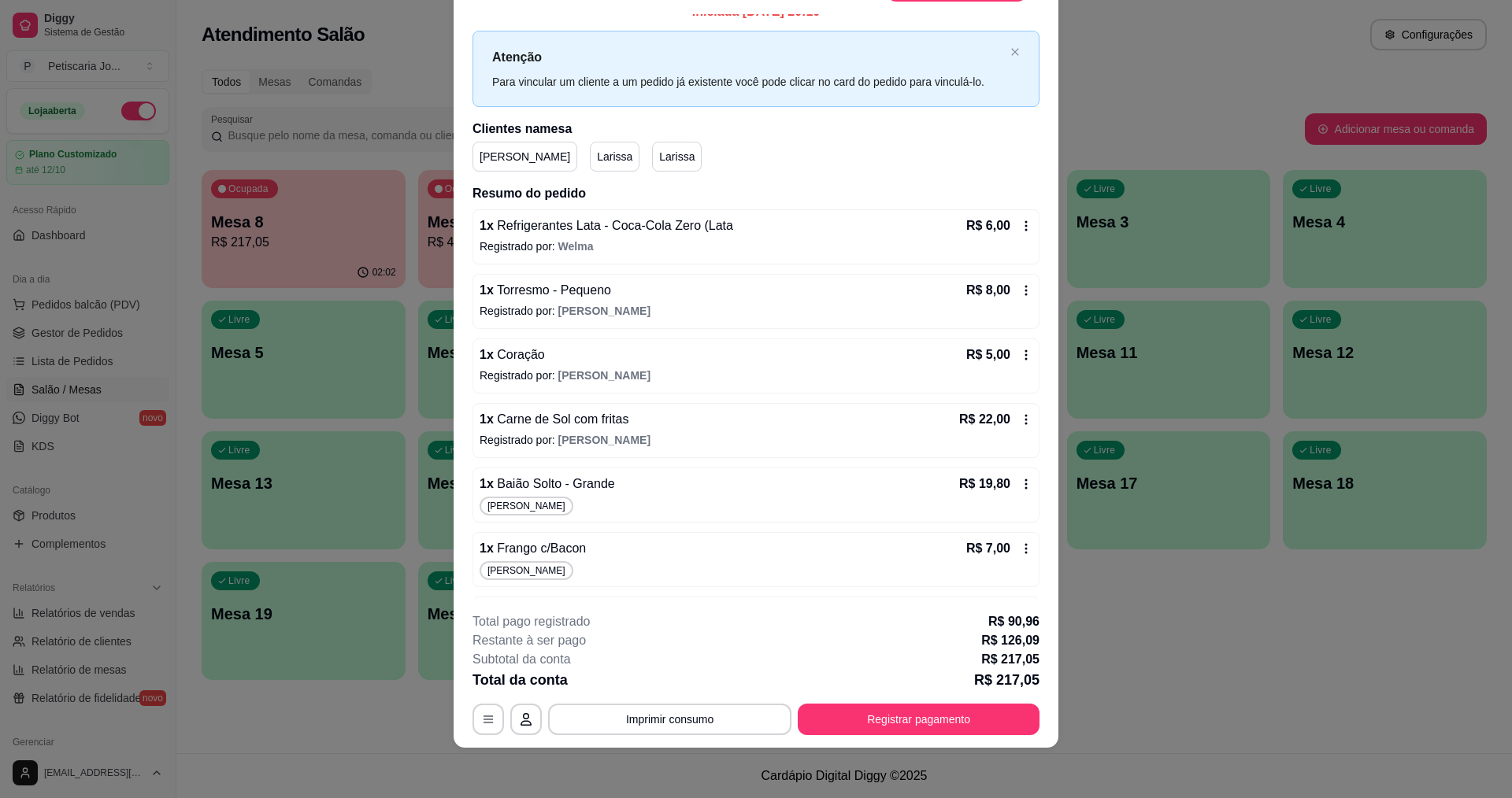
scroll to position [0, 0]
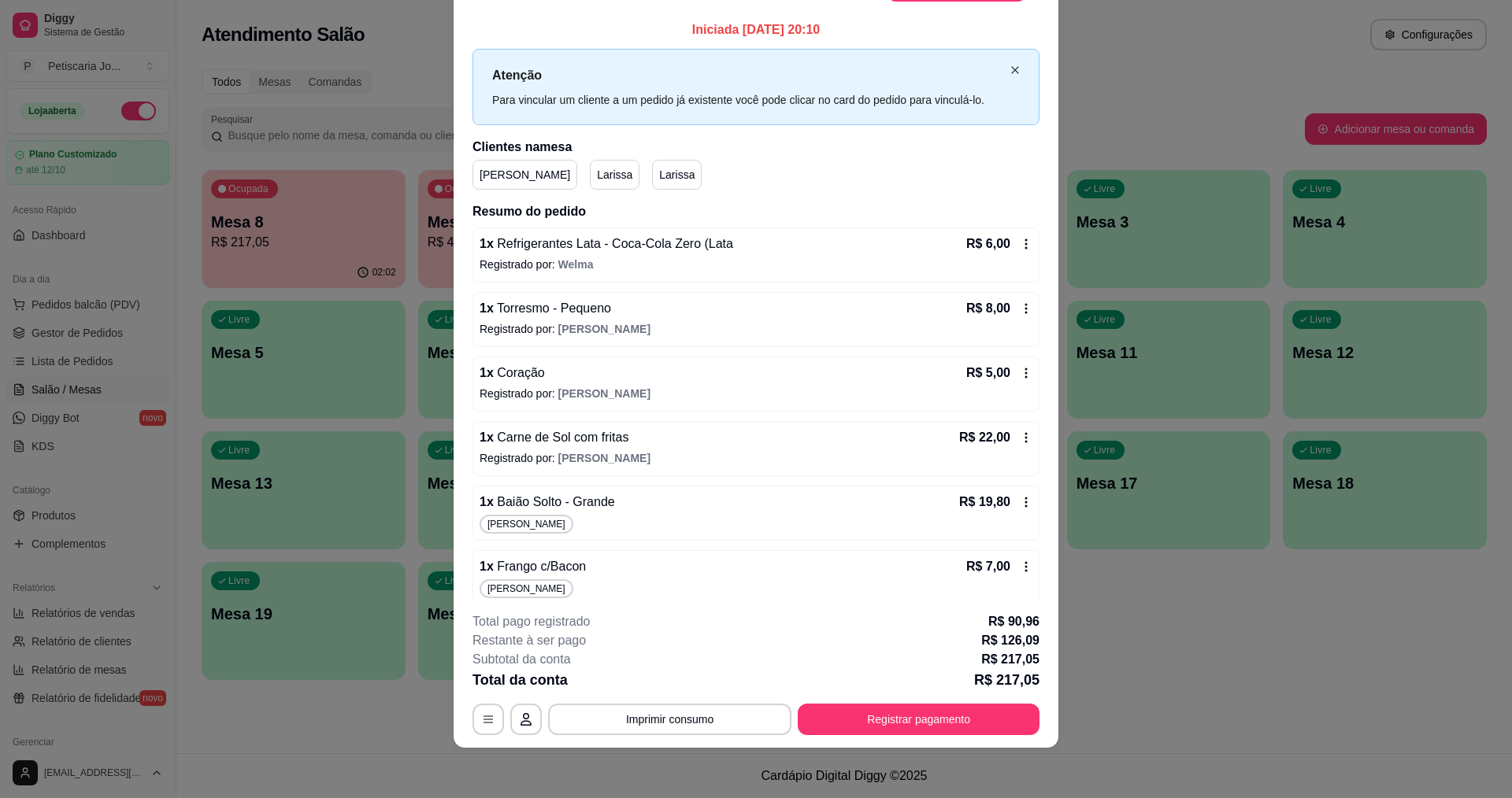
click at [1010, 68] on icon "close" at bounding box center [1014, 70] width 9 height 9
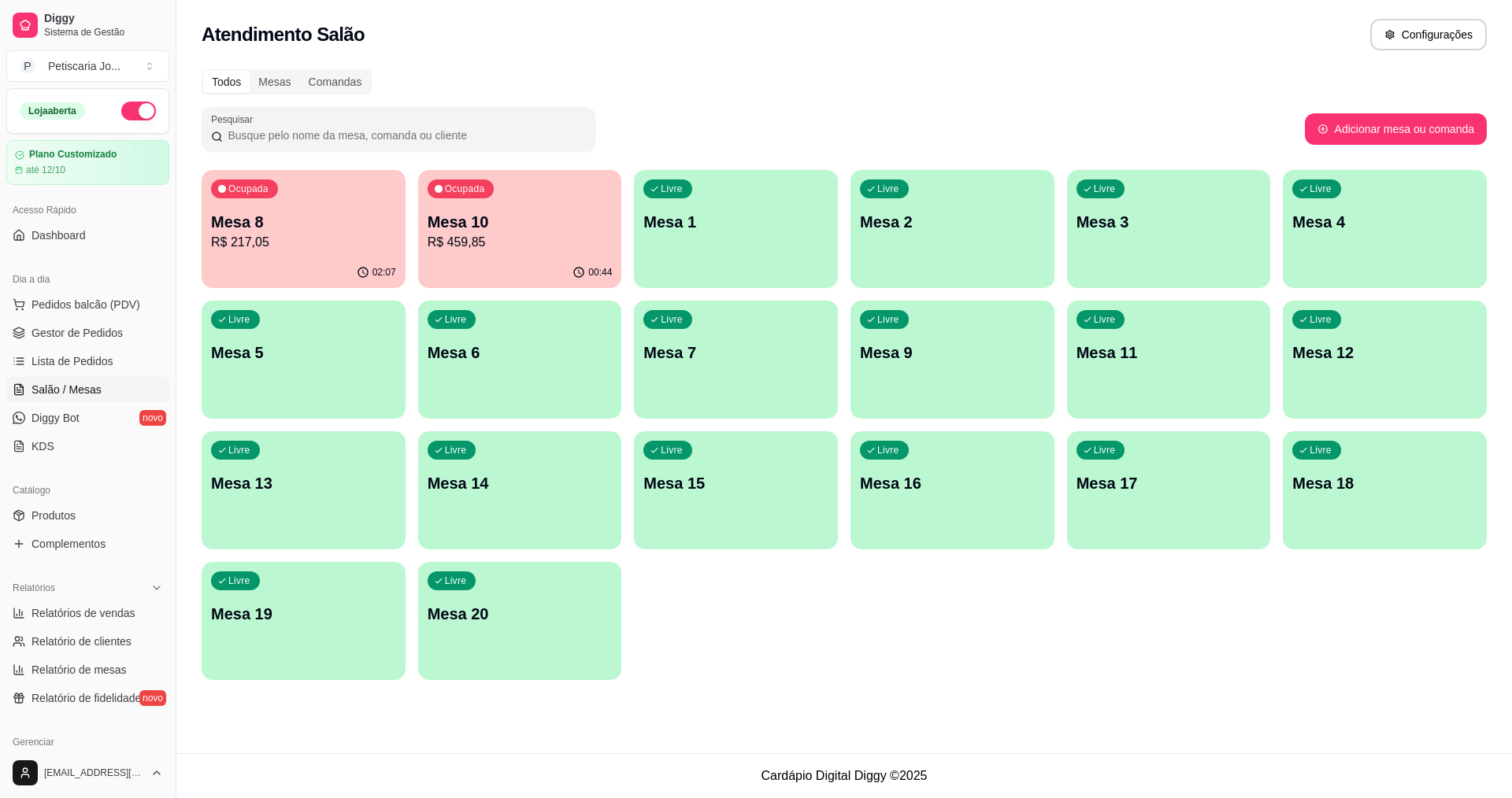
click at [297, 327] on div "Ocupada Mesa 8 R$ 217,05 02:07 Ocupada Mesa 10 R$ 459,85 00:44 Livre Mesa 1 Liv…" at bounding box center [844, 425] width 1285 height 510
click at [303, 225] on p "Mesa 8" at bounding box center [303, 222] width 179 height 22
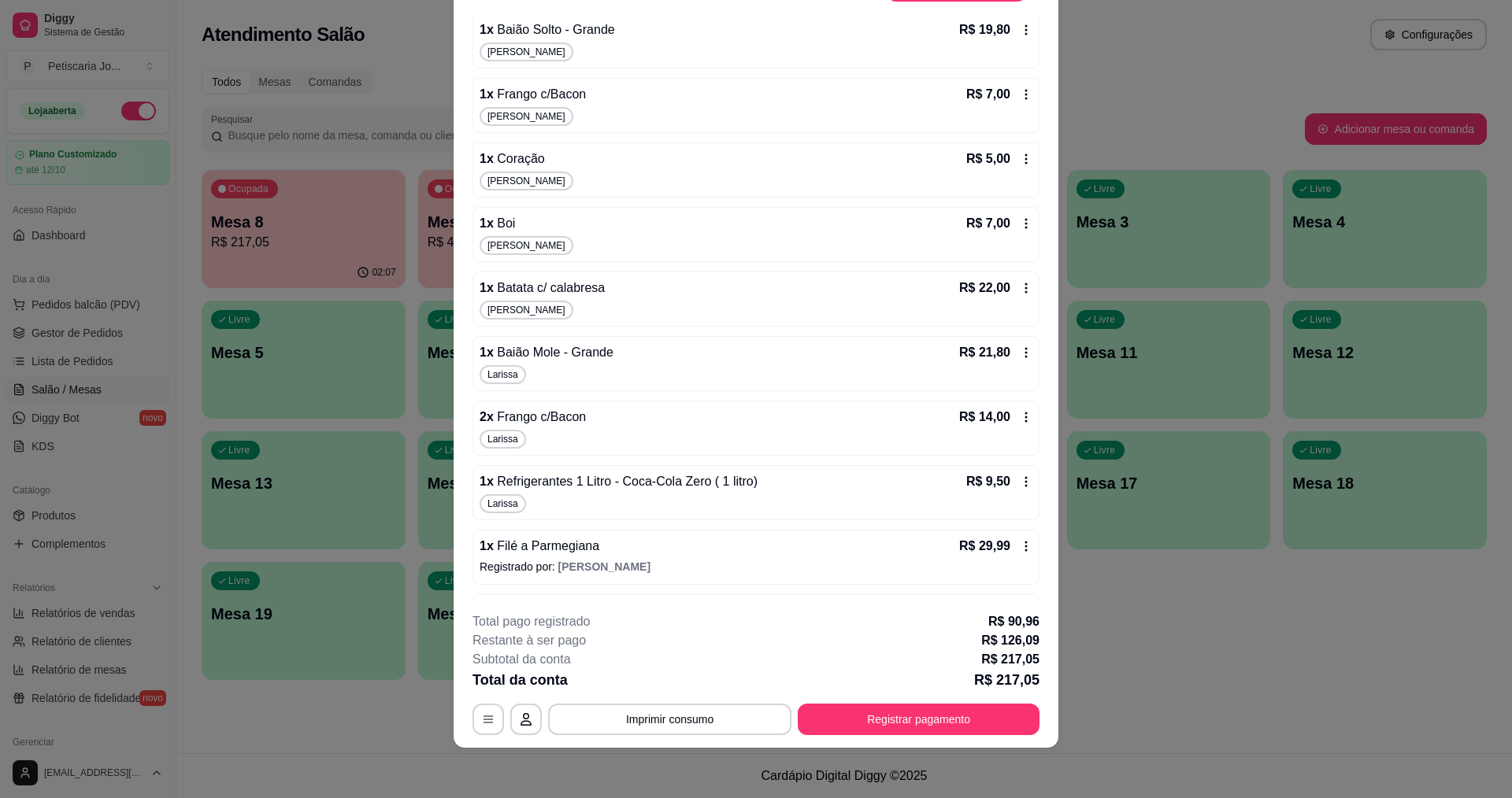
scroll to position [528, 0]
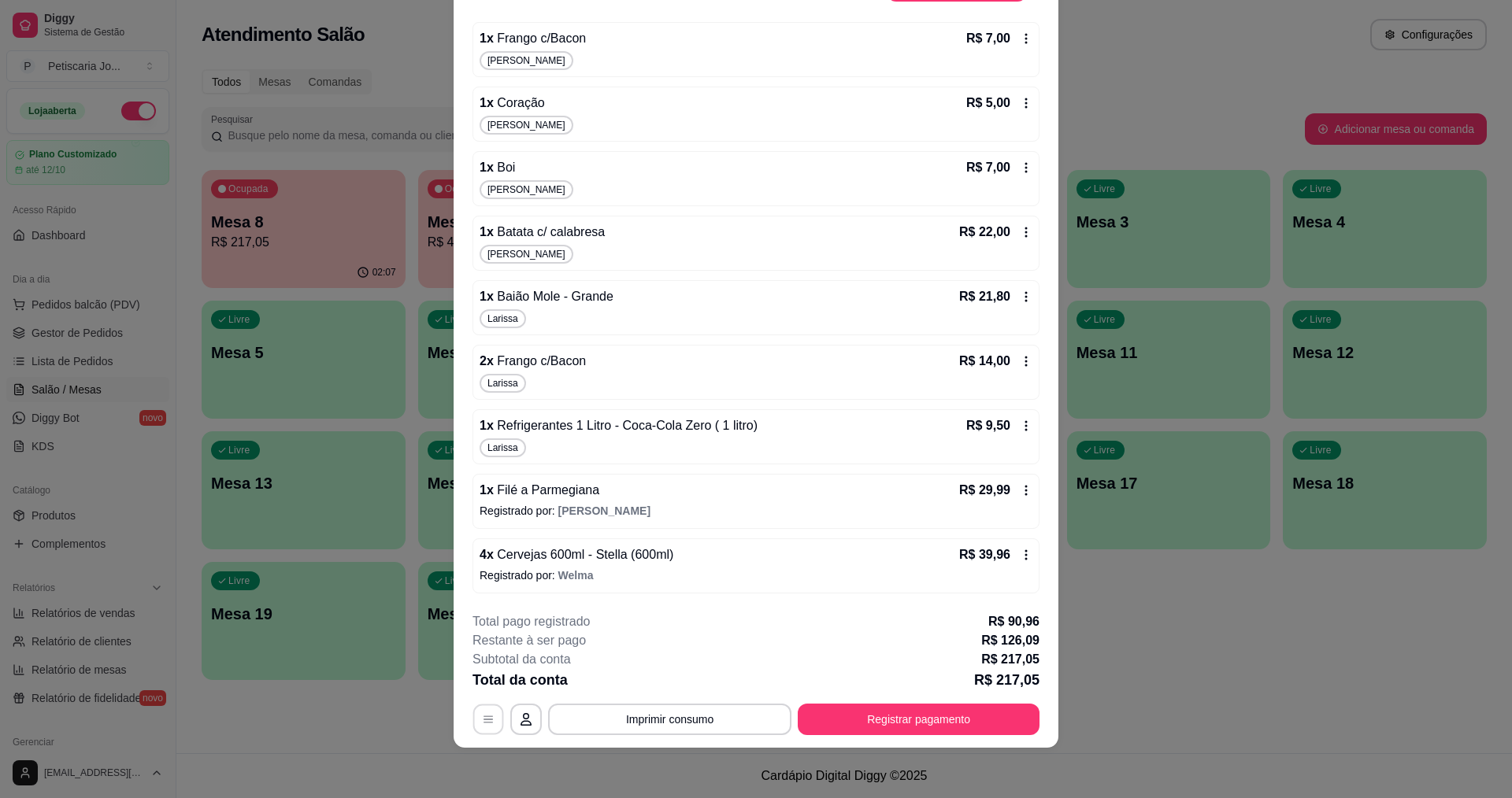
click at [475, 716] on button "button" at bounding box center [489, 720] width 31 height 31
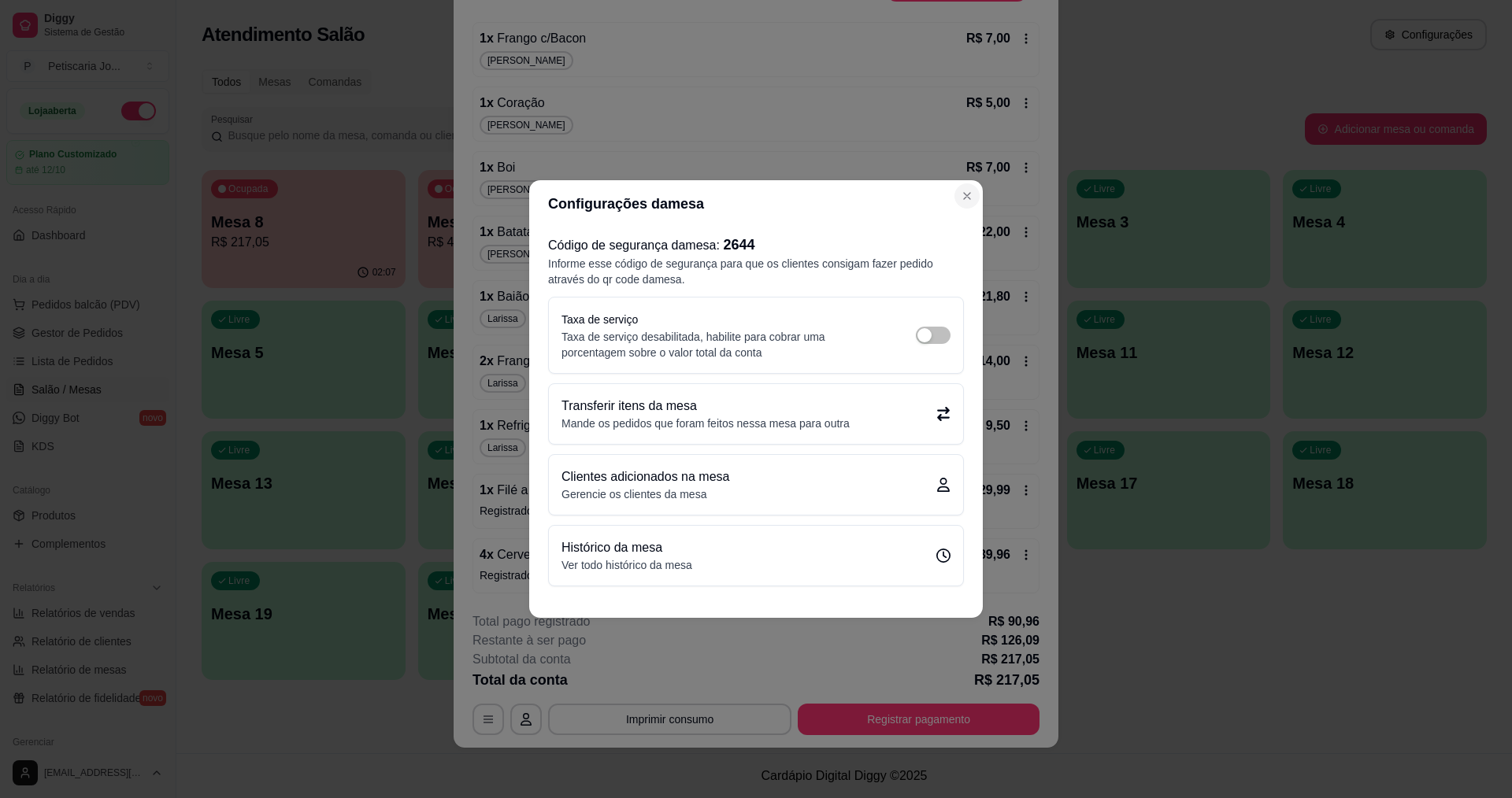
drag, startPoint x: 980, startPoint y: 193, endPoint x: 965, endPoint y: 194, distance: 15.0
click at [972, 193] on section "Configurações da mesa Código de segurança da mesa : 2644 Informe esse código de…" at bounding box center [756, 399] width 454 height 437
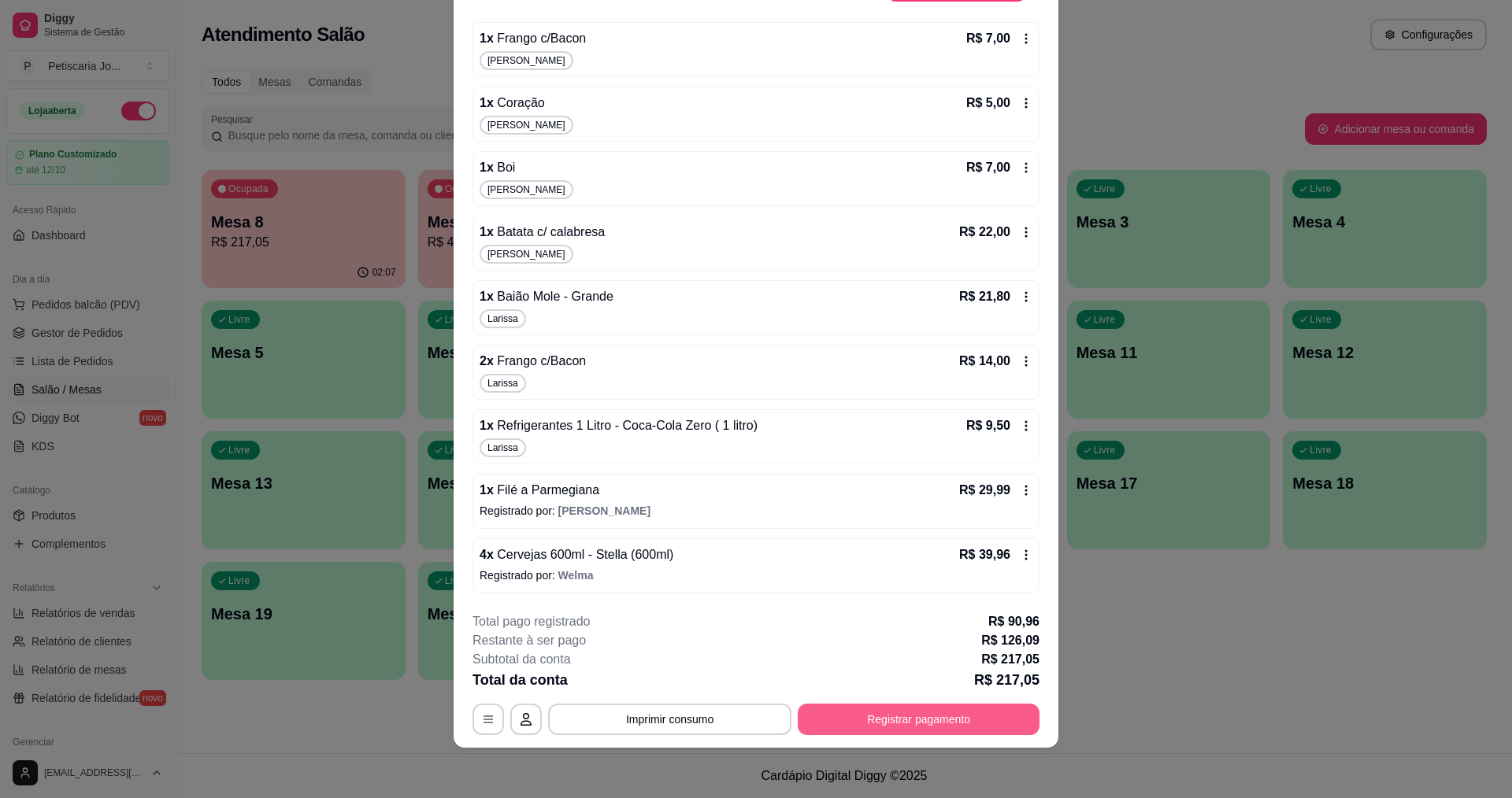
click at [890, 710] on button "Registrar pagamento" at bounding box center [918, 719] width 242 height 31
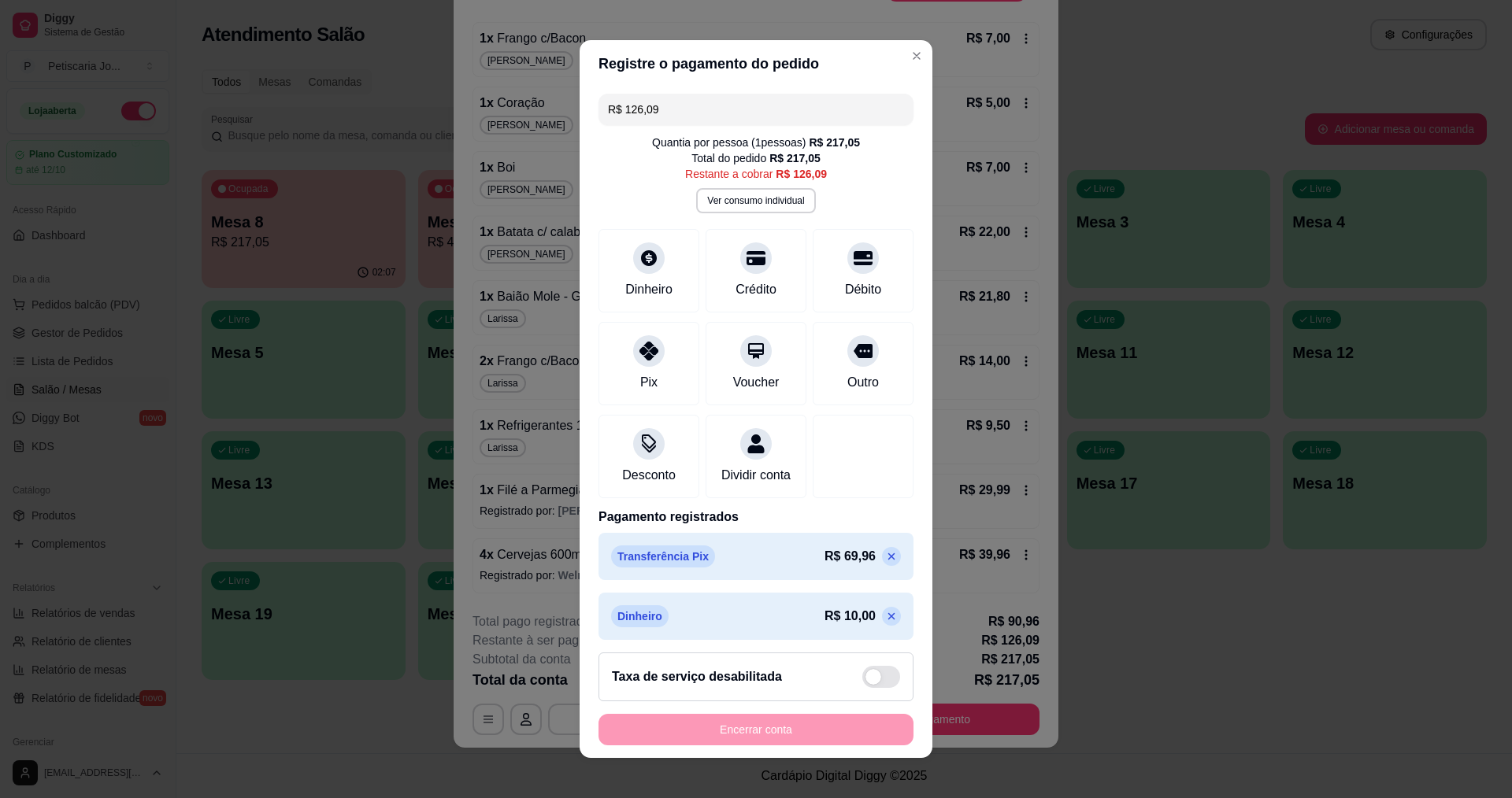
scroll to position [85, 0]
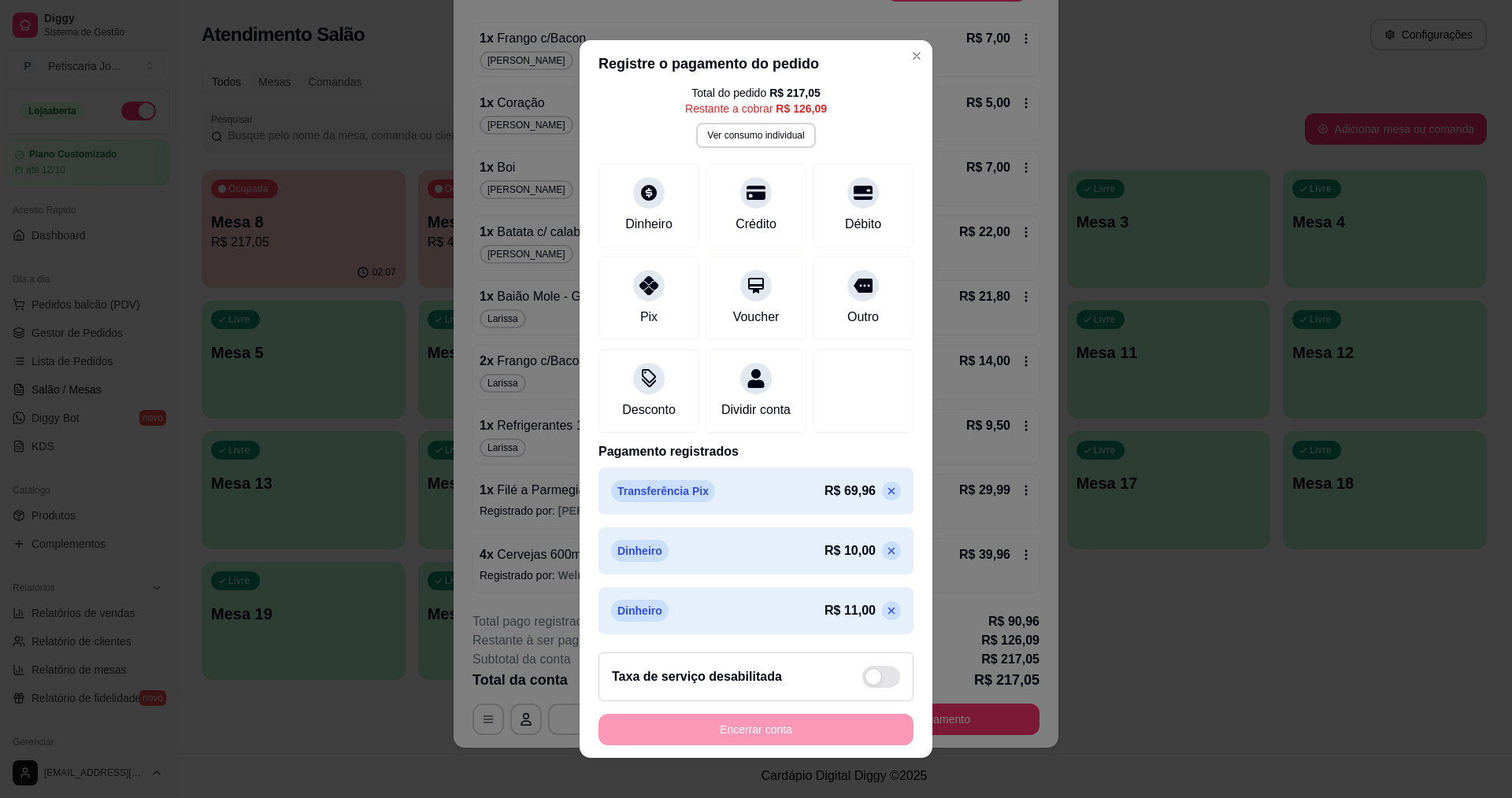
click at [885, 551] on icon at bounding box center [891, 551] width 13 height 13
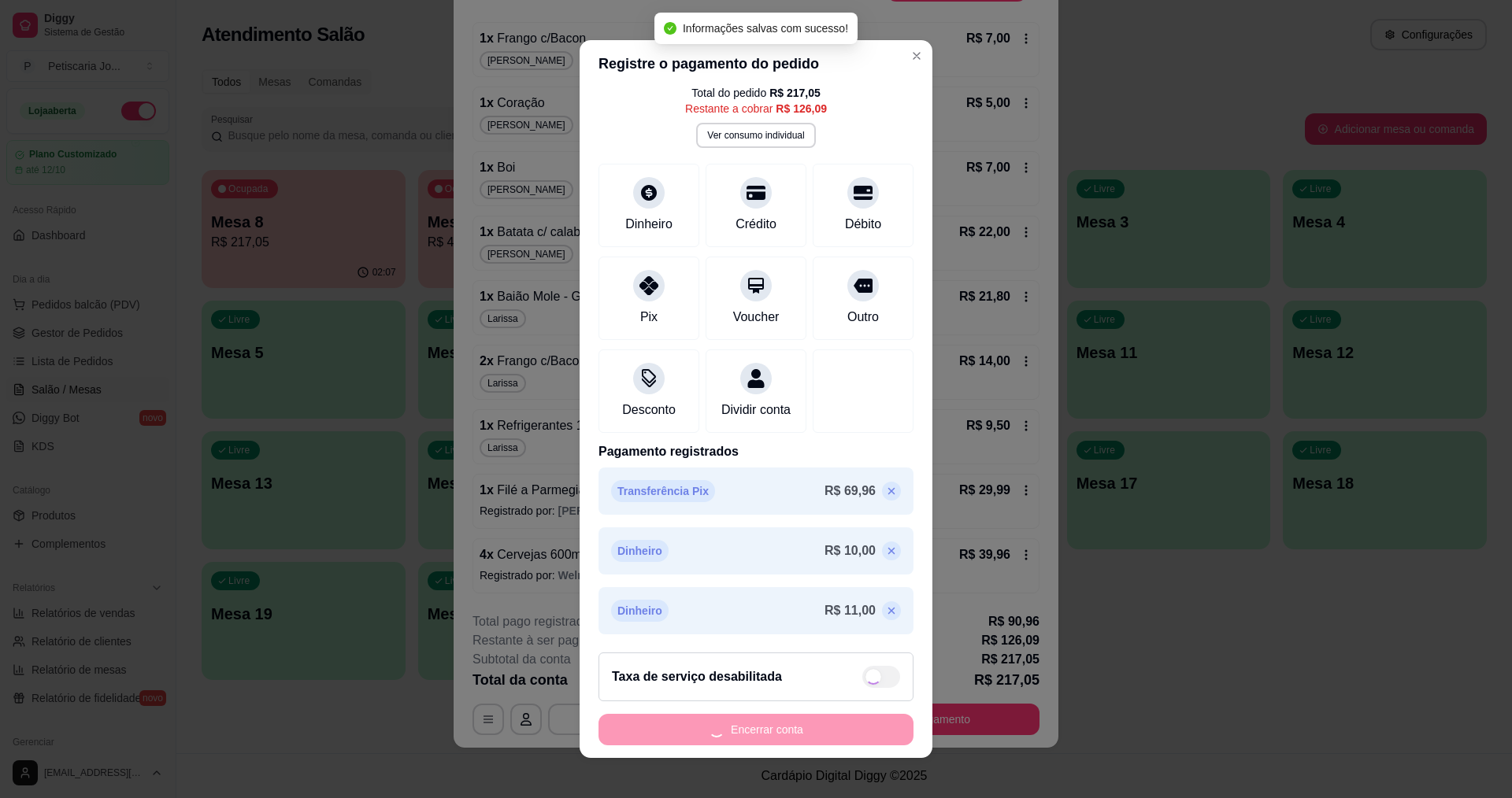
type input "R$ 136,09"
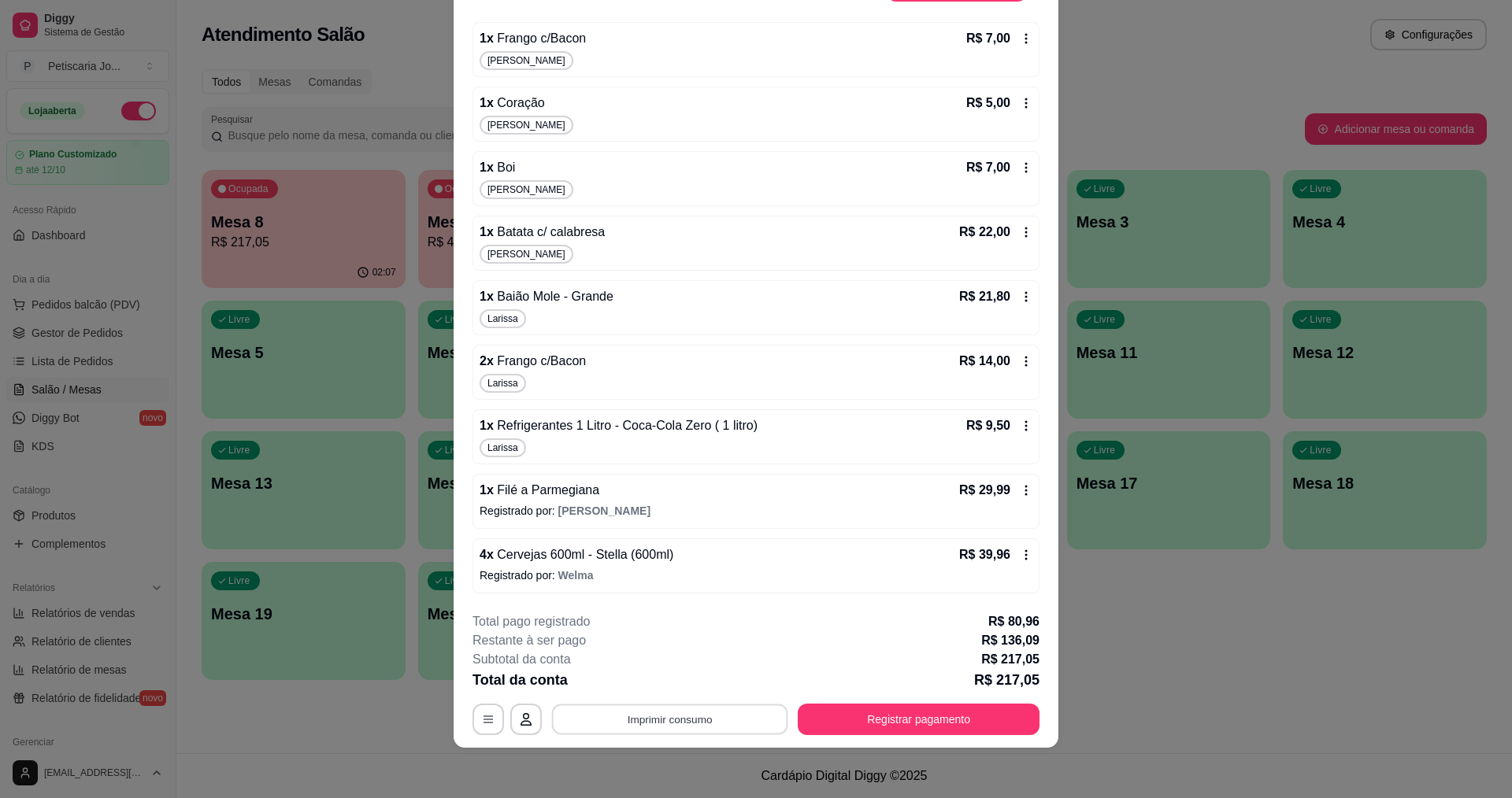
click at [725, 721] on button "Imprimir consumo" at bounding box center [670, 720] width 236 height 31
click at [703, 684] on button "IMPRESSORA" at bounding box center [668, 682] width 110 height 24
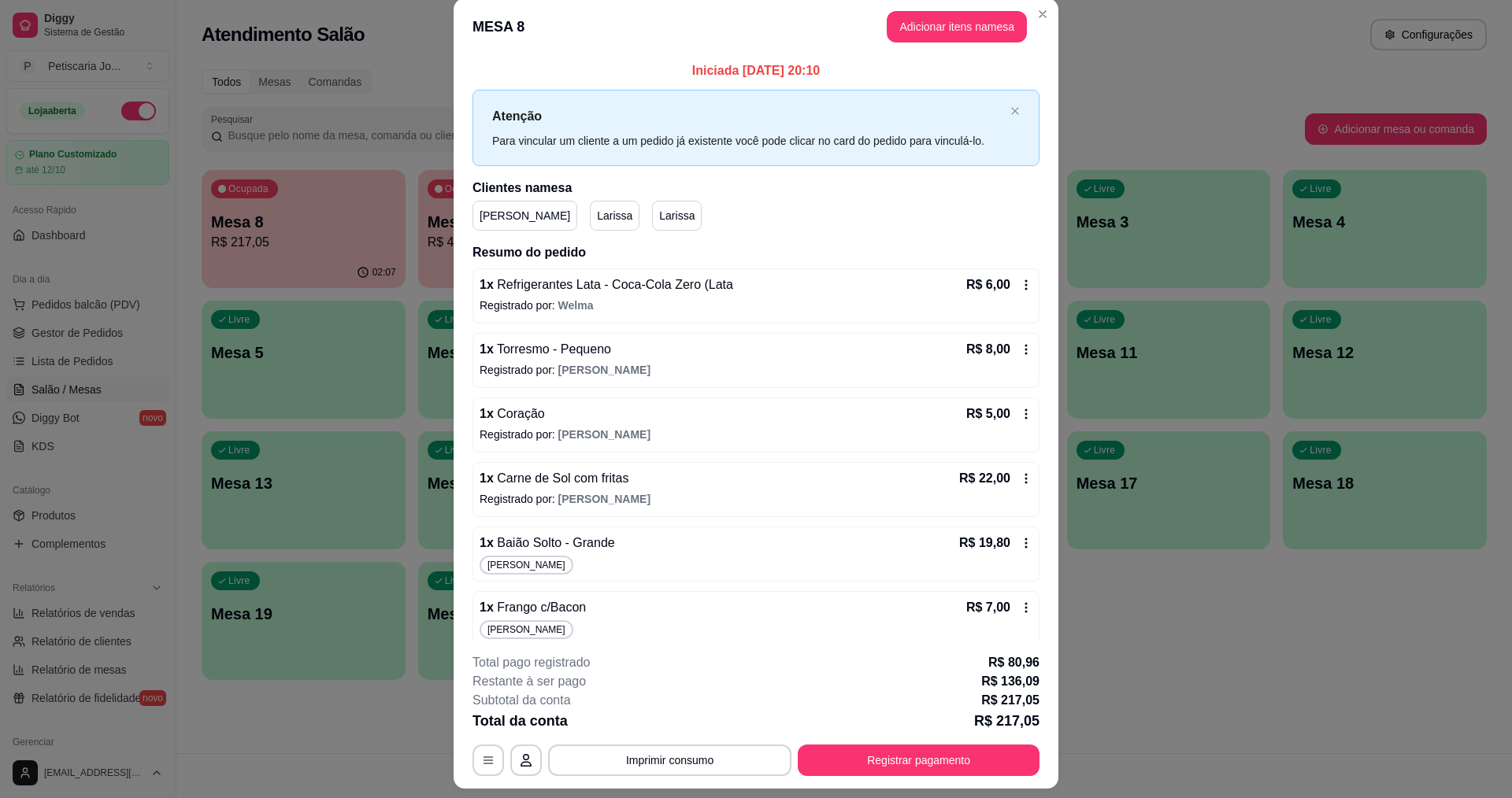
scroll to position [0, 0]
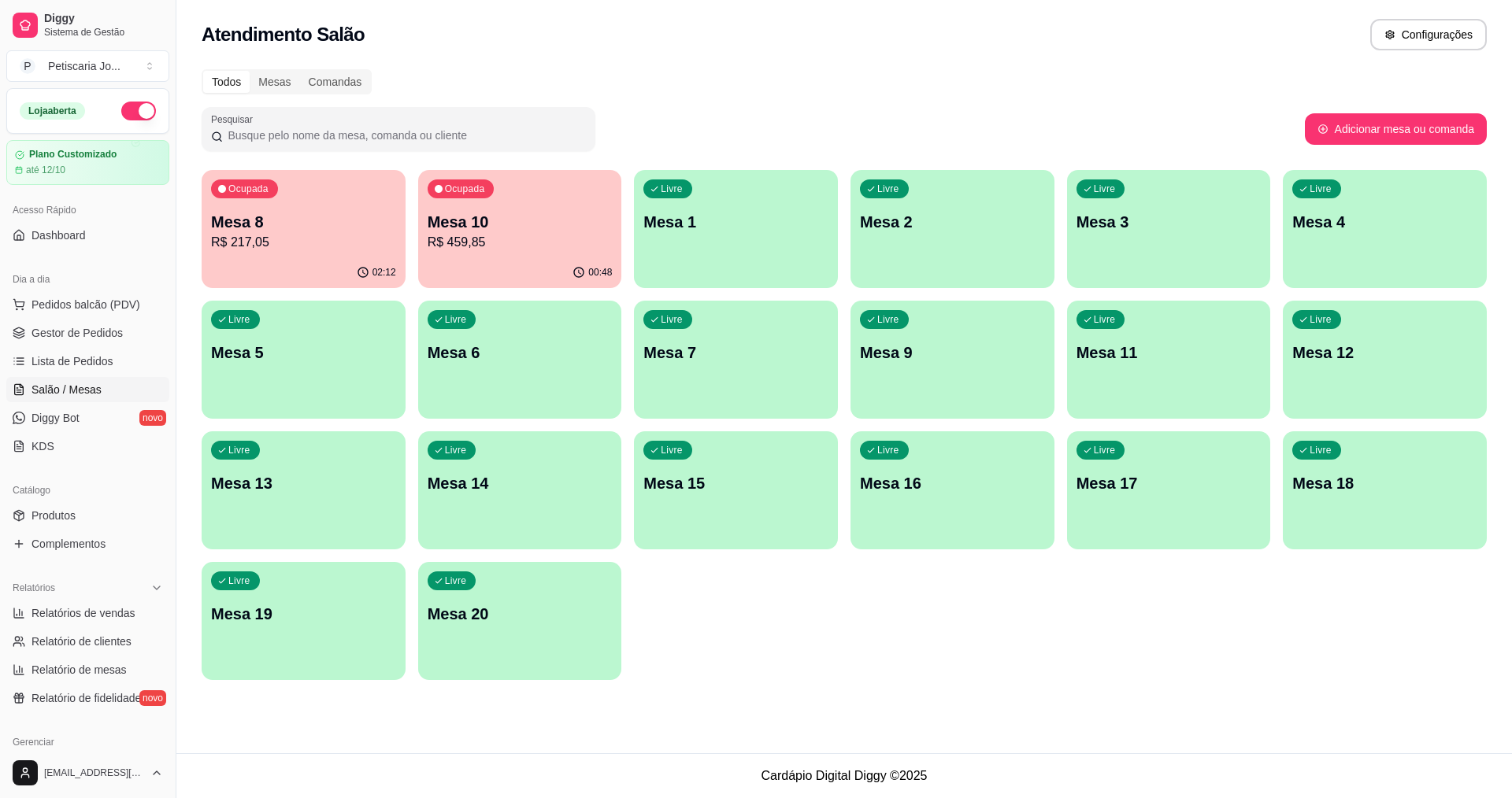
click at [287, 207] on div "Ocupada Mesa 8 R$ 217,05" at bounding box center [303, 213] width 204 height 87
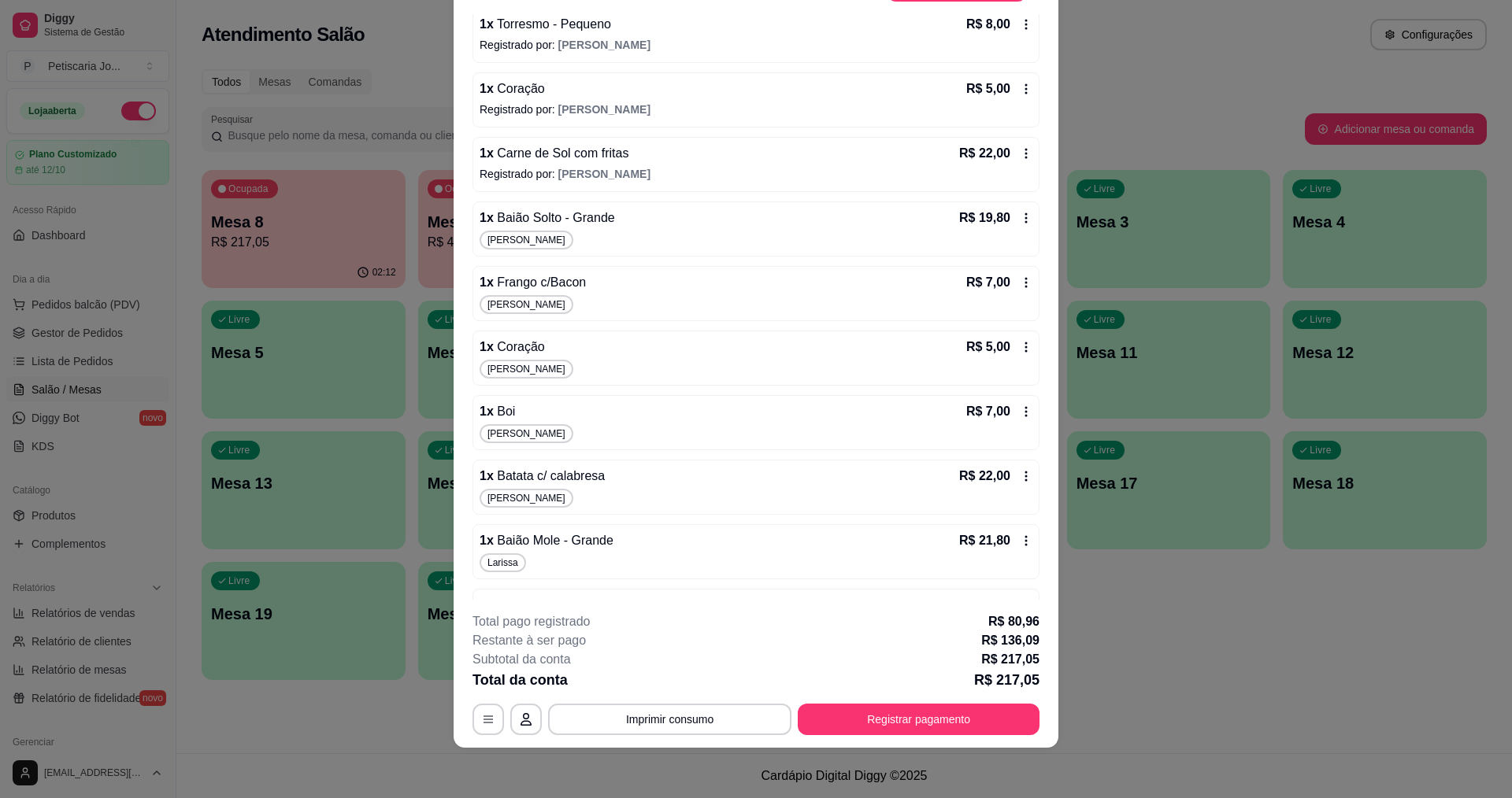
scroll to position [393, 0]
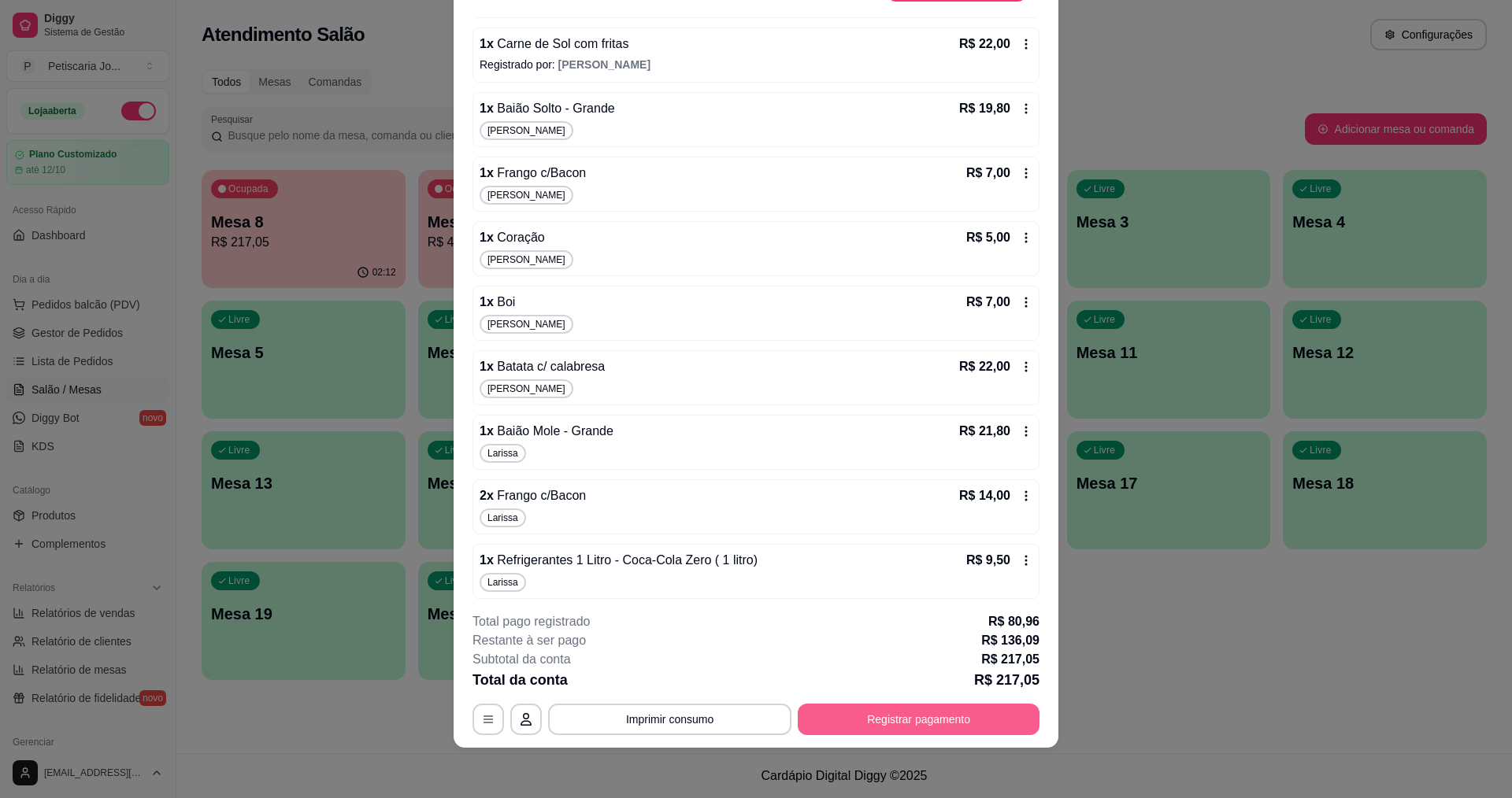
click at [844, 721] on button "Registrar pagamento" at bounding box center [918, 719] width 242 height 31
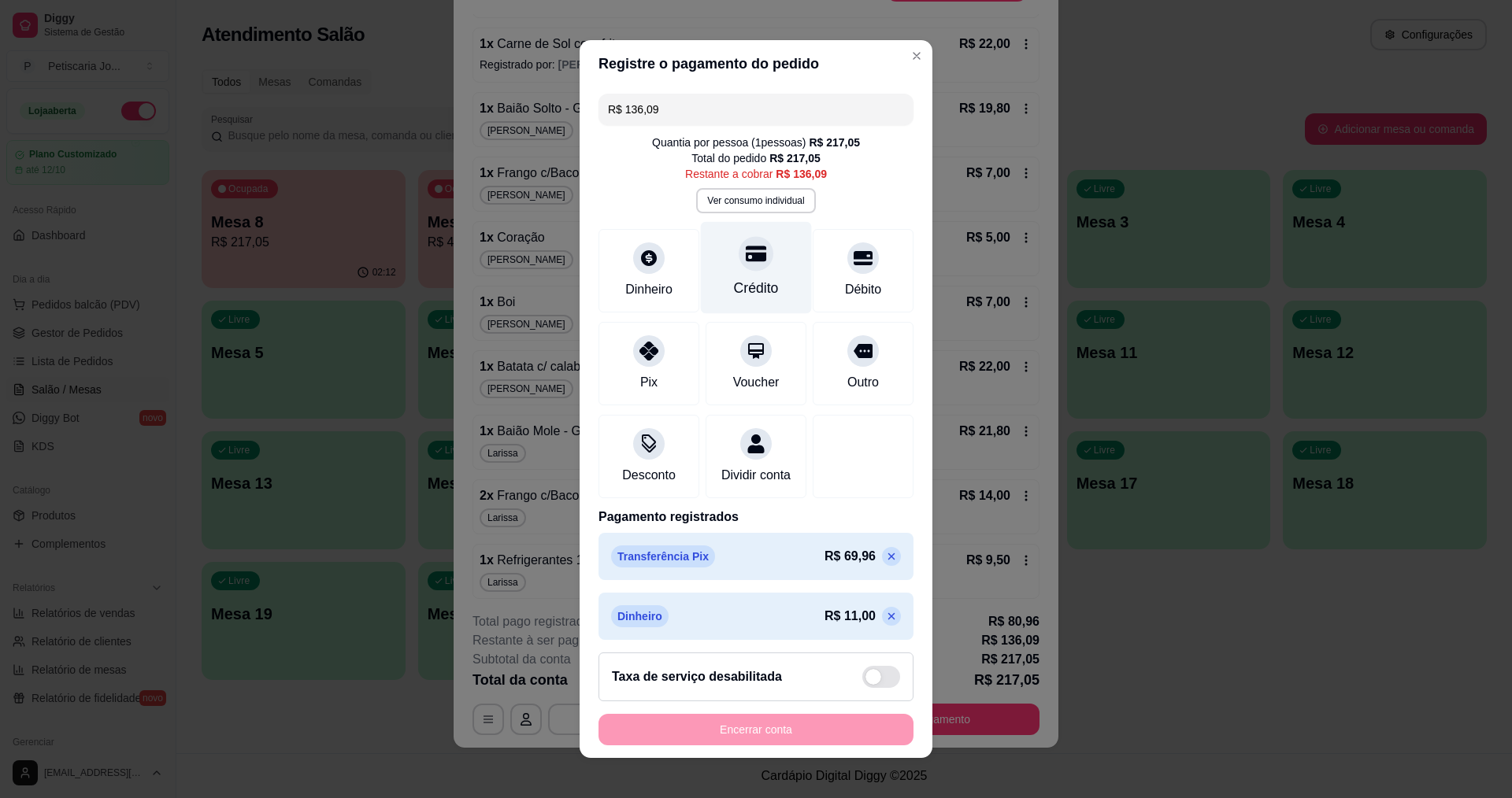
click at [745, 286] on div "Crédito" at bounding box center [756, 288] width 45 height 21
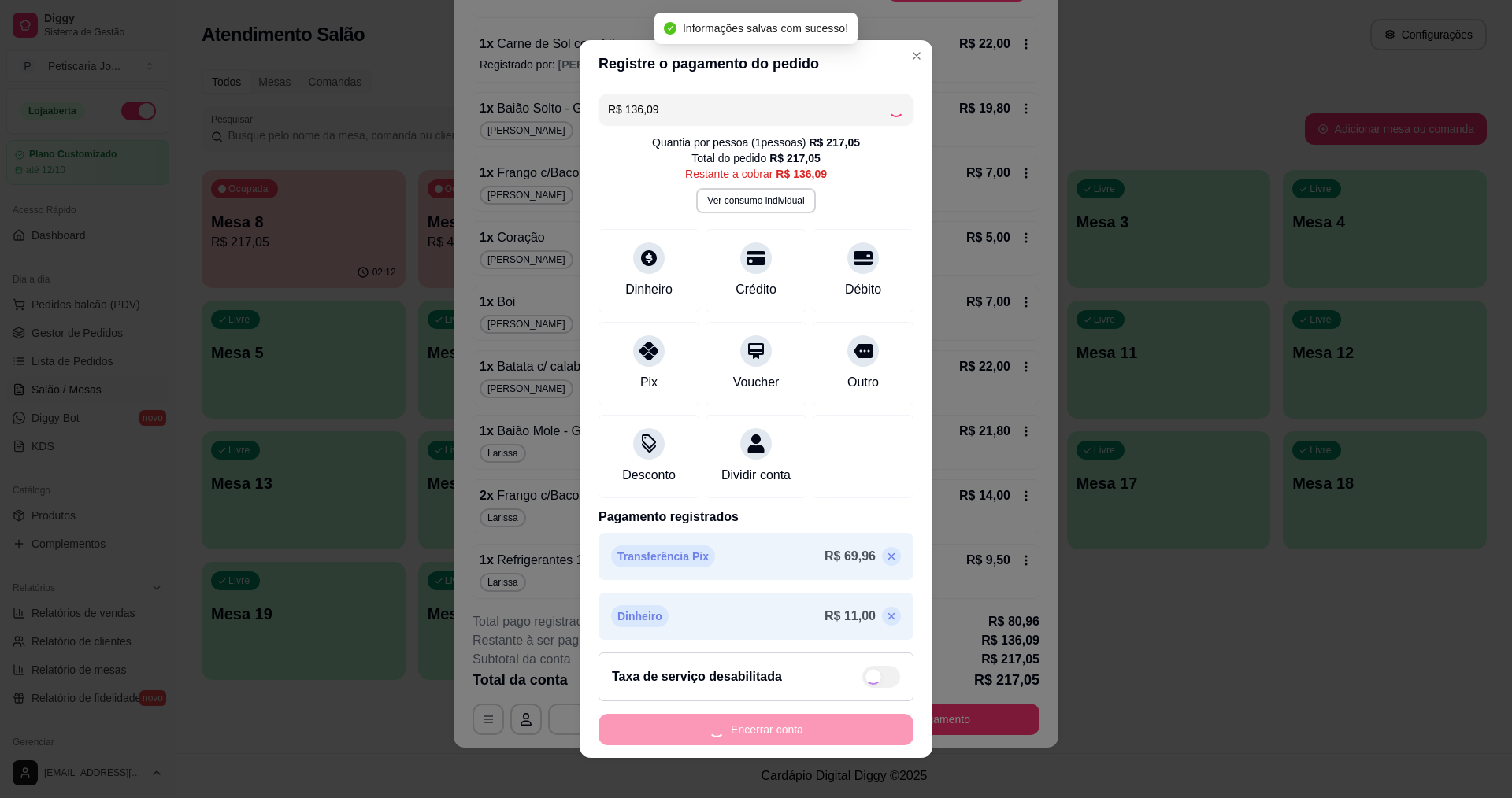
type input "R$ 0,00"
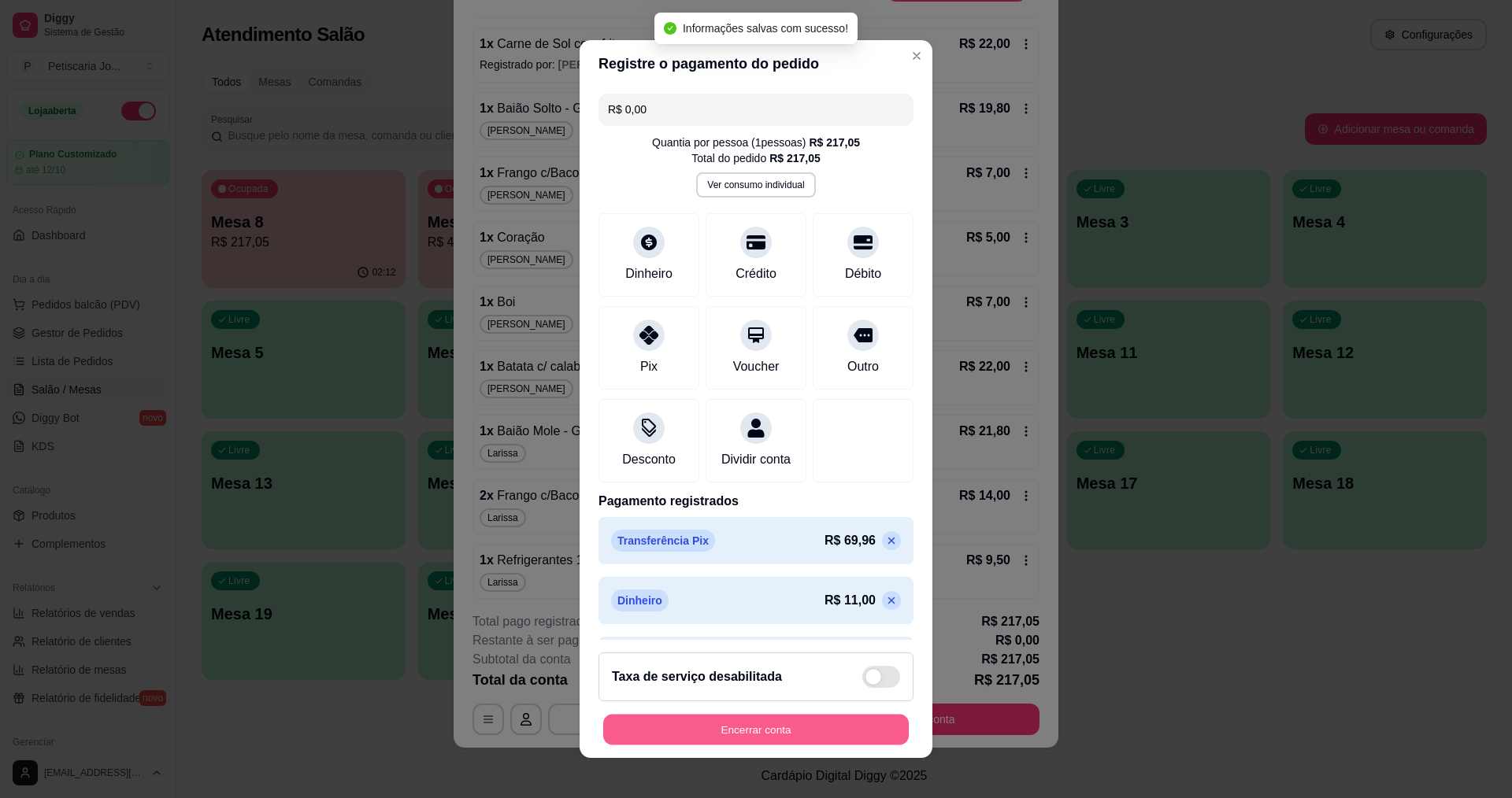
click at [812, 716] on button "Encerrar conta" at bounding box center [755, 730] width 305 height 31
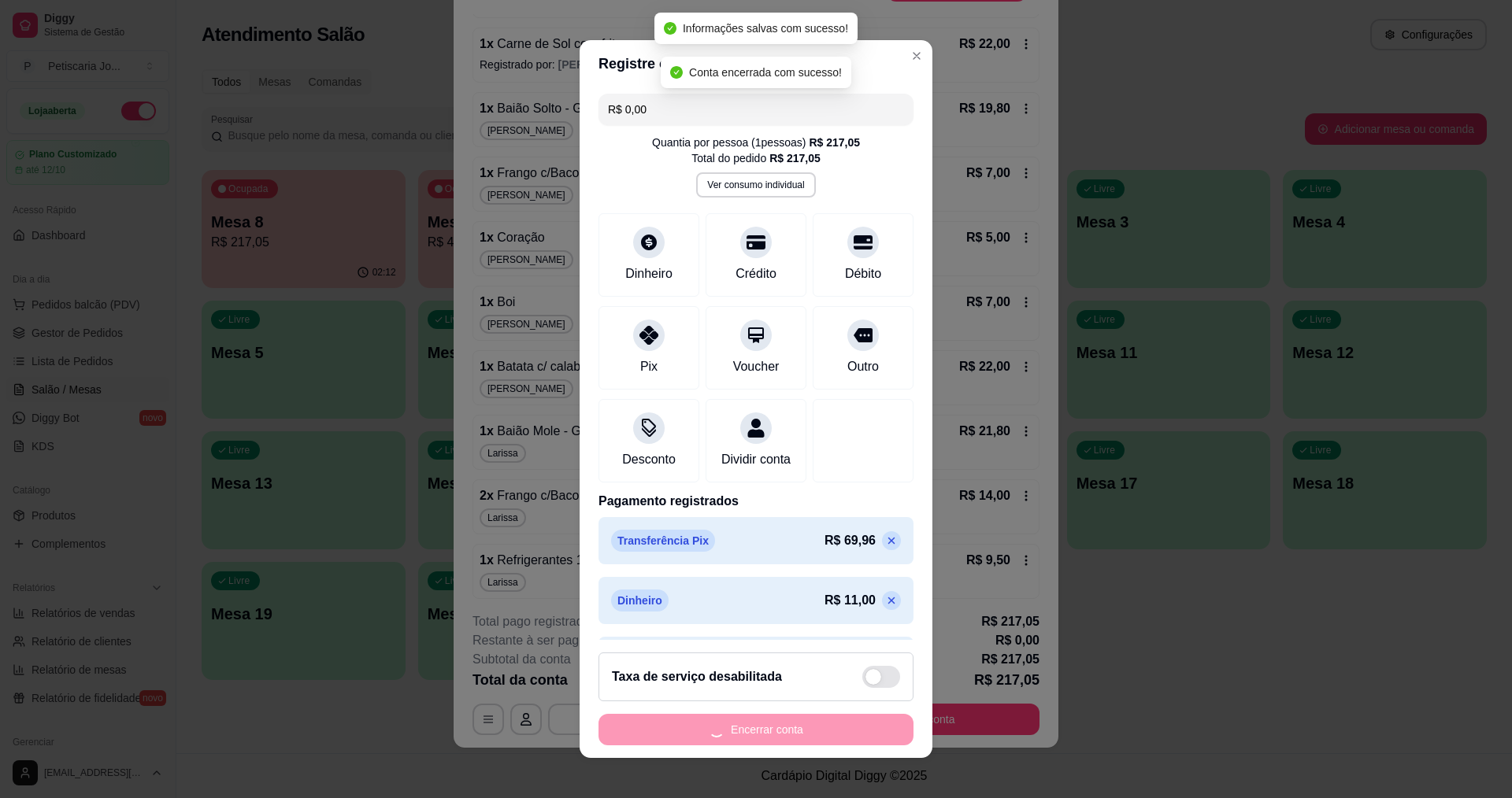
scroll to position [0, 0]
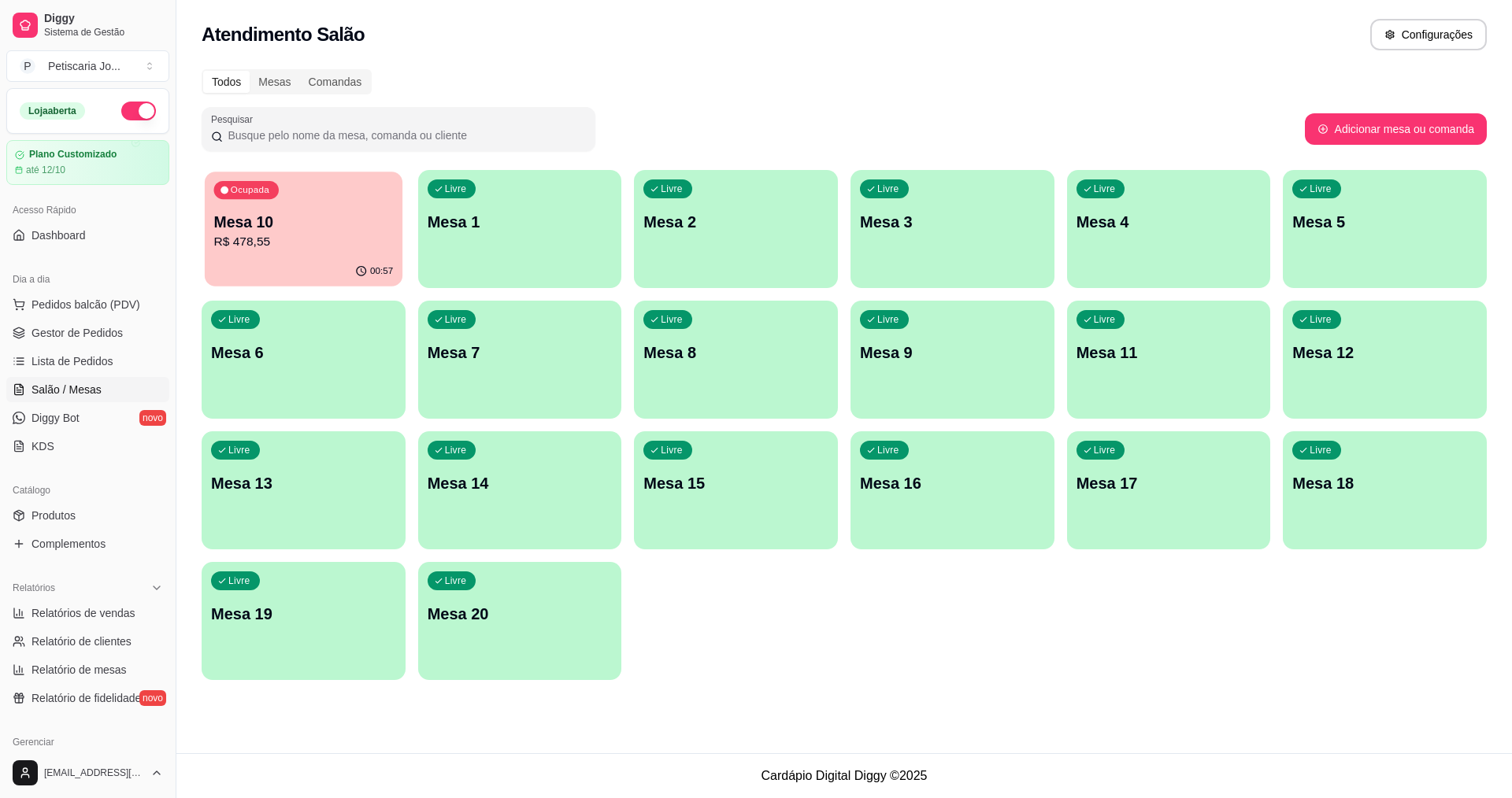
click at [239, 201] on div "Ocupada Mesa 10 R$ 478,55" at bounding box center [303, 214] width 198 height 85
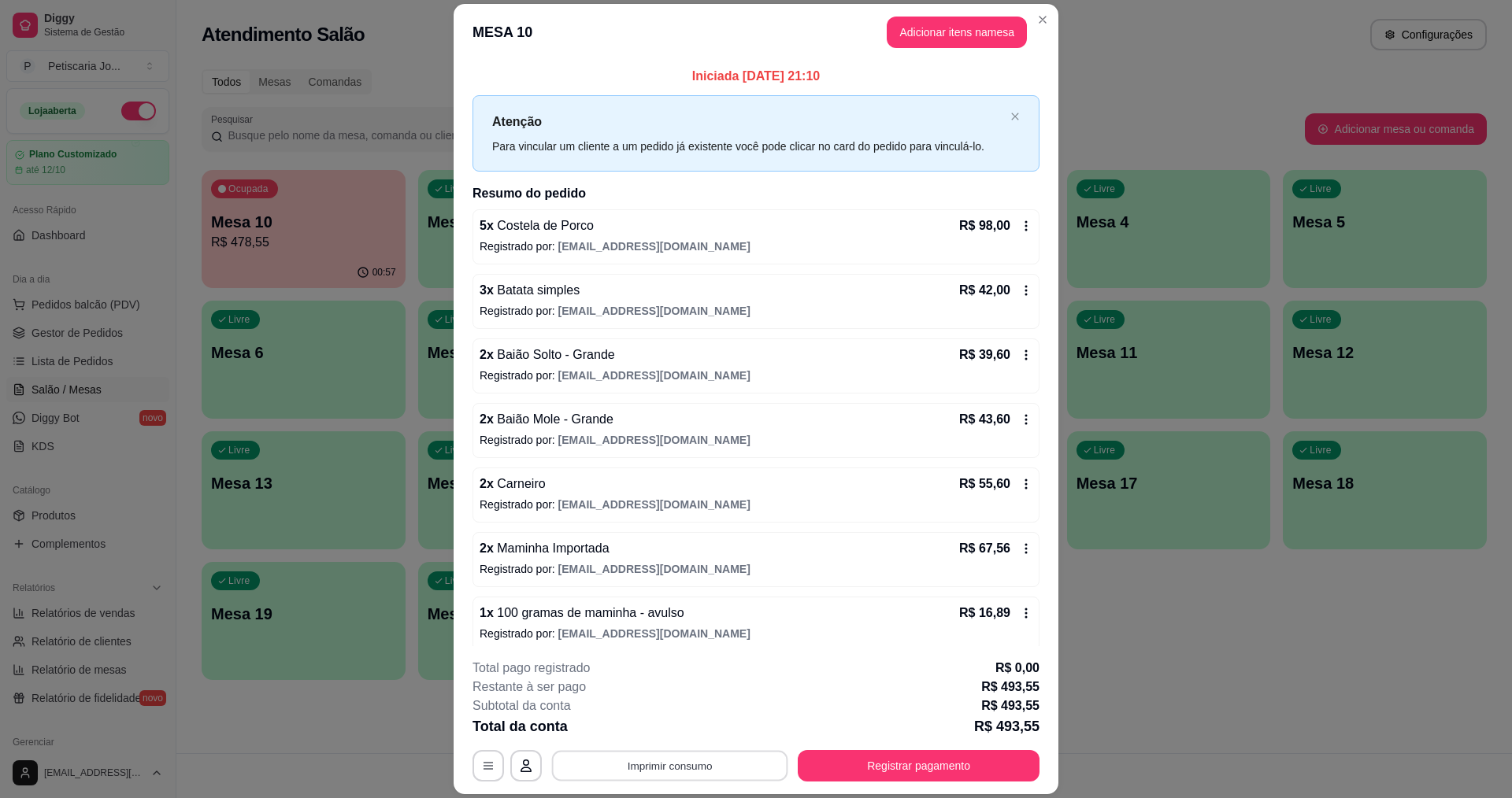
click at [634, 762] on button "Imprimir consumo" at bounding box center [670, 767] width 236 height 31
click at [640, 731] on button "IMPRESSORA" at bounding box center [668, 729] width 110 height 24
click at [847, 774] on button "Registrar pagamento" at bounding box center [918, 766] width 242 height 31
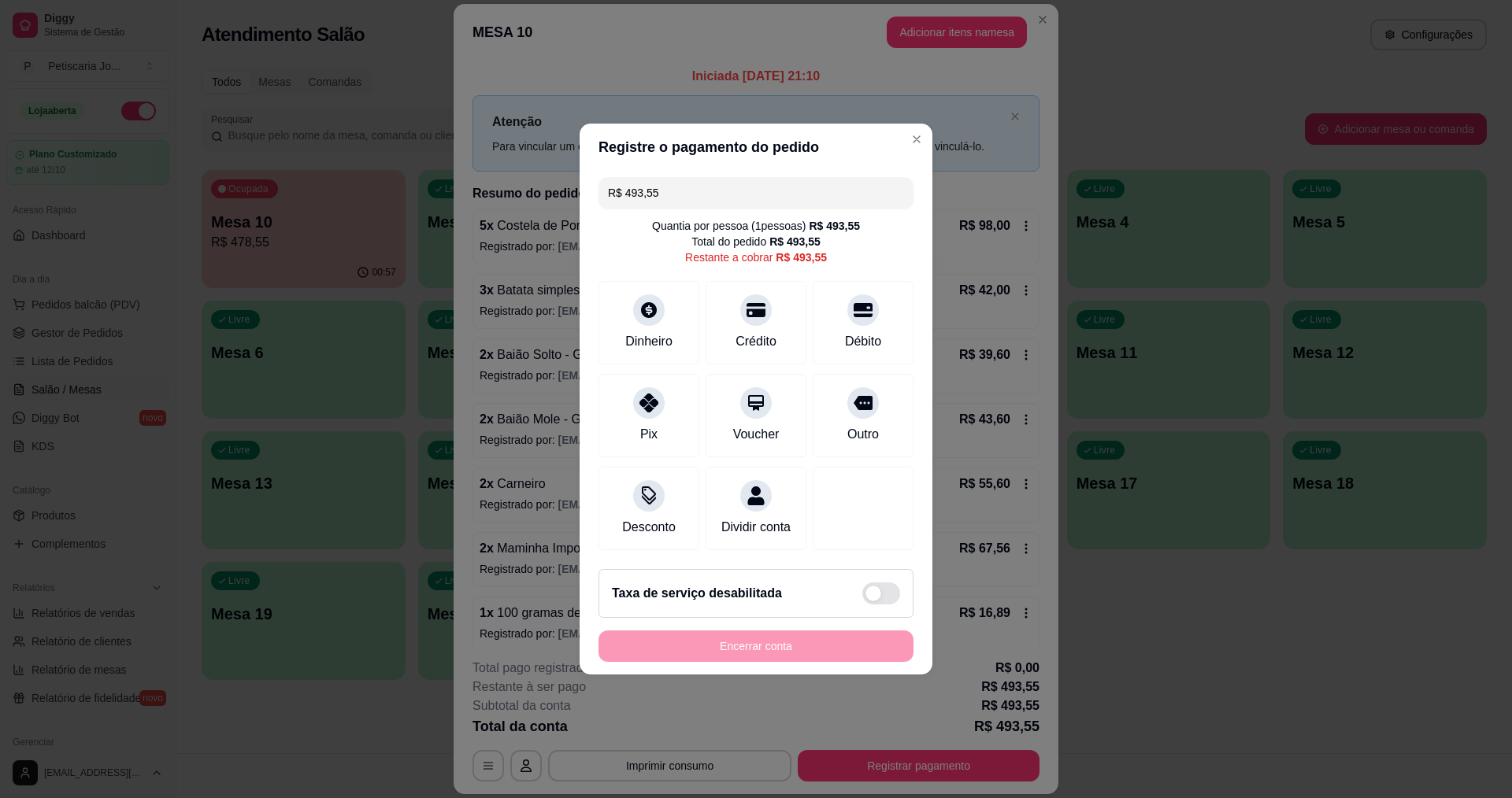
drag, startPoint x: 681, startPoint y: 166, endPoint x: 685, endPoint y: 175, distance: 9.8
click at [682, 171] on div "R$ 493,55 Quantia por pessoa ( 1 pessoas) R$ 493,55 Total do pedido R$ 493,55 R…" at bounding box center [756, 363] width 353 height 386
drag, startPoint x: 685, startPoint y: 184, endPoint x: 578, endPoint y: 186, distance: 107.0
click at [578, 186] on div "Registre o pagamento do pedido R$ 493,55 Quantia por pessoa ( 1 pessoas) R$ 493…" at bounding box center [756, 399] width 1512 height 798
click at [659, 318] on div "Dinheiro" at bounding box center [649, 319] width 111 height 92
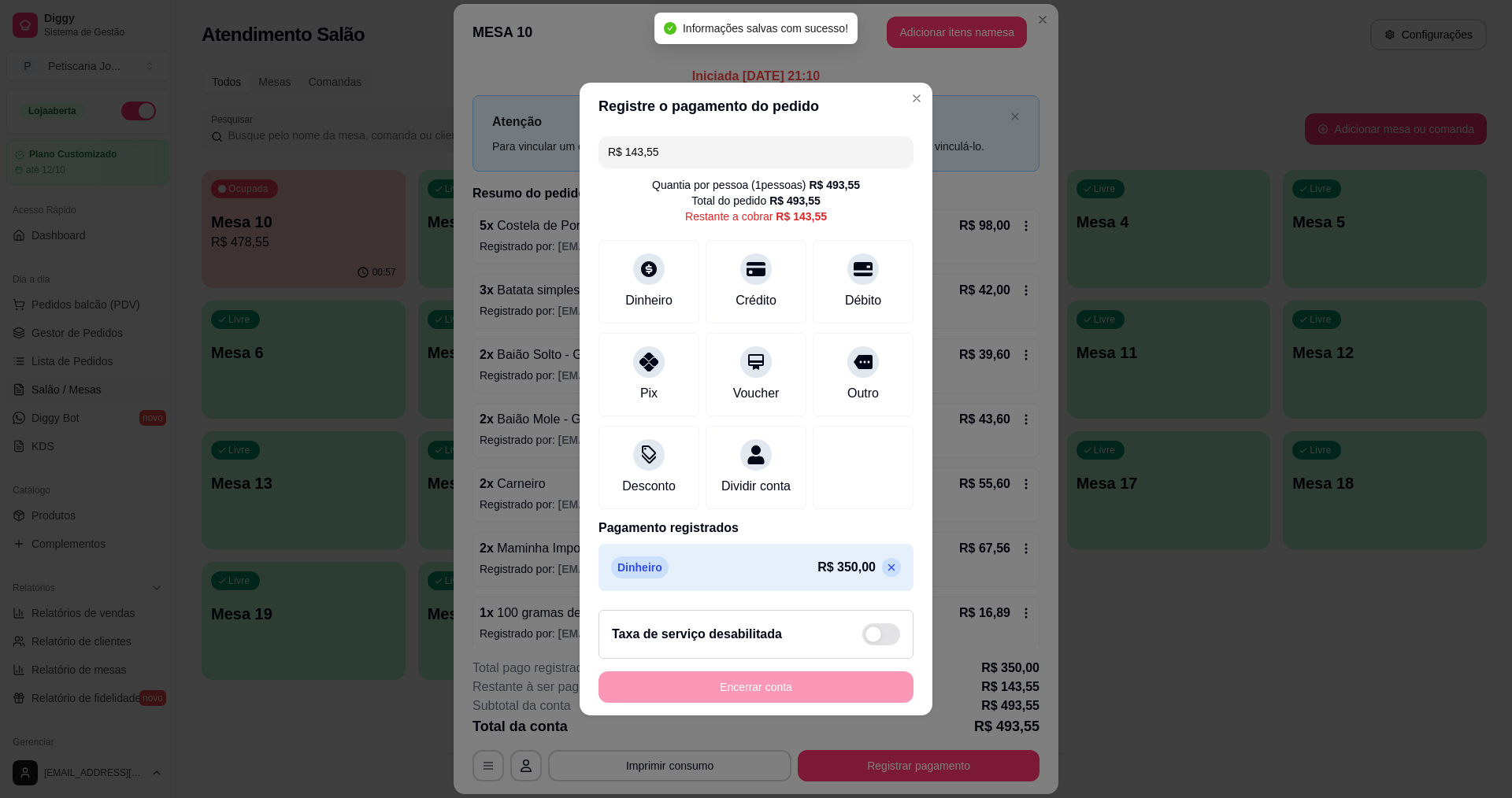
drag, startPoint x: 656, startPoint y: 152, endPoint x: 590, endPoint y: 153, distance: 66.0
click at [590, 153] on div "R$ 143,55 Quantia por pessoa ( 1 pessoas) R$ 493,55 Total do pedido R$ 493,55 R…" at bounding box center [756, 363] width 353 height 468
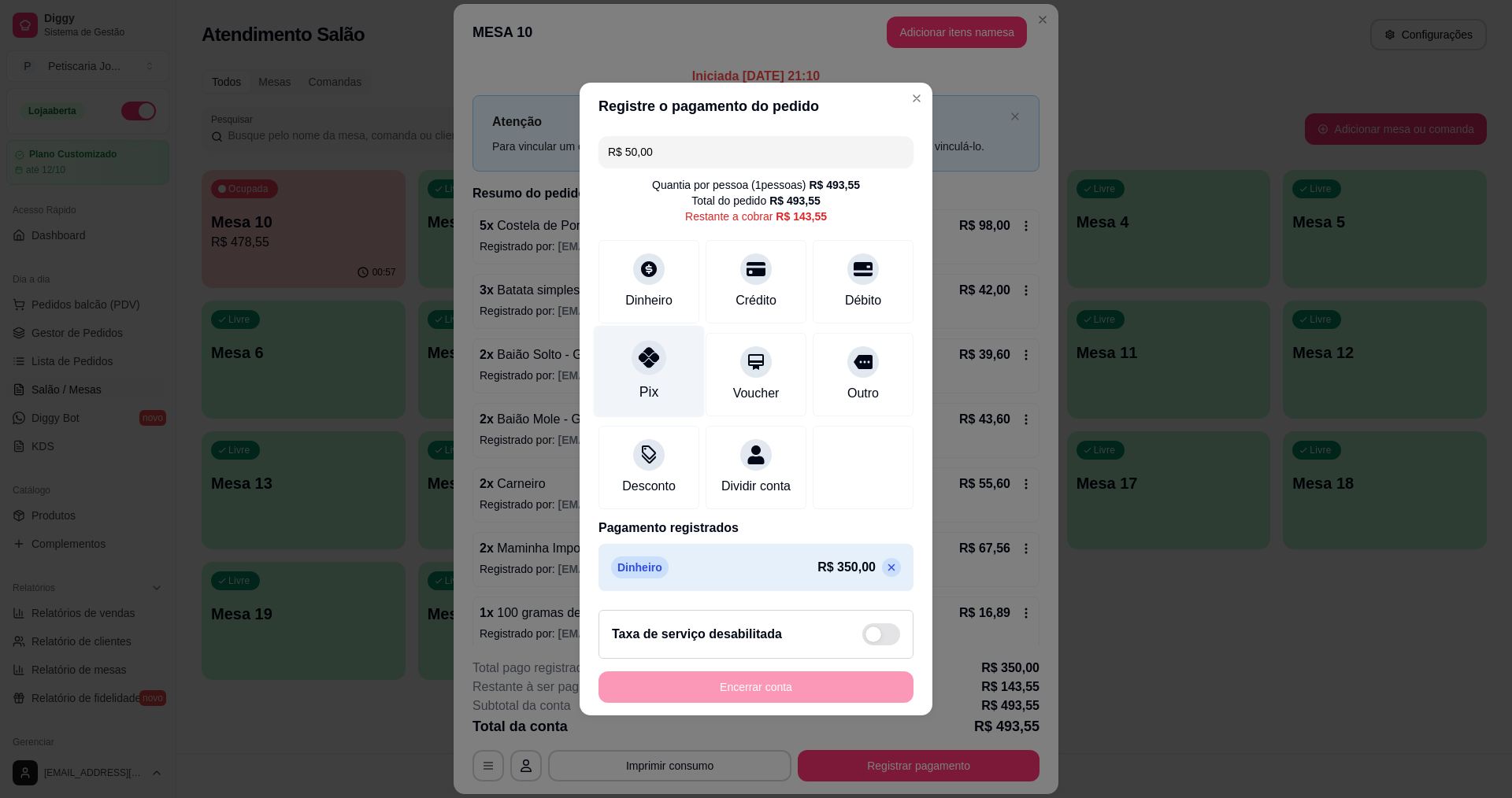
click at [635, 349] on div at bounding box center [649, 357] width 34 height 34
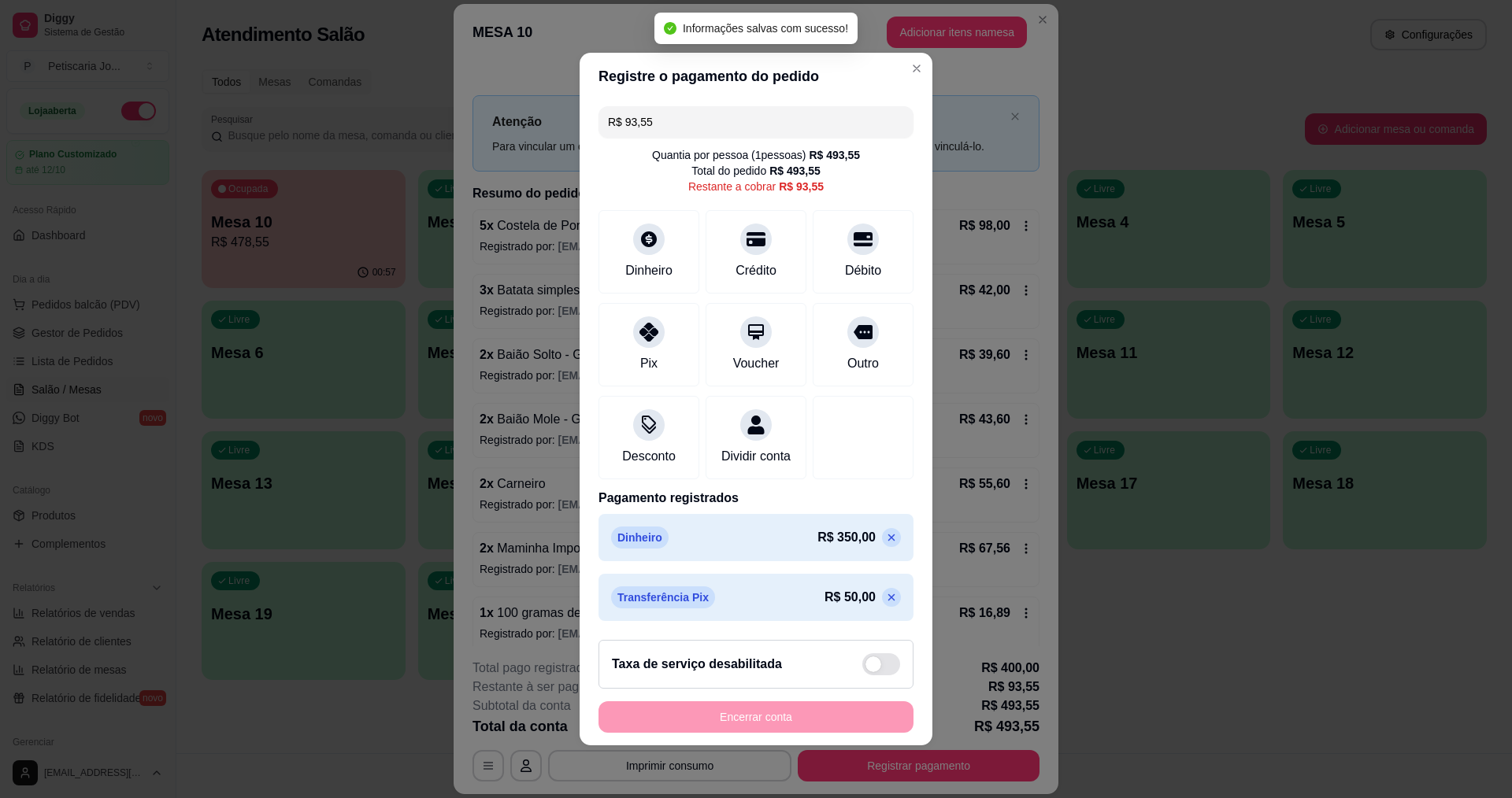
drag, startPoint x: 692, startPoint y: 111, endPoint x: 599, endPoint y: 127, distance: 94.4
click at [598, 120] on div "R$ 93,55" at bounding box center [756, 121] width 315 height 31
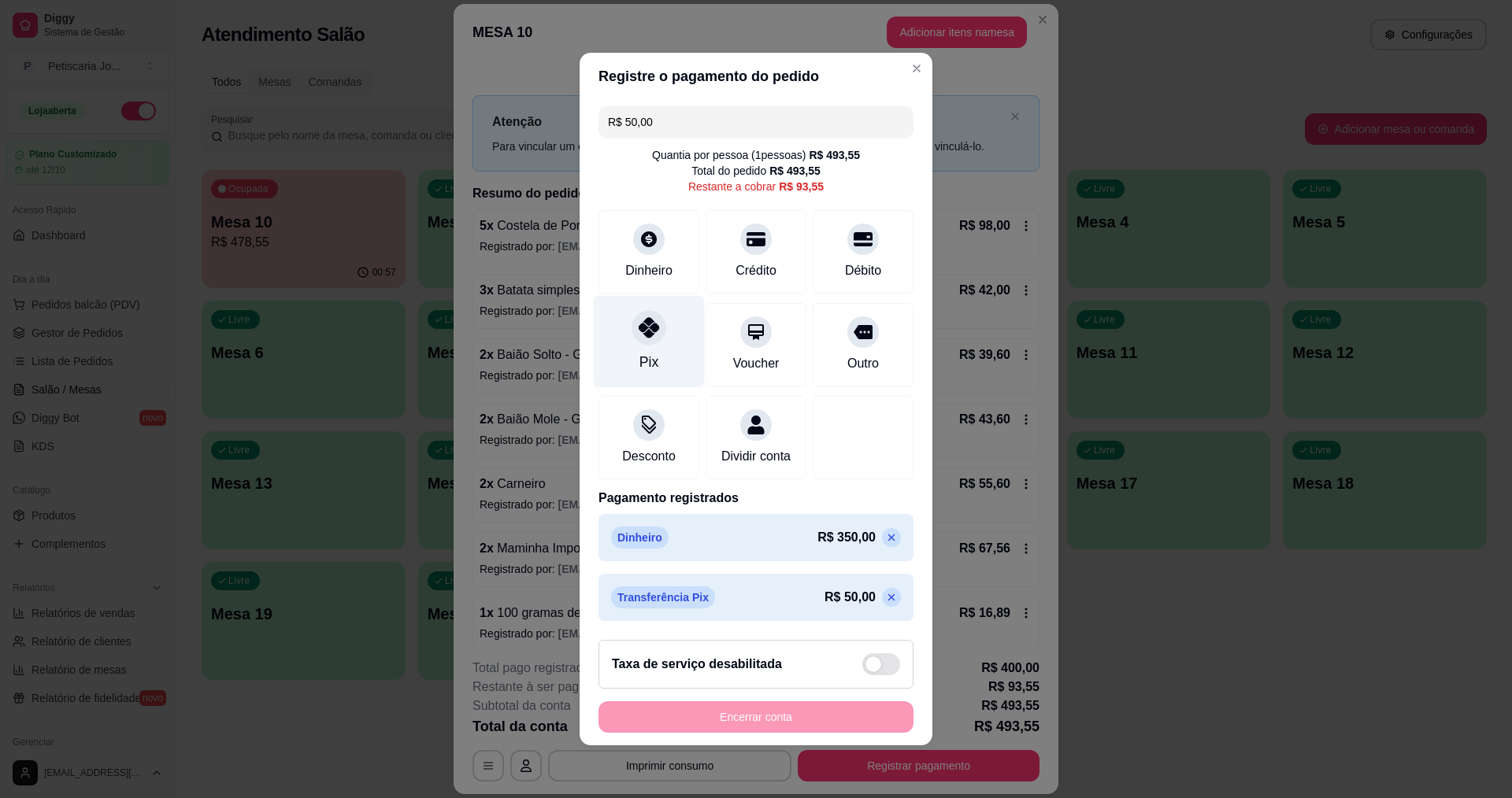
drag, startPoint x: 655, startPoint y: 318, endPoint x: 655, endPoint y: 299, distance: 19.0
click at [655, 299] on div "Pix" at bounding box center [649, 342] width 111 height 92
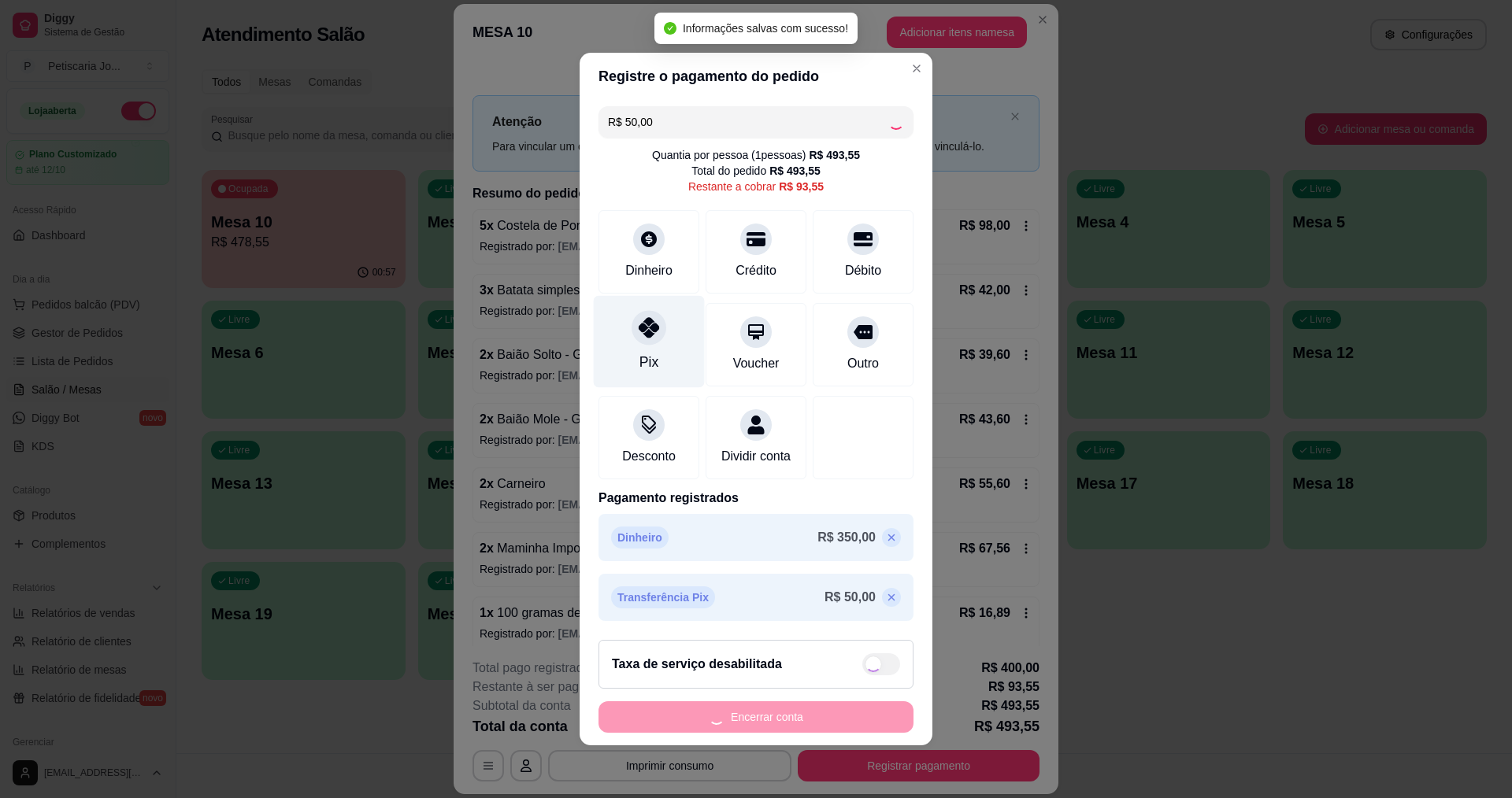
click at [655, 305] on div "Pix" at bounding box center [649, 342] width 111 height 92
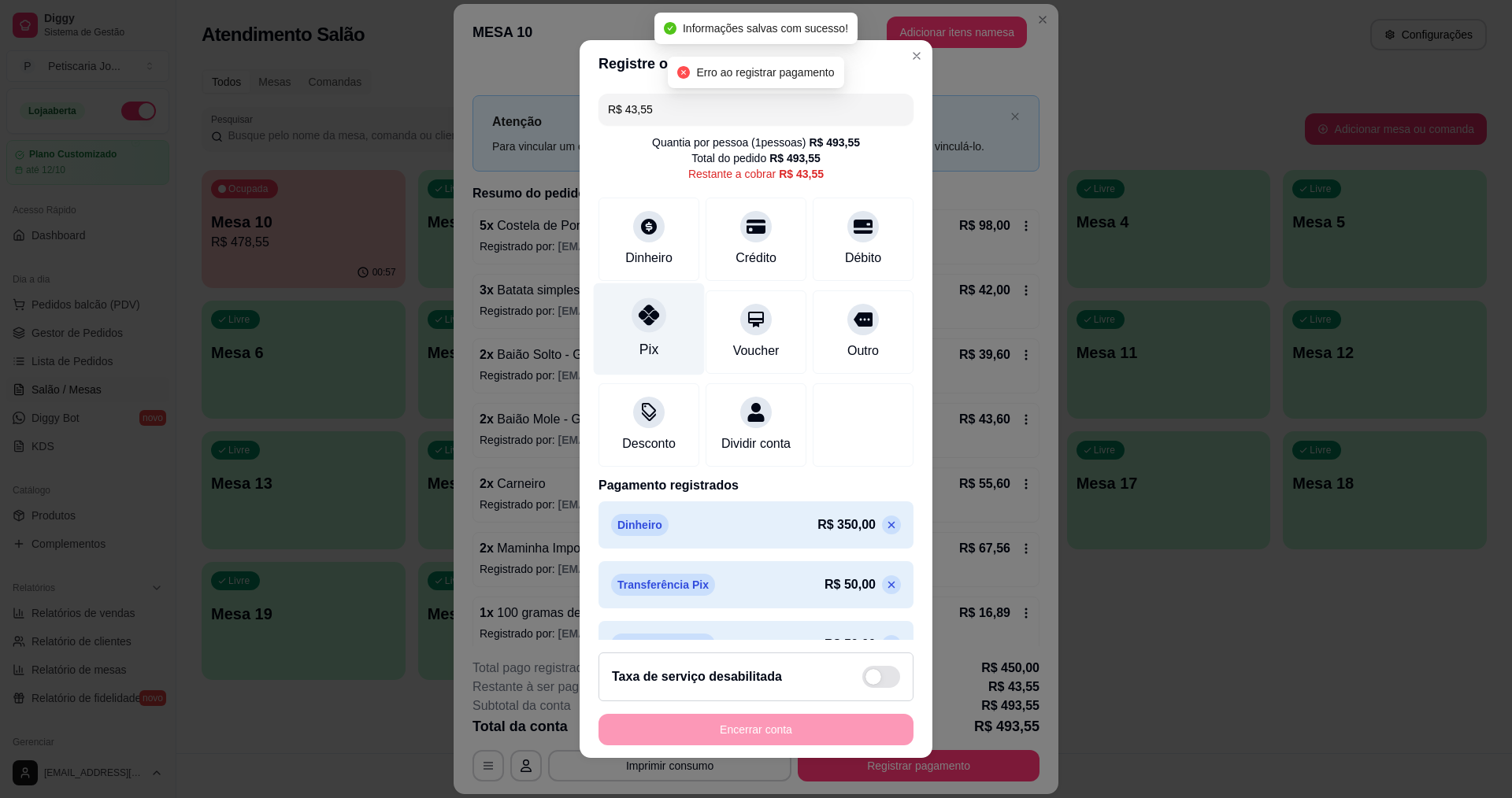
click at [656, 306] on div "Pix" at bounding box center [649, 328] width 111 height 92
type input "R$ 0,00"
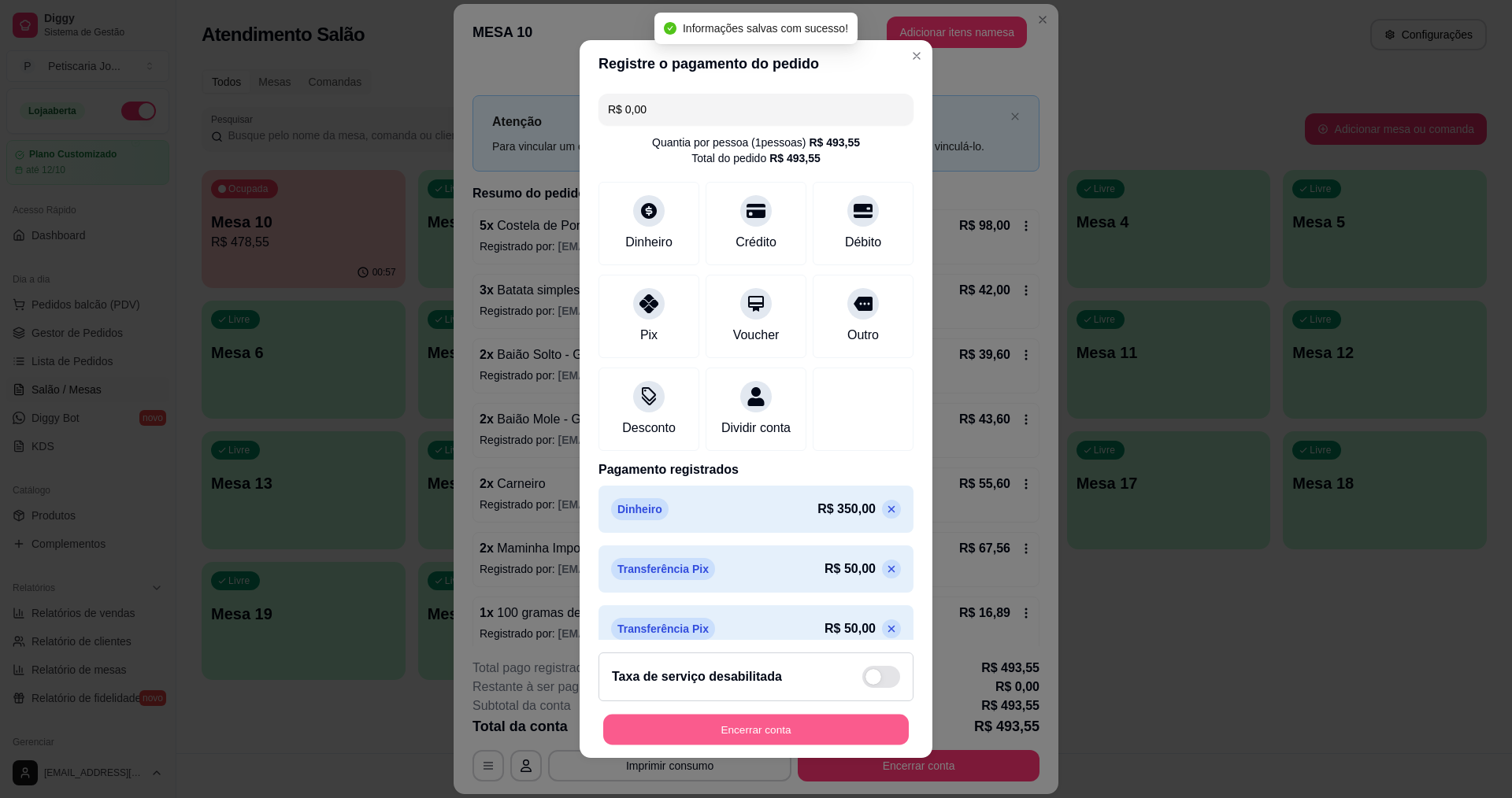
click at [841, 738] on button "Encerrar conta" at bounding box center [755, 730] width 305 height 31
